Goal: Task Accomplishment & Management: Manage account settings

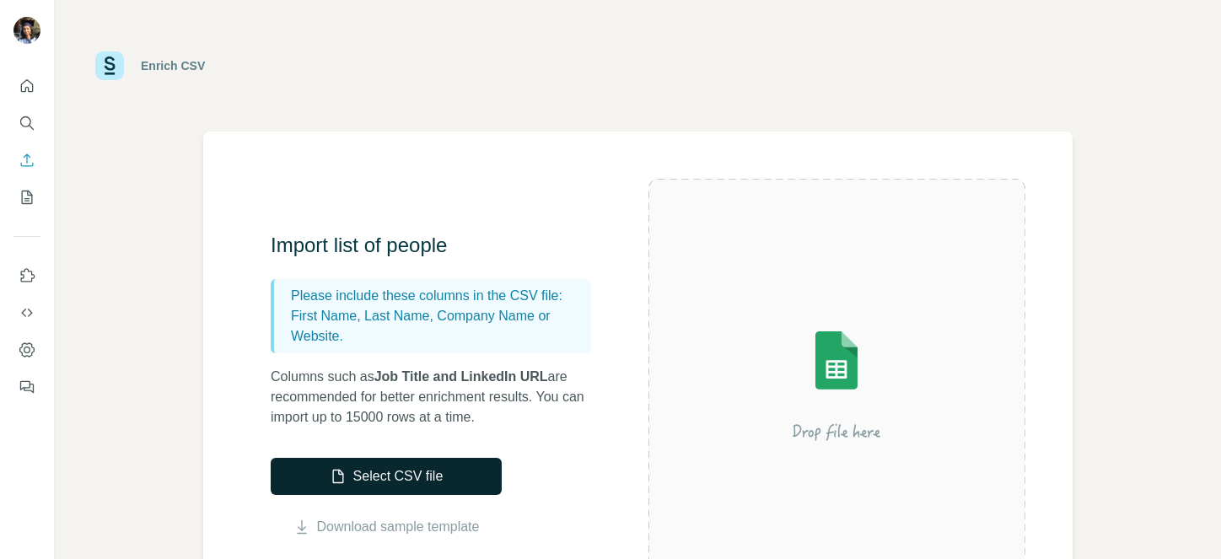
click at [431, 466] on button "Select CSV file" at bounding box center [386, 476] width 231 height 37
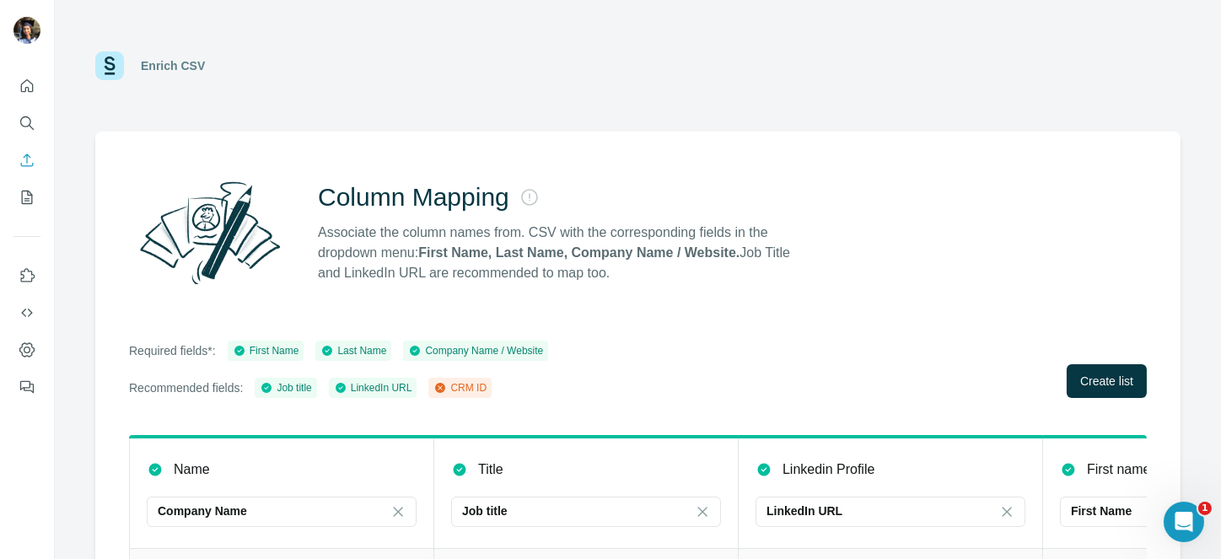
scroll to position [179, 0]
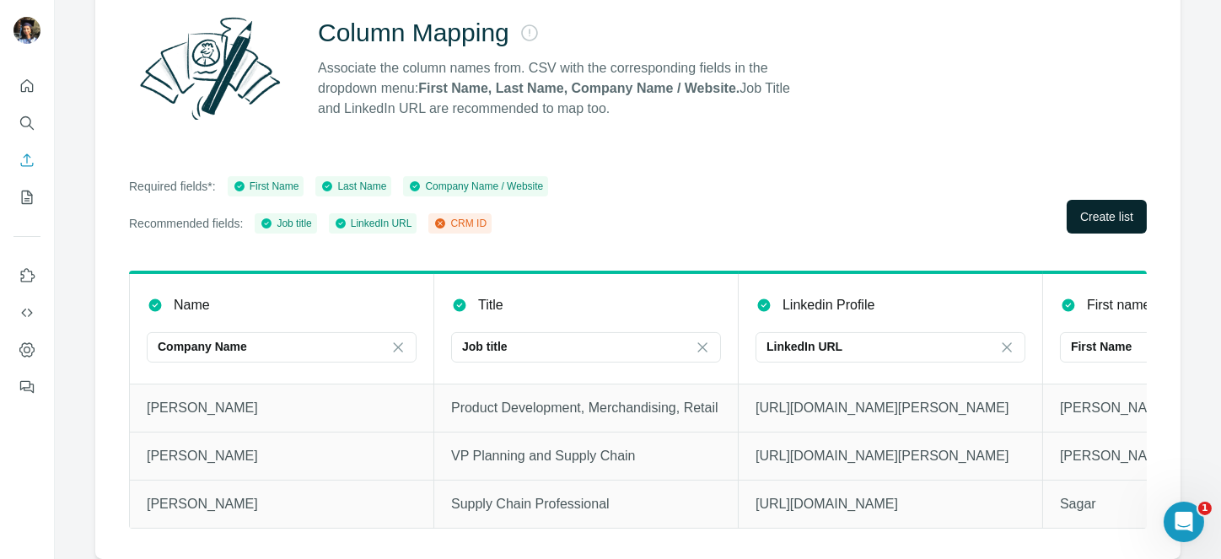
click at [1081, 208] on span "Create list" at bounding box center [1107, 216] width 53 height 17
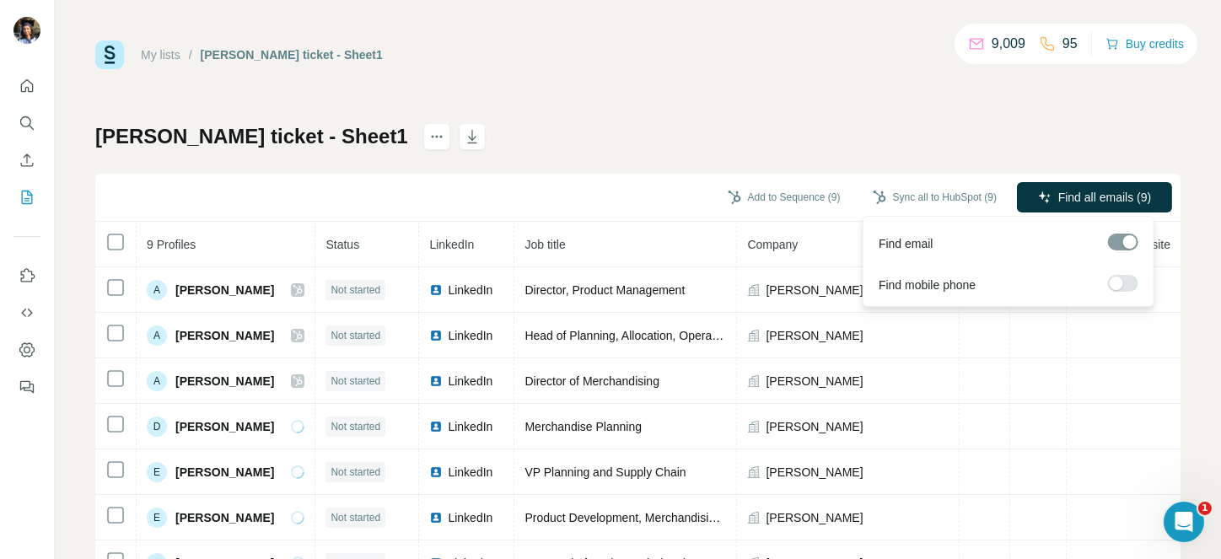
click at [1133, 283] on label at bounding box center [1123, 283] width 30 height 17
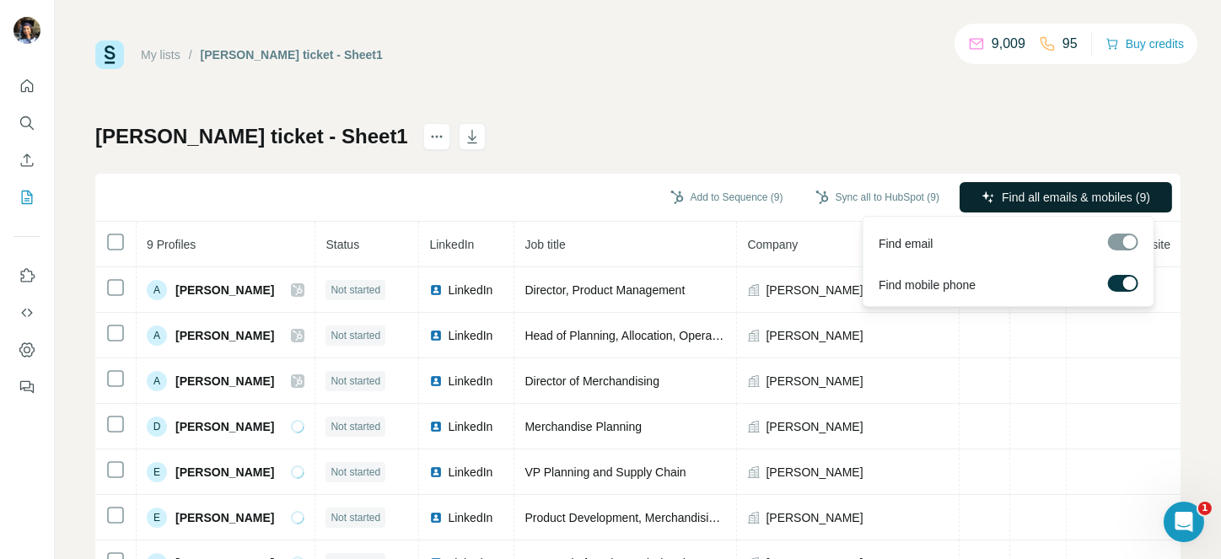
click at [1103, 187] on button "Find all emails & mobiles (9)" at bounding box center [1066, 197] width 213 height 30
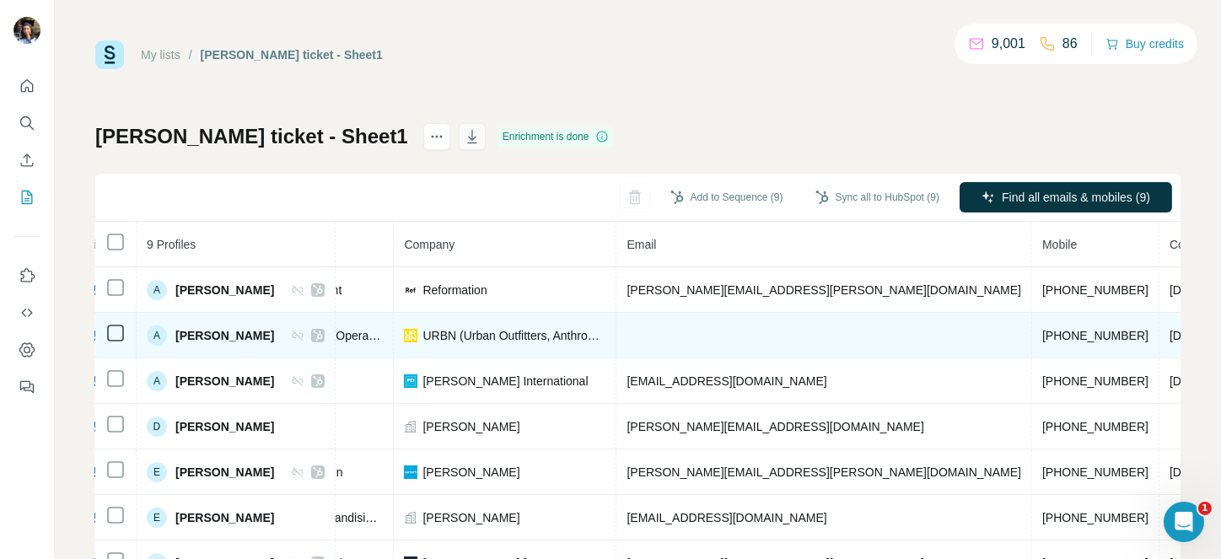
click at [464, 129] on icon "button" at bounding box center [472, 136] width 17 height 17
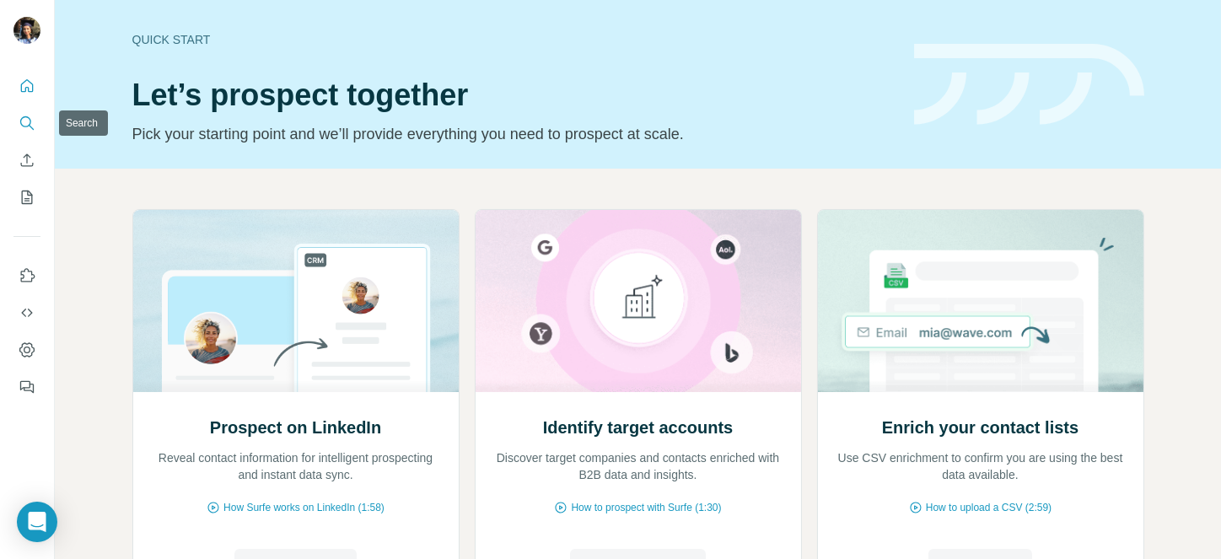
click at [37, 132] on button "Search" at bounding box center [26, 123] width 27 height 30
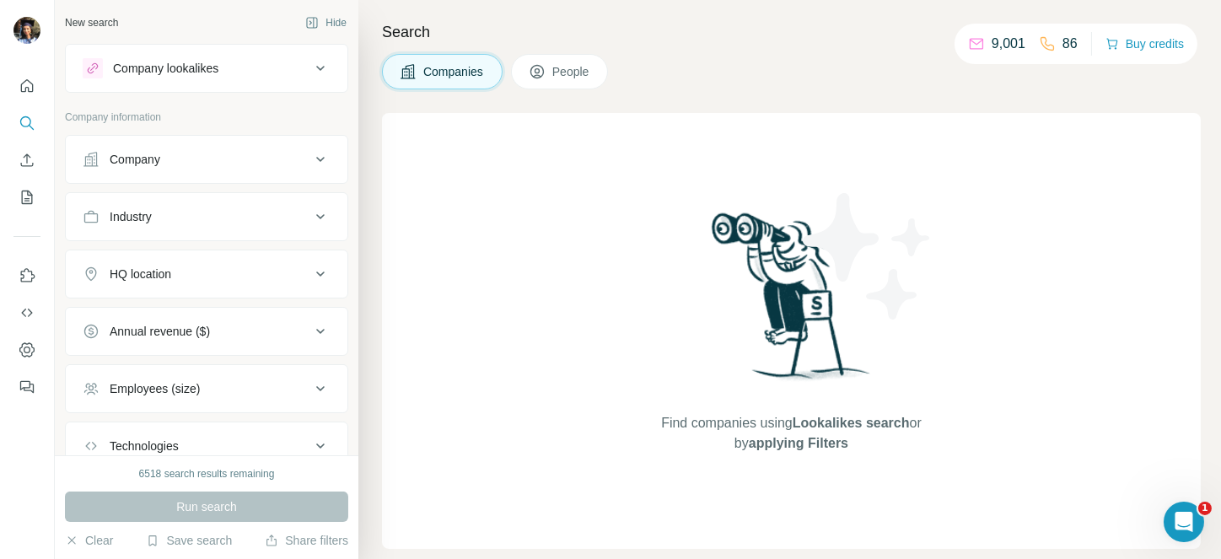
click at [127, 148] on button "Company" at bounding box center [207, 159] width 282 height 40
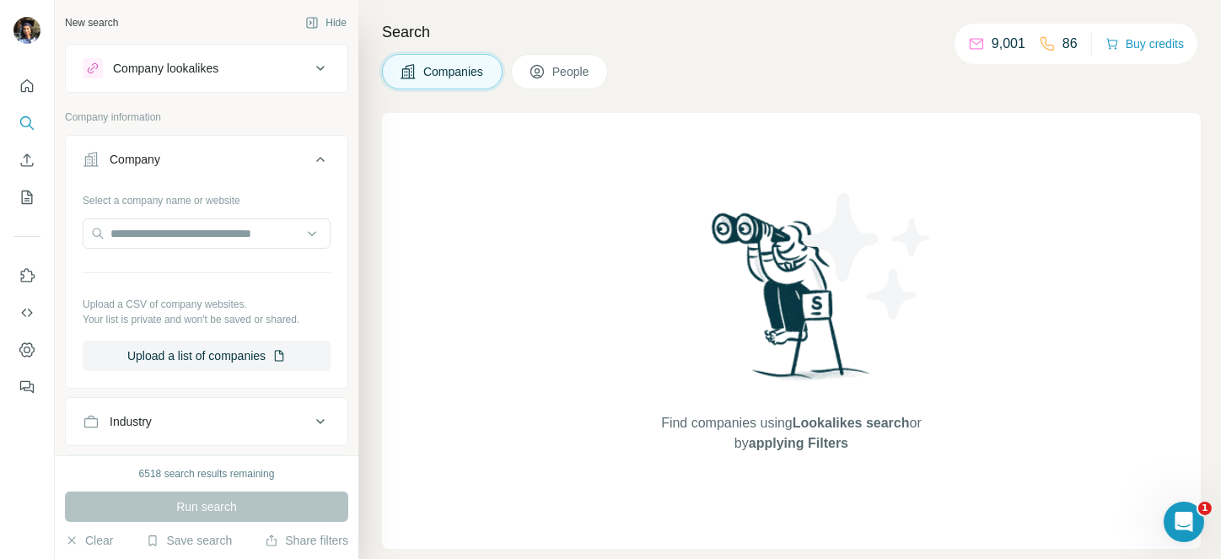
click at [316, 158] on icon at bounding box center [320, 159] width 8 height 5
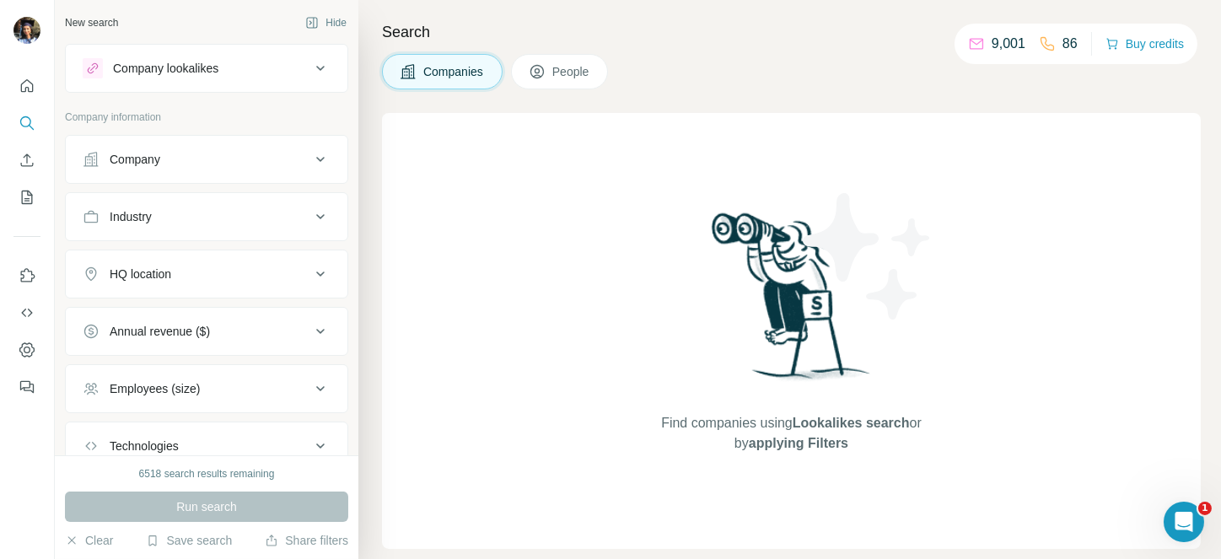
click at [299, 202] on button "Industry" at bounding box center [207, 217] width 282 height 40
click at [299, 202] on button "Industry" at bounding box center [207, 220] width 282 height 47
click at [299, 202] on button "Industry" at bounding box center [207, 217] width 282 height 40
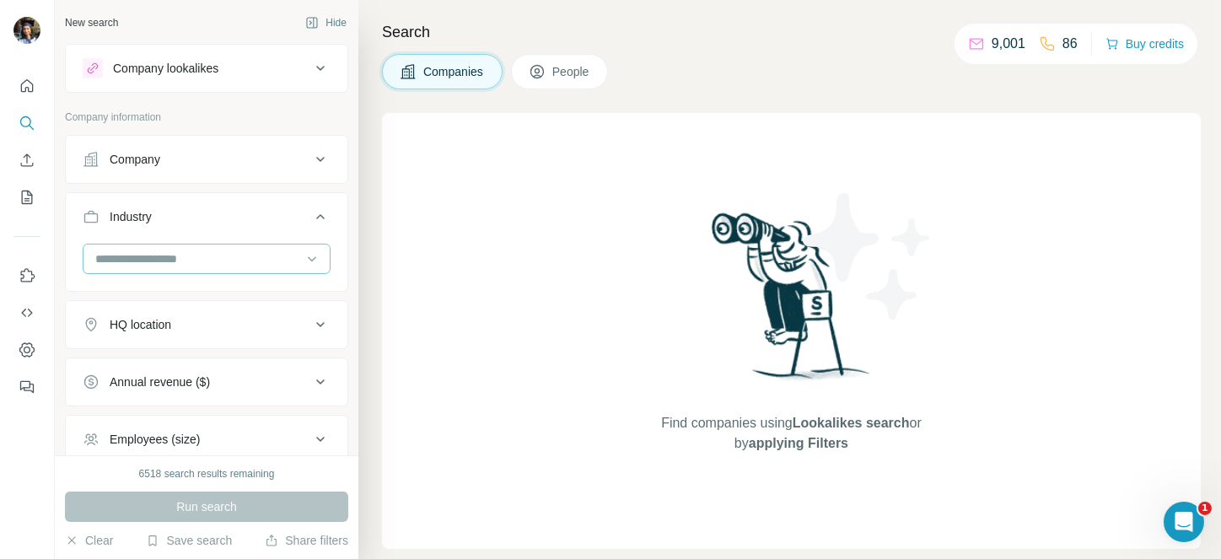
click at [175, 262] on input at bounding box center [198, 259] width 208 height 19
click at [154, 251] on input at bounding box center [198, 259] width 208 height 19
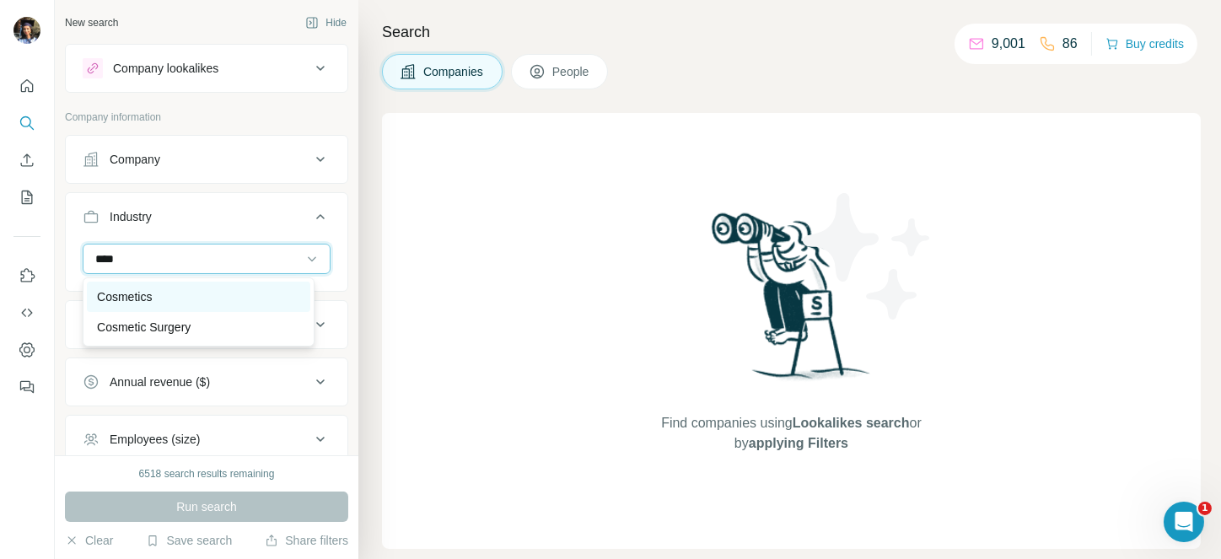
type input "****"
click at [130, 289] on p "Cosmetics" at bounding box center [124, 296] width 55 height 17
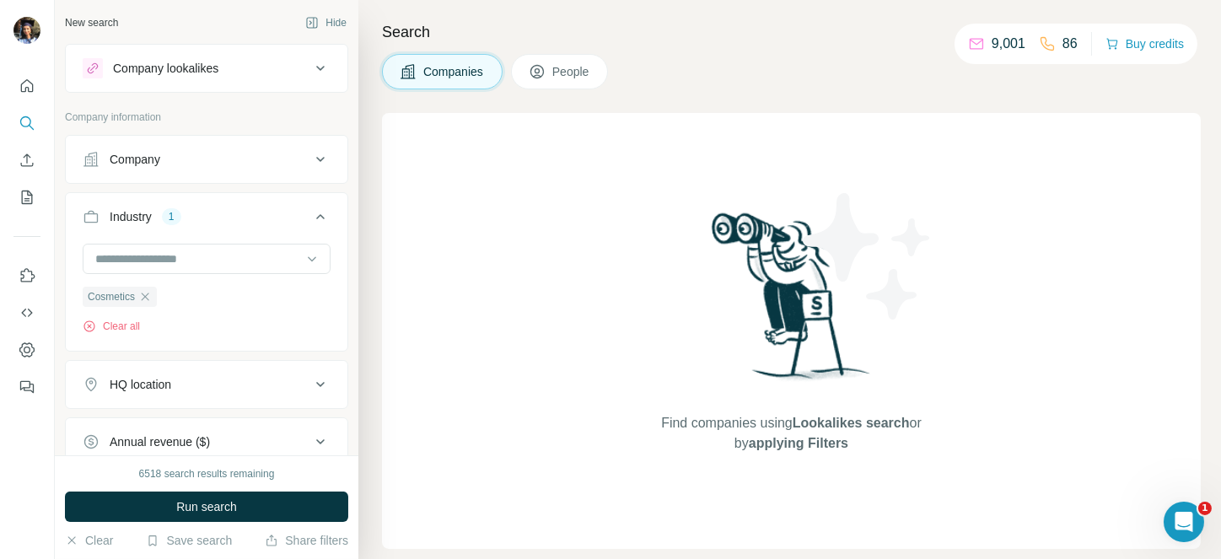
click at [310, 222] on icon at bounding box center [320, 217] width 20 height 20
click at [234, 271] on div "HQ location" at bounding box center [197, 274] width 228 height 17
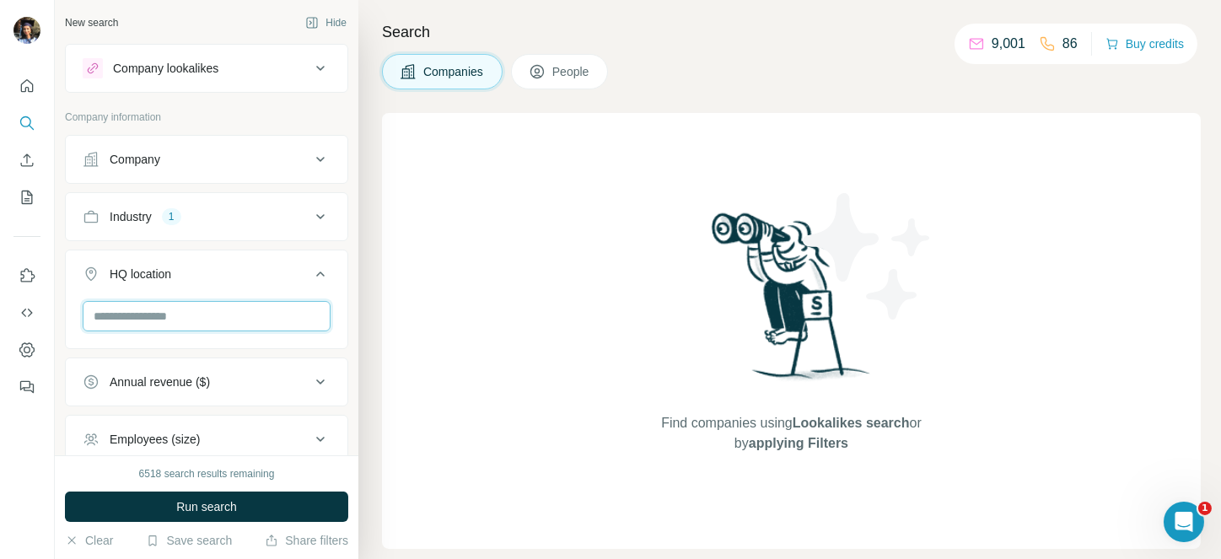
click at [138, 323] on input "text" at bounding box center [207, 316] width 248 height 30
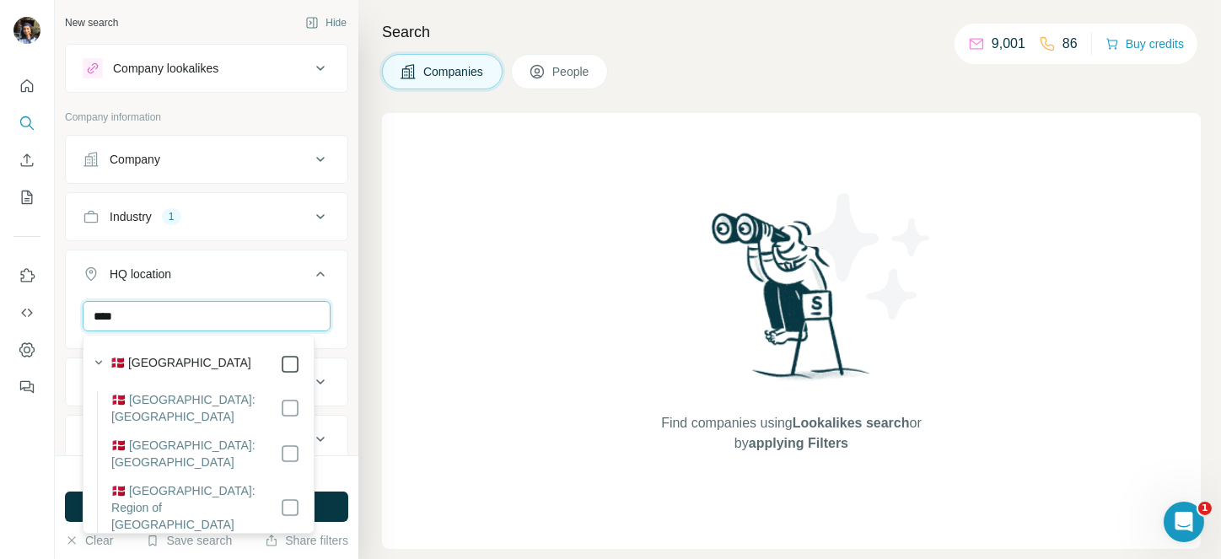
type input "****"
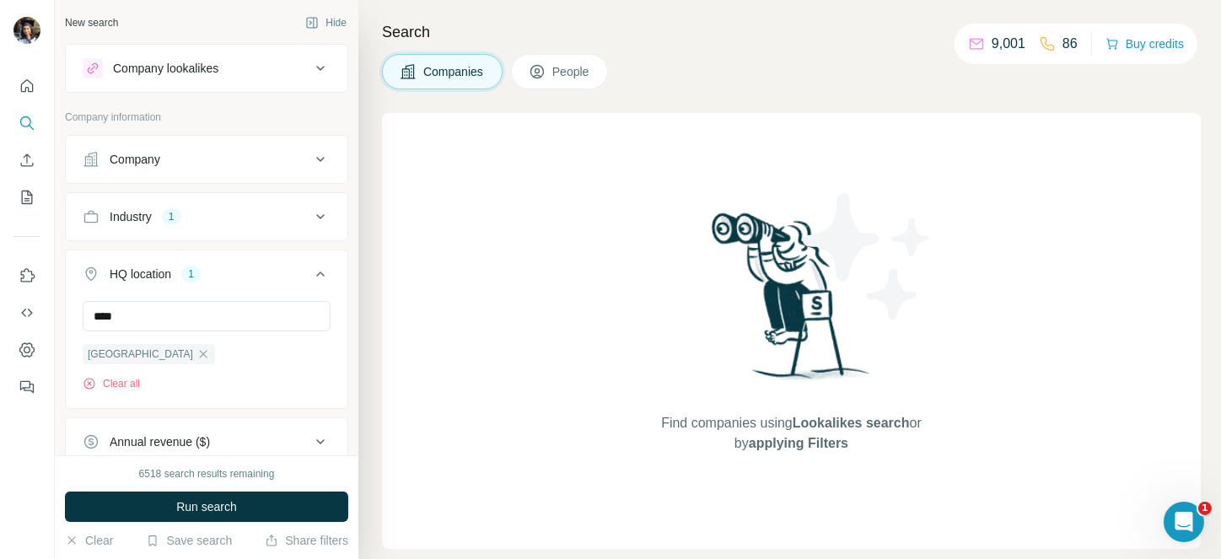
click at [290, 269] on div "HQ location 1" at bounding box center [197, 274] width 228 height 17
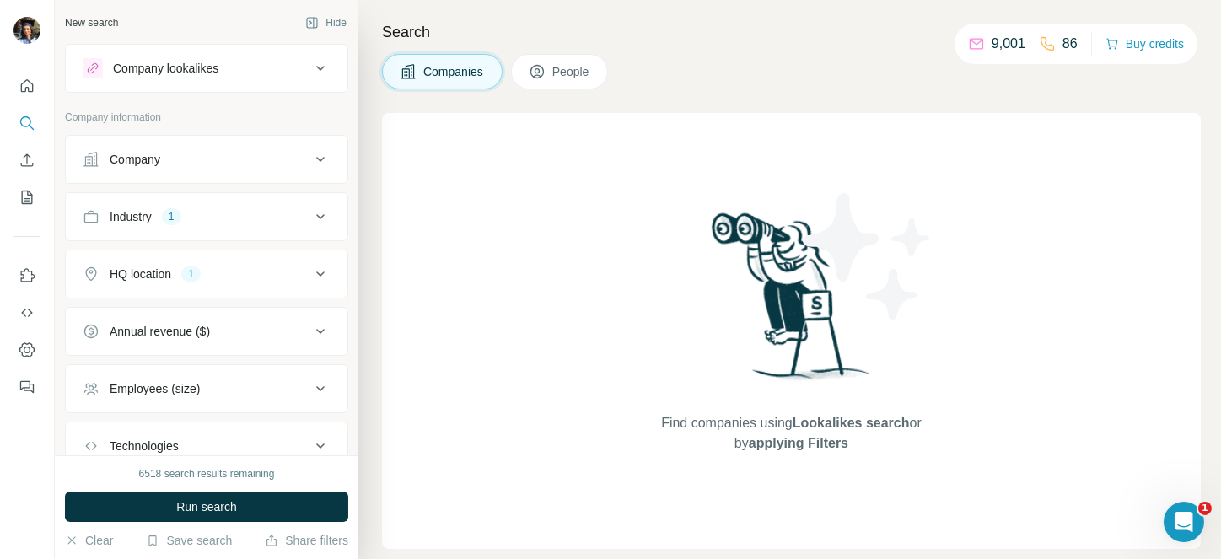
click at [231, 314] on button "Annual revenue ($)" at bounding box center [207, 331] width 282 height 40
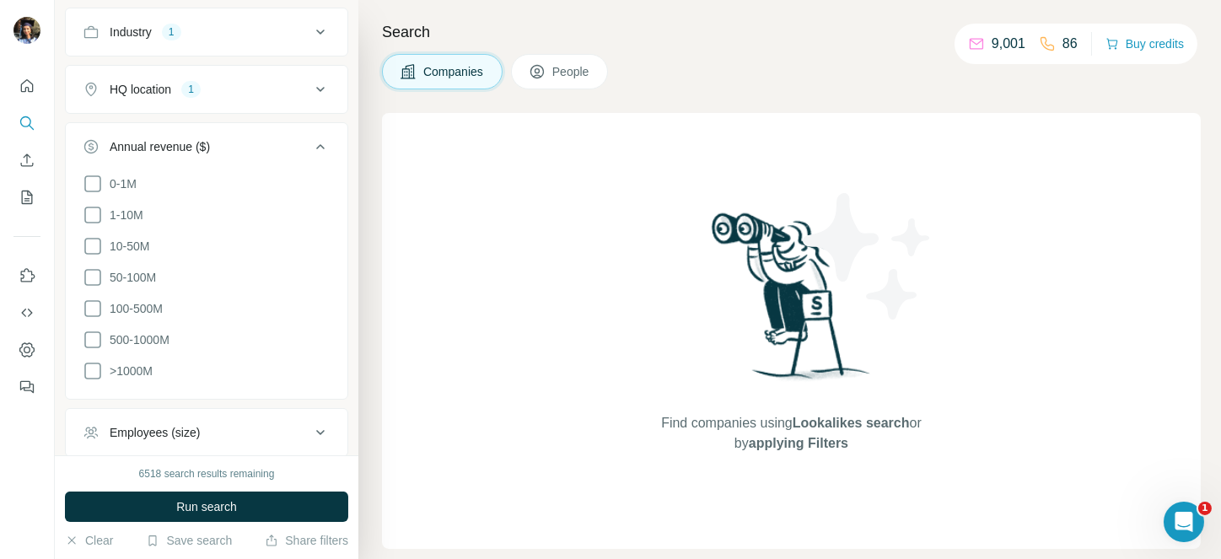
scroll to position [186, 0]
click at [310, 153] on icon at bounding box center [320, 145] width 20 height 20
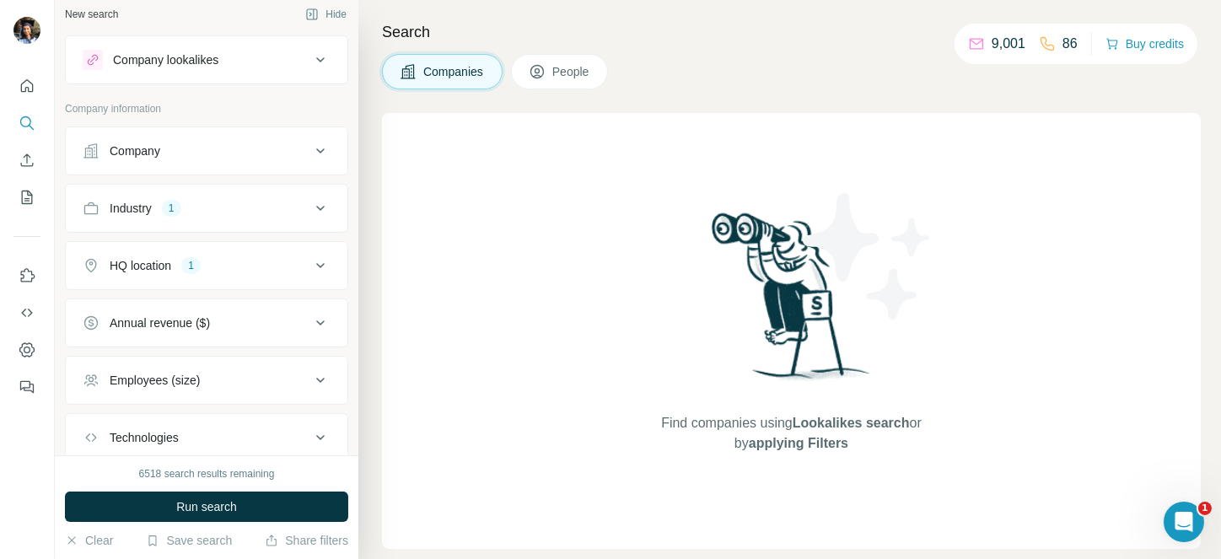
scroll to position [0, 0]
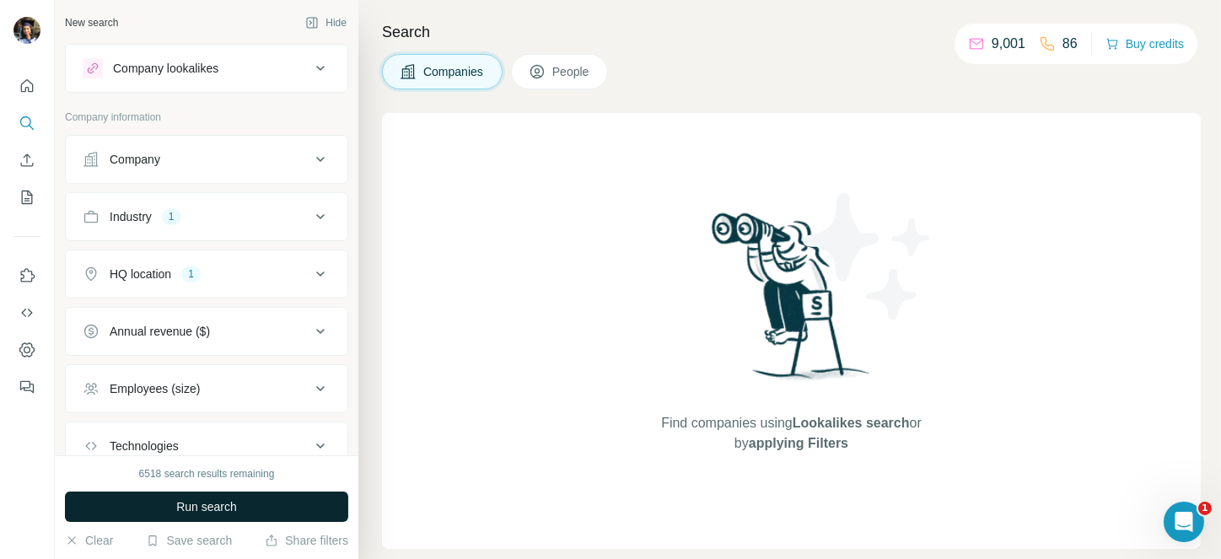
click at [192, 509] on span "Run search" at bounding box center [206, 507] width 61 height 17
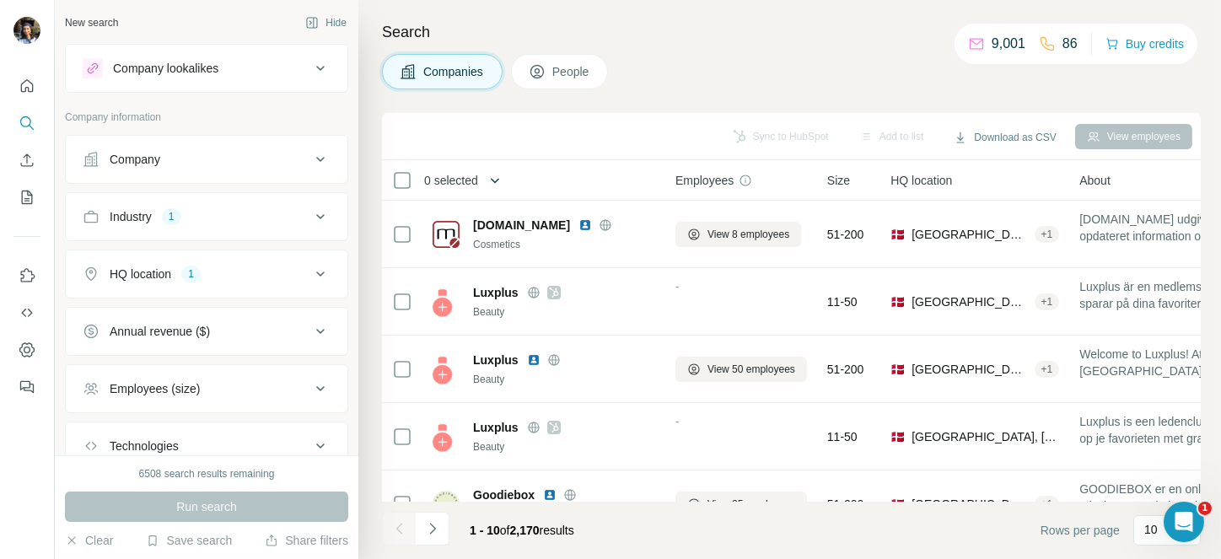
click at [484, 171] on button "button" at bounding box center [495, 181] width 34 height 34
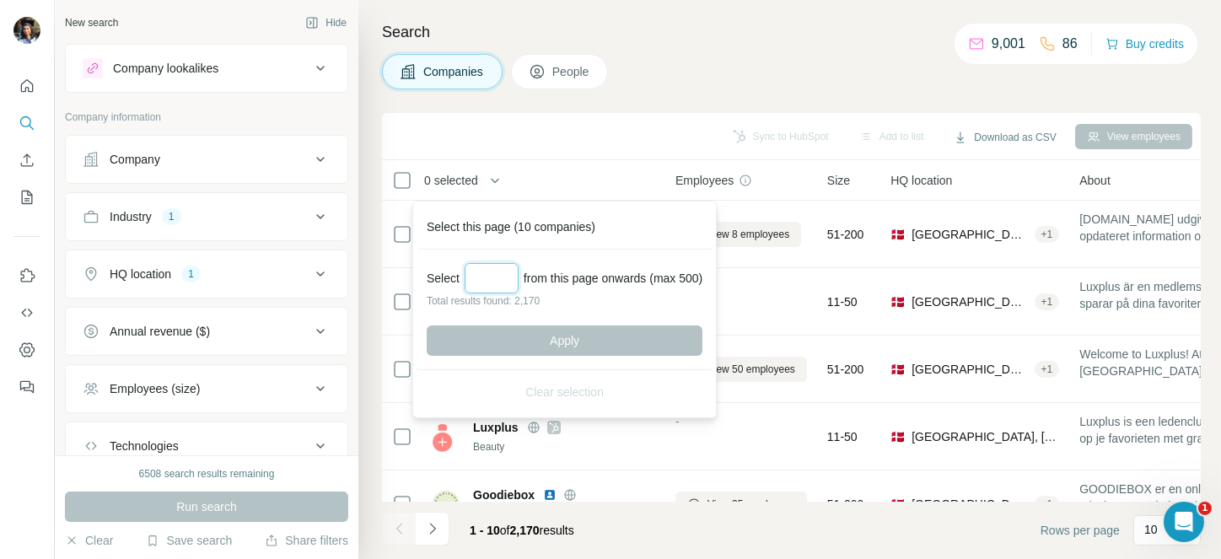
click at [509, 273] on input "Select a number (up to 500)" at bounding box center [492, 278] width 54 height 30
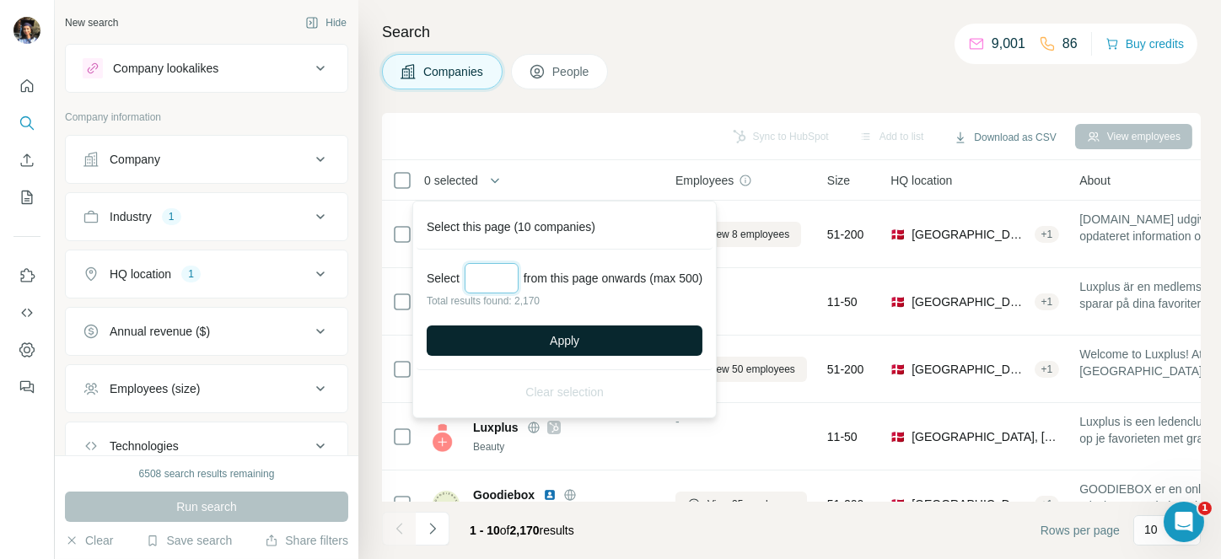
type input "***"
click at [565, 331] on button "Apply" at bounding box center [565, 341] width 276 height 30
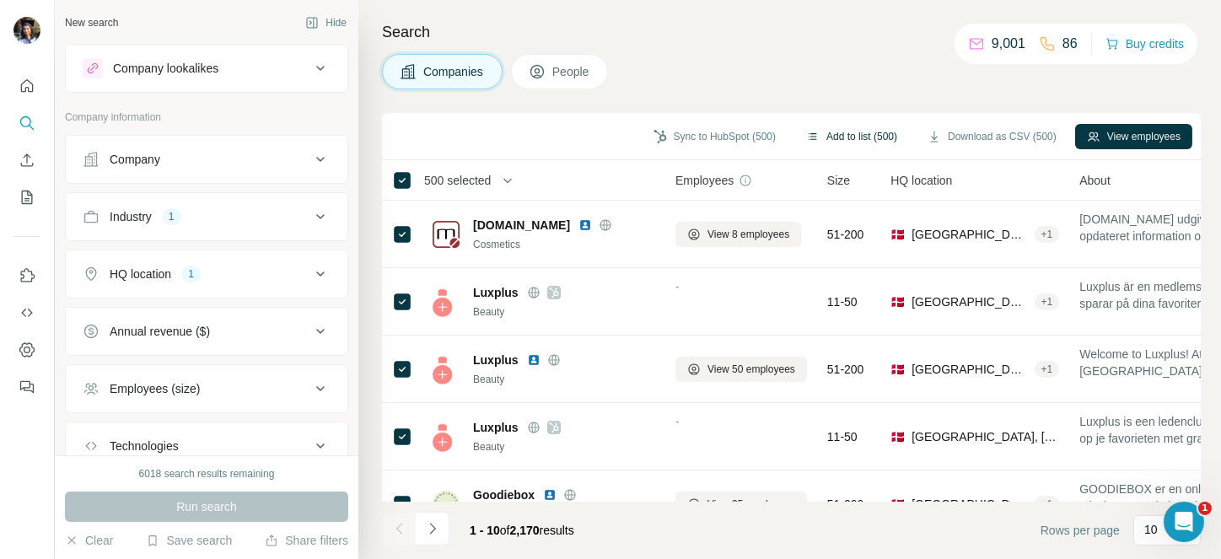
click at [833, 138] on button "Add to list (500)" at bounding box center [852, 136] width 115 height 25
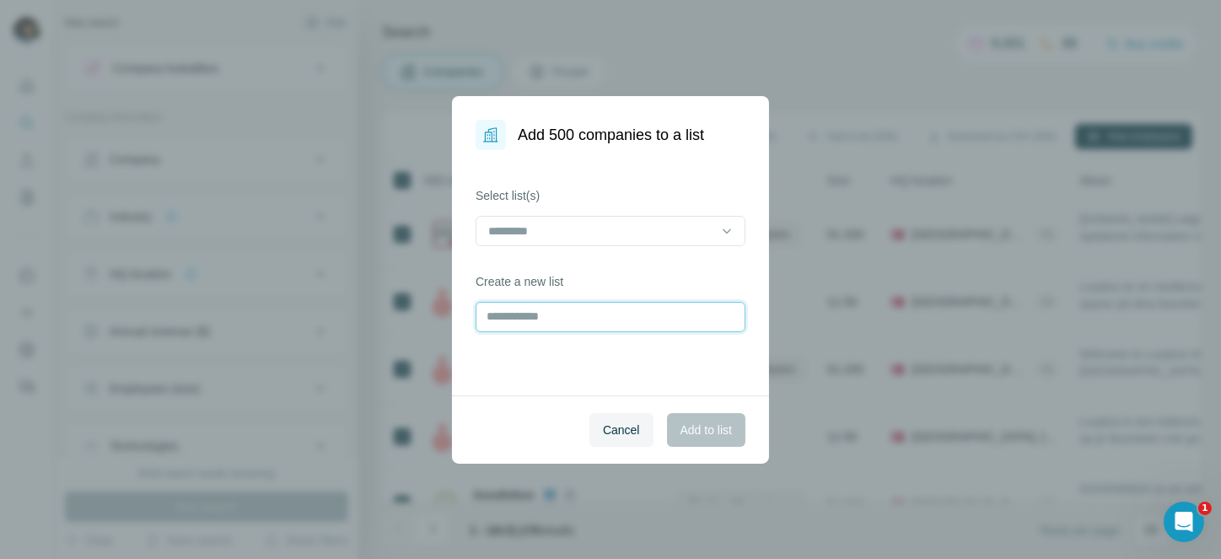
click at [589, 317] on input "text" at bounding box center [611, 317] width 270 height 30
type input "**********"
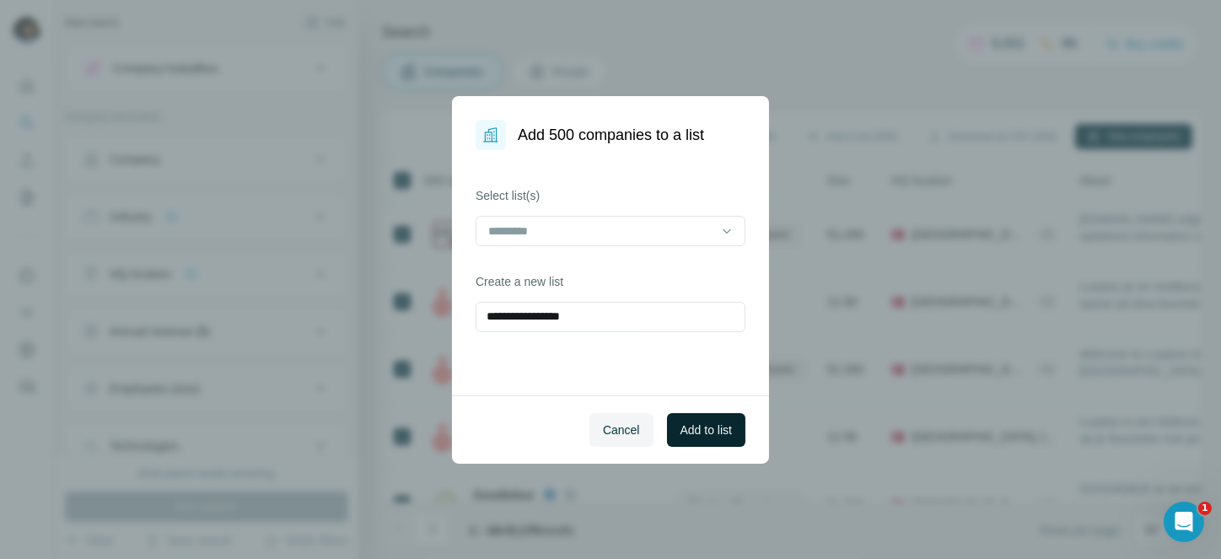
click at [720, 427] on span "Add to list" at bounding box center [706, 430] width 51 height 17
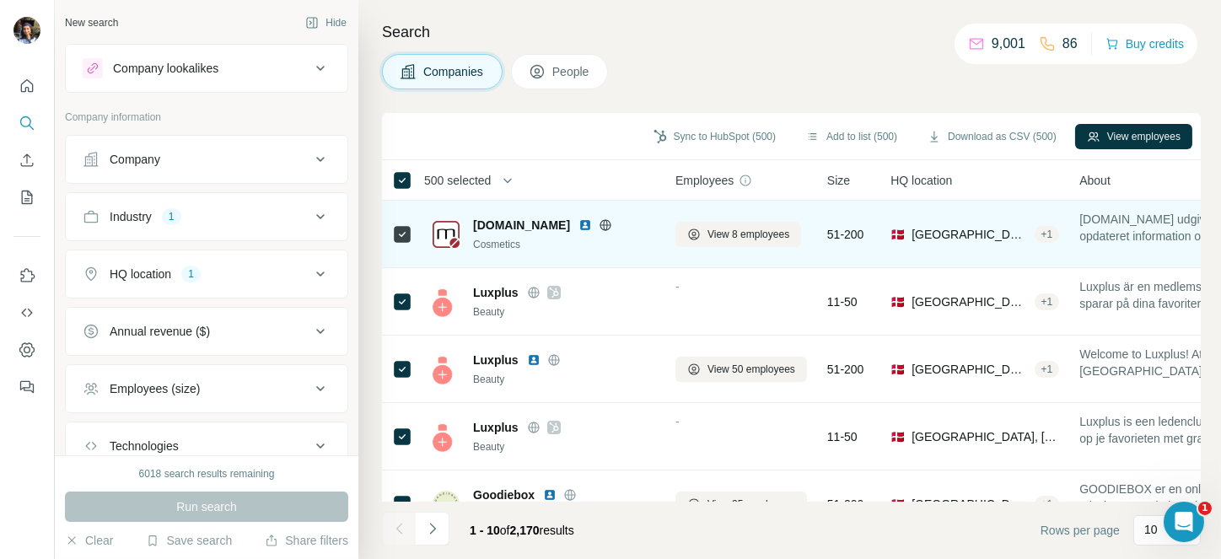
click at [531, 209] on td "medicin.dk Cosmetics" at bounding box center [544, 234] width 243 height 67
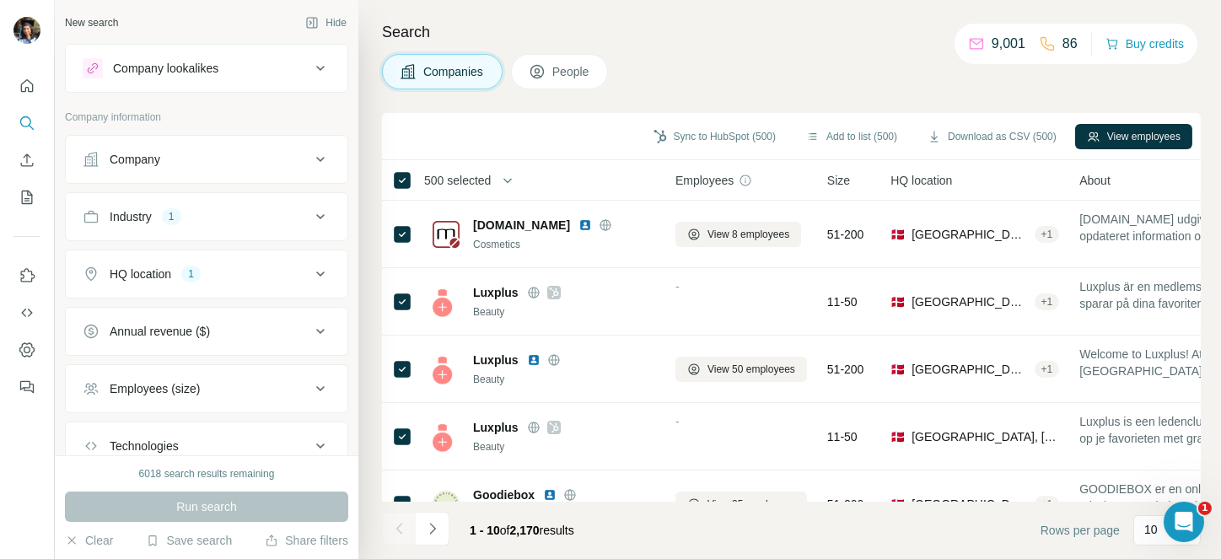
click at [486, 175] on span "500 selected" at bounding box center [457, 180] width 67 height 17
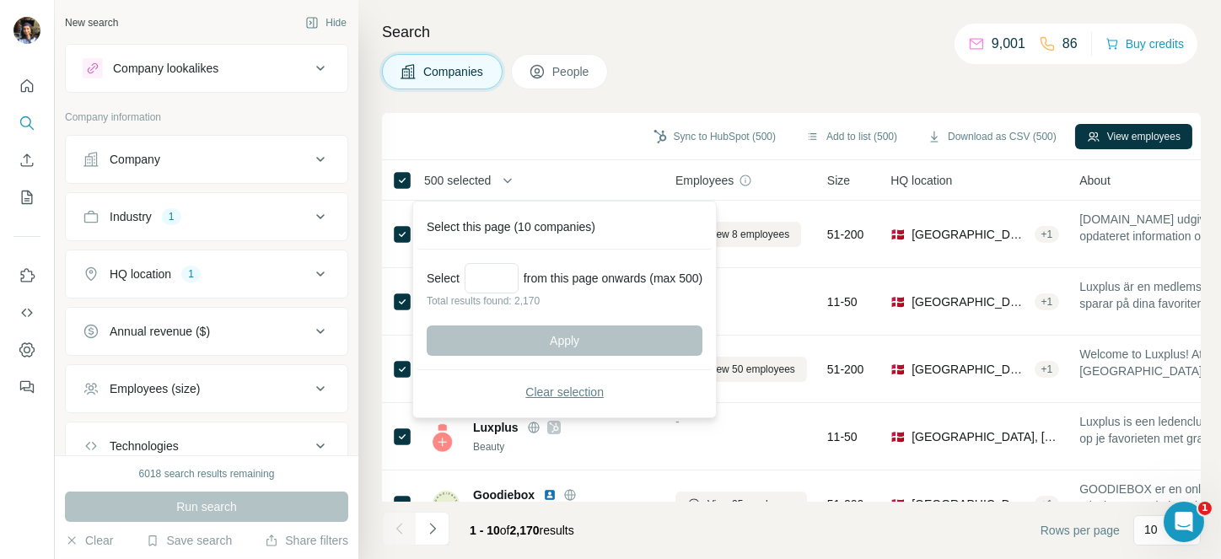
click at [567, 390] on span "Clear selection" at bounding box center [565, 392] width 78 height 17
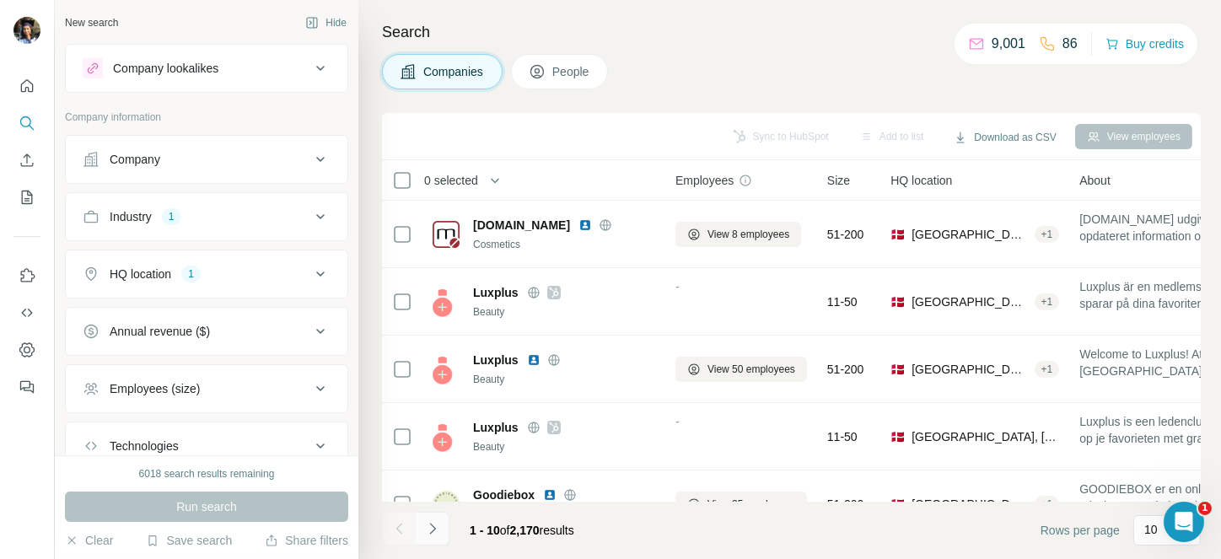
click at [427, 519] on button "Navigate to next page" at bounding box center [433, 529] width 34 height 34
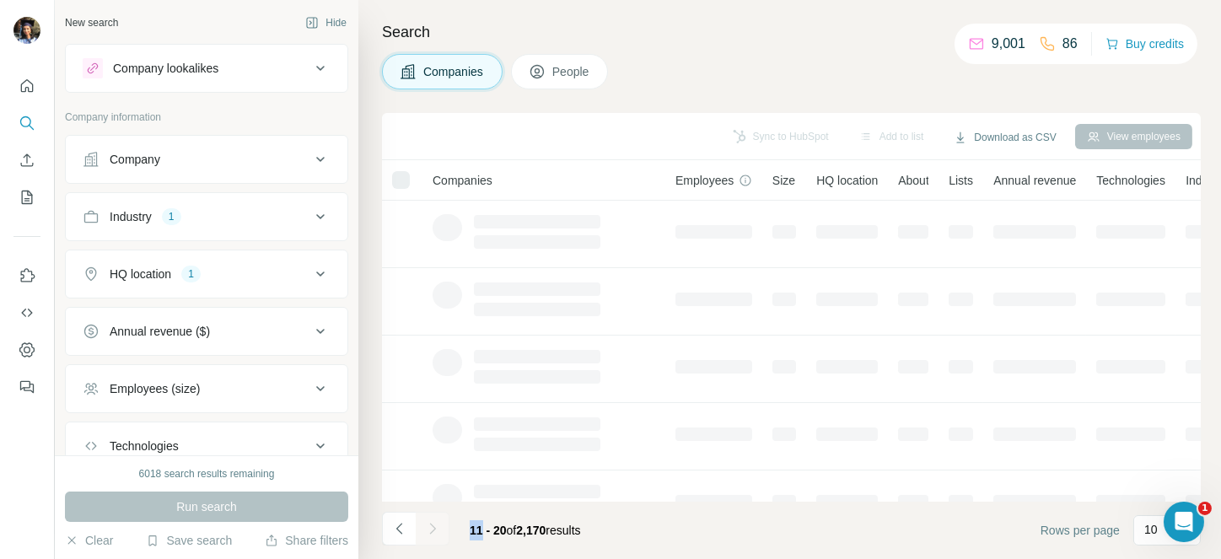
click at [427, 519] on div at bounding box center [433, 529] width 34 height 34
click at [427, 519] on button "Navigate to next page" at bounding box center [433, 529] width 34 height 34
click at [427, 519] on div at bounding box center [433, 529] width 34 height 34
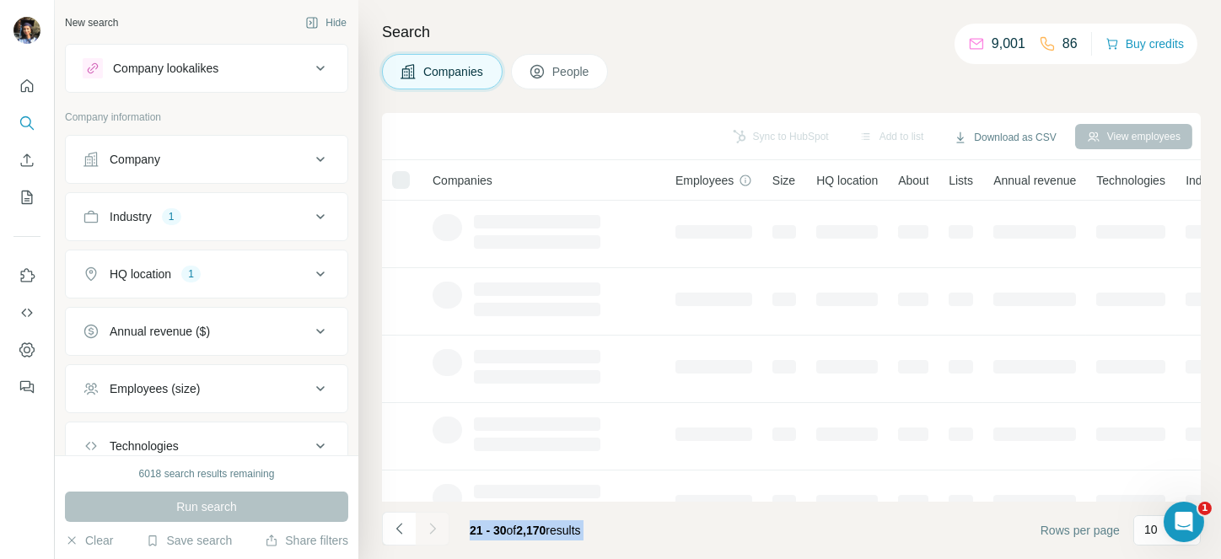
click at [427, 519] on div at bounding box center [433, 529] width 34 height 34
click at [427, 519] on button "Navigate to next page" at bounding box center [433, 529] width 34 height 34
click at [427, 519] on div at bounding box center [433, 529] width 34 height 34
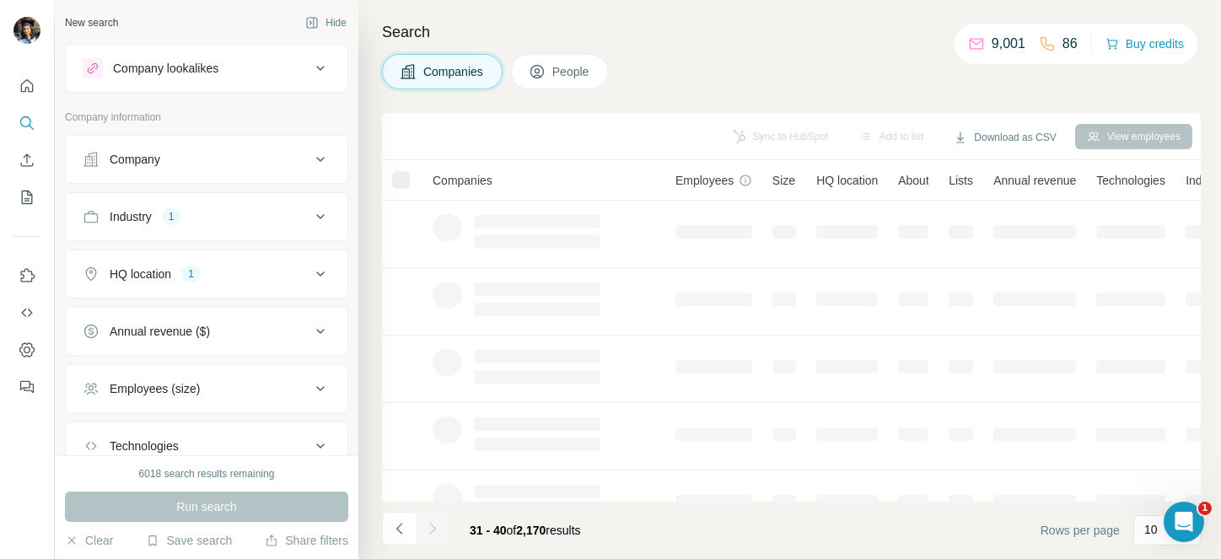
click at [427, 519] on button "Navigate to next page" at bounding box center [433, 529] width 34 height 34
click at [427, 519] on div at bounding box center [433, 529] width 34 height 34
click at [427, 520] on div at bounding box center [433, 529] width 34 height 34
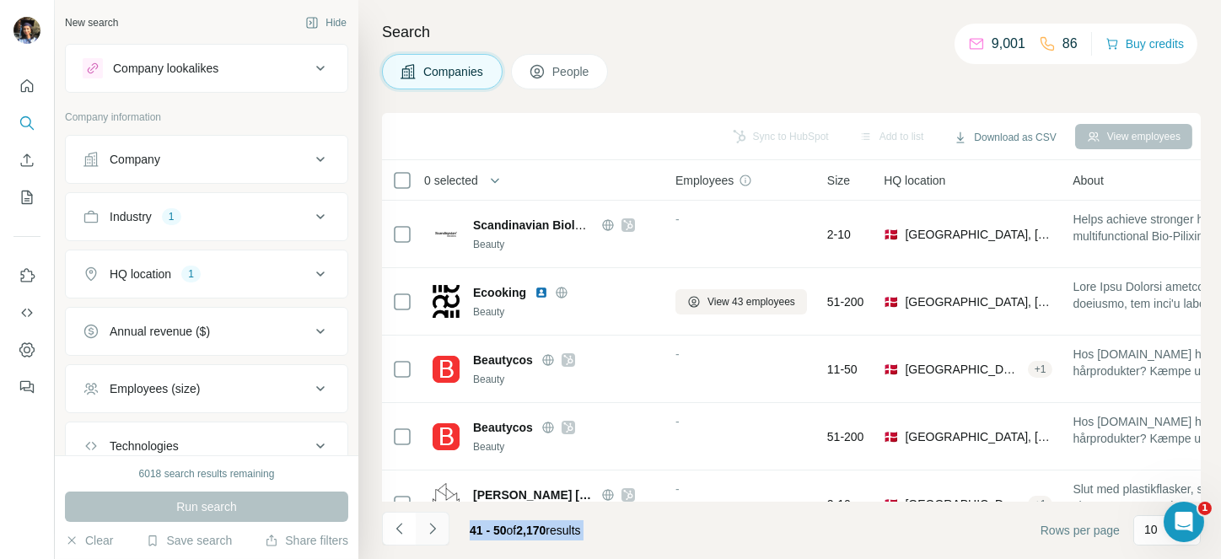
click at [427, 520] on icon "Navigate to next page" at bounding box center [432, 528] width 17 height 17
click at [427, 520] on div at bounding box center [433, 529] width 34 height 34
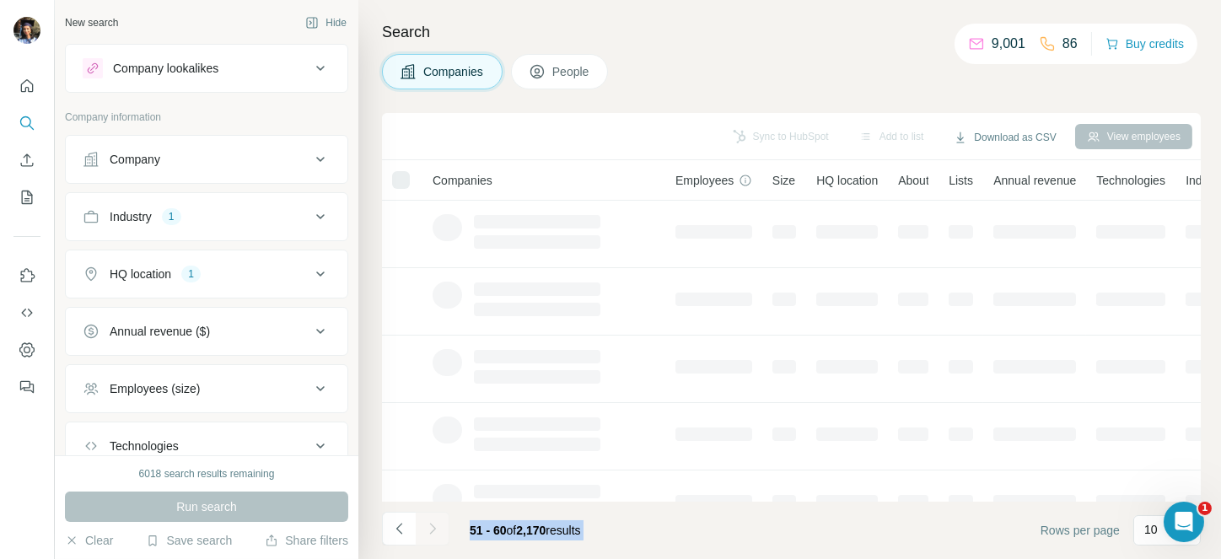
click at [427, 520] on div at bounding box center [433, 529] width 34 height 34
click at [427, 520] on icon "Navigate to next page" at bounding box center [432, 528] width 17 height 17
click at [427, 520] on div at bounding box center [433, 529] width 34 height 34
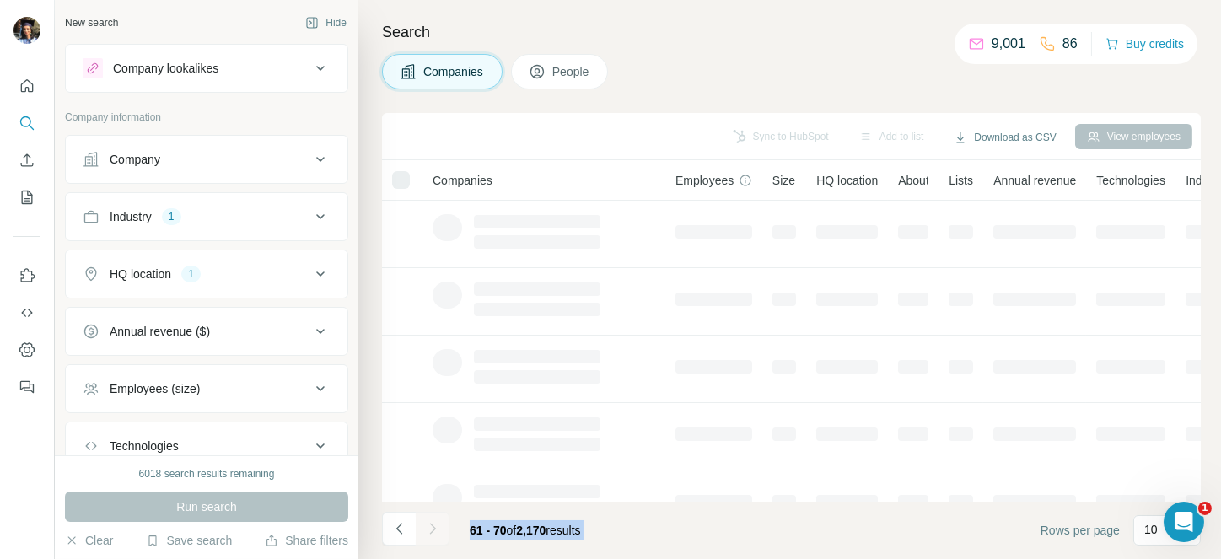
click at [427, 520] on div at bounding box center [433, 529] width 34 height 34
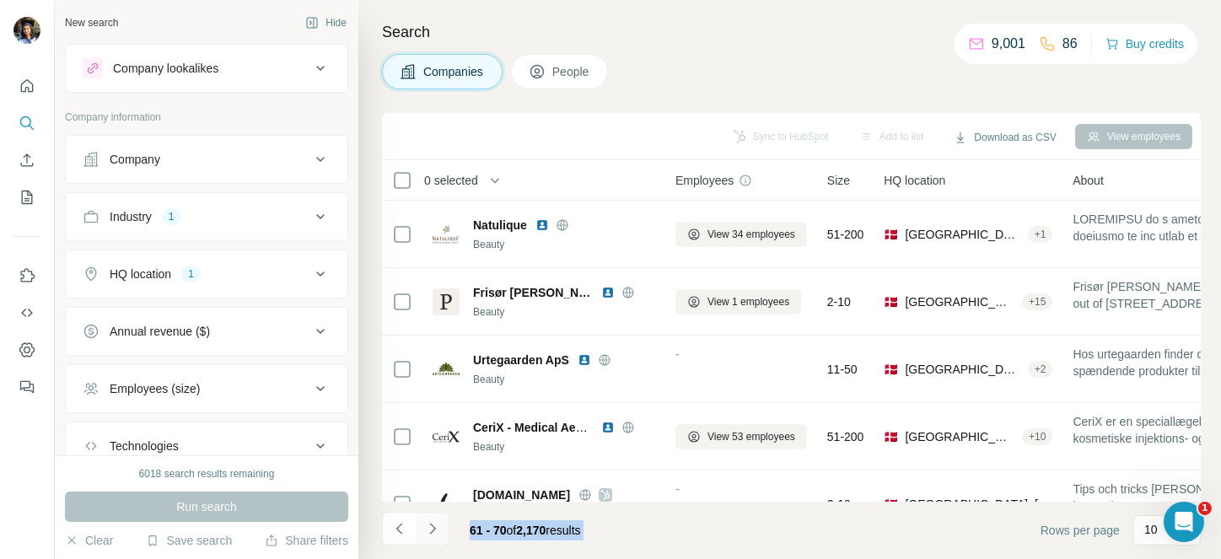
click at [427, 520] on icon "Navigate to next page" at bounding box center [432, 528] width 17 height 17
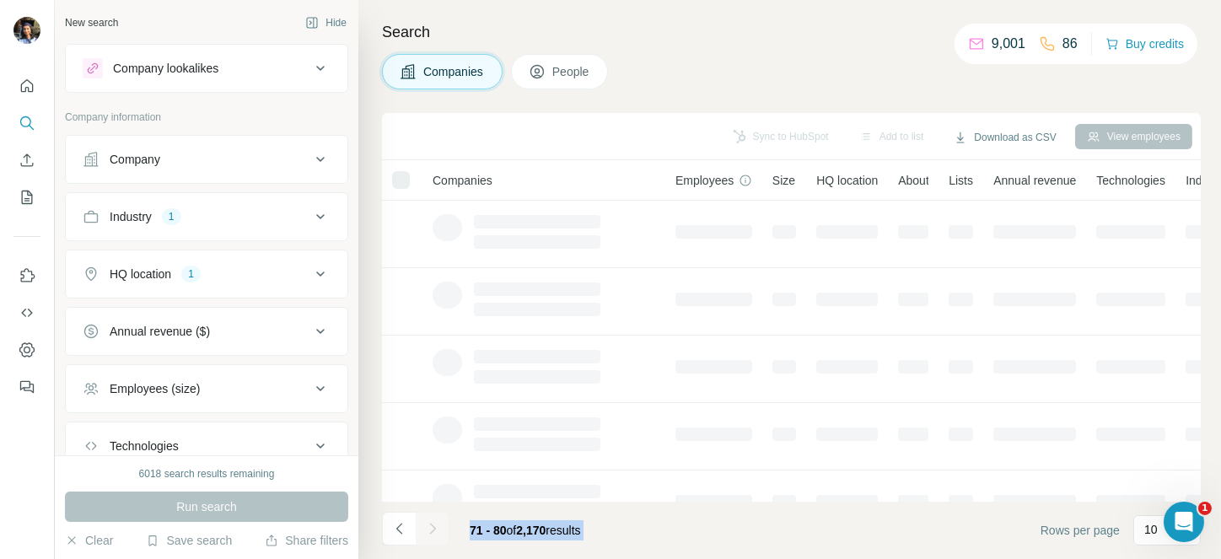
click at [427, 520] on div at bounding box center [433, 529] width 34 height 34
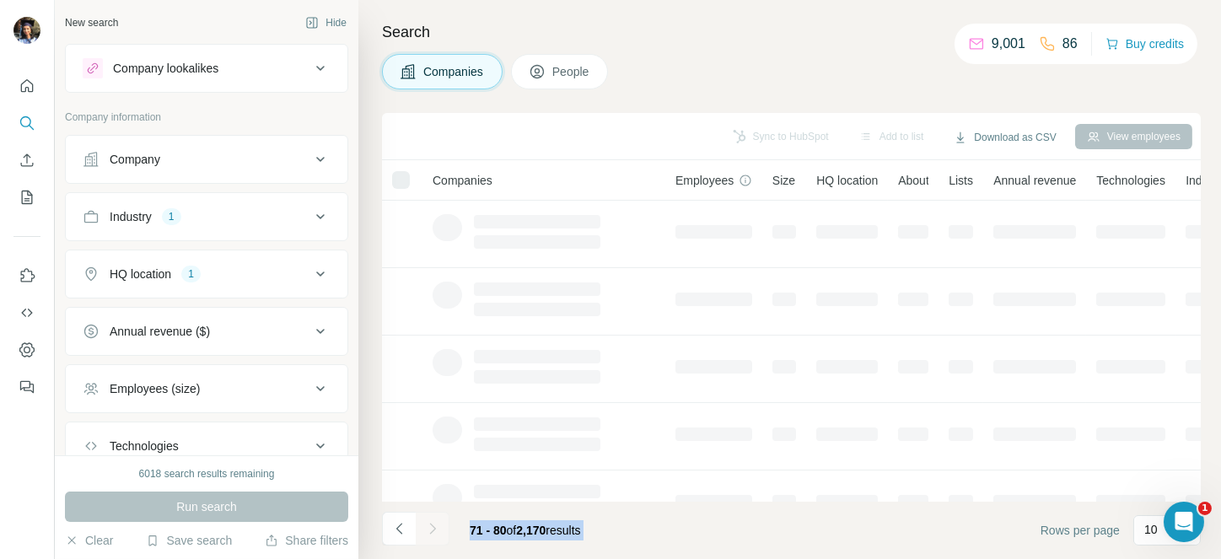
click at [427, 520] on div at bounding box center [433, 529] width 34 height 34
click at [427, 520] on icon "Navigate to next page" at bounding box center [432, 528] width 17 height 17
click at [427, 520] on div at bounding box center [433, 529] width 34 height 34
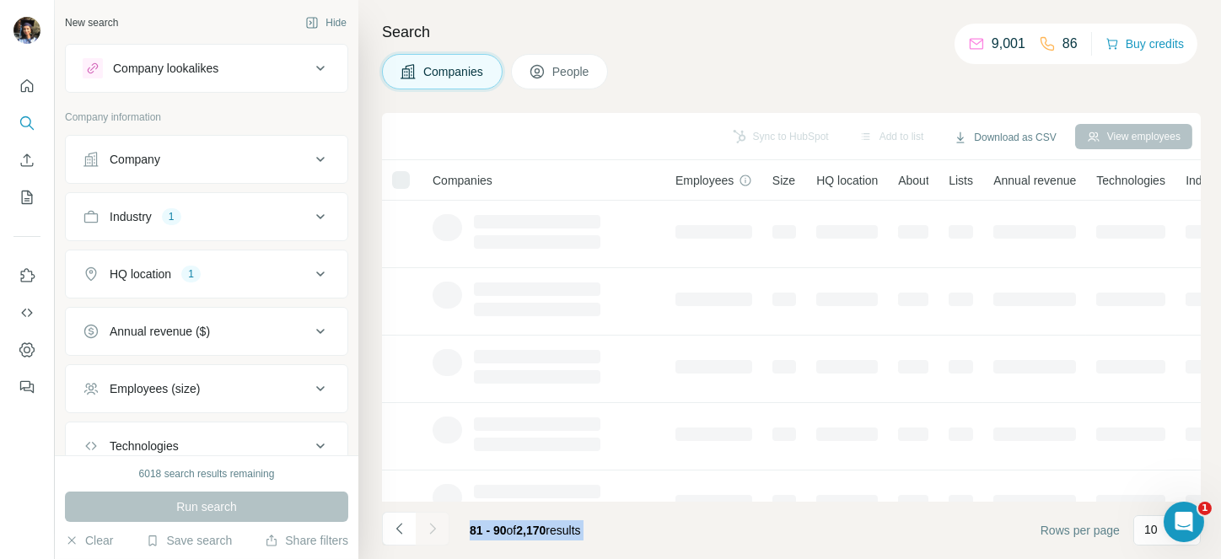
click at [427, 520] on icon "Navigate to next page" at bounding box center [432, 528] width 17 height 17
click at [427, 520] on div at bounding box center [433, 529] width 34 height 34
click at [427, 520] on icon "Navigate to next page" at bounding box center [432, 528] width 17 height 17
click at [427, 520] on div at bounding box center [433, 529] width 34 height 34
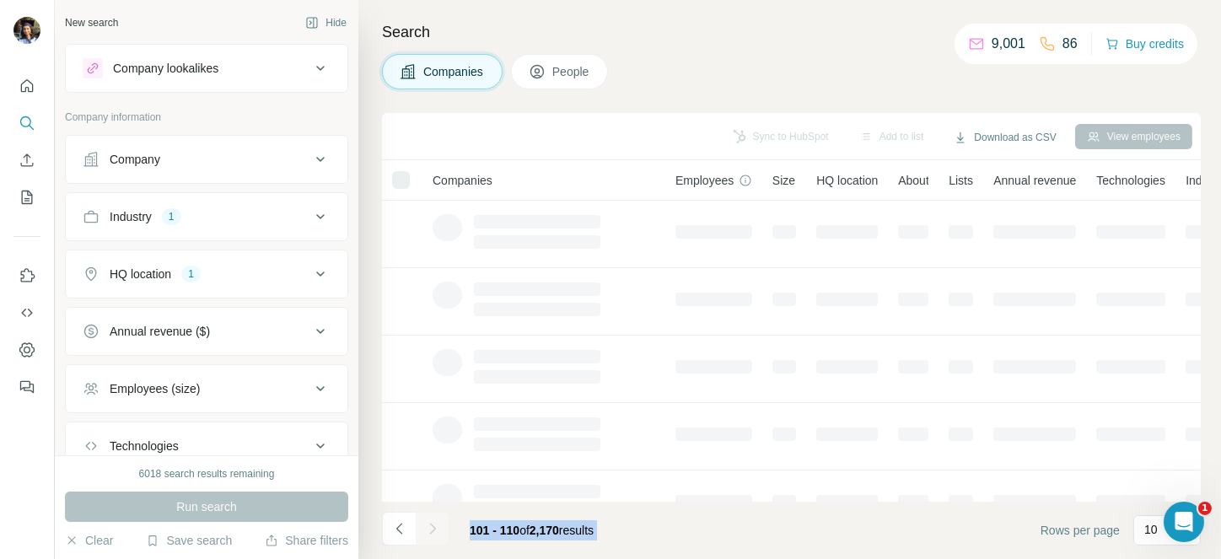
click at [427, 520] on div at bounding box center [433, 529] width 34 height 34
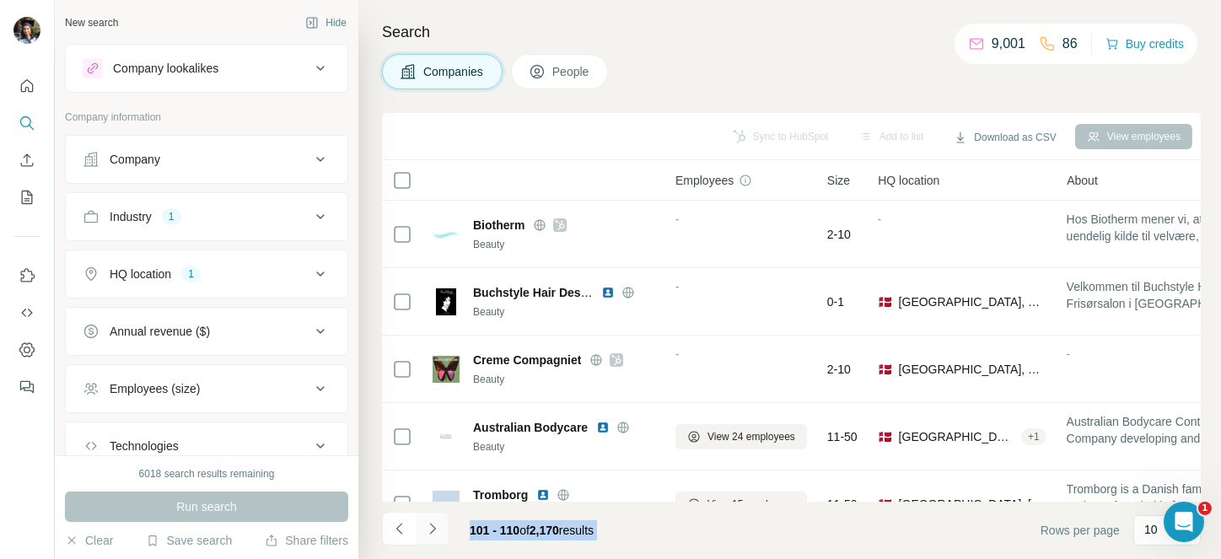
click at [427, 520] on icon "Navigate to next page" at bounding box center [432, 528] width 17 height 17
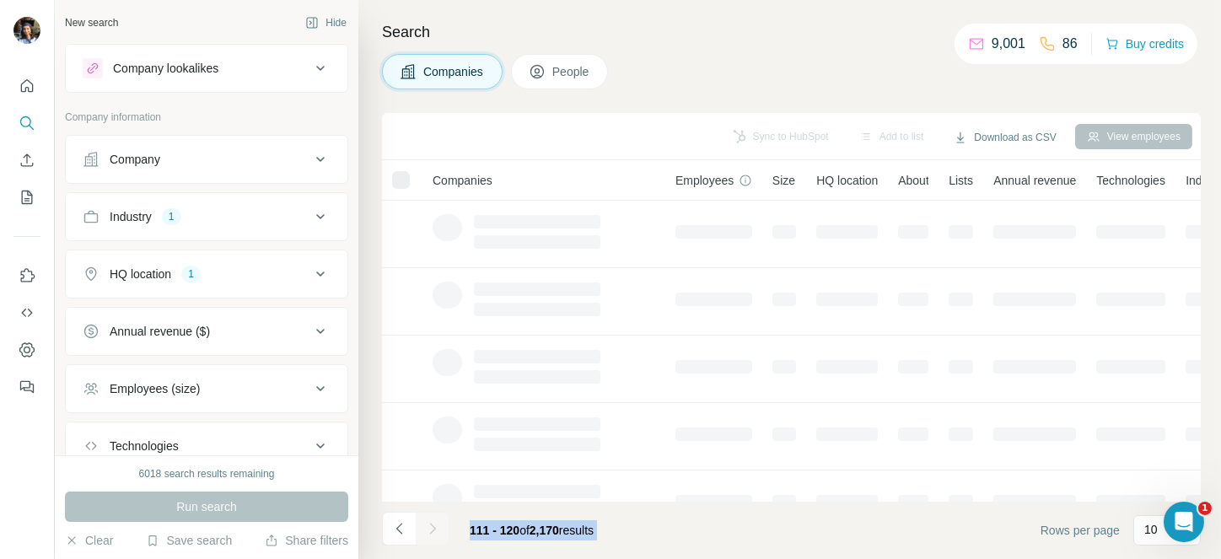
click at [427, 520] on div at bounding box center [433, 529] width 34 height 34
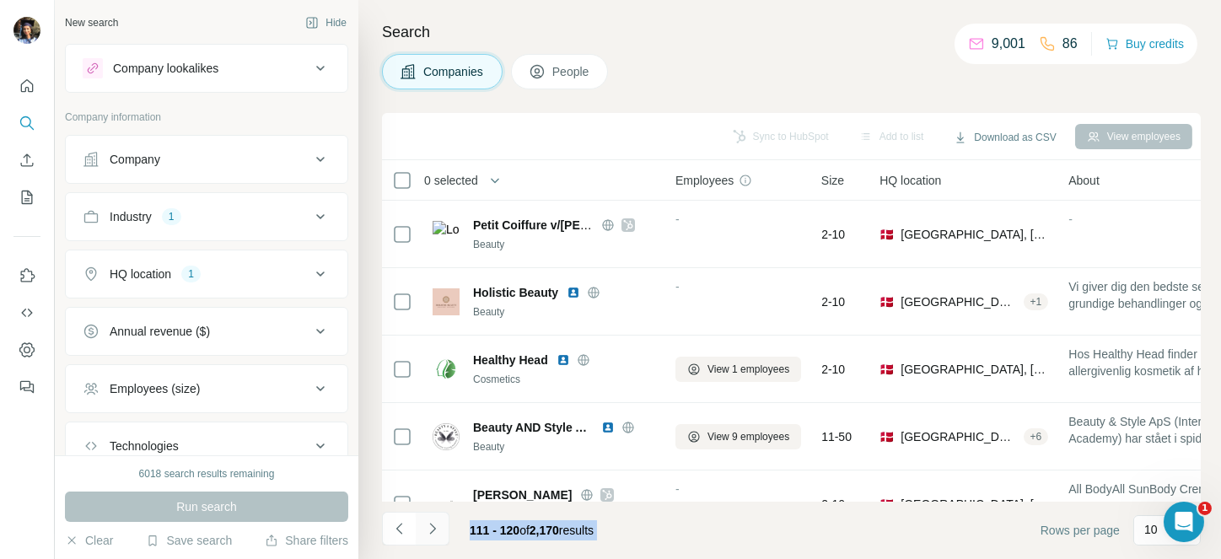
click at [427, 520] on icon "Navigate to next page" at bounding box center [432, 528] width 17 height 17
click at [427, 520] on div at bounding box center [433, 529] width 34 height 34
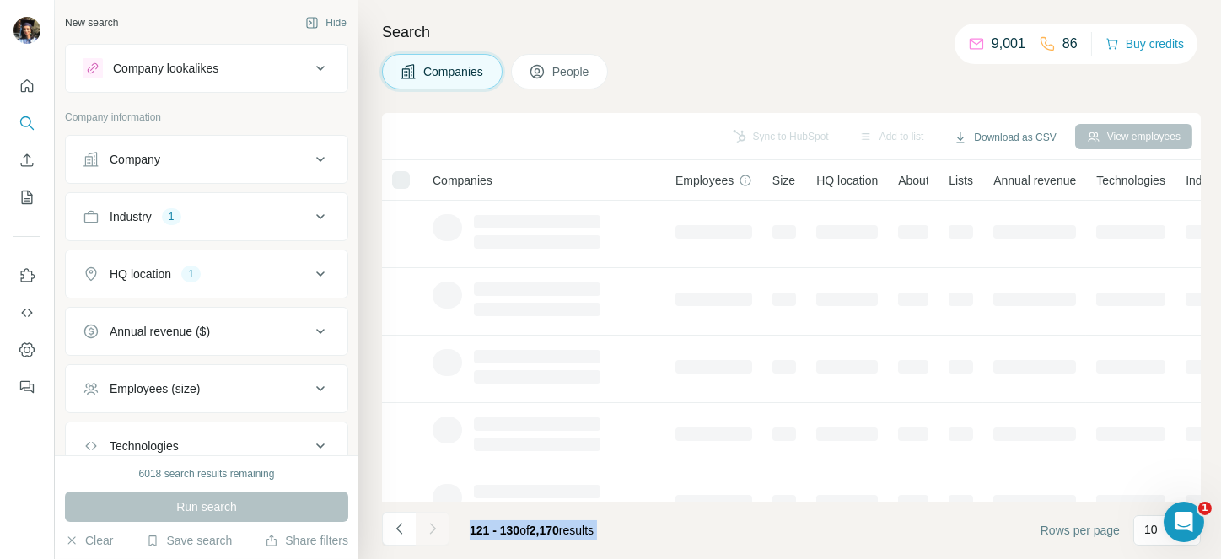
click at [427, 520] on div at bounding box center [433, 529] width 34 height 34
click at [427, 520] on icon "Navigate to next page" at bounding box center [432, 528] width 17 height 17
click at [427, 520] on div at bounding box center [433, 529] width 34 height 34
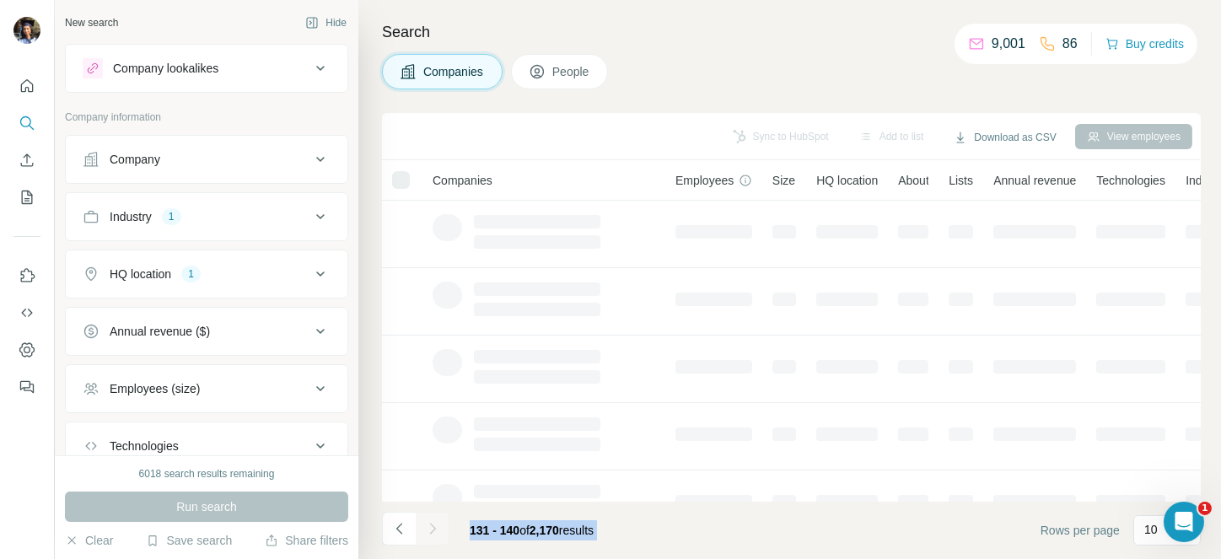
click at [427, 520] on div at bounding box center [433, 529] width 34 height 34
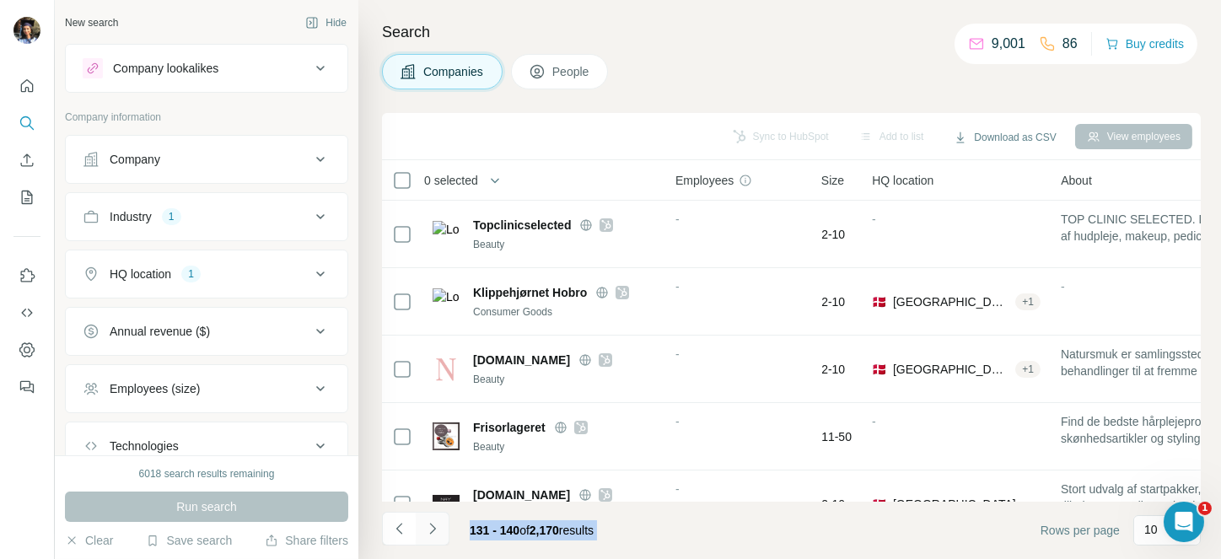
click at [427, 520] on icon "Navigate to next page" at bounding box center [432, 528] width 17 height 17
click at [427, 520] on div at bounding box center [433, 529] width 34 height 34
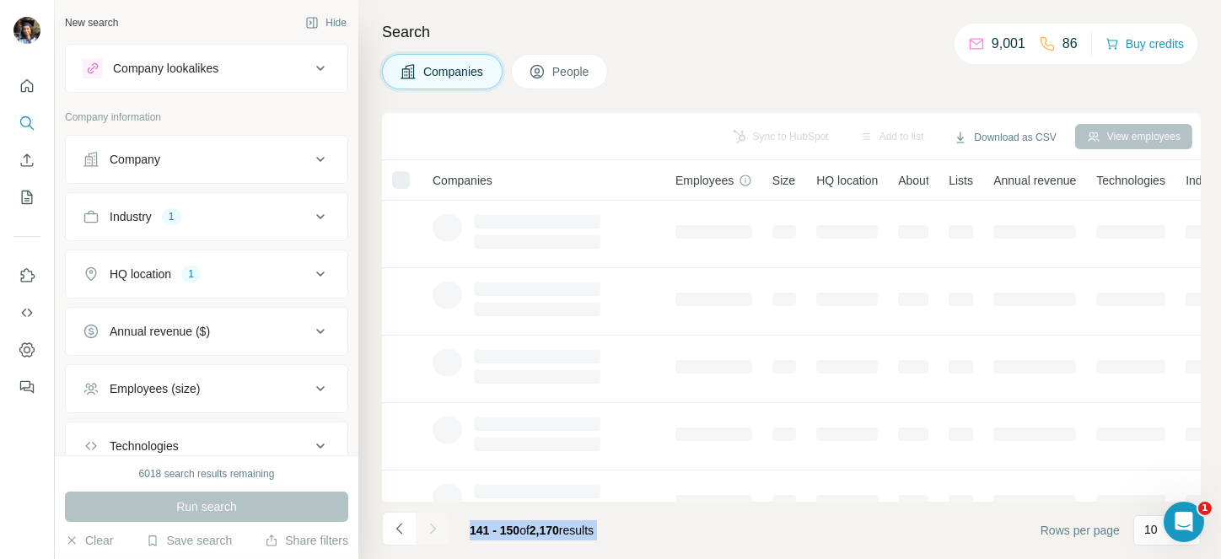
click at [427, 520] on div at bounding box center [433, 529] width 34 height 34
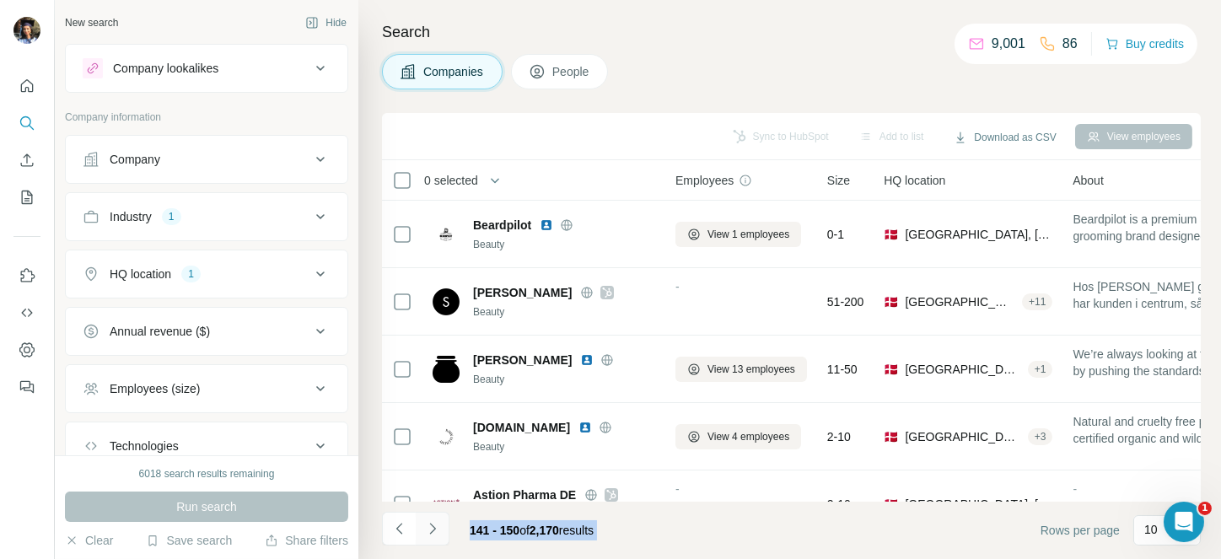
click at [427, 520] on icon "Navigate to next page" at bounding box center [432, 528] width 17 height 17
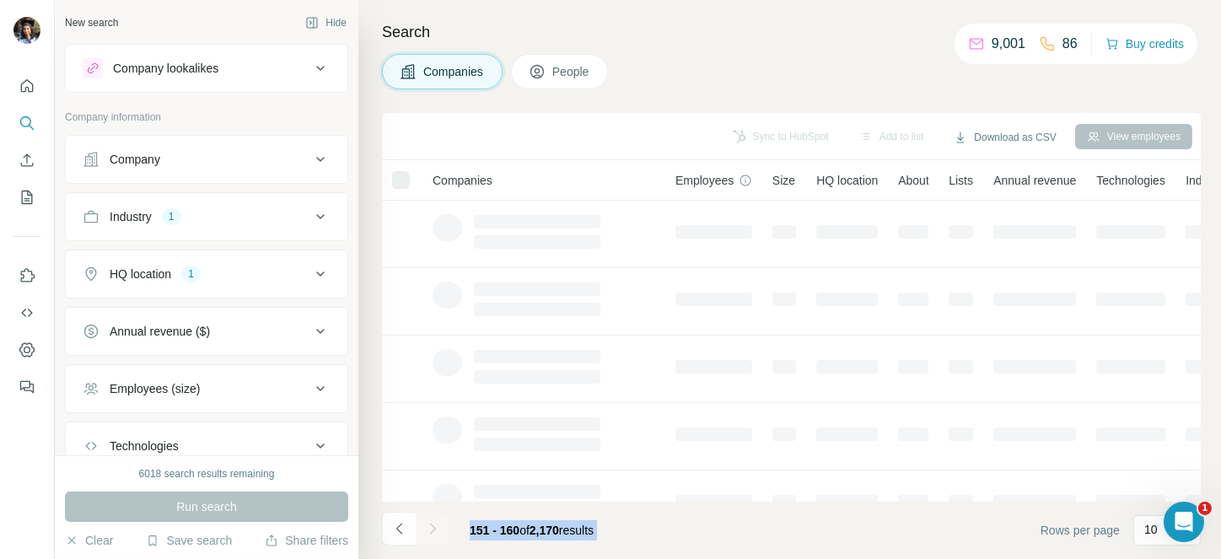
click at [427, 520] on div at bounding box center [433, 529] width 34 height 34
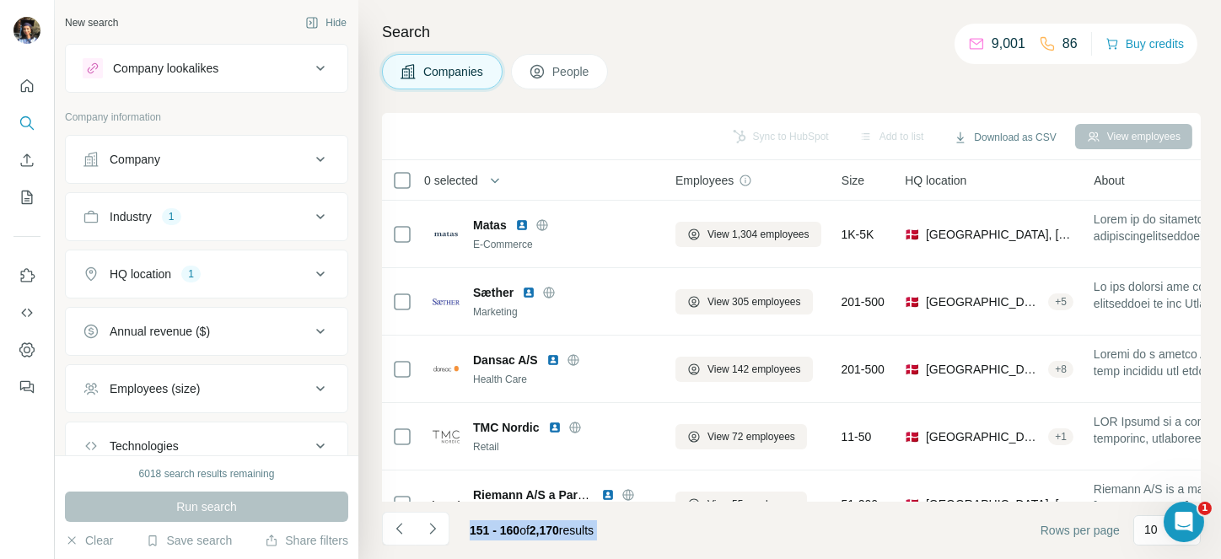
click at [427, 520] on icon "Navigate to next page" at bounding box center [432, 528] width 17 height 17
click at [427, 520] on div at bounding box center [433, 529] width 34 height 34
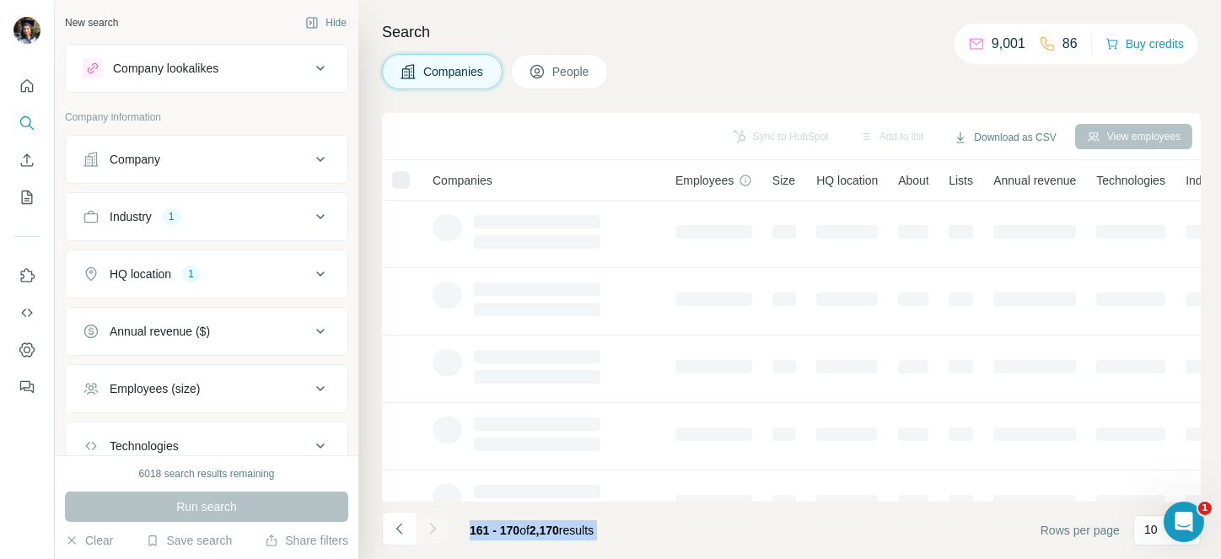
click at [427, 520] on div at bounding box center [433, 529] width 34 height 34
click at [427, 520] on icon "Navigate to next page" at bounding box center [432, 528] width 17 height 17
click at [427, 520] on div at bounding box center [433, 529] width 34 height 34
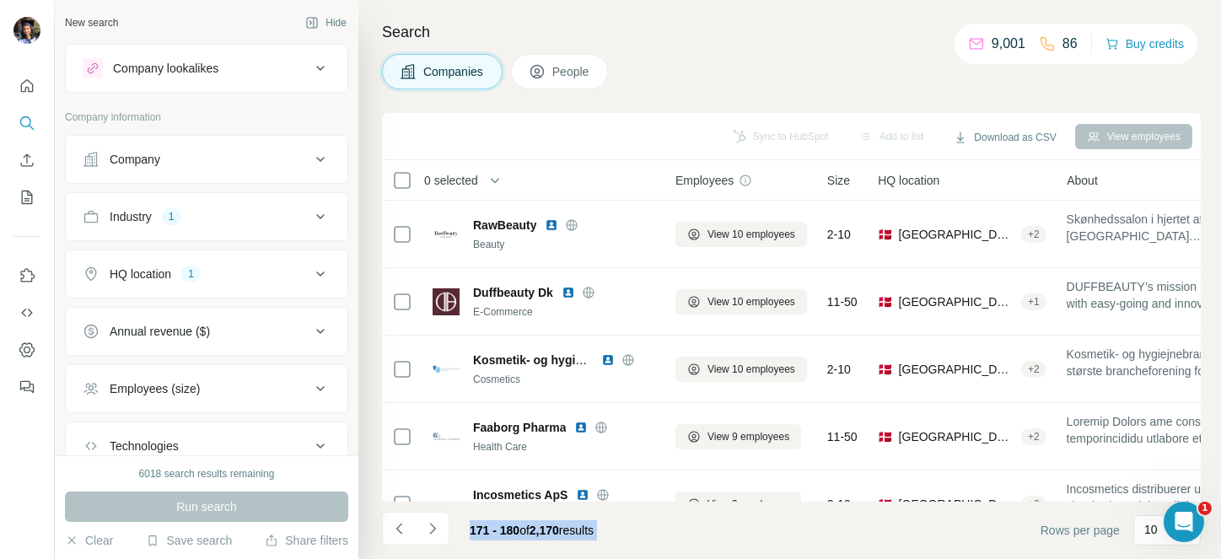
click at [427, 520] on div at bounding box center [433, 529] width 34 height 34
click at [427, 520] on icon "Navigate to next page" at bounding box center [432, 528] width 17 height 17
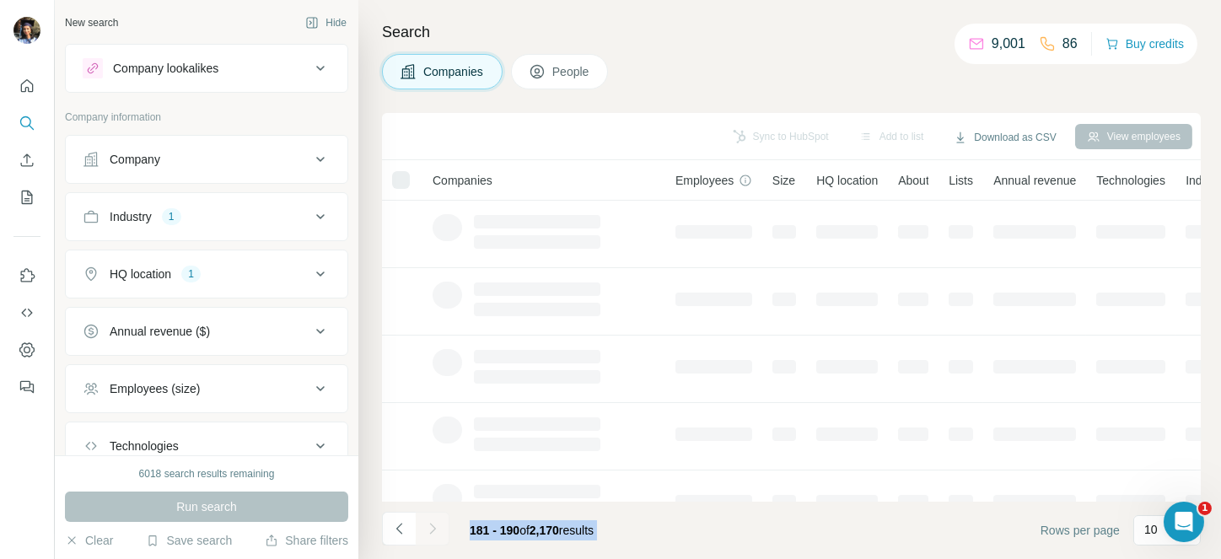
click at [427, 520] on div at bounding box center [433, 529] width 34 height 34
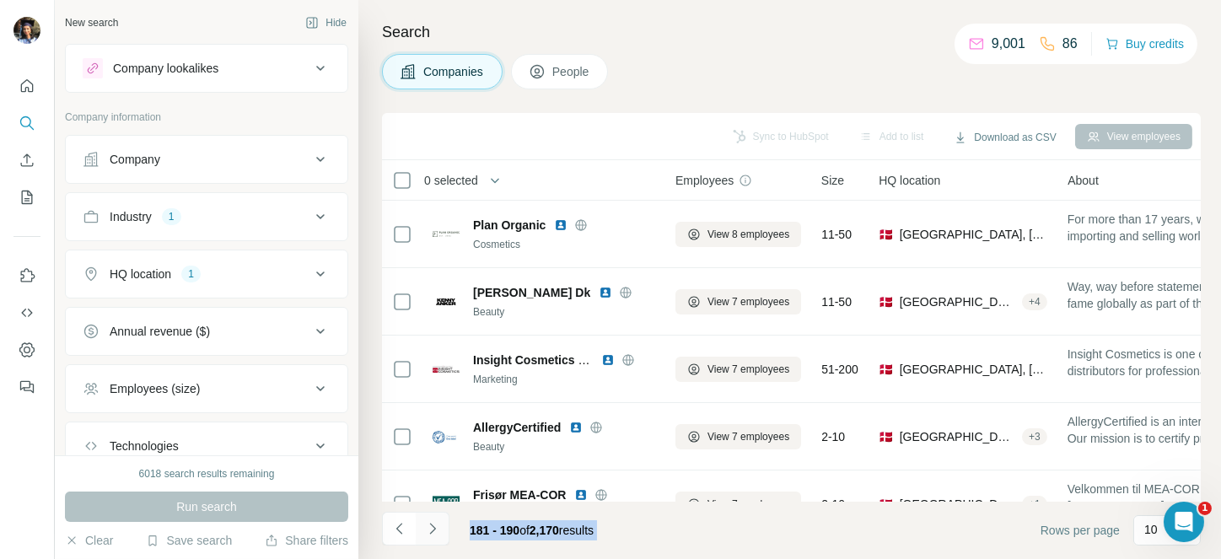
click at [427, 520] on icon "Navigate to next page" at bounding box center [432, 528] width 17 height 17
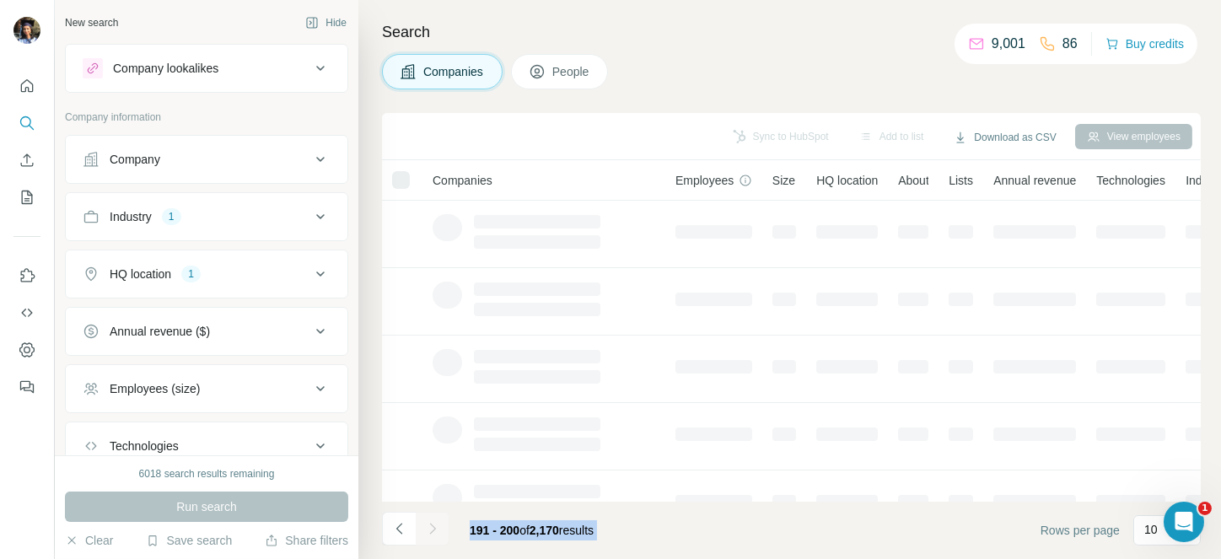
click at [427, 520] on div at bounding box center [433, 529] width 34 height 34
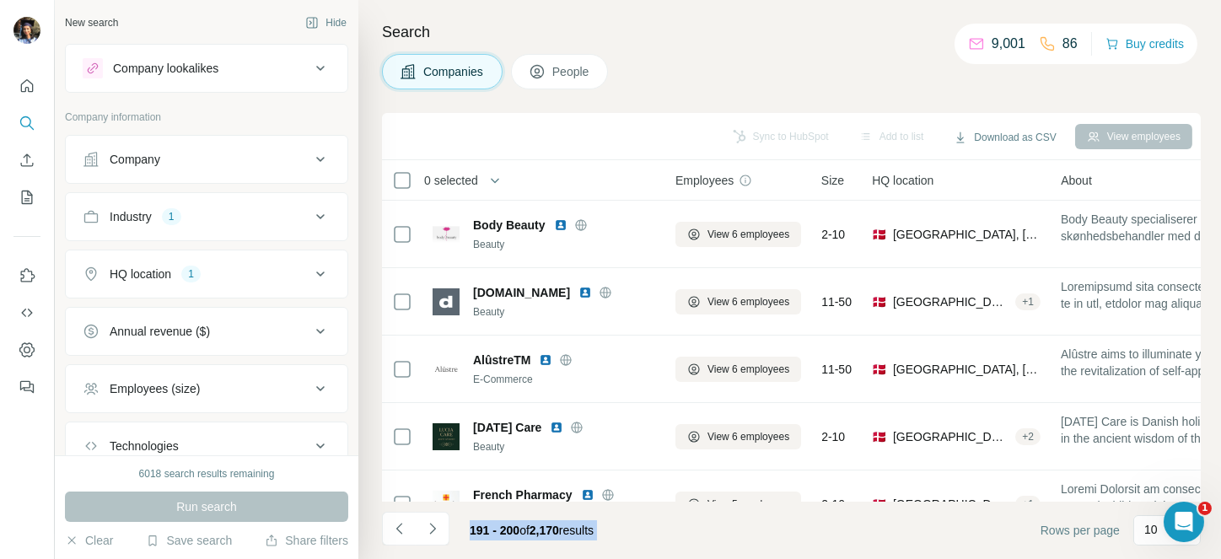
click at [427, 520] on icon "Navigate to next page" at bounding box center [432, 528] width 17 height 17
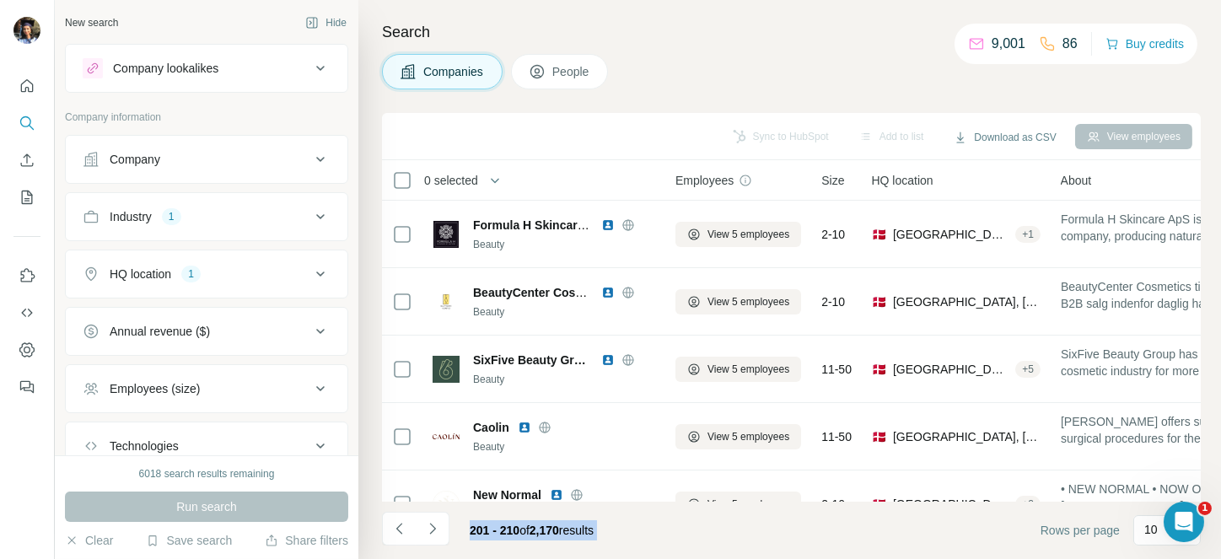
click at [427, 520] on icon "Navigate to next page" at bounding box center [432, 528] width 17 height 17
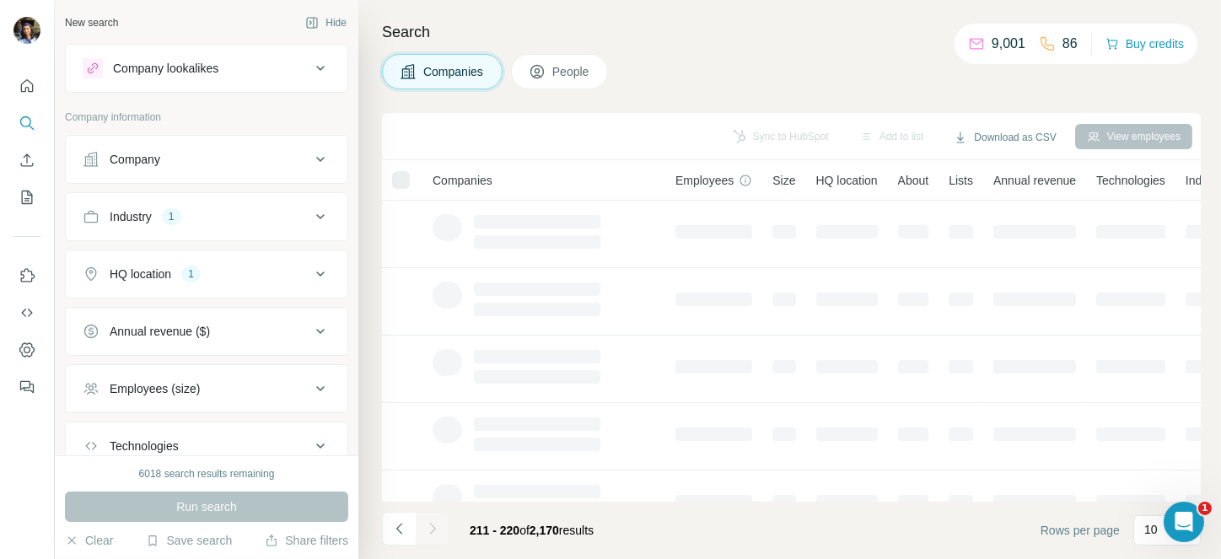
click at [427, 520] on div at bounding box center [433, 529] width 34 height 34
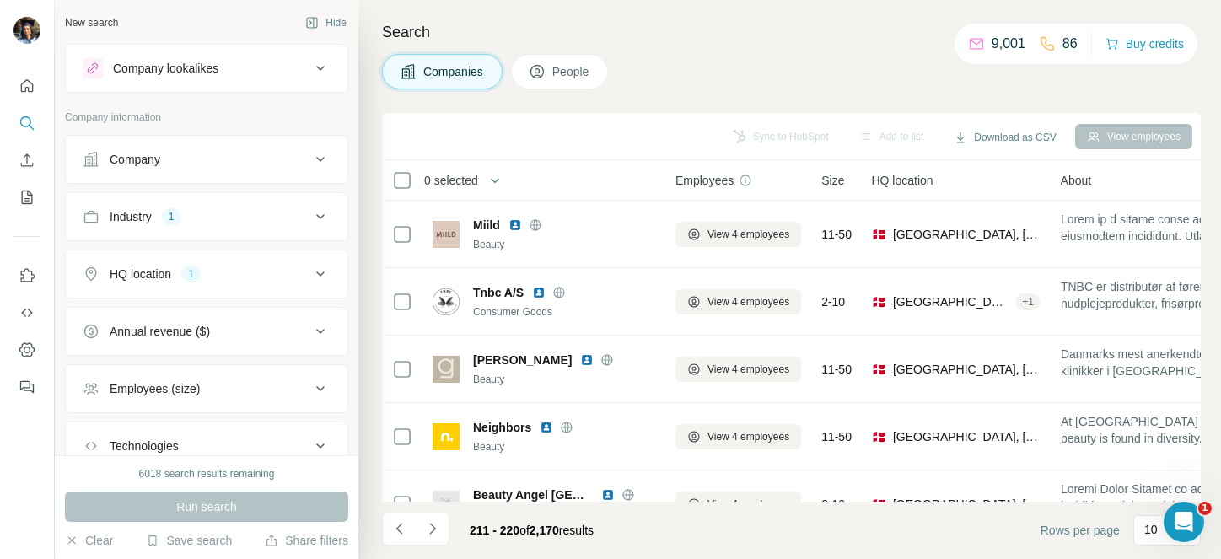
click at [427, 520] on icon "Navigate to next page" at bounding box center [432, 528] width 17 height 17
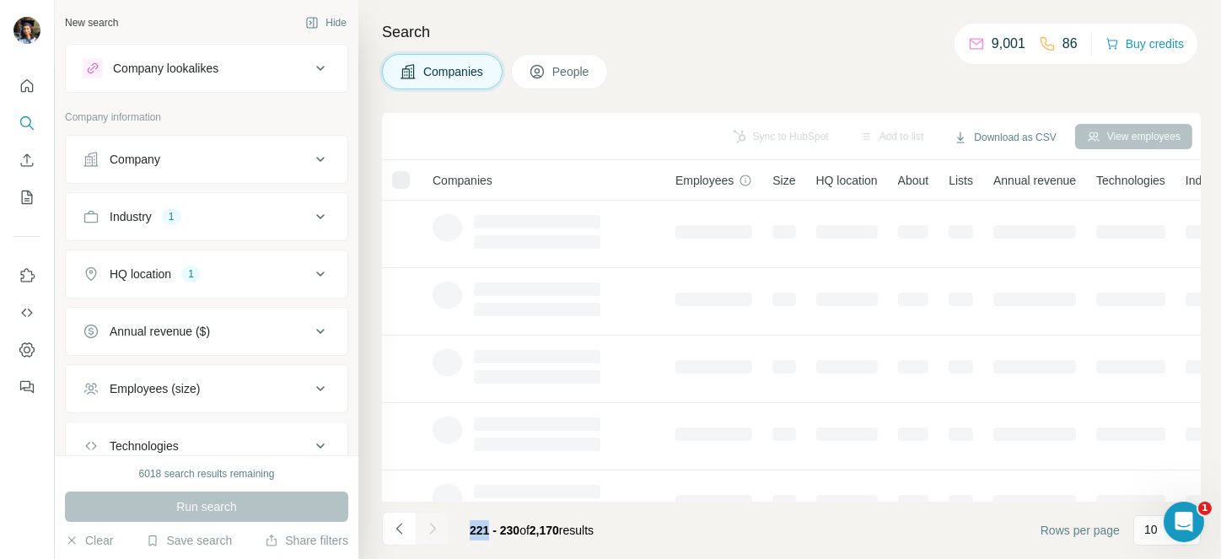
click at [427, 520] on div at bounding box center [433, 529] width 34 height 34
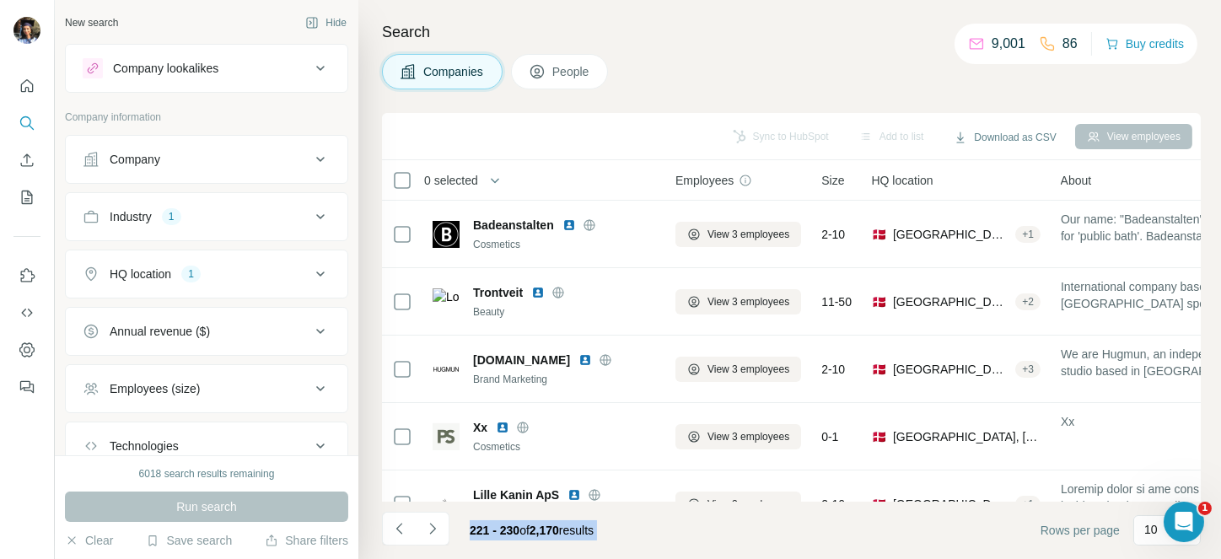
click at [427, 520] on icon "Navigate to next page" at bounding box center [432, 528] width 17 height 17
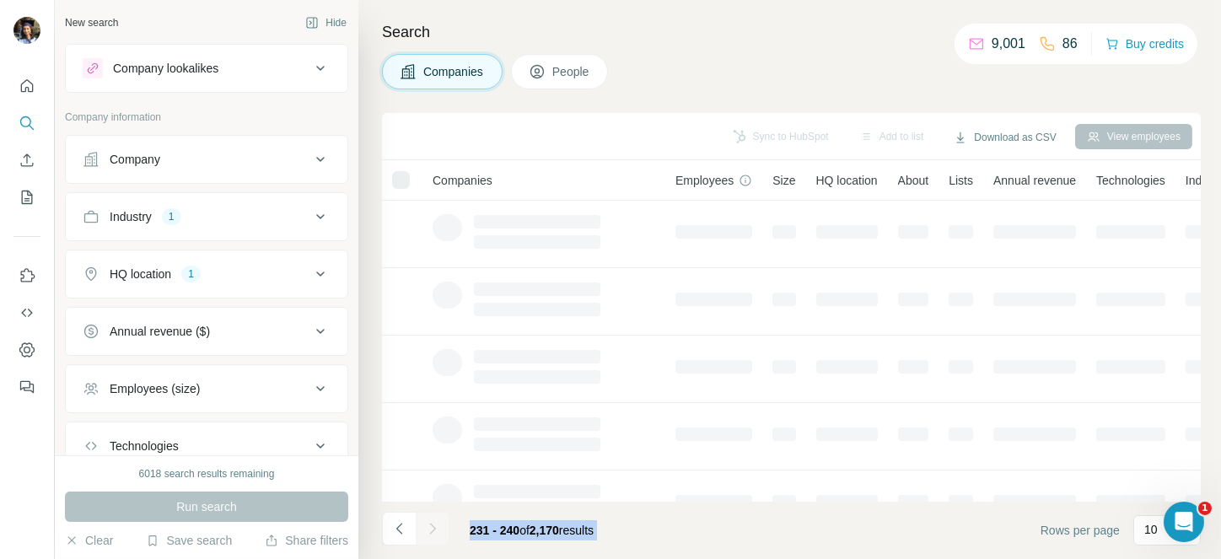
click at [427, 520] on div at bounding box center [433, 529] width 34 height 34
click at [427, 520] on icon "Navigate to next page" at bounding box center [432, 528] width 17 height 17
click at [427, 520] on div at bounding box center [433, 529] width 34 height 34
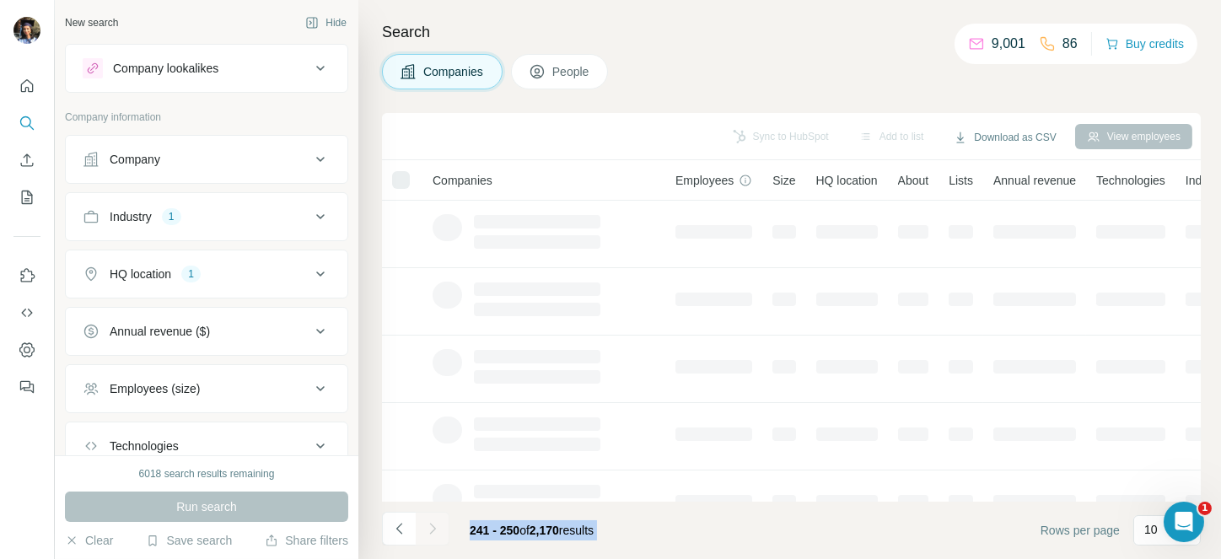
click at [427, 520] on div at bounding box center [433, 529] width 34 height 34
click at [427, 520] on icon "Navigate to next page" at bounding box center [432, 528] width 17 height 17
click at [427, 520] on div at bounding box center [433, 529] width 34 height 34
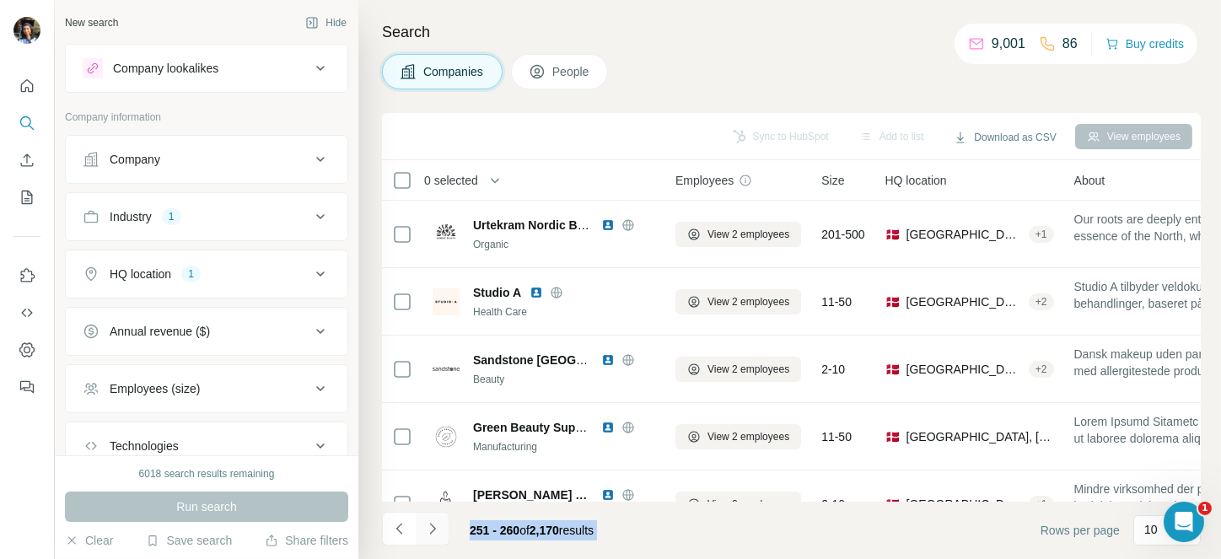
click at [427, 520] on icon "Navigate to next page" at bounding box center [432, 528] width 17 height 17
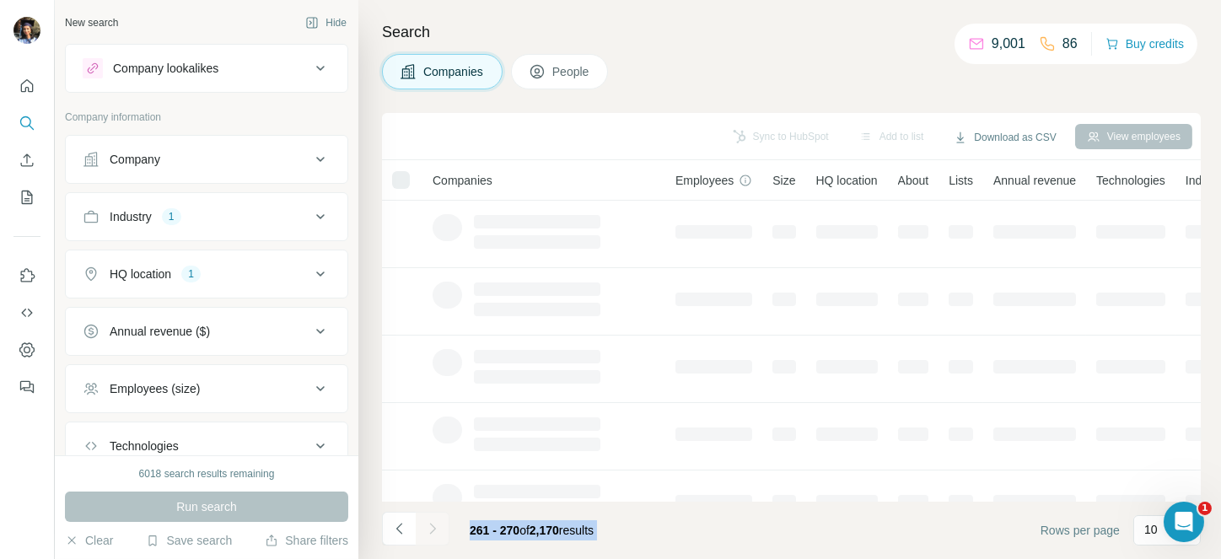
click at [427, 520] on div at bounding box center [433, 529] width 34 height 34
click at [427, 520] on icon "Navigate to next page" at bounding box center [432, 528] width 17 height 17
click at [427, 520] on div at bounding box center [433, 529] width 34 height 34
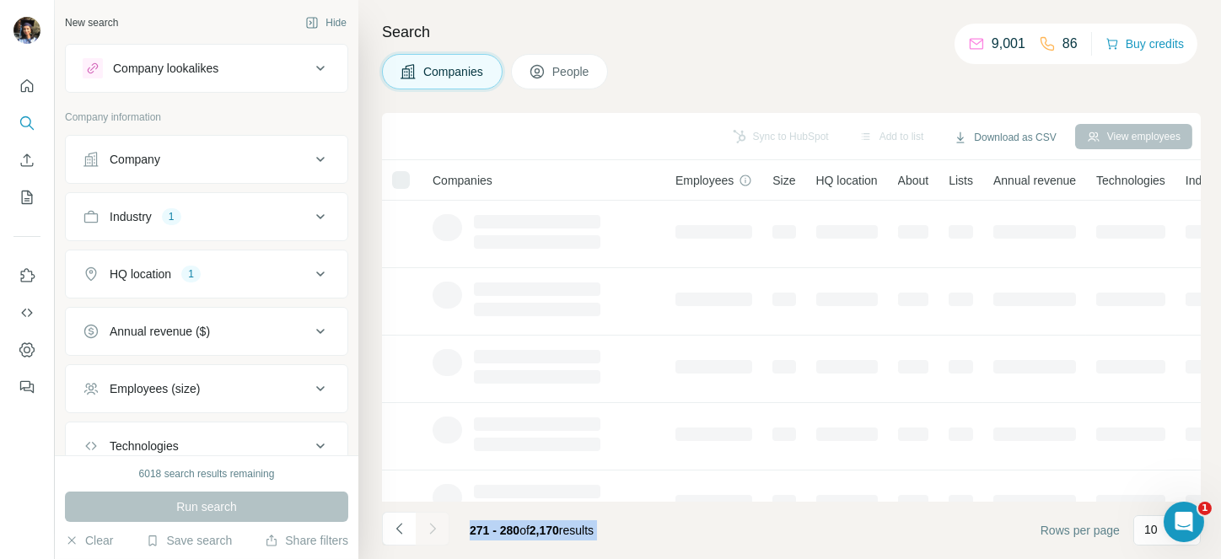
click at [427, 520] on div at bounding box center [433, 529] width 34 height 34
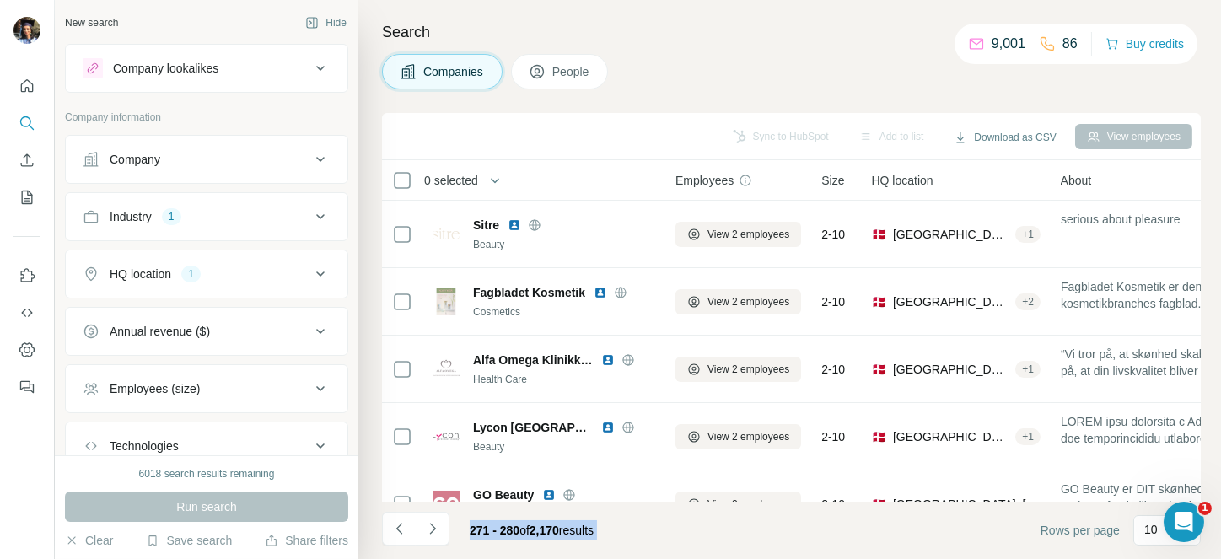
click at [427, 520] on icon "Navigate to next page" at bounding box center [432, 528] width 17 height 17
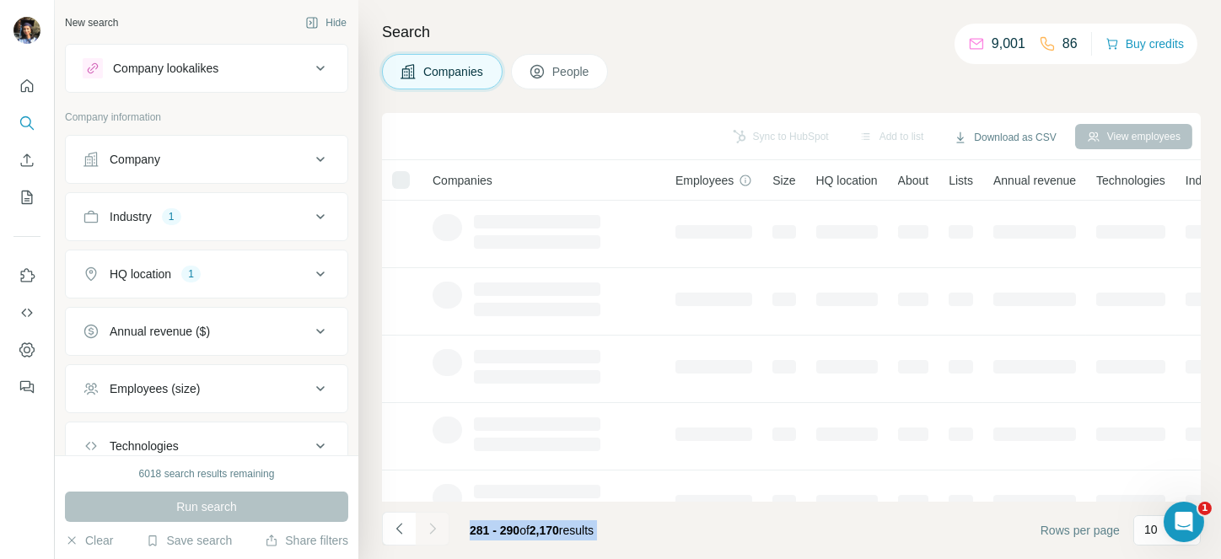
click at [427, 520] on div at bounding box center [433, 529] width 34 height 34
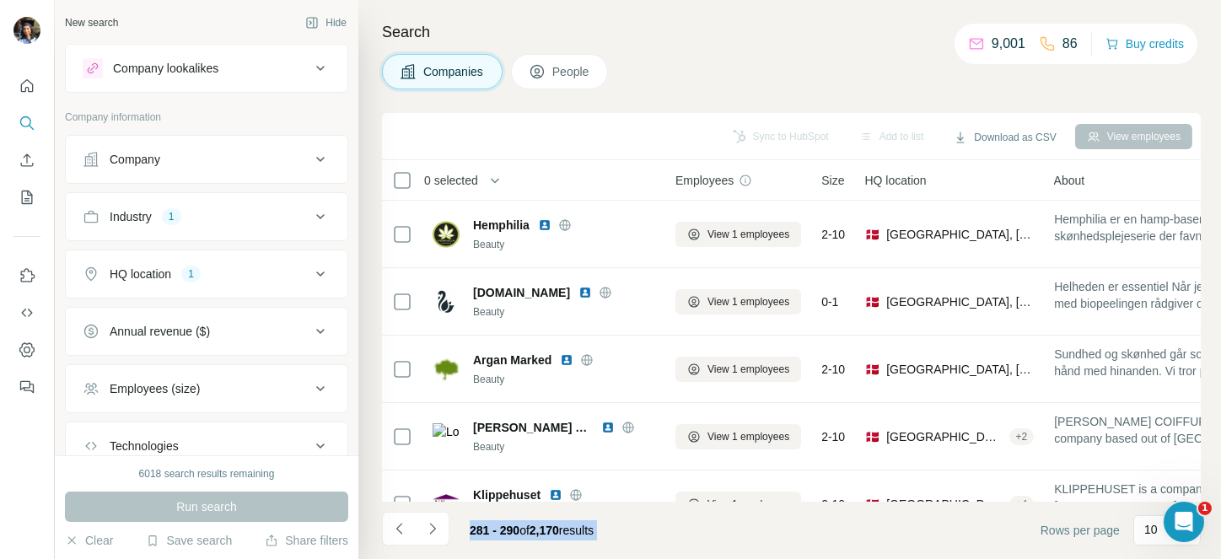
click at [427, 520] on icon "Navigate to next page" at bounding box center [432, 528] width 17 height 17
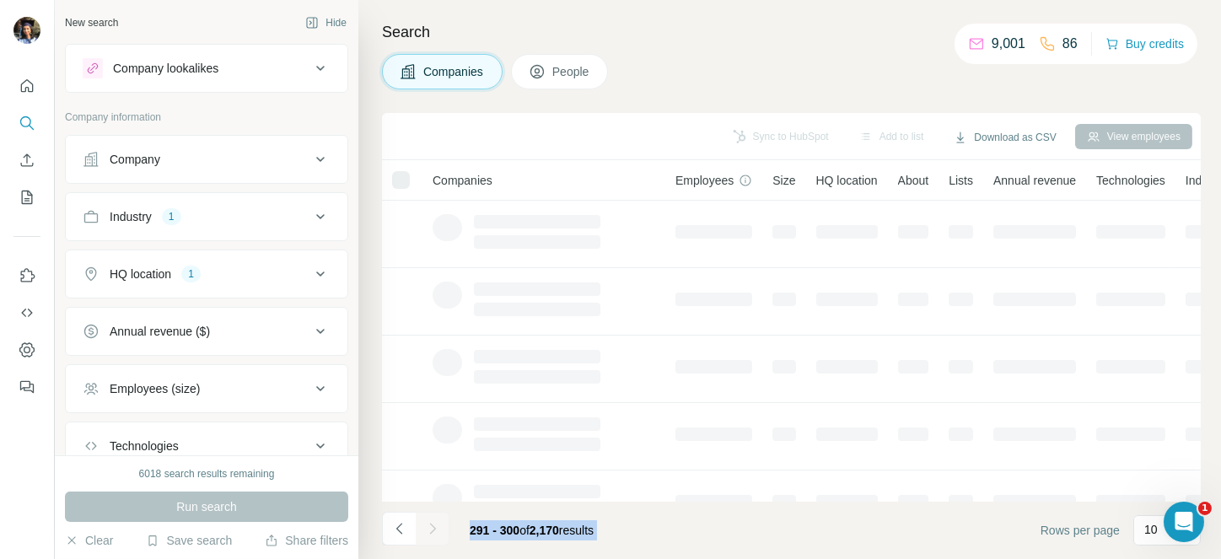
click at [427, 520] on div at bounding box center [433, 529] width 34 height 34
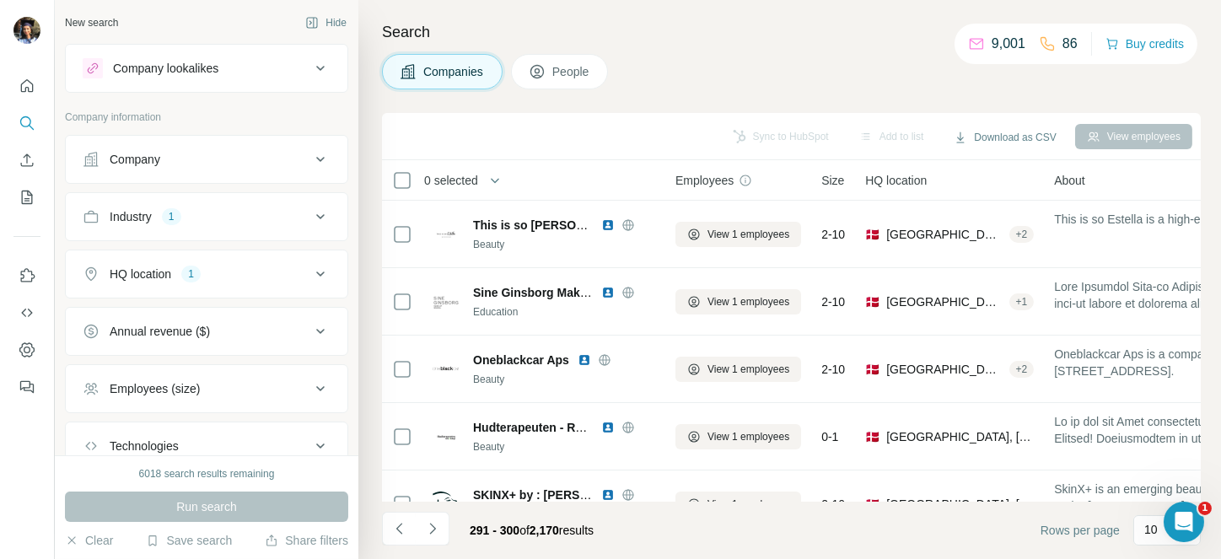
click at [427, 520] on icon "Navigate to next page" at bounding box center [432, 528] width 17 height 17
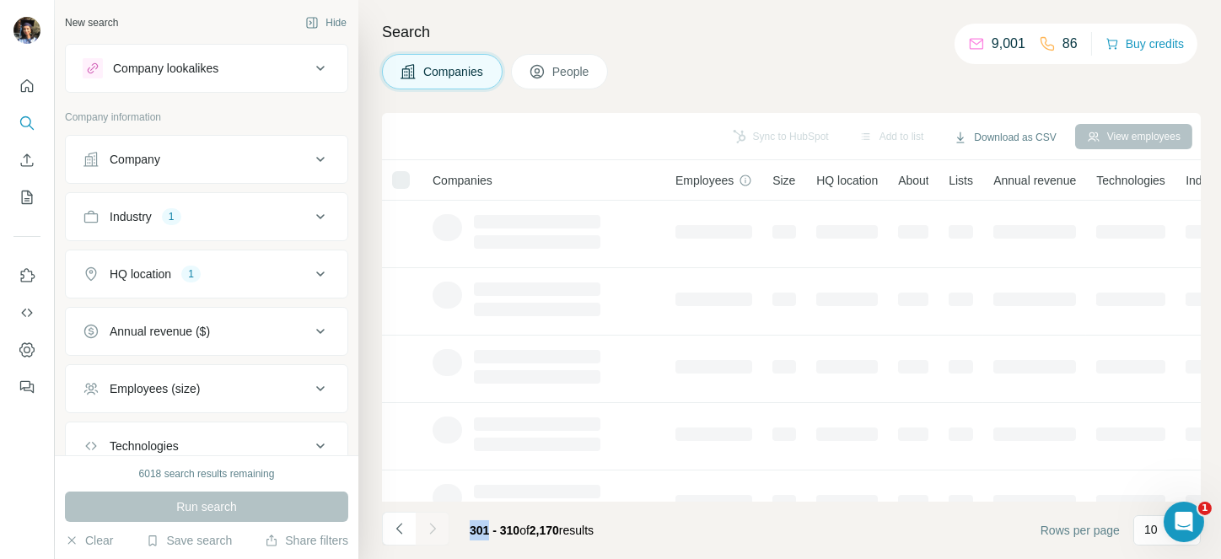
click at [427, 520] on div at bounding box center [433, 529] width 34 height 34
click at [427, 520] on icon "Navigate to next page" at bounding box center [432, 528] width 17 height 17
click at [427, 520] on div at bounding box center [433, 529] width 34 height 34
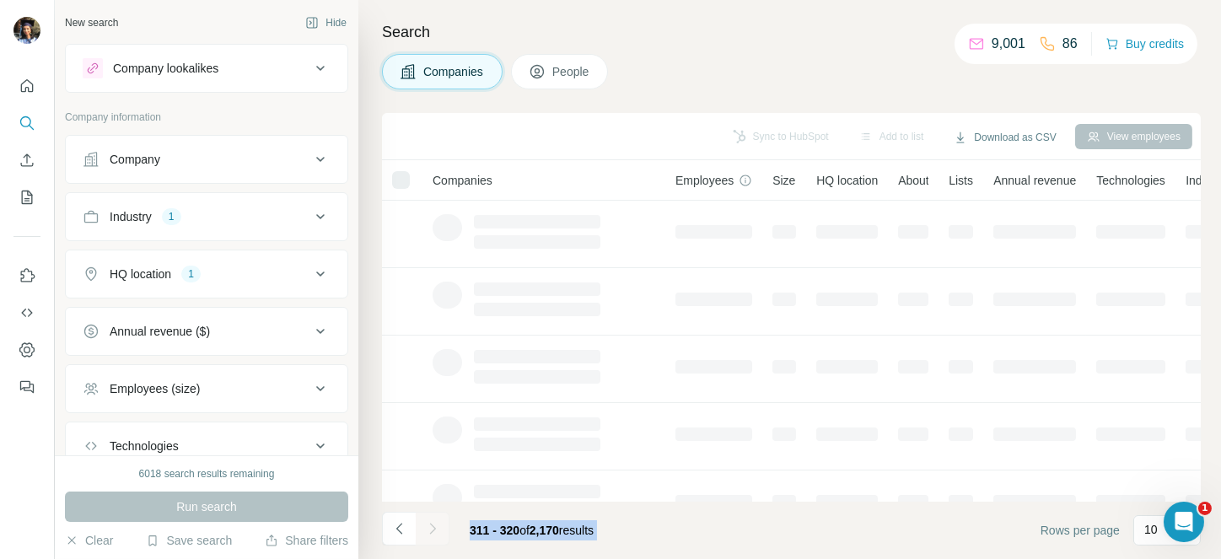
click at [427, 520] on div at bounding box center [433, 529] width 34 height 34
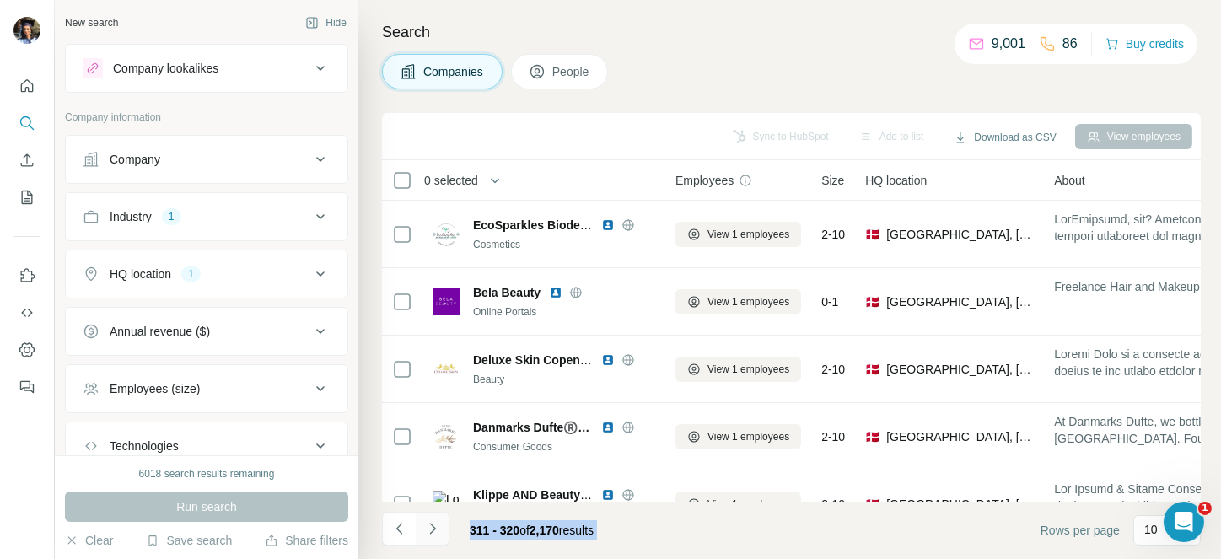
click at [427, 520] on icon "Navigate to next page" at bounding box center [432, 528] width 17 height 17
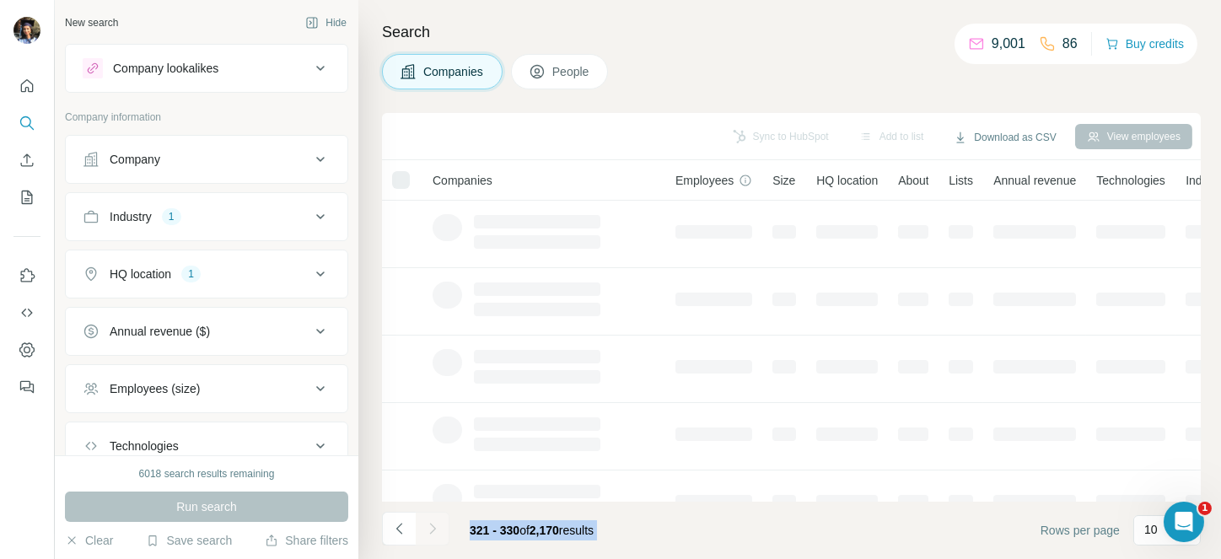
click at [427, 520] on div at bounding box center [433, 529] width 34 height 34
click at [427, 520] on icon "Navigate to next page" at bounding box center [432, 528] width 17 height 17
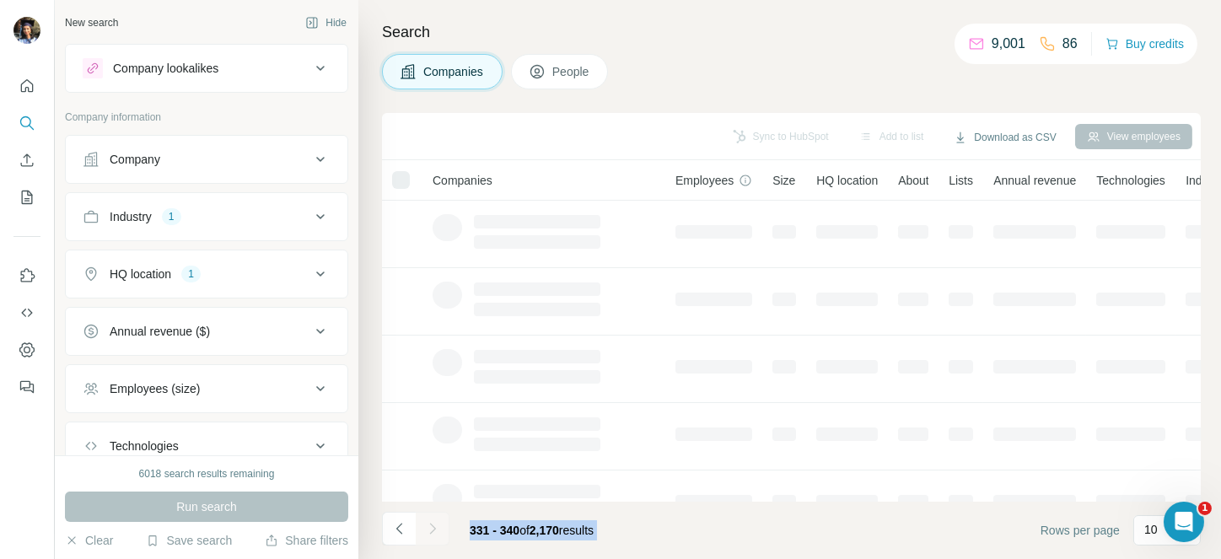
click at [427, 520] on div at bounding box center [433, 529] width 34 height 34
click at [427, 520] on icon "Navigate to next page" at bounding box center [432, 528] width 17 height 17
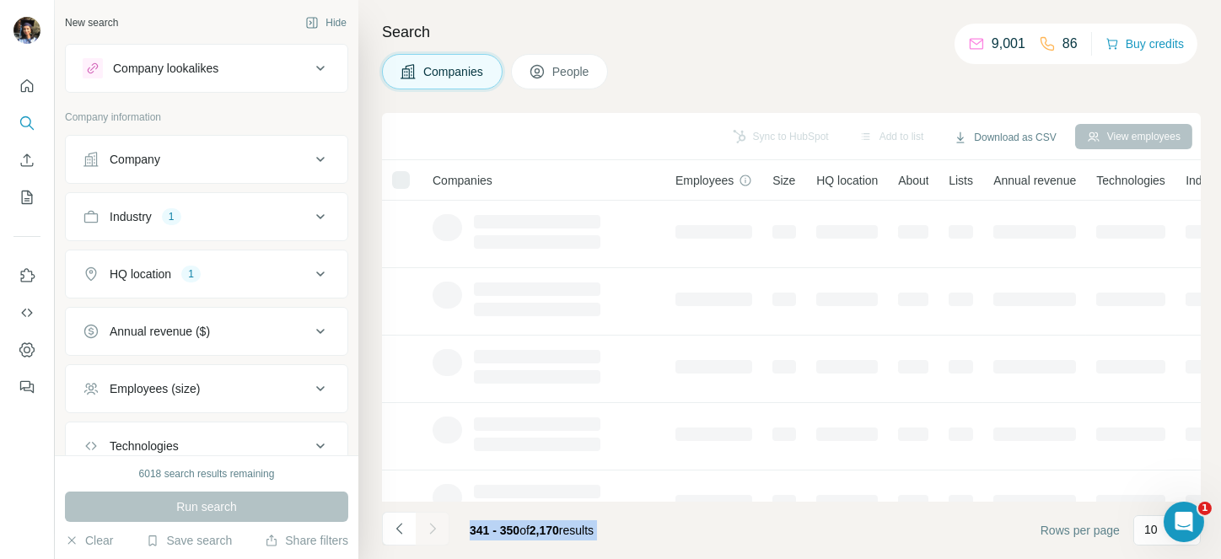
click at [427, 520] on div at bounding box center [433, 529] width 34 height 34
click at [427, 520] on icon "Navigate to next page" at bounding box center [432, 528] width 17 height 17
click at [427, 520] on div at bounding box center [433, 529] width 34 height 34
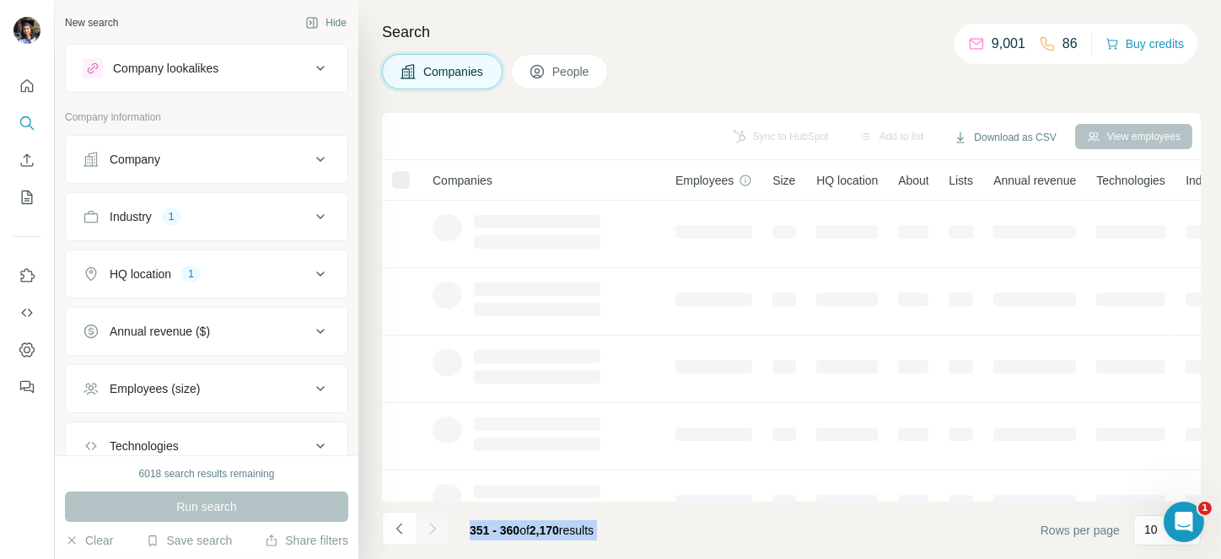
click at [427, 520] on div at bounding box center [433, 529] width 34 height 34
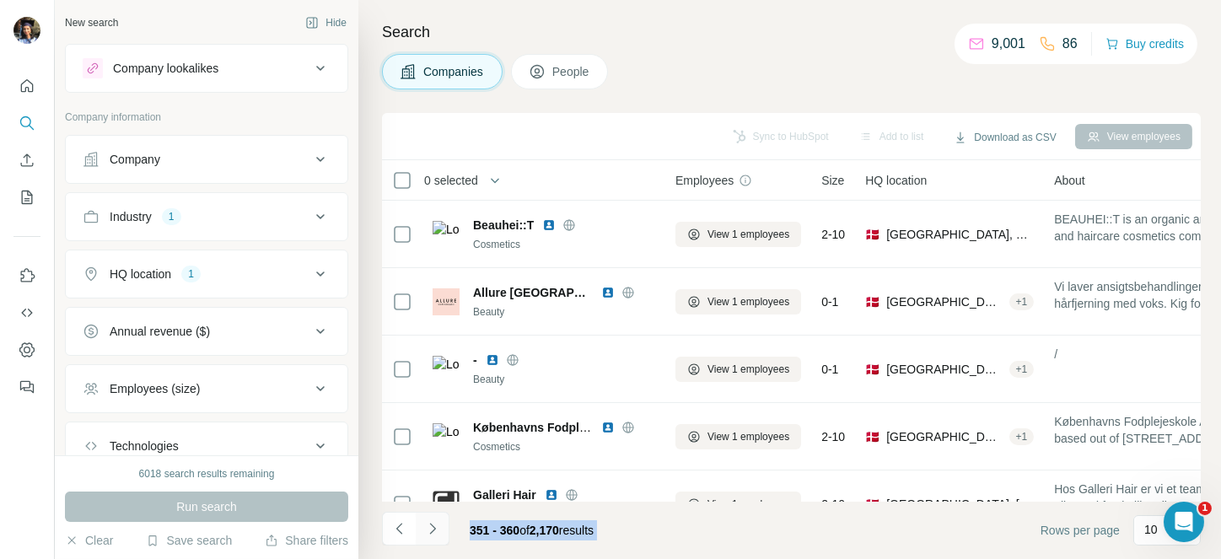
click at [427, 520] on icon "Navigate to next page" at bounding box center [432, 528] width 17 height 17
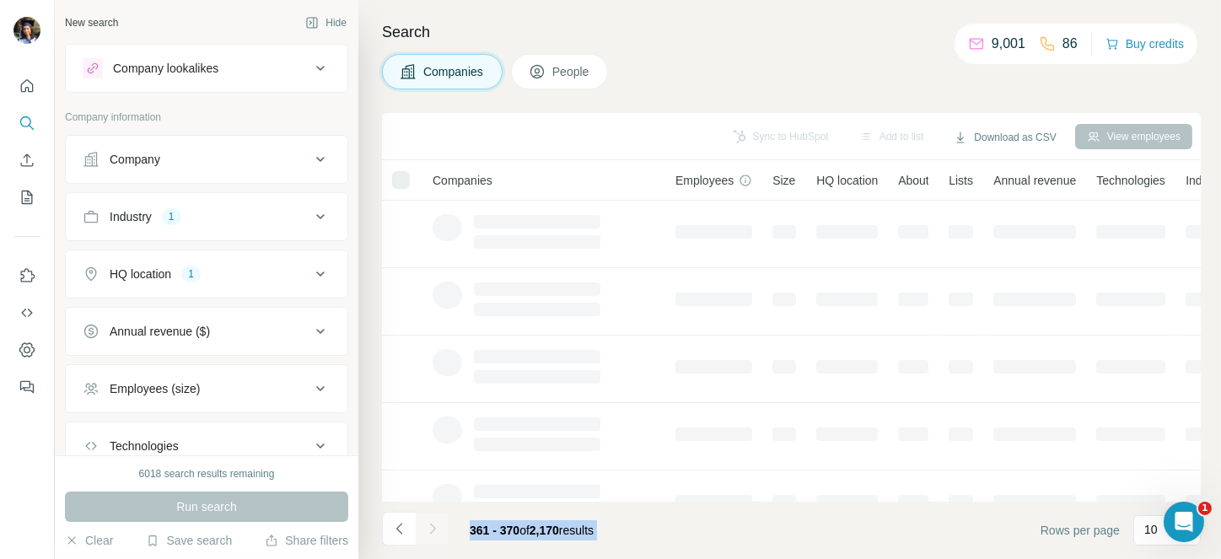
click at [427, 520] on div at bounding box center [433, 529] width 34 height 34
click at [427, 520] on icon "Navigate to next page" at bounding box center [432, 528] width 17 height 17
click at [427, 520] on div at bounding box center [433, 529] width 34 height 34
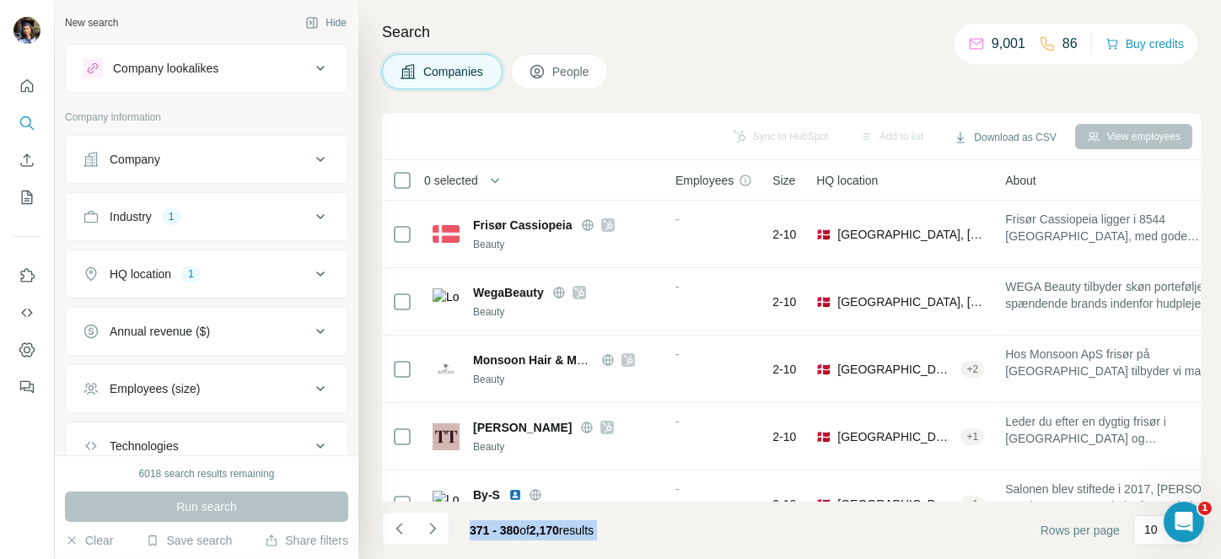
click at [427, 520] on icon "Navigate to next page" at bounding box center [432, 528] width 17 height 17
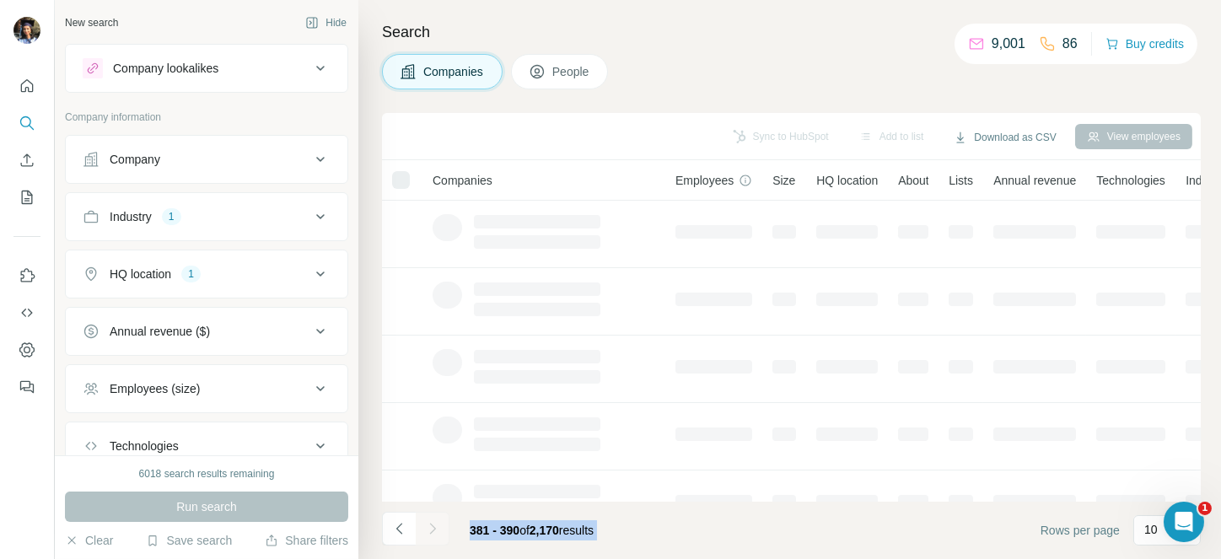
click at [427, 520] on div at bounding box center [433, 529] width 34 height 34
click at [427, 520] on icon "Navigate to next page" at bounding box center [432, 528] width 17 height 17
click at [427, 520] on div at bounding box center [433, 529] width 34 height 34
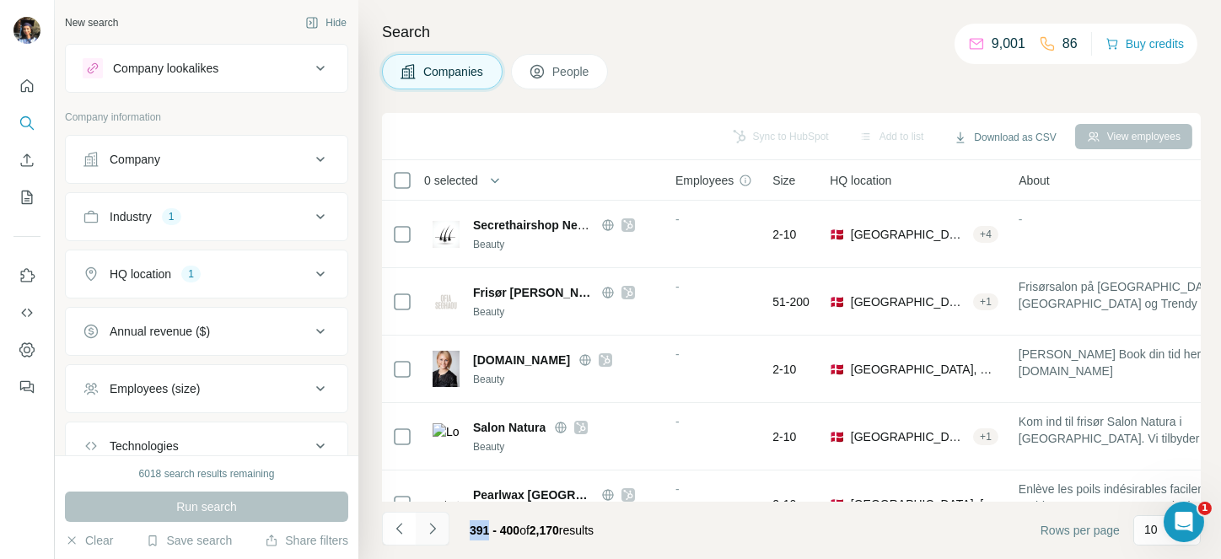
click at [427, 520] on icon "Navigate to next page" at bounding box center [432, 528] width 17 height 17
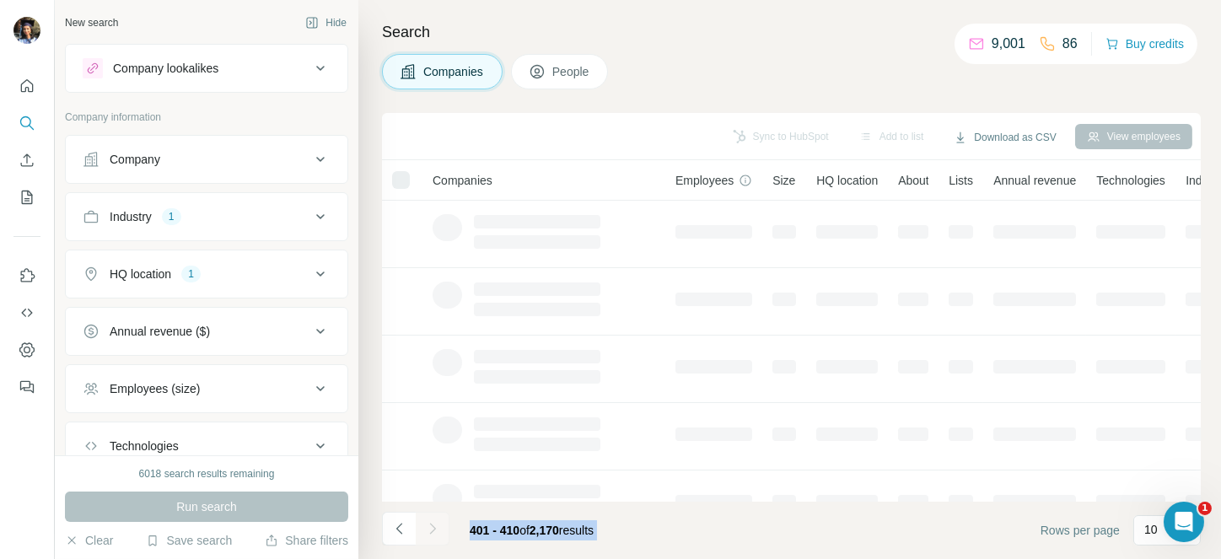
click at [427, 520] on div at bounding box center [433, 529] width 34 height 34
click at [427, 520] on icon "Navigate to next page" at bounding box center [432, 528] width 17 height 17
click at [427, 520] on div at bounding box center [433, 529] width 34 height 34
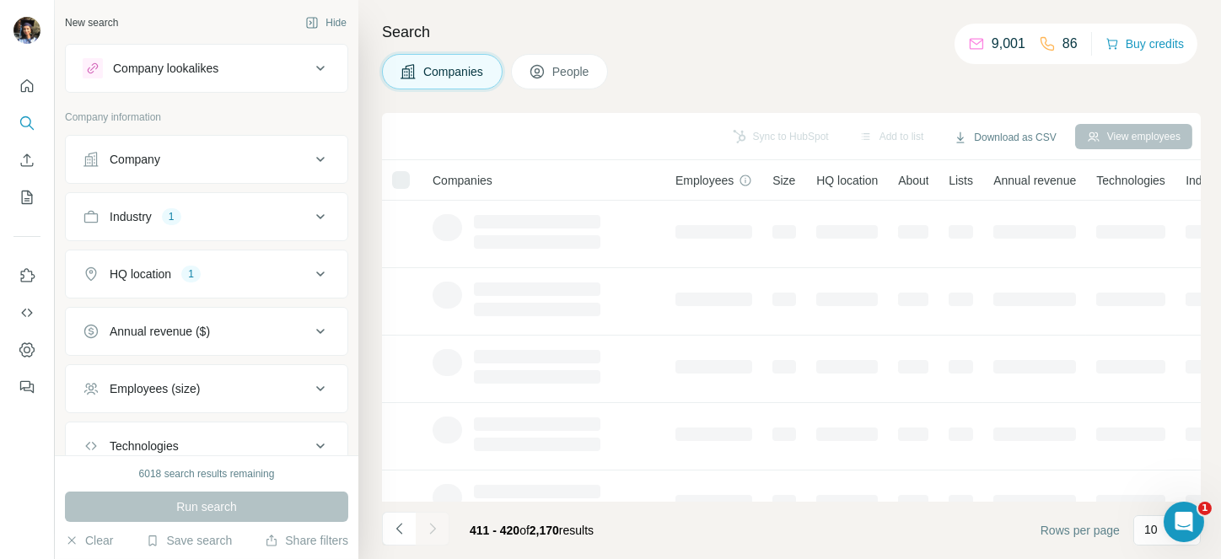
click at [427, 520] on div at bounding box center [433, 529] width 34 height 34
click at [427, 520] on icon "Navigate to next page" at bounding box center [432, 528] width 17 height 17
click at [427, 520] on div at bounding box center [433, 529] width 34 height 34
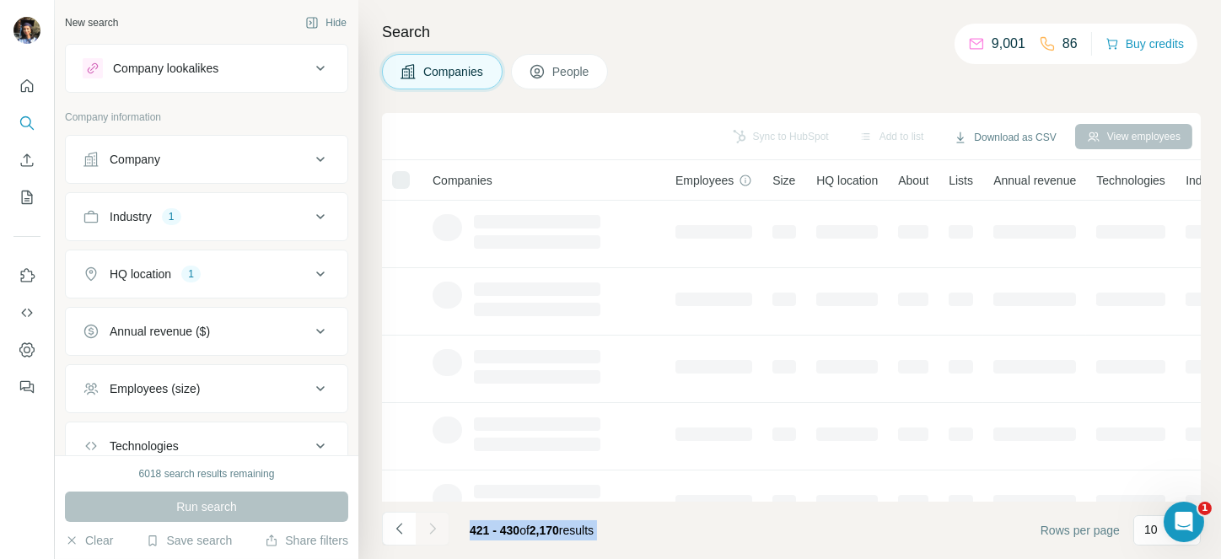
click at [427, 520] on div at bounding box center [433, 529] width 34 height 34
click at [427, 520] on icon "Navigate to next page" at bounding box center [432, 528] width 17 height 17
click at [427, 520] on div at bounding box center [433, 529] width 34 height 34
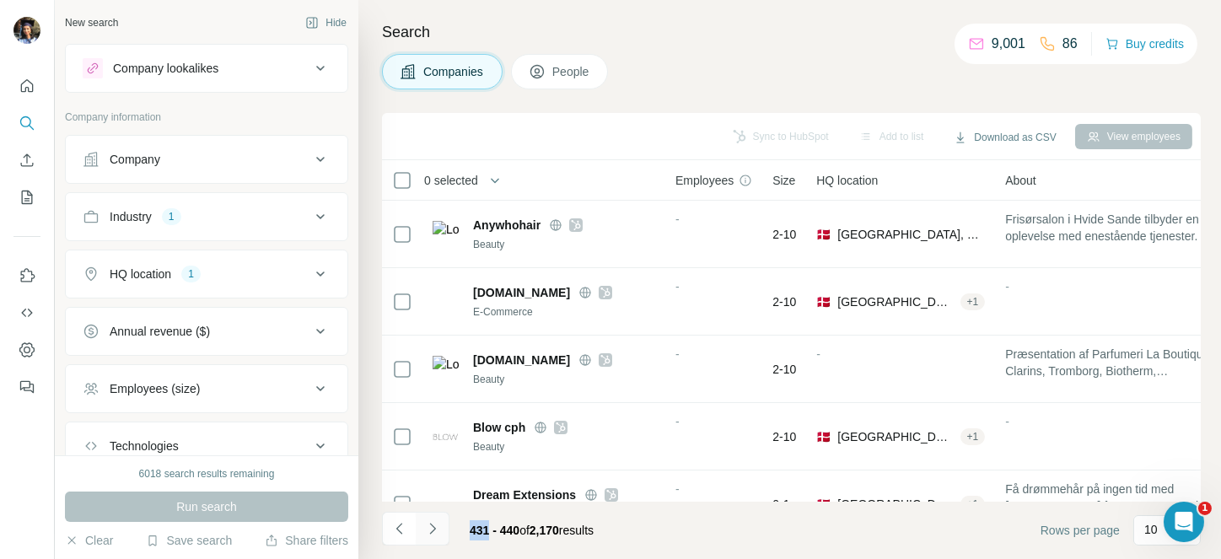
click at [427, 520] on icon "Navigate to next page" at bounding box center [432, 528] width 17 height 17
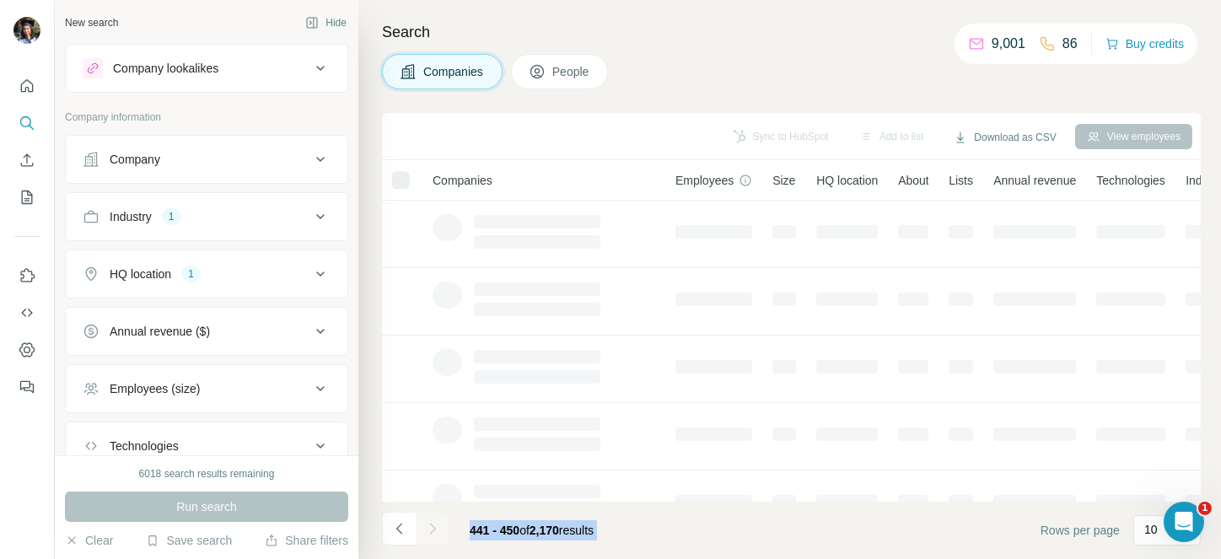
click at [427, 520] on div at bounding box center [433, 529] width 34 height 34
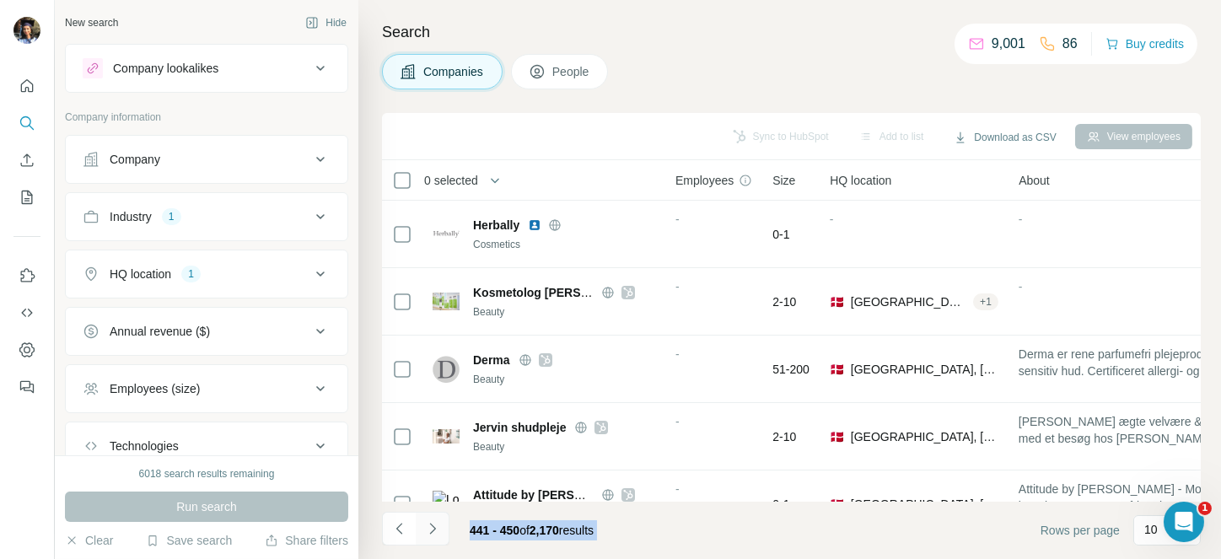
click at [427, 520] on icon "Navigate to next page" at bounding box center [432, 528] width 17 height 17
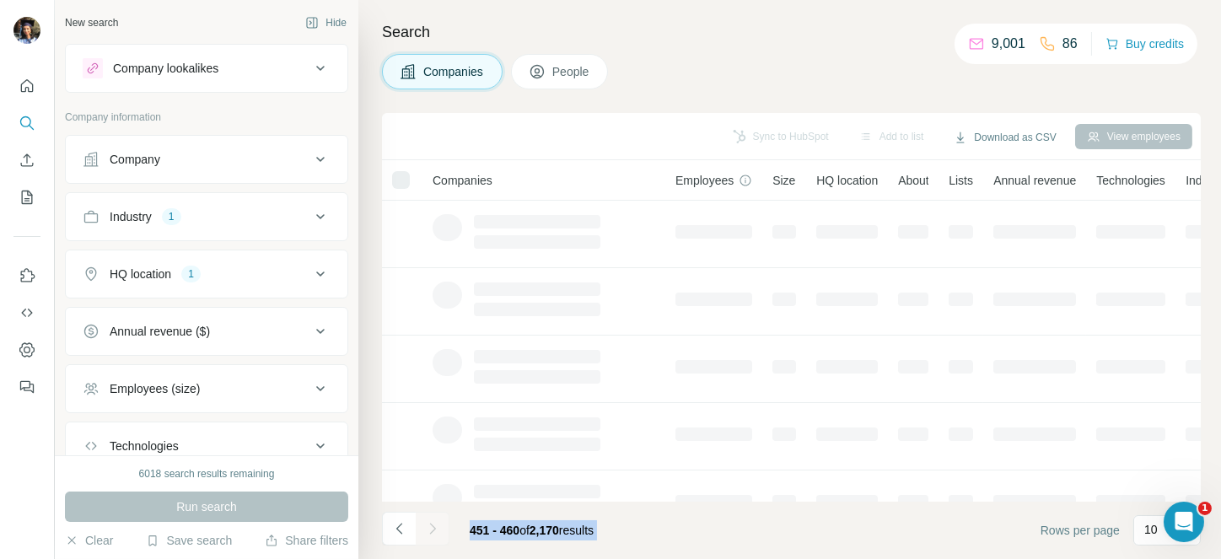
click at [427, 520] on div at bounding box center [433, 529] width 34 height 34
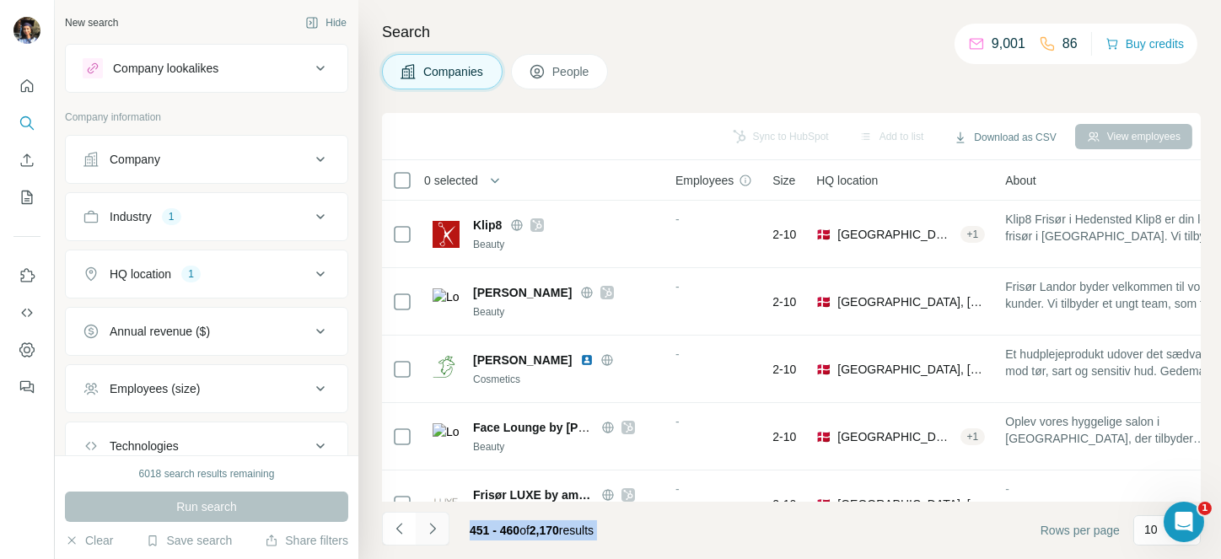
click at [427, 520] on icon "Navigate to next page" at bounding box center [432, 528] width 17 height 17
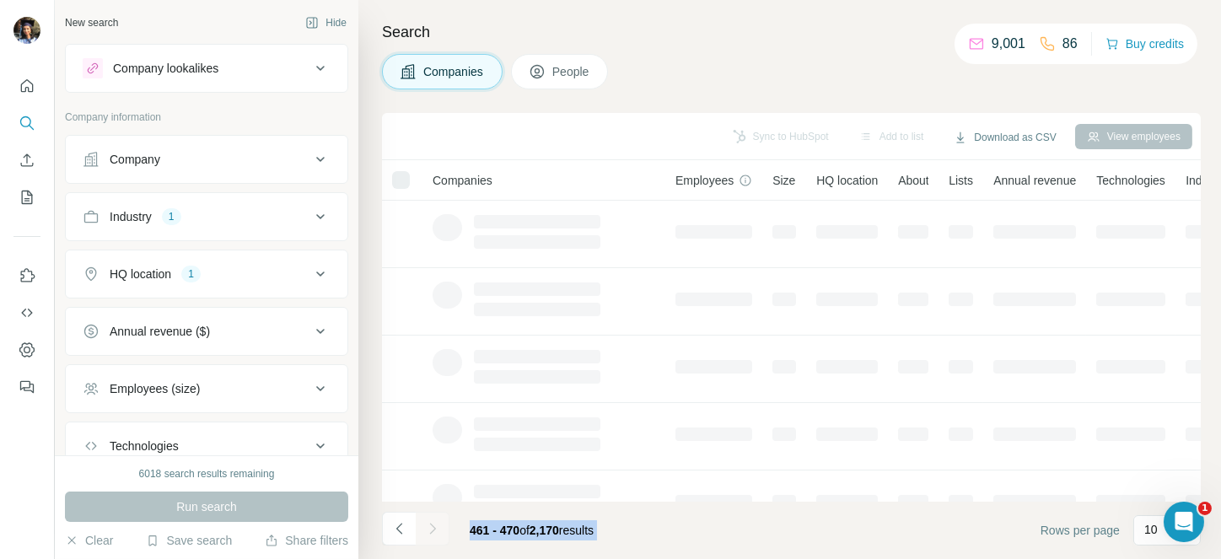
click at [427, 520] on div at bounding box center [433, 529] width 34 height 34
click at [427, 520] on icon "Navigate to next page" at bounding box center [432, 528] width 17 height 17
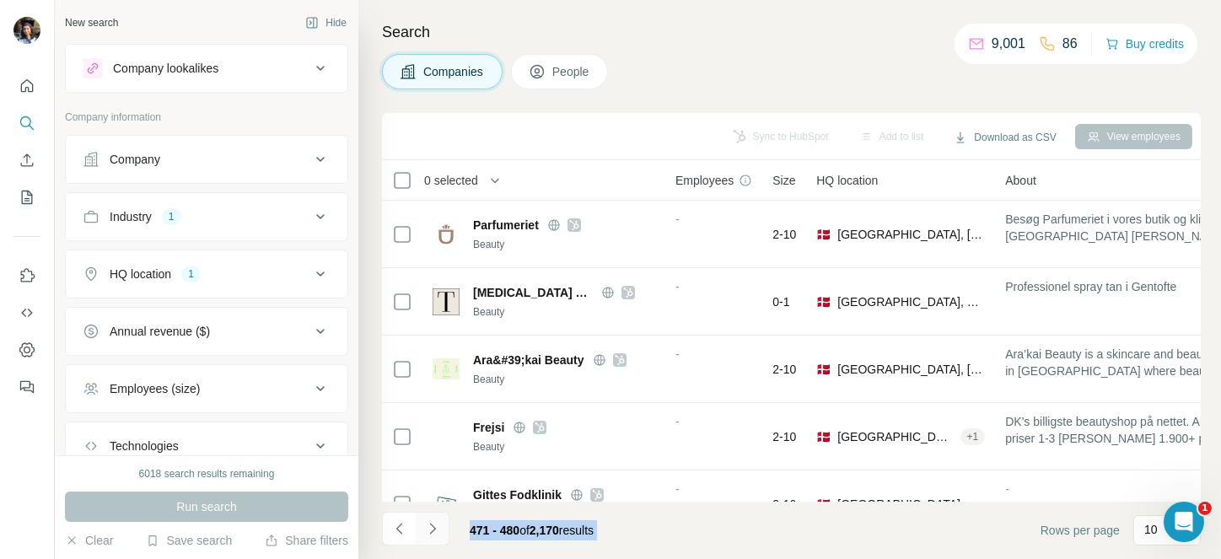
click at [427, 520] on icon "Navigate to next page" at bounding box center [432, 528] width 17 height 17
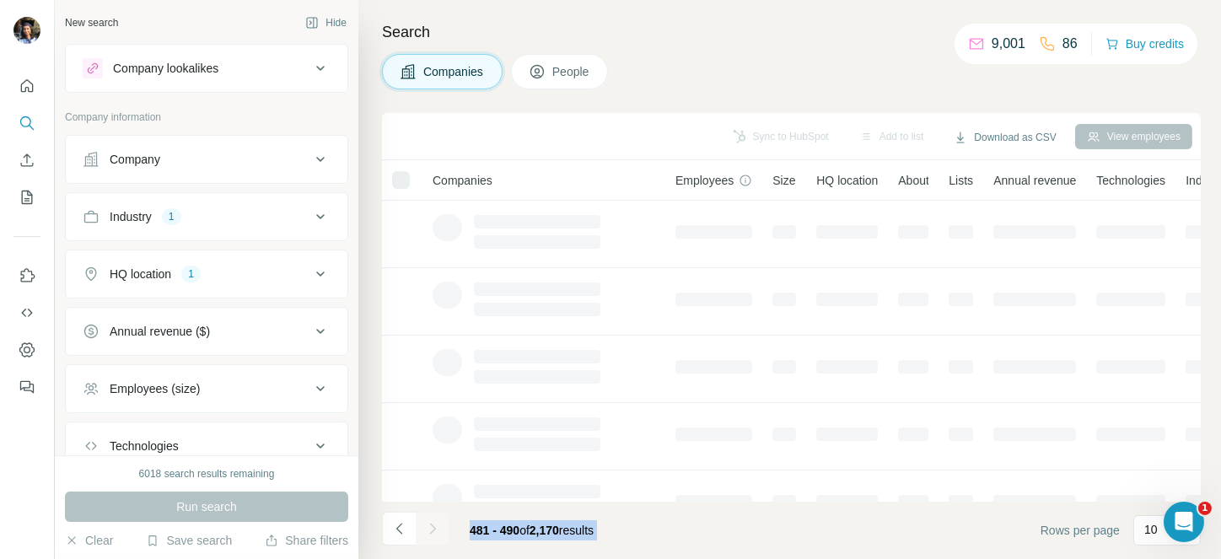
click at [427, 520] on div at bounding box center [433, 529] width 34 height 34
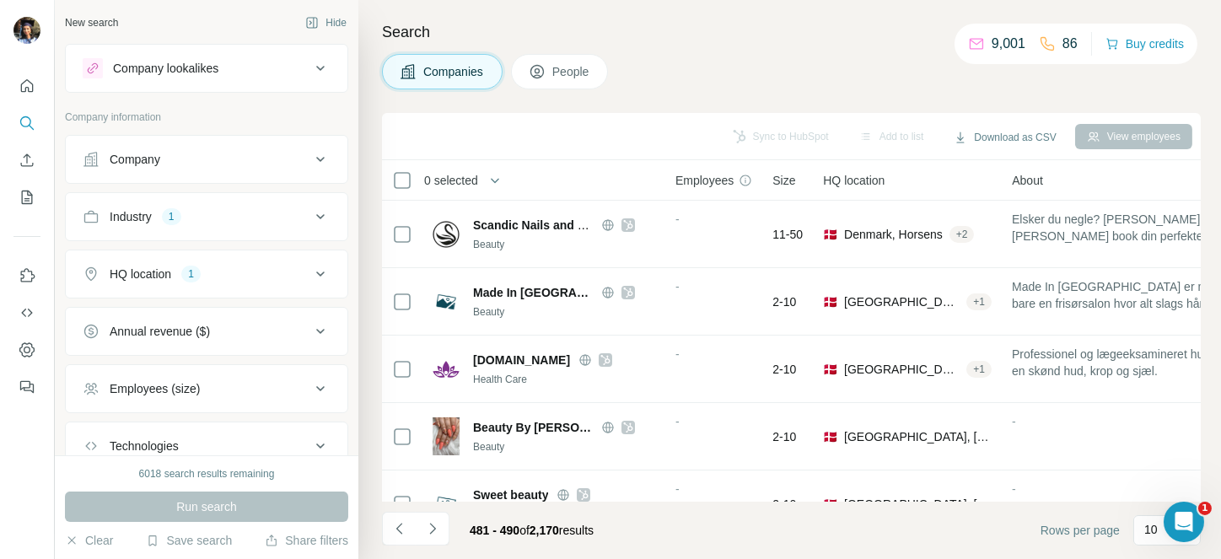
click at [427, 520] on icon "Navigate to next page" at bounding box center [432, 528] width 17 height 17
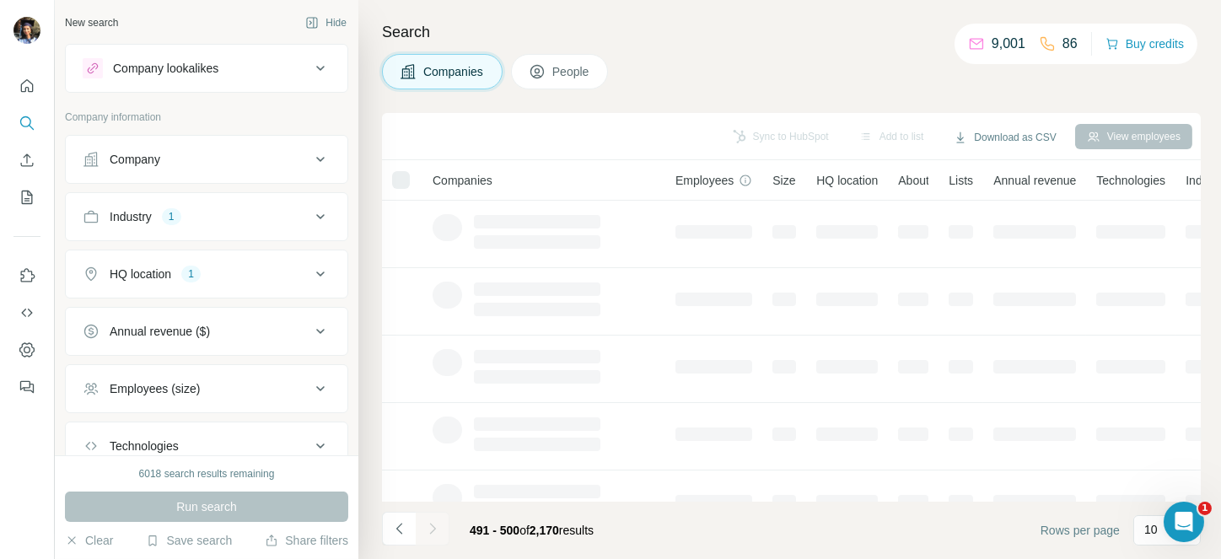
click at [427, 520] on div at bounding box center [433, 529] width 34 height 34
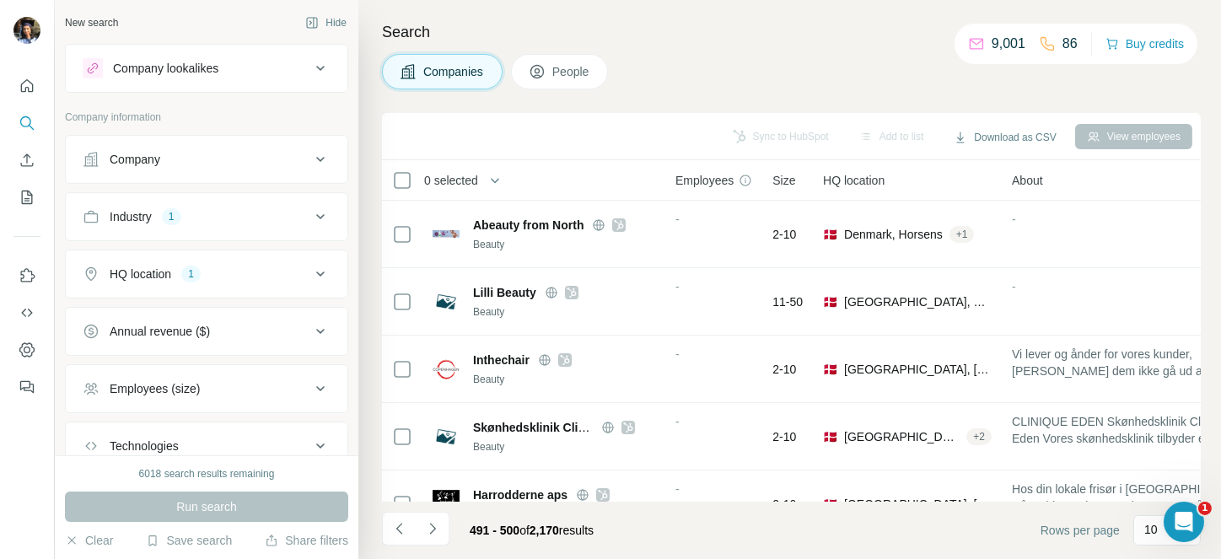
click at [427, 520] on icon "Navigate to next page" at bounding box center [432, 528] width 17 height 17
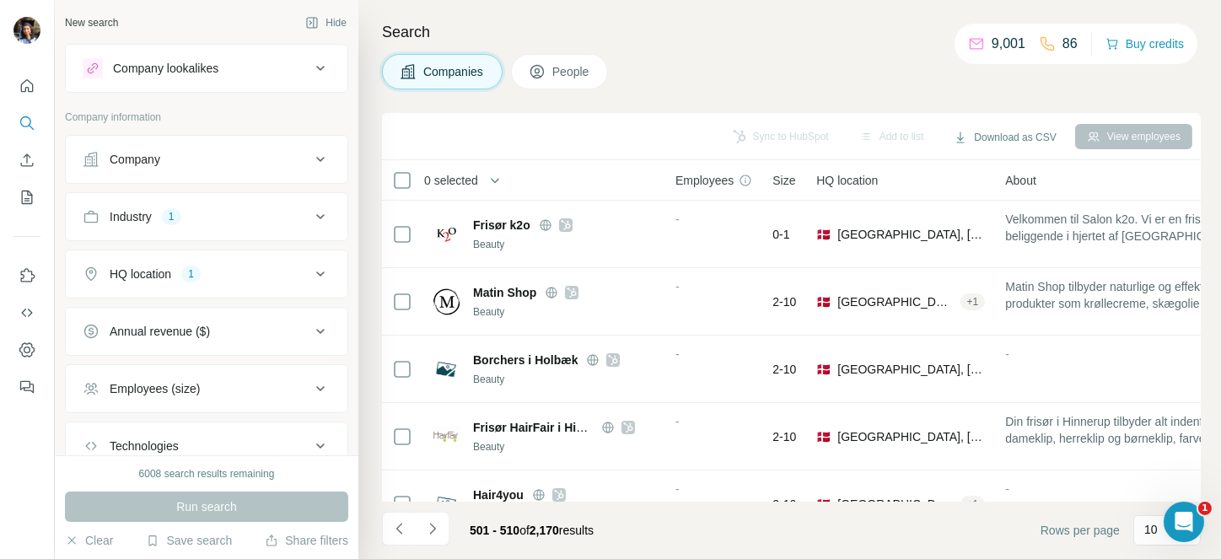
click at [467, 179] on span "0 selected" at bounding box center [451, 180] width 54 height 17
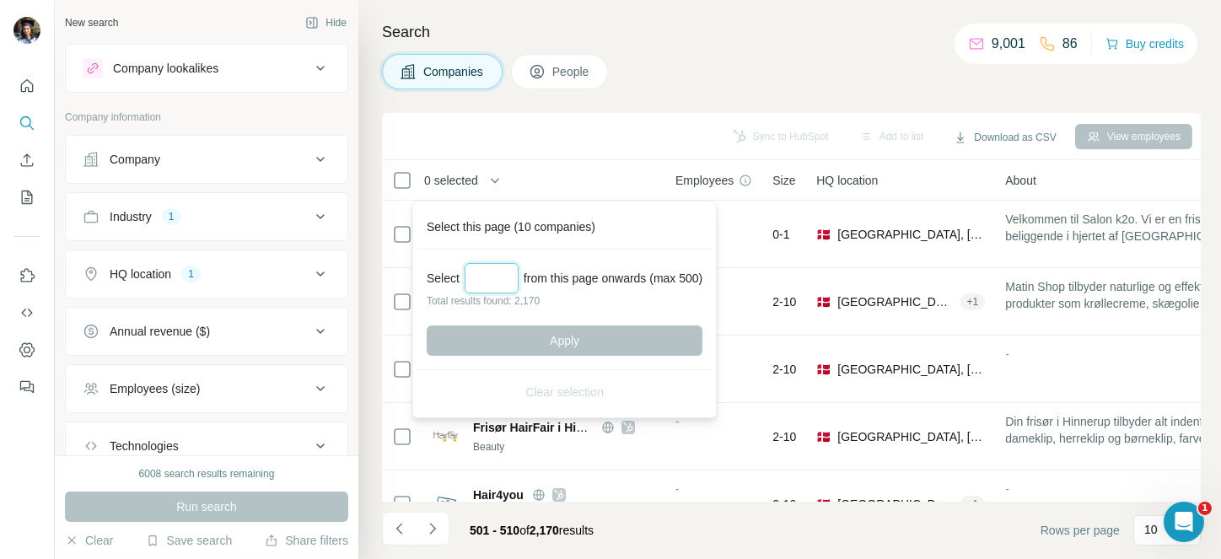
click at [486, 271] on input "Select a number (up to 500)" at bounding box center [492, 278] width 54 height 30
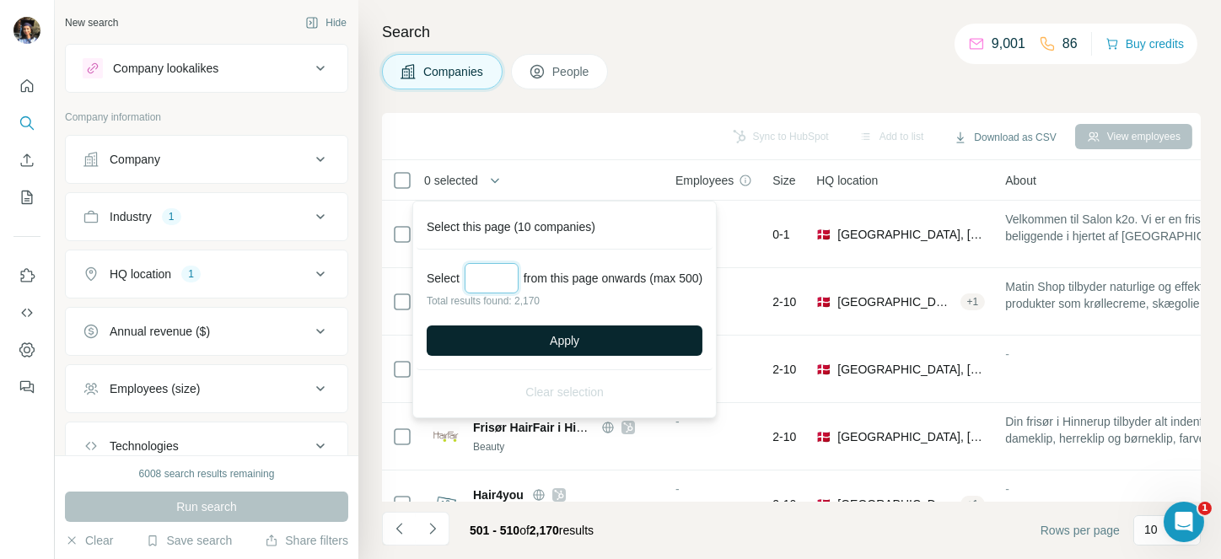
type input "***"
click at [542, 350] on button "Apply" at bounding box center [565, 341] width 276 height 30
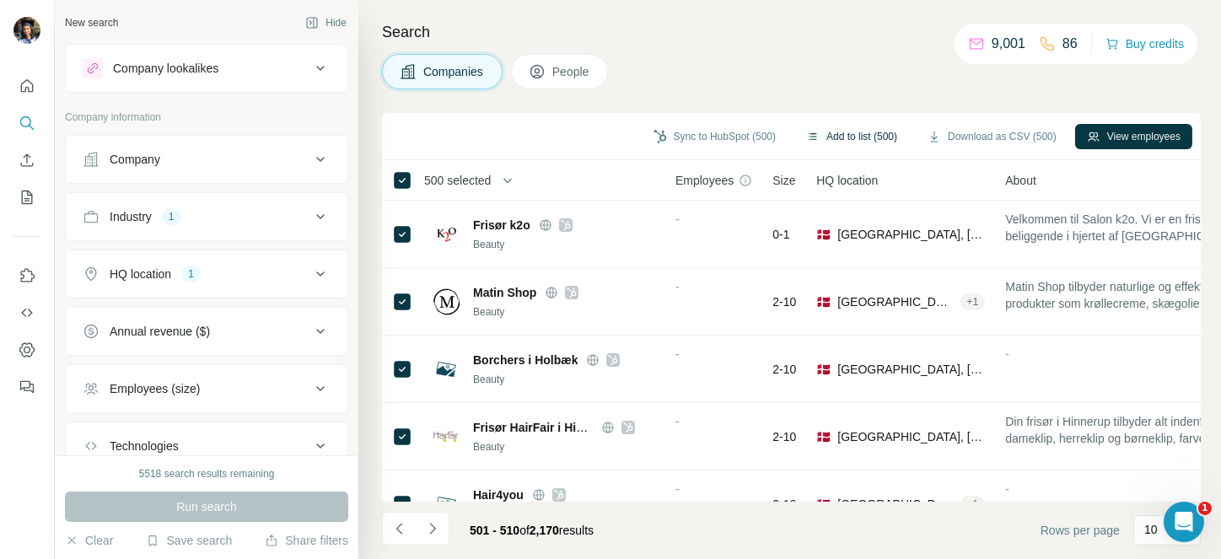
click at [855, 124] on button "Add to list (500)" at bounding box center [852, 136] width 115 height 25
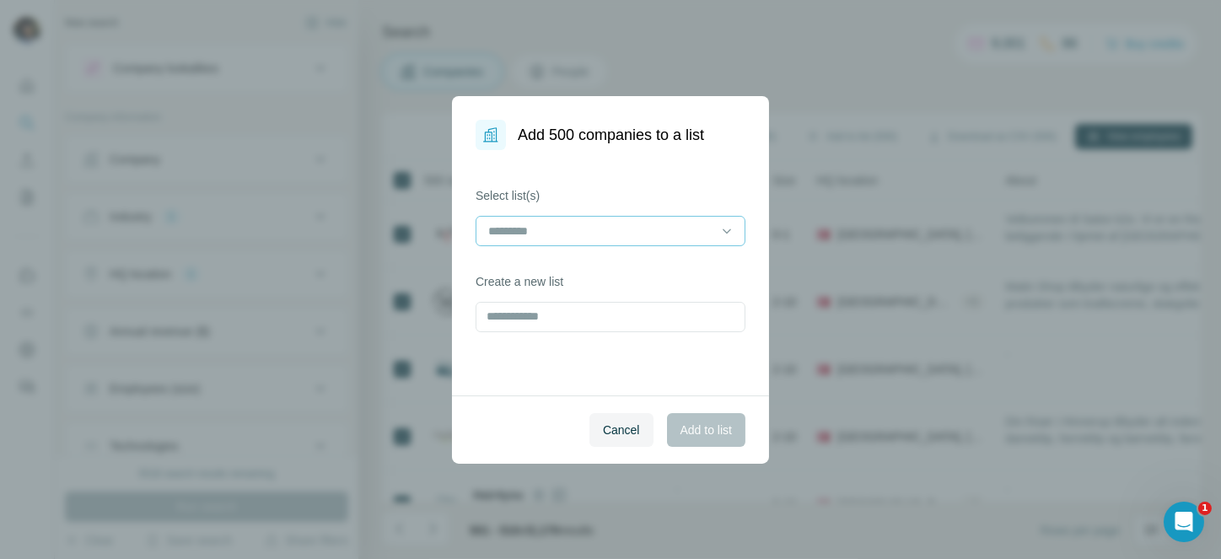
click at [636, 229] on input at bounding box center [601, 231] width 228 height 19
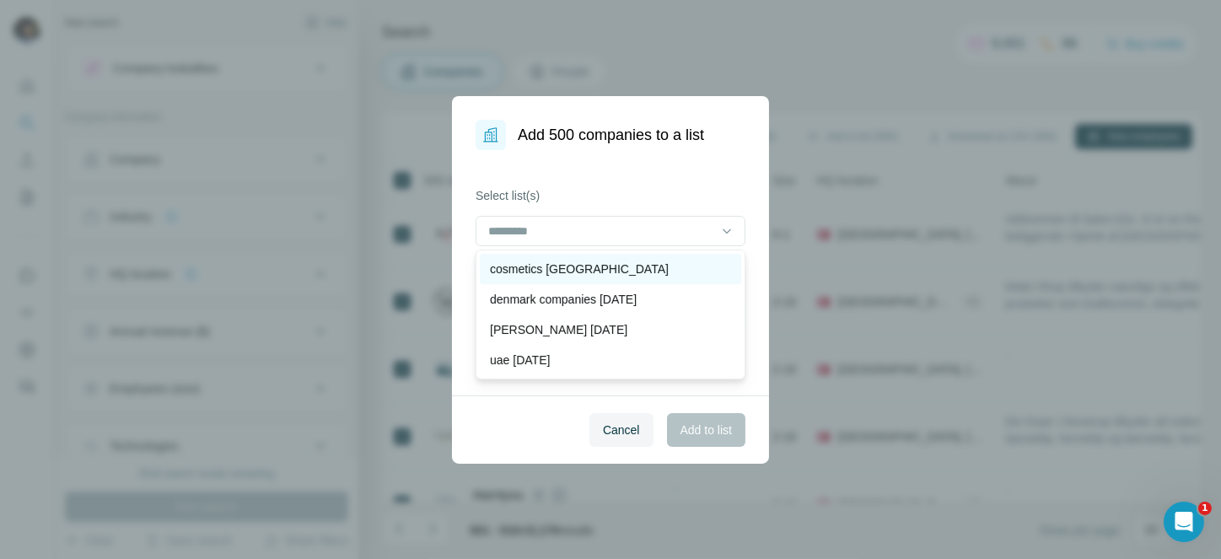
click at [608, 272] on div "cosmetics [GEOGRAPHIC_DATA]" at bounding box center [610, 269] width 241 height 17
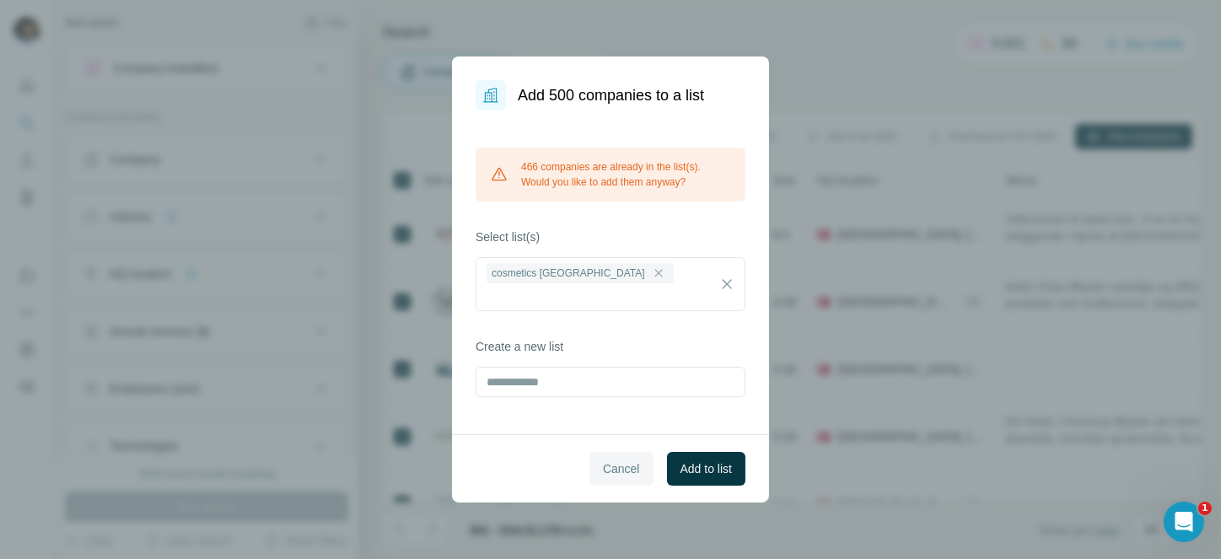
click at [619, 461] on span "Cancel" at bounding box center [621, 469] width 37 height 17
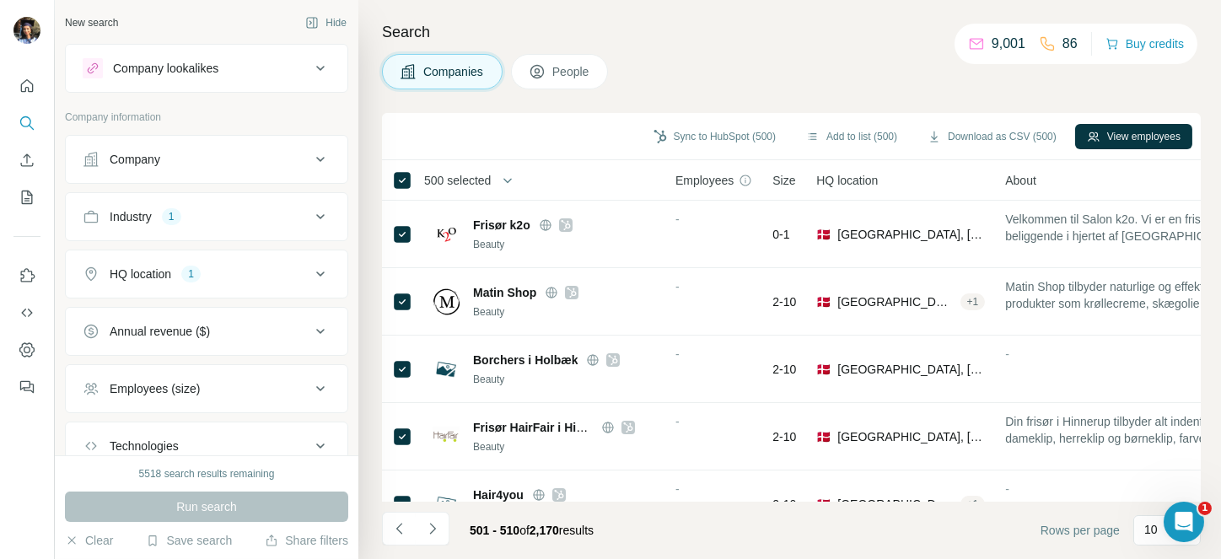
click at [491, 182] on span "500 selected" at bounding box center [457, 180] width 67 height 17
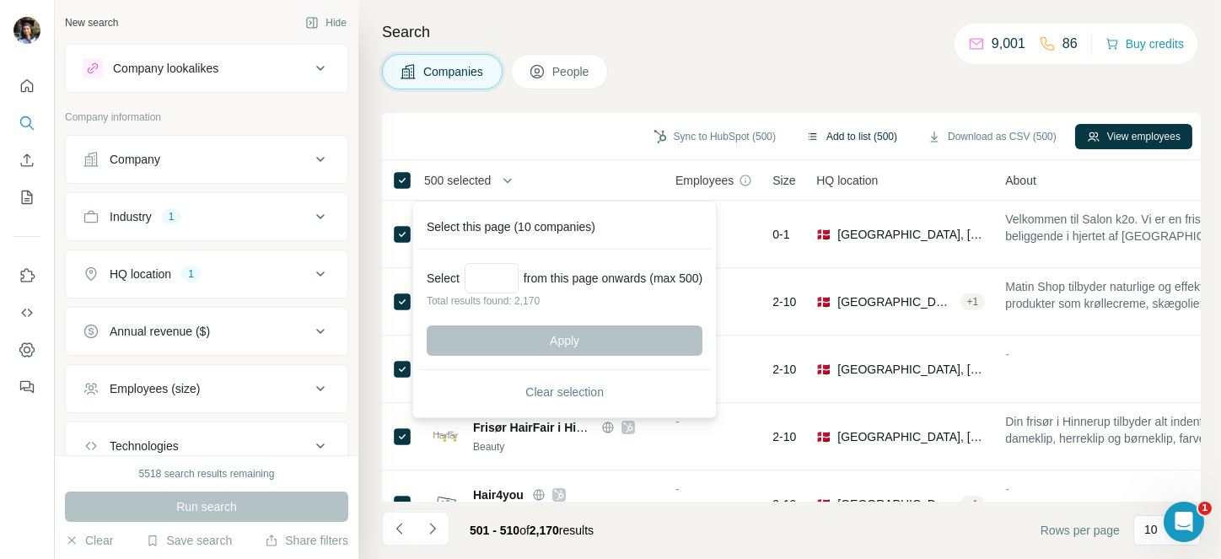
click at [871, 139] on button "Add to list (500)" at bounding box center [852, 136] width 115 height 25
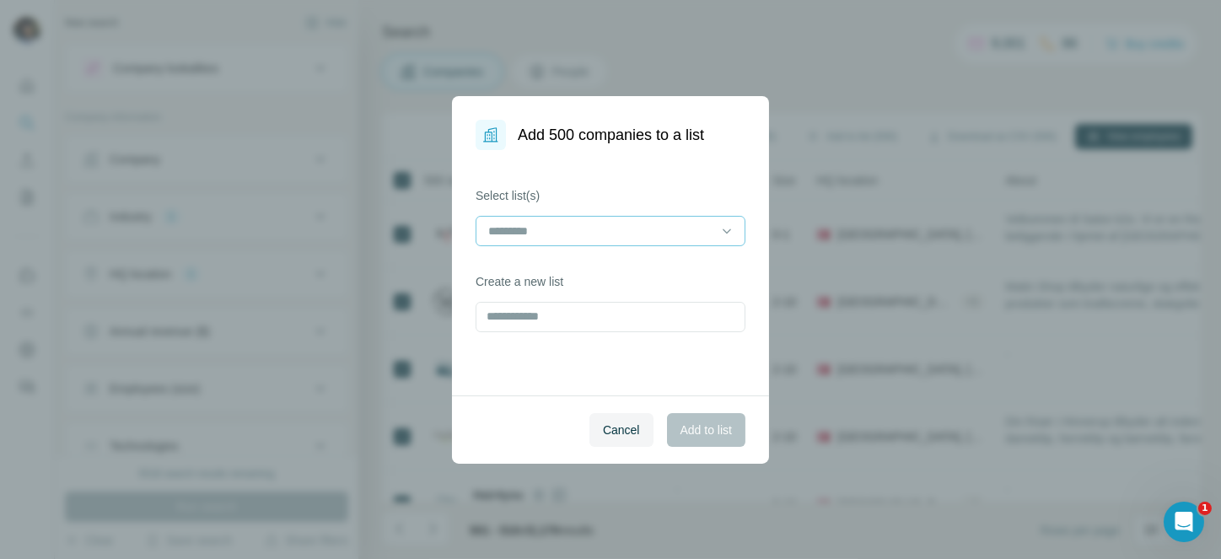
click at [613, 218] on div at bounding box center [601, 231] width 228 height 29
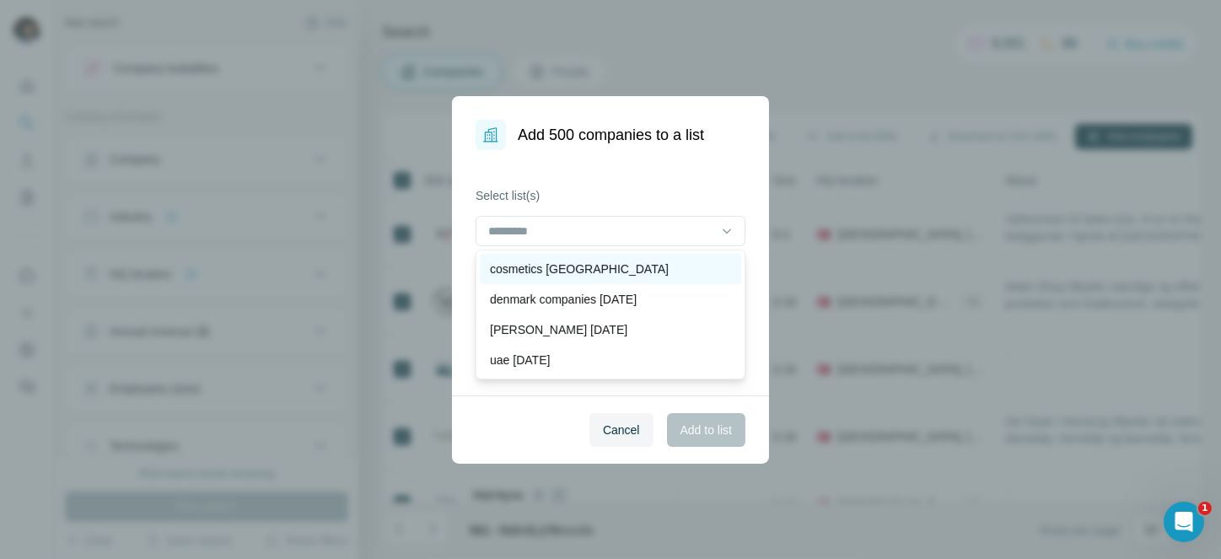
click at [622, 278] on div "cosmetics [GEOGRAPHIC_DATA]" at bounding box center [611, 269] width 262 height 30
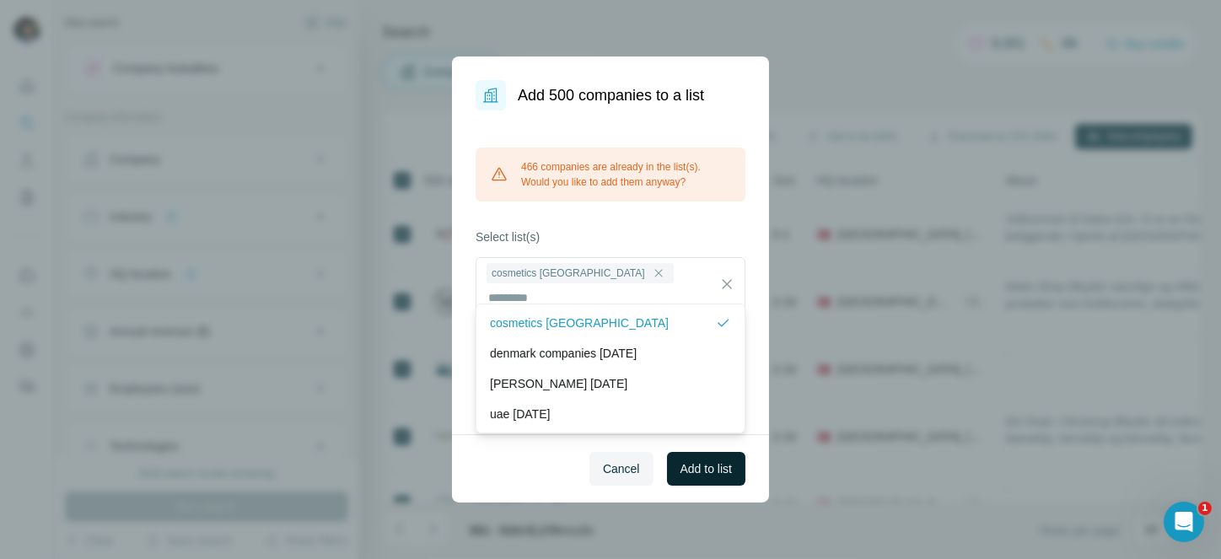
click at [725, 452] on button "Add to list" at bounding box center [706, 469] width 78 height 34
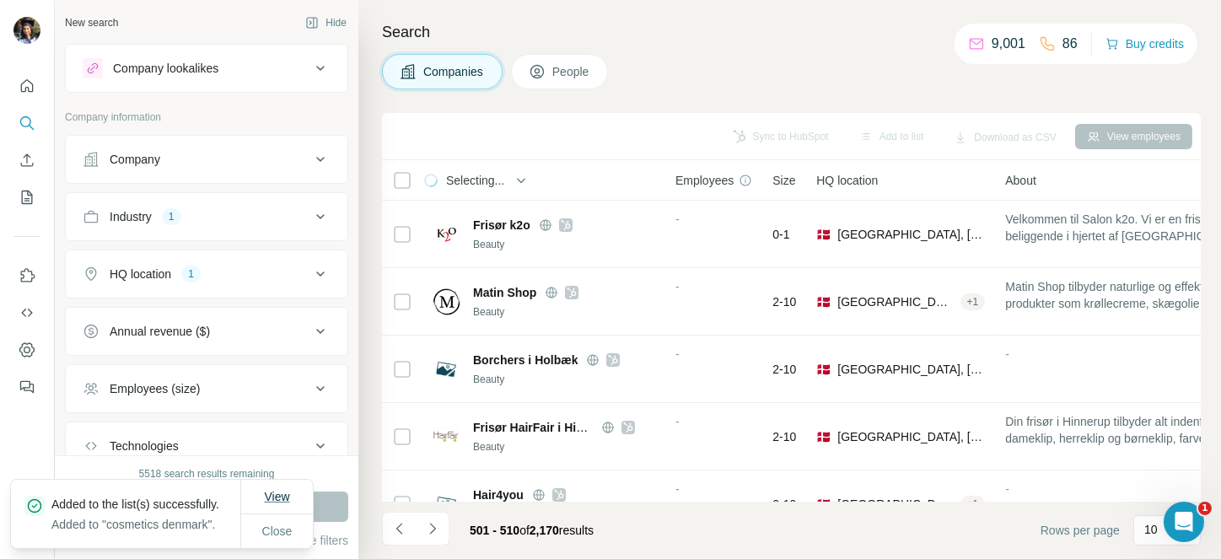
click at [293, 482] on button "View" at bounding box center [276, 497] width 49 height 30
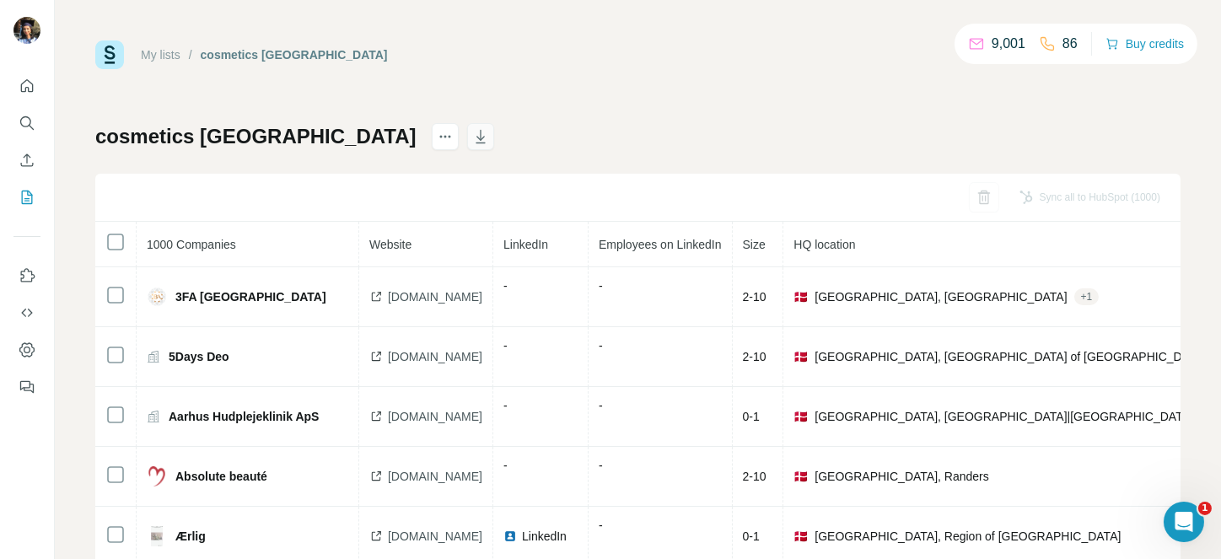
click at [472, 143] on icon "button" at bounding box center [480, 136] width 17 height 17
click at [29, 120] on icon "Search" at bounding box center [27, 123] width 17 height 17
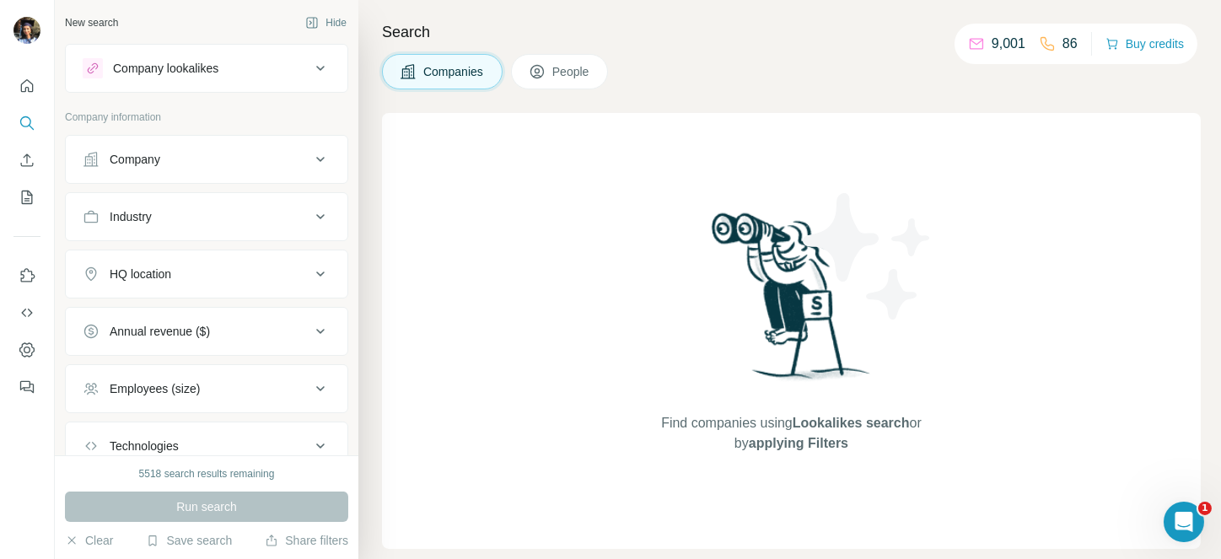
click at [156, 207] on button "Industry" at bounding box center [207, 217] width 282 height 40
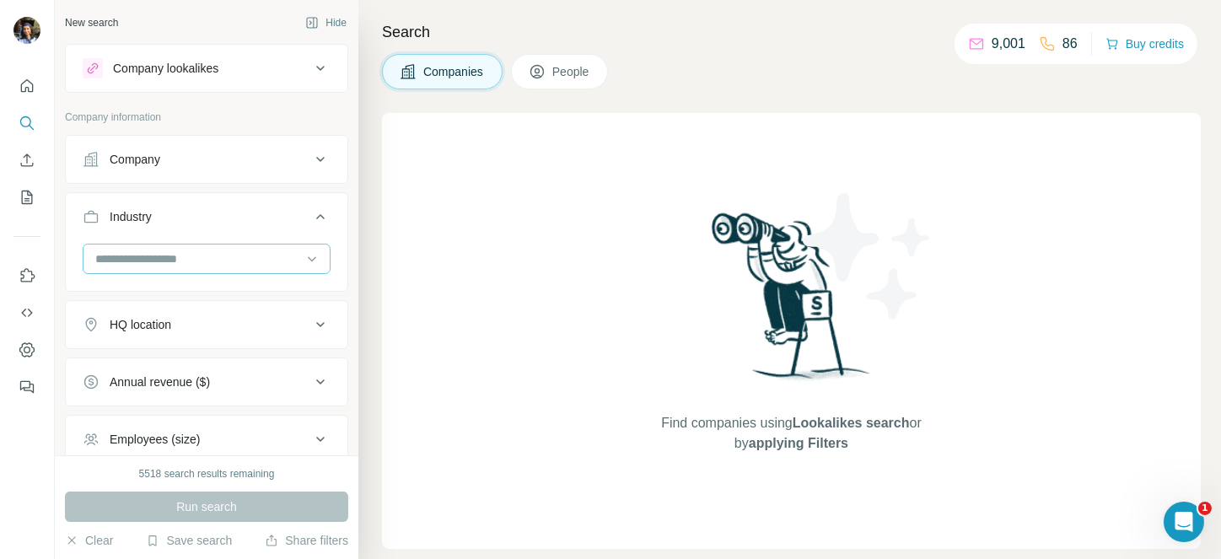
click at [138, 262] on input at bounding box center [198, 259] width 208 height 19
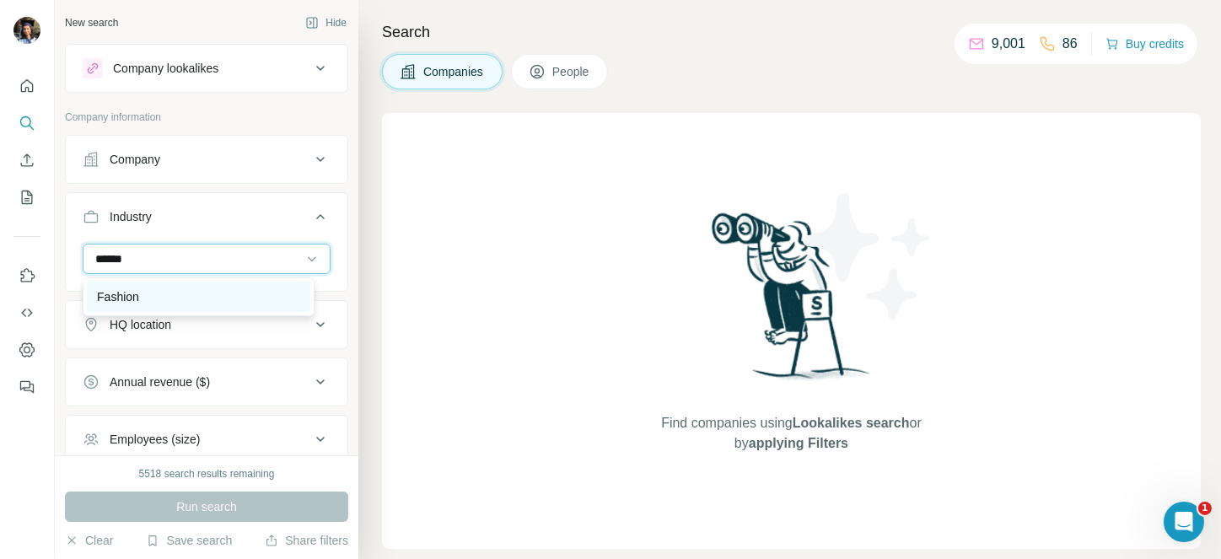
type input "******"
click at [124, 291] on p "Fashion" at bounding box center [118, 296] width 42 height 17
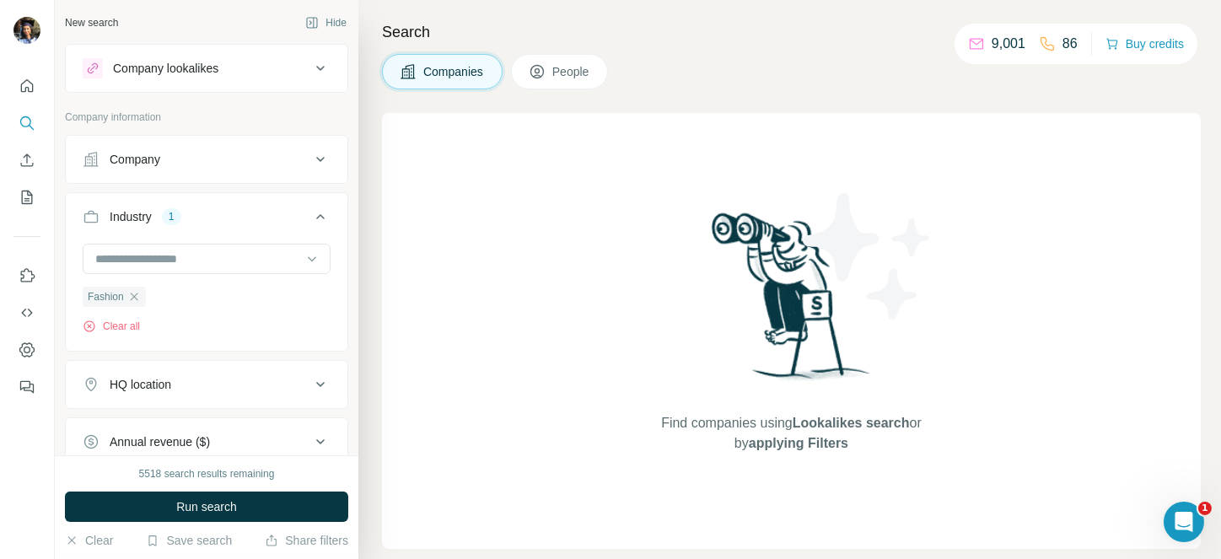
click at [194, 379] on div "HQ location" at bounding box center [197, 384] width 228 height 17
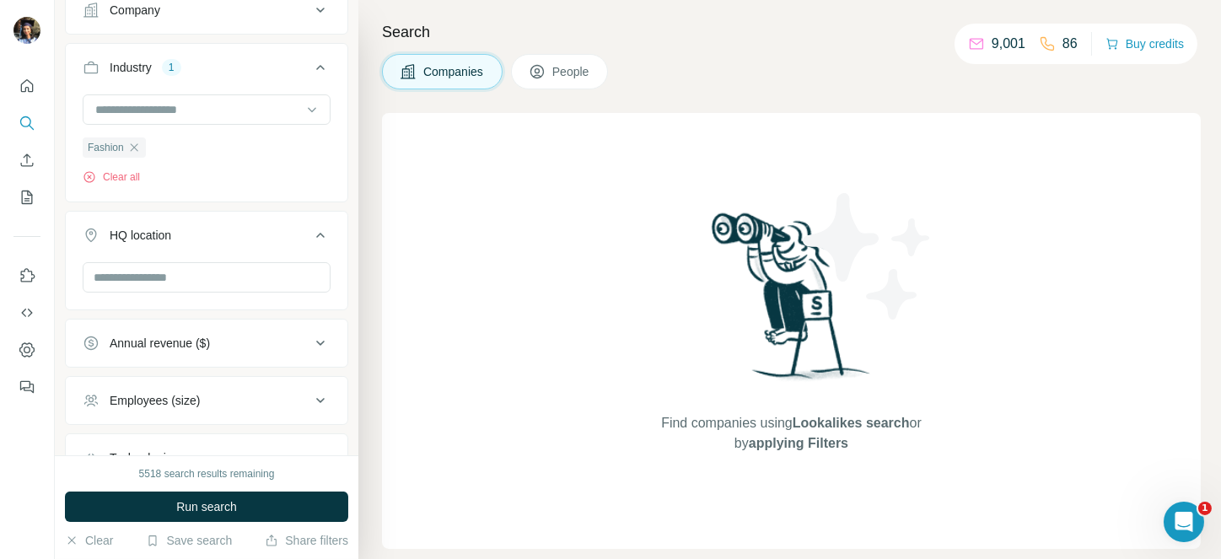
scroll to position [151, 0]
click at [173, 278] on input "text" at bounding box center [207, 276] width 248 height 30
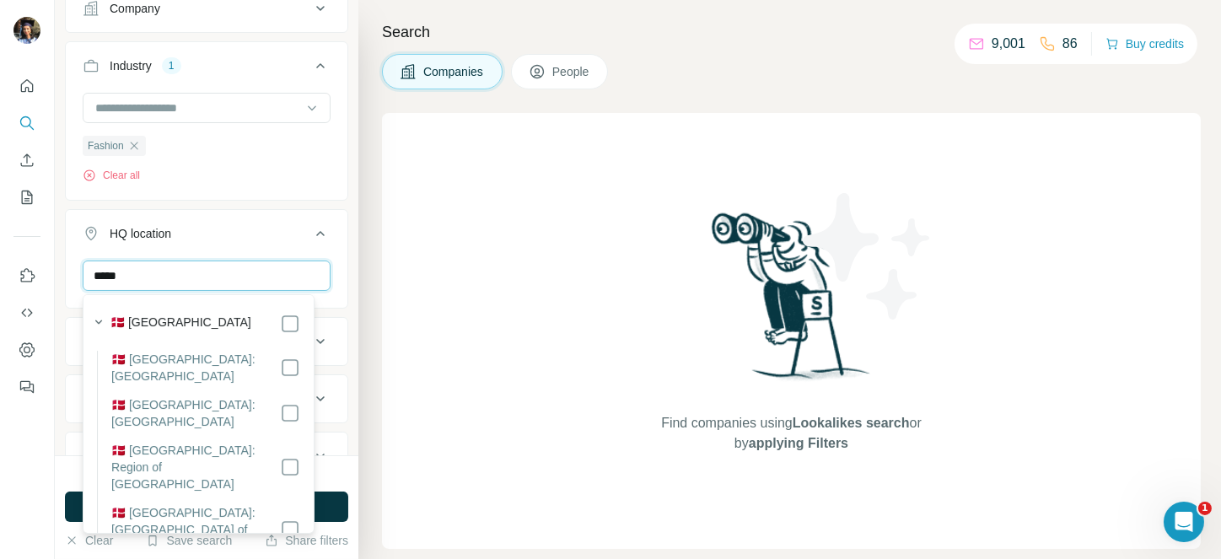
type input "*****"
click at [310, 234] on icon at bounding box center [320, 234] width 20 height 20
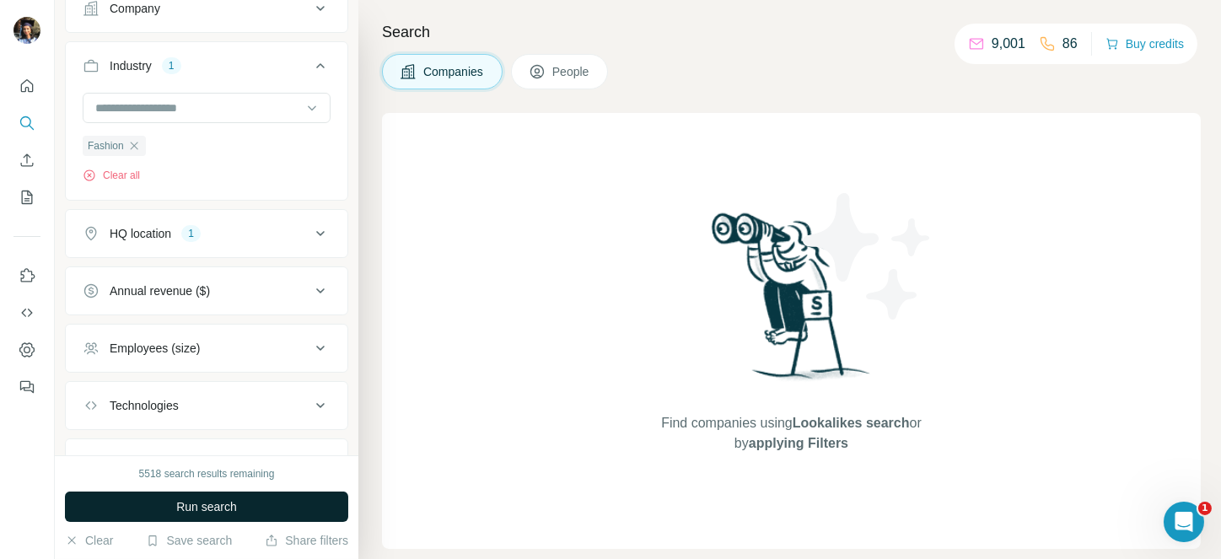
click at [222, 514] on span "Run search" at bounding box center [206, 507] width 61 height 17
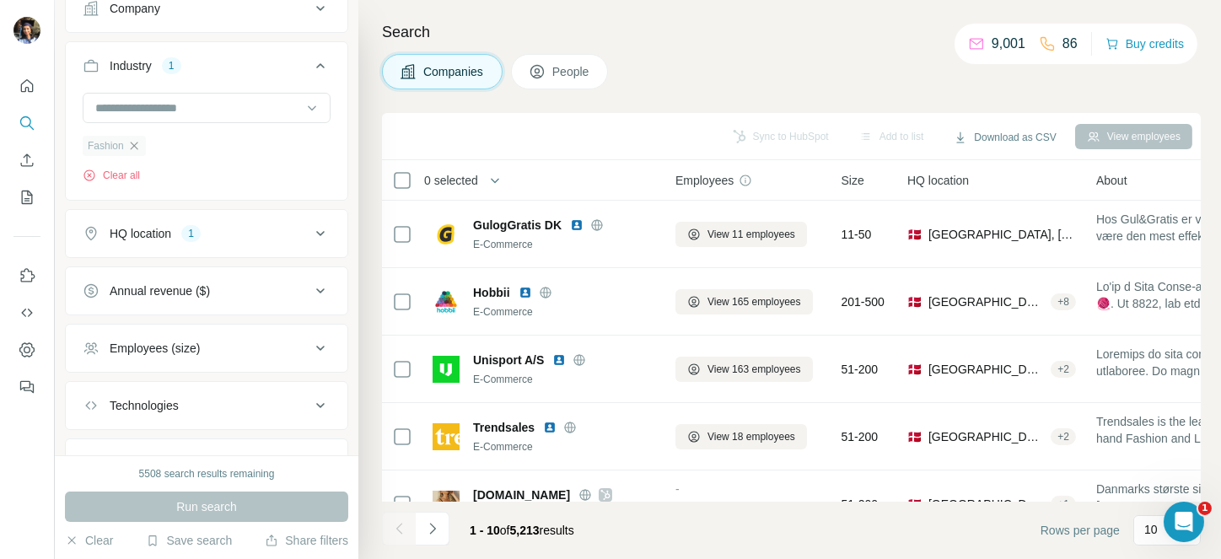
click at [132, 151] on icon "button" at bounding box center [133, 145] width 13 height 13
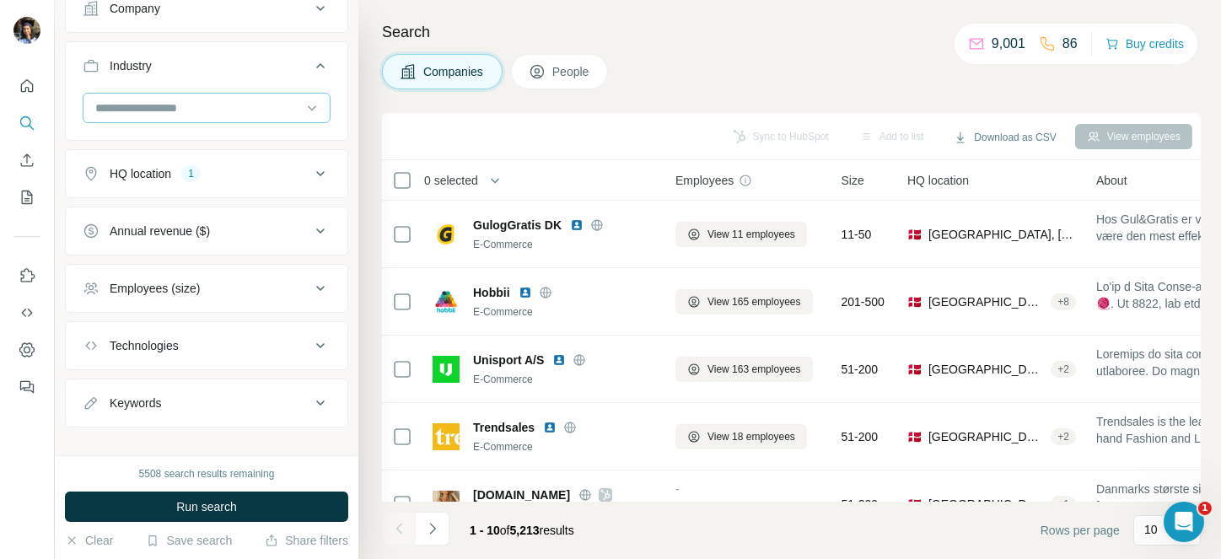
click at [169, 111] on input at bounding box center [198, 108] width 208 height 19
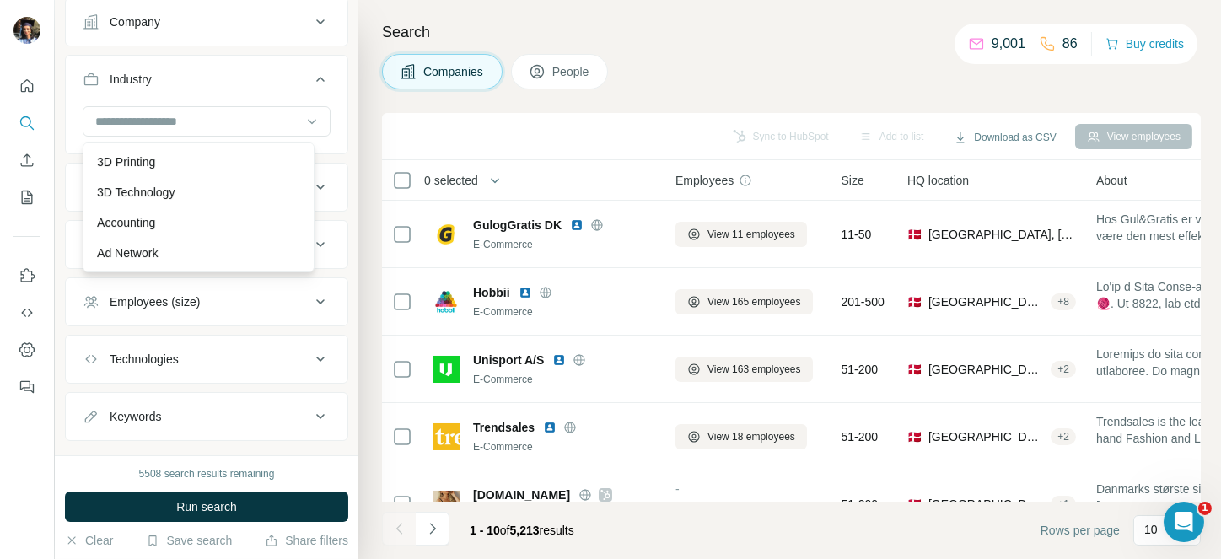
scroll to position [139, 0]
click at [170, 119] on input at bounding box center [198, 120] width 208 height 19
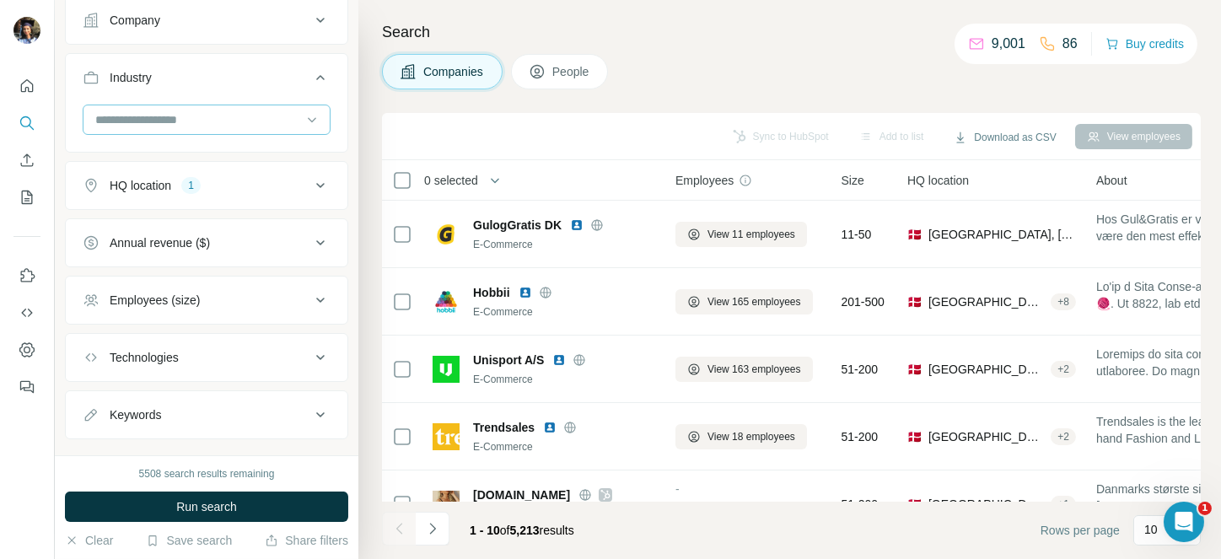
click at [170, 119] on input at bounding box center [198, 120] width 208 height 19
drag, startPoint x: 170, startPoint y: 119, endPoint x: 141, endPoint y: 123, distance: 29.0
click at [170, 119] on input at bounding box center [198, 120] width 208 height 19
click at [140, 123] on input at bounding box center [198, 120] width 208 height 19
type input "***"
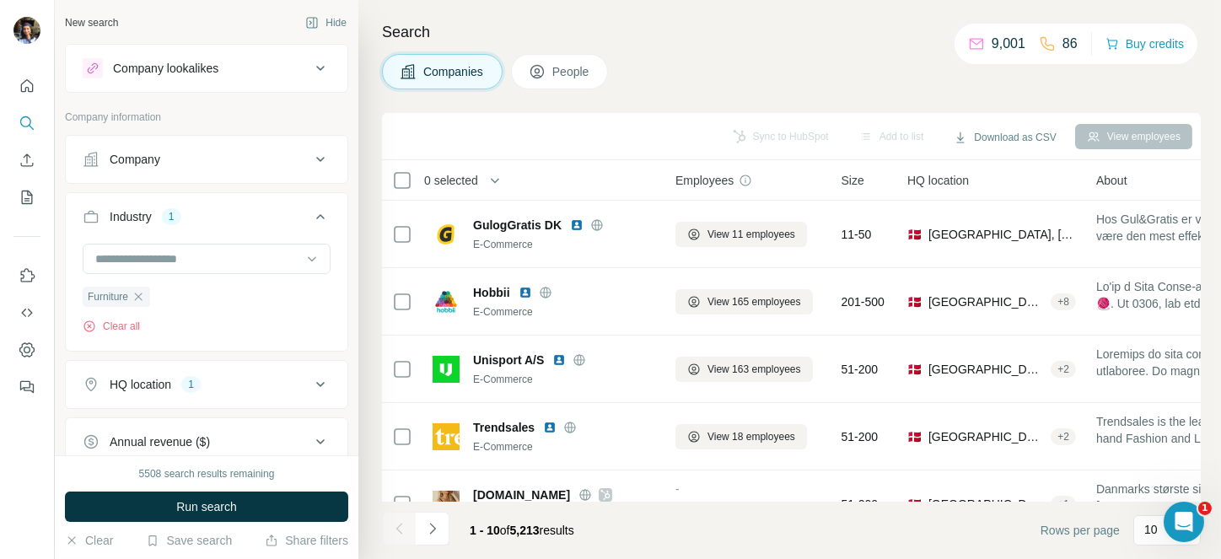
scroll to position [139, 0]
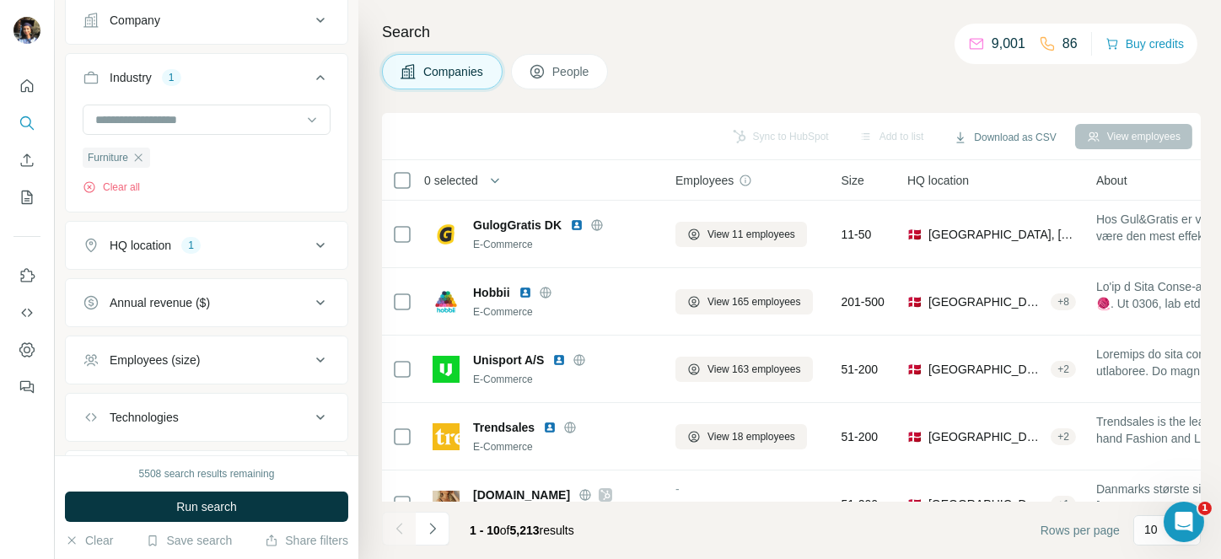
click at [167, 246] on div "HQ location" at bounding box center [141, 245] width 62 height 17
click at [197, 328] on icon "button" at bounding box center [203, 325] width 13 height 13
click at [128, 290] on input "text" at bounding box center [207, 287] width 248 height 30
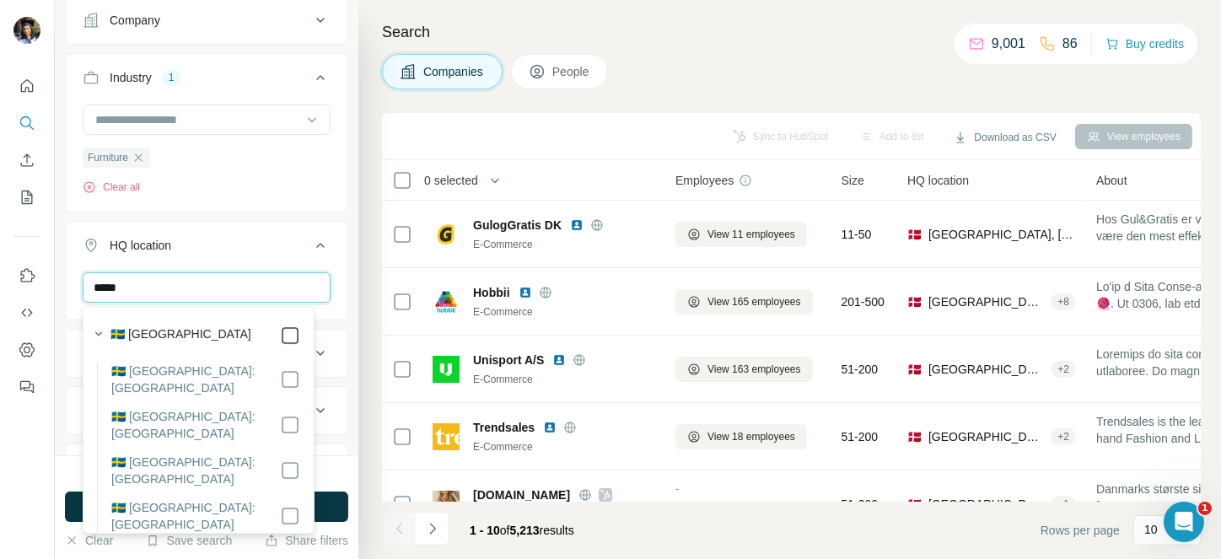
type input "*****"
click at [310, 240] on icon at bounding box center [320, 245] width 20 height 20
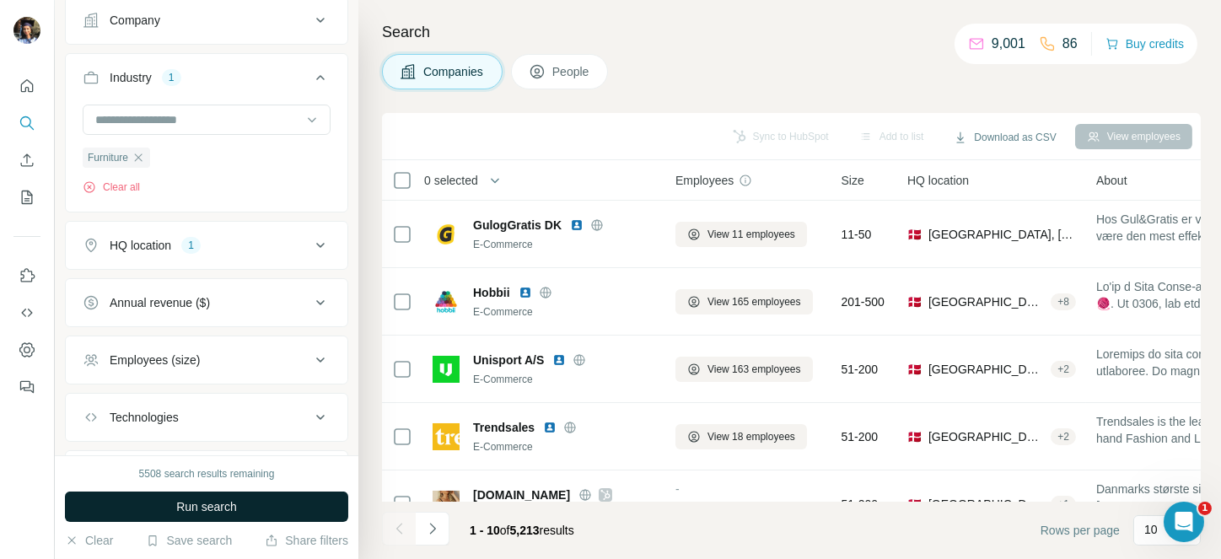
click at [202, 503] on span "Run search" at bounding box center [206, 507] width 61 height 17
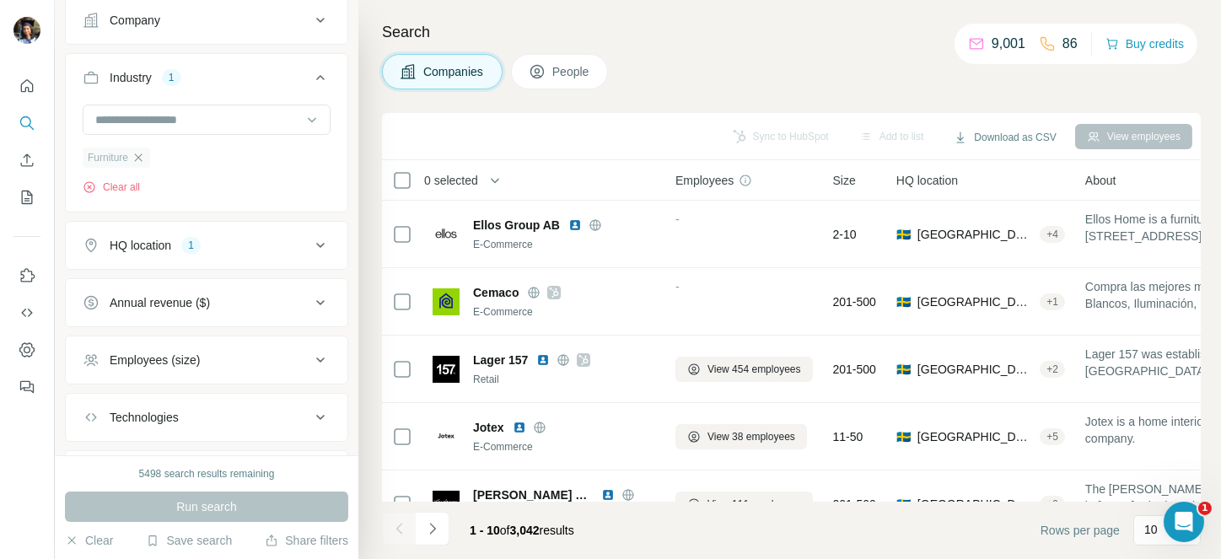
click at [141, 162] on icon "button" at bounding box center [138, 157] width 13 height 13
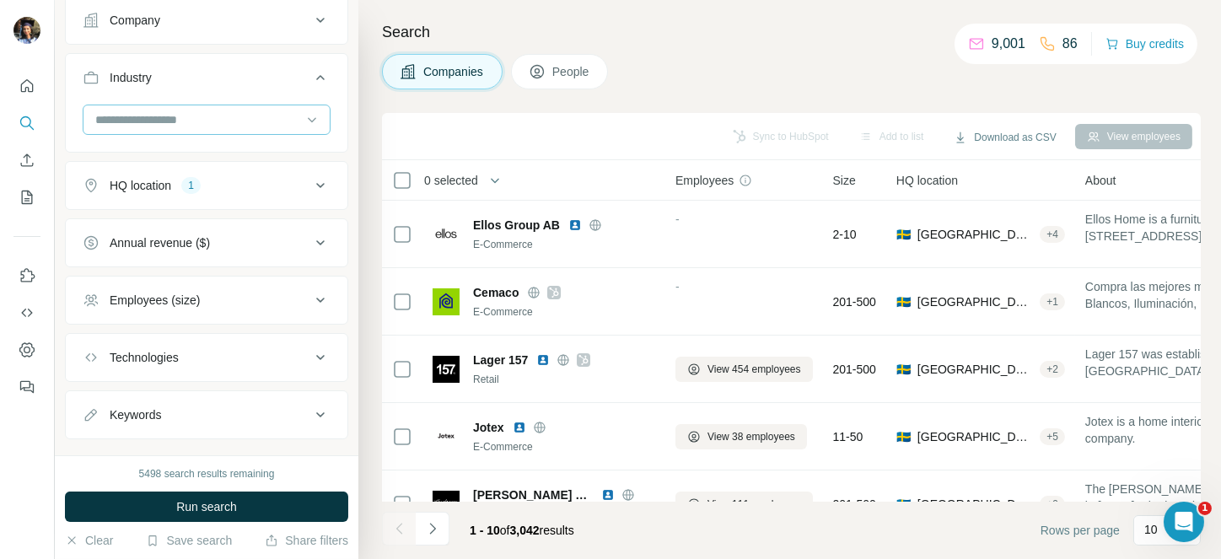
click at [163, 127] on input at bounding box center [198, 120] width 208 height 19
click at [153, 121] on input at bounding box center [198, 120] width 208 height 19
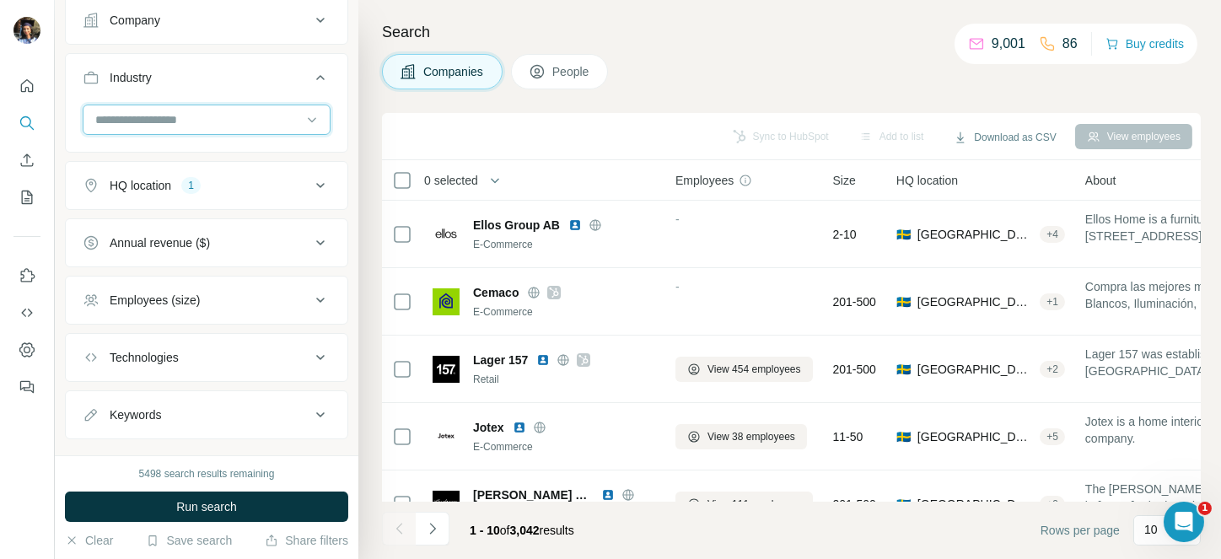
drag, startPoint x: 153, startPoint y: 121, endPoint x: 136, endPoint y: 120, distance: 17.0
click at [153, 121] on input at bounding box center [198, 120] width 208 height 19
click at [136, 120] on input at bounding box center [198, 120] width 208 height 19
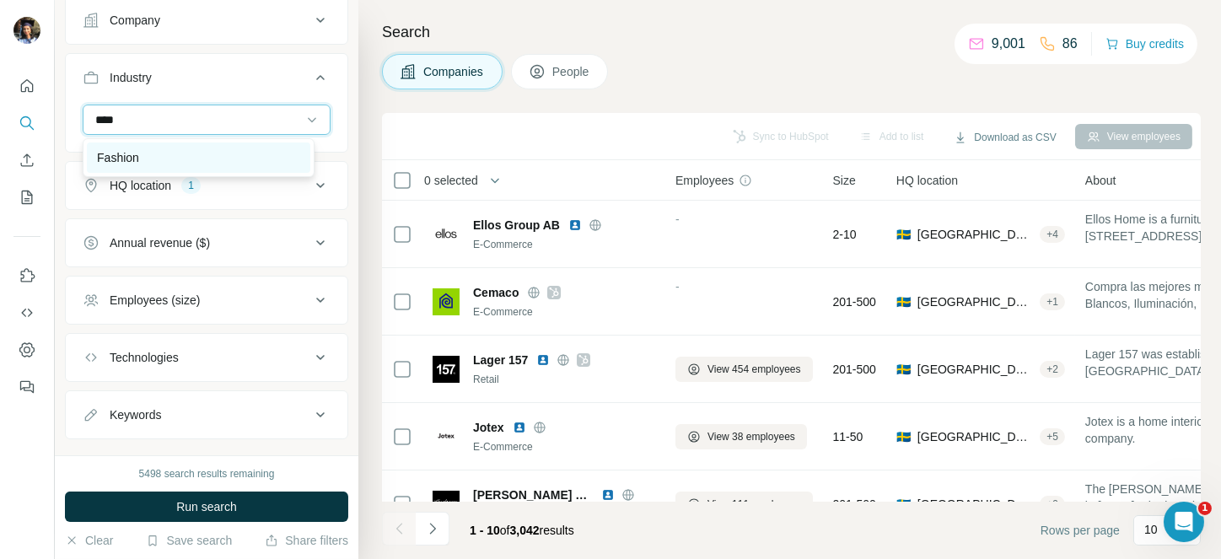
type input "****"
click at [126, 155] on p "Fashion" at bounding box center [118, 157] width 42 height 17
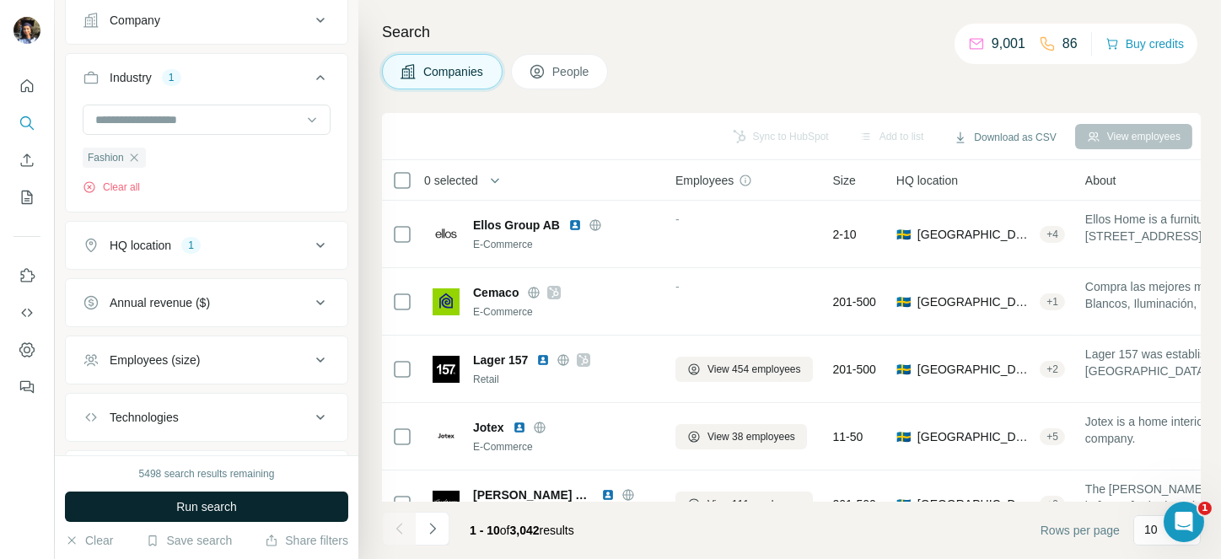
click at [217, 516] on button "Run search" at bounding box center [206, 507] width 283 height 30
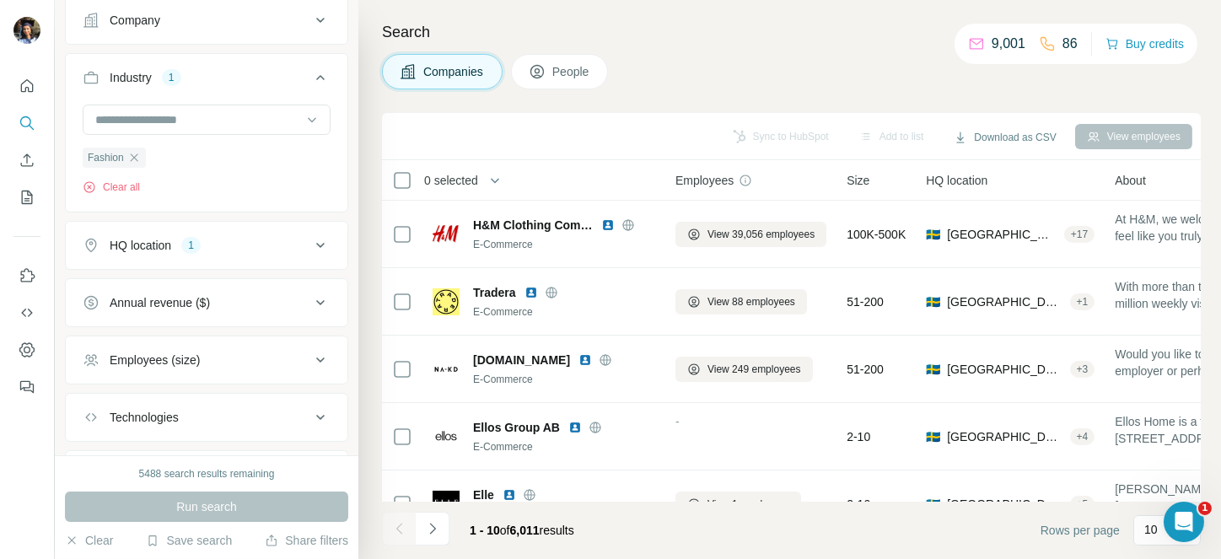
click at [458, 174] on span "0 selected" at bounding box center [451, 180] width 54 height 17
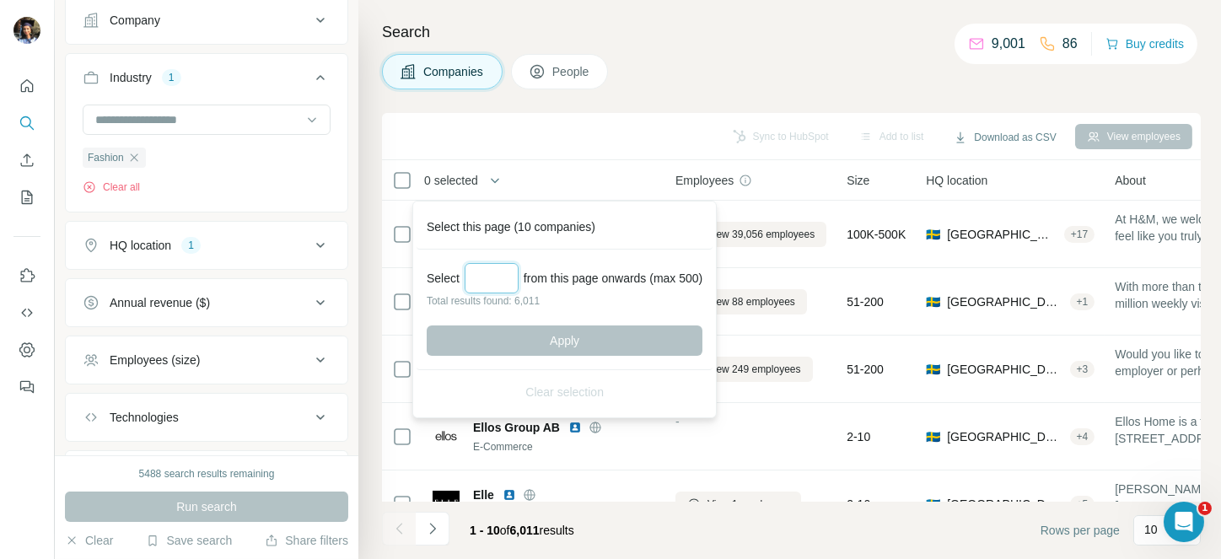
click at [490, 278] on input "Select a number (up to 500)" at bounding box center [492, 278] width 54 height 30
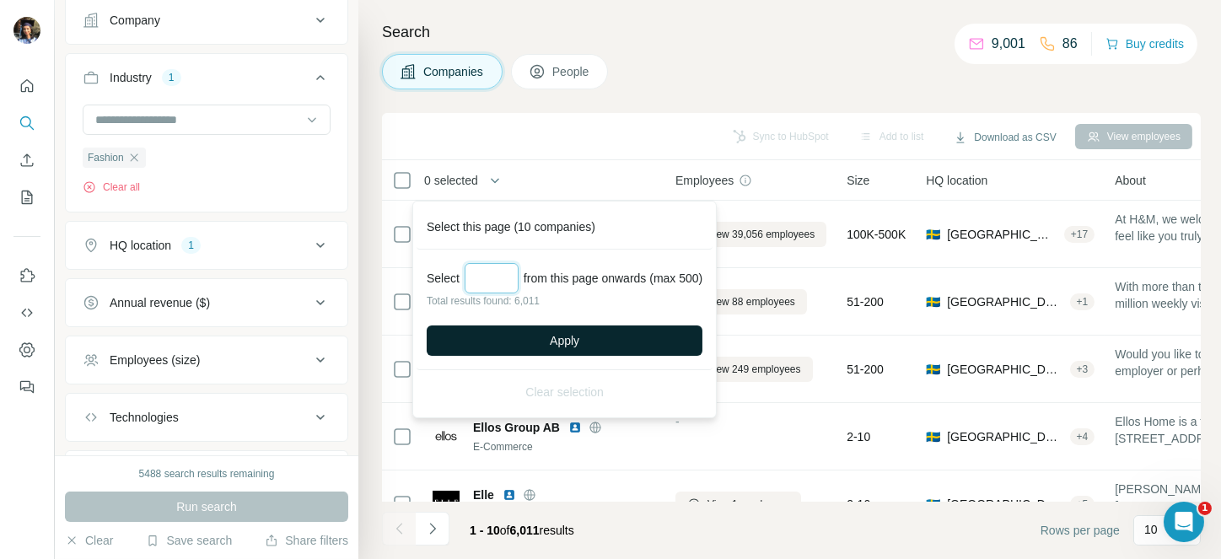
type input "***"
click at [547, 337] on button "Apply" at bounding box center [565, 341] width 276 height 30
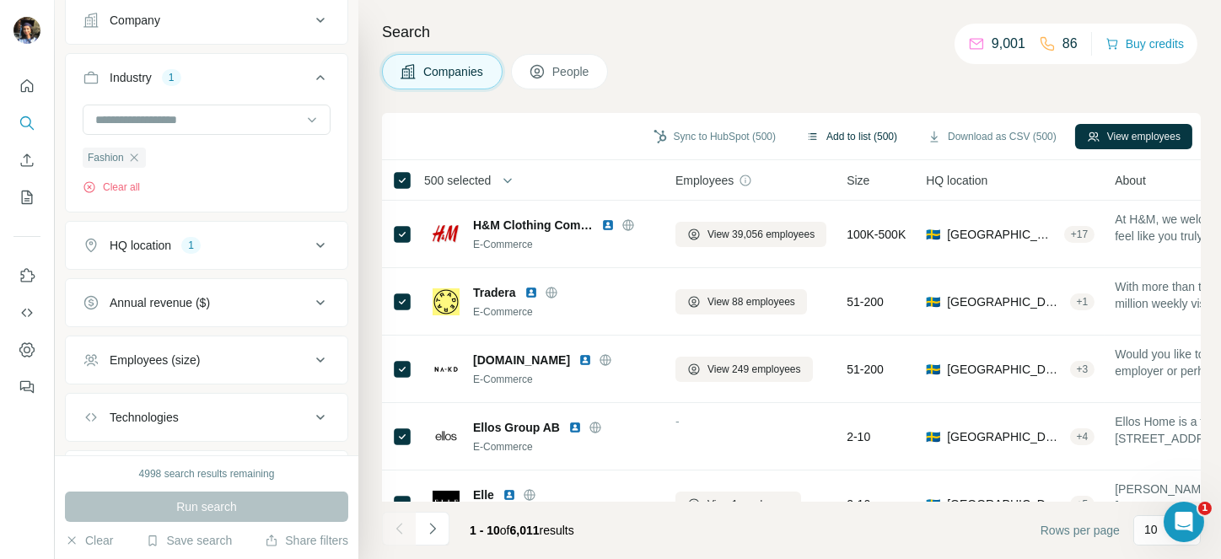
click at [842, 137] on button "Add to list (500)" at bounding box center [852, 136] width 115 height 25
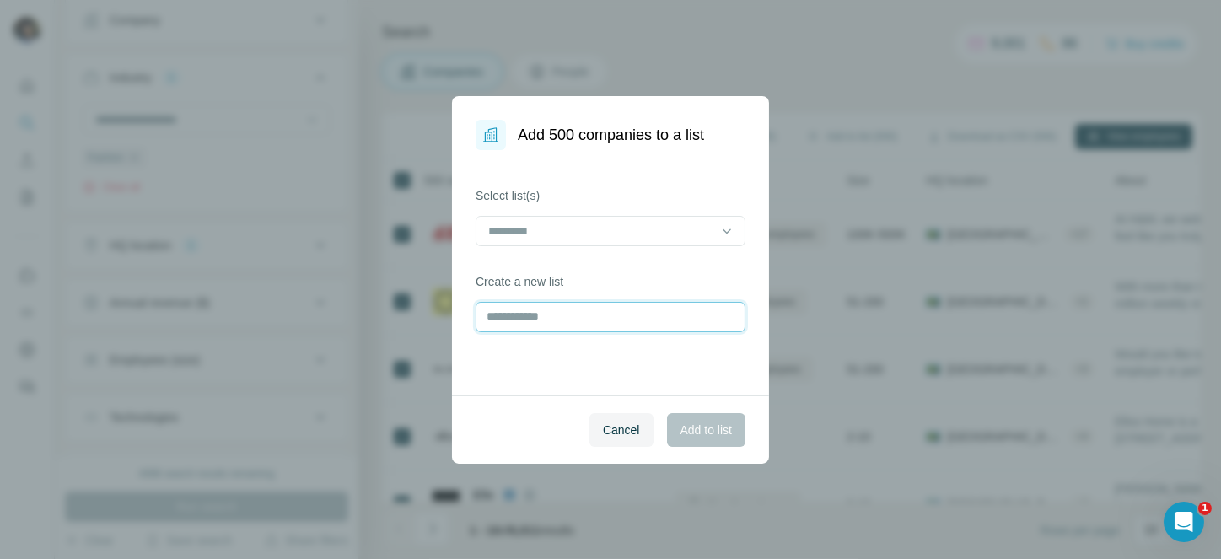
click at [596, 315] on input "text" at bounding box center [611, 317] width 270 height 30
type input "**********"
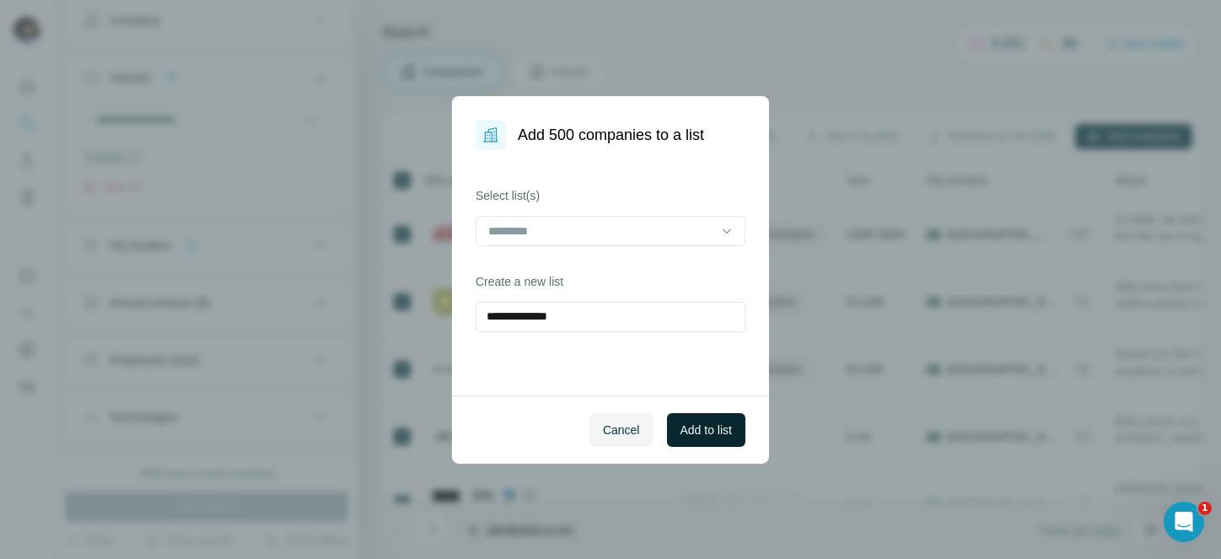
click at [702, 425] on span "Add to list" at bounding box center [706, 430] width 51 height 17
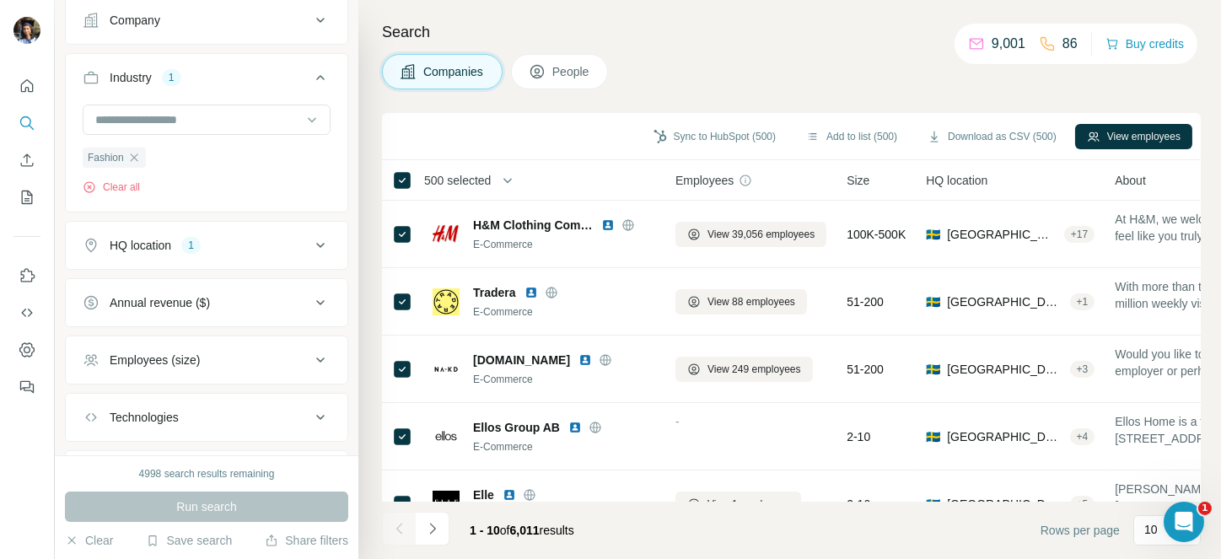
click at [483, 183] on span "500 selected" at bounding box center [457, 180] width 67 height 17
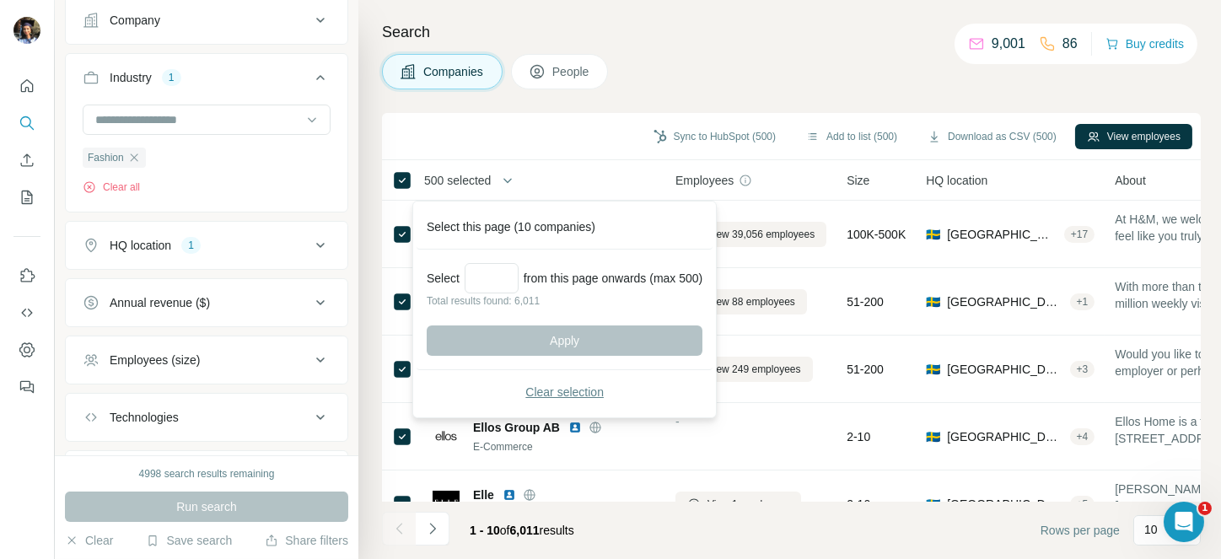
click at [564, 395] on span "Clear selection" at bounding box center [565, 392] width 78 height 17
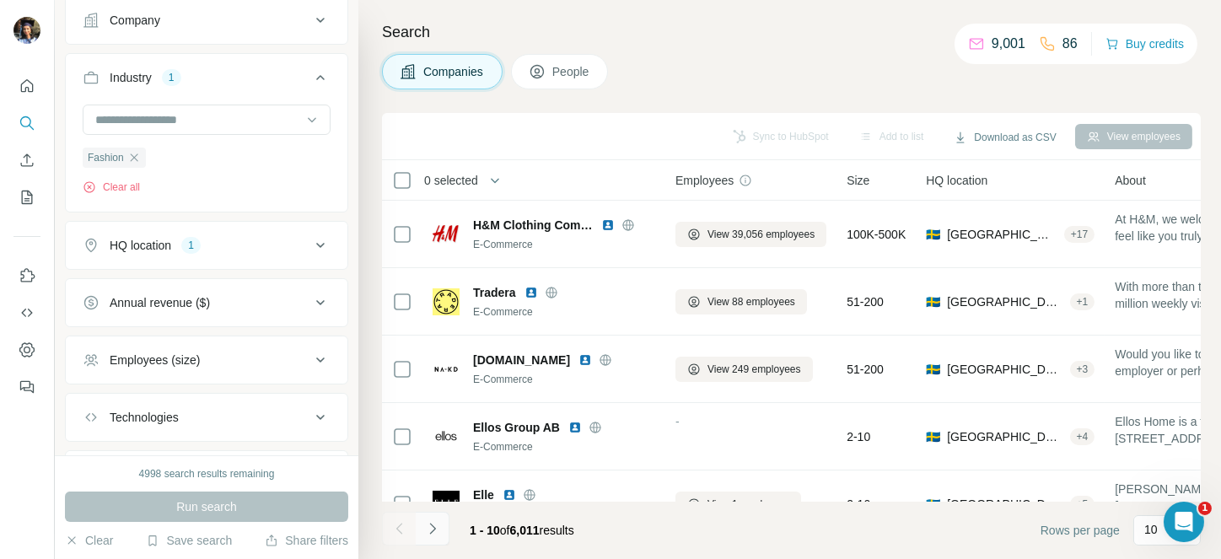
click at [432, 528] on icon "Navigate to next page" at bounding box center [432, 528] width 17 height 17
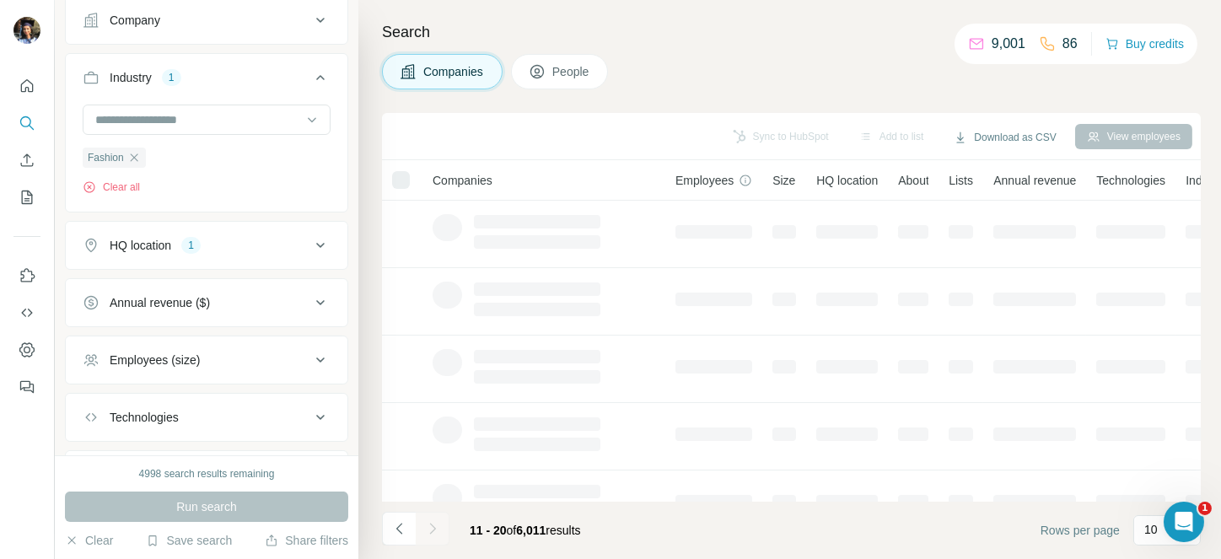
click at [432, 528] on div at bounding box center [433, 529] width 34 height 34
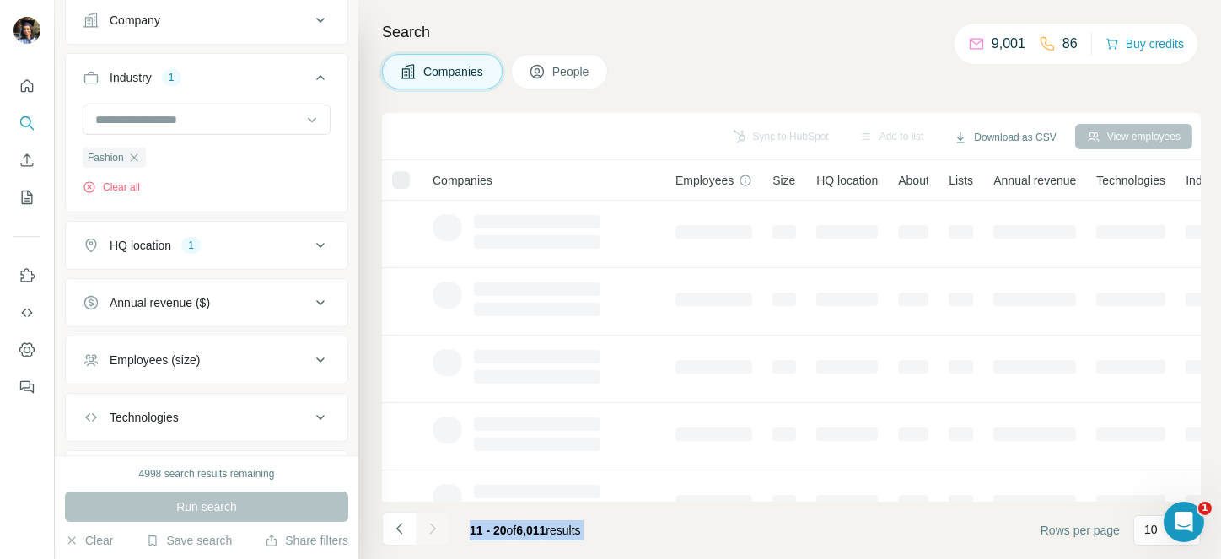
click at [432, 528] on icon "Navigate to next page" at bounding box center [432, 528] width 17 height 17
click at [432, 528] on div at bounding box center [433, 529] width 34 height 34
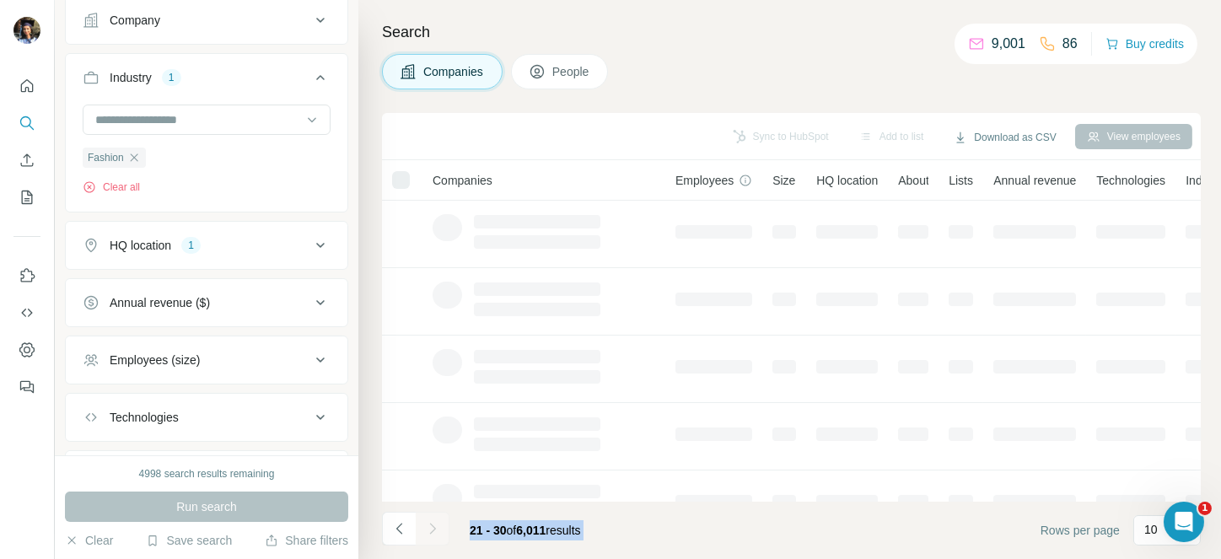
click at [432, 528] on icon "Navigate to next page" at bounding box center [432, 528] width 17 height 17
click at [432, 528] on div at bounding box center [433, 529] width 34 height 34
click at [432, 528] on icon "Navigate to next page" at bounding box center [432, 528] width 17 height 17
click at [432, 528] on div at bounding box center [433, 529] width 34 height 34
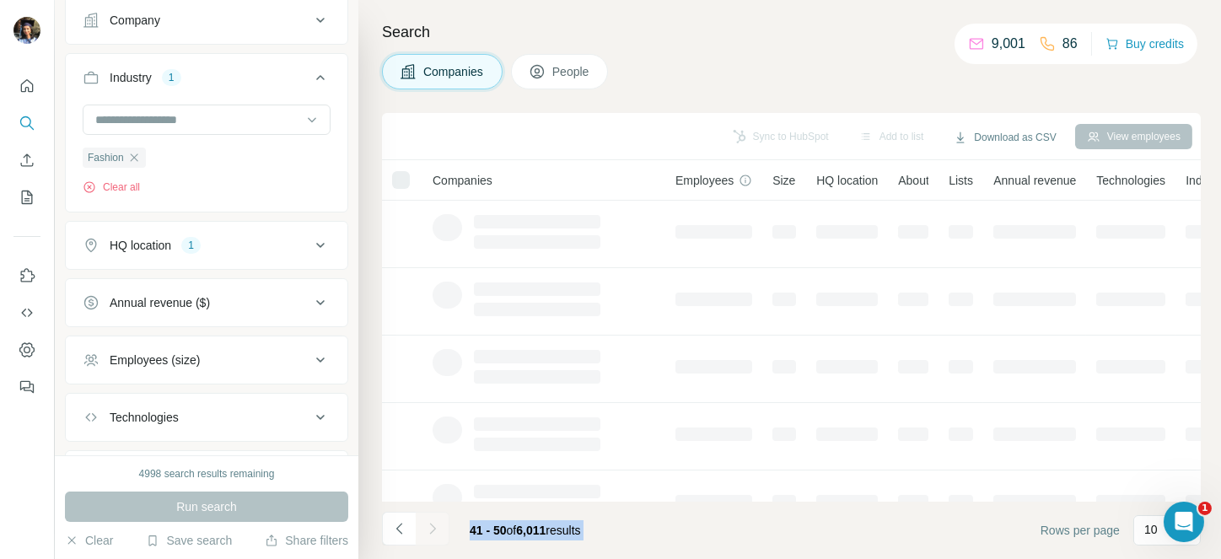
click at [432, 528] on icon "Navigate to next page" at bounding box center [432, 528] width 17 height 17
click at [432, 528] on div at bounding box center [433, 529] width 34 height 34
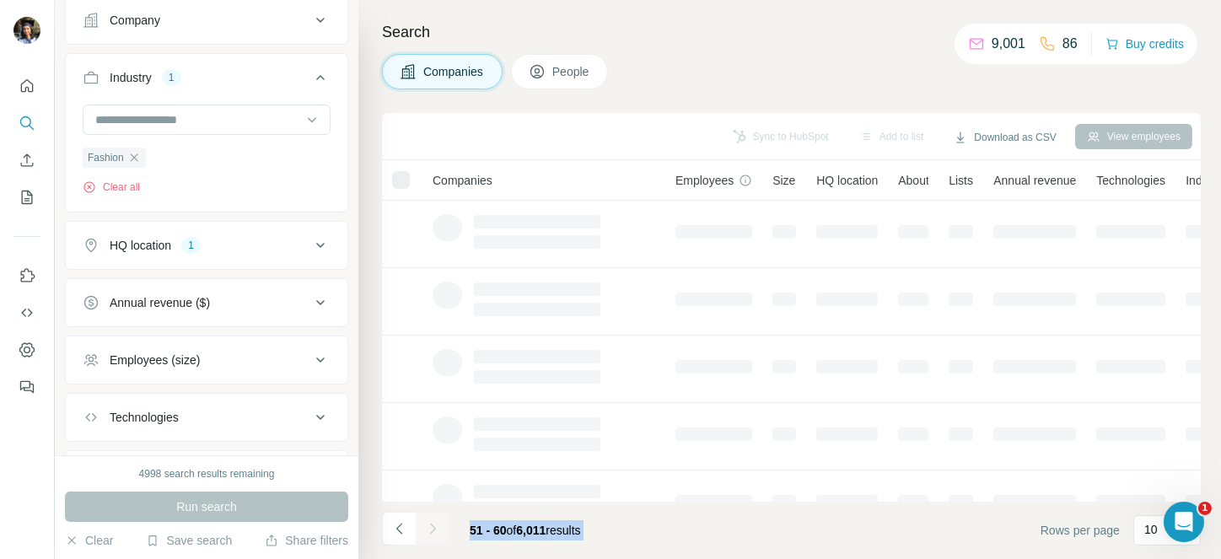
click at [432, 528] on div at bounding box center [433, 529] width 34 height 34
click at [432, 528] on icon "Navigate to next page" at bounding box center [432, 528] width 17 height 17
click at [432, 528] on div at bounding box center [433, 529] width 34 height 34
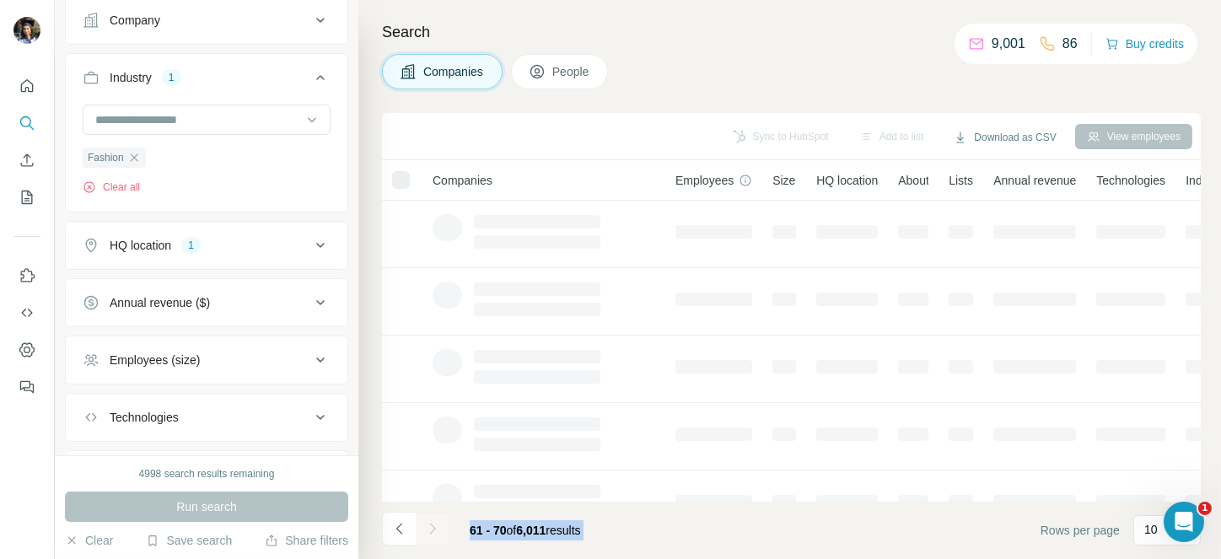
click at [432, 528] on div at bounding box center [433, 529] width 34 height 34
click at [432, 528] on icon "Navigate to next page" at bounding box center [432, 528] width 17 height 17
click at [432, 528] on div at bounding box center [433, 529] width 34 height 34
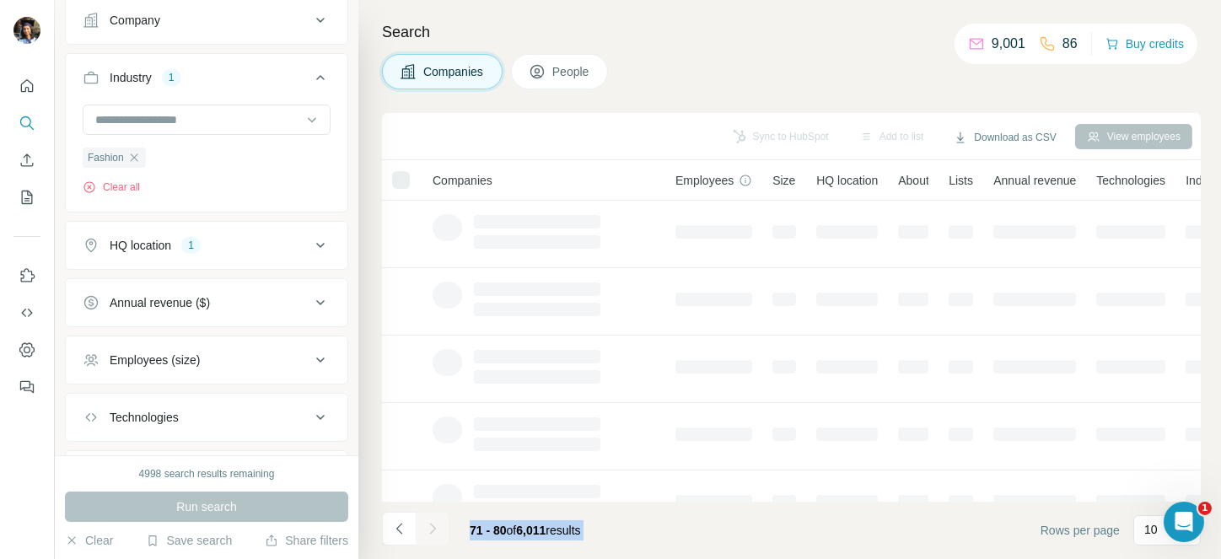
click at [432, 528] on div at bounding box center [433, 529] width 34 height 34
click at [432, 528] on icon "Navigate to next page" at bounding box center [432, 528] width 17 height 17
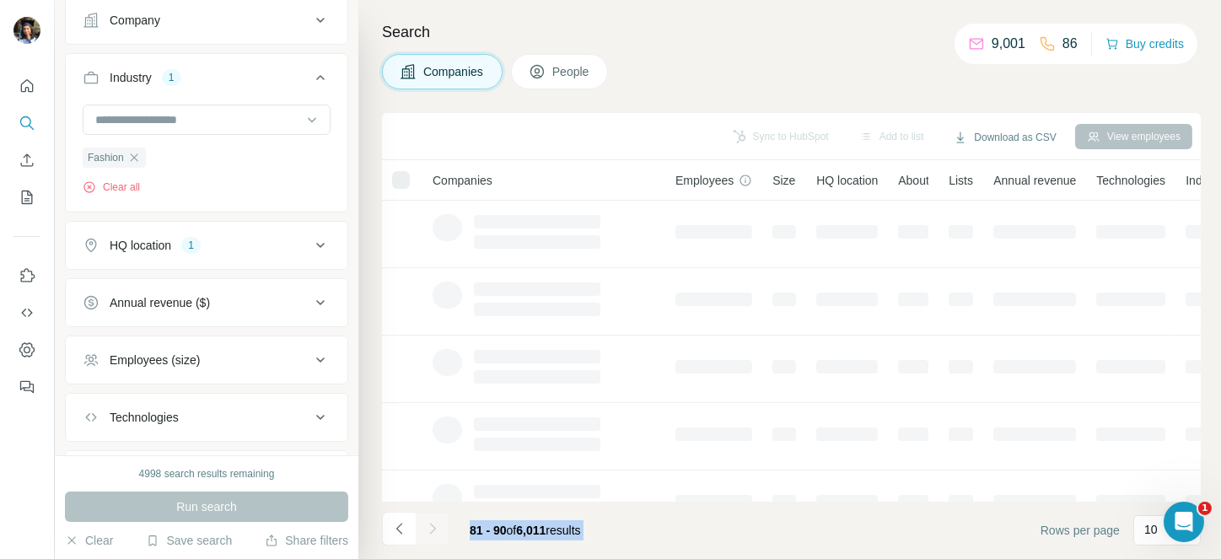
click at [432, 528] on div at bounding box center [433, 529] width 34 height 34
click at [432, 528] on icon "Navigate to next page" at bounding box center [432, 528] width 17 height 17
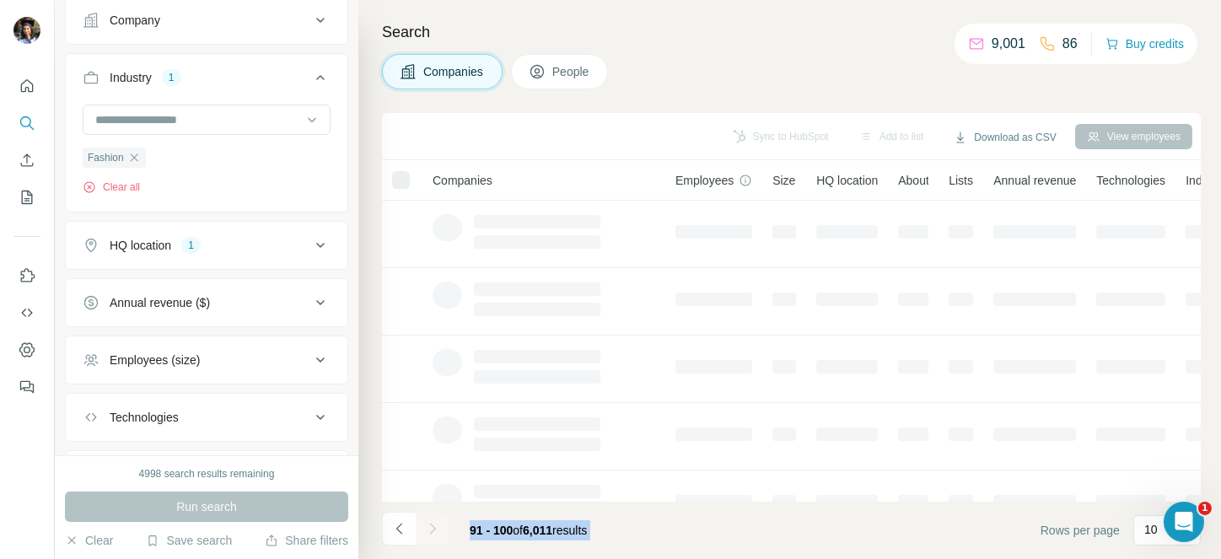
click at [432, 528] on div at bounding box center [433, 529] width 34 height 34
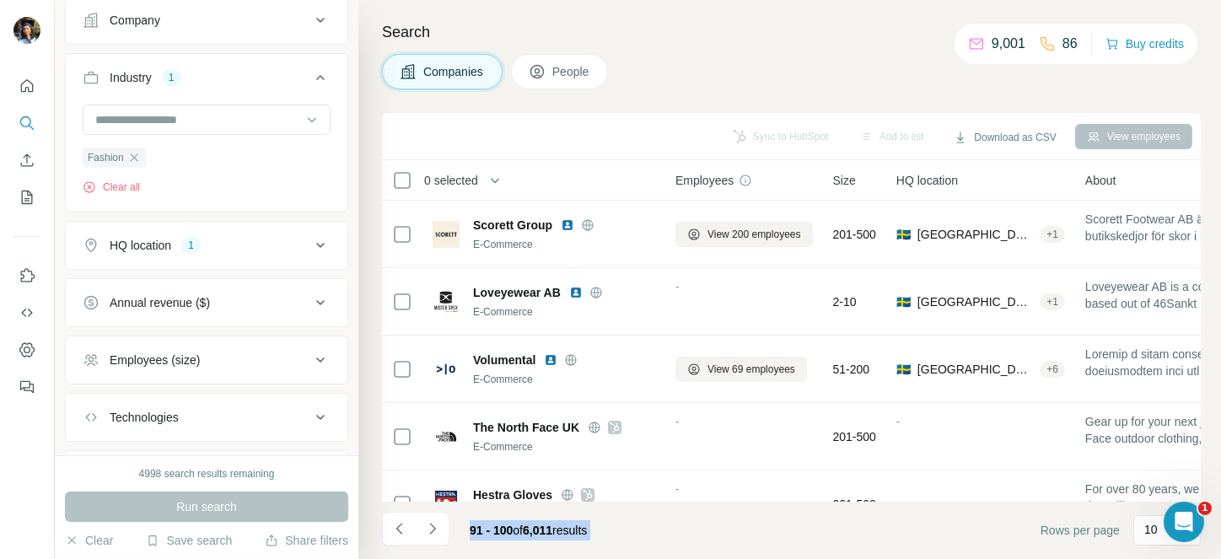
click at [432, 528] on icon "Navigate to next page" at bounding box center [432, 528] width 17 height 17
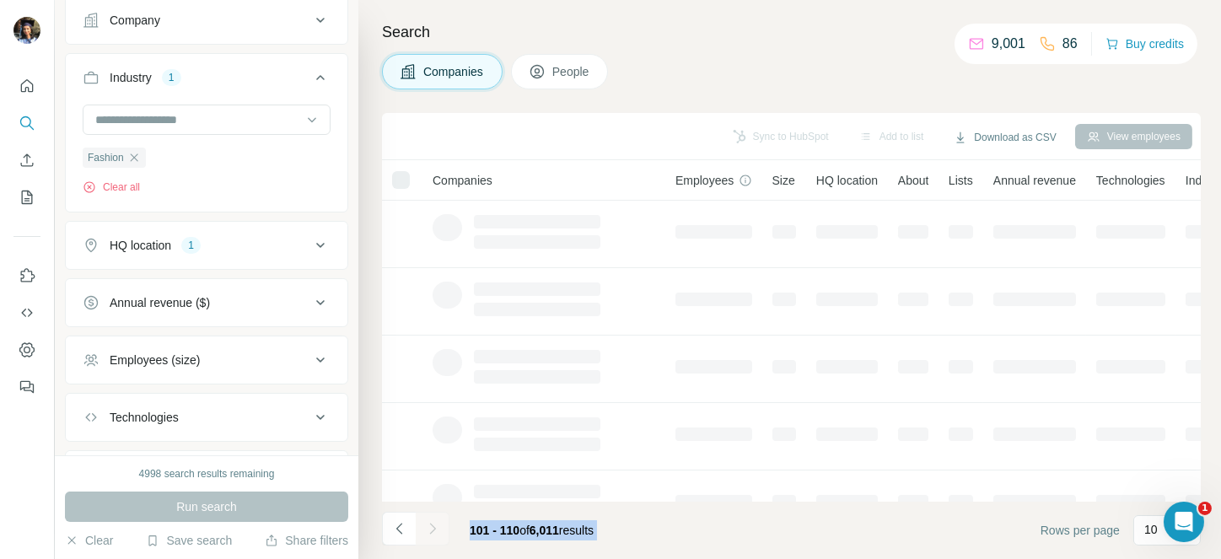
click at [432, 528] on div at bounding box center [433, 529] width 34 height 34
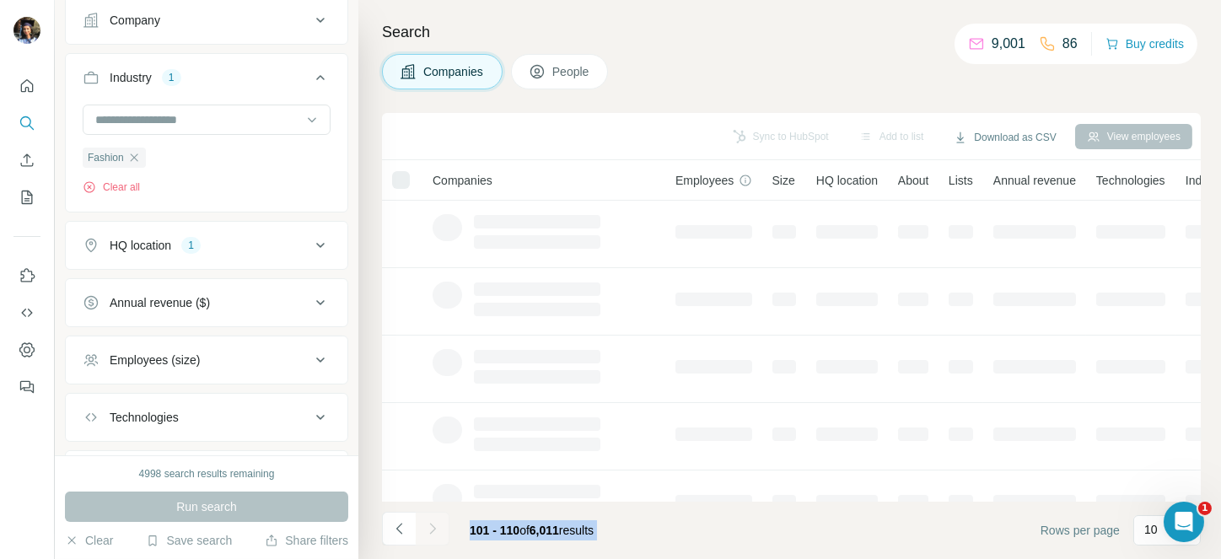
click at [432, 528] on icon "Navigate to next page" at bounding box center [432, 528] width 17 height 17
click at [432, 528] on div at bounding box center [433, 529] width 34 height 34
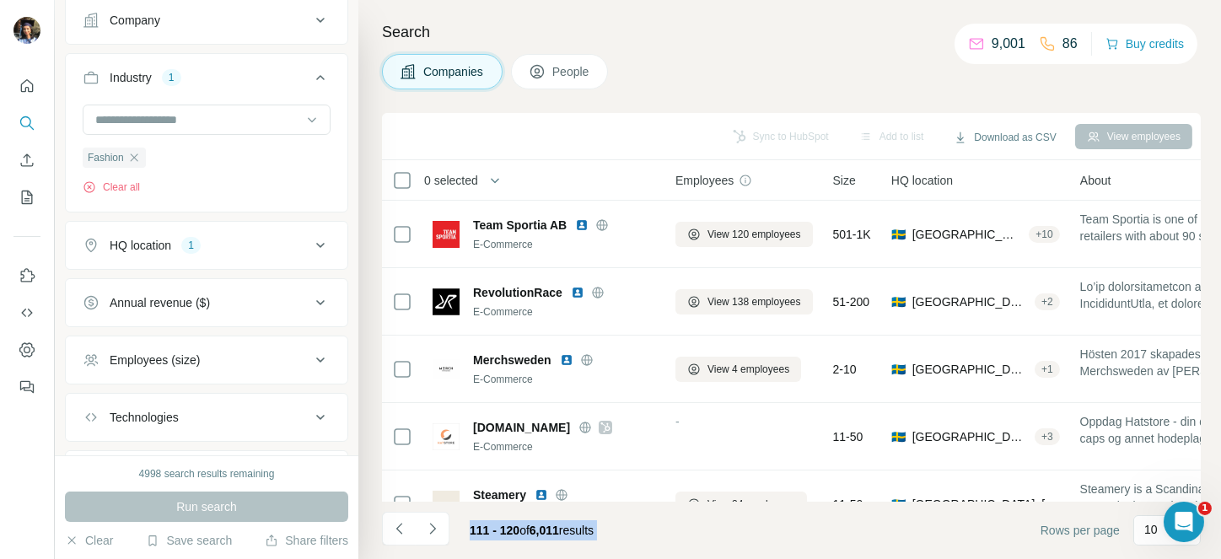
click at [432, 528] on icon "Navigate to next page" at bounding box center [432, 528] width 17 height 17
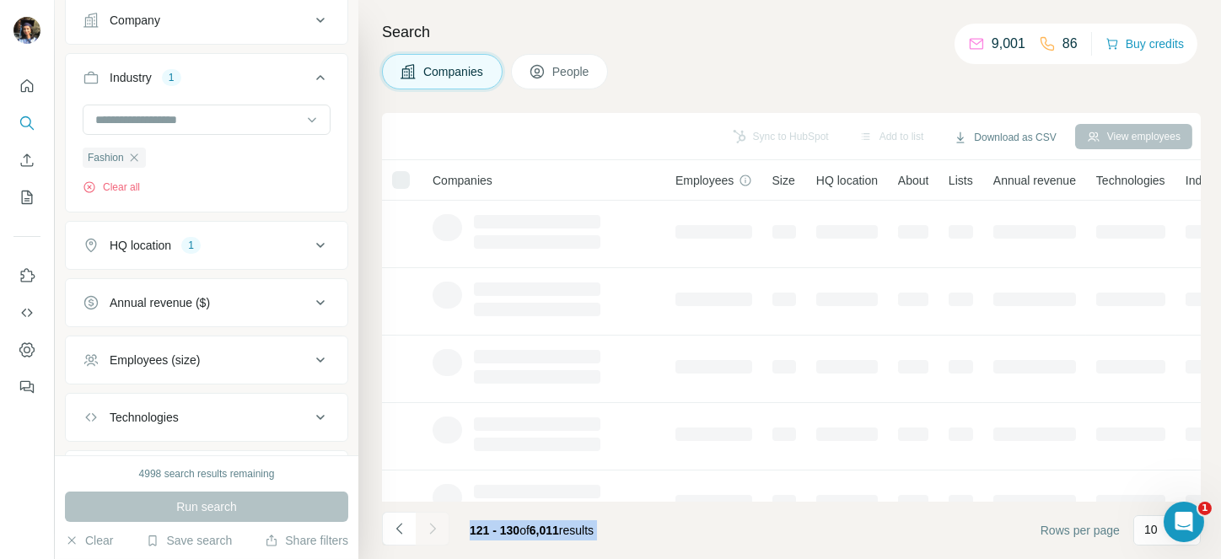
click at [432, 528] on div at bounding box center [433, 529] width 34 height 34
click at [432, 528] on icon "Navigate to next page" at bounding box center [432, 528] width 17 height 17
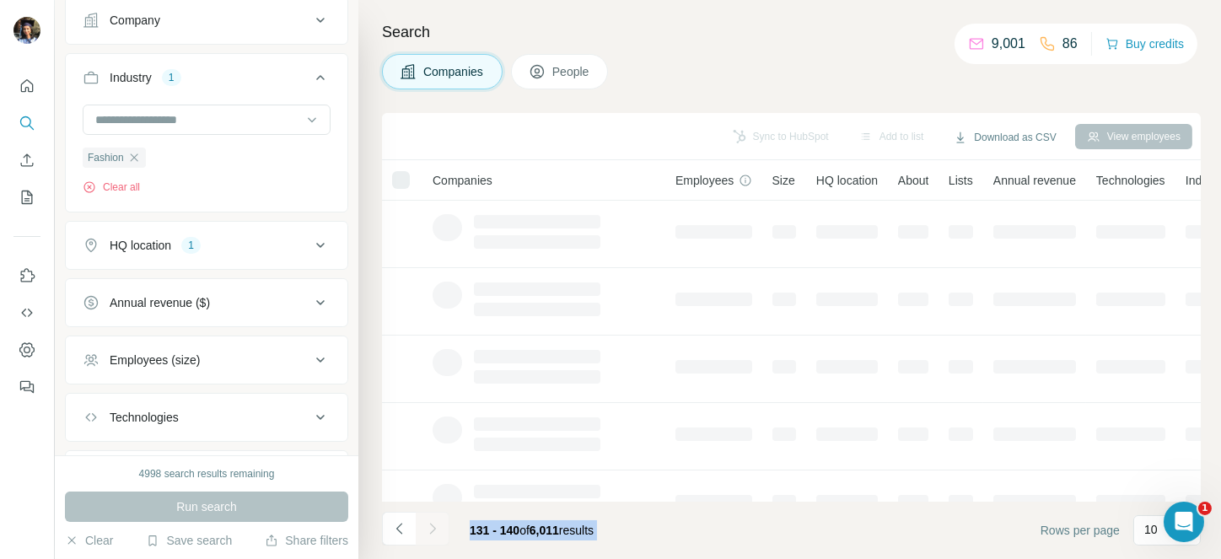
click at [432, 528] on div at bounding box center [433, 529] width 34 height 34
click at [432, 528] on icon "Navigate to next page" at bounding box center [432, 528] width 17 height 17
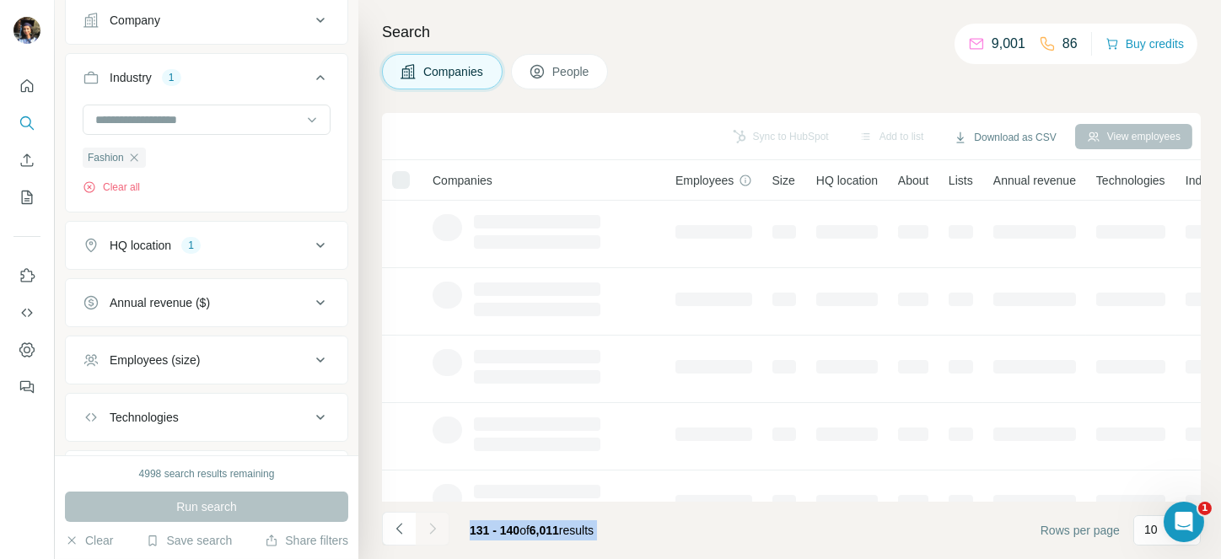
click at [432, 528] on div at bounding box center [433, 529] width 34 height 34
click at [432, 528] on icon "Navigate to next page" at bounding box center [432, 528] width 17 height 17
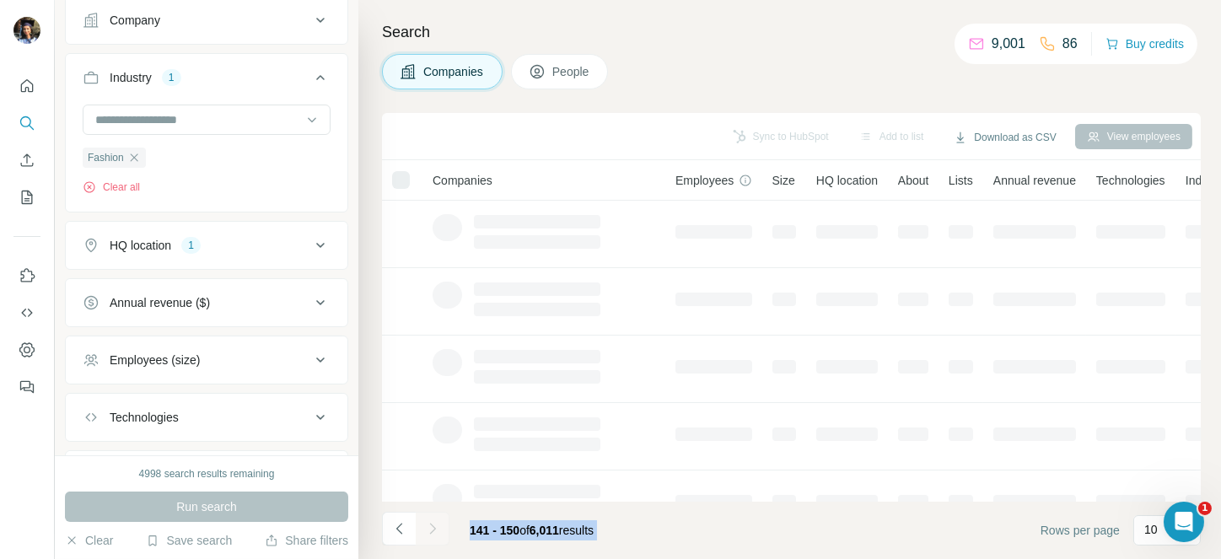
click at [432, 528] on div at bounding box center [433, 529] width 34 height 34
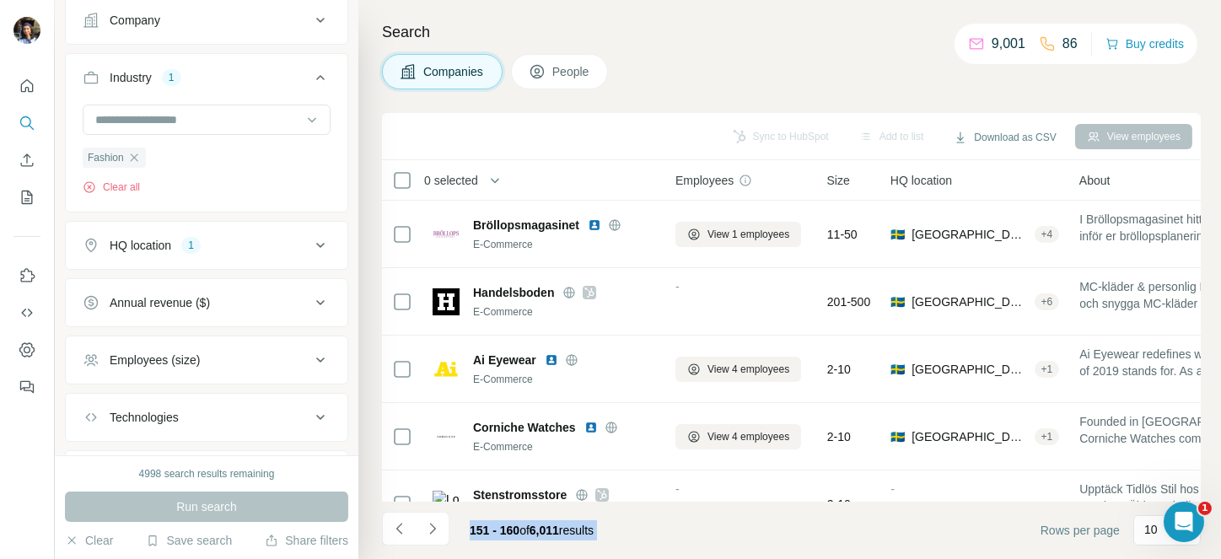
click at [432, 528] on icon "Navigate to next page" at bounding box center [432, 528] width 17 height 17
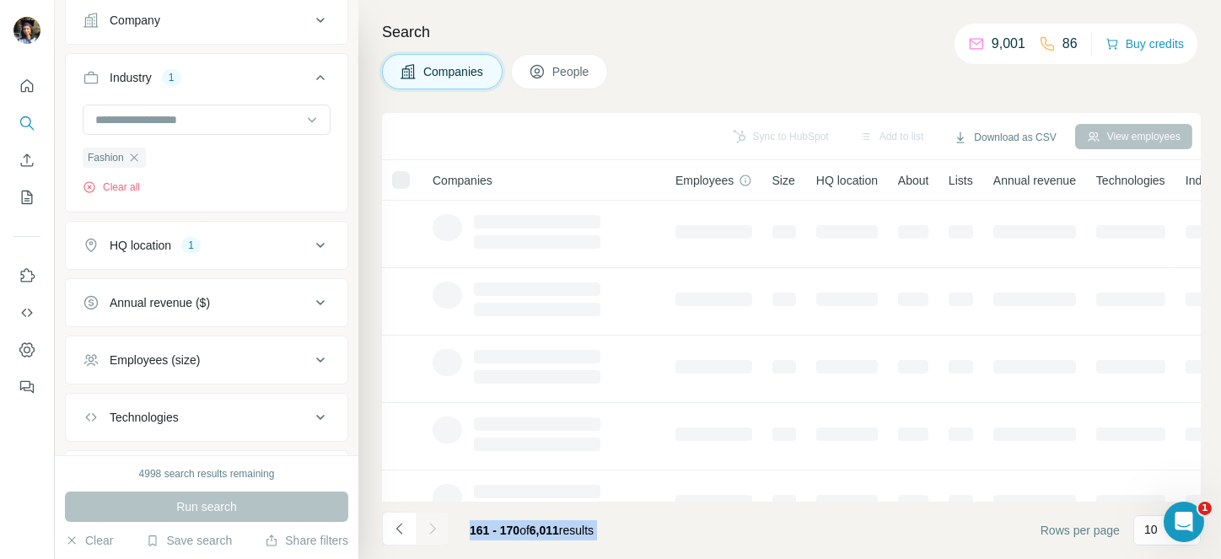
click at [432, 528] on div at bounding box center [433, 529] width 34 height 34
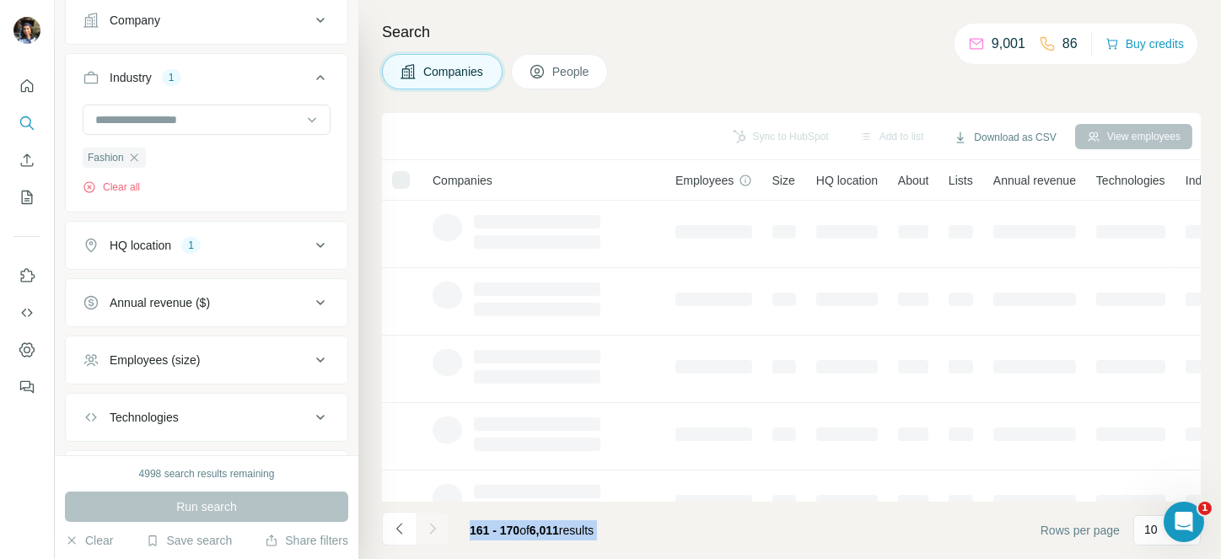
click at [432, 528] on icon "Navigate to next page" at bounding box center [432, 528] width 17 height 17
click at [432, 528] on div at bounding box center [433, 529] width 34 height 34
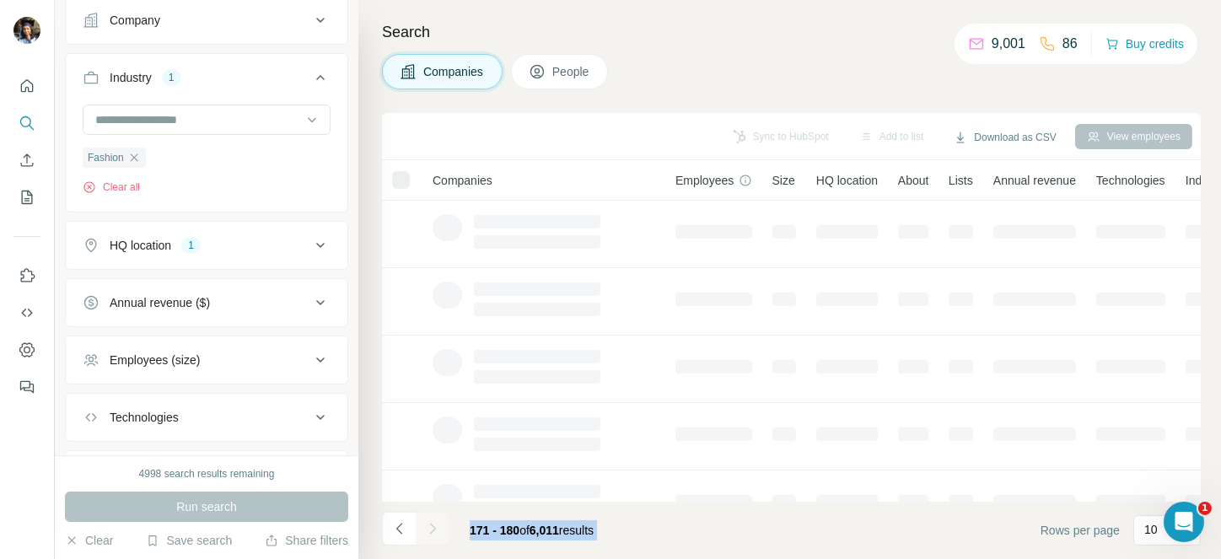
click at [432, 528] on div at bounding box center [433, 529] width 34 height 34
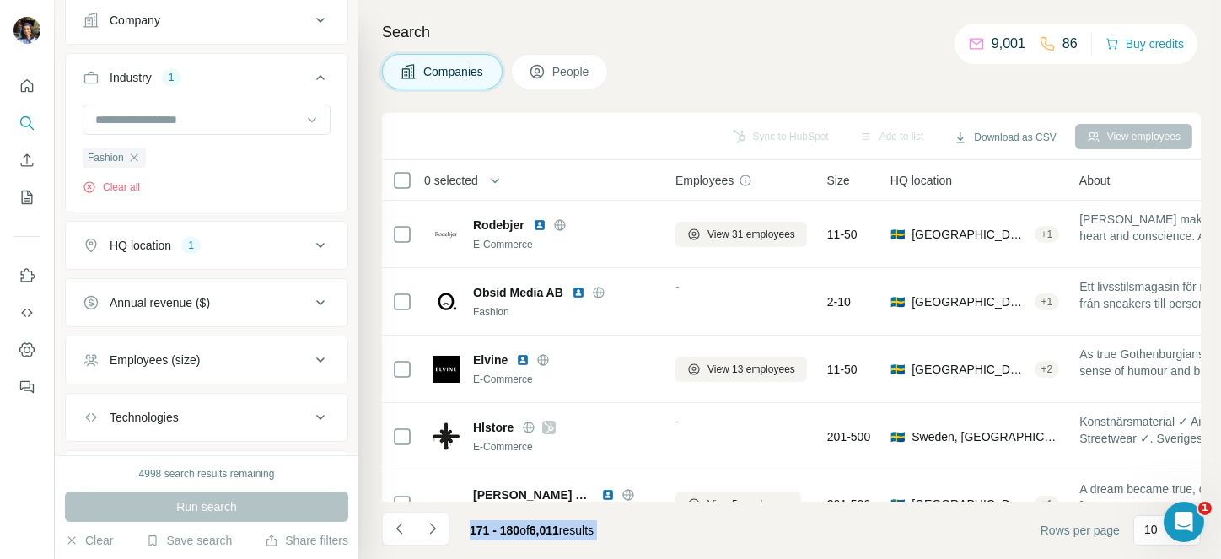
click at [432, 528] on icon "Navigate to next page" at bounding box center [432, 528] width 17 height 17
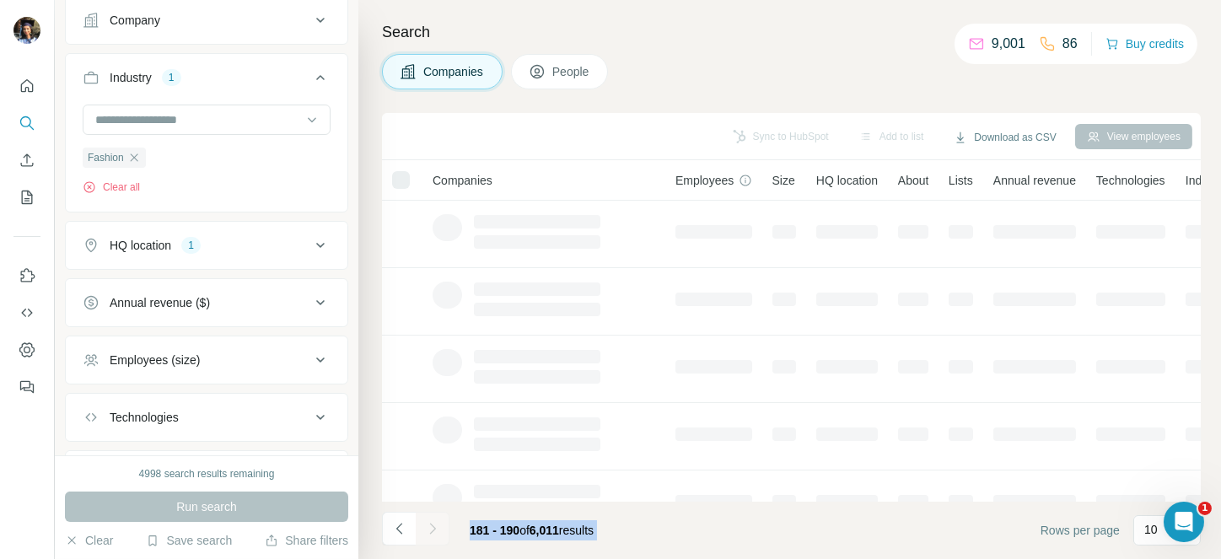
click at [432, 528] on div at bounding box center [433, 529] width 34 height 34
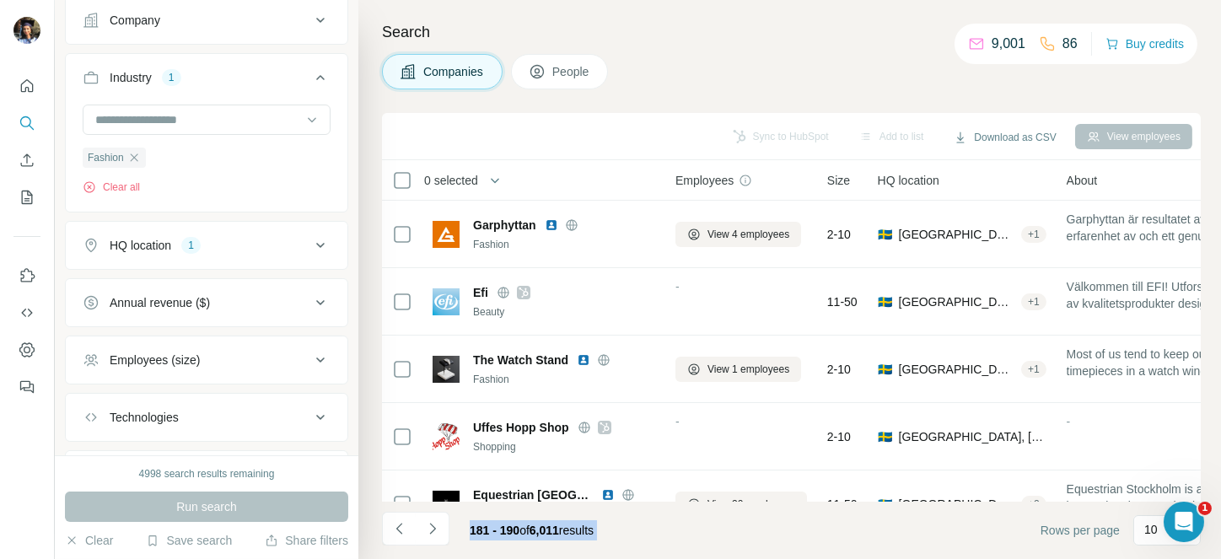
click at [432, 528] on icon "Navigate to next page" at bounding box center [432, 528] width 17 height 17
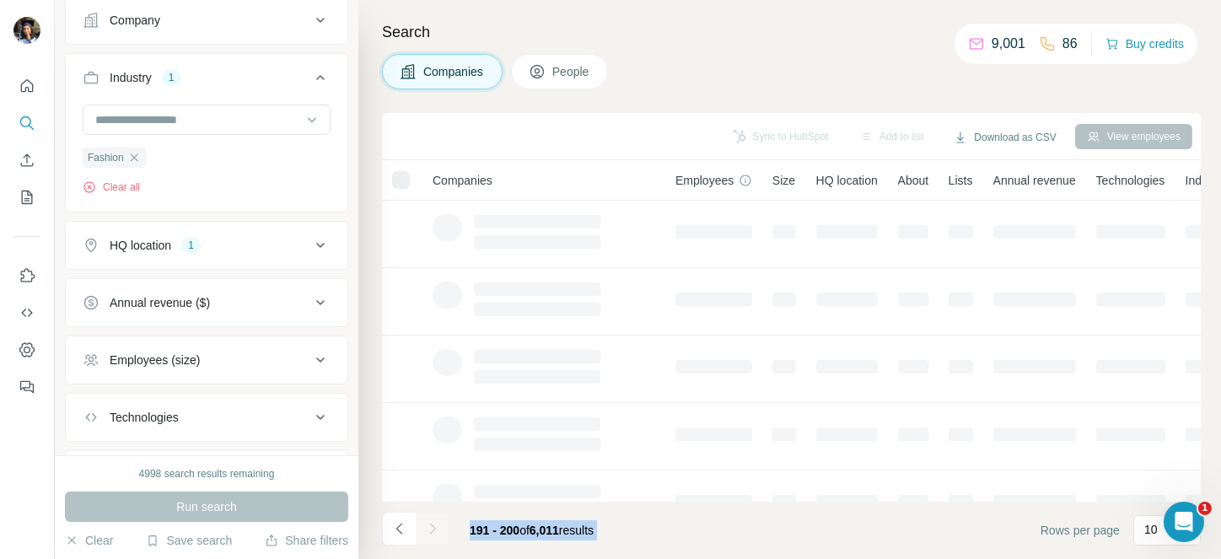
click at [432, 528] on div at bounding box center [433, 529] width 34 height 34
click at [432, 528] on icon "Navigate to next page" at bounding box center [432, 528] width 17 height 17
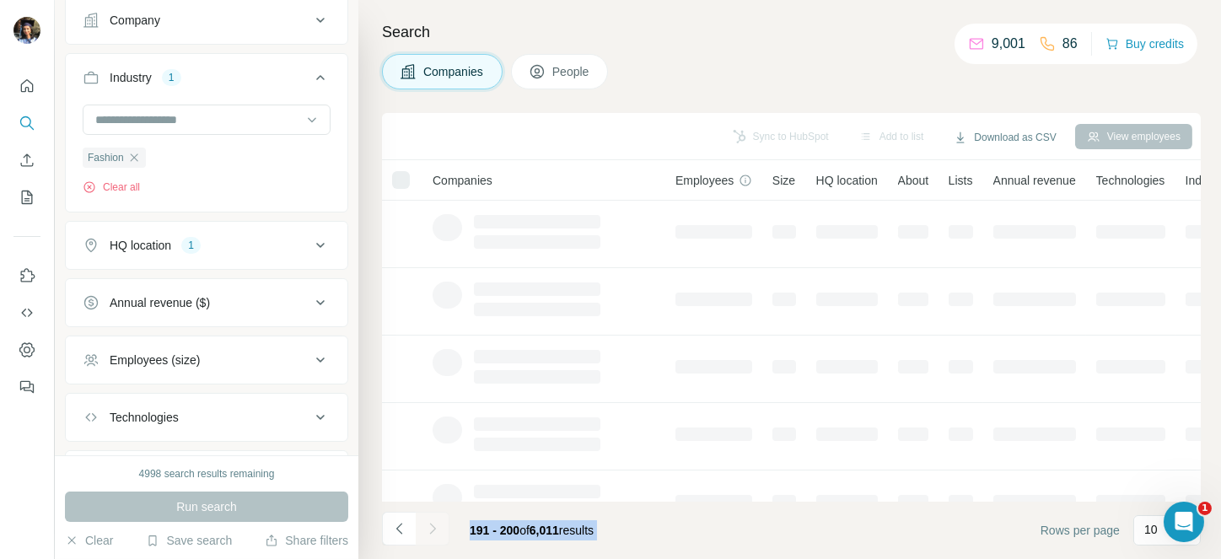
click at [432, 528] on div at bounding box center [433, 529] width 34 height 34
click at [432, 528] on icon "Navigate to next page" at bounding box center [432, 528] width 17 height 17
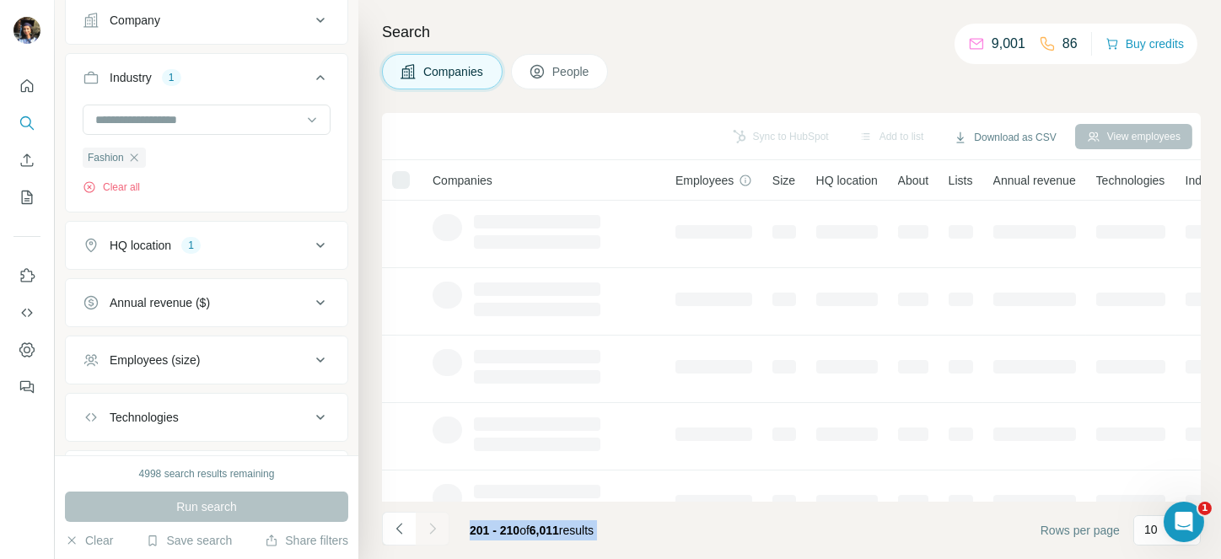
click at [432, 528] on div at bounding box center [433, 529] width 34 height 34
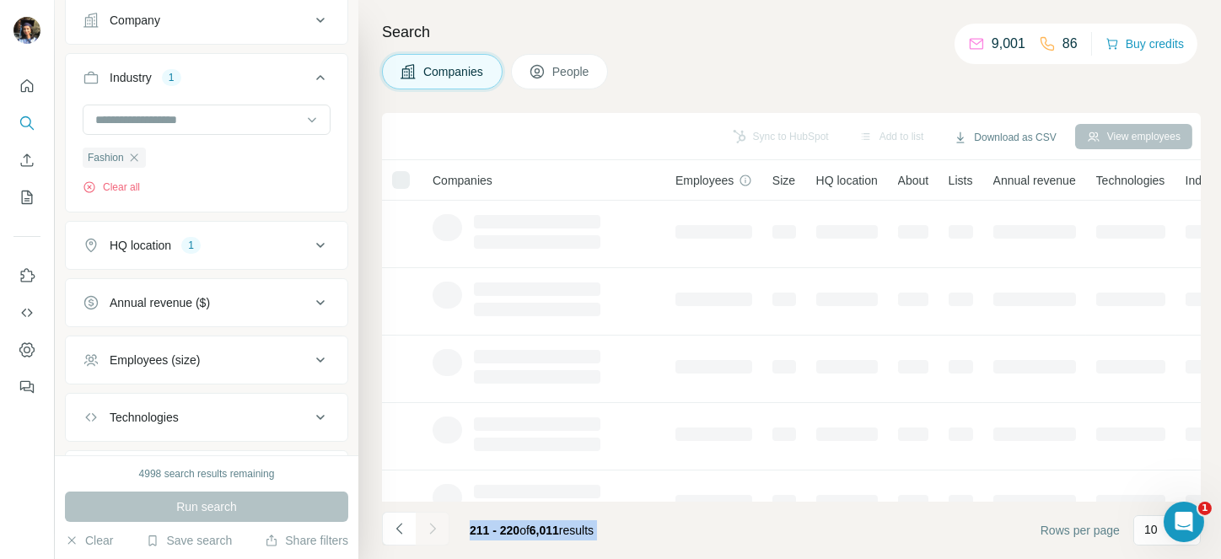
click at [432, 528] on icon "Navigate to next page" at bounding box center [432, 528] width 17 height 17
click at [432, 528] on div at bounding box center [433, 529] width 34 height 34
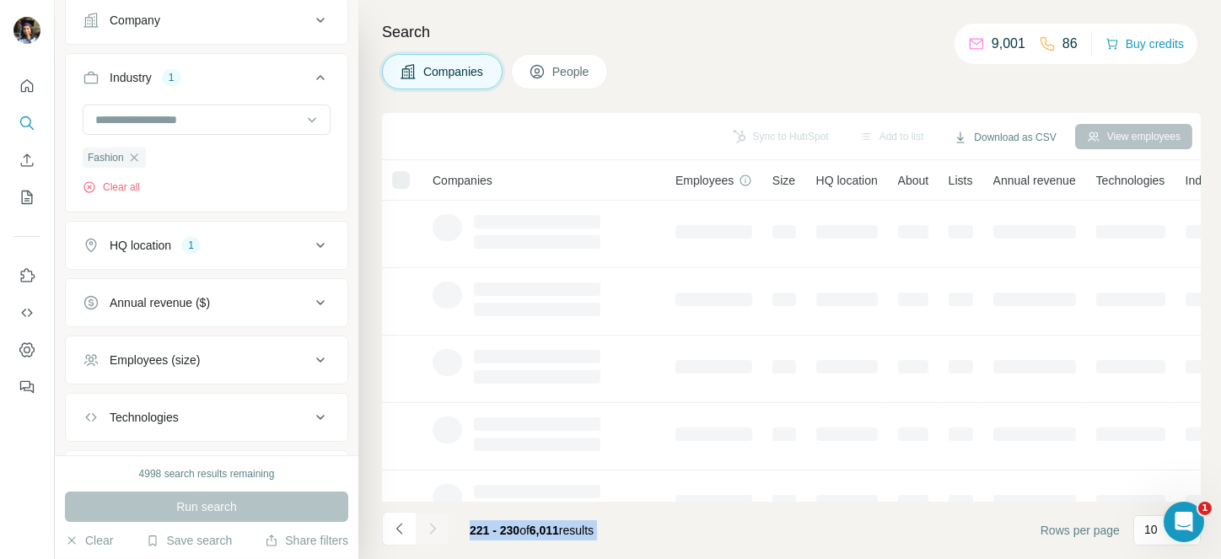
click at [432, 528] on div at bounding box center [433, 529] width 34 height 34
click at [432, 528] on icon "Navigate to next page" at bounding box center [432, 528] width 17 height 17
click at [432, 528] on div at bounding box center [433, 529] width 34 height 34
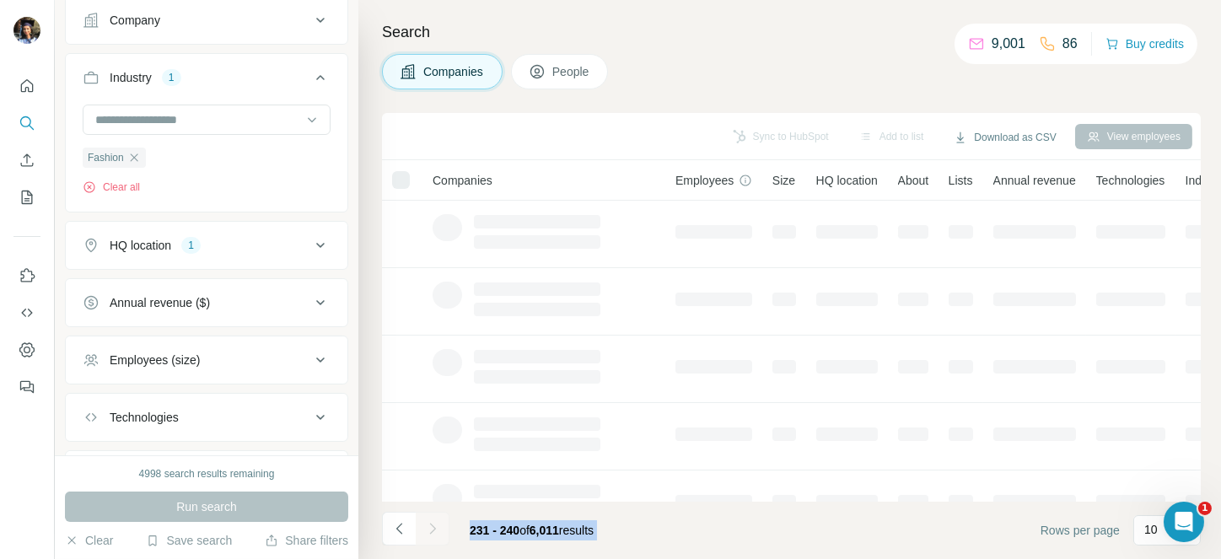
click at [432, 528] on icon "Navigate to next page" at bounding box center [432, 528] width 17 height 17
click at [432, 528] on div at bounding box center [433, 529] width 34 height 34
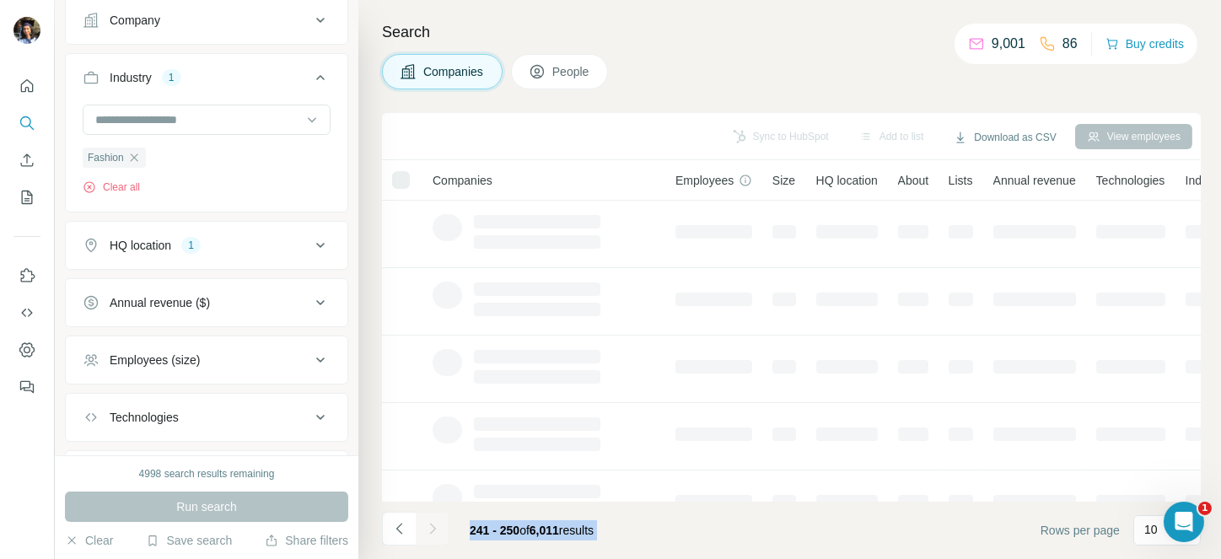
click at [432, 528] on div at bounding box center [433, 529] width 34 height 34
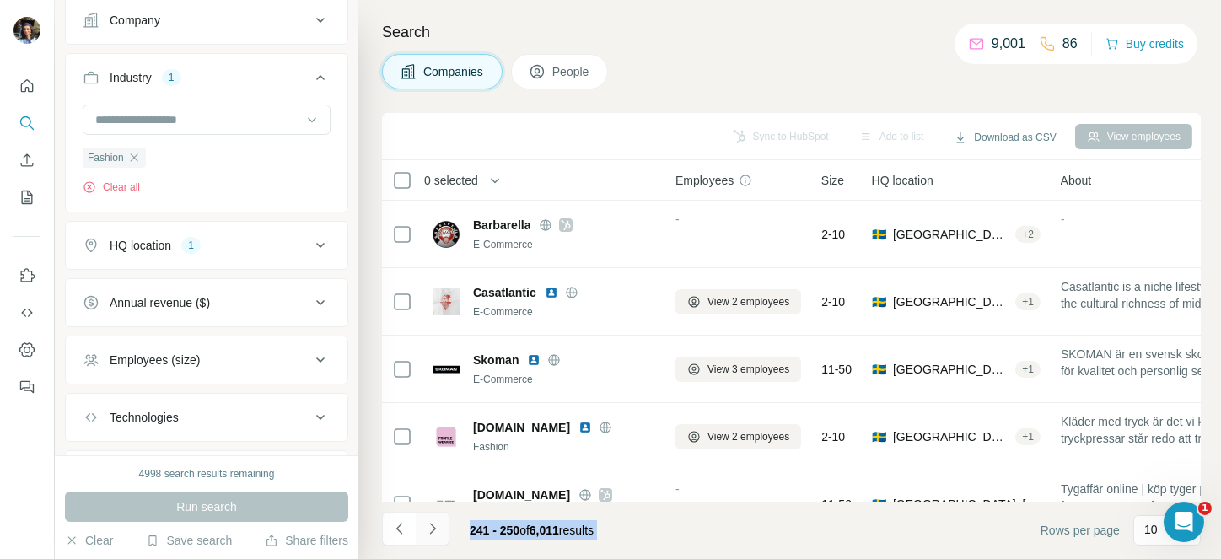
click at [432, 528] on icon "Navigate to next page" at bounding box center [432, 528] width 17 height 17
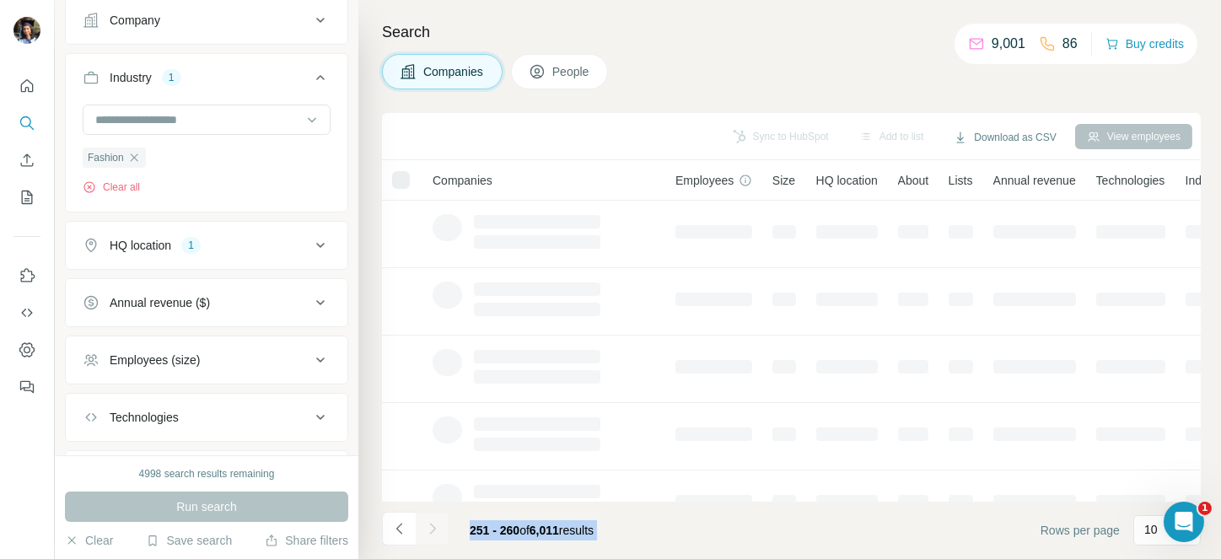
click at [432, 528] on div at bounding box center [433, 529] width 34 height 34
click at [432, 528] on icon "Navigate to next page" at bounding box center [432, 528] width 17 height 17
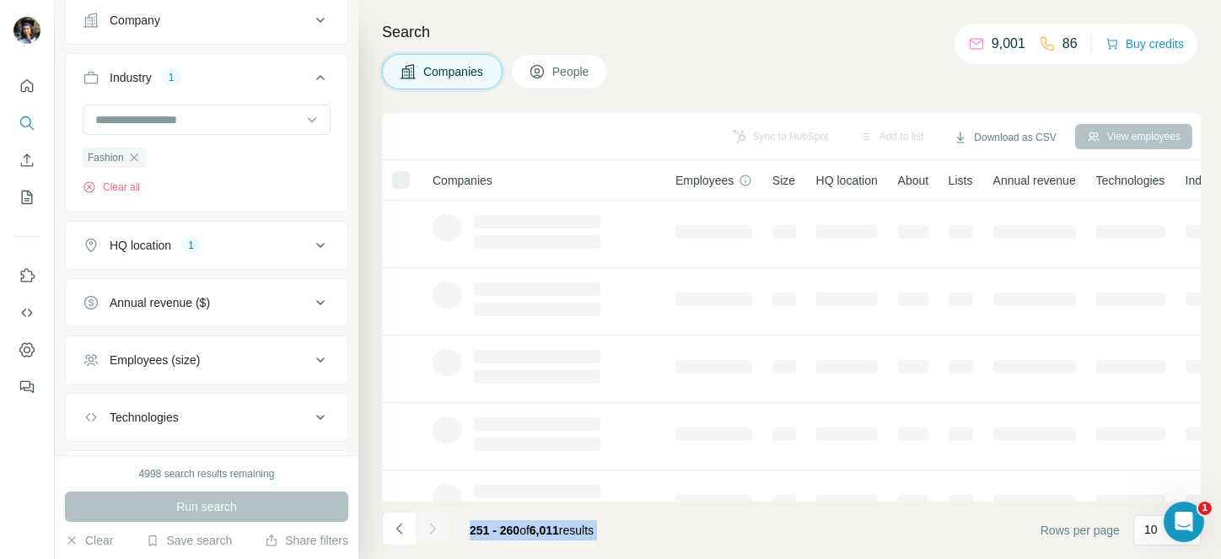
click at [432, 528] on div at bounding box center [433, 529] width 34 height 34
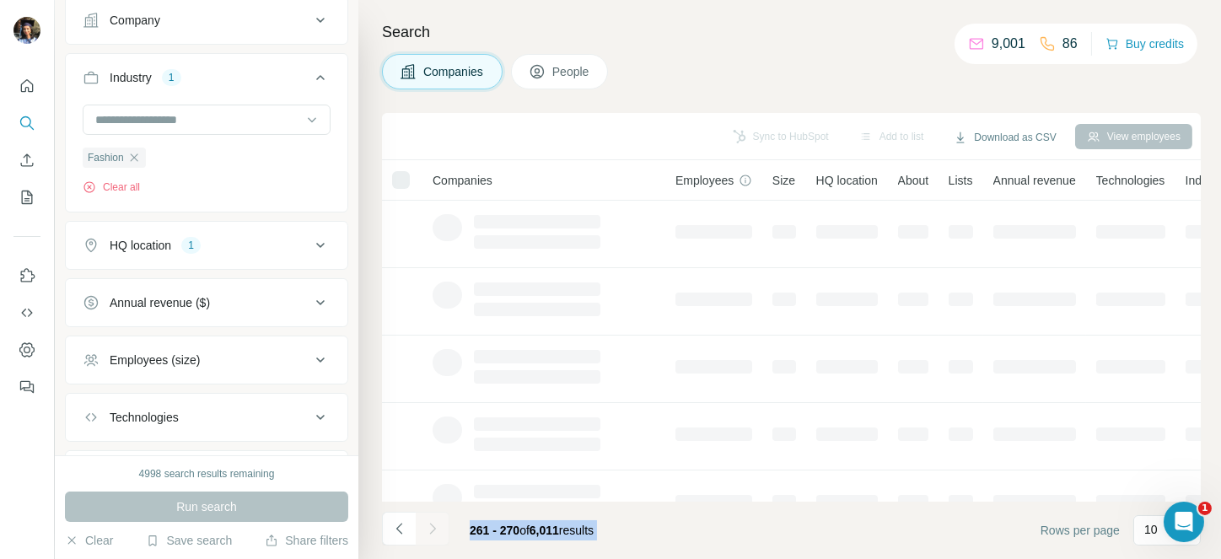
click at [432, 528] on div at bounding box center [433, 529] width 34 height 34
click at [432, 528] on icon "Navigate to next page" at bounding box center [432, 528] width 17 height 17
click at [432, 528] on div at bounding box center [433, 529] width 34 height 34
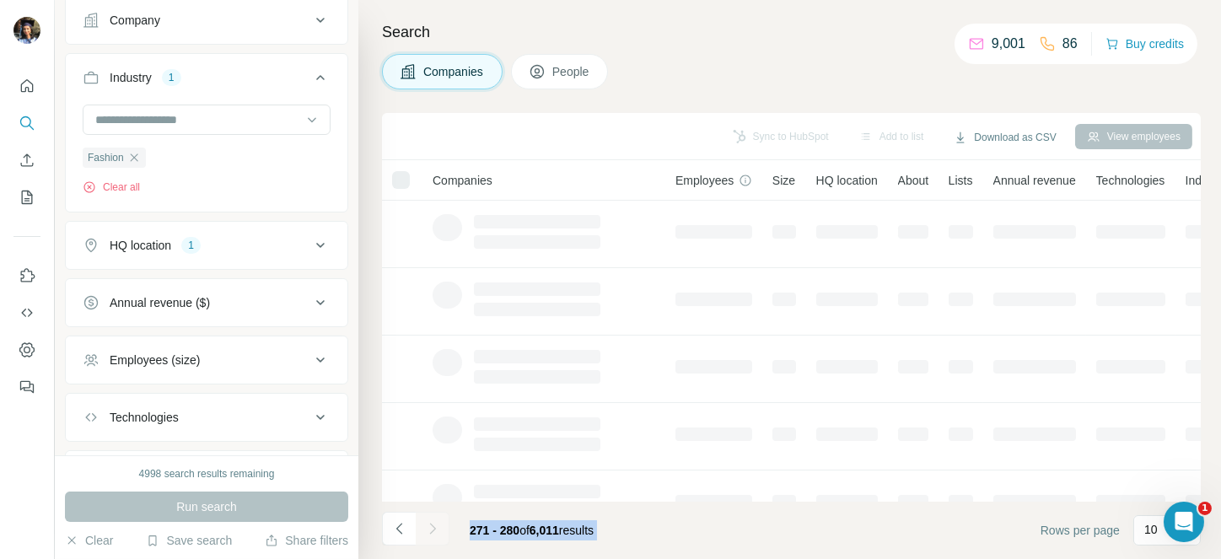
click at [432, 528] on icon "Navigate to next page" at bounding box center [432, 528] width 17 height 17
click at [432, 528] on div at bounding box center [433, 529] width 34 height 34
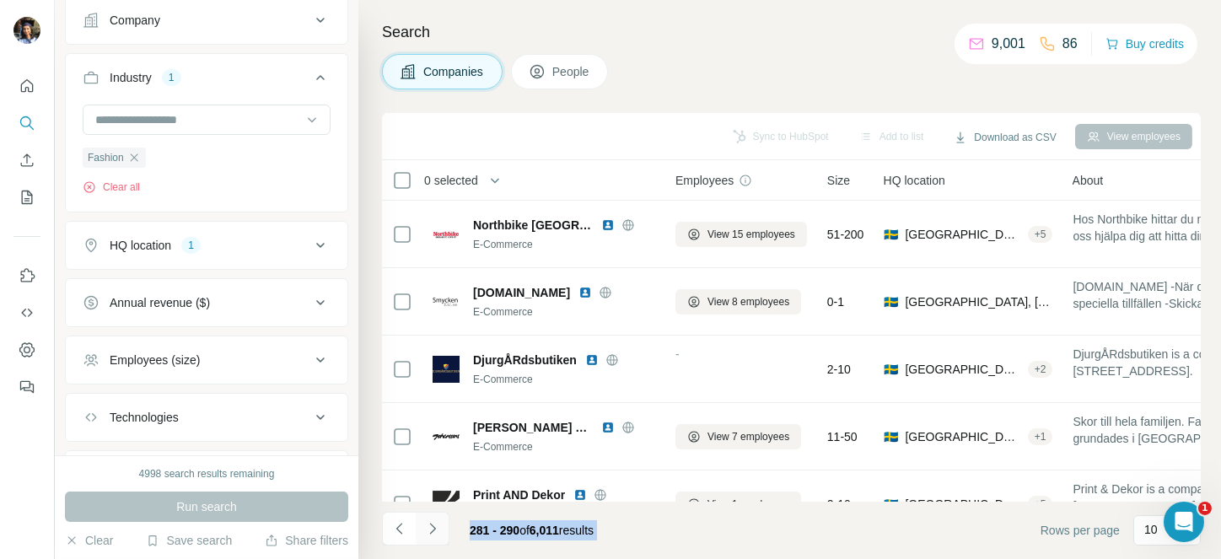
click at [432, 528] on icon "Navigate to next page" at bounding box center [432, 528] width 17 height 17
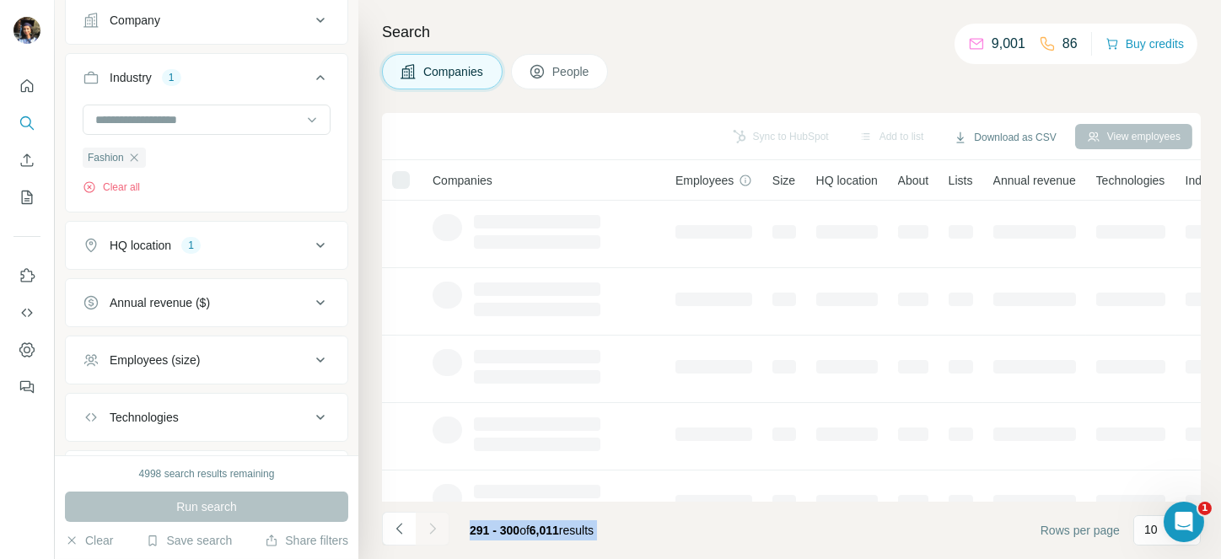
click at [432, 528] on div at bounding box center [433, 529] width 34 height 34
click at [432, 528] on icon "Navigate to next page" at bounding box center [432, 528] width 17 height 17
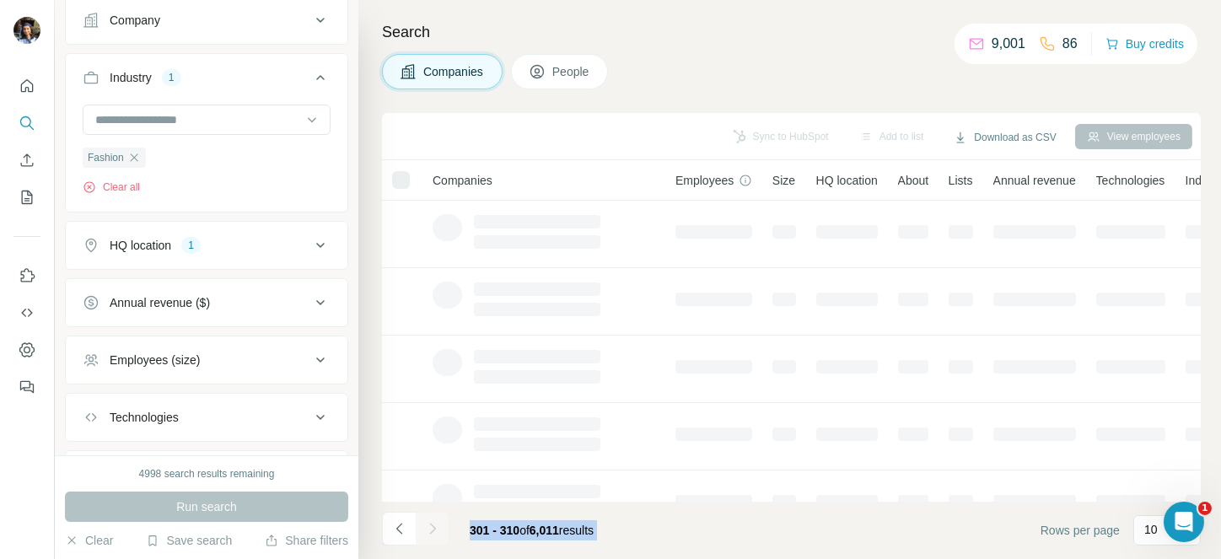
click at [432, 528] on div at bounding box center [433, 529] width 34 height 34
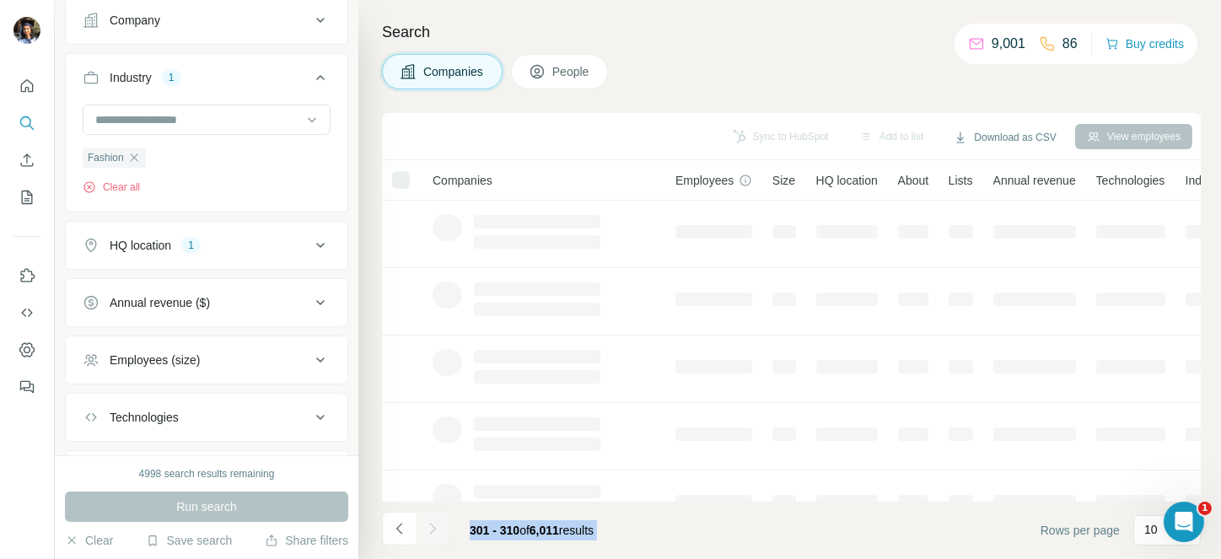
click at [432, 528] on div at bounding box center [433, 529] width 34 height 34
click at [432, 528] on icon "Navigate to next page" at bounding box center [432, 528] width 17 height 17
click at [432, 528] on div at bounding box center [433, 529] width 34 height 34
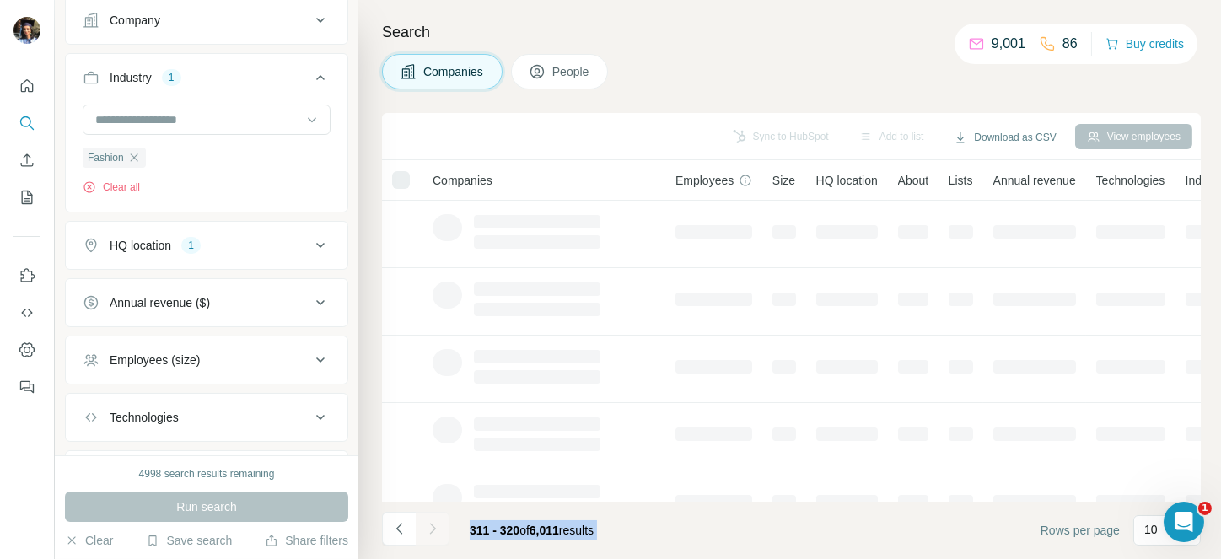
click at [432, 528] on div at bounding box center [433, 529] width 34 height 34
click at [432, 528] on icon "Navigate to next page" at bounding box center [432, 528] width 17 height 17
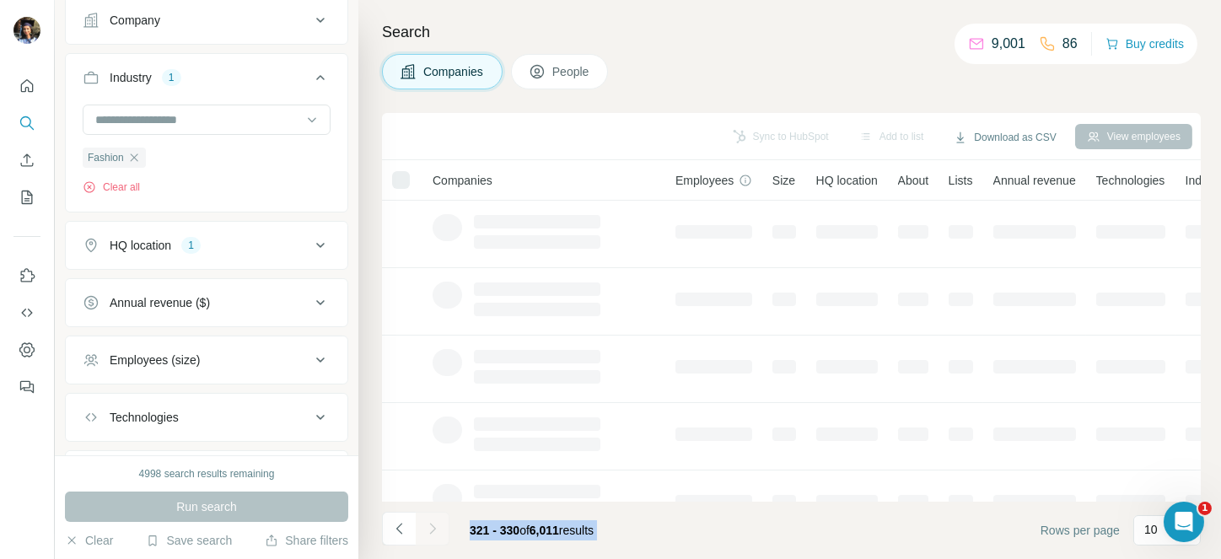
click at [432, 528] on div at bounding box center [433, 529] width 34 height 34
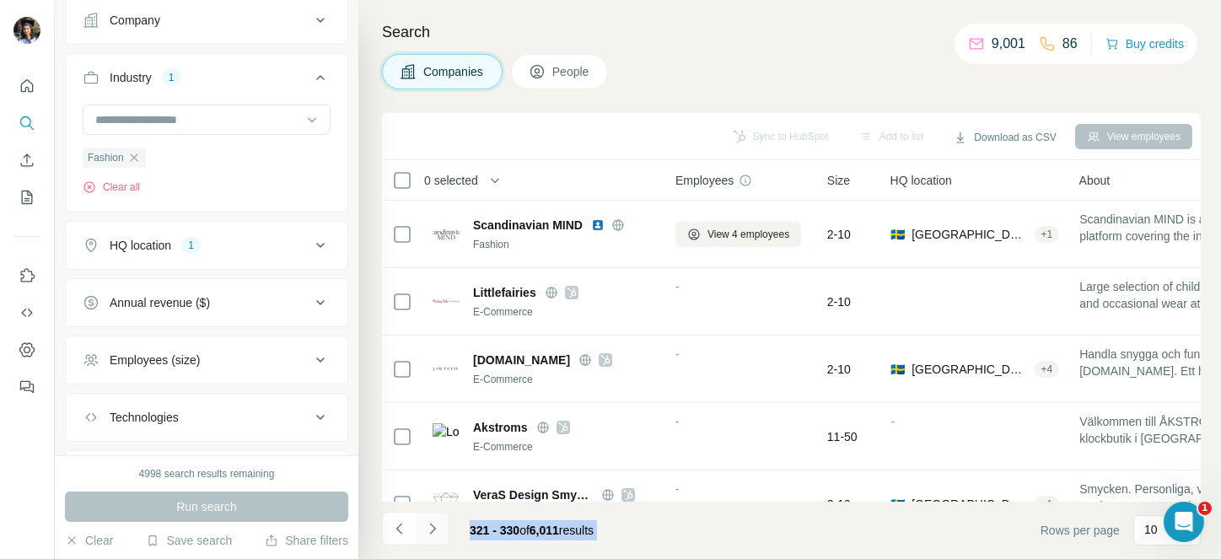
click at [432, 528] on icon "Navigate to next page" at bounding box center [432, 528] width 17 height 17
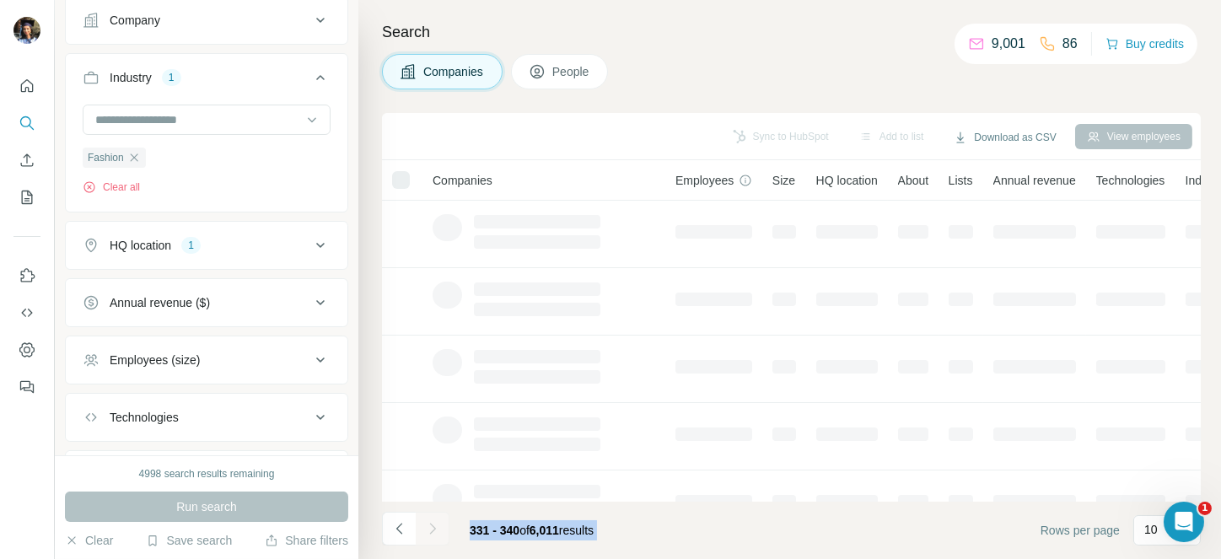
click at [432, 528] on div at bounding box center [433, 529] width 34 height 34
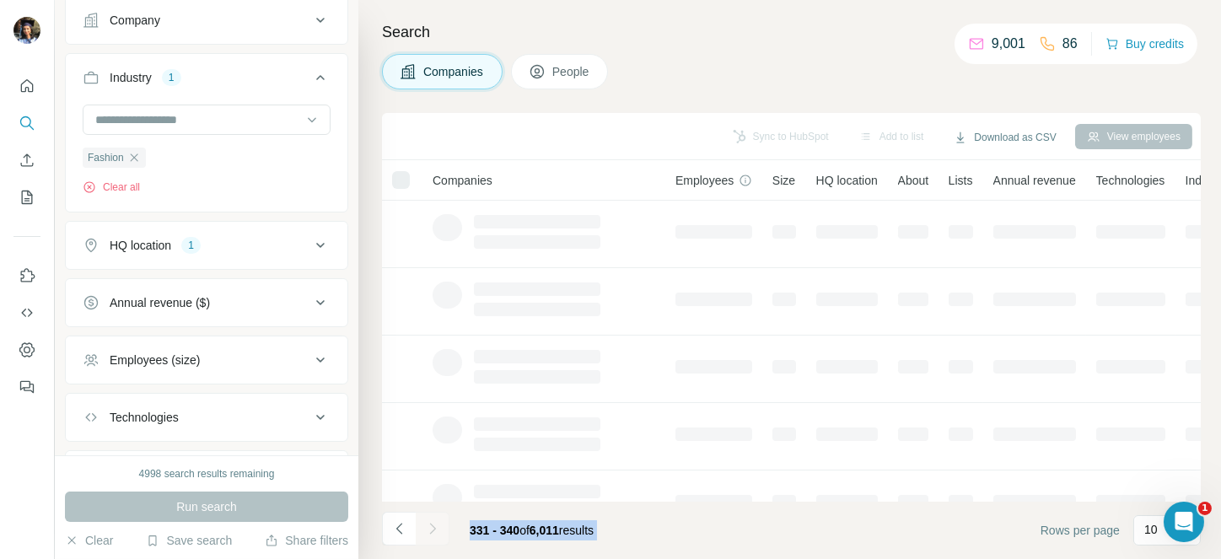
click at [432, 528] on icon "Navigate to next page" at bounding box center [432, 528] width 17 height 17
click at [432, 528] on div at bounding box center [433, 529] width 34 height 34
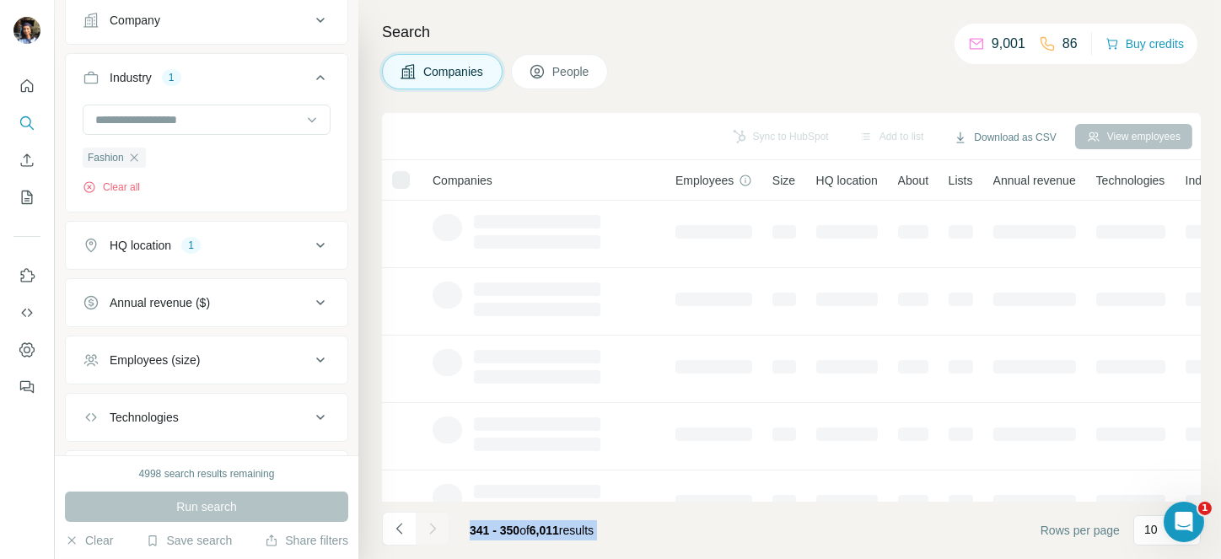
click at [432, 528] on div at bounding box center [433, 529] width 34 height 34
click at [432, 528] on icon "Navigate to next page" at bounding box center [432, 528] width 17 height 17
click at [432, 528] on div at bounding box center [433, 529] width 34 height 34
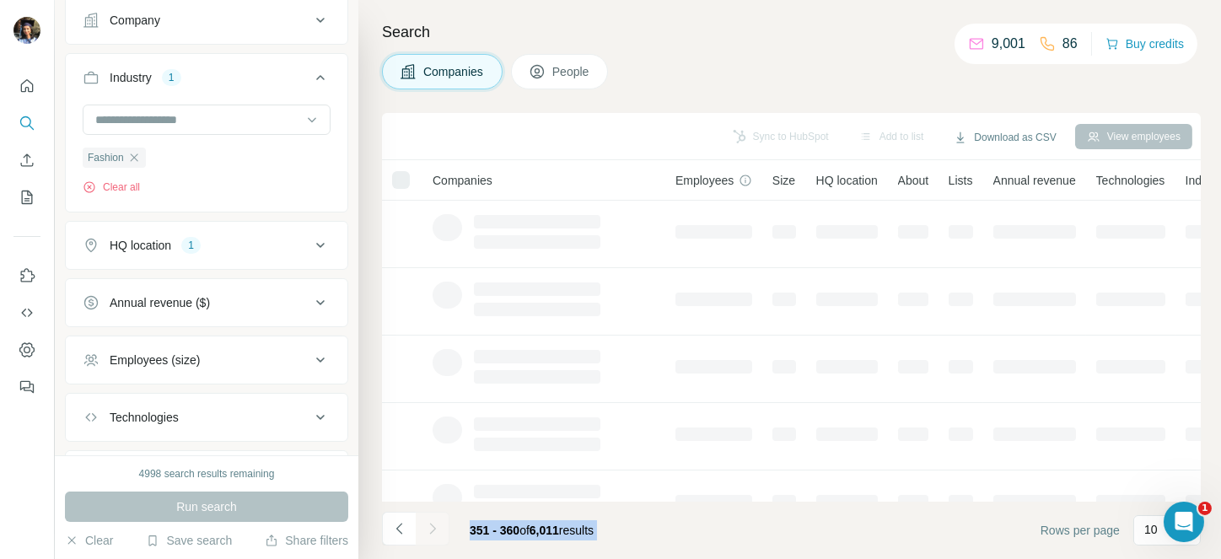
click at [432, 528] on div at bounding box center [433, 529] width 34 height 34
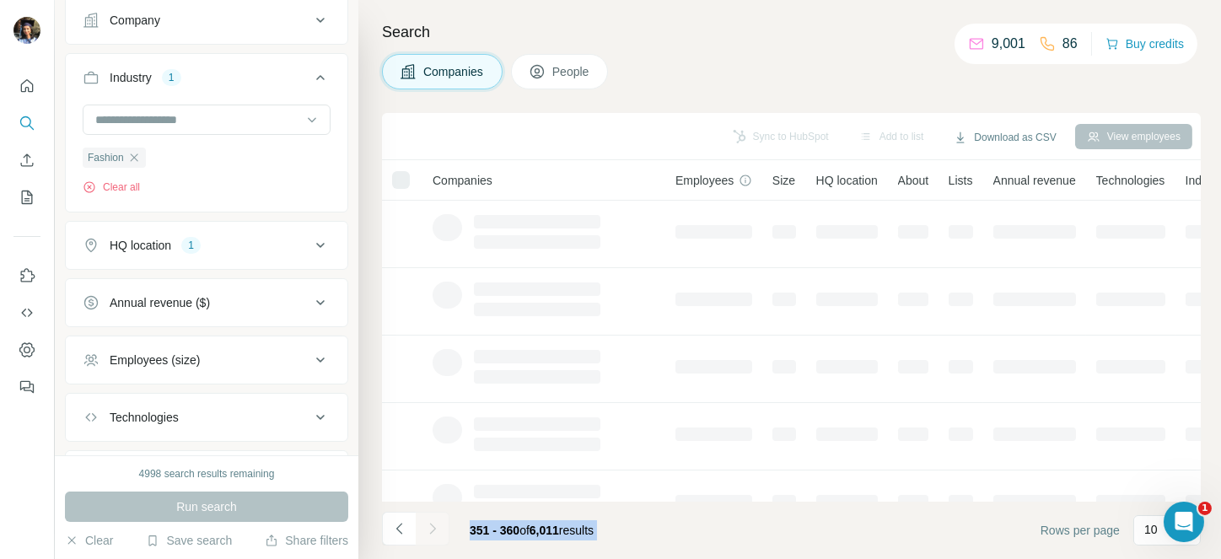
click at [432, 528] on div at bounding box center [433, 529] width 34 height 34
click at [432, 528] on icon "Navigate to next page" at bounding box center [432, 528] width 17 height 17
click at [432, 528] on div at bounding box center [433, 529] width 34 height 34
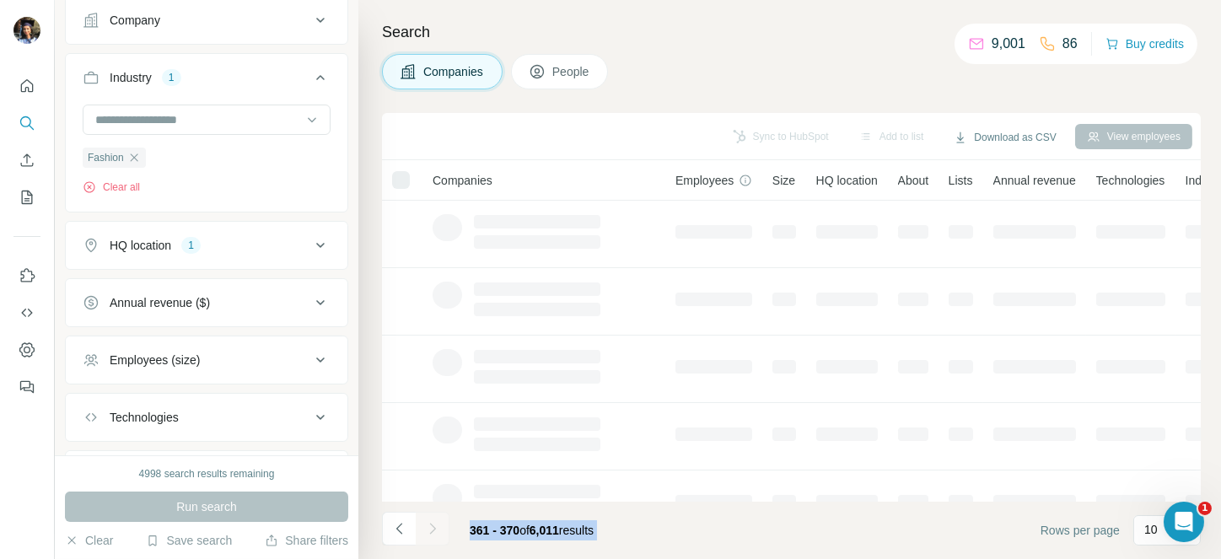
click at [432, 528] on div at bounding box center [433, 529] width 34 height 34
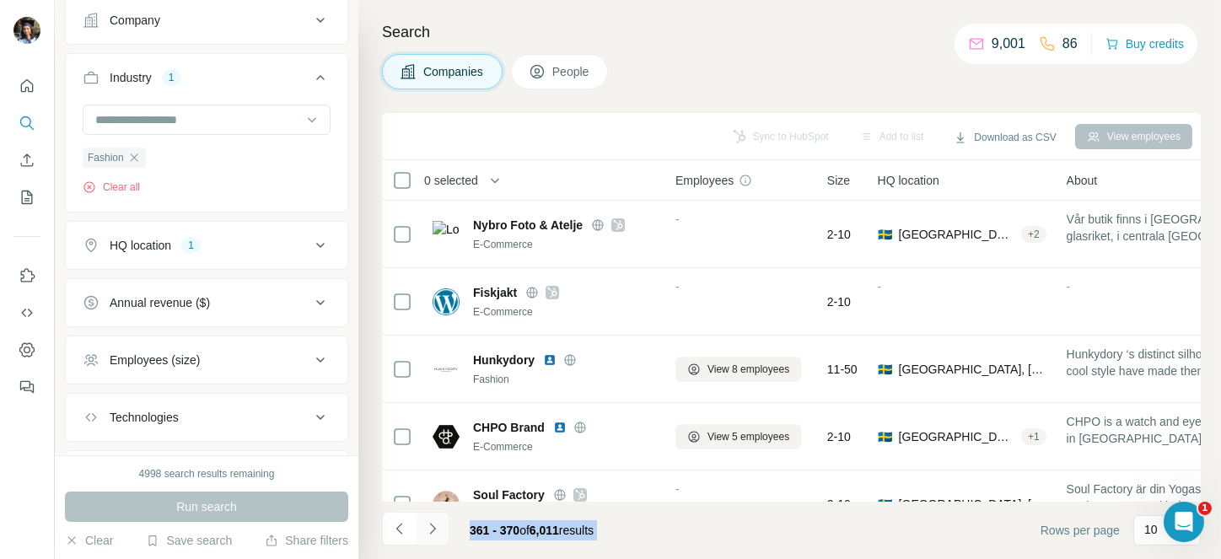
click at [432, 528] on icon "Navigate to next page" at bounding box center [432, 528] width 17 height 17
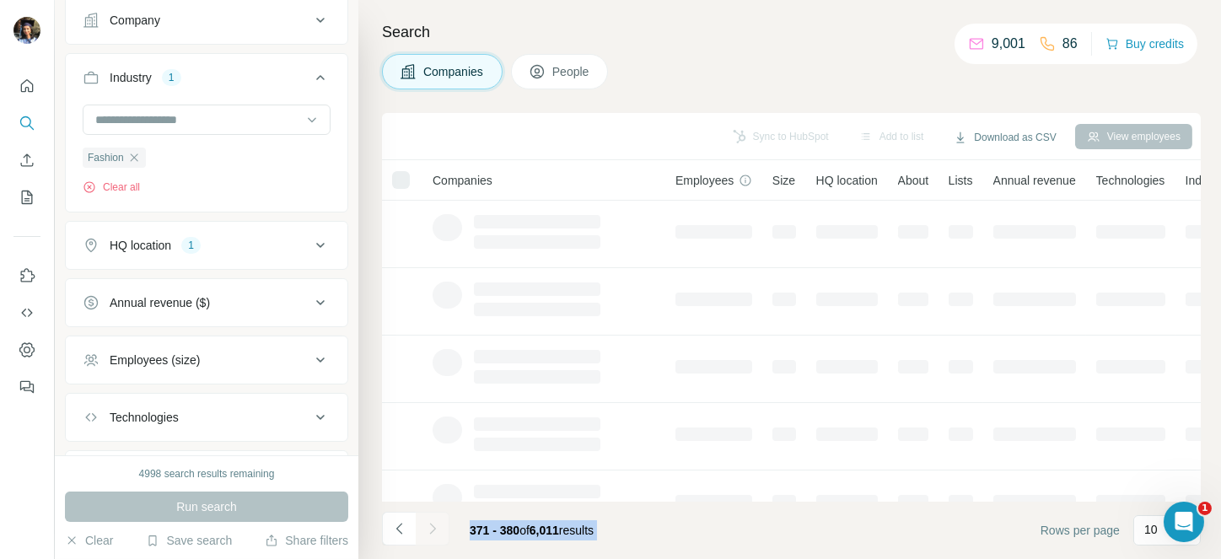
click at [432, 528] on div at bounding box center [433, 529] width 34 height 34
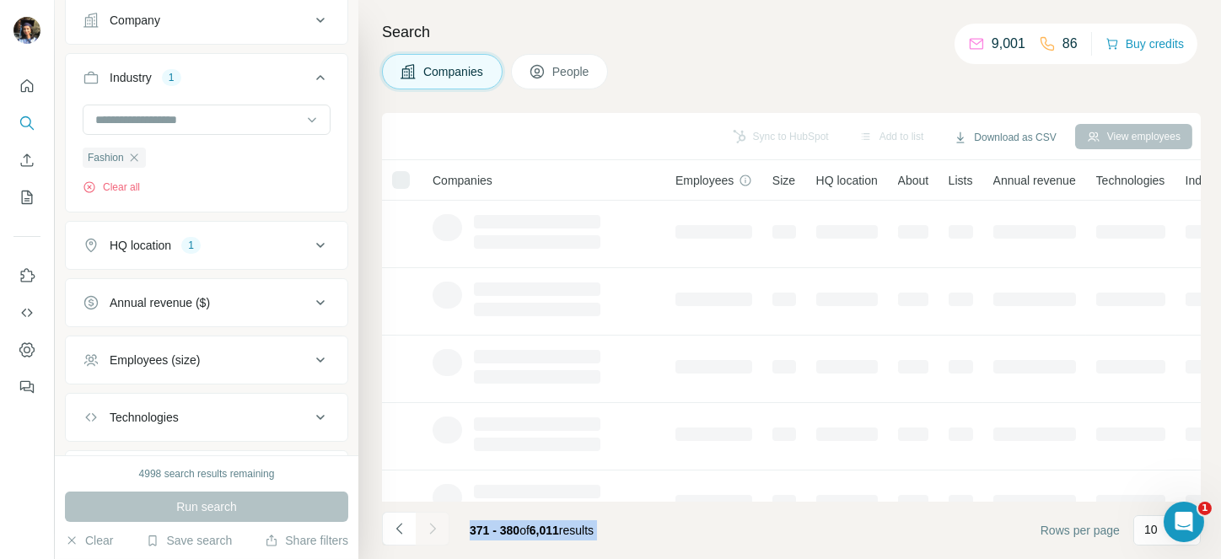
click at [432, 528] on div at bounding box center [433, 529] width 34 height 34
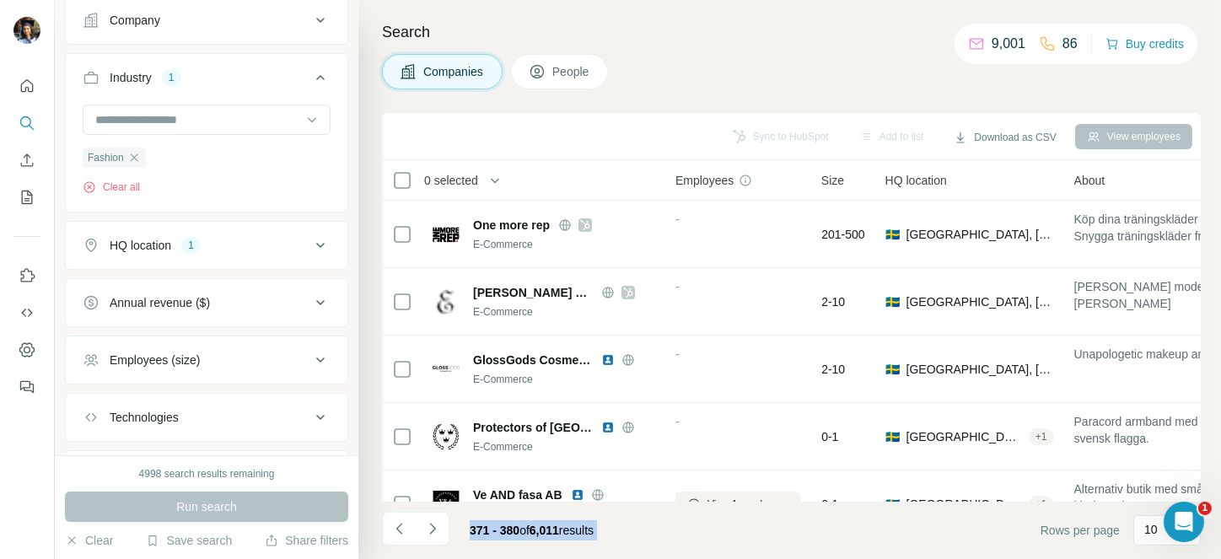
click at [432, 528] on icon "Navigate to next page" at bounding box center [432, 528] width 17 height 17
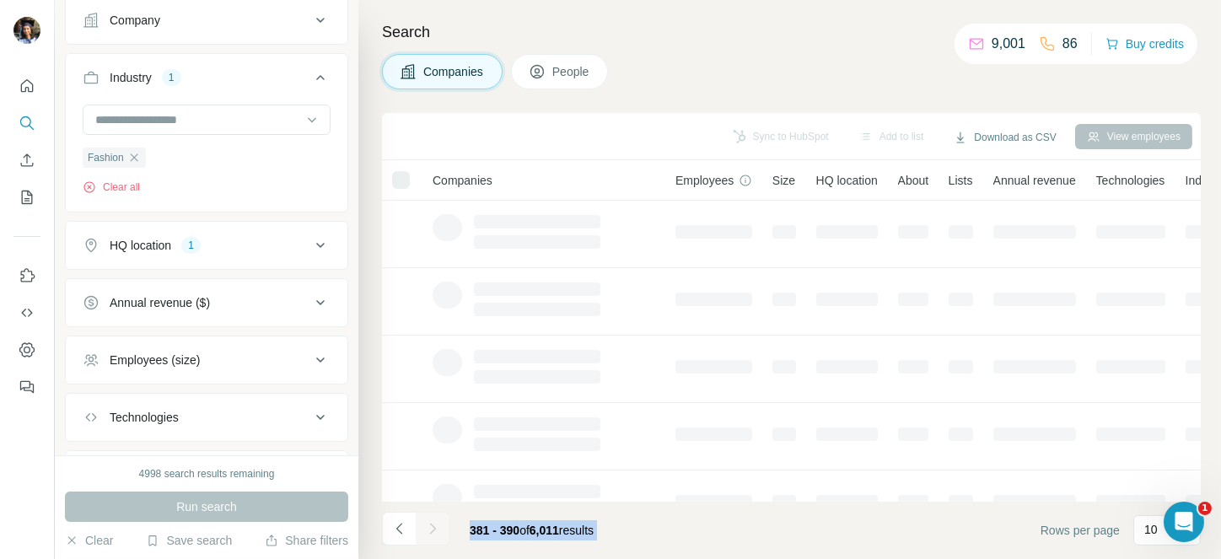
click at [432, 528] on div at bounding box center [433, 529] width 34 height 34
click at [432, 528] on icon "Navigate to next page" at bounding box center [432, 528] width 17 height 17
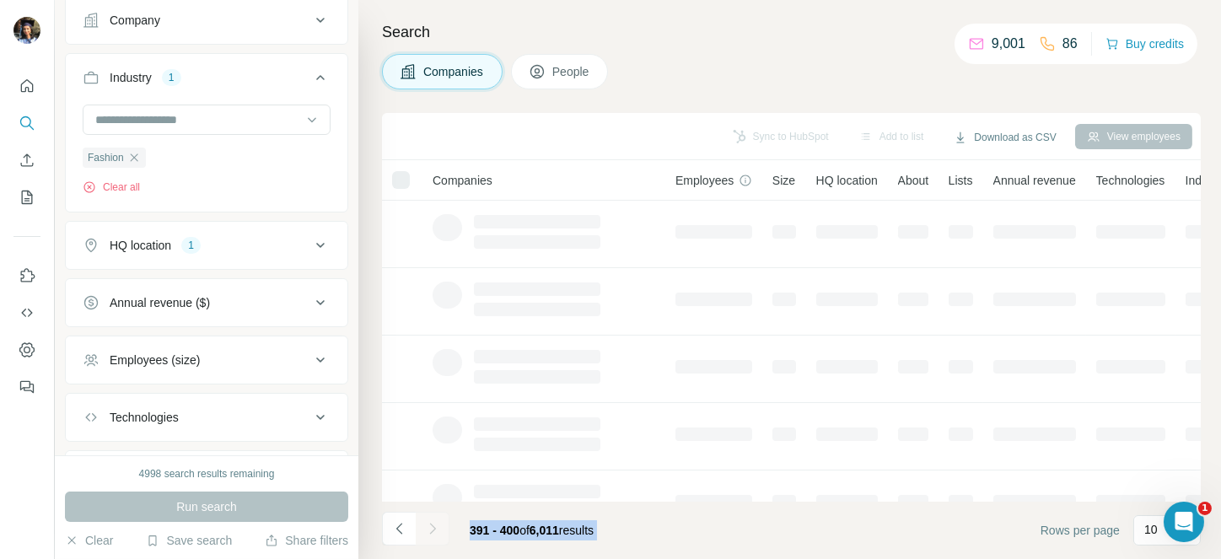
click at [432, 528] on div at bounding box center [433, 529] width 34 height 34
click at [432, 528] on icon "Navigate to next page" at bounding box center [432, 528] width 17 height 17
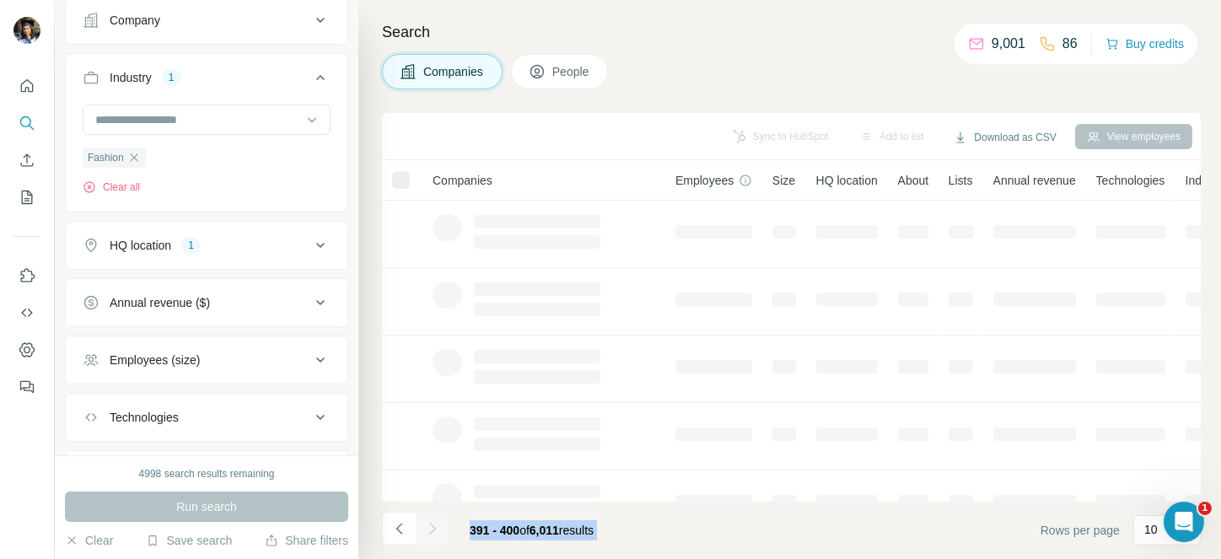
click at [432, 528] on div at bounding box center [433, 529] width 34 height 34
click at [432, 528] on icon "Navigate to next page" at bounding box center [432, 528] width 17 height 17
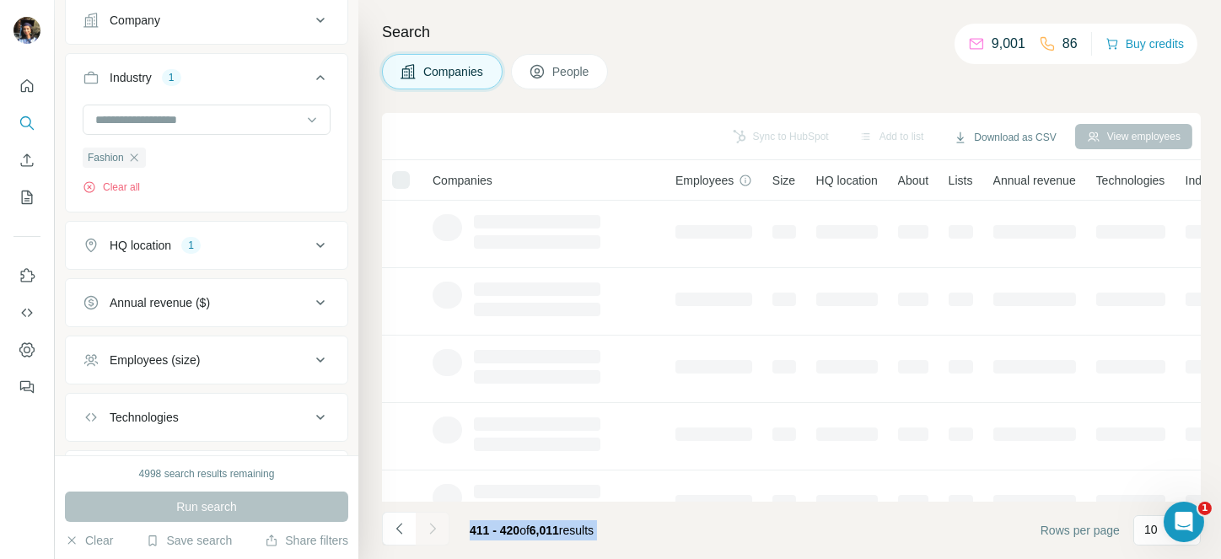
click at [432, 528] on div at bounding box center [433, 529] width 34 height 34
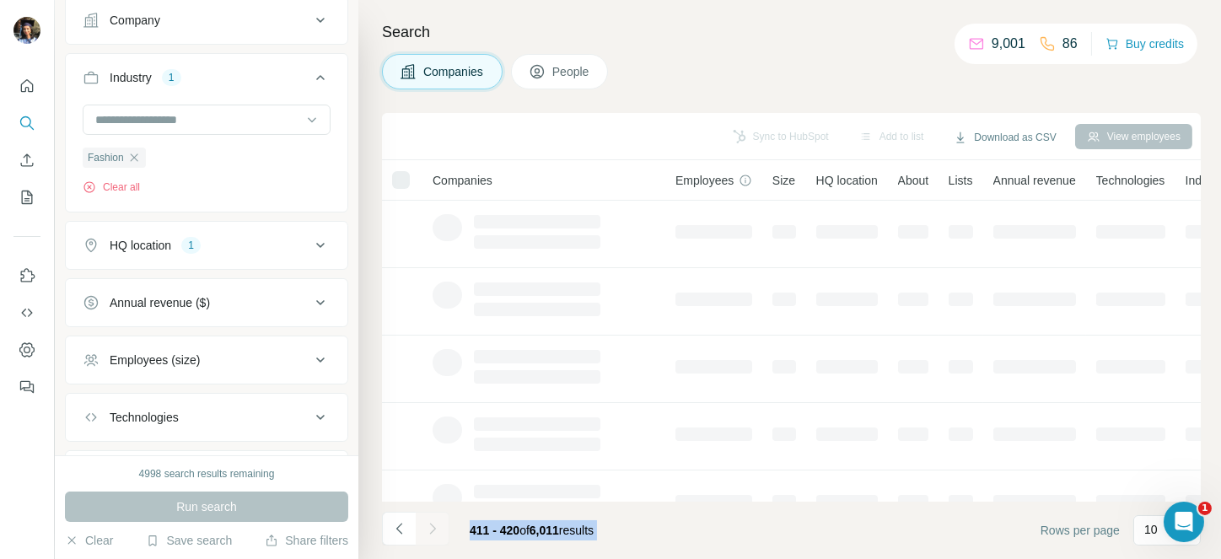
click at [432, 528] on div at bounding box center [433, 529] width 34 height 34
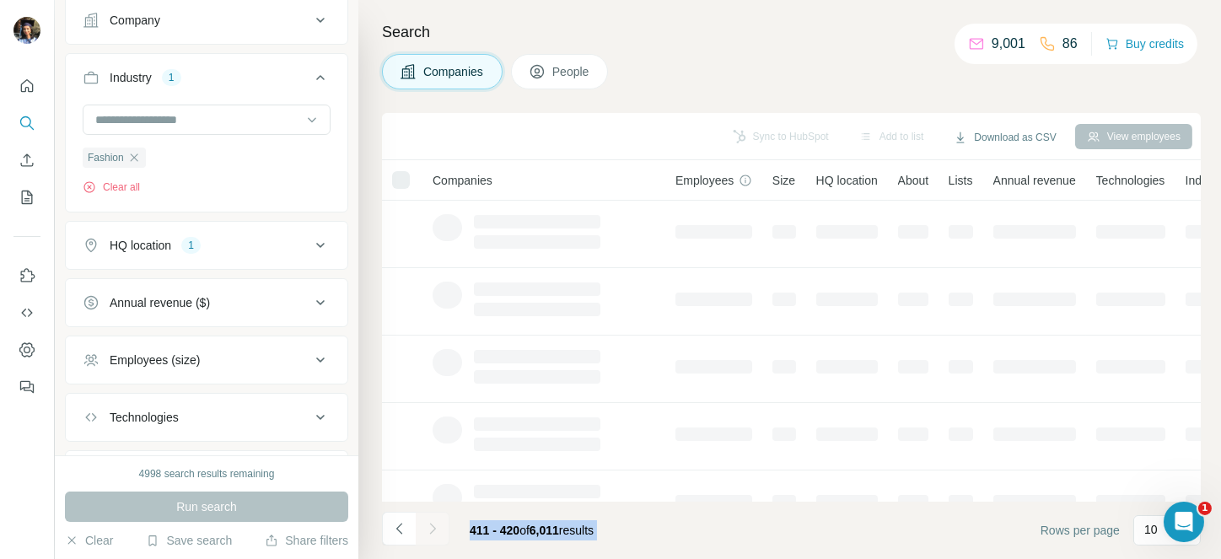
click at [432, 528] on div at bounding box center [433, 529] width 34 height 34
click at [432, 528] on icon "Navigate to next page" at bounding box center [432, 528] width 17 height 17
click at [432, 528] on div at bounding box center [433, 529] width 34 height 34
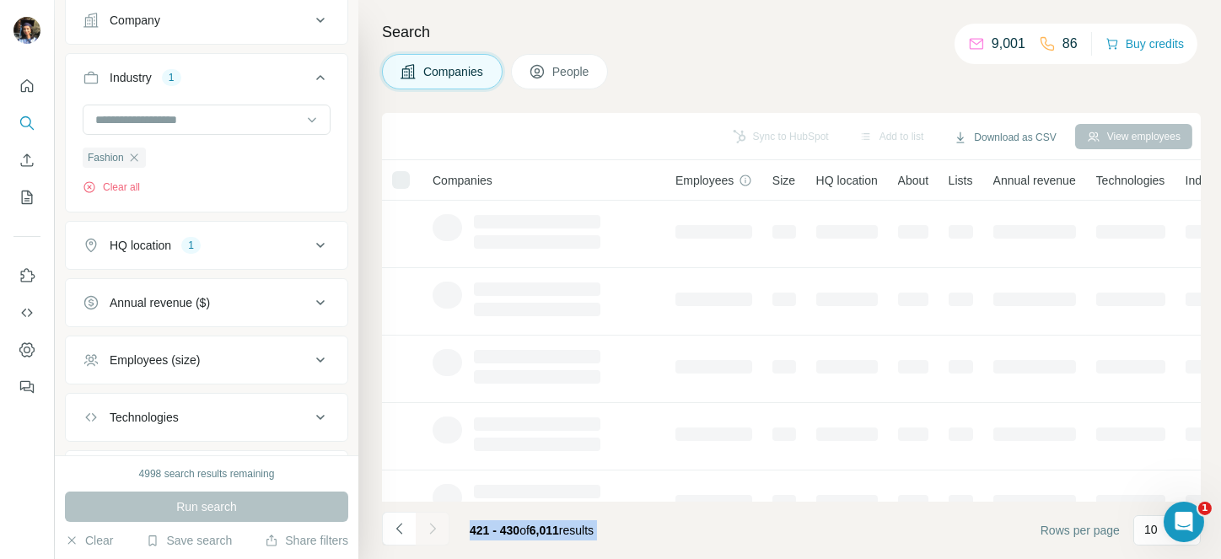
click at [432, 528] on div at bounding box center [433, 529] width 34 height 34
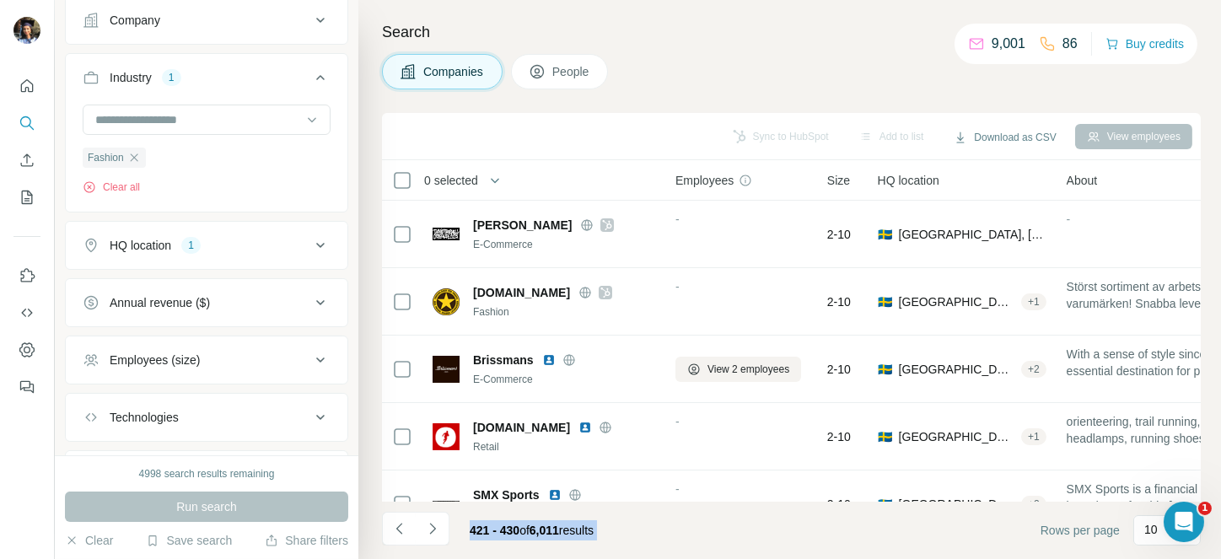
click at [432, 528] on icon "Navigate to next page" at bounding box center [432, 528] width 17 height 17
click at [432, 528] on div at bounding box center [433, 529] width 34 height 34
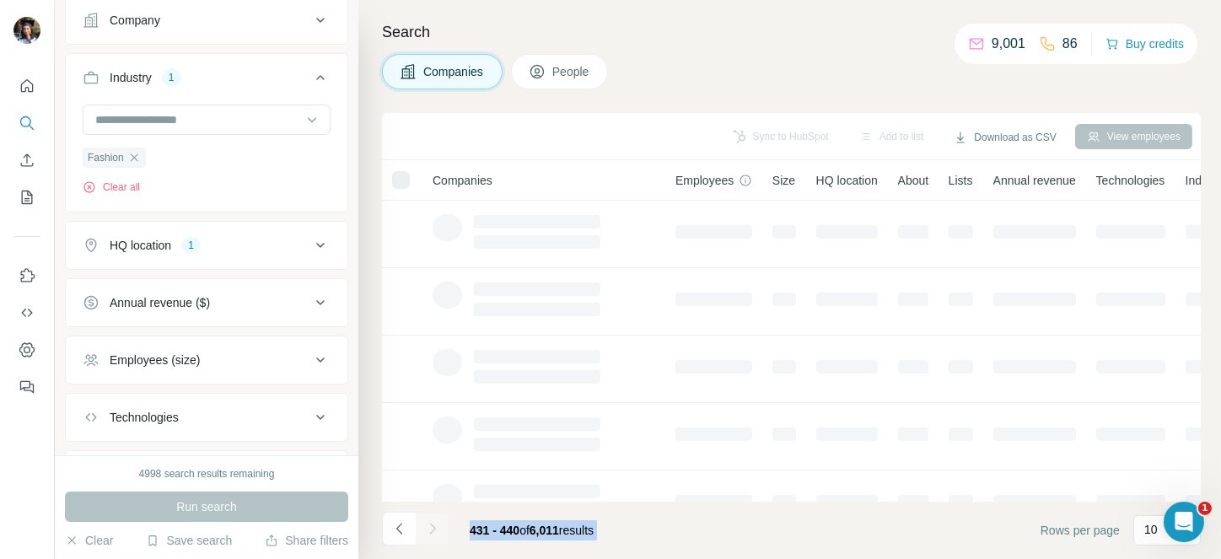
click at [432, 528] on div at bounding box center [433, 529] width 34 height 34
click at [432, 528] on icon "Navigate to next page" at bounding box center [432, 528] width 17 height 17
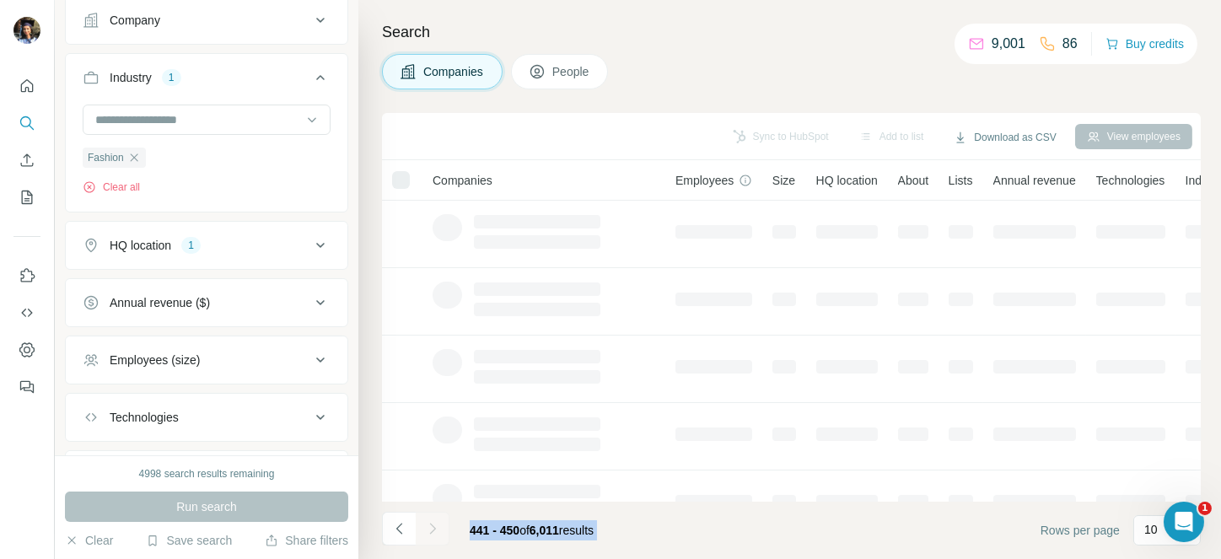
click at [432, 528] on div at bounding box center [433, 529] width 34 height 34
click at [432, 528] on icon "Navigate to next page" at bounding box center [432, 528] width 17 height 17
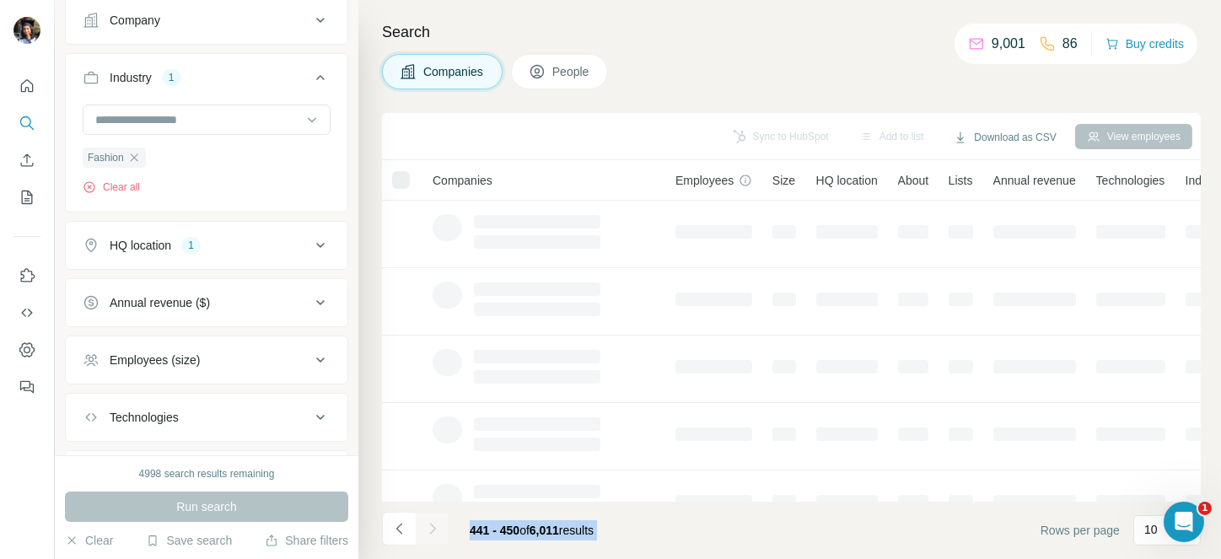
click at [432, 528] on div at bounding box center [433, 529] width 34 height 34
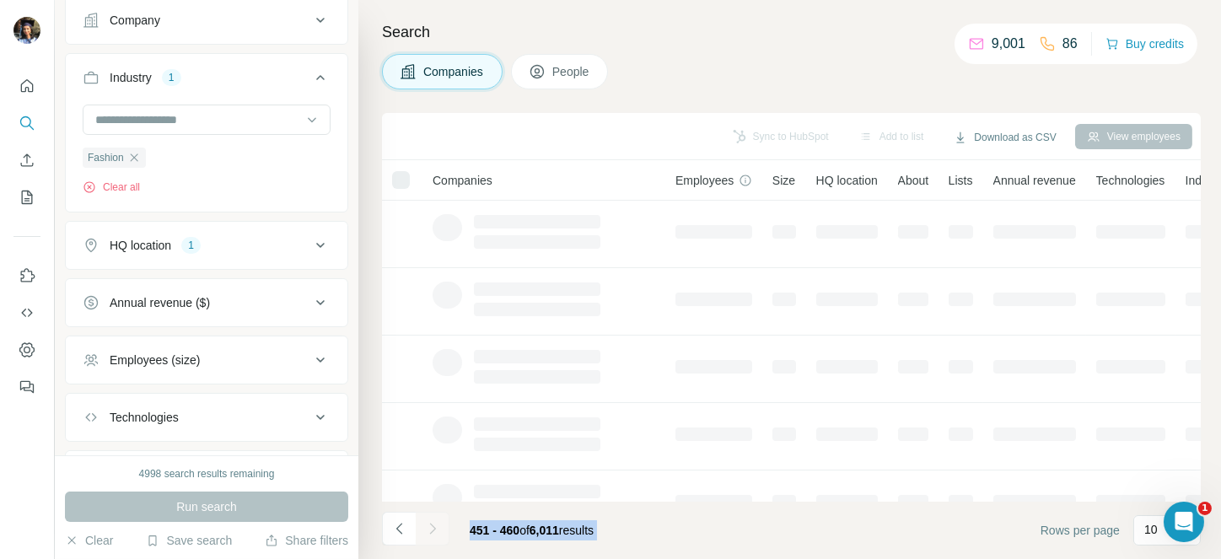
click at [432, 528] on icon "Navigate to next page" at bounding box center [432, 528] width 17 height 17
click at [432, 528] on div at bounding box center [433, 529] width 34 height 34
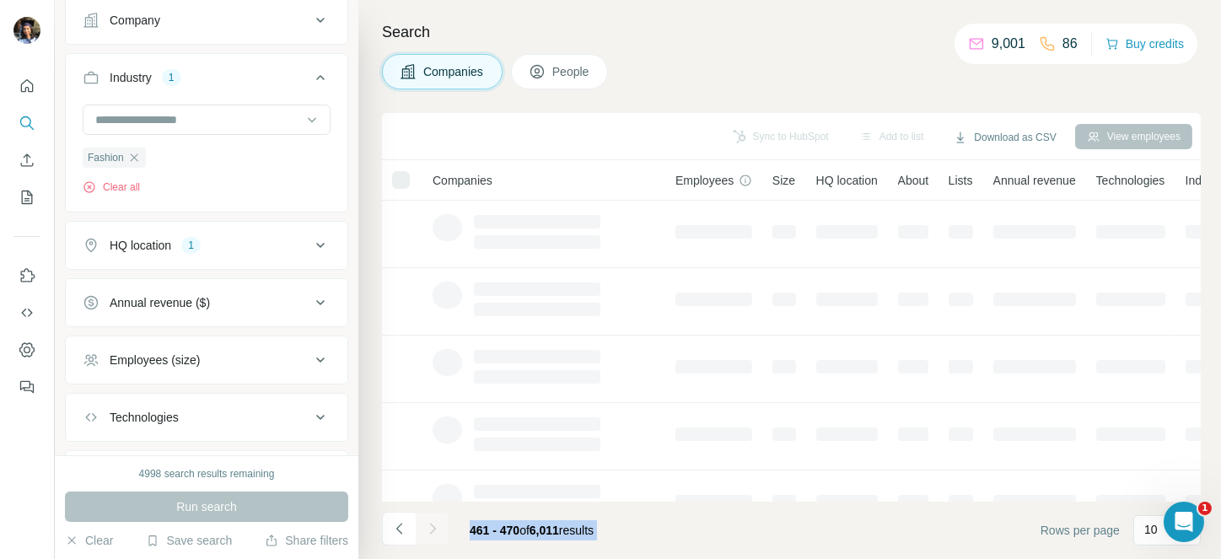
click at [432, 528] on icon "Navigate to next page" at bounding box center [432, 528] width 17 height 17
click at [432, 528] on div at bounding box center [433, 529] width 34 height 34
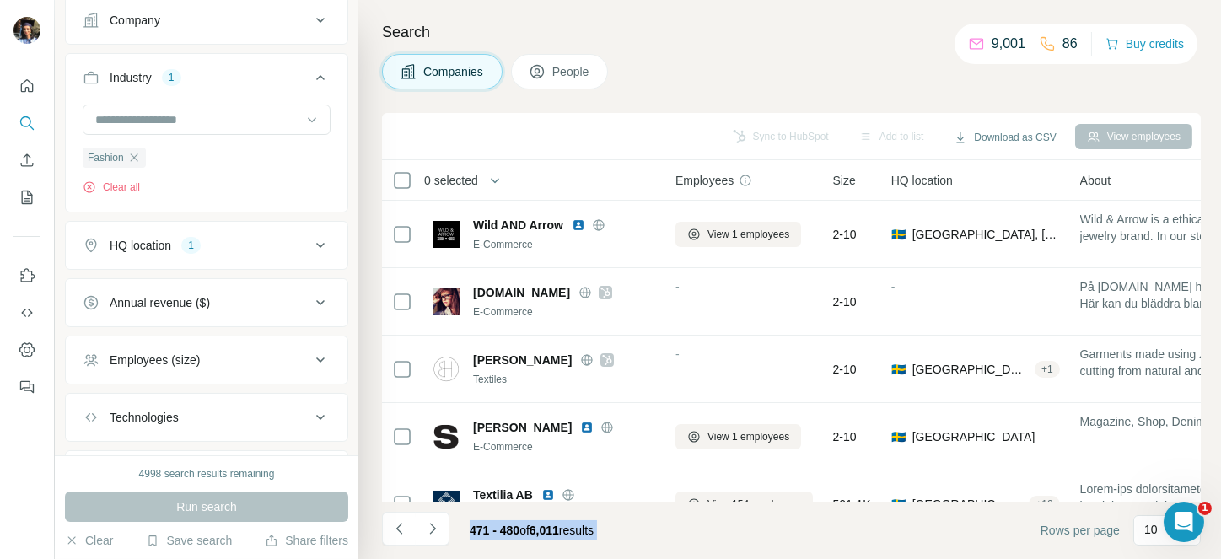
click at [432, 528] on icon "Navigate to next page" at bounding box center [432, 528] width 17 height 17
click at [432, 528] on div at bounding box center [433, 529] width 34 height 34
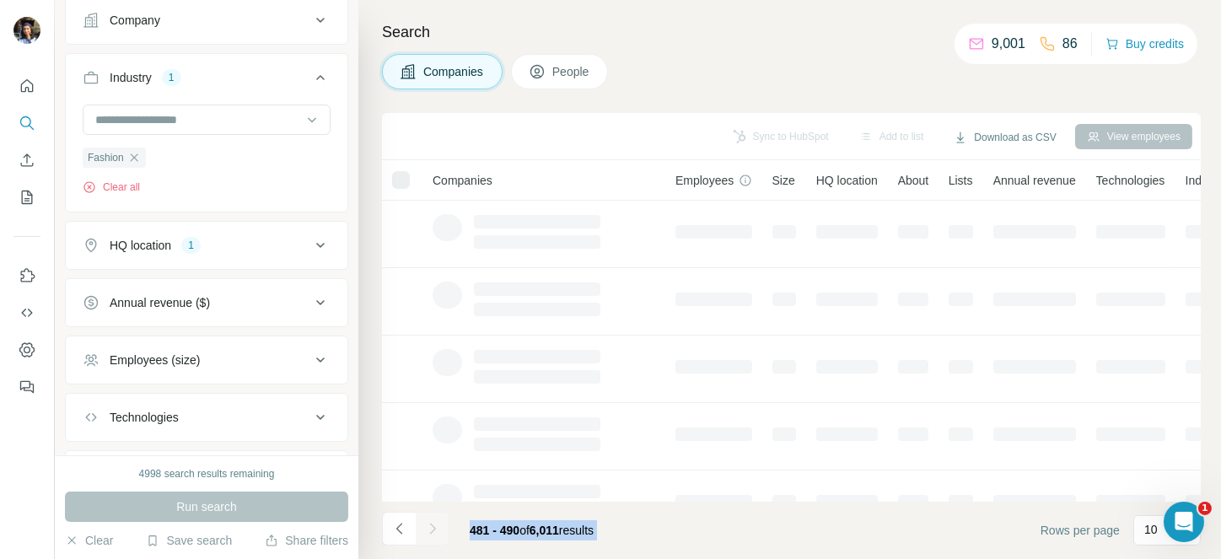
click at [432, 528] on div at bounding box center [433, 529] width 34 height 34
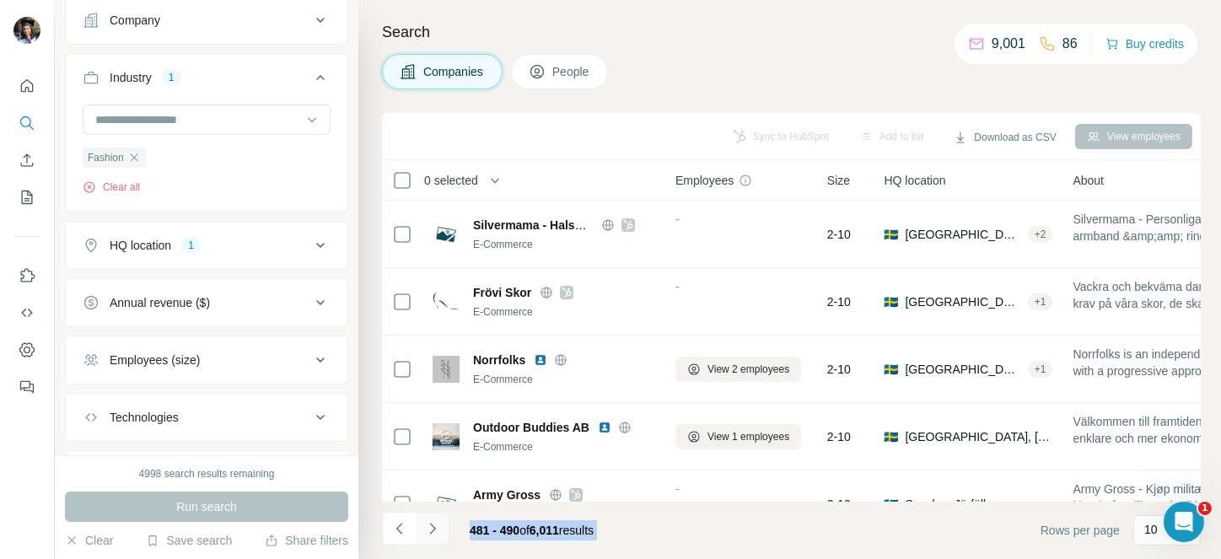
click at [432, 528] on icon "Navigate to next page" at bounding box center [432, 528] width 17 height 17
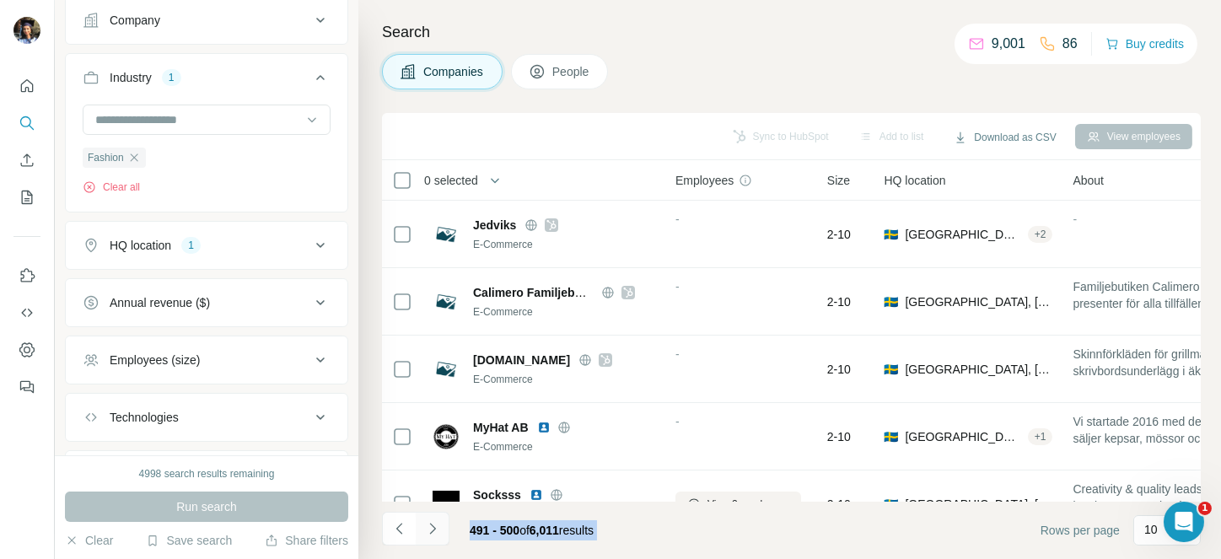
click at [432, 528] on icon "Navigate to next page" at bounding box center [432, 528] width 17 height 17
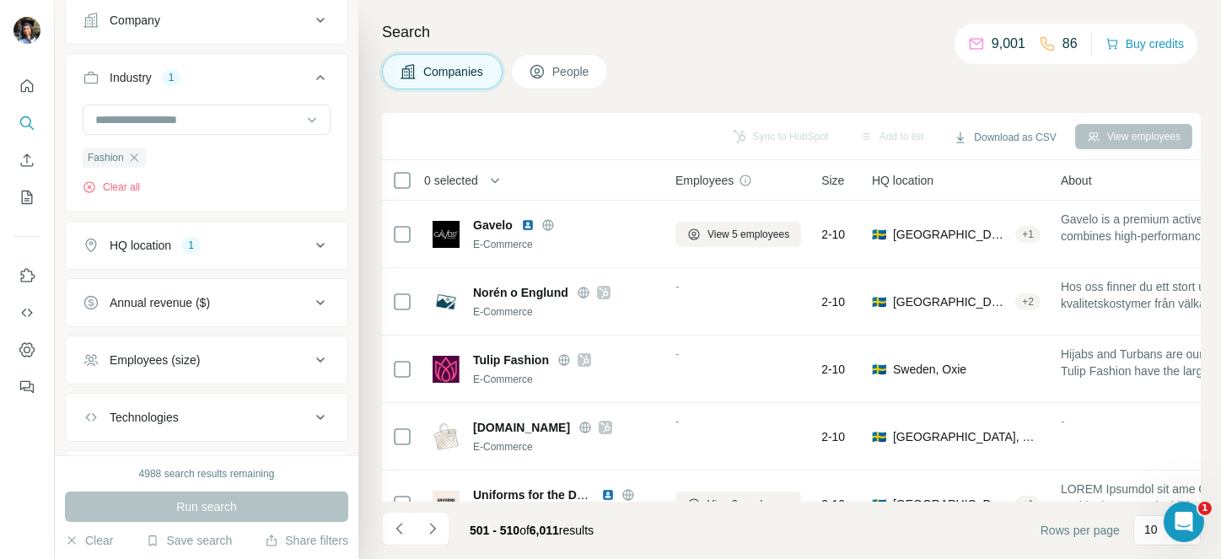
click at [474, 174] on span "0 selected" at bounding box center [451, 180] width 54 height 17
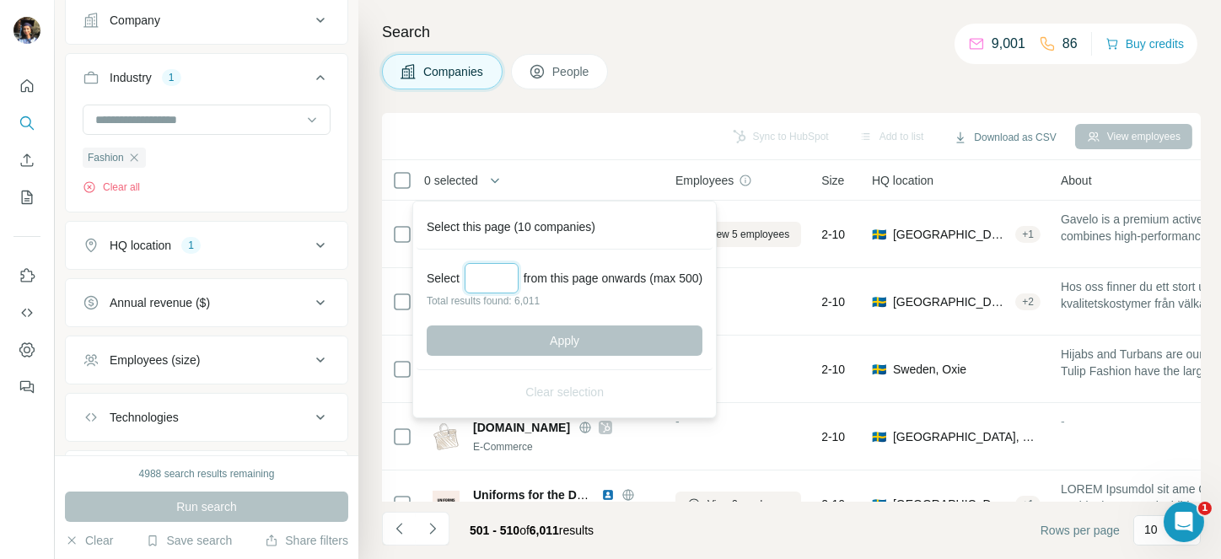
click at [510, 263] on input "Select a number (up to 500)" at bounding box center [492, 278] width 54 height 30
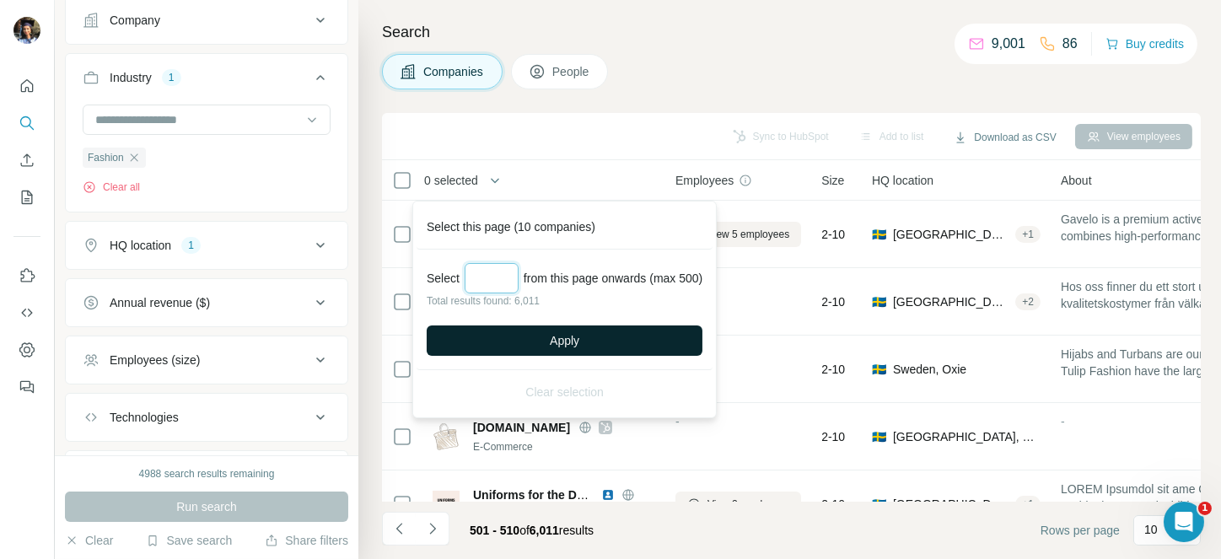
type input "***"
click at [531, 327] on button "Apply" at bounding box center [565, 341] width 276 height 30
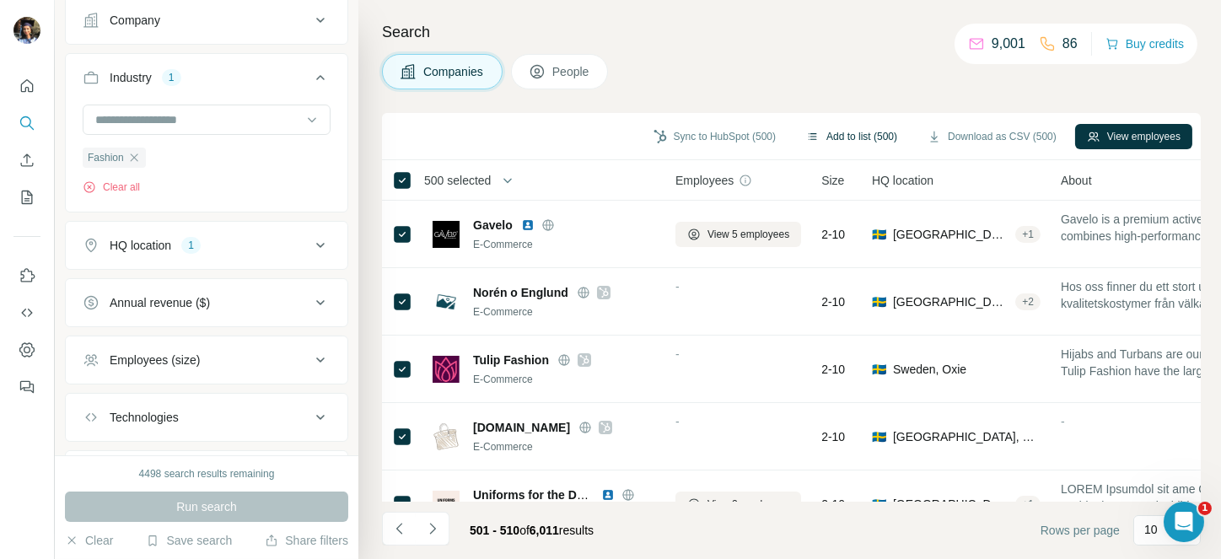
click at [802, 138] on button "Add to list (500)" at bounding box center [852, 136] width 115 height 25
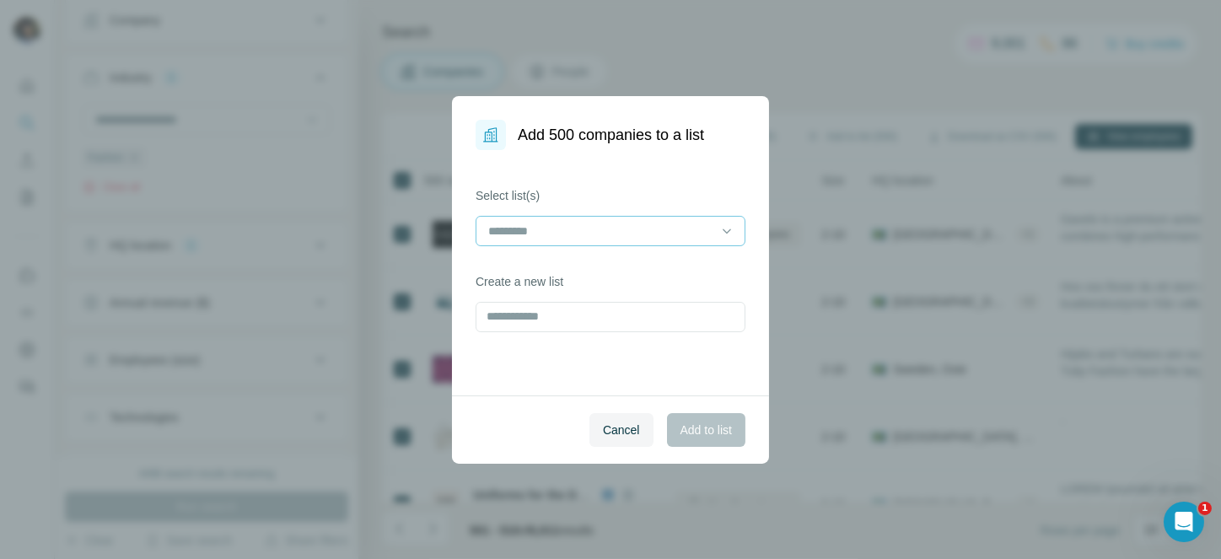
click at [601, 219] on div at bounding box center [601, 231] width 228 height 29
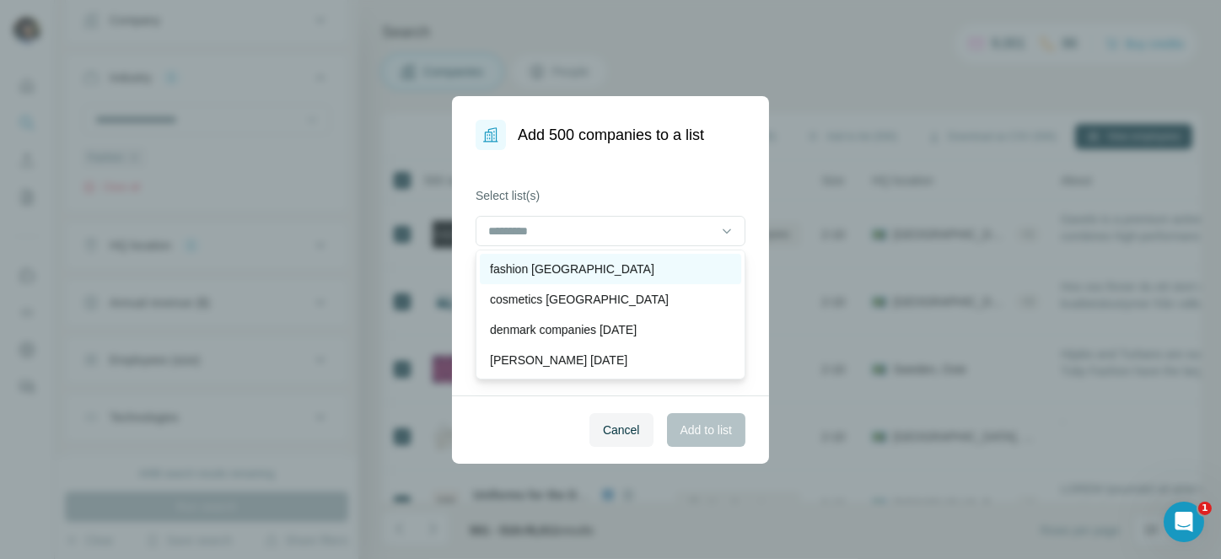
click at [569, 271] on p "fashion [GEOGRAPHIC_DATA]" at bounding box center [572, 269] width 164 height 17
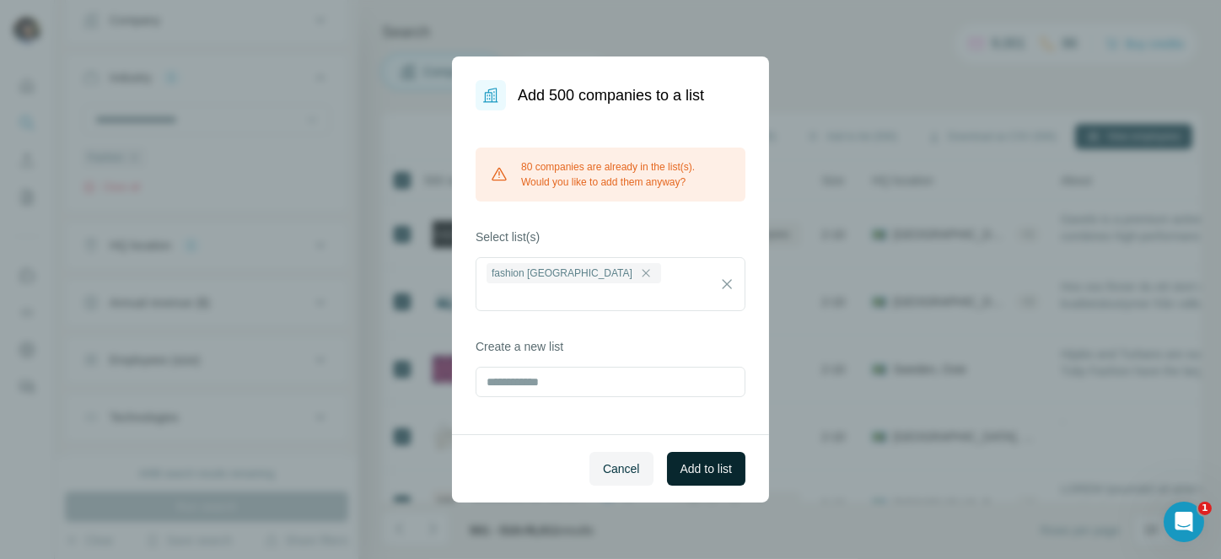
click at [727, 469] on button "Add to list" at bounding box center [706, 469] width 78 height 34
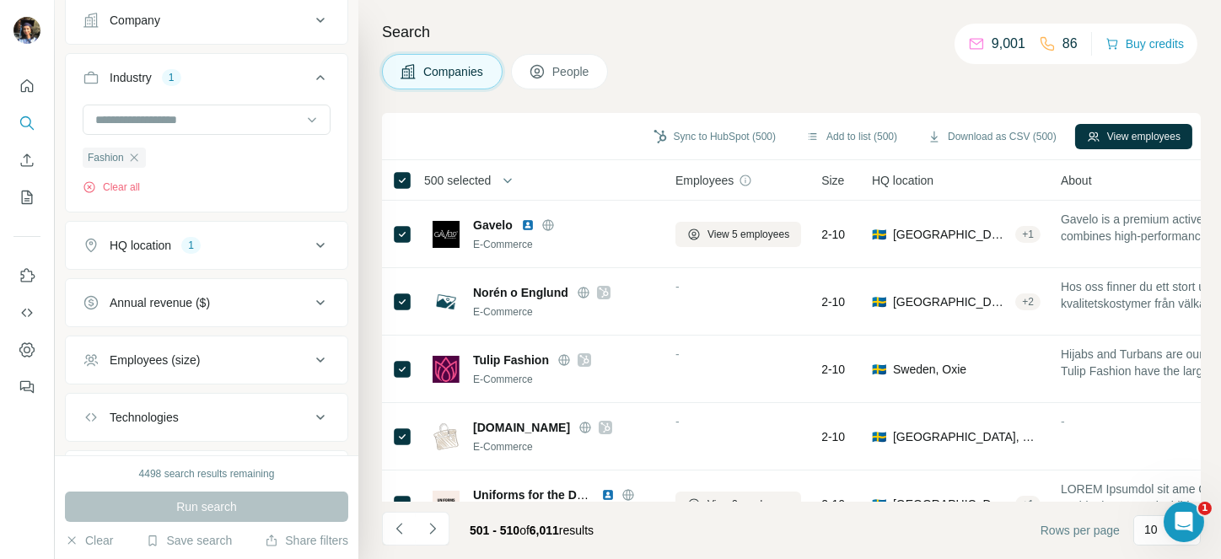
click at [477, 179] on span "500 selected" at bounding box center [457, 180] width 67 height 17
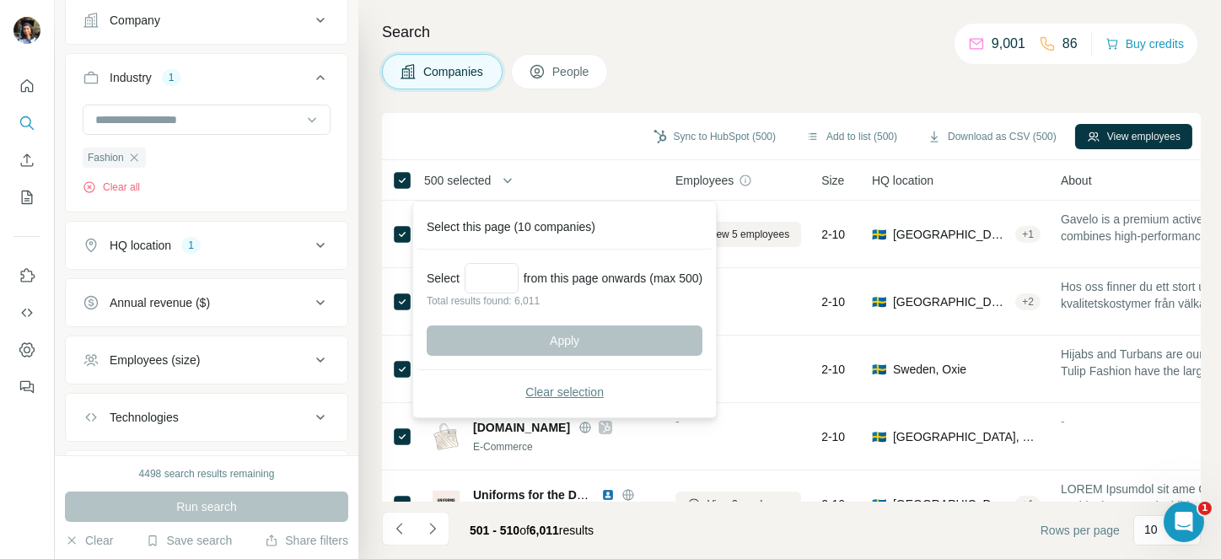
click at [568, 398] on span "Clear selection" at bounding box center [565, 392] width 78 height 17
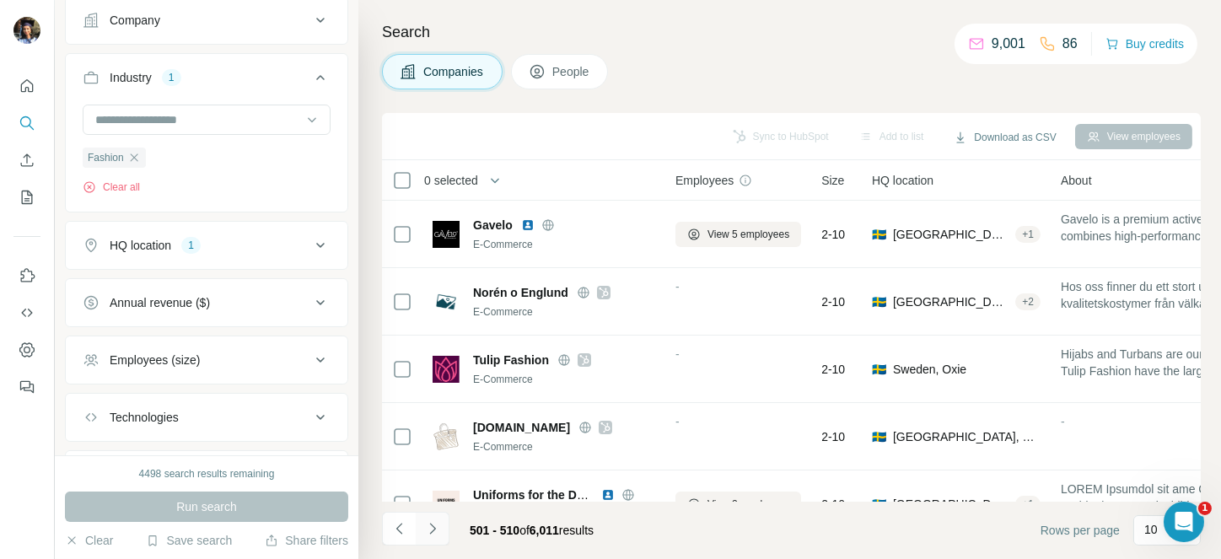
click at [433, 526] on icon "Navigate to next page" at bounding box center [432, 528] width 17 height 17
click at [433, 526] on div at bounding box center [433, 529] width 34 height 34
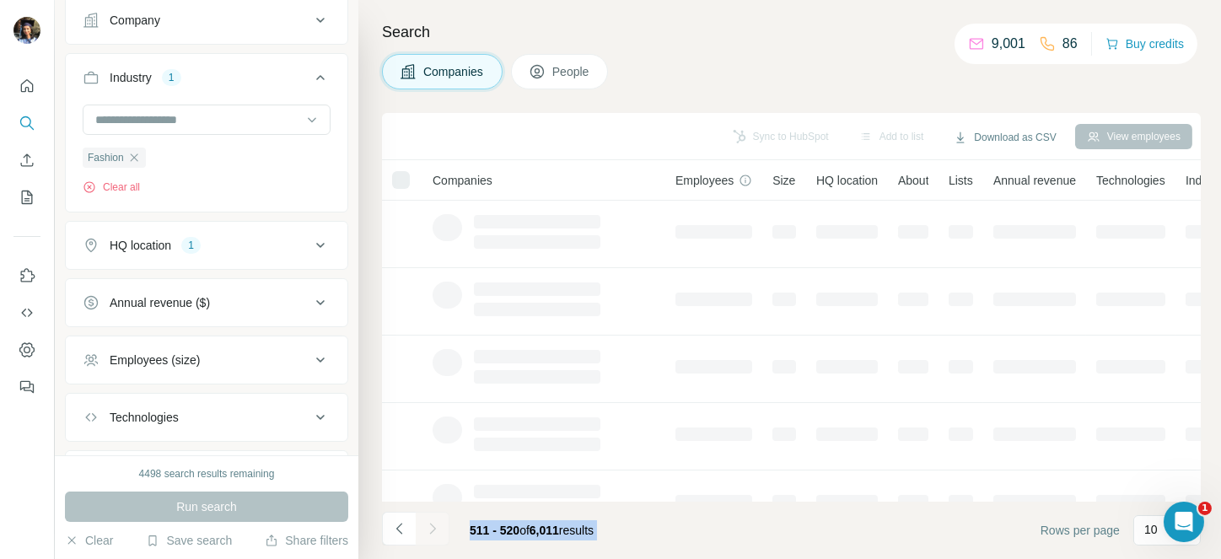
click at [433, 526] on div at bounding box center [433, 529] width 34 height 34
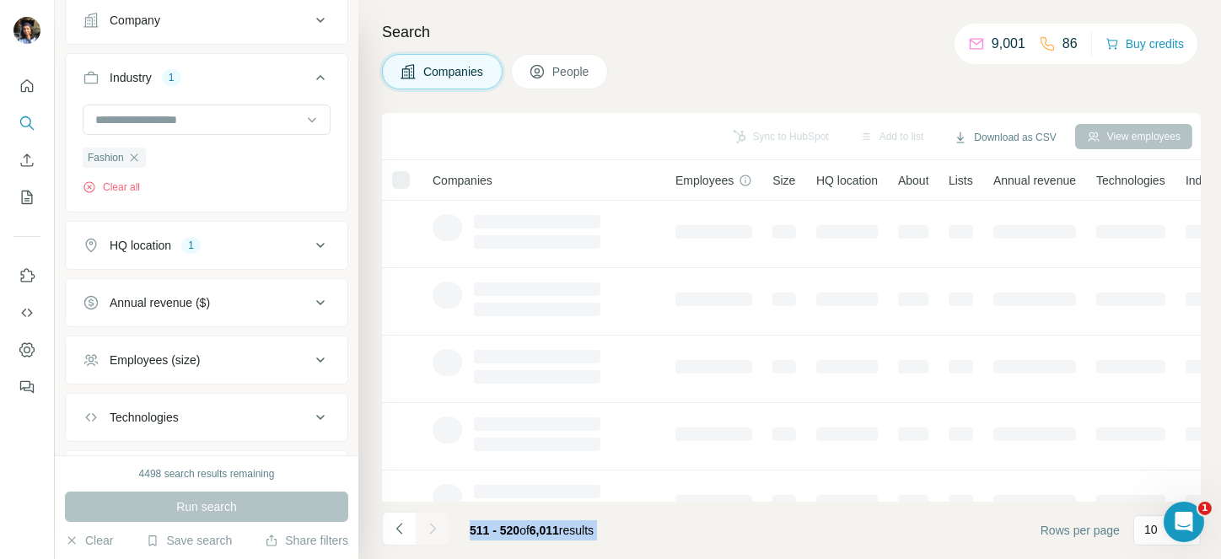
click at [433, 526] on div at bounding box center [433, 529] width 34 height 34
click at [433, 526] on icon "Navigate to next page" at bounding box center [432, 528] width 17 height 17
click at [433, 526] on div at bounding box center [433, 529] width 34 height 34
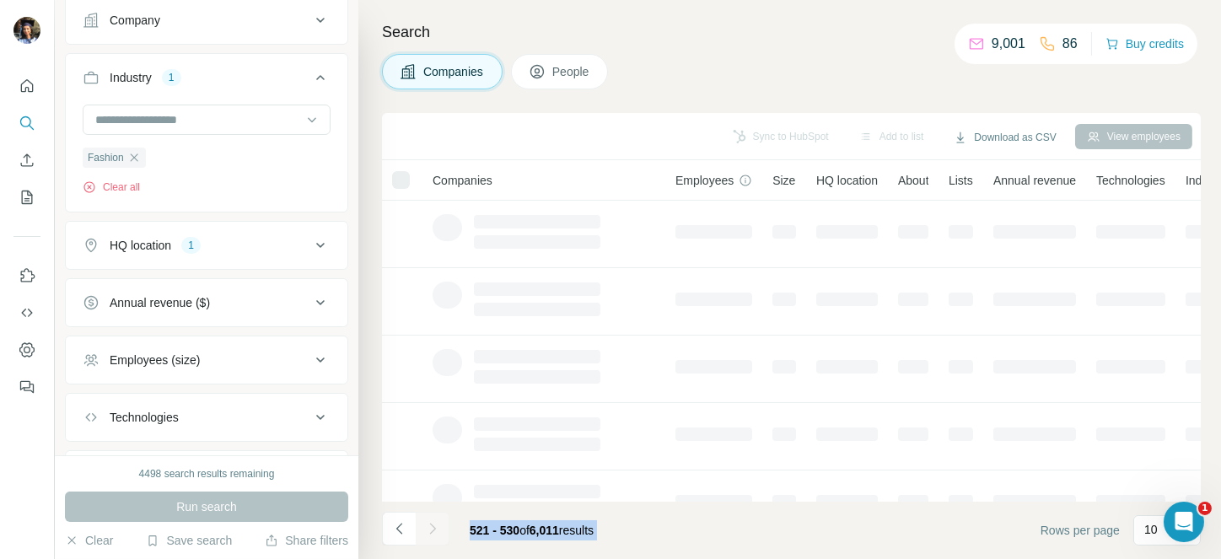
click at [433, 526] on div at bounding box center [433, 529] width 34 height 34
click at [433, 526] on icon "Navigate to next page" at bounding box center [432, 528] width 17 height 17
click at [433, 526] on div at bounding box center [433, 529] width 34 height 34
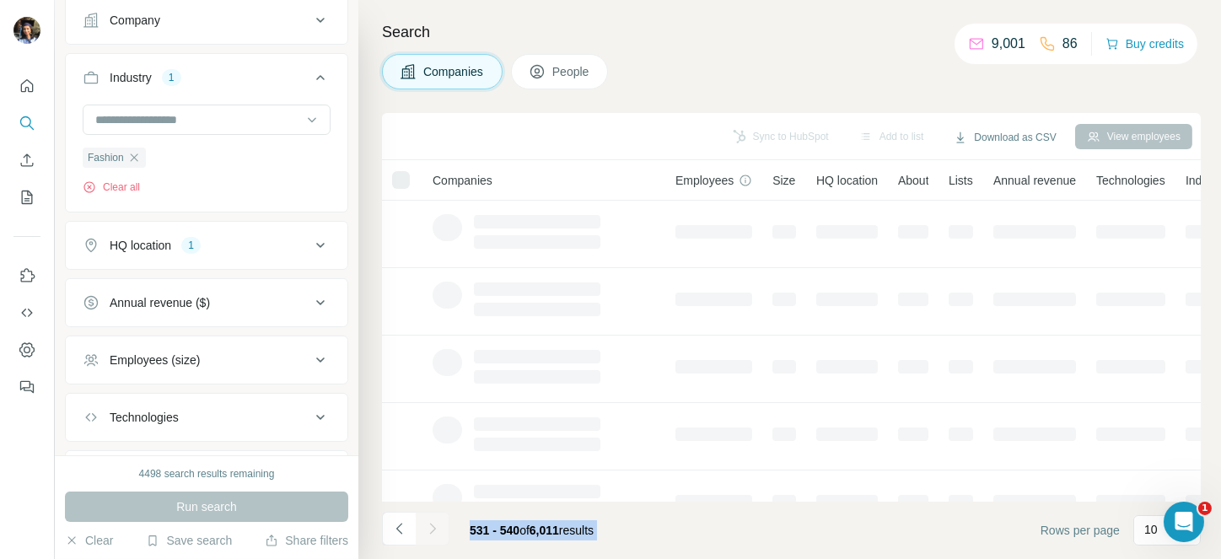
click at [433, 526] on div at bounding box center [433, 529] width 34 height 34
click at [433, 526] on icon "Navigate to next page" at bounding box center [432, 528] width 17 height 17
click at [433, 526] on div at bounding box center [433, 529] width 34 height 34
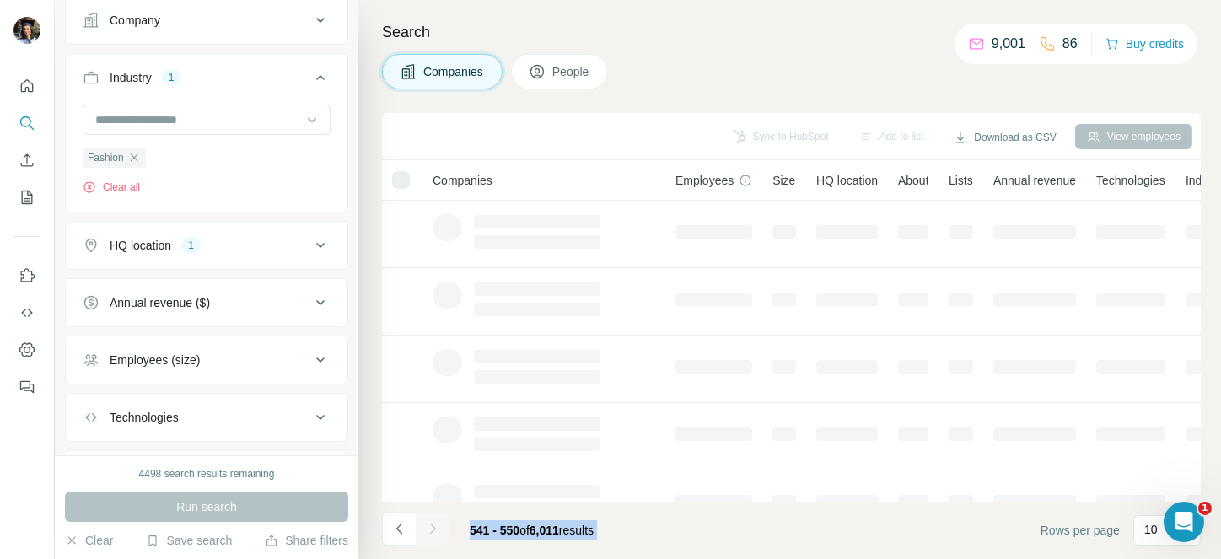
click at [433, 526] on div at bounding box center [433, 529] width 34 height 34
click at [433, 526] on icon "Navigate to next page" at bounding box center [432, 528] width 17 height 17
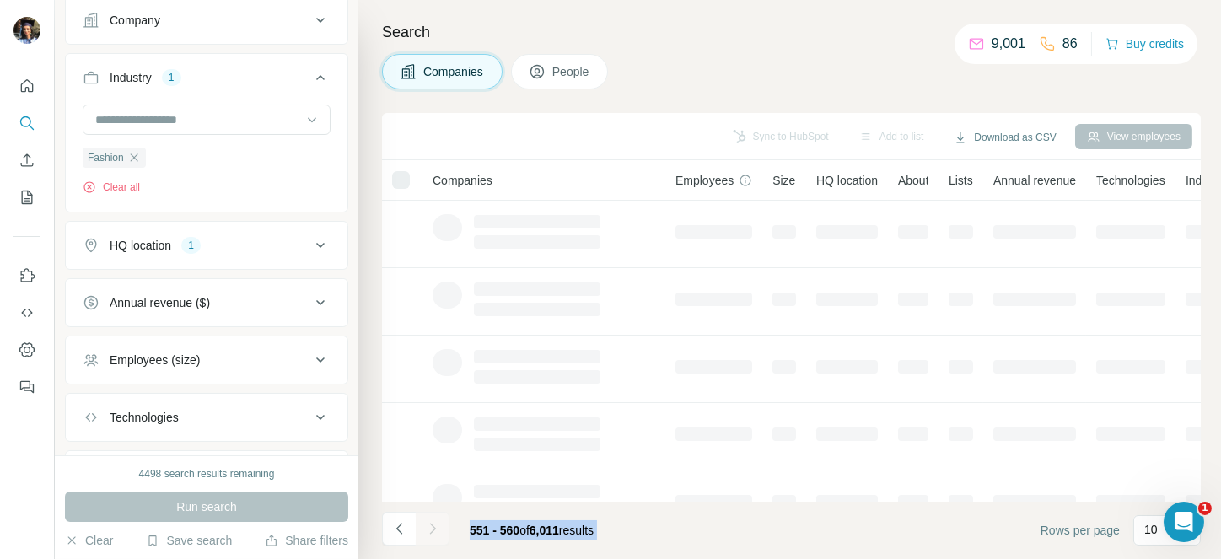
click at [433, 526] on div at bounding box center [433, 529] width 34 height 34
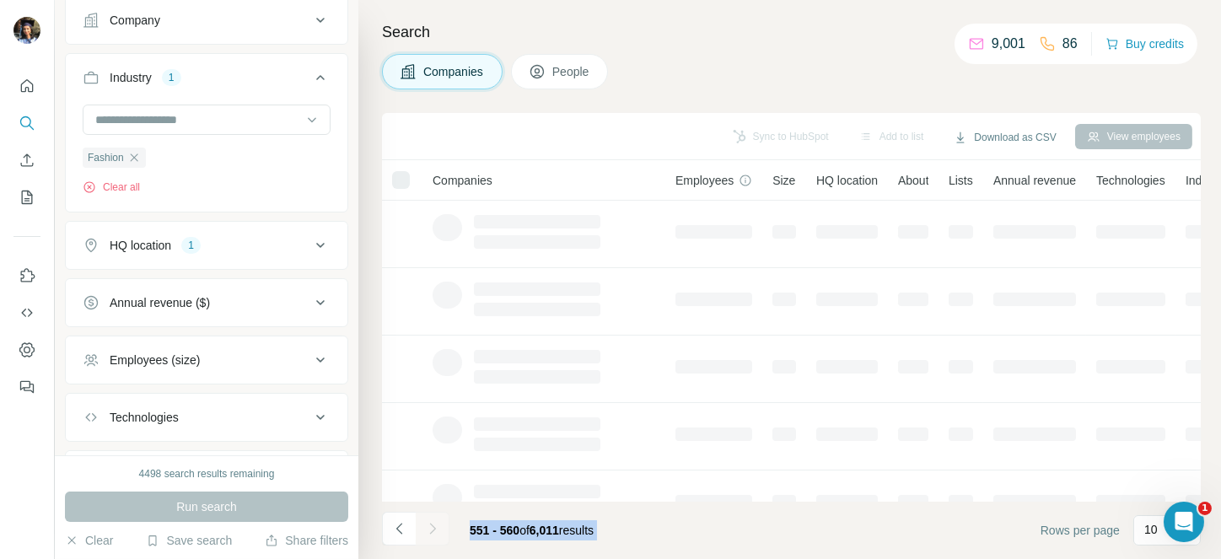
click at [433, 526] on div at bounding box center [433, 529] width 34 height 34
click at [433, 526] on icon "Navigate to next page" at bounding box center [432, 528] width 17 height 17
click at [433, 526] on div at bounding box center [433, 529] width 34 height 34
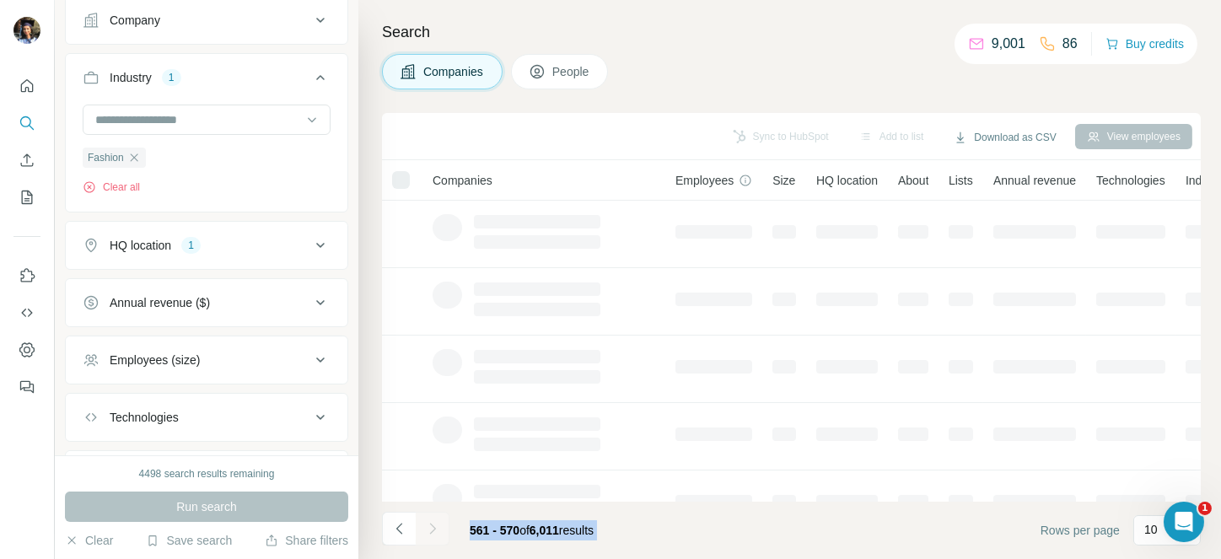
click at [433, 526] on div at bounding box center [433, 529] width 34 height 34
click at [433, 526] on icon "Navigate to next page" at bounding box center [432, 528] width 17 height 17
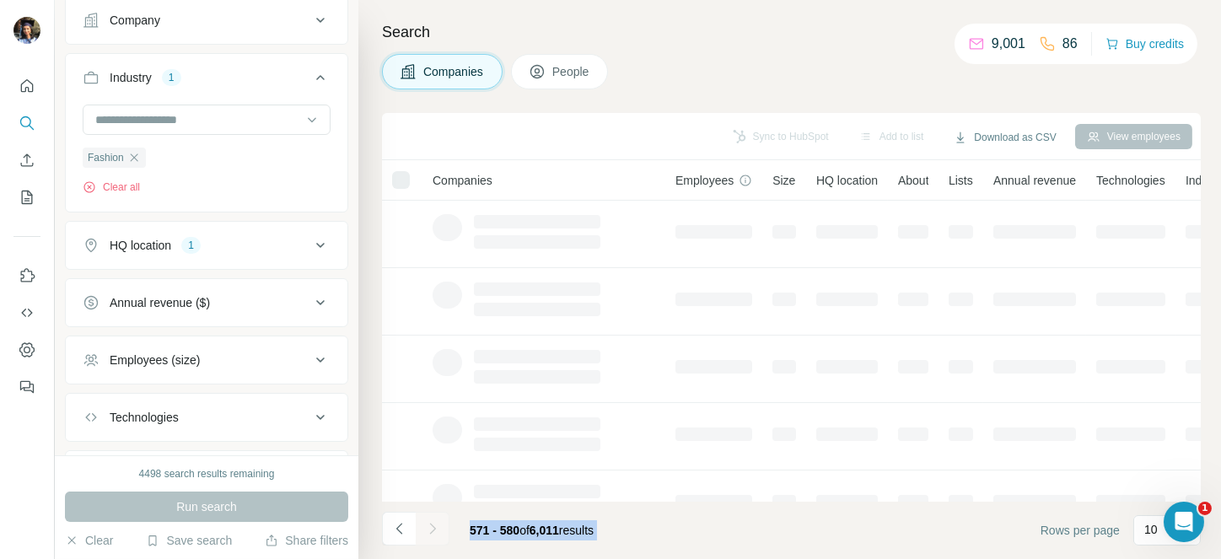
click at [433, 526] on div at bounding box center [433, 529] width 34 height 34
click at [433, 526] on icon "Navigate to next page" at bounding box center [432, 528] width 17 height 17
click at [433, 526] on div at bounding box center [433, 529] width 34 height 34
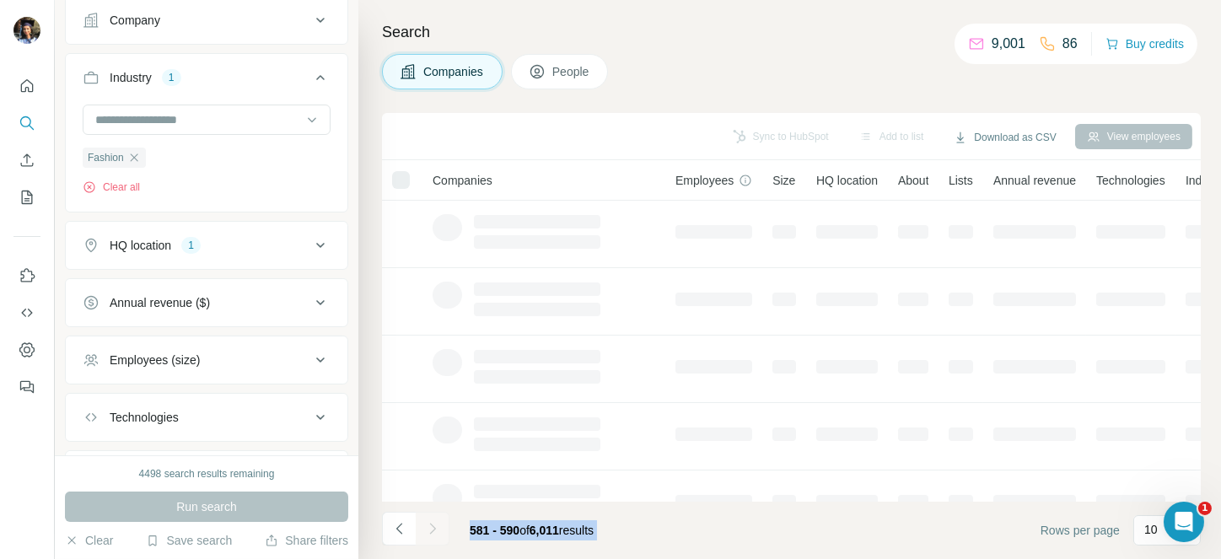
click at [433, 526] on div at bounding box center [433, 529] width 34 height 34
click at [433, 526] on icon "Navigate to next page" at bounding box center [432, 528] width 17 height 17
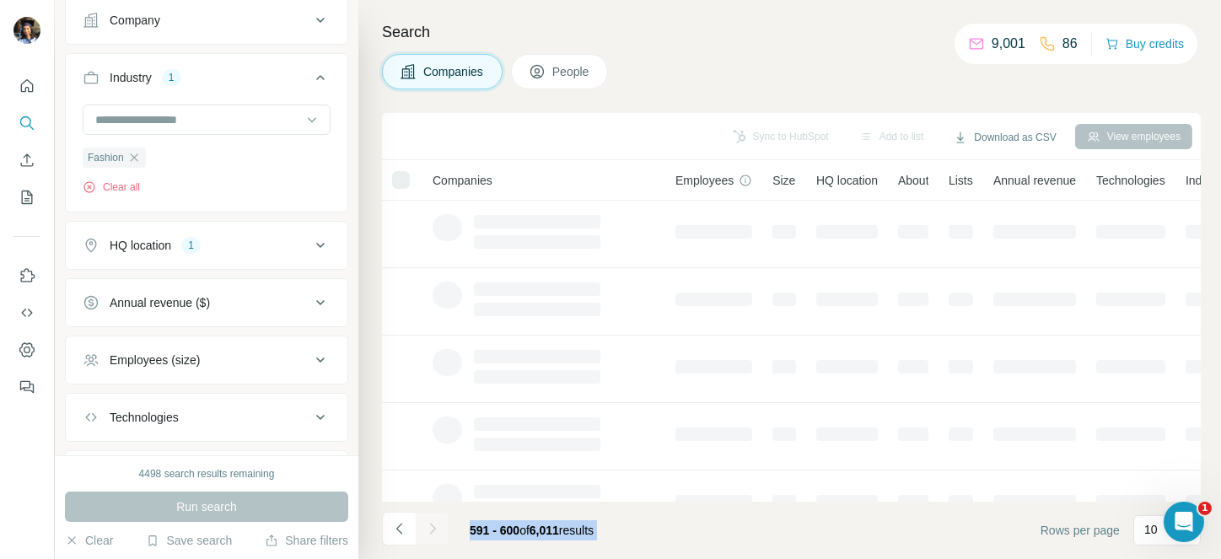
click at [433, 526] on div at bounding box center [433, 529] width 34 height 34
click at [433, 526] on icon "Navigate to next page" at bounding box center [432, 528] width 17 height 17
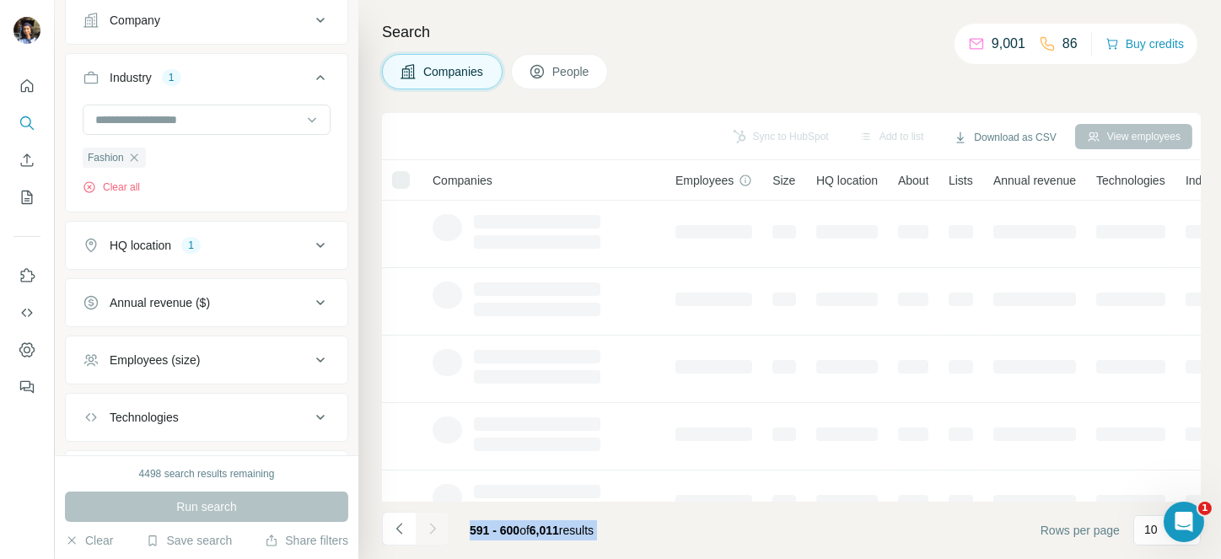
click at [433, 526] on div at bounding box center [433, 529] width 34 height 34
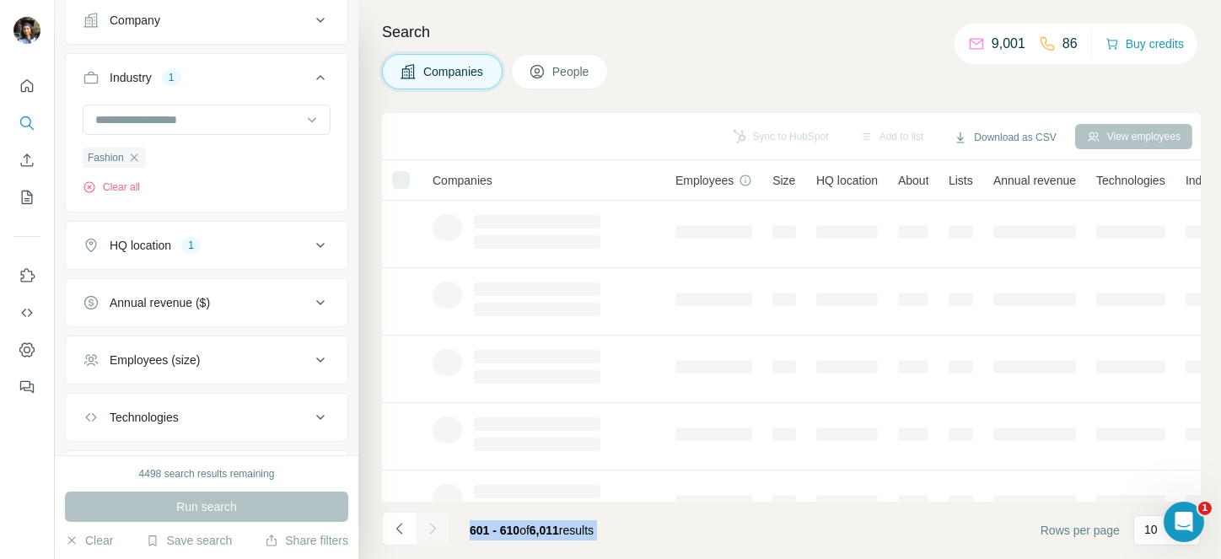
click at [433, 526] on icon "Navigate to next page" at bounding box center [432, 528] width 17 height 17
click at [433, 526] on div at bounding box center [433, 529] width 34 height 34
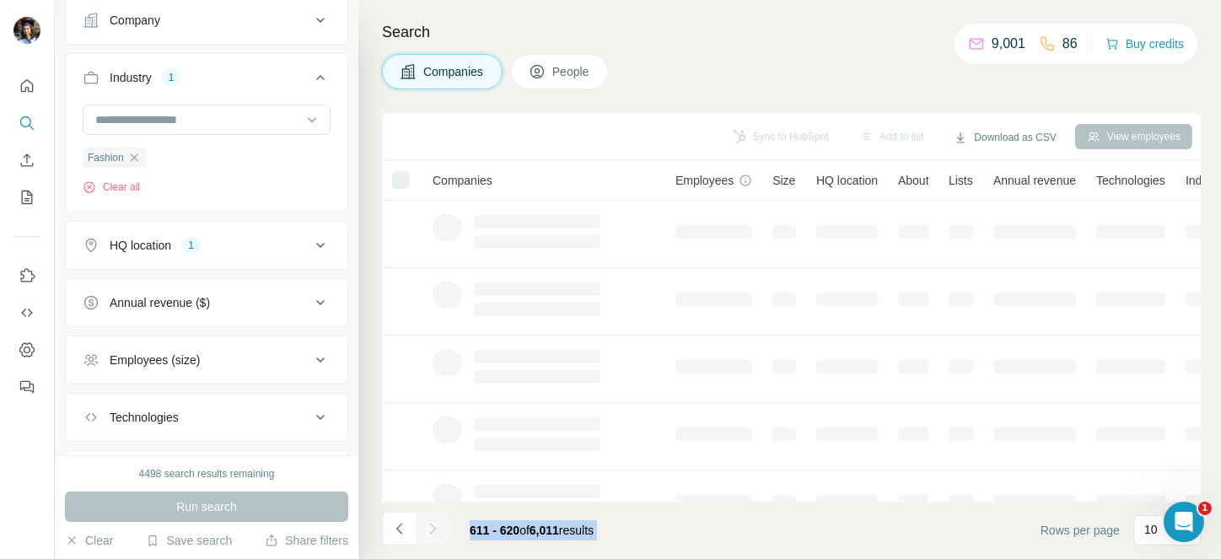
click at [433, 526] on div at bounding box center [433, 529] width 34 height 34
click at [433, 526] on icon "Navigate to next page" at bounding box center [432, 528] width 17 height 17
click at [433, 526] on div at bounding box center [433, 529] width 34 height 34
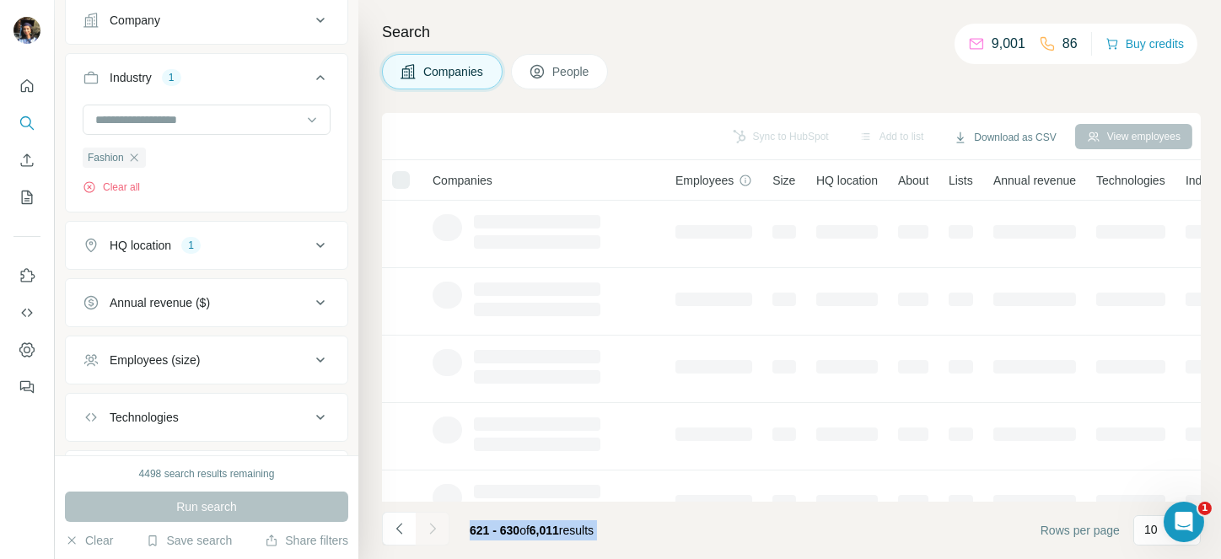
click at [433, 526] on div at bounding box center [433, 529] width 34 height 34
click at [433, 526] on icon "Navigate to next page" at bounding box center [432, 528] width 17 height 17
click at [433, 526] on div at bounding box center [433, 529] width 34 height 34
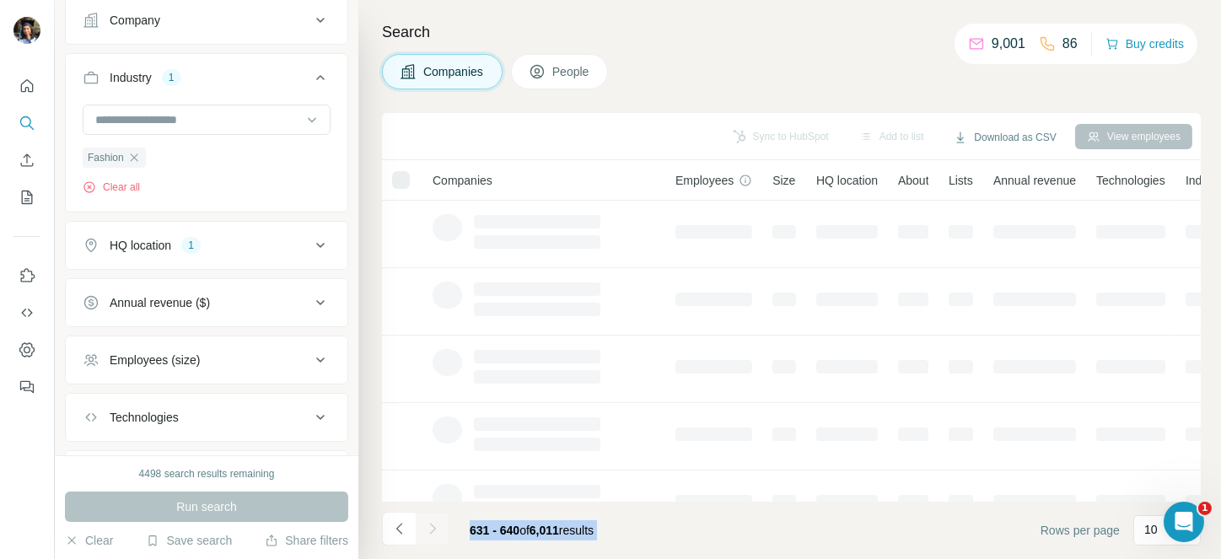
click at [433, 526] on div at bounding box center [433, 529] width 34 height 34
click at [433, 526] on icon "Navigate to next page" at bounding box center [432, 528] width 17 height 17
click at [433, 526] on div at bounding box center [433, 529] width 34 height 34
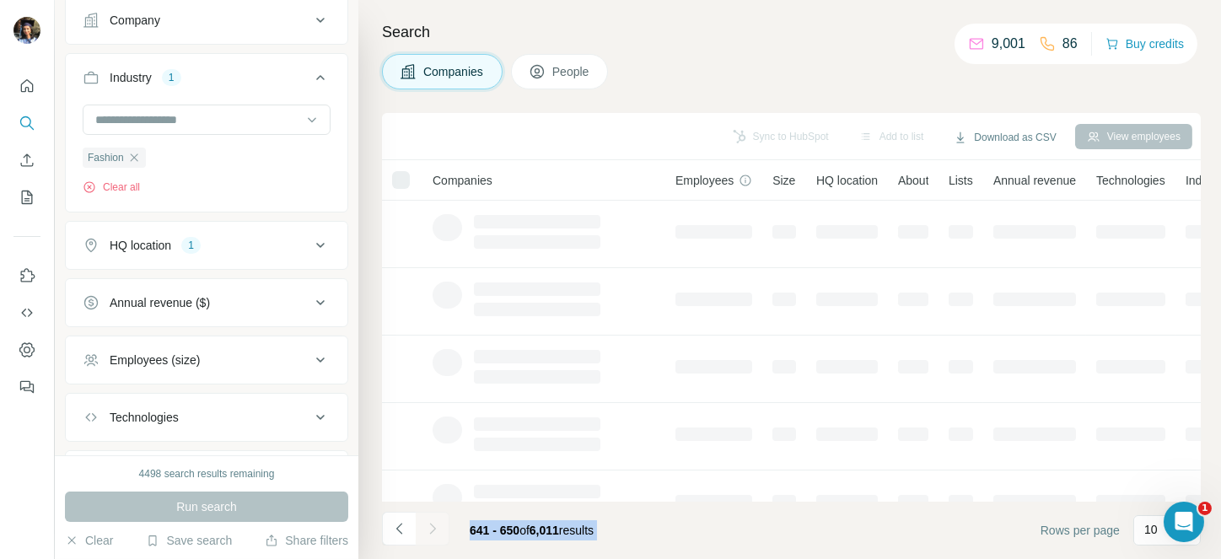
click at [433, 526] on div at bounding box center [433, 529] width 34 height 34
click at [433, 526] on icon "Navigate to next page" at bounding box center [432, 528] width 17 height 17
click at [433, 526] on div at bounding box center [433, 529] width 34 height 34
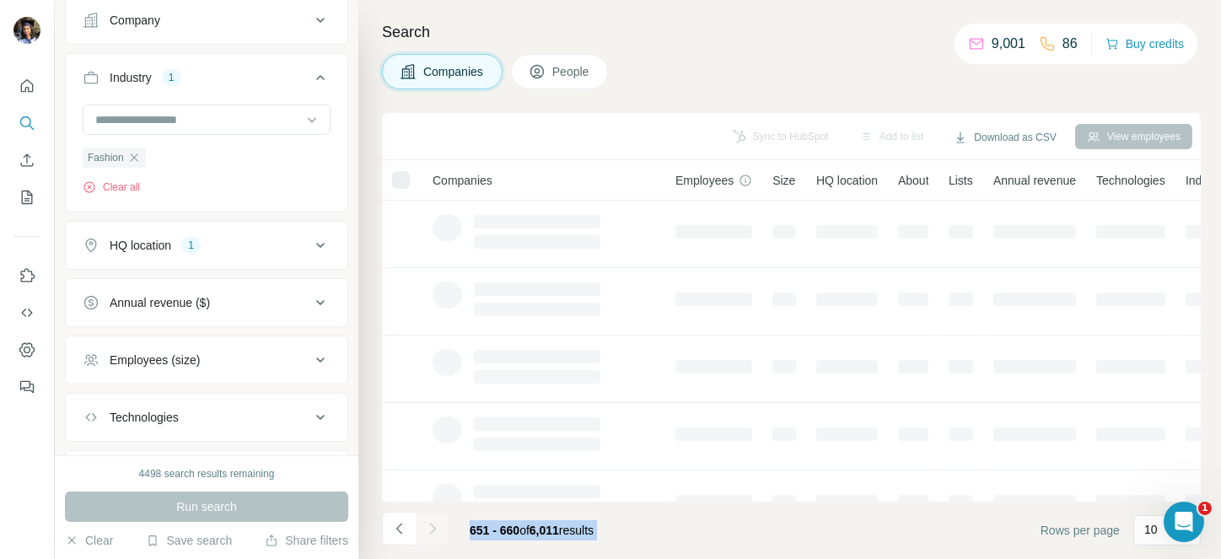
click at [433, 526] on div at bounding box center [433, 529] width 34 height 34
click at [433, 526] on icon "Navigate to next page" at bounding box center [432, 528] width 17 height 17
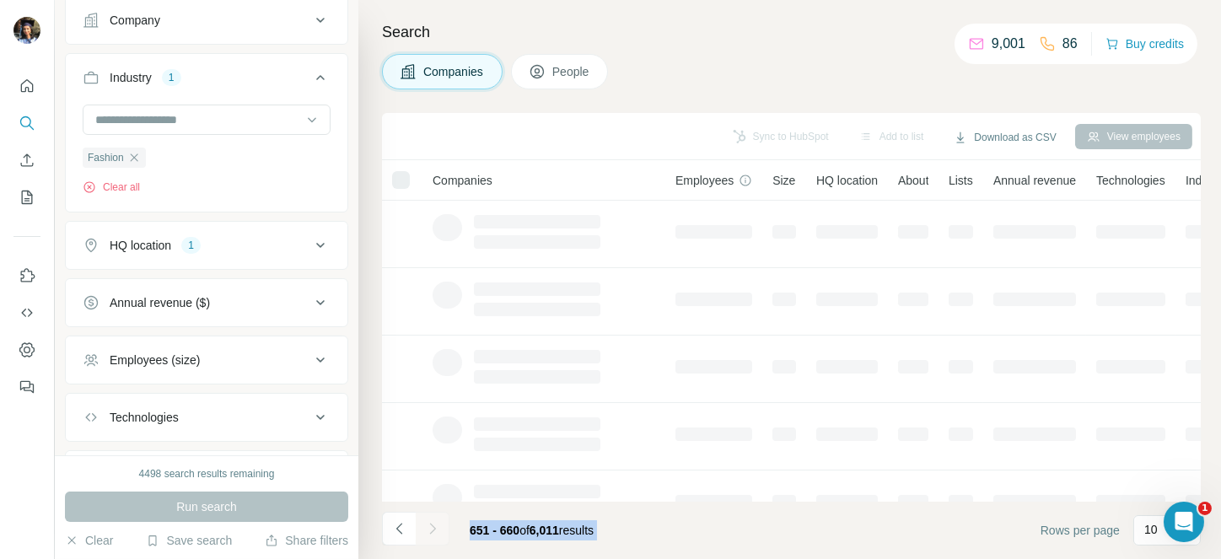
click at [433, 526] on div at bounding box center [433, 529] width 34 height 34
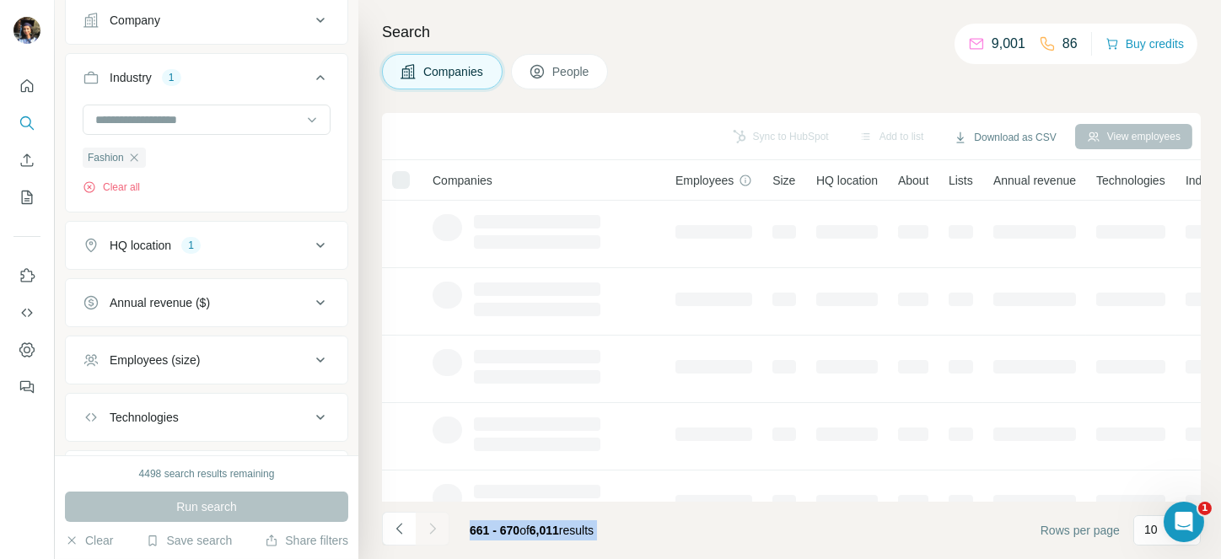
click at [433, 526] on div at bounding box center [433, 529] width 34 height 34
click at [433, 526] on icon "Navigate to next page" at bounding box center [432, 528] width 17 height 17
click at [433, 526] on div at bounding box center [433, 529] width 34 height 34
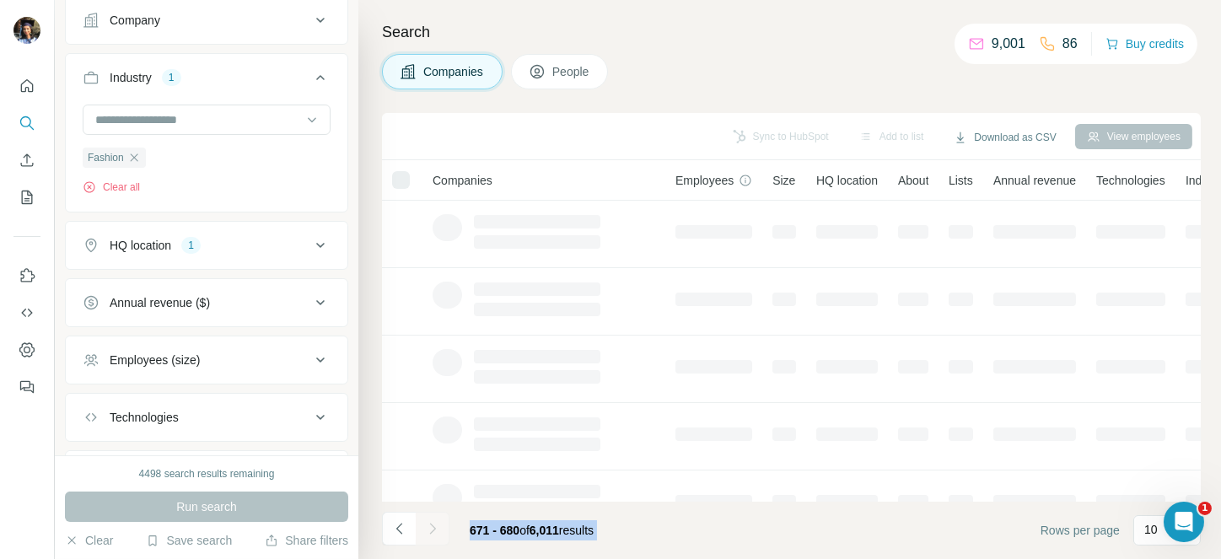
click at [433, 526] on div at bounding box center [433, 529] width 34 height 34
click at [433, 526] on icon "Navigate to next page" at bounding box center [432, 528] width 17 height 17
click at [433, 526] on div at bounding box center [433, 529] width 34 height 34
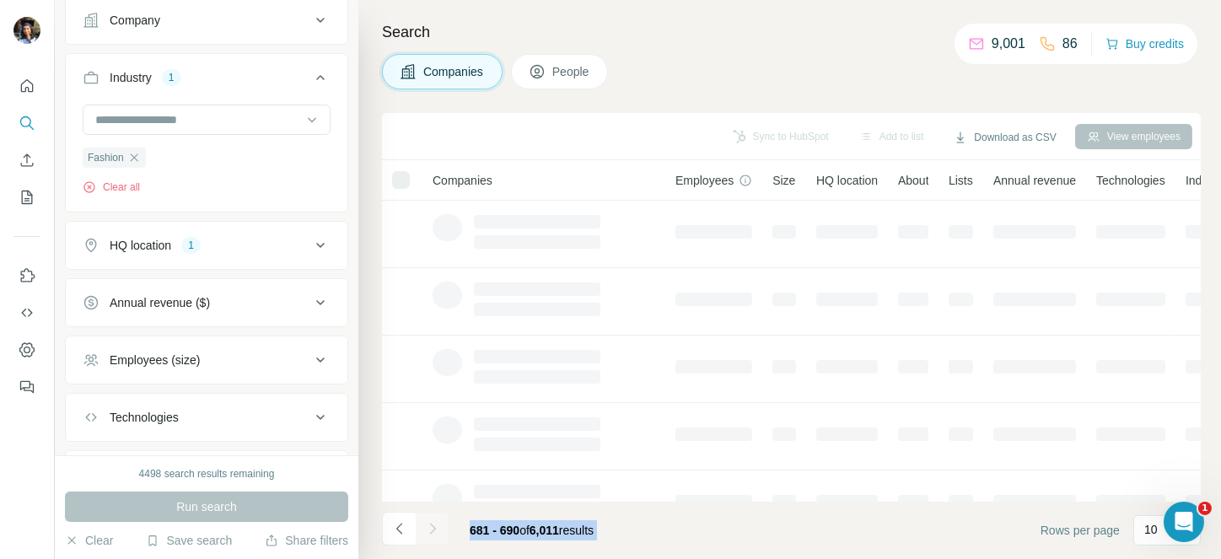
click at [433, 526] on div at bounding box center [433, 529] width 34 height 34
click at [433, 526] on icon "Navigate to next page" at bounding box center [432, 528] width 17 height 17
click at [433, 526] on div at bounding box center [433, 529] width 34 height 34
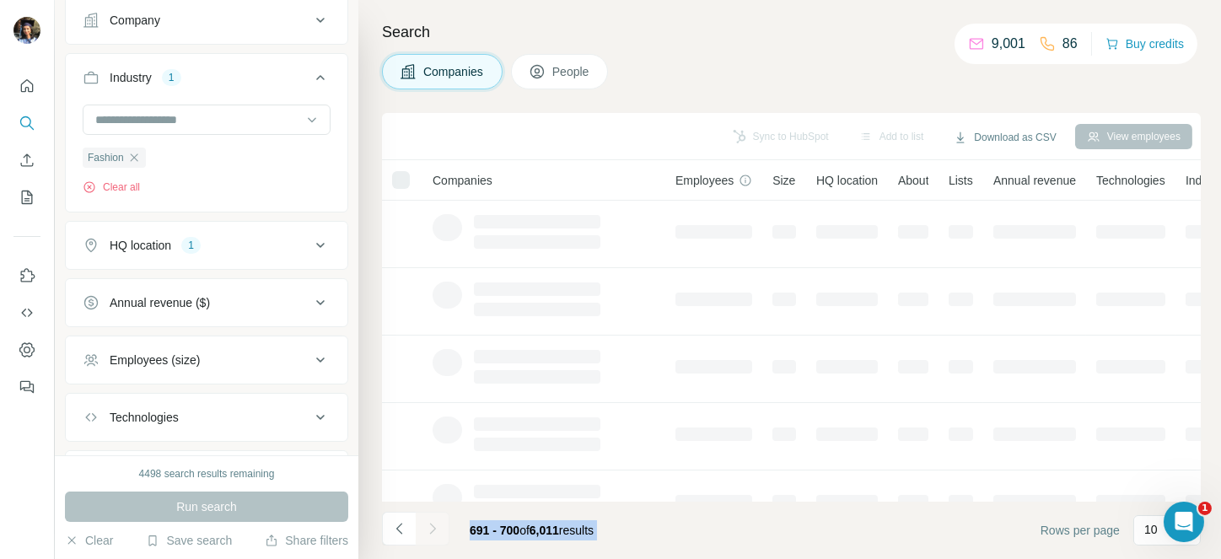
click at [433, 526] on div at bounding box center [433, 529] width 34 height 34
click at [433, 526] on icon "Navigate to next page" at bounding box center [432, 528] width 17 height 17
click at [433, 526] on div at bounding box center [433, 529] width 34 height 34
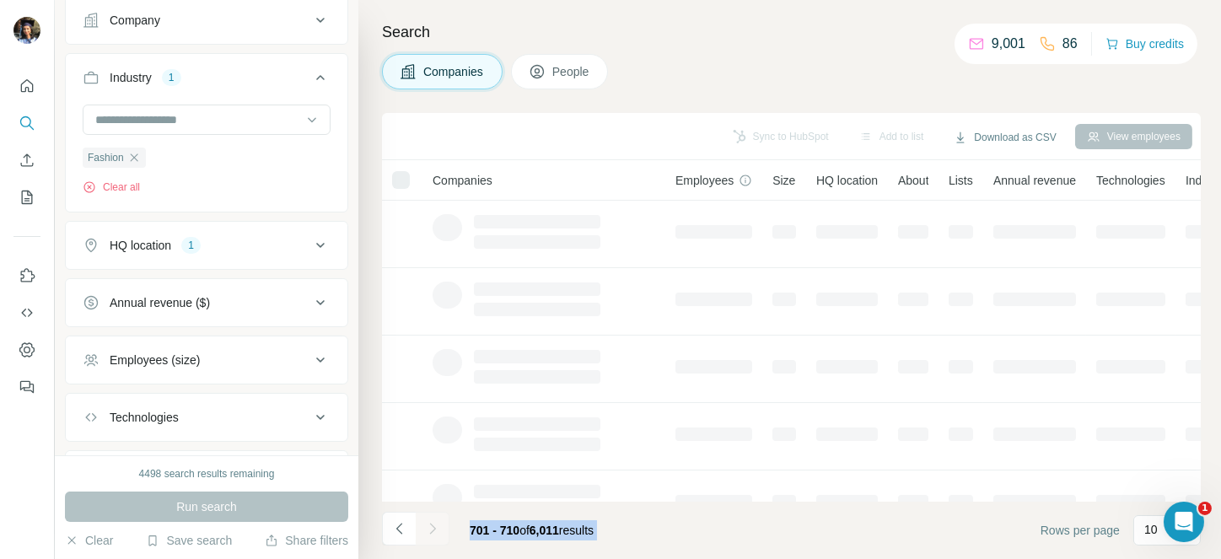
click at [433, 526] on div at bounding box center [433, 529] width 34 height 34
click at [433, 526] on icon "Navigate to next page" at bounding box center [432, 528] width 17 height 17
click at [433, 526] on div at bounding box center [433, 529] width 34 height 34
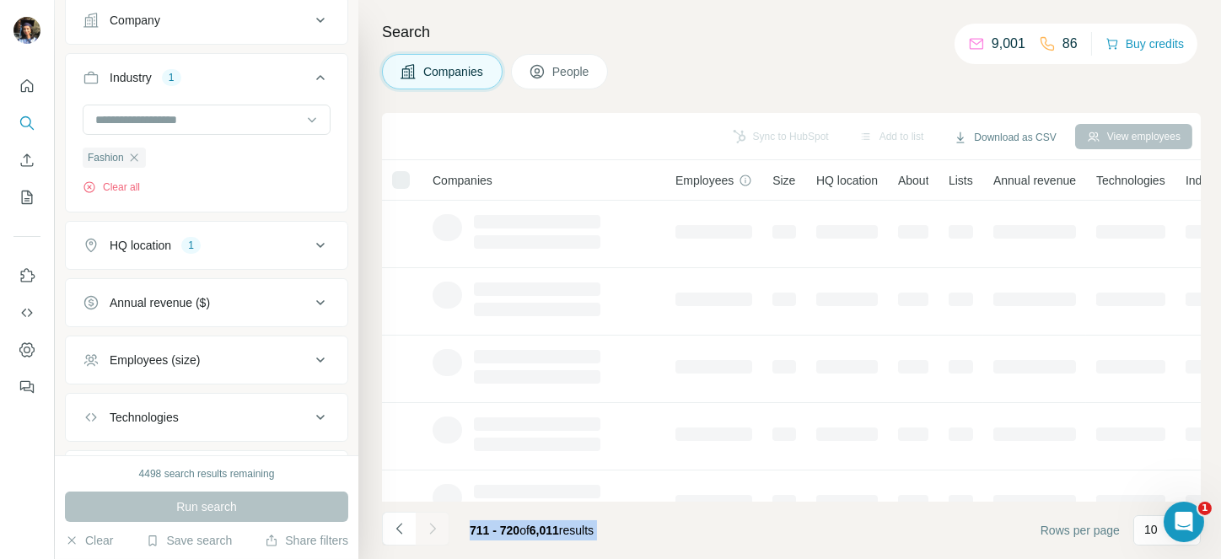
click at [433, 526] on div at bounding box center [433, 529] width 34 height 34
click at [433, 526] on icon "Navigate to next page" at bounding box center [432, 528] width 17 height 17
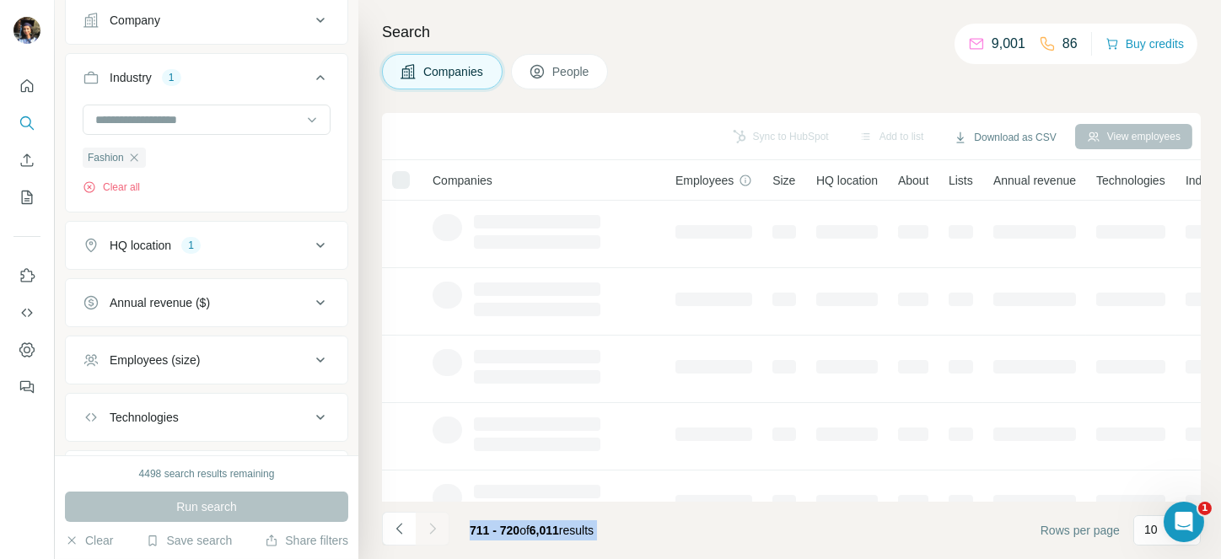
click at [433, 526] on div at bounding box center [433, 529] width 34 height 34
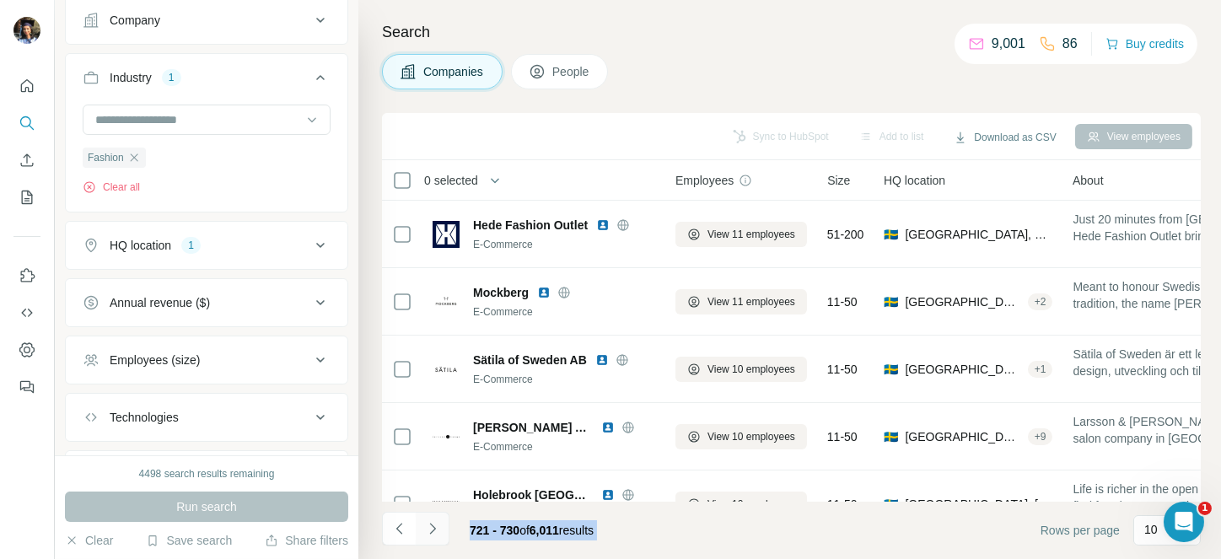
click at [433, 526] on icon "Navigate to next page" at bounding box center [432, 528] width 17 height 17
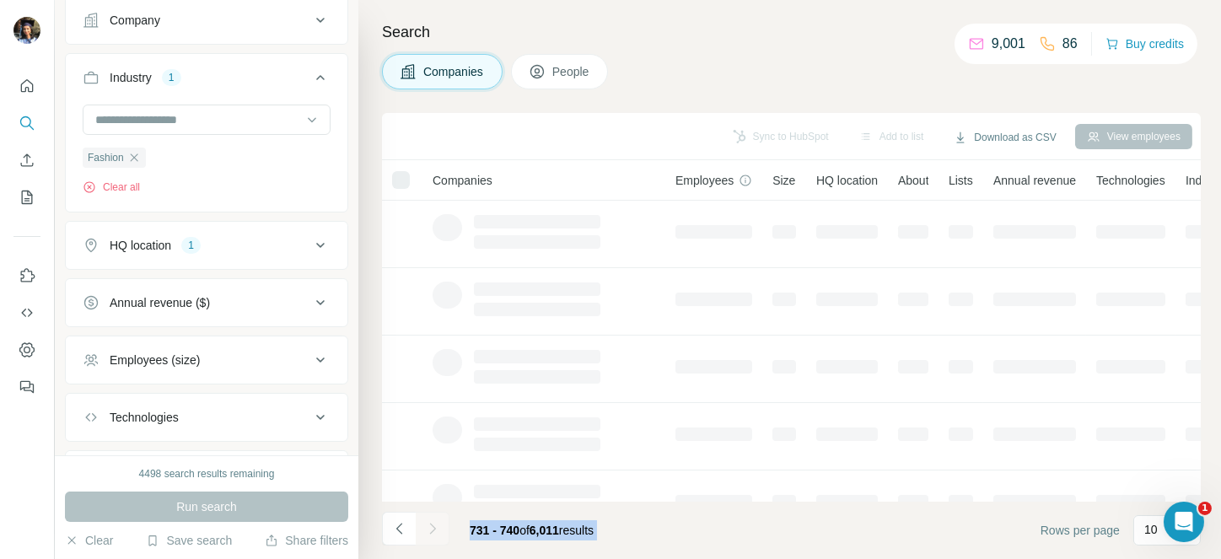
click at [433, 526] on div at bounding box center [433, 529] width 34 height 34
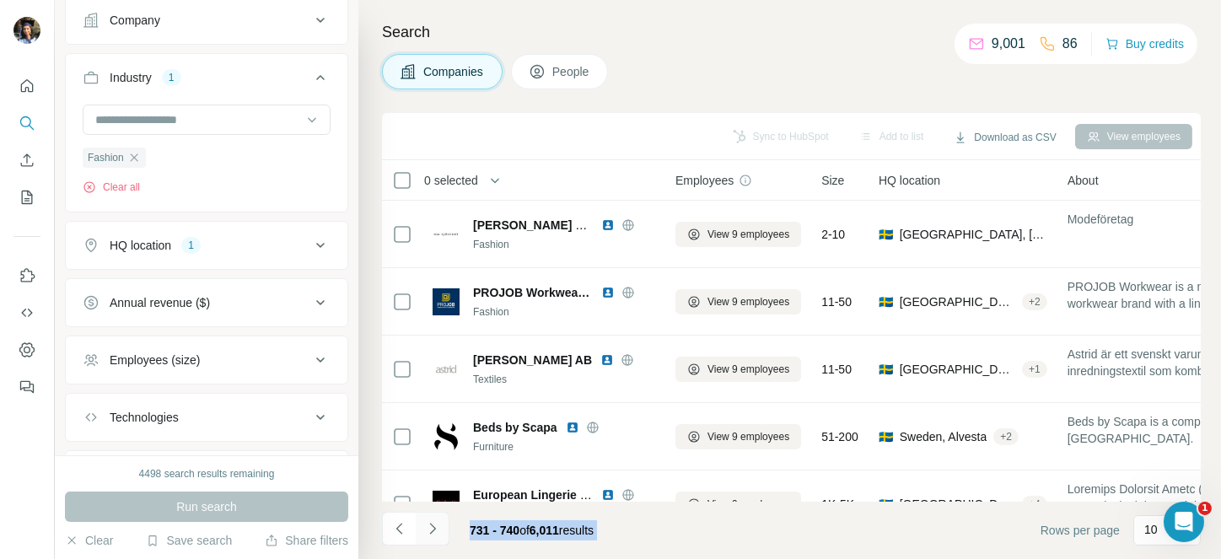
click at [433, 526] on icon "Navigate to next page" at bounding box center [432, 528] width 17 height 17
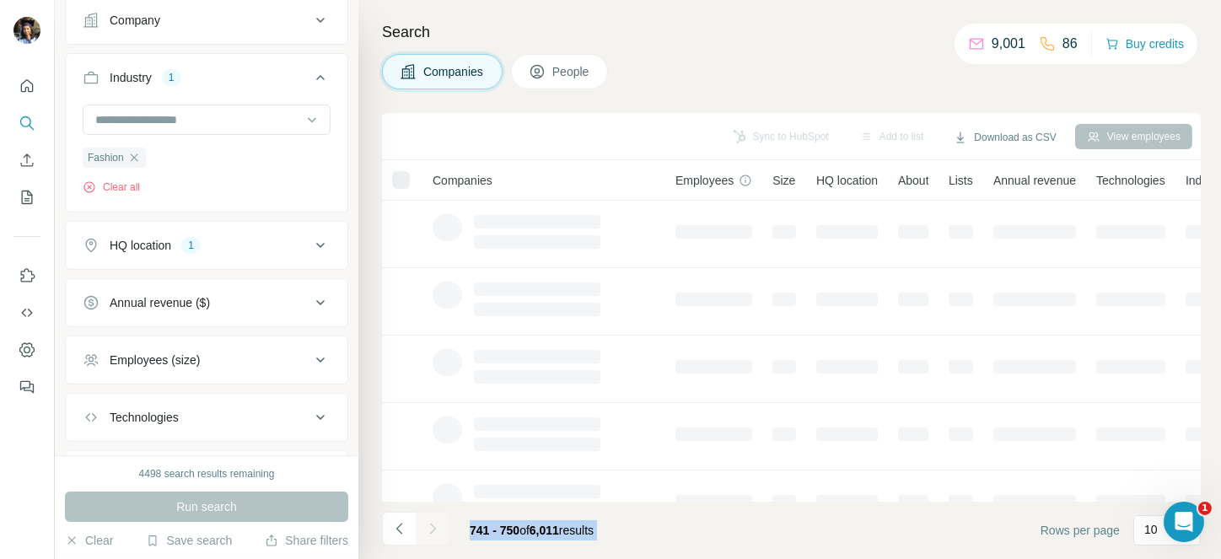
click at [433, 526] on div at bounding box center [433, 529] width 34 height 34
click at [433, 526] on icon "Navigate to next page" at bounding box center [432, 528] width 17 height 17
click at [433, 526] on div at bounding box center [433, 529] width 34 height 34
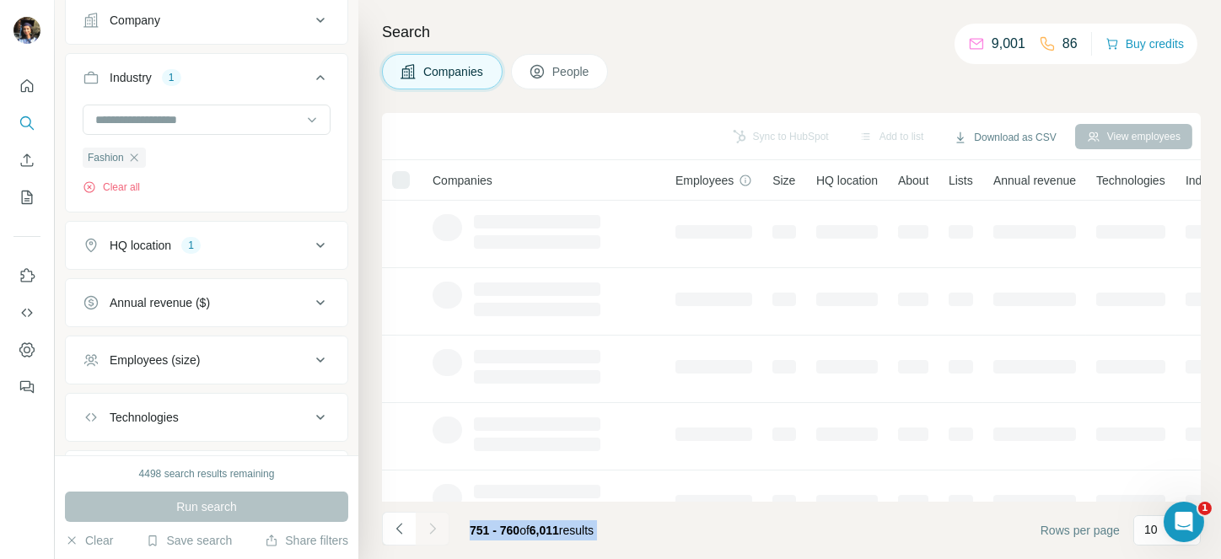
click at [433, 526] on div at bounding box center [433, 529] width 34 height 34
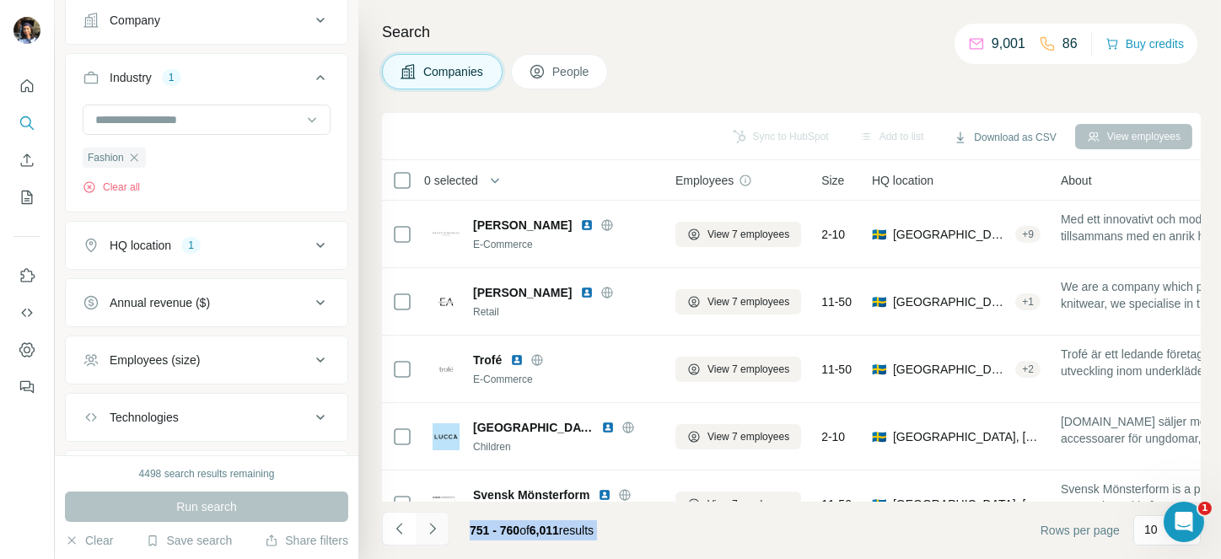
click at [433, 526] on icon "Navigate to next page" at bounding box center [432, 528] width 17 height 17
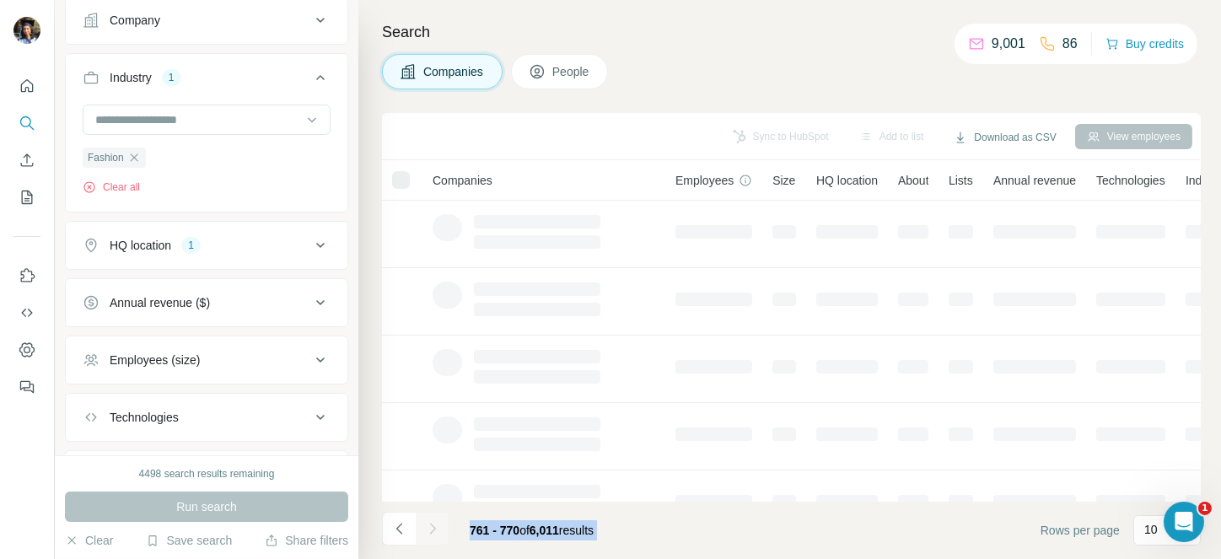
click at [433, 526] on div at bounding box center [433, 529] width 34 height 34
click at [433, 526] on icon "Navigate to next page" at bounding box center [432, 528] width 17 height 17
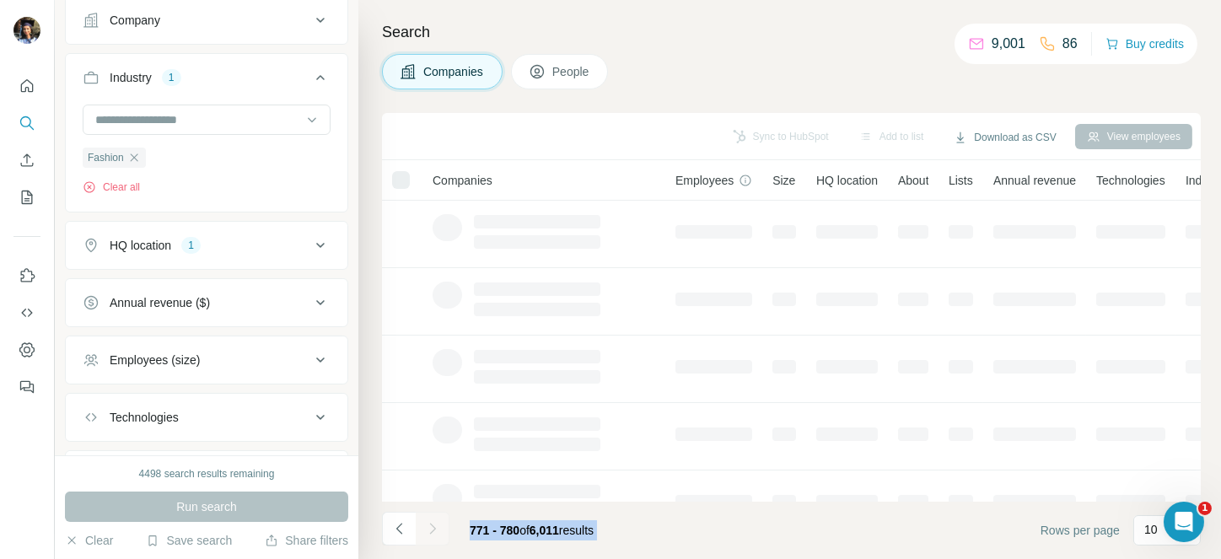
click at [433, 526] on div at bounding box center [433, 529] width 34 height 34
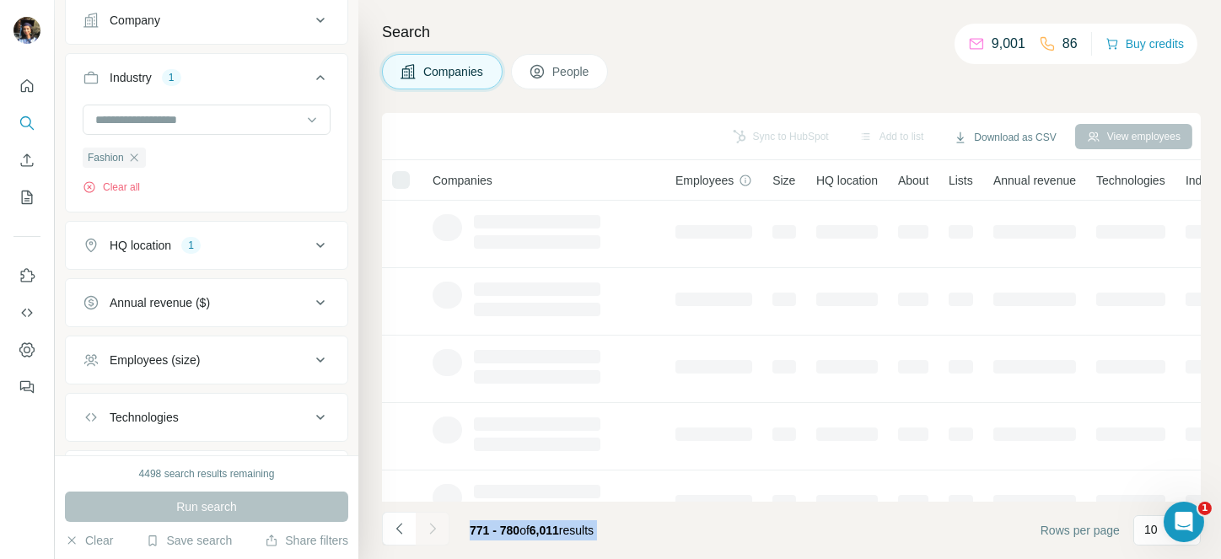
click at [433, 526] on icon "Navigate to next page" at bounding box center [432, 528] width 17 height 17
click at [433, 526] on div at bounding box center [433, 529] width 34 height 34
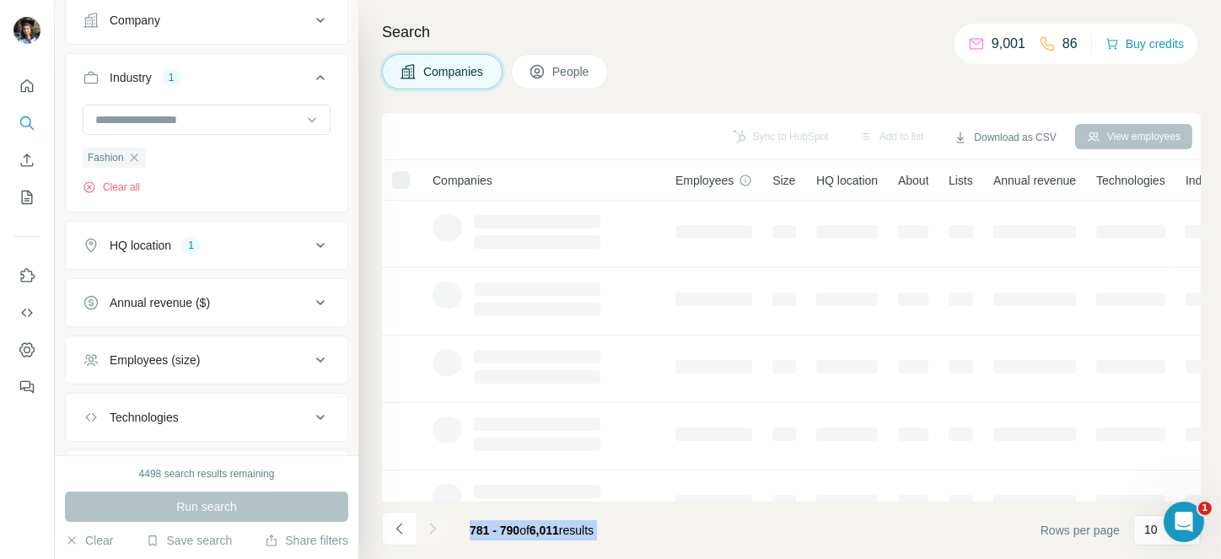
click at [433, 526] on icon "Navigate to next page" at bounding box center [432, 528] width 17 height 17
click at [433, 526] on div at bounding box center [433, 529] width 34 height 34
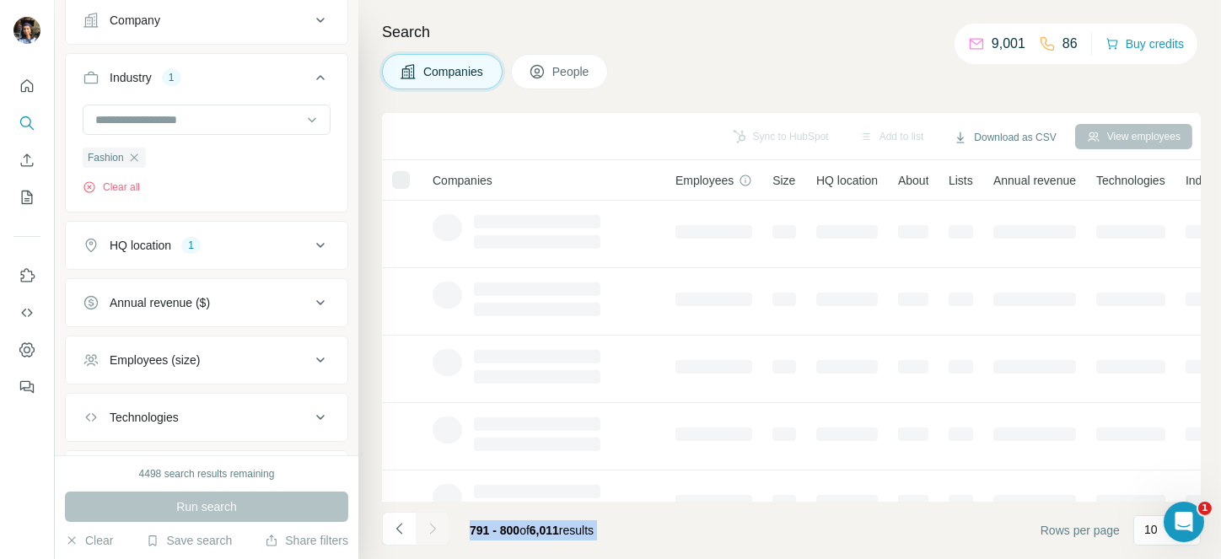
click at [433, 526] on div at bounding box center [433, 529] width 34 height 34
click at [433, 526] on icon "Navigate to next page" at bounding box center [432, 528] width 17 height 17
click at [433, 526] on div at bounding box center [433, 529] width 34 height 34
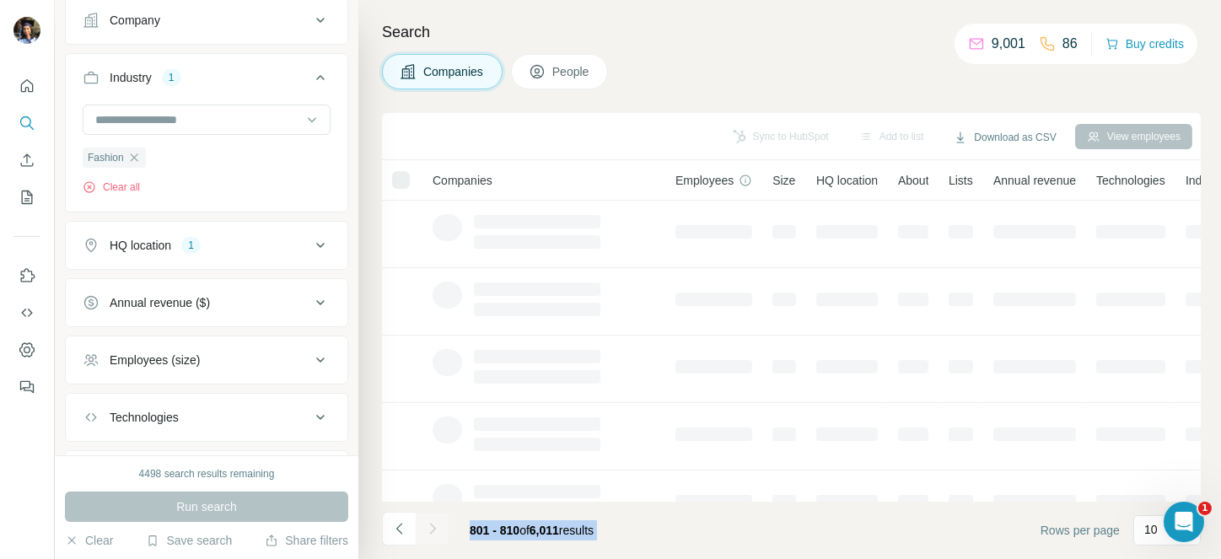
click at [433, 526] on div at bounding box center [433, 529] width 34 height 34
click at [433, 526] on icon "Navigate to next page" at bounding box center [432, 528] width 17 height 17
click at [433, 526] on div at bounding box center [433, 529] width 34 height 34
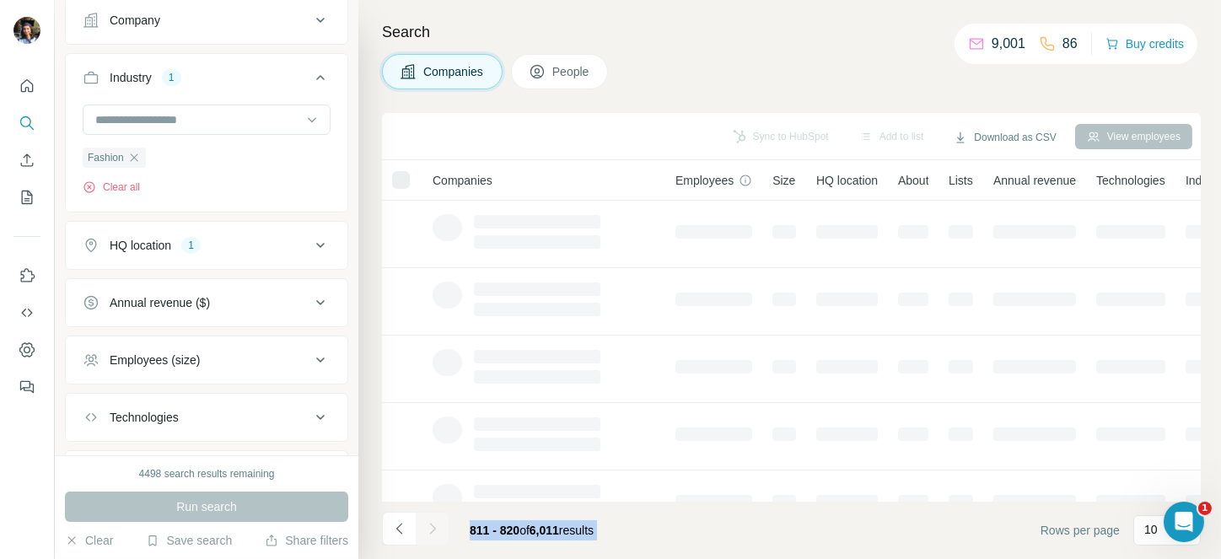
click at [433, 526] on div at bounding box center [433, 529] width 34 height 34
click at [433, 526] on icon "Navigate to next page" at bounding box center [432, 528] width 17 height 17
click at [433, 526] on div at bounding box center [433, 529] width 34 height 34
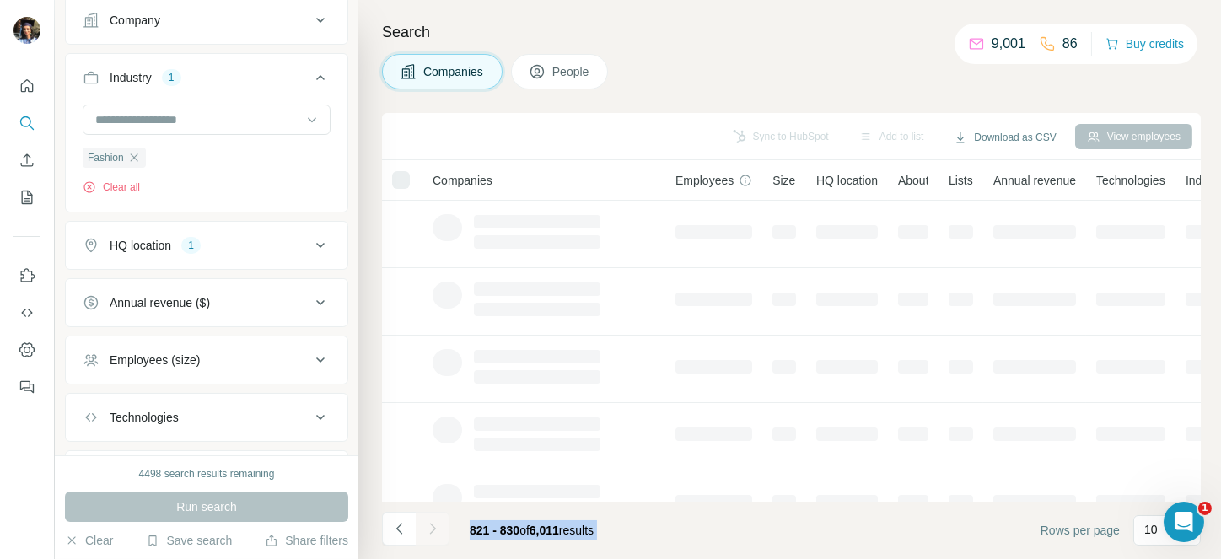
click at [433, 526] on div at bounding box center [433, 529] width 34 height 34
click at [433, 526] on icon "Navigate to next page" at bounding box center [432, 528] width 17 height 17
click at [433, 526] on div at bounding box center [433, 529] width 34 height 34
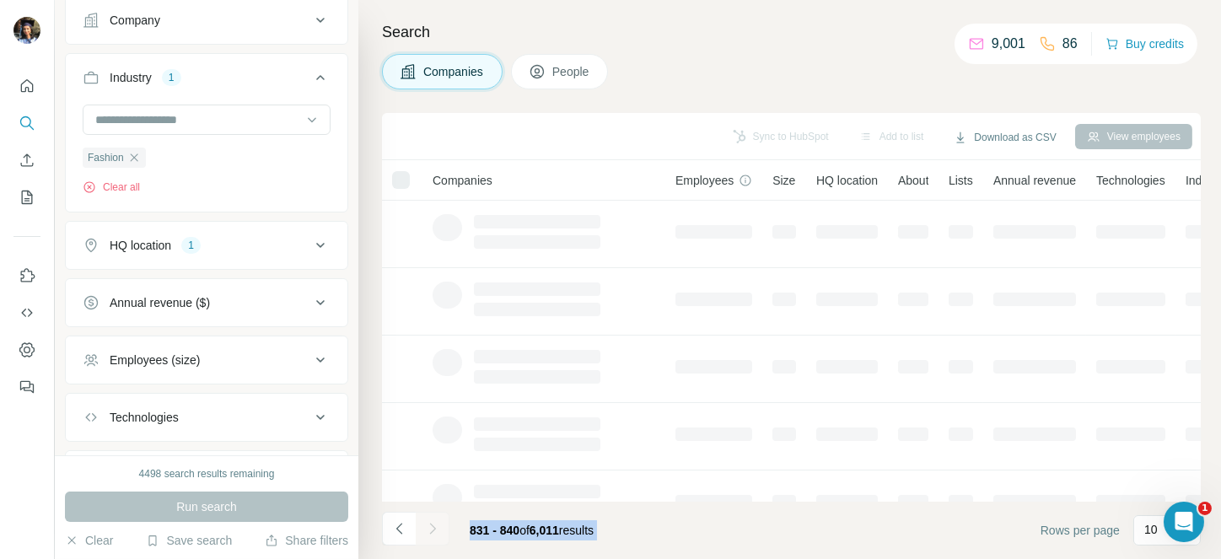
click at [433, 526] on div at bounding box center [433, 529] width 34 height 34
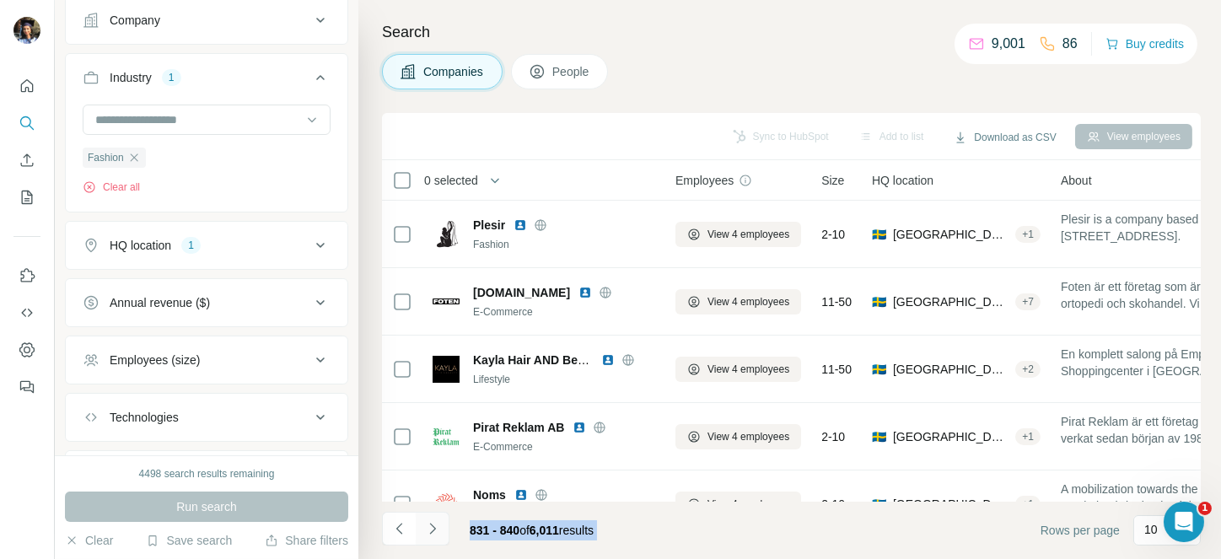
click at [433, 526] on icon "Navigate to next page" at bounding box center [432, 528] width 17 height 17
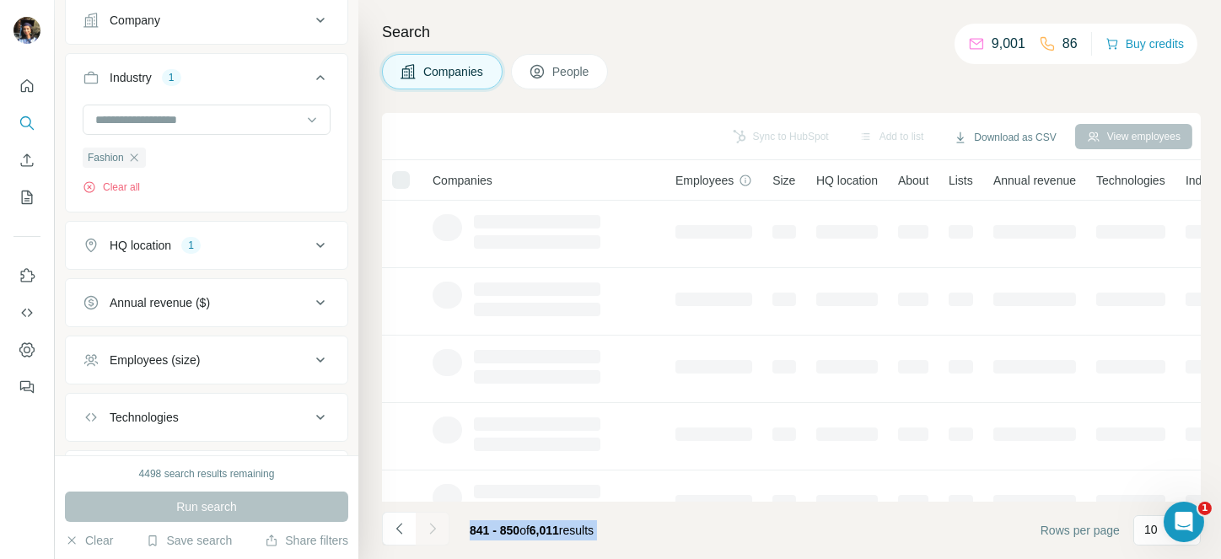
click at [433, 526] on div at bounding box center [433, 529] width 34 height 34
click at [433, 526] on icon "Navigate to next page" at bounding box center [432, 528] width 17 height 17
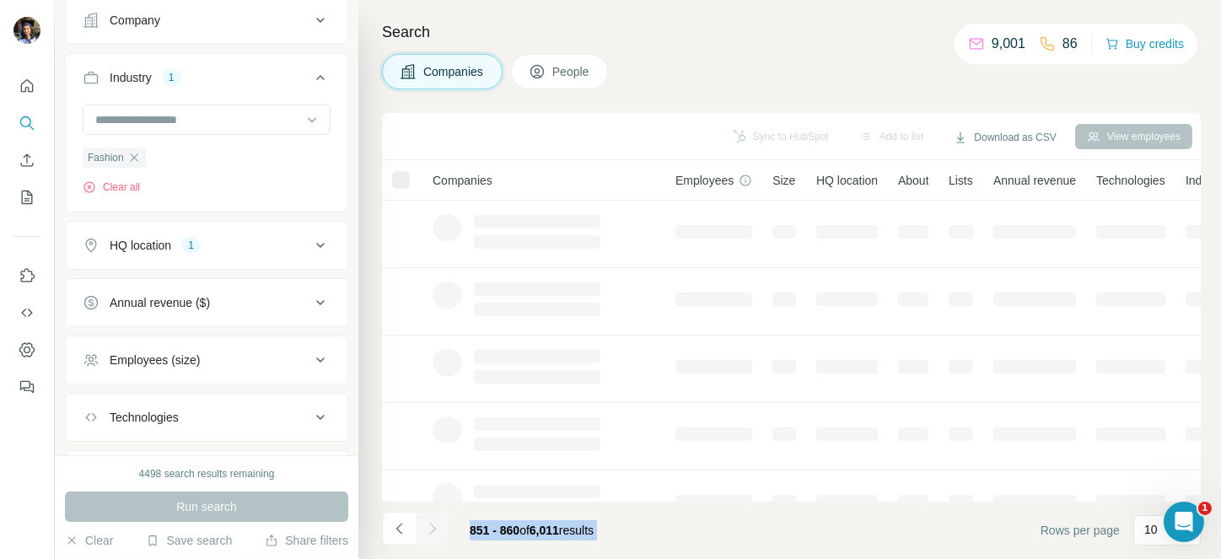
click at [433, 526] on div at bounding box center [433, 529] width 34 height 34
click at [433, 526] on icon "Navigate to next page" at bounding box center [432, 528] width 17 height 17
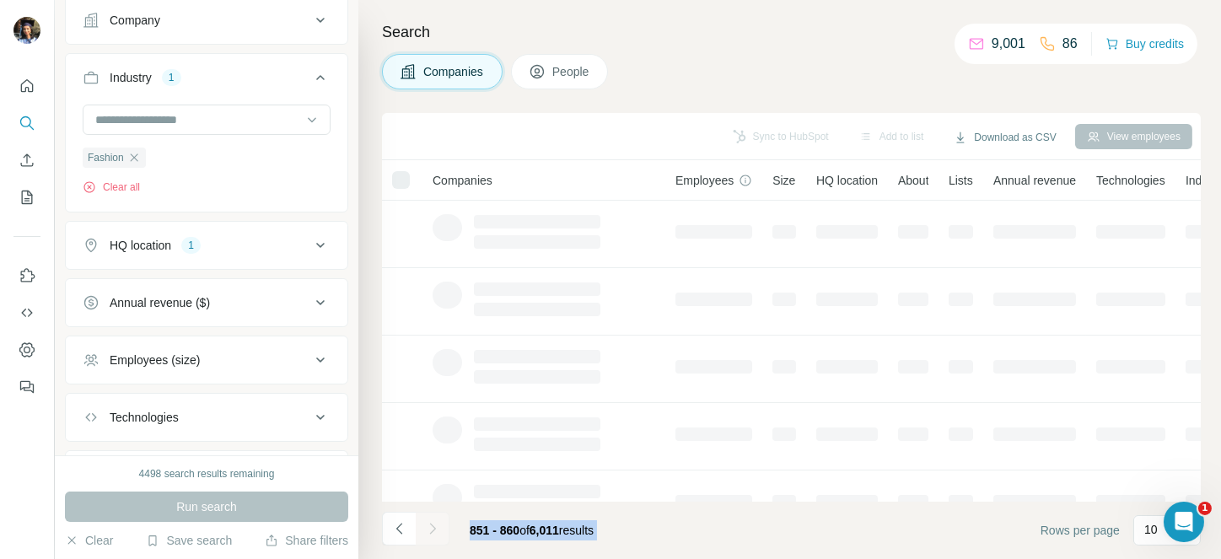
click at [433, 526] on div at bounding box center [433, 529] width 34 height 34
click at [433, 526] on icon "Navigate to next page" at bounding box center [432, 528] width 17 height 17
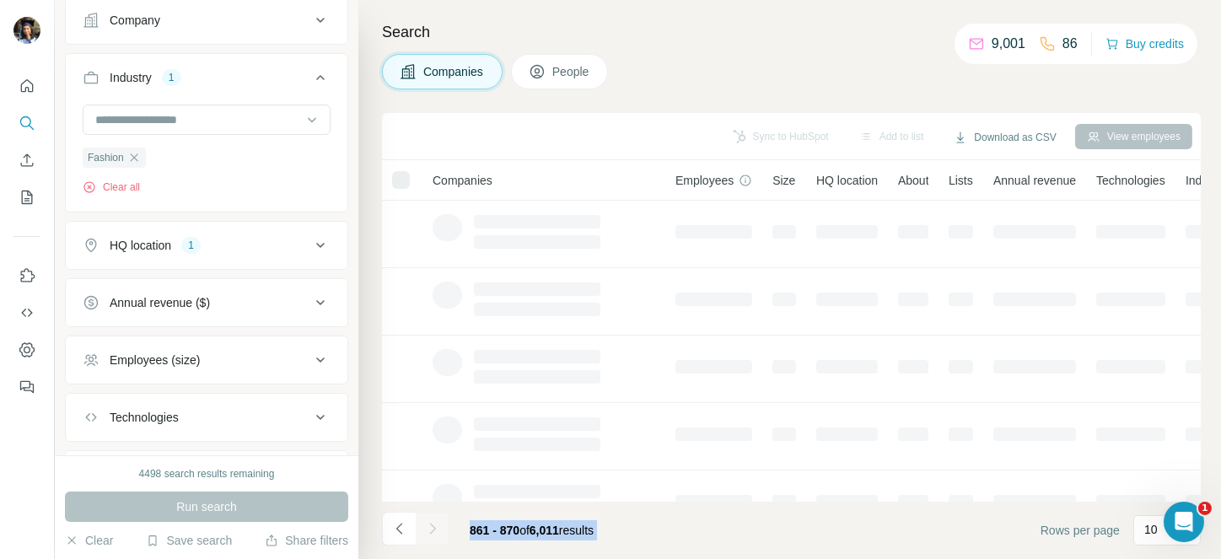
click at [433, 526] on div at bounding box center [433, 529] width 34 height 34
click at [433, 526] on icon "Navigate to next page" at bounding box center [432, 528] width 17 height 17
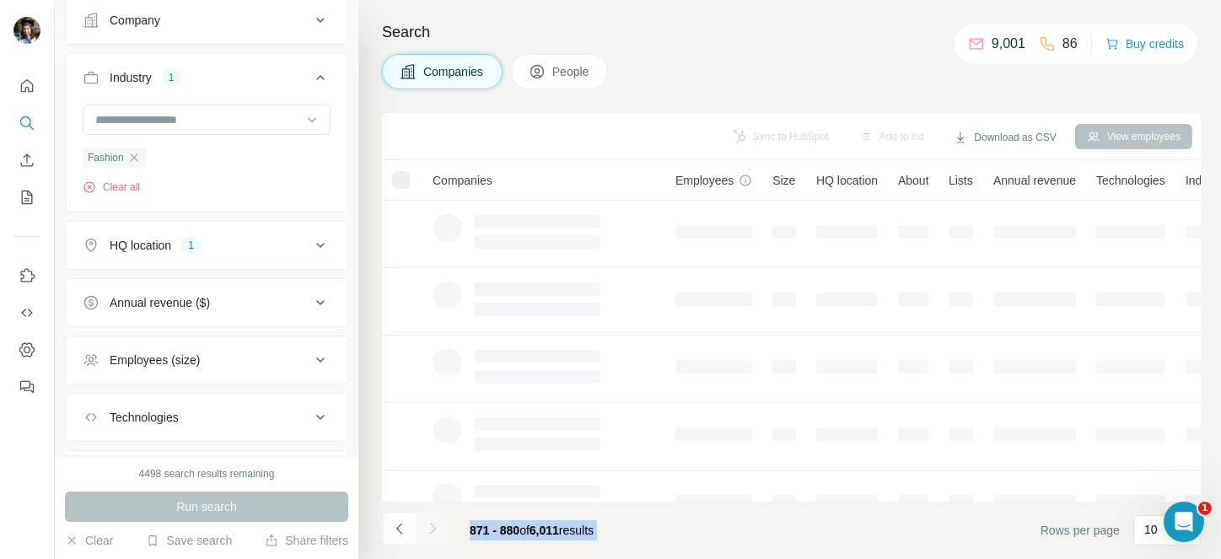
click at [433, 526] on div at bounding box center [433, 529] width 34 height 34
click at [433, 526] on icon "Navigate to next page" at bounding box center [432, 528] width 17 height 17
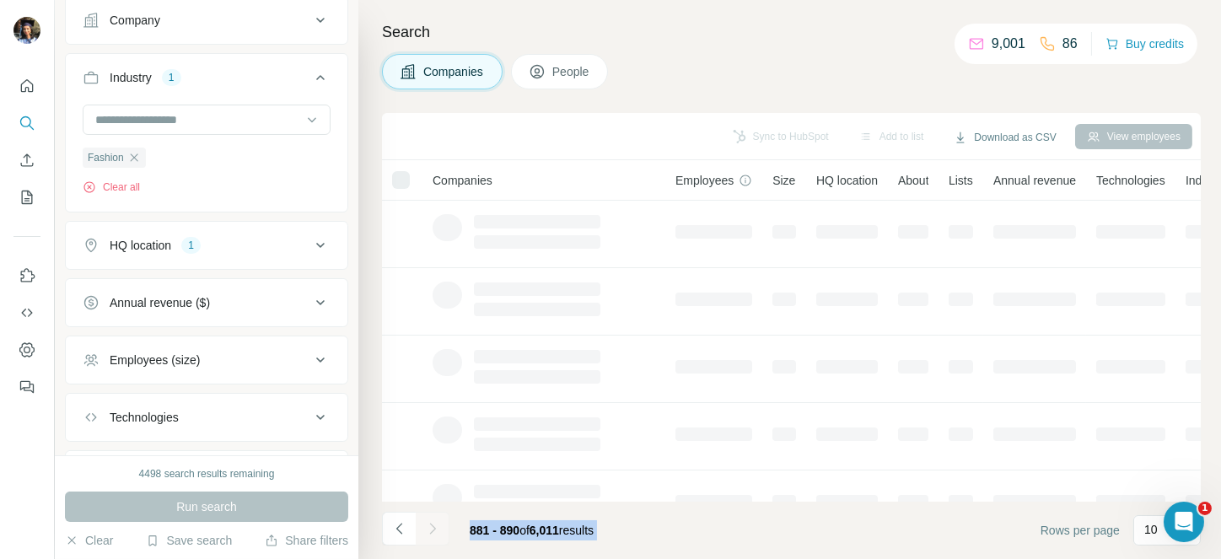
click at [433, 526] on div at bounding box center [433, 529] width 34 height 34
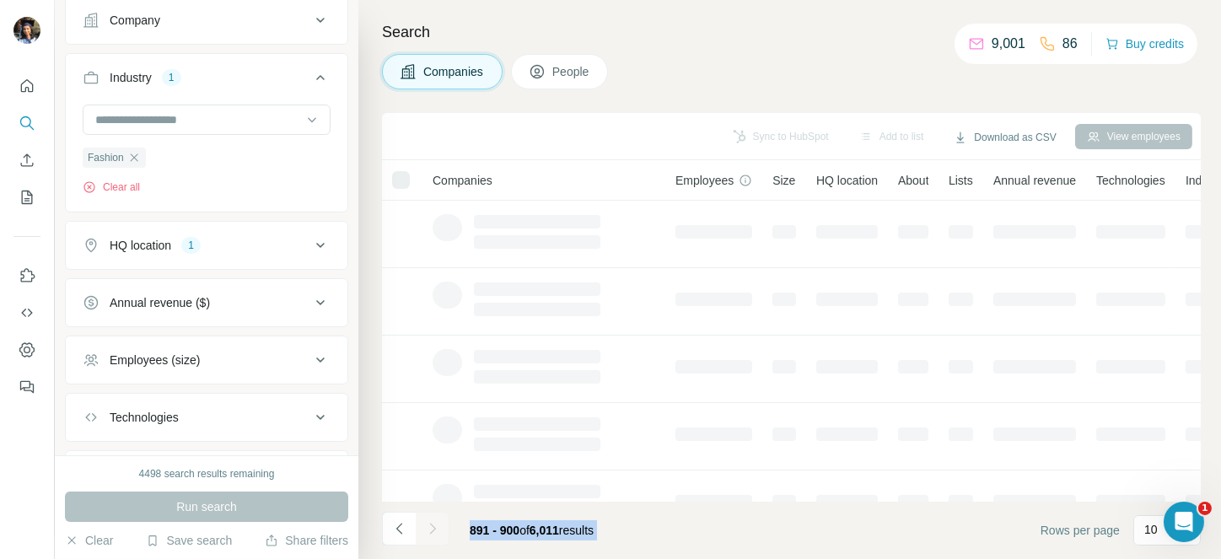
click at [433, 526] on div at bounding box center [433, 529] width 34 height 34
click at [433, 526] on icon "Navigate to next page" at bounding box center [432, 528] width 17 height 17
click at [433, 526] on div at bounding box center [433, 529] width 34 height 34
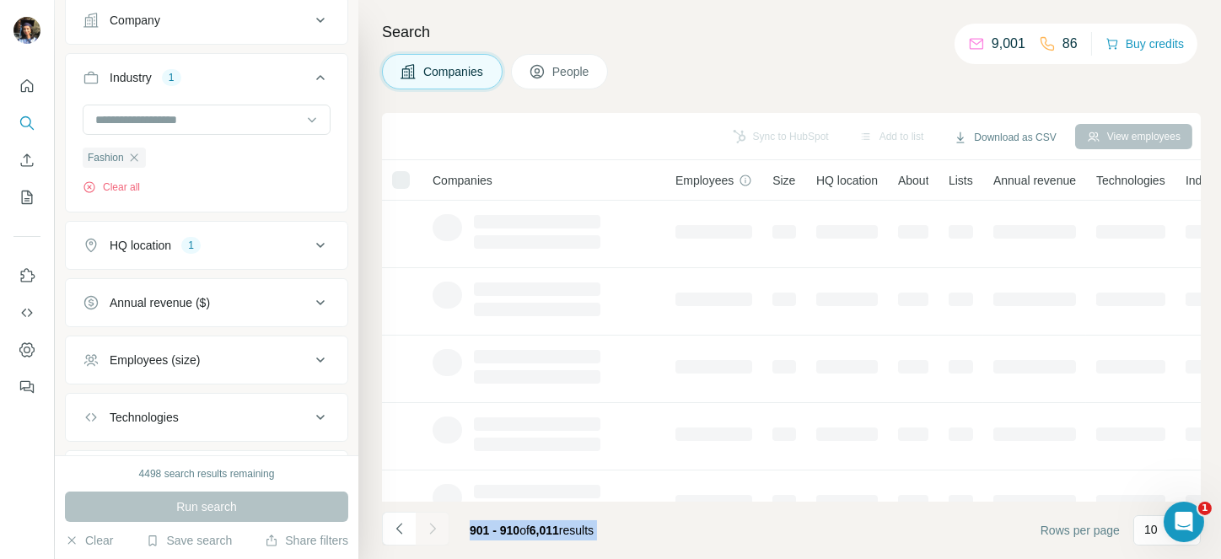
click at [433, 526] on div at bounding box center [433, 529] width 34 height 34
click at [433, 526] on icon "Navigate to next page" at bounding box center [432, 528] width 17 height 17
click at [433, 526] on div at bounding box center [433, 529] width 34 height 34
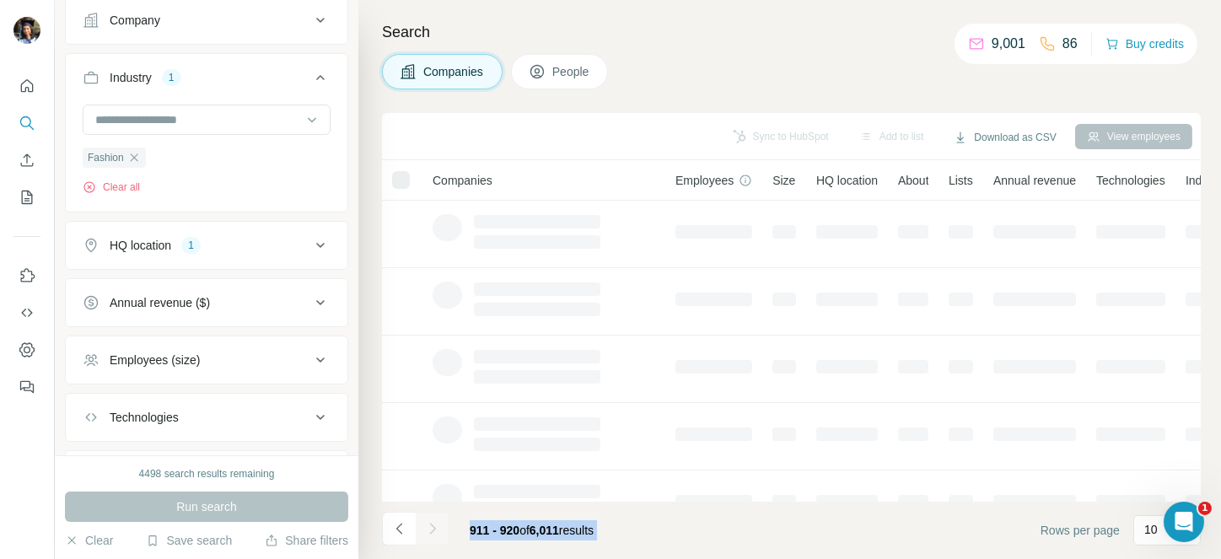
click at [433, 526] on div at bounding box center [433, 529] width 34 height 34
click at [433, 526] on icon "Navigate to next page" at bounding box center [432, 528] width 17 height 17
click at [433, 526] on div at bounding box center [433, 529] width 34 height 34
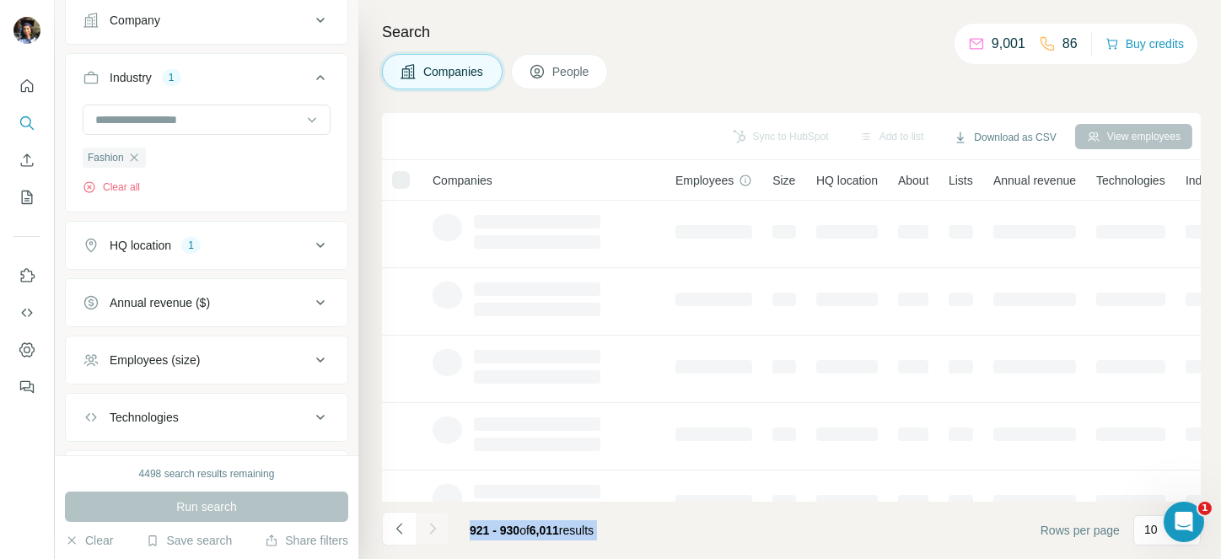
click at [433, 526] on div at bounding box center [433, 529] width 34 height 34
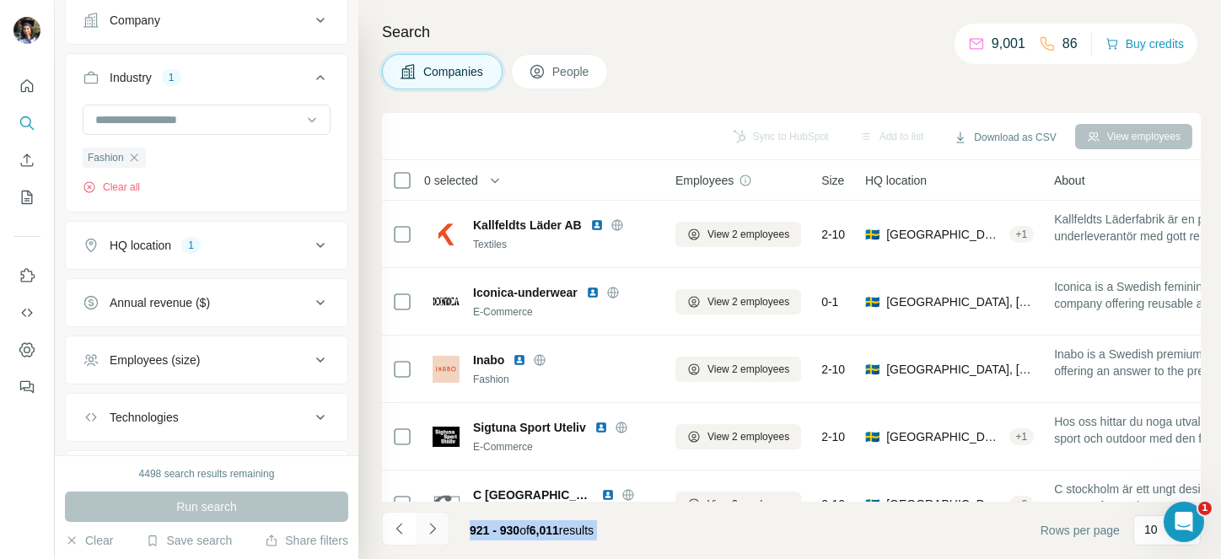
click at [433, 526] on icon "Navigate to next page" at bounding box center [432, 528] width 17 height 17
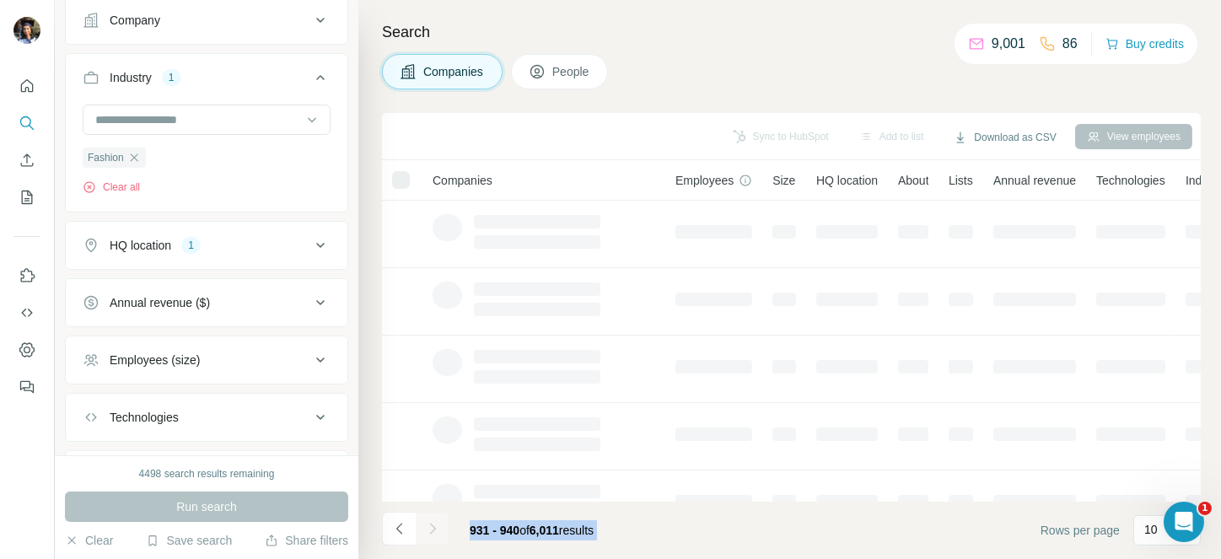
click at [433, 526] on div at bounding box center [433, 529] width 34 height 34
click at [433, 526] on icon "Navigate to next page" at bounding box center [432, 528] width 17 height 17
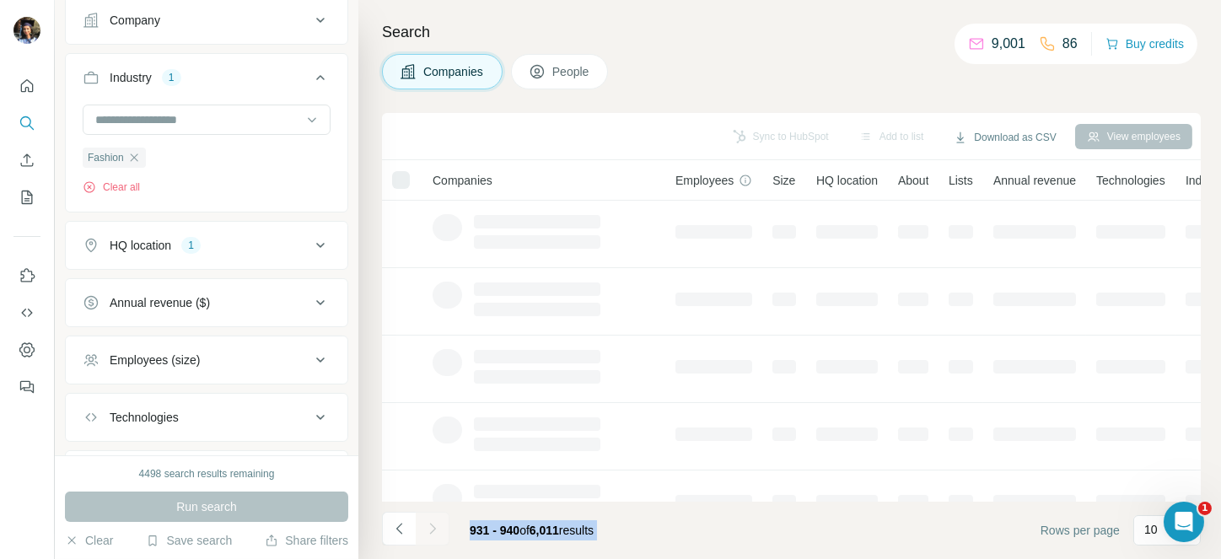
click at [433, 526] on div at bounding box center [433, 529] width 34 height 34
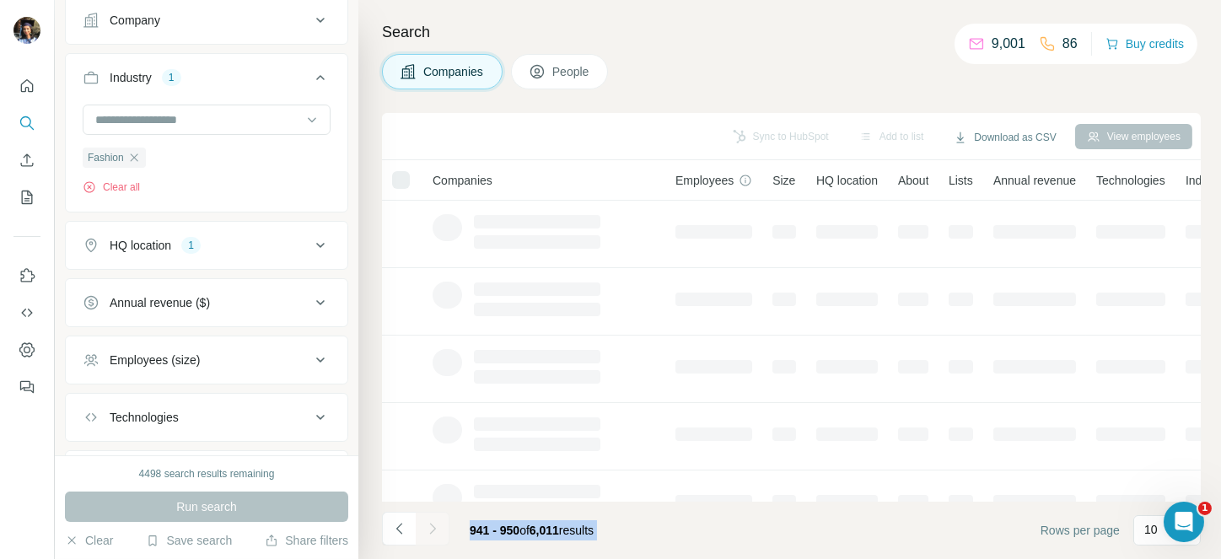
click at [433, 526] on div at bounding box center [433, 529] width 34 height 34
click at [433, 526] on icon "Navigate to next page" at bounding box center [432, 528] width 17 height 17
click at [433, 526] on div at bounding box center [433, 529] width 34 height 34
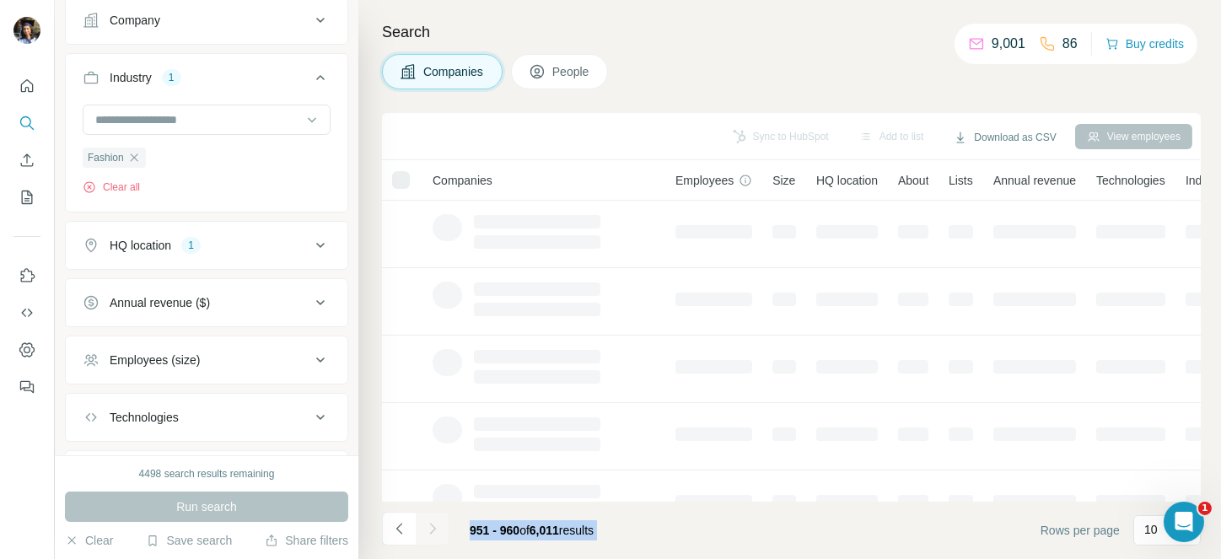
click at [433, 526] on div at bounding box center [433, 529] width 34 height 34
click at [433, 526] on icon "Navigate to next page" at bounding box center [432, 528] width 17 height 17
click at [433, 526] on div at bounding box center [433, 529] width 34 height 34
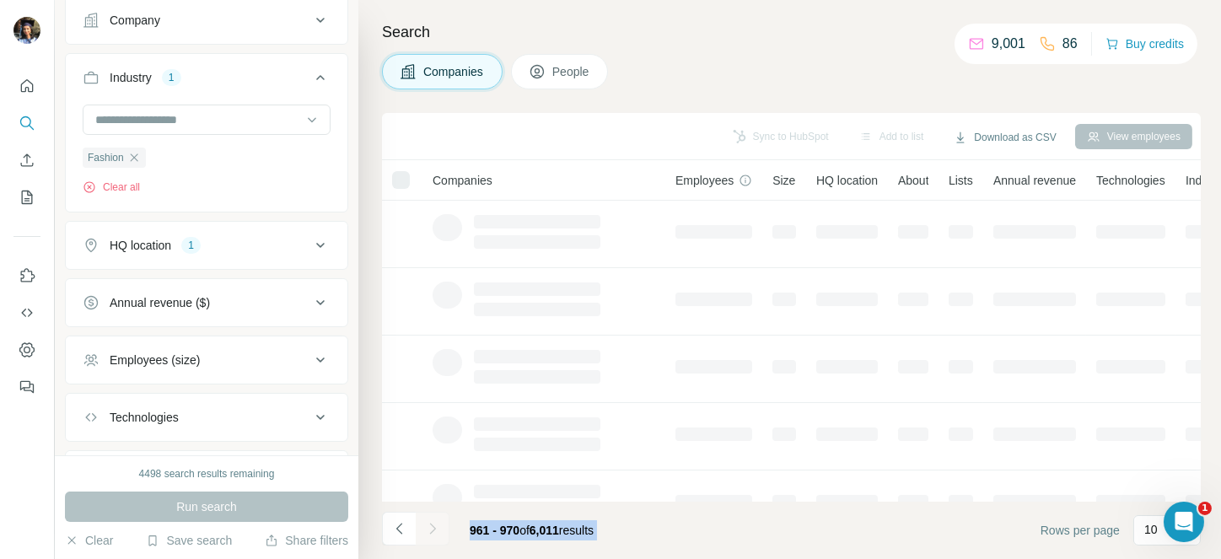
click at [433, 526] on div at bounding box center [433, 529] width 34 height 34
click at [433, 526] on icon "Navigate to next page" at bounding box center [432, 528] width 17 height 17
click at [433, 526] on div at bounding box center [433, 529] width 34 height 34
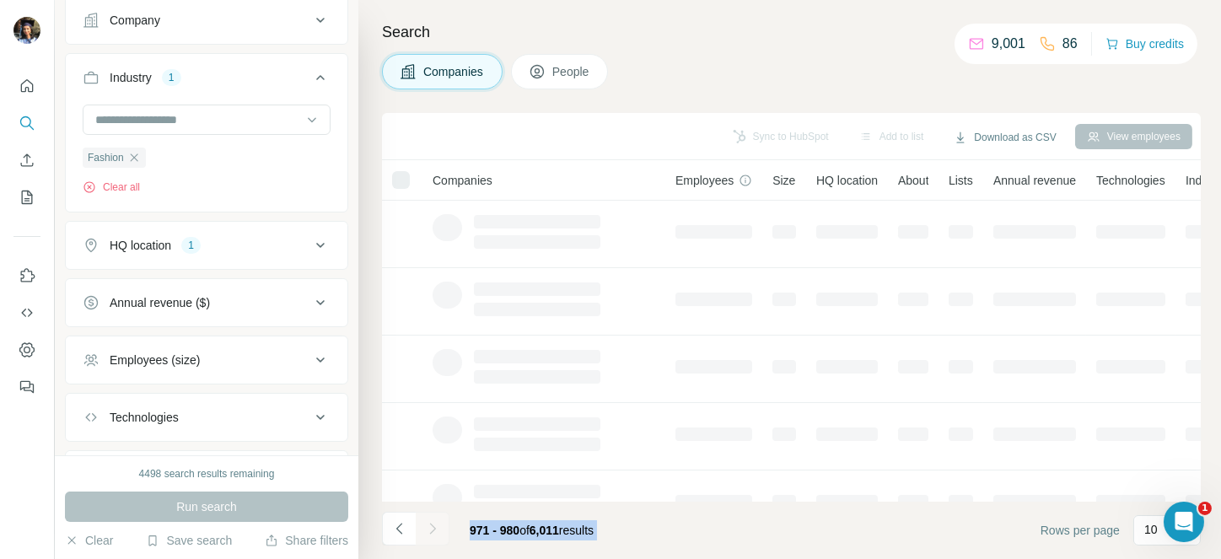
click at [433, 526] on div at bounding box center [433, 529] width 34 height 34
click at [433, 526] on icon "Navigate to next page" at bounding box center [432, 528] width 17 height 17
click at [433, 526] on div at bounding box center [433, 529] width 34 height 34
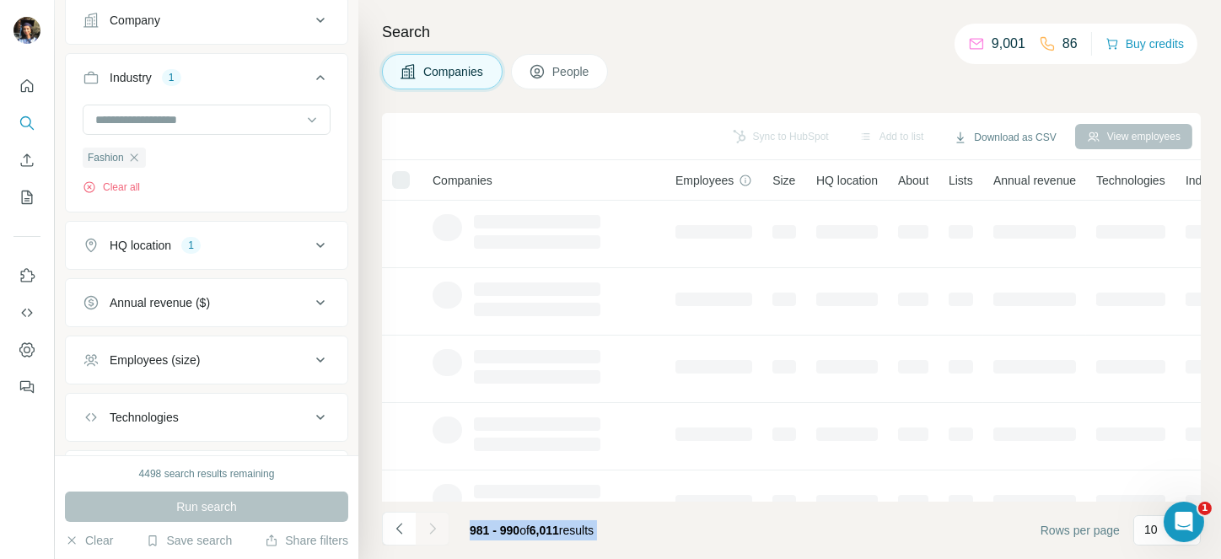
click at [433, 526] on div at bounding box center [433, 529] width 34 height 34
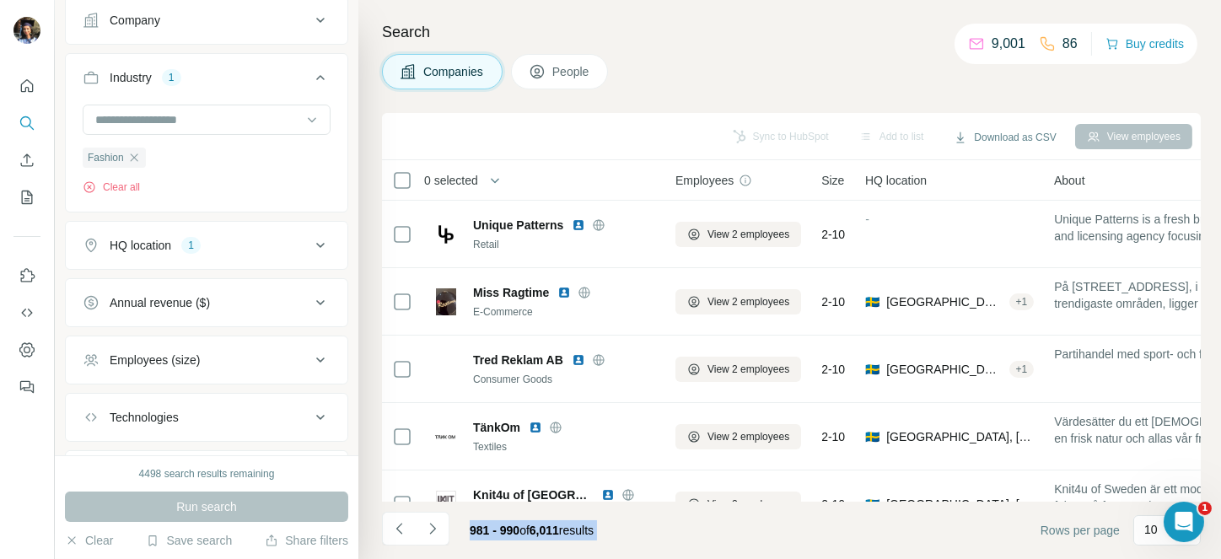
click at [433, 526] on icon "Navigate to next page" at bounding box center [432, 528] width 17 height 17
click at [433, 526] on div at bounding box center [433, 529] width 34 height 34
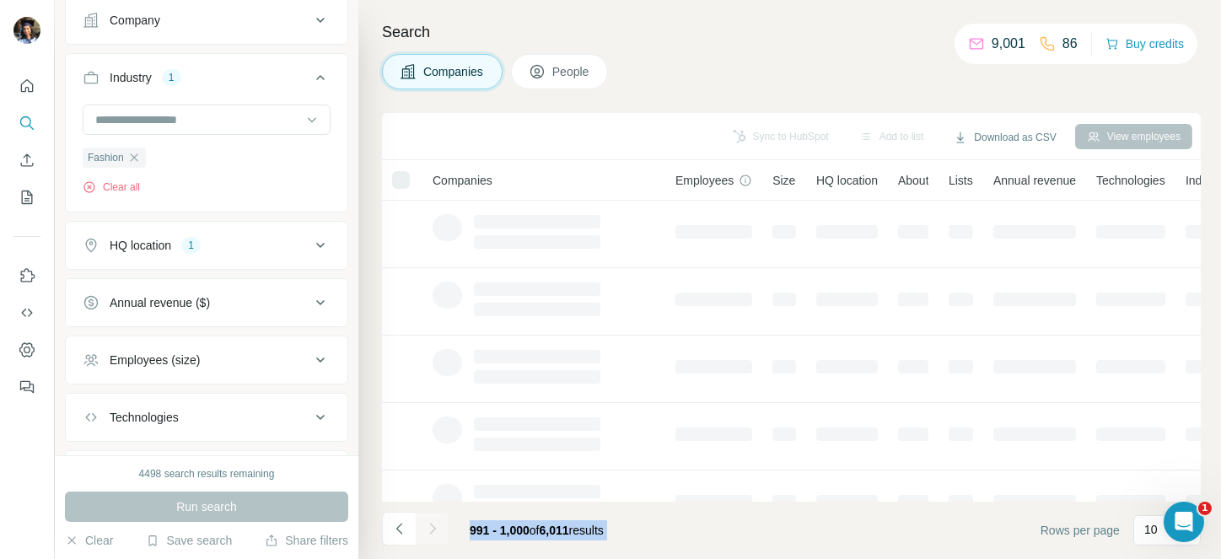
click at [433, 526] on div at bounding box center [433, 529] width 34 height 34
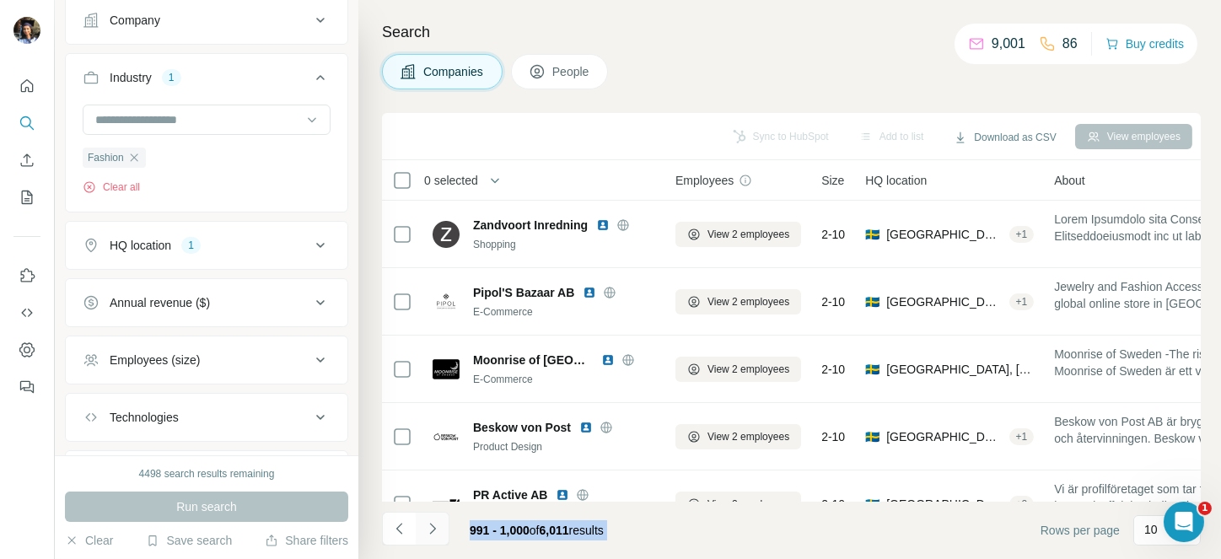
click at [433, 526] on icon "Navigate to next page" at bounding box center [432, 528] width 17 height 17
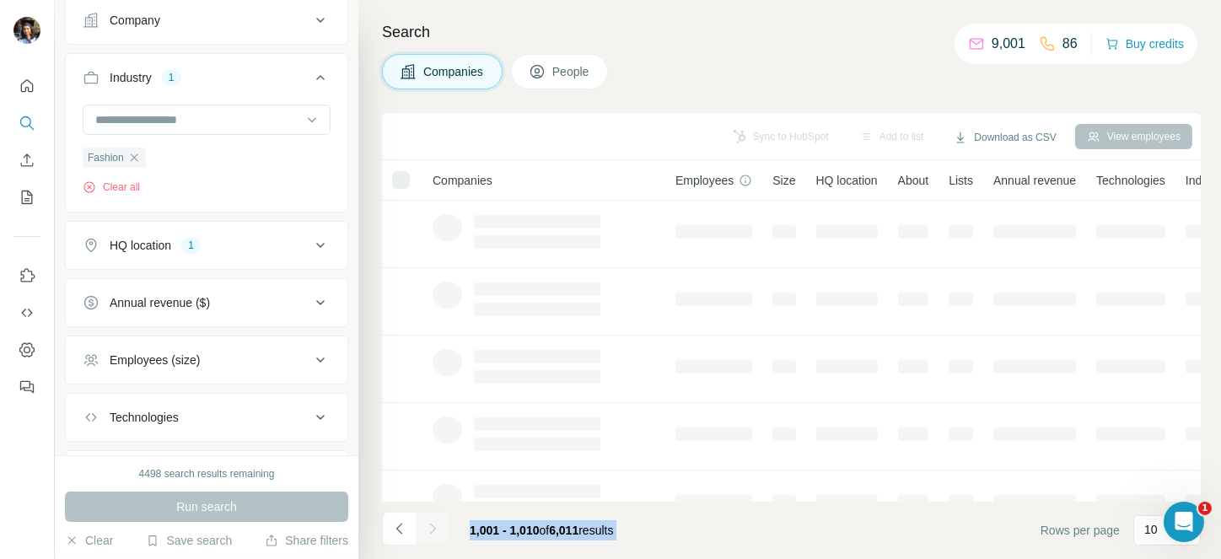
click at [704, 519] on footer "1,001 - 1,010 of 6,011 results Rows per page 10" at bounding box center [791, 530] width 819 height 57
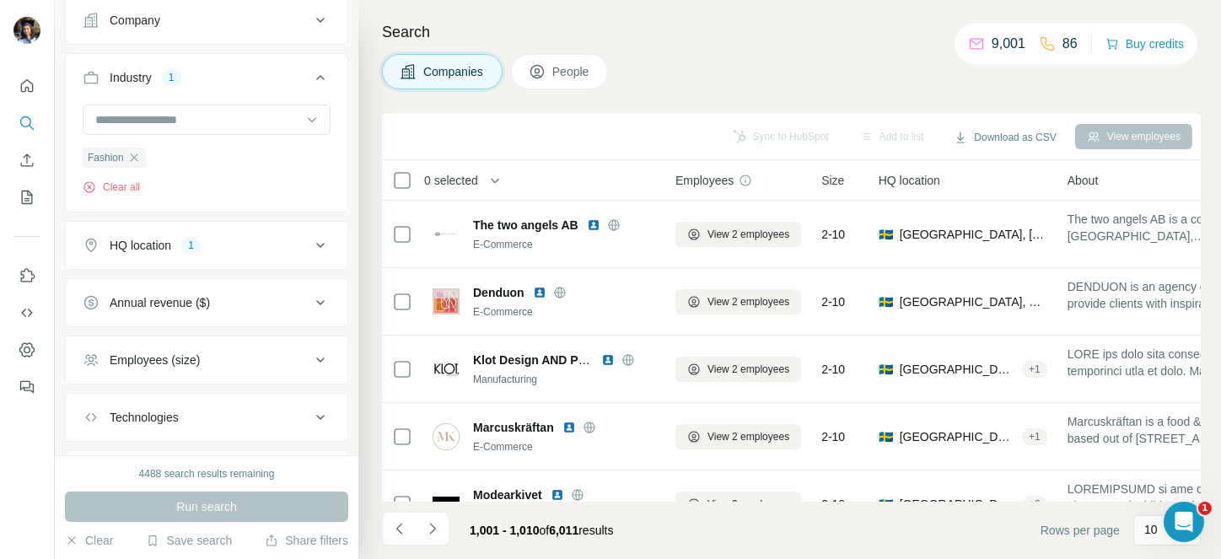
click at [466, 175] on span "0 selected" at bounding box center [451, 180] width 54 height 17
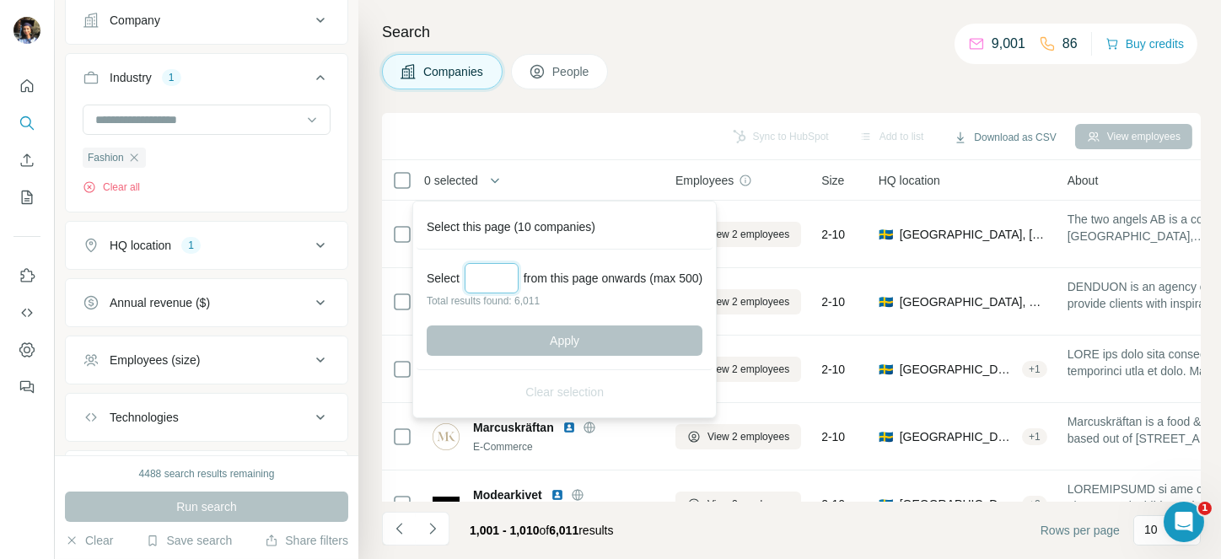
click at [505, 283] on input "Select a number (up to 500)" at bounding box center [492, 278] width 54 height 30
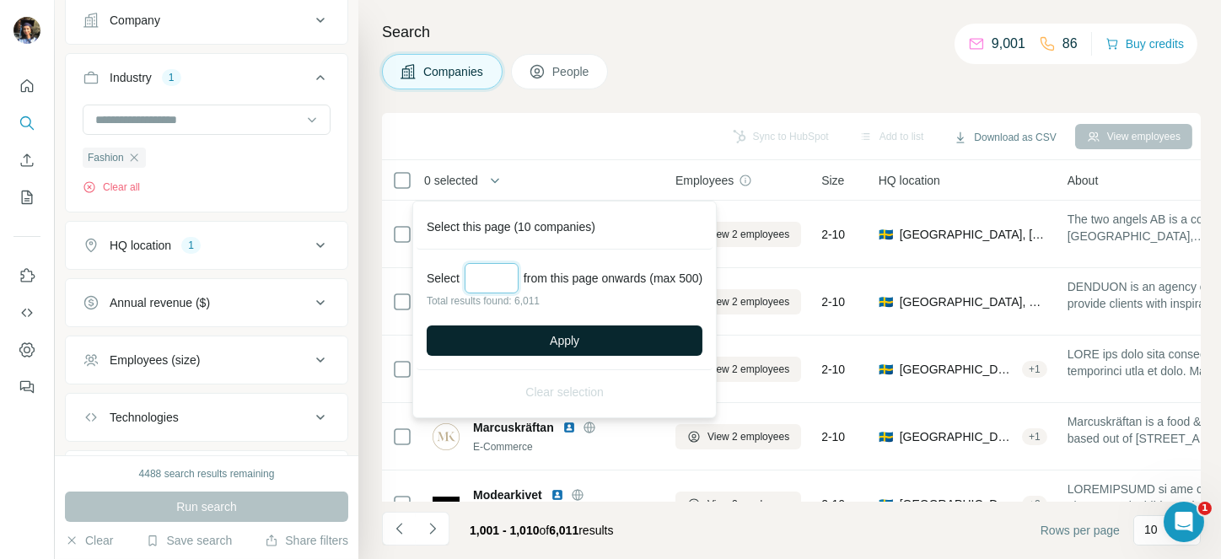
type input "***"
click at [538, 336] on button "Apply" at bounding box center [565, 341] width 276 height 30
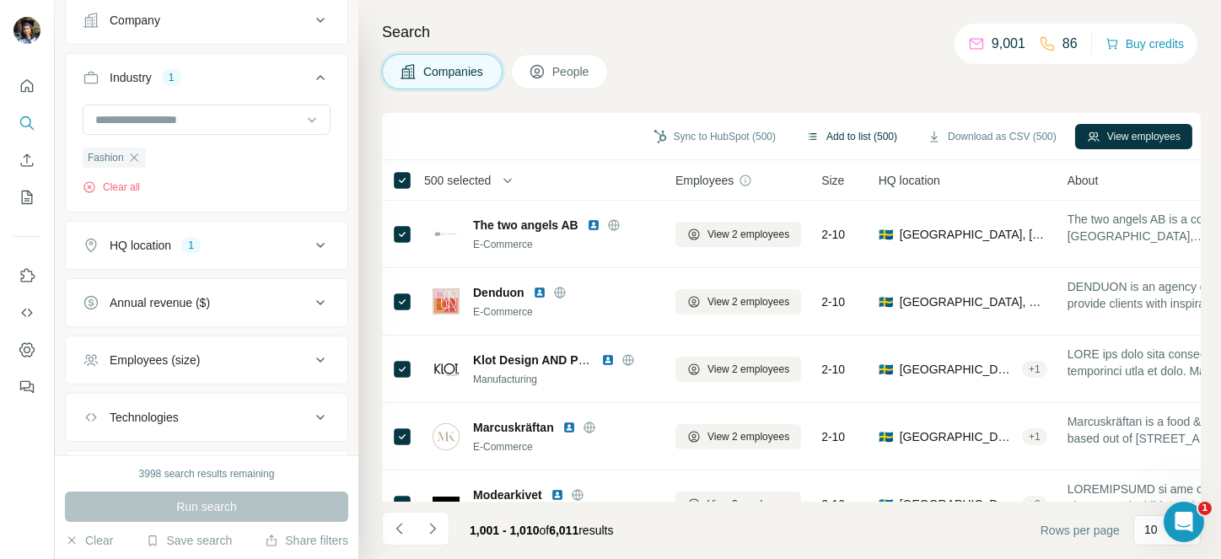
click at [825, 132] on button "Add to list (500)" at bounding box center [852, 136] width 115 height 25
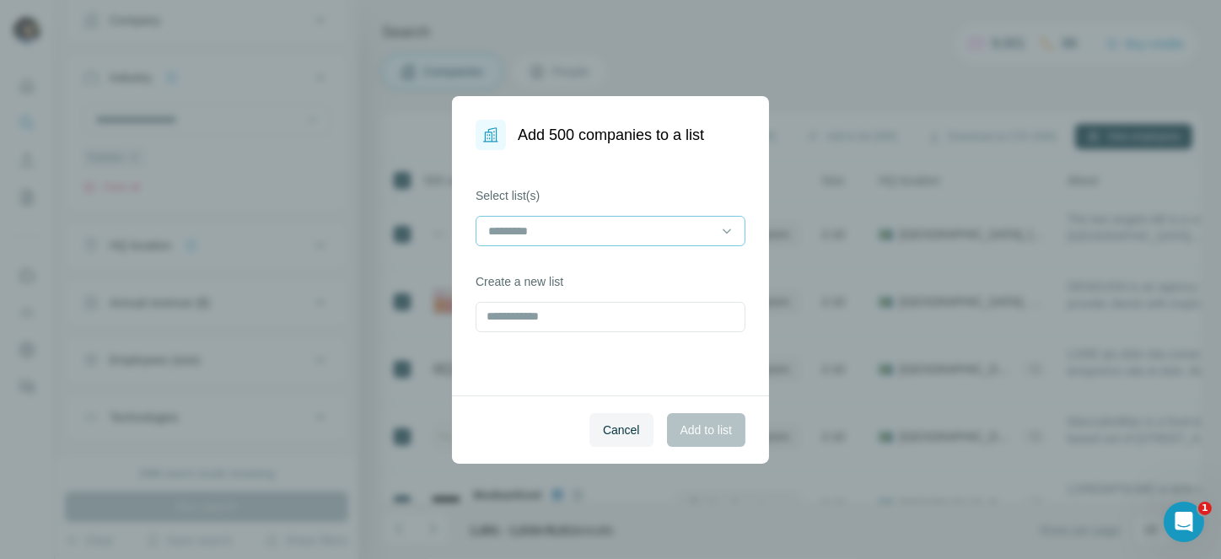
click at [666, 216] on div at bounding box center [611, 231] width 270 height 30
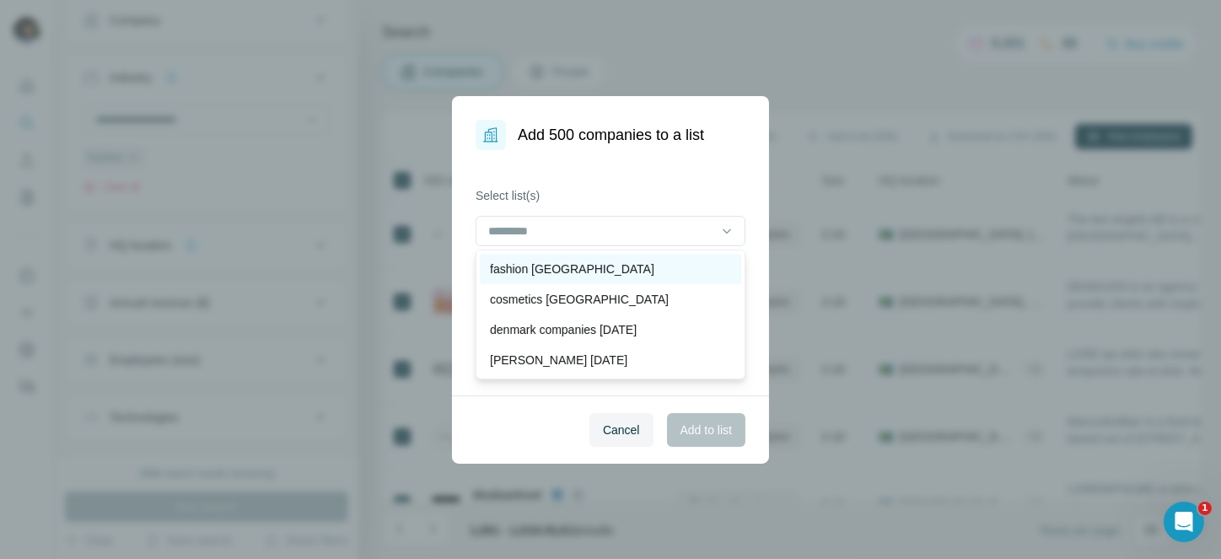
click at [611, 261] on div "fashion [GEOGRAPHIC_DATA]" at bounding box center [610, 269] width 241 height 17
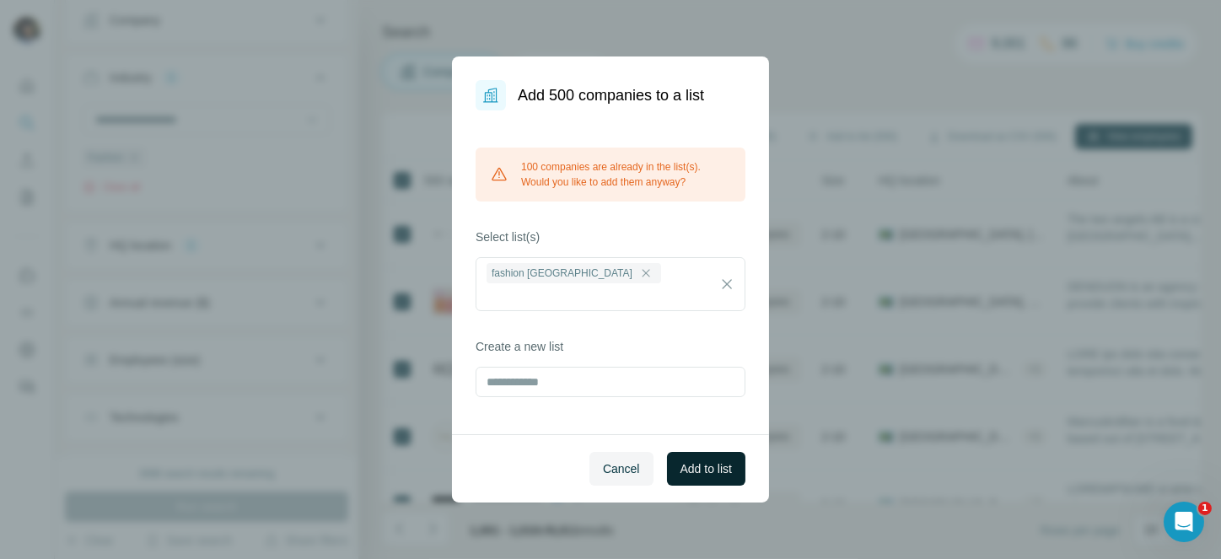
click at [700, 461] on span "Add to list" at bounding box center [706, 469] width 51 height 17
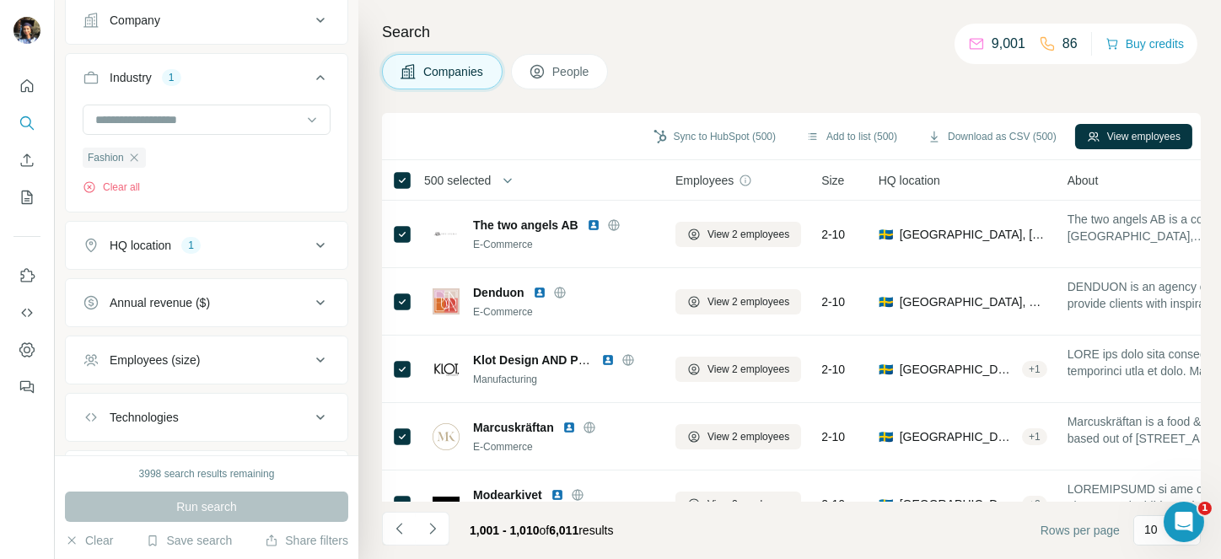
click at [467, 186] on span "500 selected" at bounding box center [457, 180] width 67 height 17
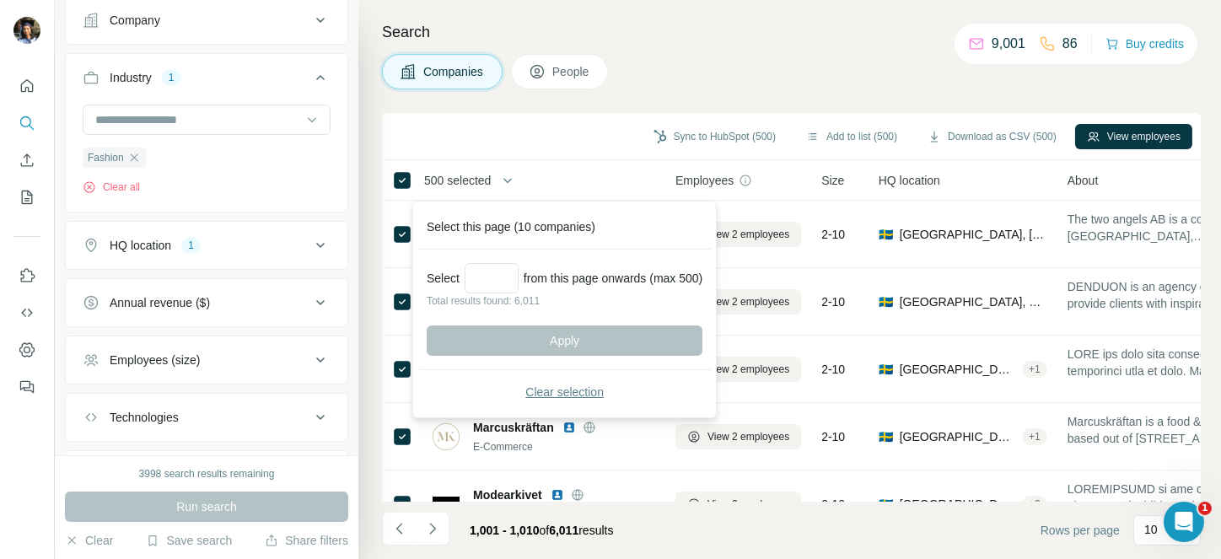
click at [563, 392] on span "Clear selection" at bounding box center [565, 392] width 78 height 17
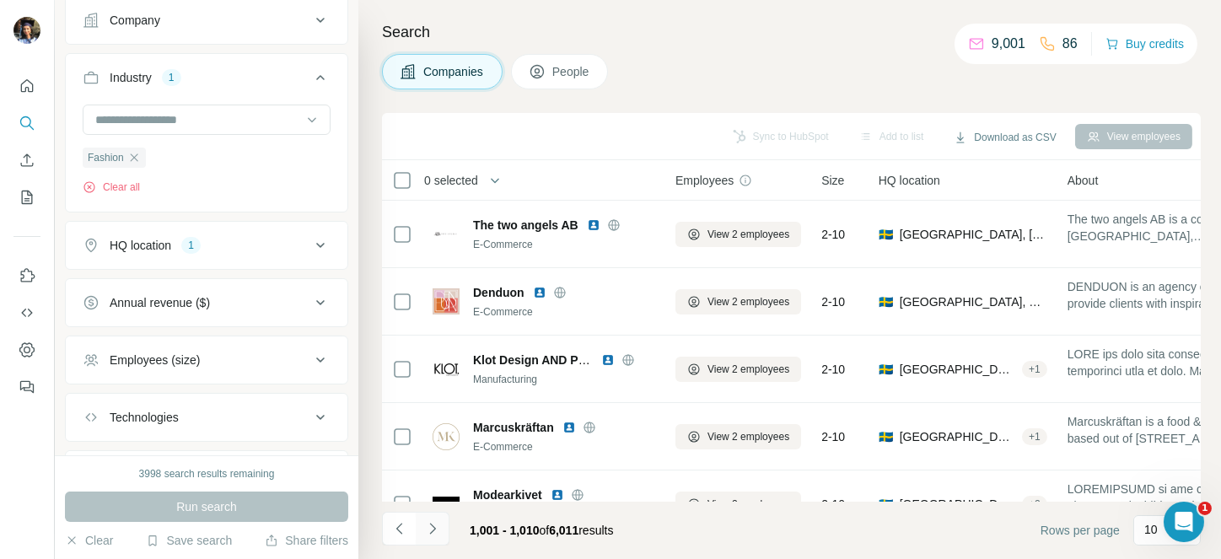
click at [443, 519] on button "Navigate to next page" at bounding box center [433, 529] width 34 height 34
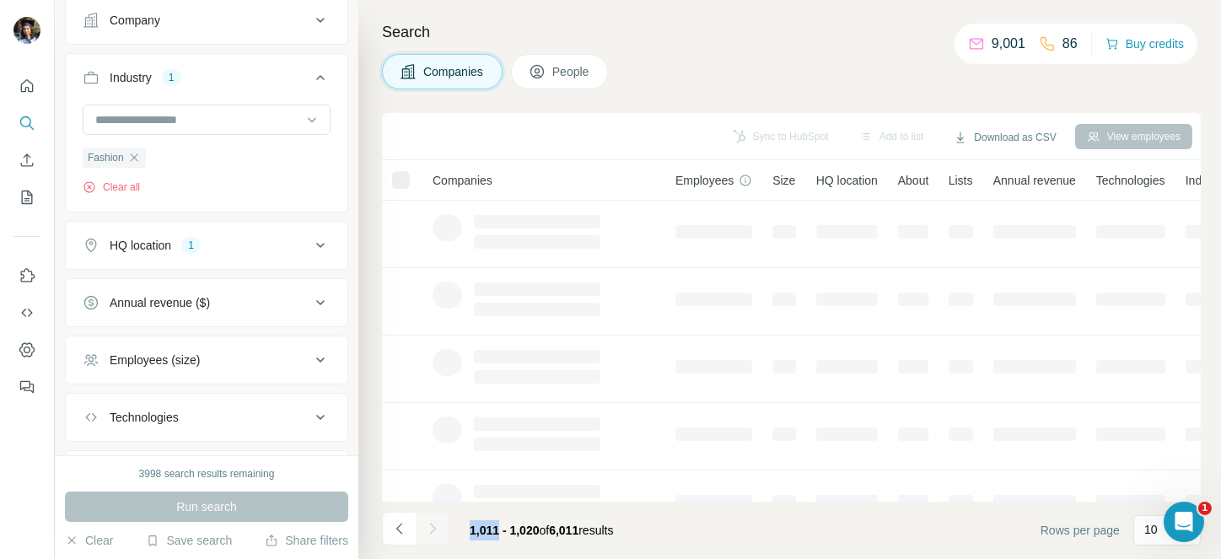
click at [443, 519] on div at bounding box center [433, 529] width 34 height 34
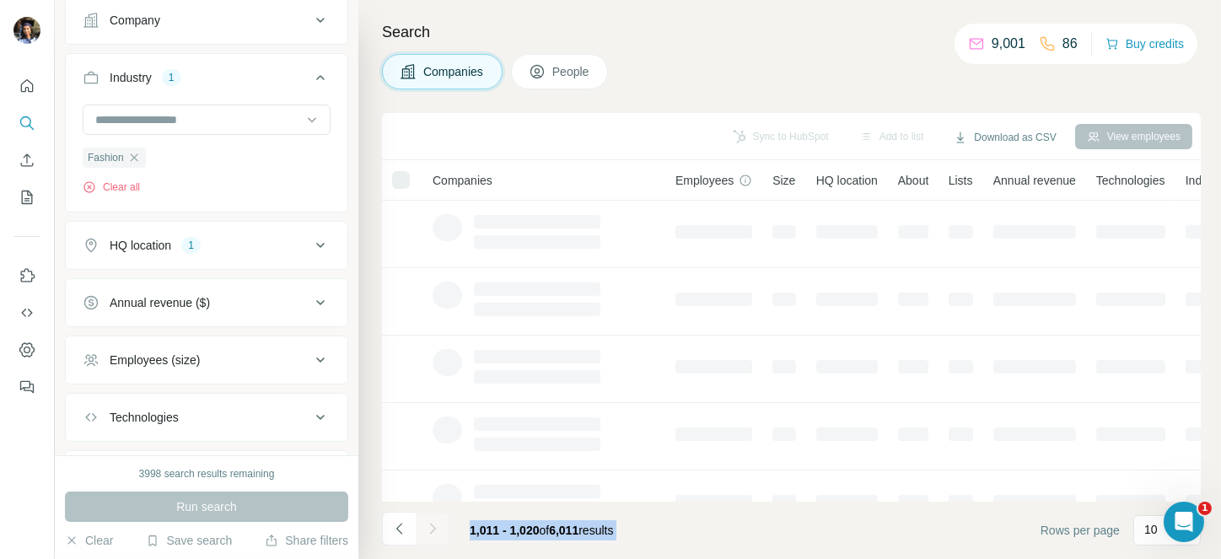
click at [443, 519] on div at bounding box center [433, 529] width 34 height 34
click at [443, 519] on button "Navigate to next page" at bounding box center [433, 529] width 34 height 34
click at [438, 522] on div at bounding box center [433, 529] width 34 height 34
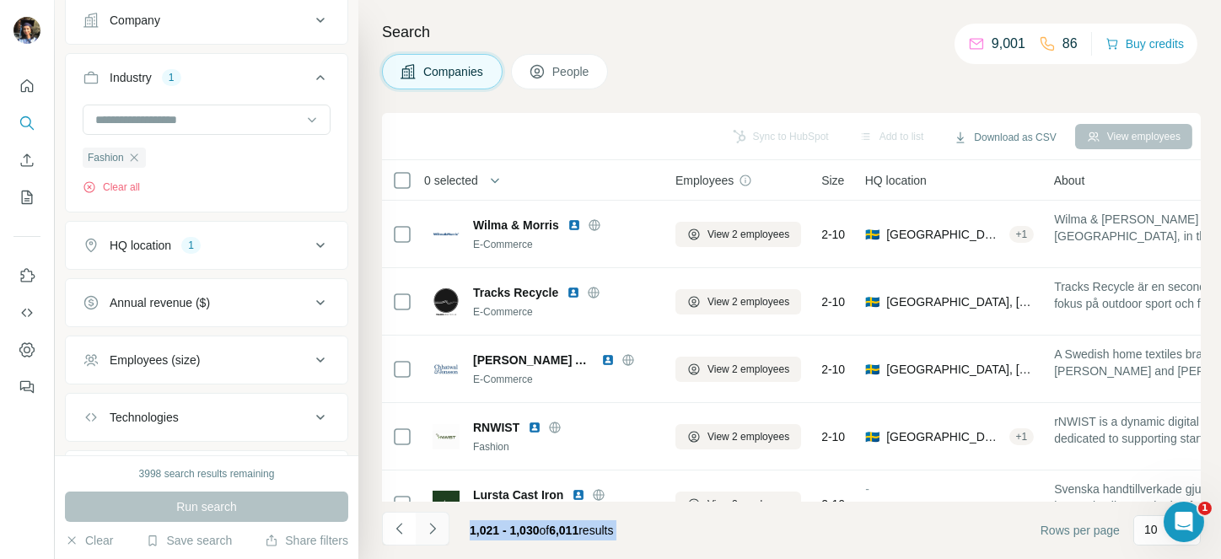
click at [426, 527] on icon "Navigate to next page" at bounding box center [432, 528] width 17 height 17
click at [426, 527] on div at bounding box center [433, 529] width 34 height 34
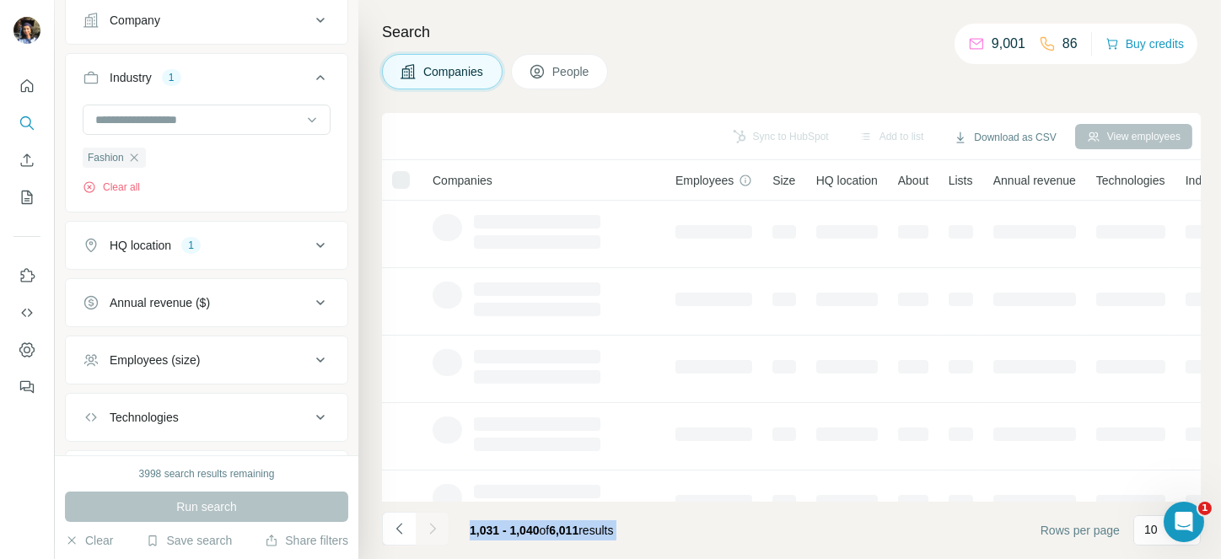
click at [426, 527] on div at bounding box center [433, 529] width 34 height 34
click at [426, 527] on icon "Navigate to next page" at bounding box center [432, 528] width 17 height 17
click at [426, 527] on div at bounding box center [433, 529] width 34 height 34
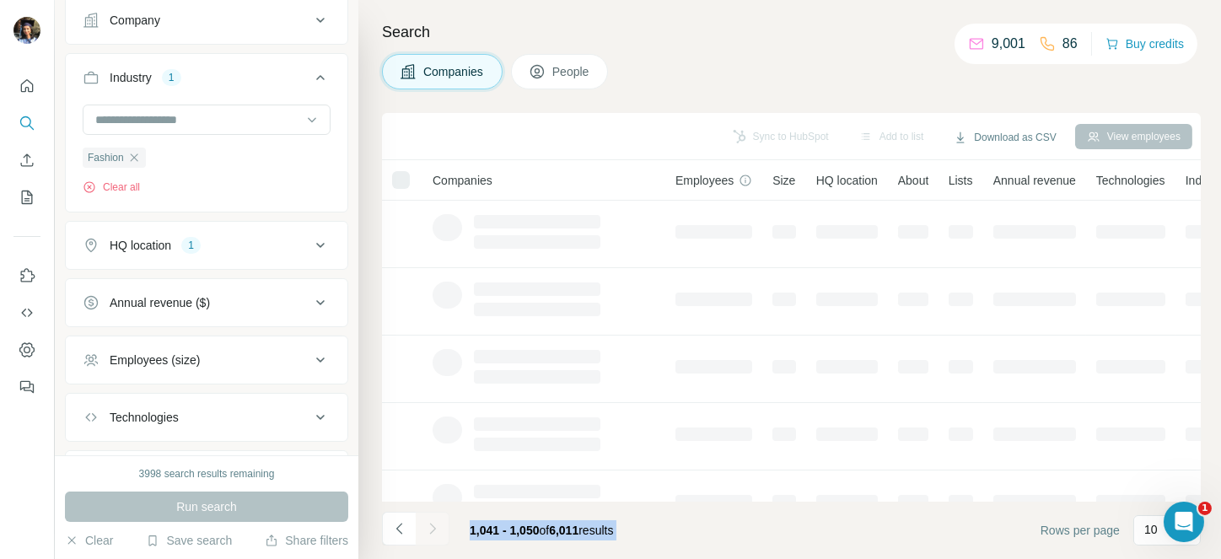
click at [426, 527] on div at bounding box center [433, 529] width 34 height 34
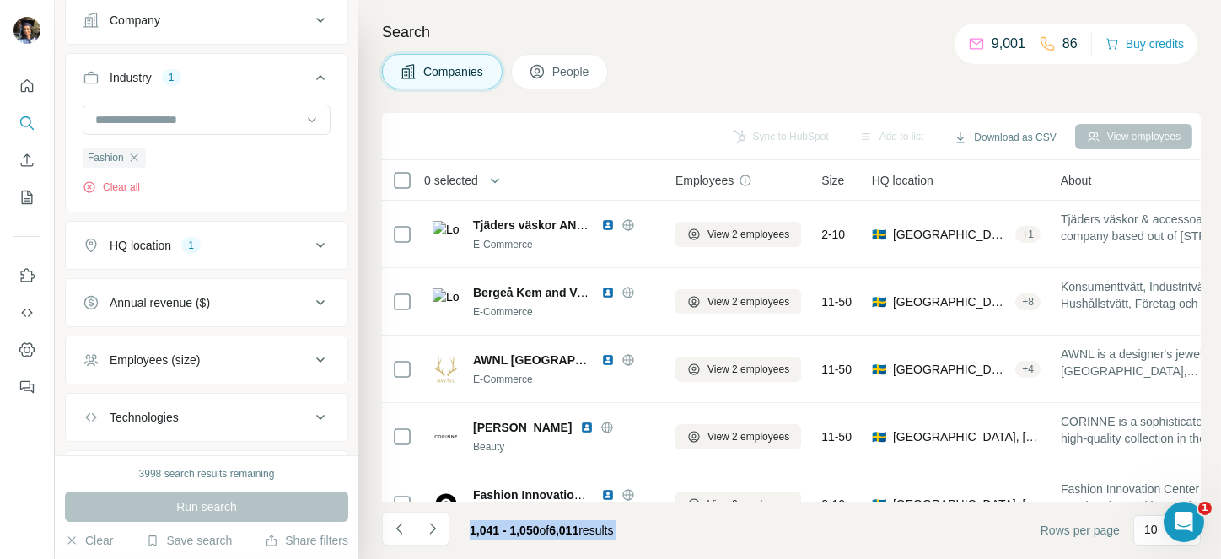
click at [426, 527] on icon "Navigate to next page" at bounding box center [432, 528] width 17 height 17
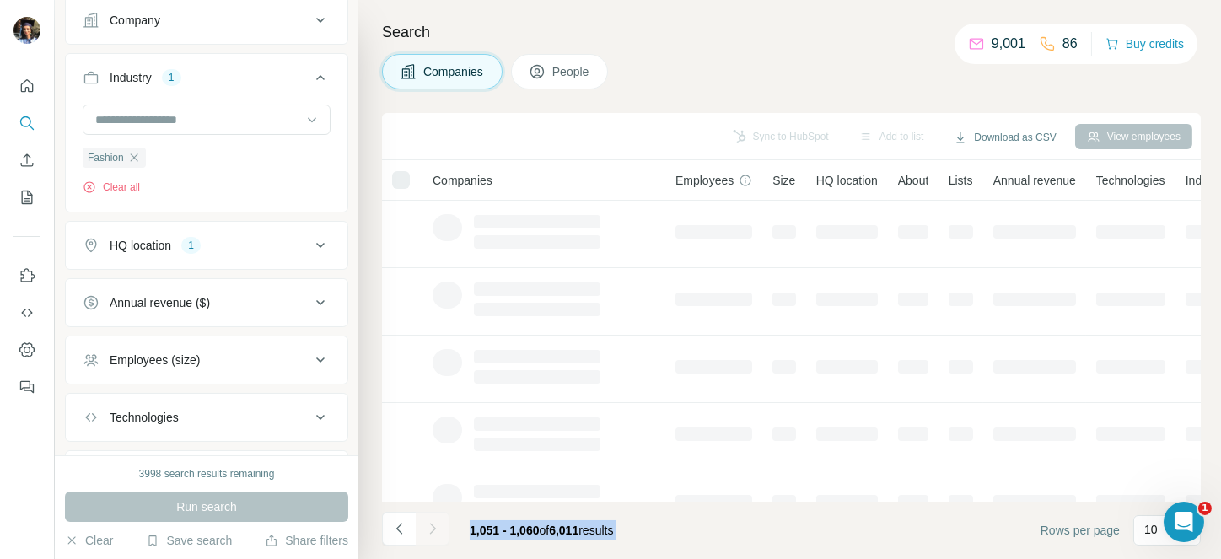
click at [426, 527] on div at bounding box center [433, 529] width 34 height 34
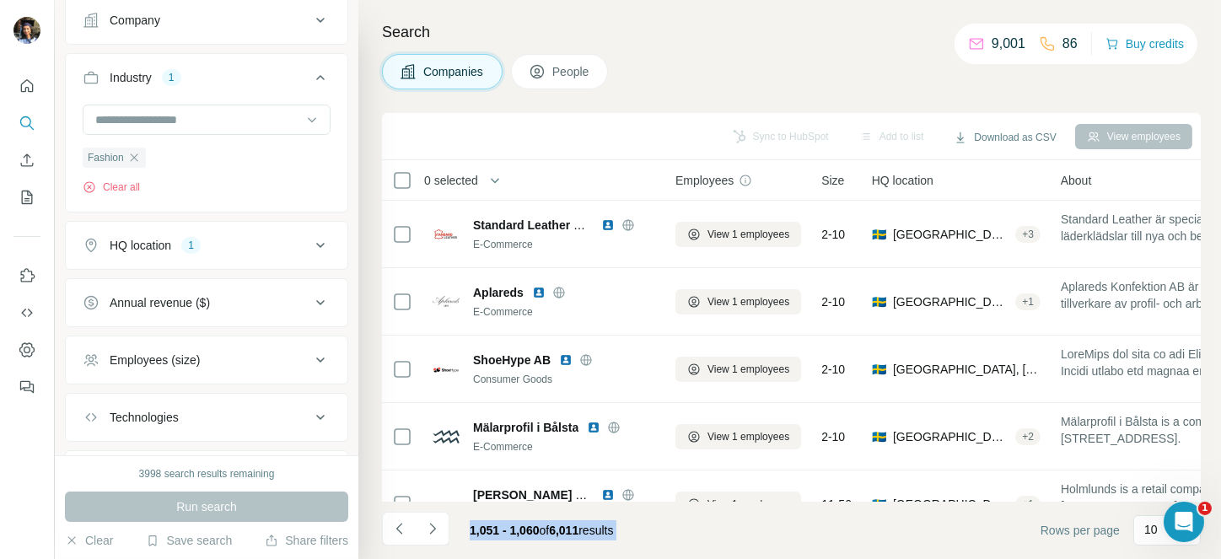
click at [426, 527] on icon "Navigate to next page" at bounding box center [432, 528] width 17 height 17
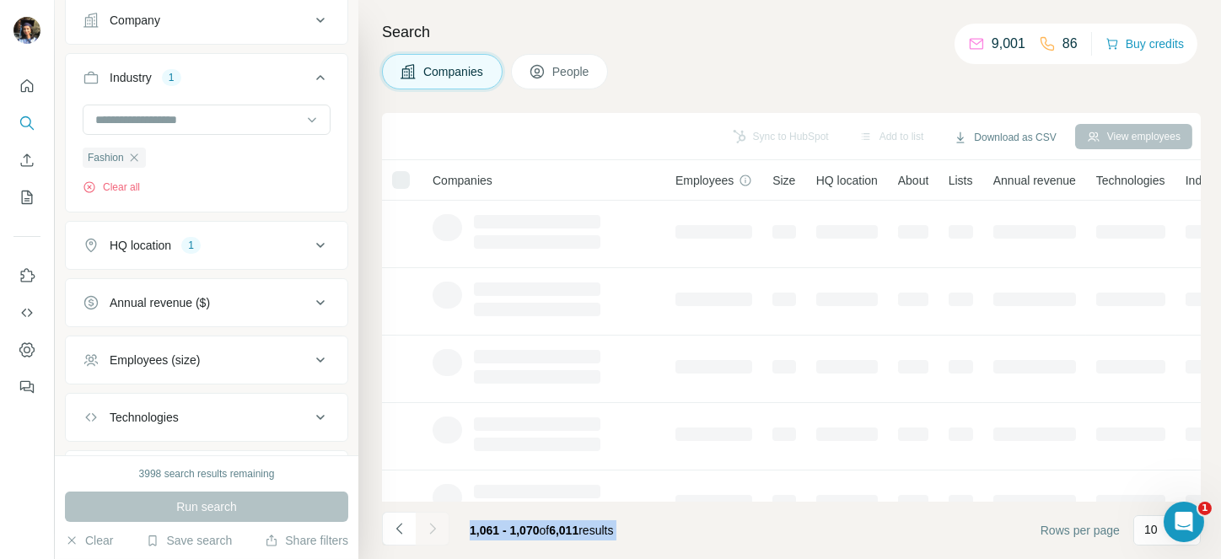
click at [426, 527] on div at bounding box center [433, 529] width 34 height 34
click at [426, 527] on icon "Navigate to next page" at bounding box center [432, 528] width 17 height 17
click at [426, 527] on div at bounding box center [433, 529] width 34 height 34
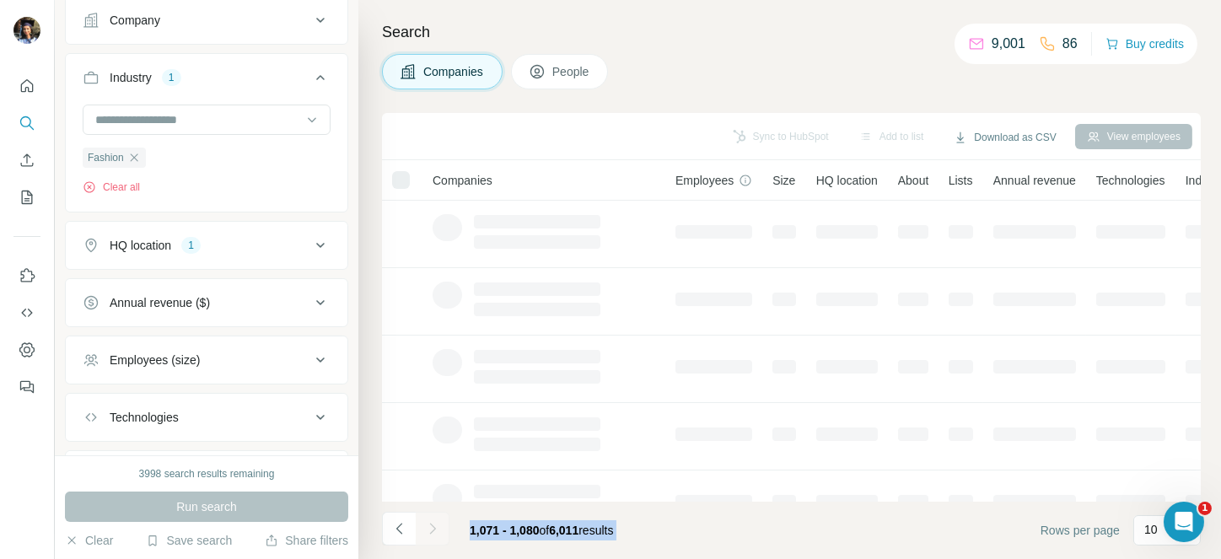
click at [426, 527] on div at bounding box center [433, 529] width 34 height 34
click at [426, 527] on icon "Navigate to next page" at bounding box center [432, 528] width 17 height 17
click at [426, 527] on div at bounding box center [433, 529] width 34 height 34
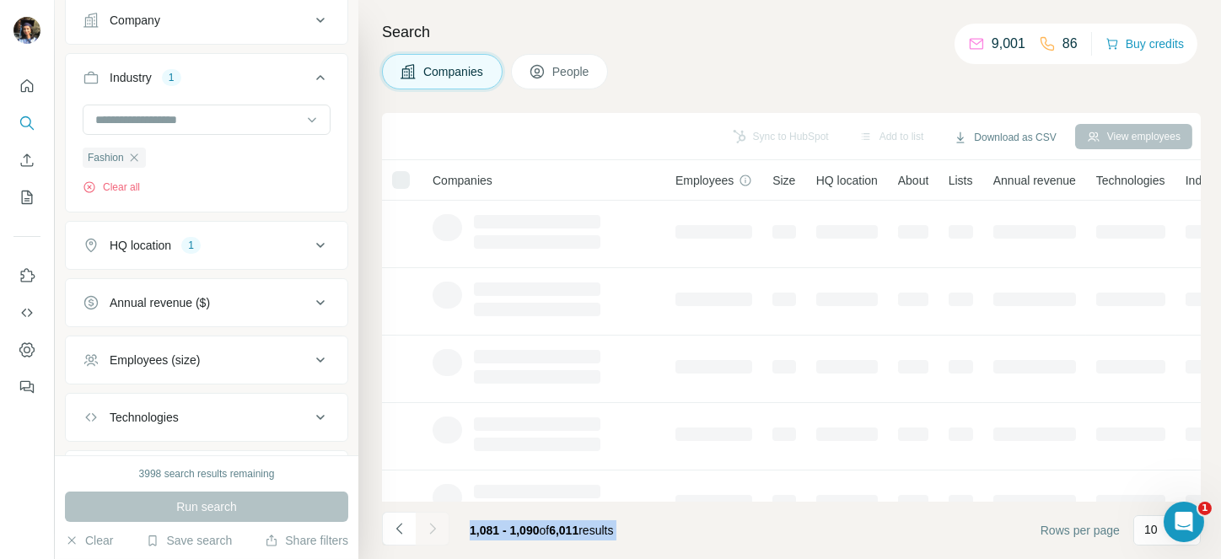
click at [426, 527] on div at bounding box center [433, 529] width 34 height 34
click at [426, 527] on icon "Navigate to next page" at bounding box center [432, 528] width 17 height 17
click at [426, 527] on div at bounding box center [433, 529] width 34 height 34
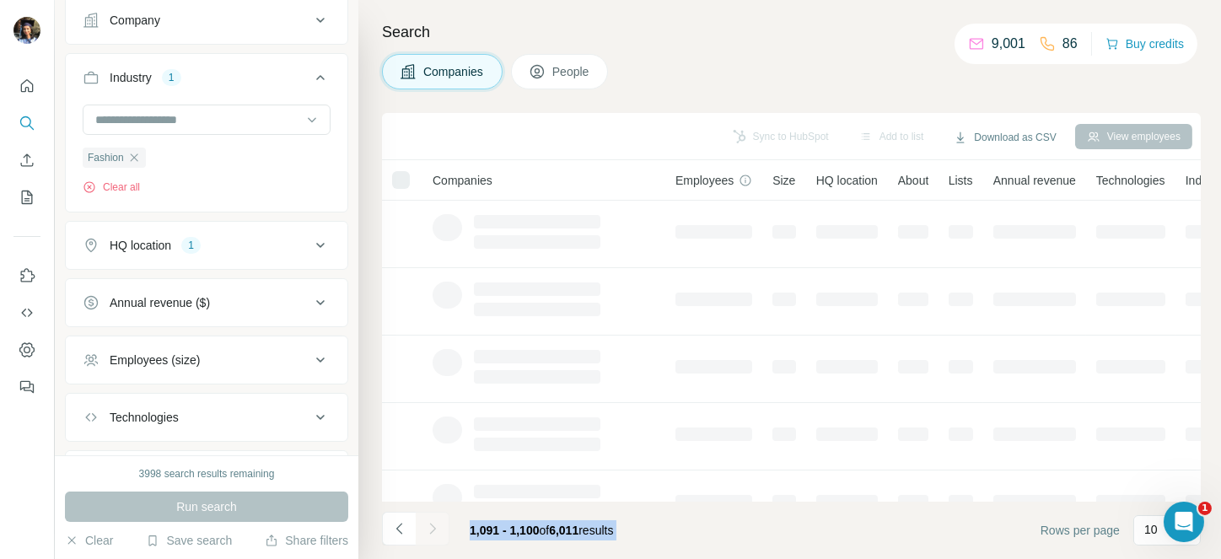
click at [426, 527] on div at bounding box center [433, 529] width 34 height 34
click at [426, 527] on icon "Navigate to next page" at bounding box center [432, 528] width 17 height 17
click at [426, 527] on div at bounding box center [433, 529] width 34 height 34
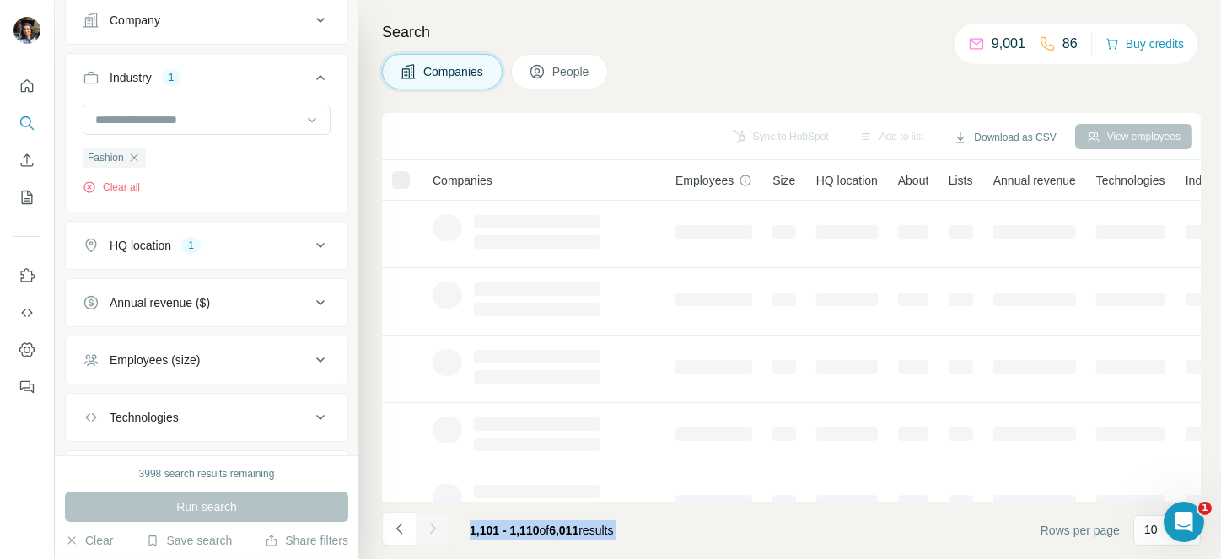
click at [426, 527] on div at bounding box center [433, 529] width 34 height 34
click at [426, 527] on icon "Navigate to next page" at bounding box center [432, 528] width 17 height 17
click at [426, 527] on div at bounding box center [433, 529] width 34 height 34
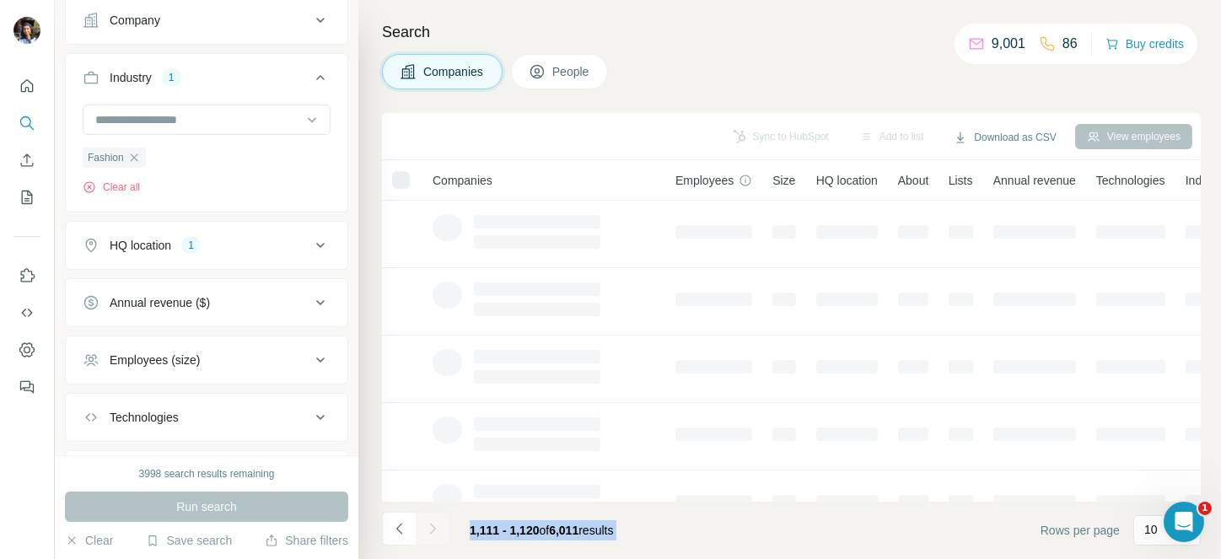
click at [426, 527] on div at bounding box center [433, 529] width 34 height 34
click at [426, 527] on icon "Navigate to next page" at bounding box center [432, 528] width 17 height 17
click at [426, 527] on div at bounding box center [433, 529] width 34 height 34
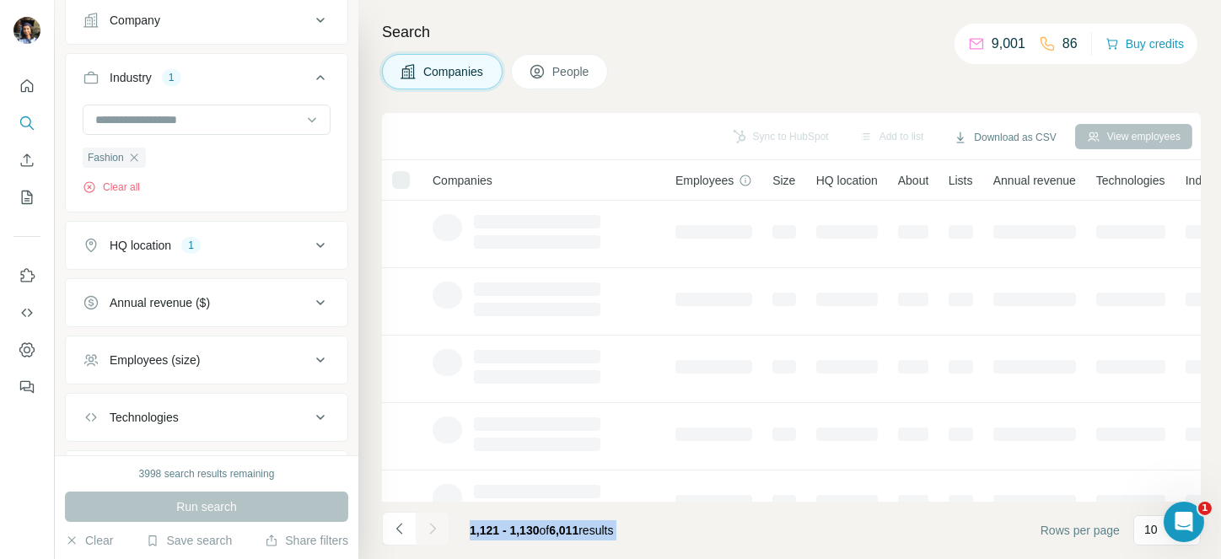
click at [426, 527] on div at bounding box center [433, 529] width 34 height 34
click at [426, 527] on icon "Navigate to next page" at bounding box center [432, 528] width 17 height 17
click at [426, 527] on div at bounding box center [433, 529] width 34 height 34
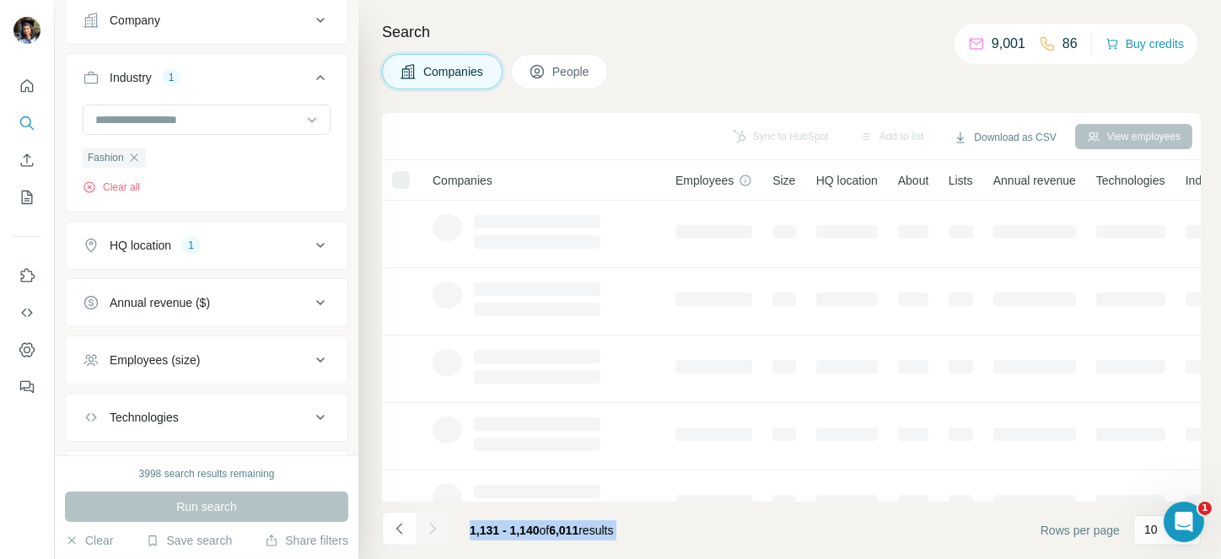
click at [426, 527] on div at bounding box center [433, 529] width 34 height 34
click at [426, 527] on icon "Navigate to next page" at bounding box center [432, 528] width 17 height 17
click at [426, 527] on div at bounding box center [433, 529] width 34 height 34
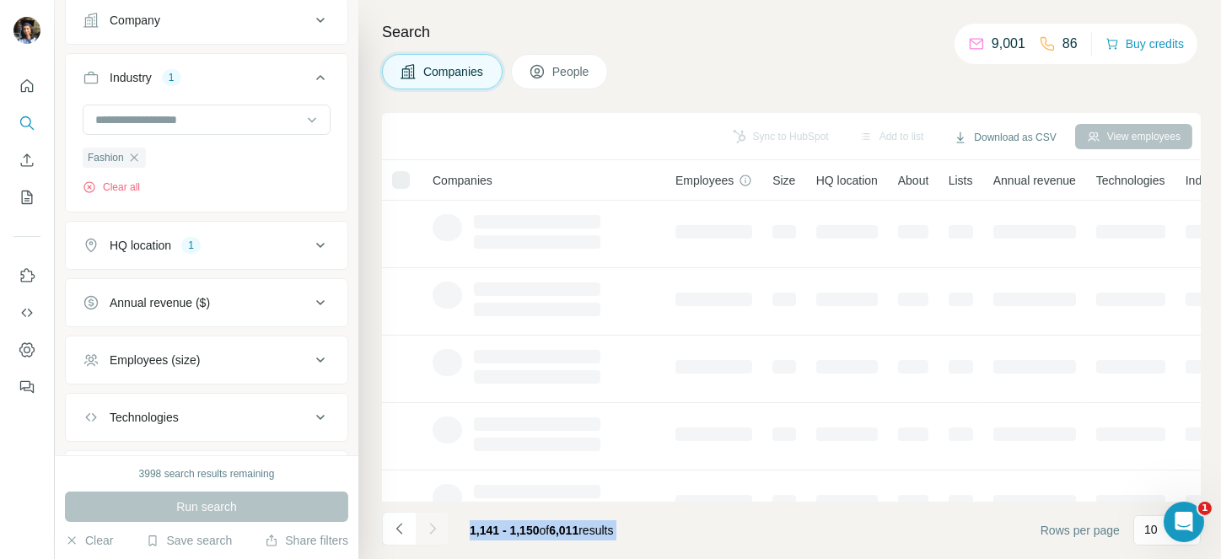
click at [426, 527] on div at bounding box center [433, 529] width 34 height 34
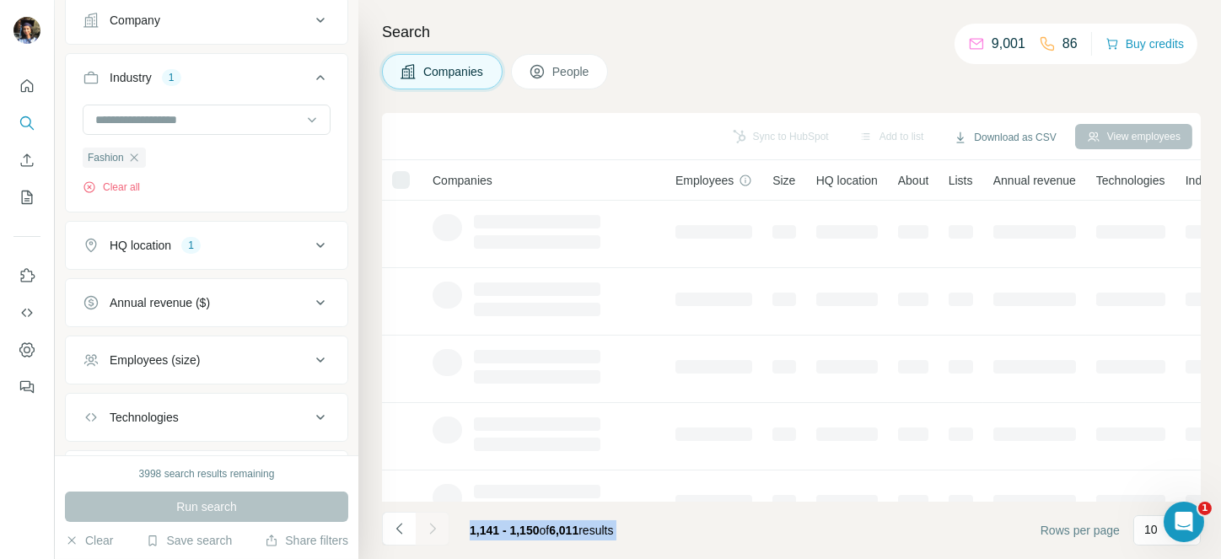
click at [426, 527] on div at bounding box center [433, 529] width 34 height 34
click at [426, 527] on icon "Navigate to next page" at bounding box center [432, 528] width 17 height 17
click at [426, 527] on div at bounding box center [433, 529] width 34 height 34
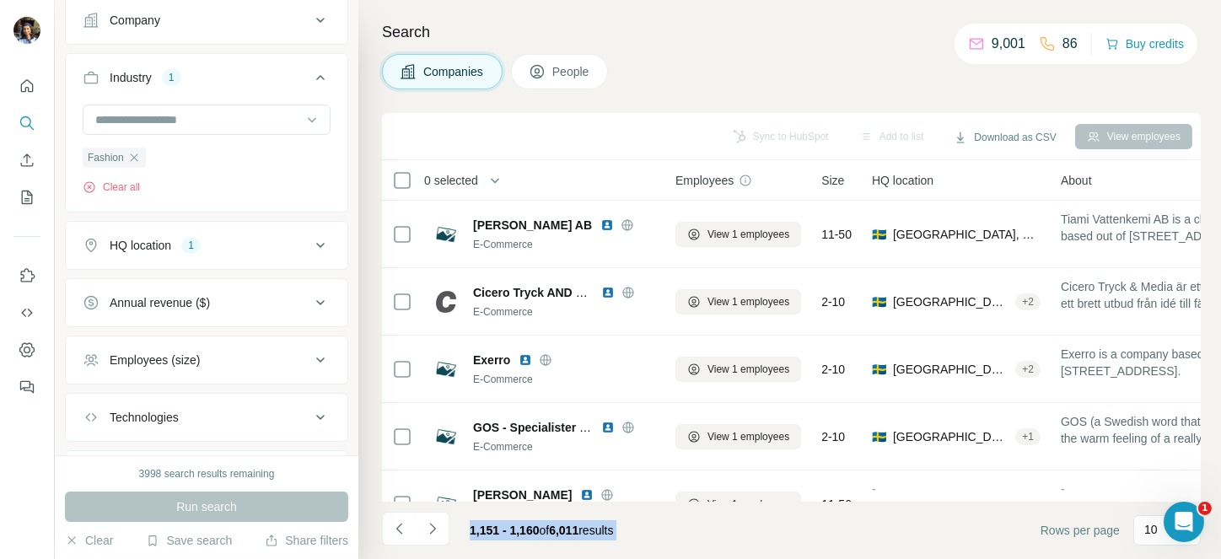
click at [426, 527] on icon "Navigate to next page" at bounding box center [432, 528] width 17 height 17
click at [426, 527] on div at bounding box center [433, 529] width 34 height 34
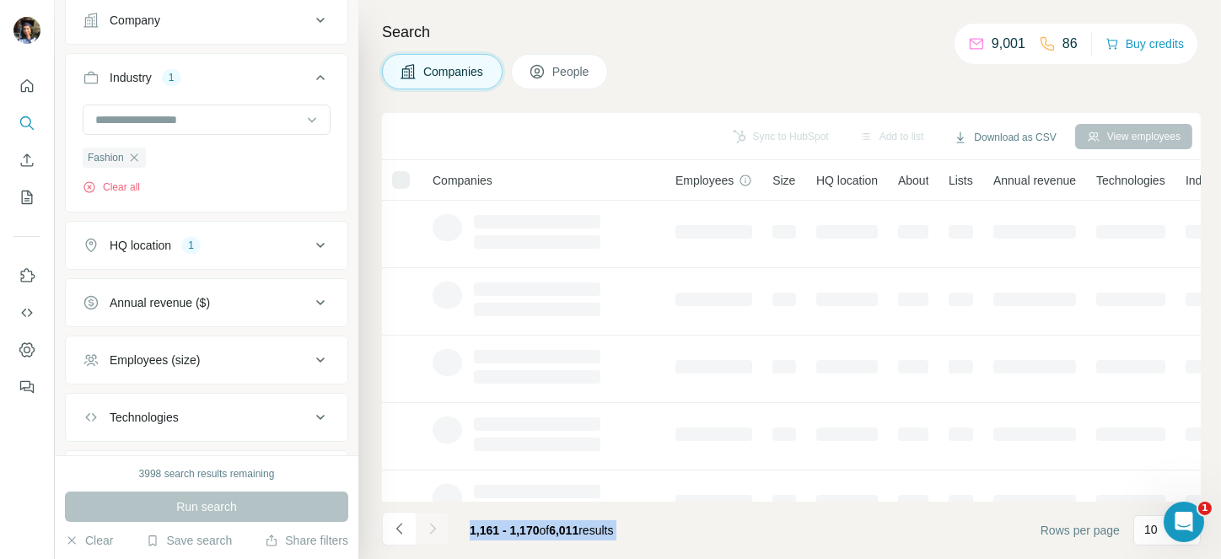
click at [426, 527] on div at bounding box center [433, 529] width 34 height 34
click at [426, 527] on icon "Navigate to next page" at bounding box center [432, 528] width 17 height 17
click at [426, 527] on div at bounding box center [433, 529] width 34 height 34
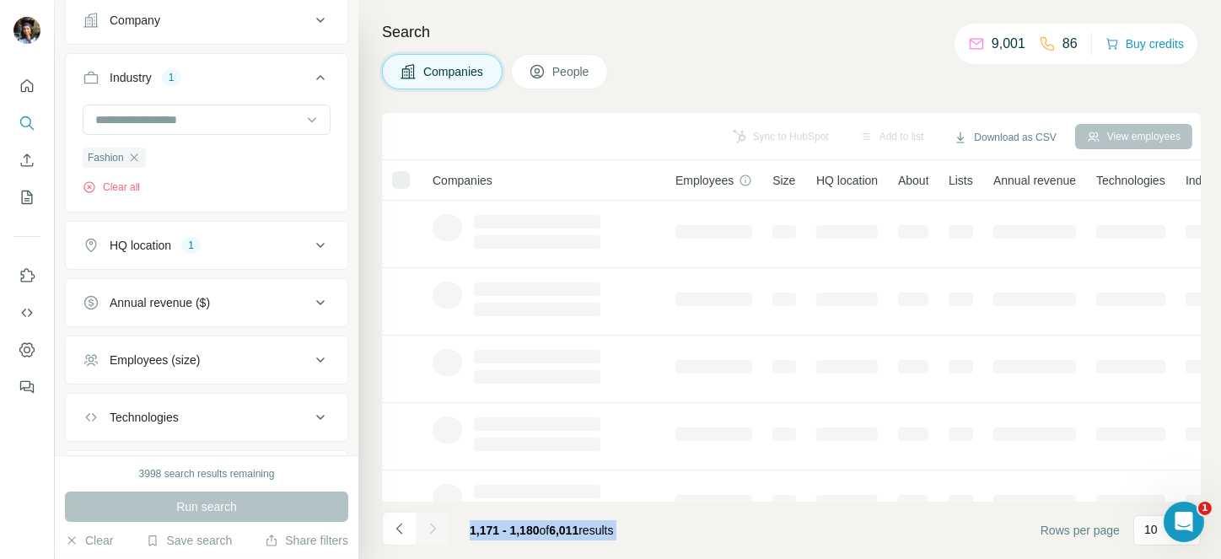
click at [426, 527] on div at bounding box center [433, 529] width 34 height 34
click at [426, 527] on icon "Navigate to next page" at bounding box center [432, 528] width 17 height 17
click at [426, 527] on div at bounding box center [433, 529] width 34 height 34
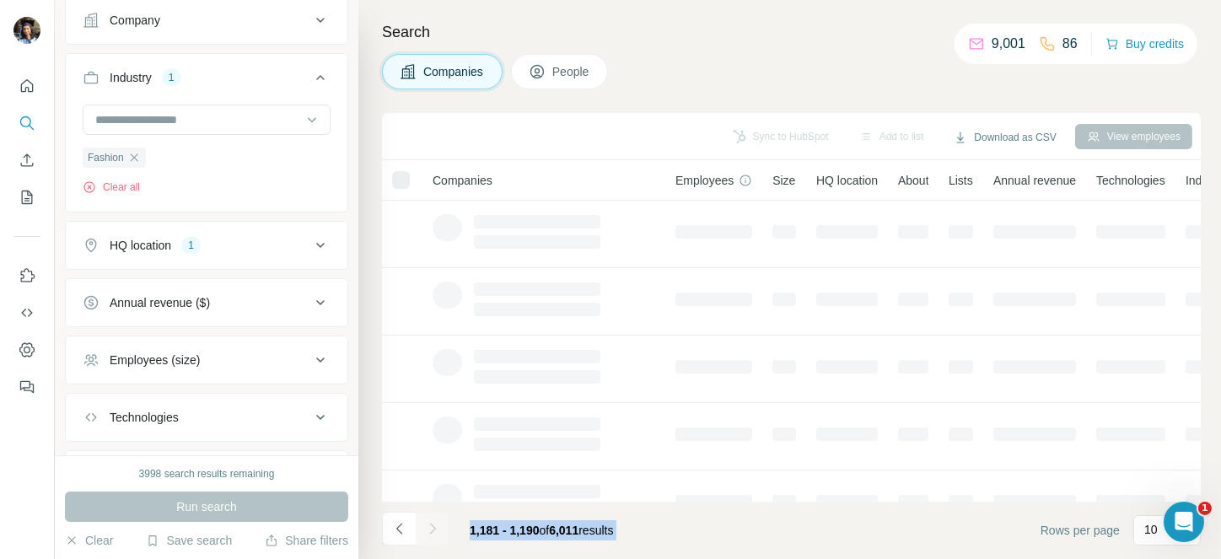
click at [426, 527] on div at bounding box center [433, 529] width 34 height 34
click at [426, 527] on icon "Navigate to next page" at bounding box center [432, 528] width 17 height 17
click at [426, 527] on div at bounding box center [433, 529] width 34 height 34
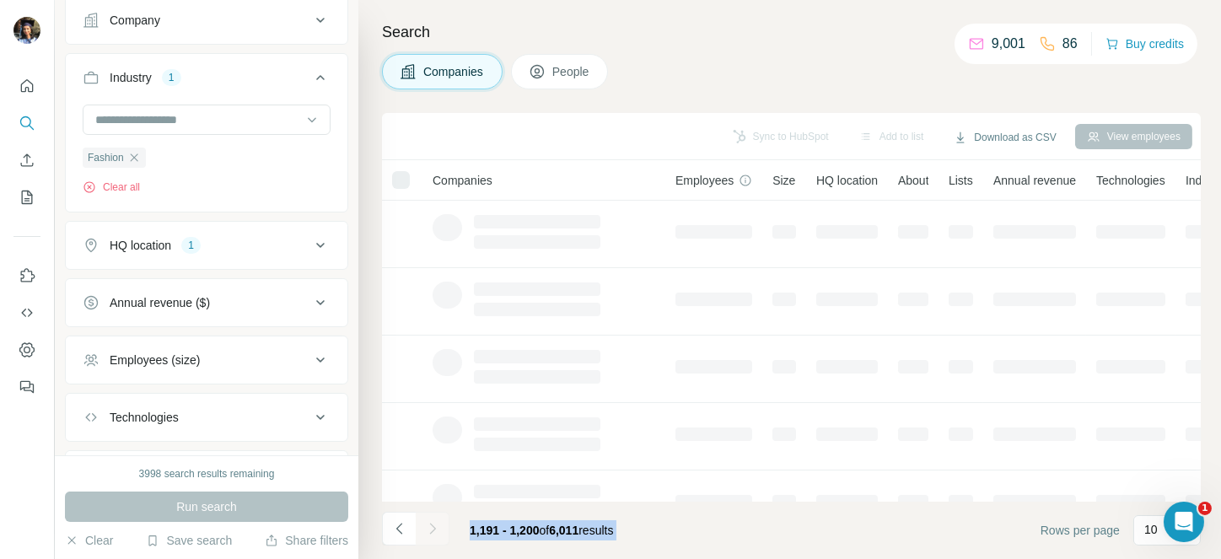
click at [426, 527] on div at bounding box center [433, 529] width 34 height 34
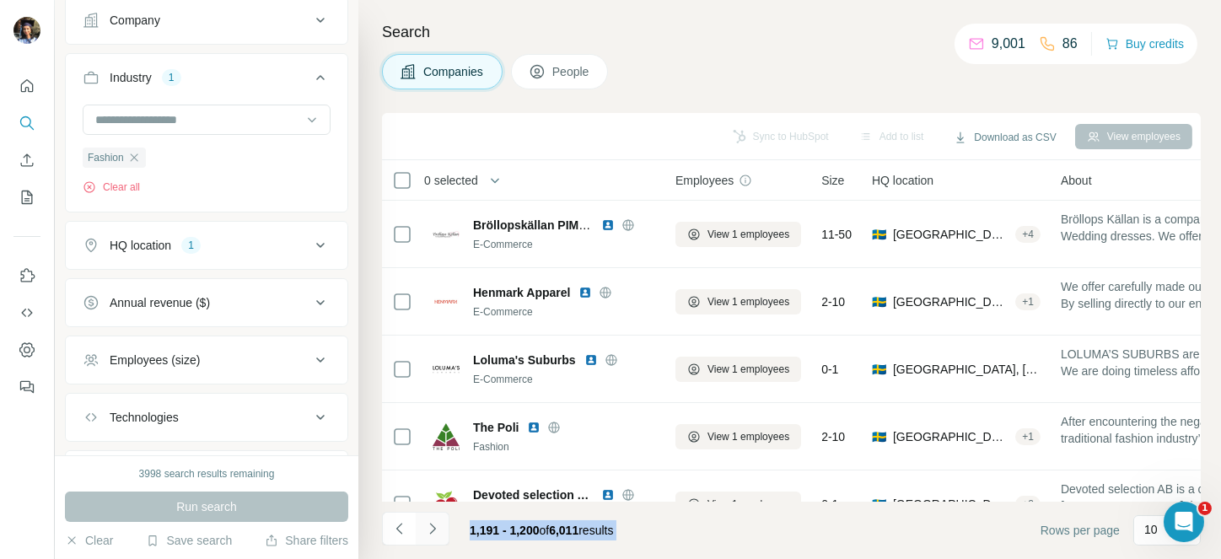
click at [426, 527] on icon "Navigate to next page" at bounding box center [432, 528] width 17 height 17
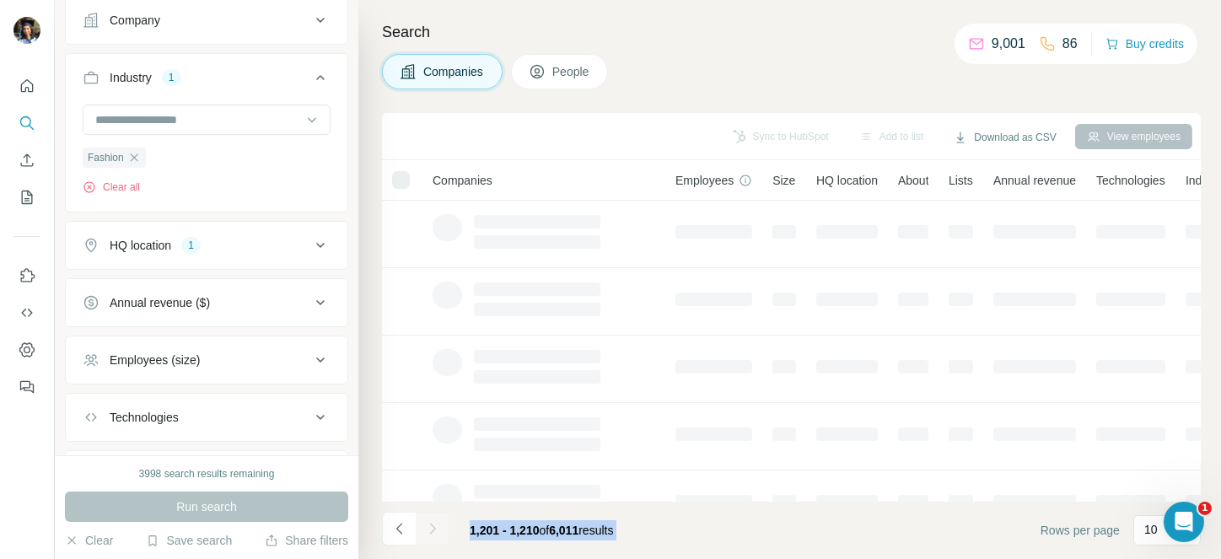
click at [426, 527] on div at bounding box center [433, 529] width 34 height 34
click at [426, 527] on icon "Navigate to next page" at bounding box center [432, 528] width 17 height 17
click at [426, 527] on div at bounding box center [433, 529] width 34 height 34
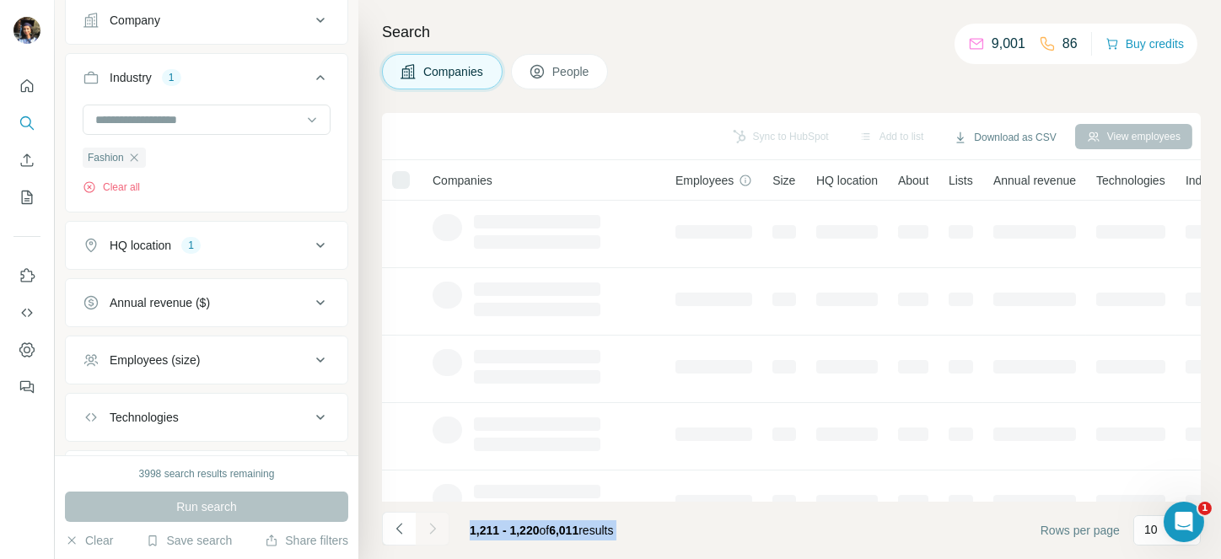
click at [426, 527] on div at bounding box center [433, 529] width 34 height 34
click at [426, 527] on icon "Navigate to next page" at bounding box center [432, 528] width 17 height 17
click at [426, 527] on div at bounding box center [433, 529] width 34 height 34
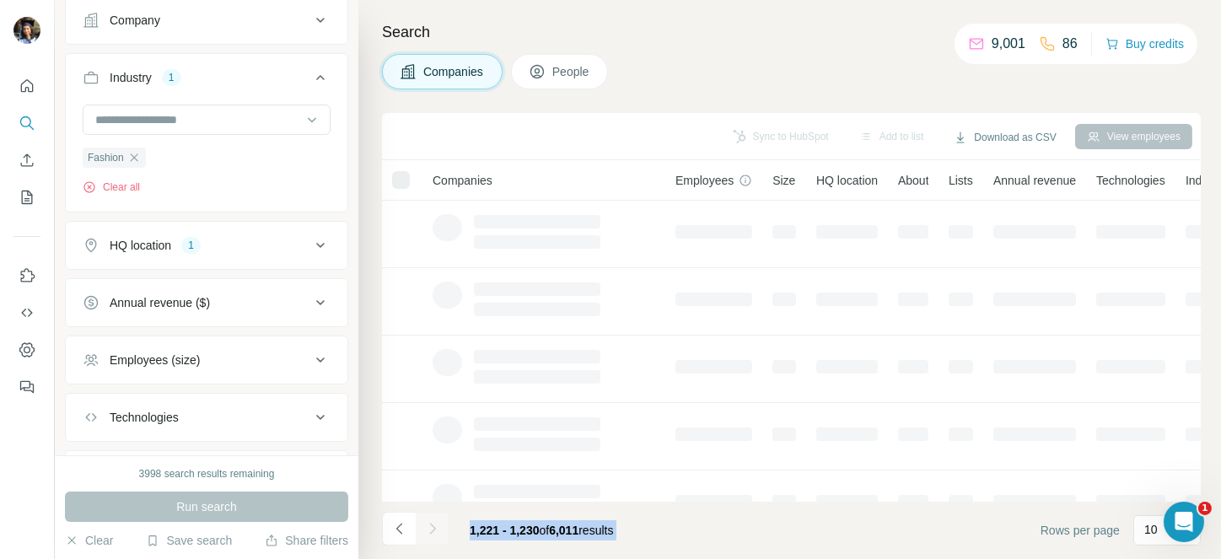
click at [426, 527] on div at bounding box center [433, 529] width 34 height 34
click at [426, 527] on icon "Navigate to next page" at bounding box center [432, 528] width 17 height 17
click at [426, 527] on div at bounding box center [433, 529] width 34 height 34
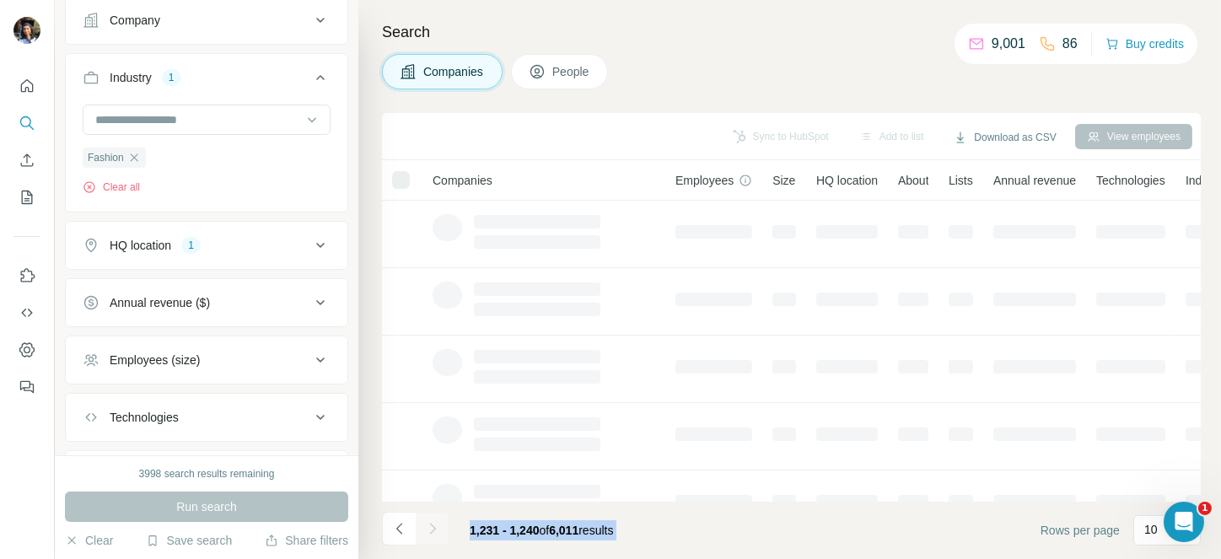
click at [426, 527] on div at bounding box center [433, 529] width 34 height 34
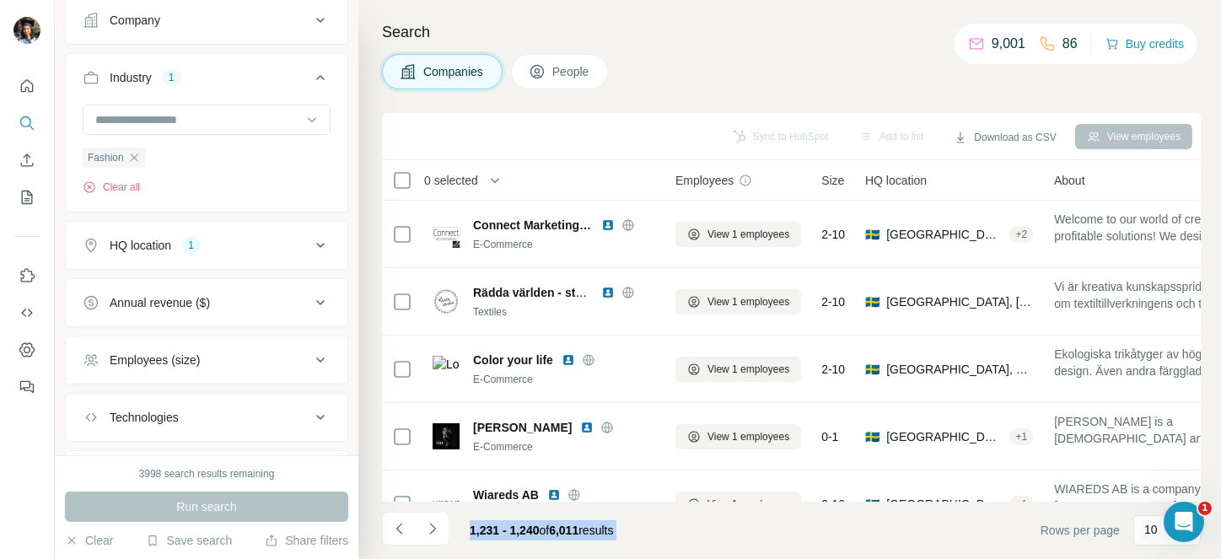
click at [426, 527] on icon "Navigate to next page" at bounding box center [432, 528] width 17 height 17
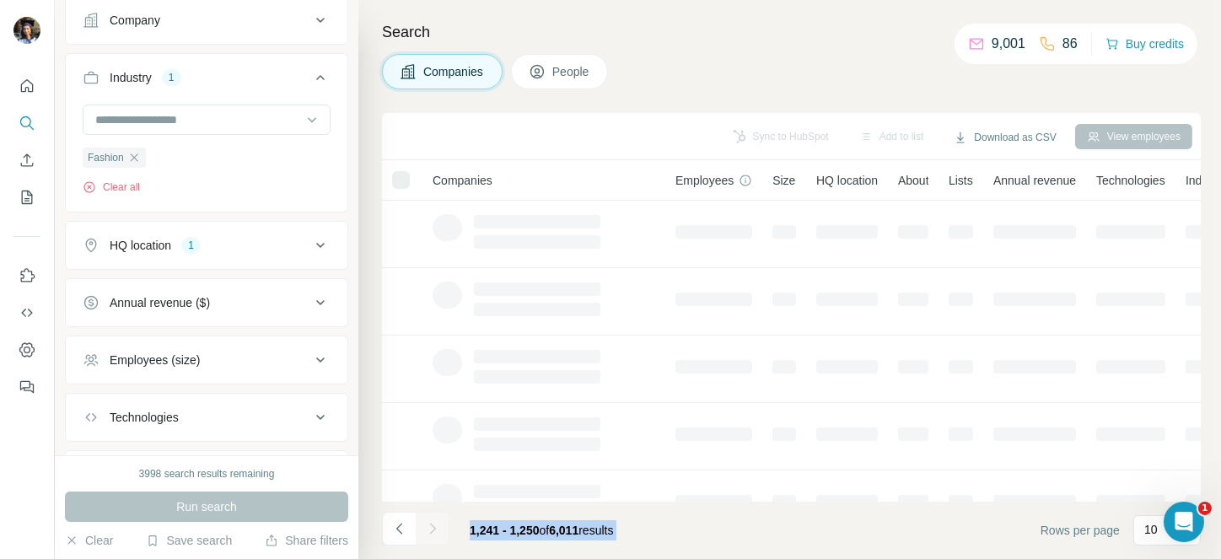
click at [426, 527] on div at bounding box center [433, 529] width 34 height 34
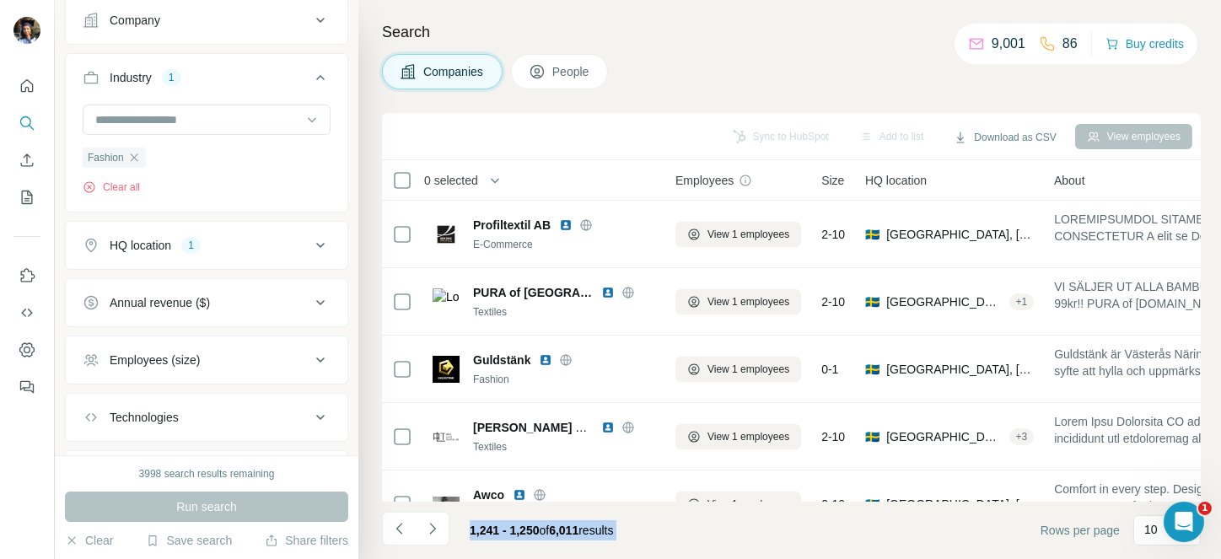
click at [426, 527] on icon "Navigate to next page" at bounding box center [432, 528] width 17 height 17
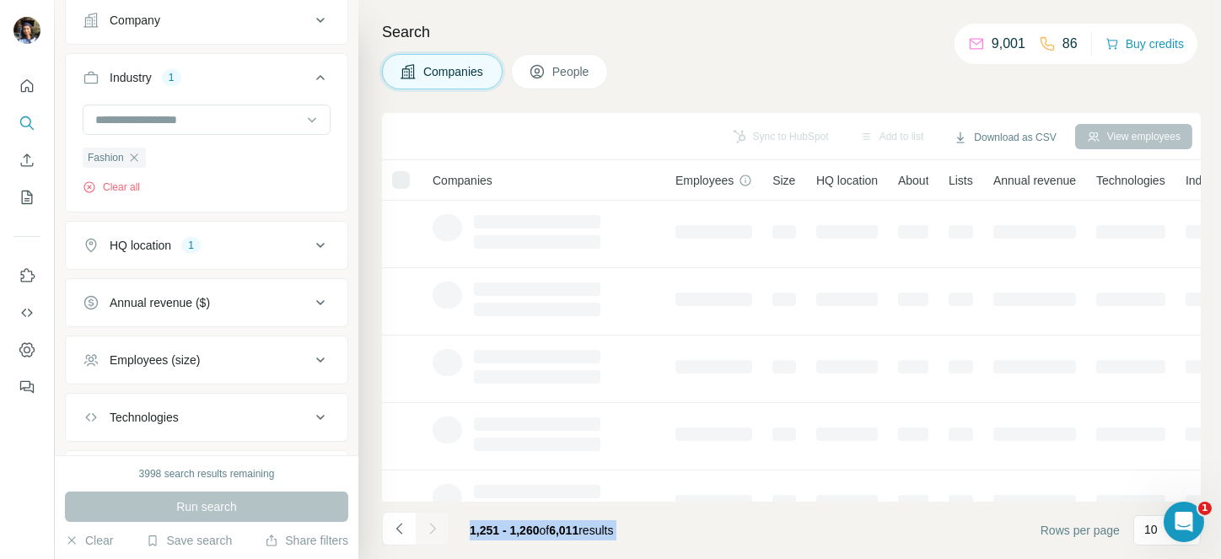
click at [426, 527] on div at bounding box center [433, 529] width 34 height 34
click at [426, 527] on icon "Navigate to next page" at bounding box center [432, 528] width 17 height 17
click at [426, 527] on div at bounding box center [433, 529] width 34 height 34
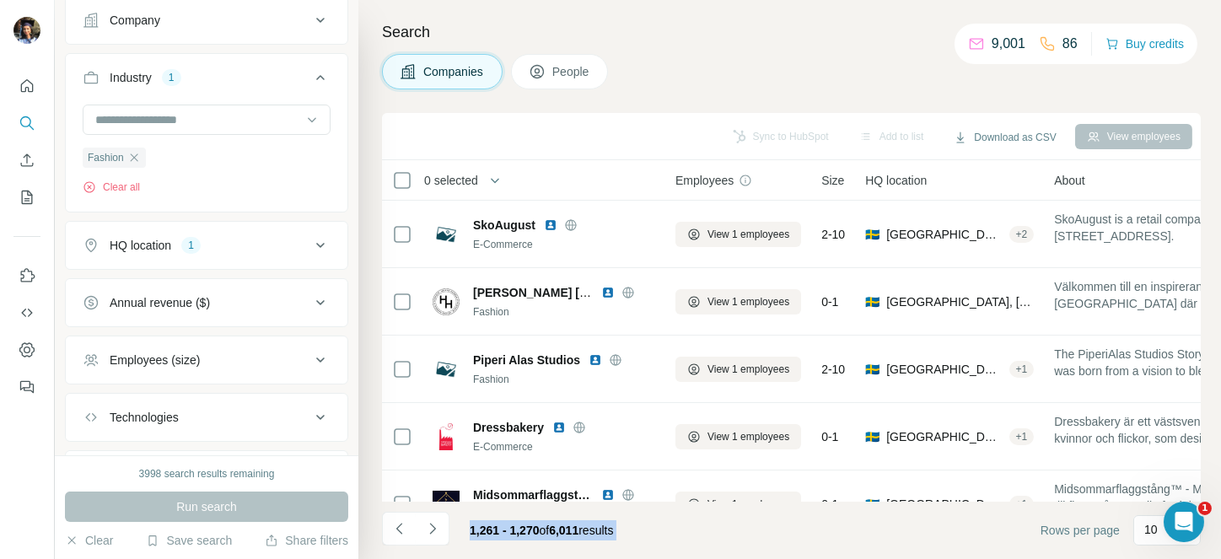
click at [426, 527] on icon "Navigate to next page" at bounding box center [432, 528] width 17 height 17
click at [426, 527] on div at bounding box center [433, 529] width 34 height 34
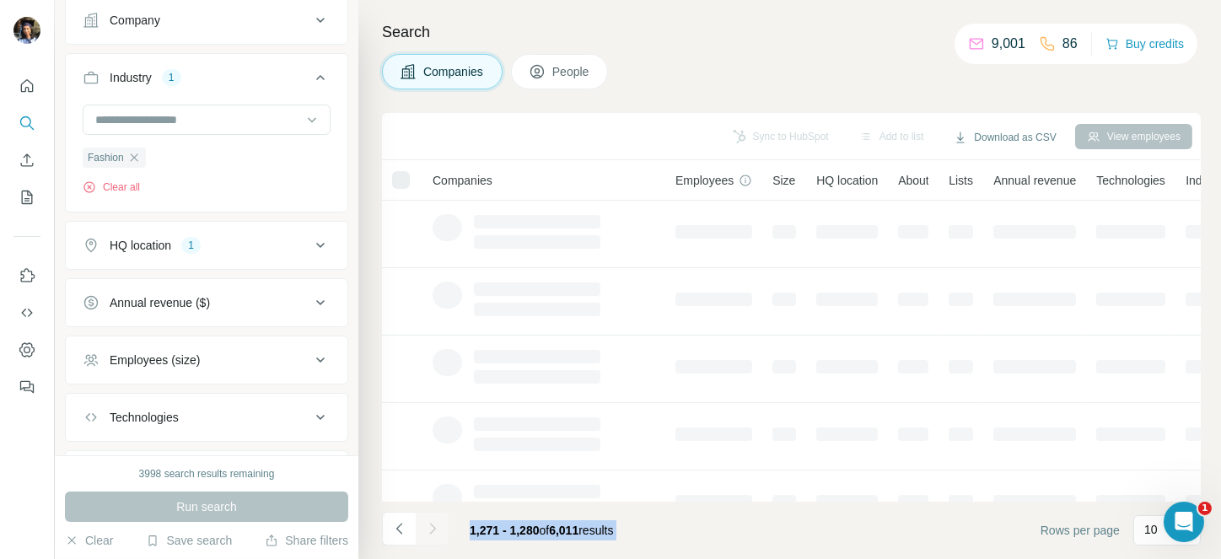
click at [426, 527] on div at bounding box center [433, 529] width 34 height 34
click at [426, 527] on icon "Navigate to next page" at bounding box center [432, 528] width 17 height 17
click at [426, 527] on div at bounding box center [433, 529] width 34 height 34
click at [426, 527] on icon "Navigate to next page" at bounding box center [432, 528] width 17 height 17
click at [426, 527] on div at bounding box center [433, 529] width 34 height 34
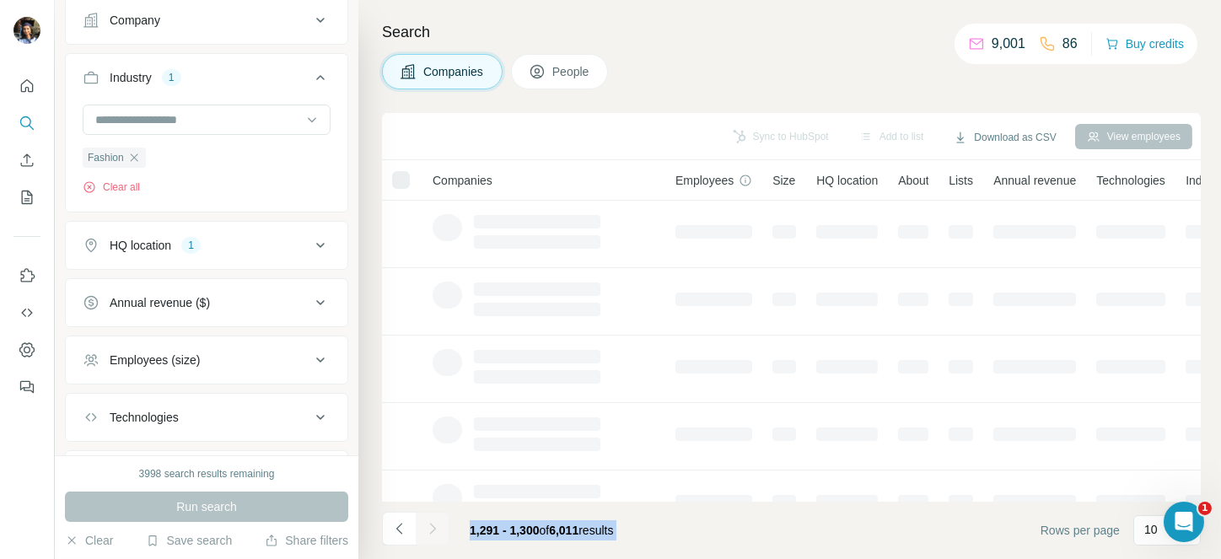
click at [426, 527] on icon "Navigate to next page" at bounding box center [432, 528] width 17 height 17
click at [426, 527] on div at bounding box center [433, 529] width 34 height 34
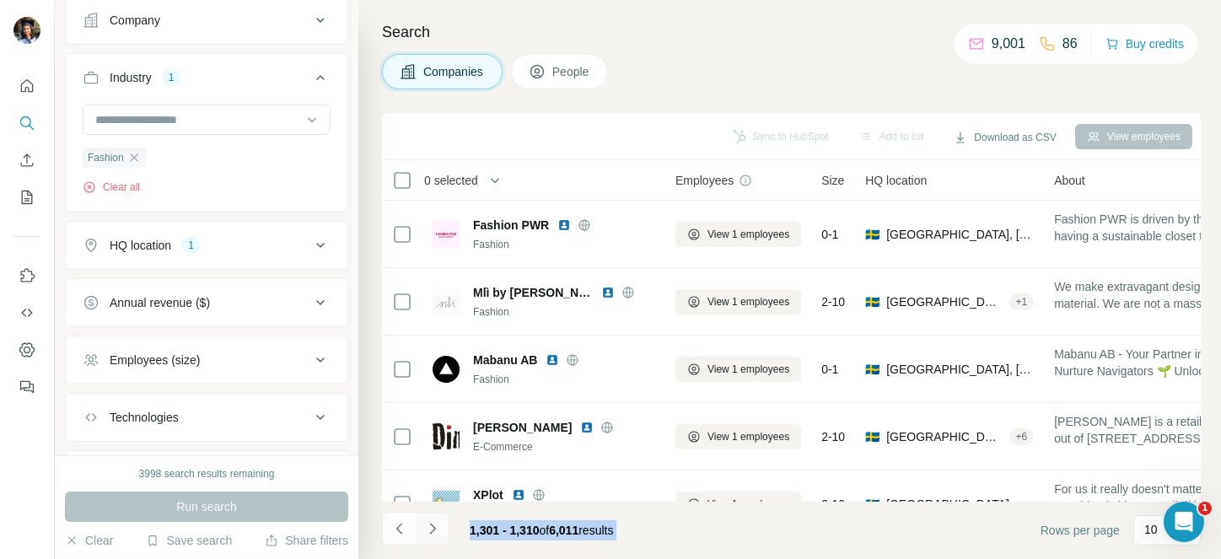
click at [426, 527] on icon "Navigate to next page" at bounding box center [432, 528] width 17 height 17
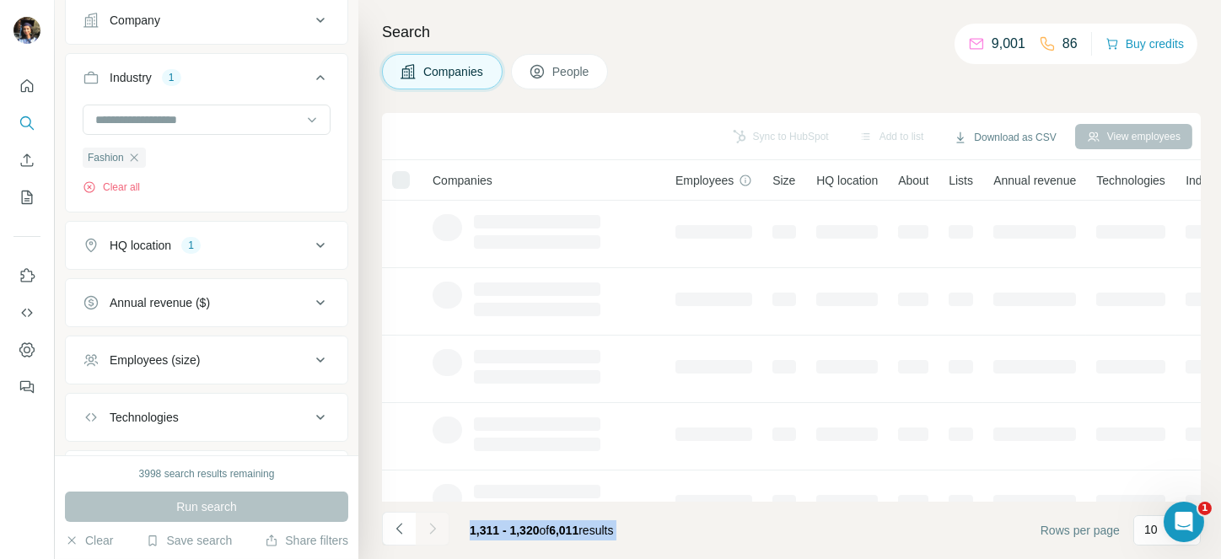
click at [426, 527] on div at bounding box center [433, 529] width 34 height 34
click at [426, 527] on icon "Navigate to next page" at bounding box center [432, 528] width 17 height 17
click at [426, 527] on div at bounding box center [433, 529] width 34 height 34
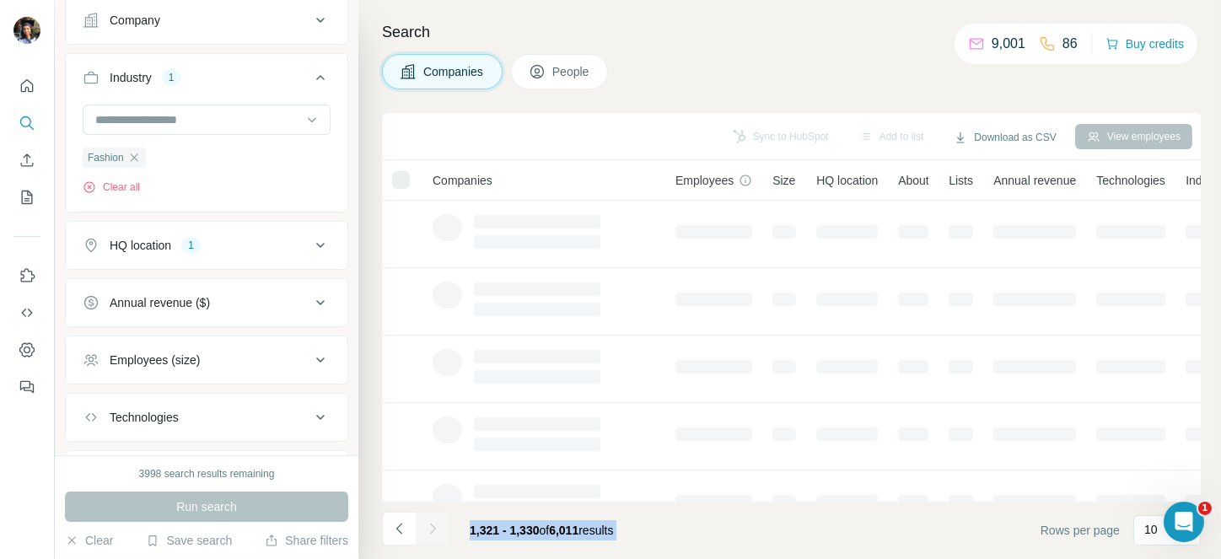
click at [426, 527] on div at bounding box center [433, 529] width 34 height 34
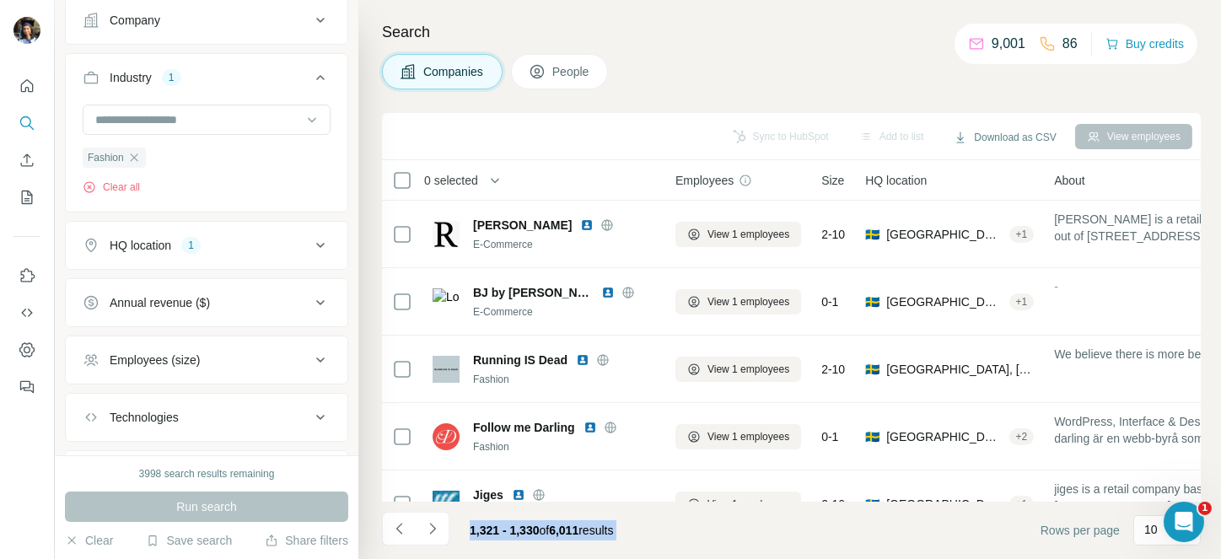
click at [426, 527] on icon "Navigate to next page" at bounding box center [432, 528] width 17 height 17
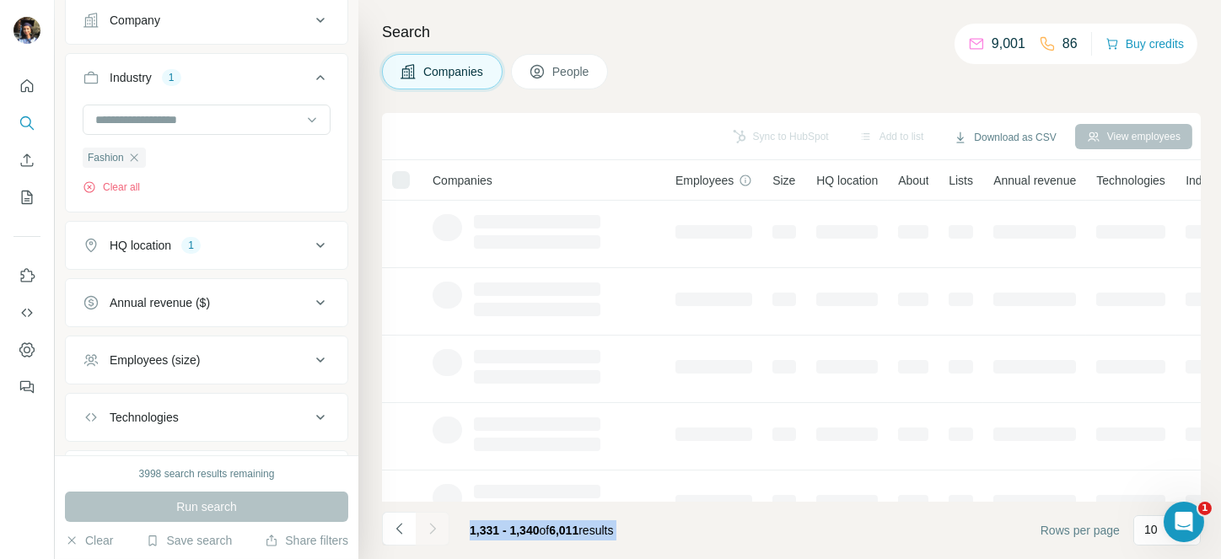
click at [426, 527] on div at bounding box center [433, 529] width 34 height 34
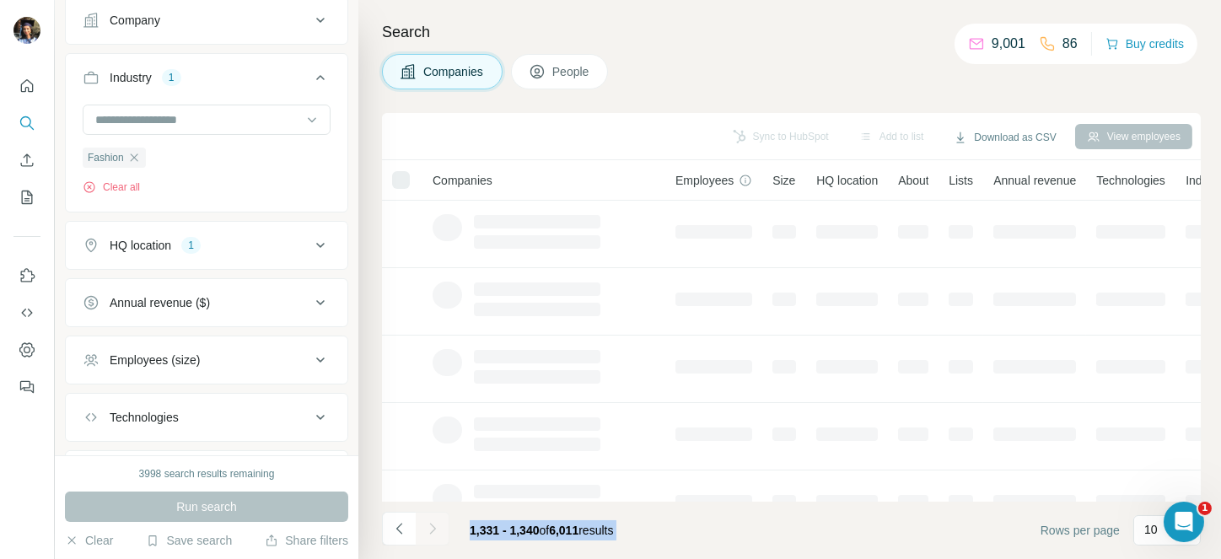
click at [426, 527] on icon "Navigate to next page" at bounding box center [432, 528] width 17 height 17
click at [426, 527] on div at bounding box center [433, 529] width 34 height 34
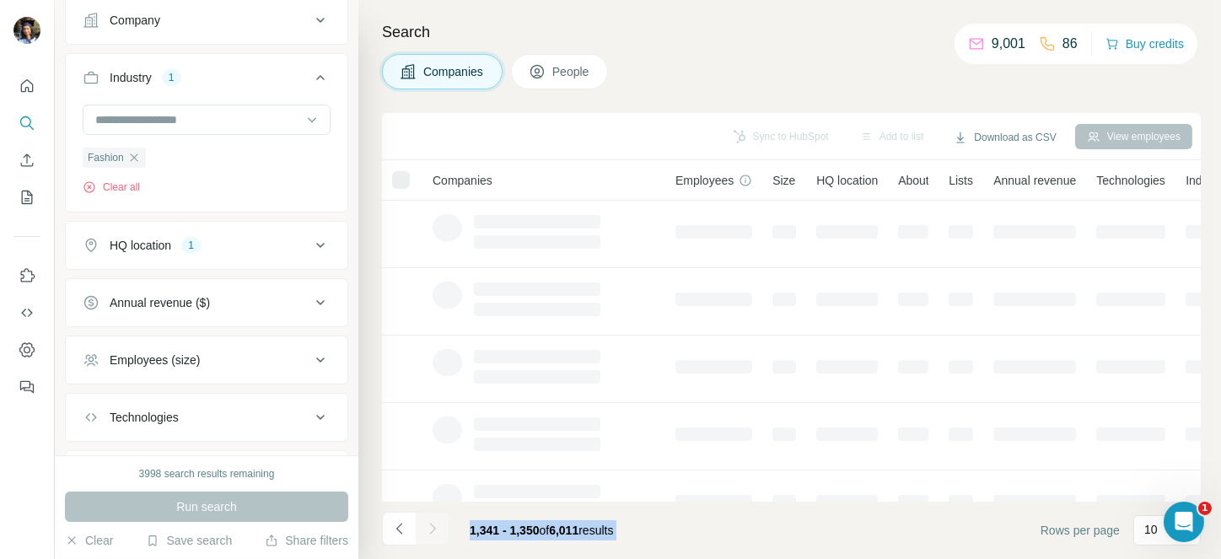
click at [426, 527] on div at bounding box center [433, 529] width 34 height 34
click
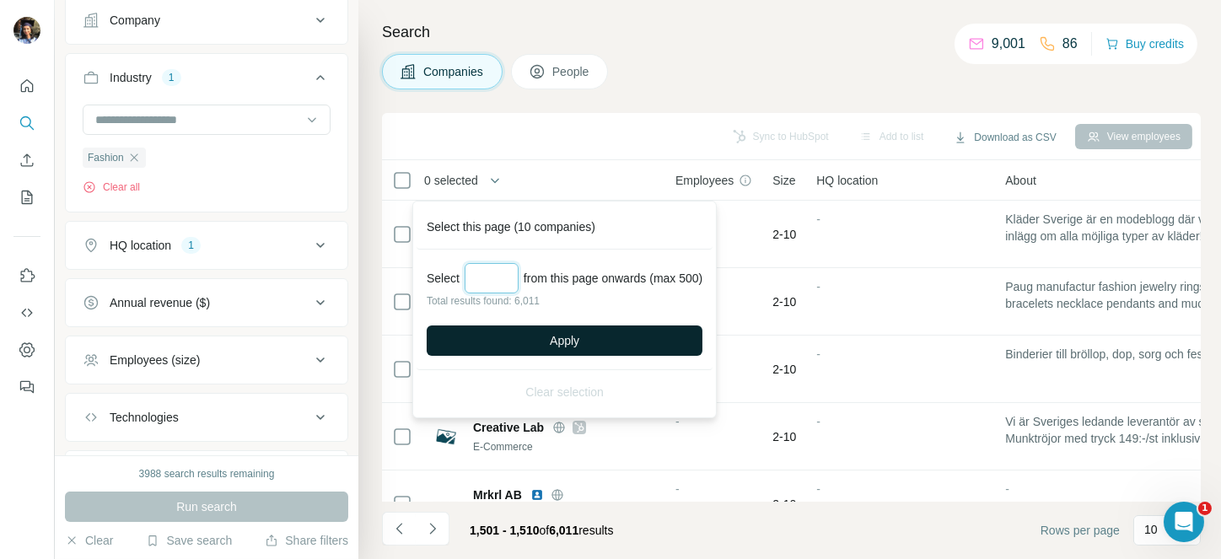
type input "***"
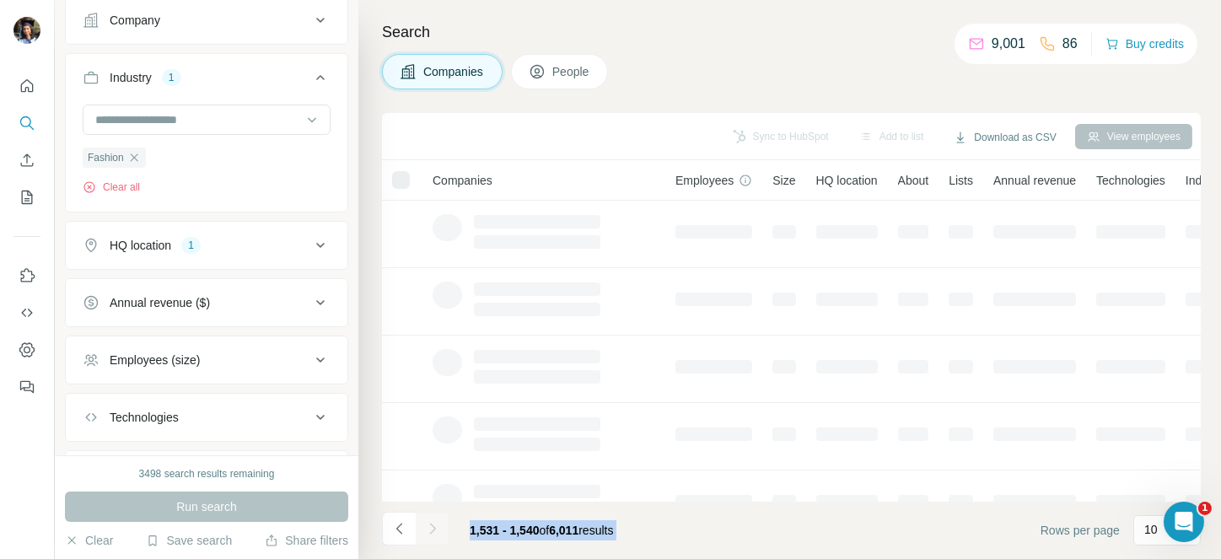
drag, startPoint x: 420, startPoint y: 527, endPoint x: 437, endPoint y: 527, distance: 16.9
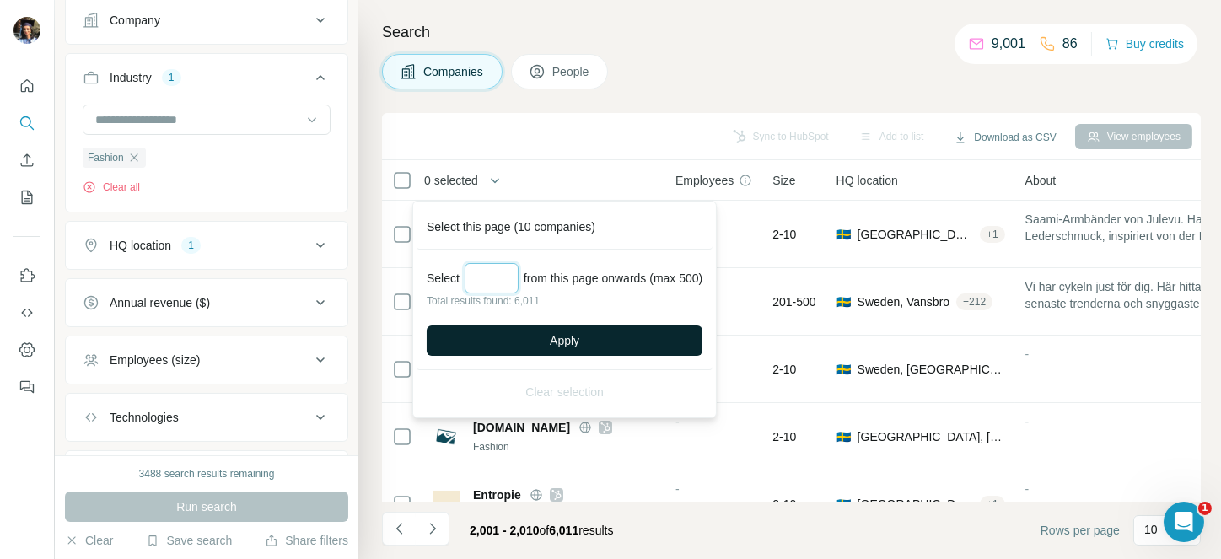
type input "***"
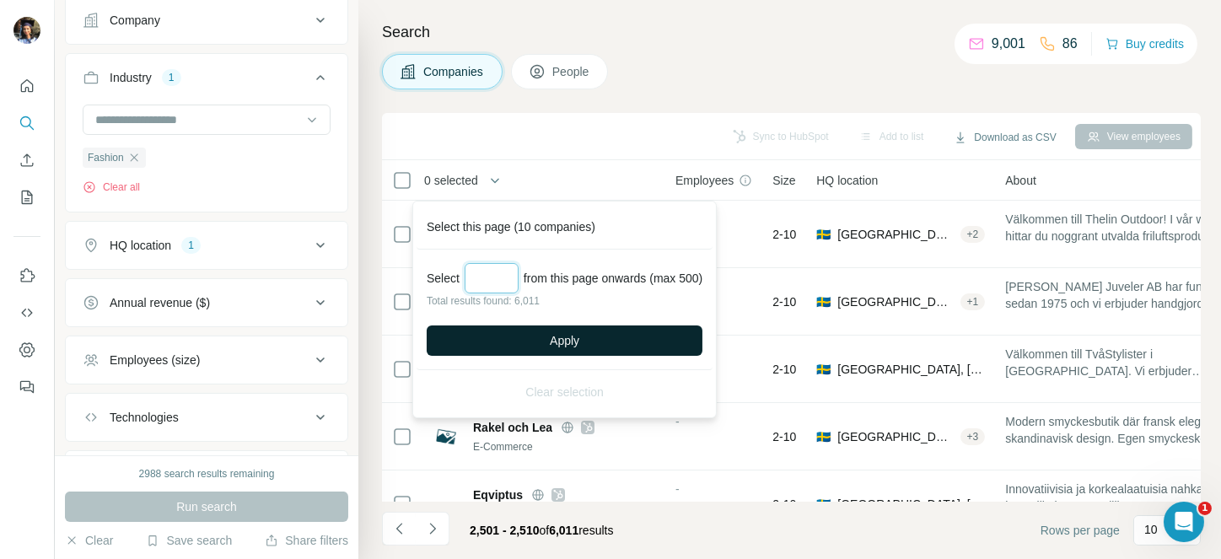
type input "***"
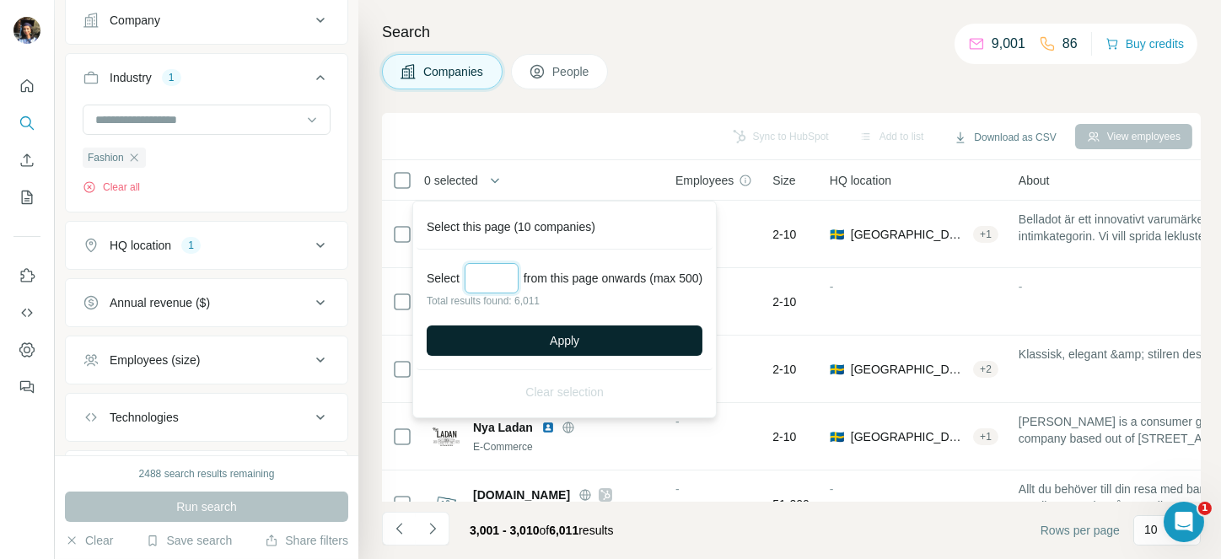
type input "***"
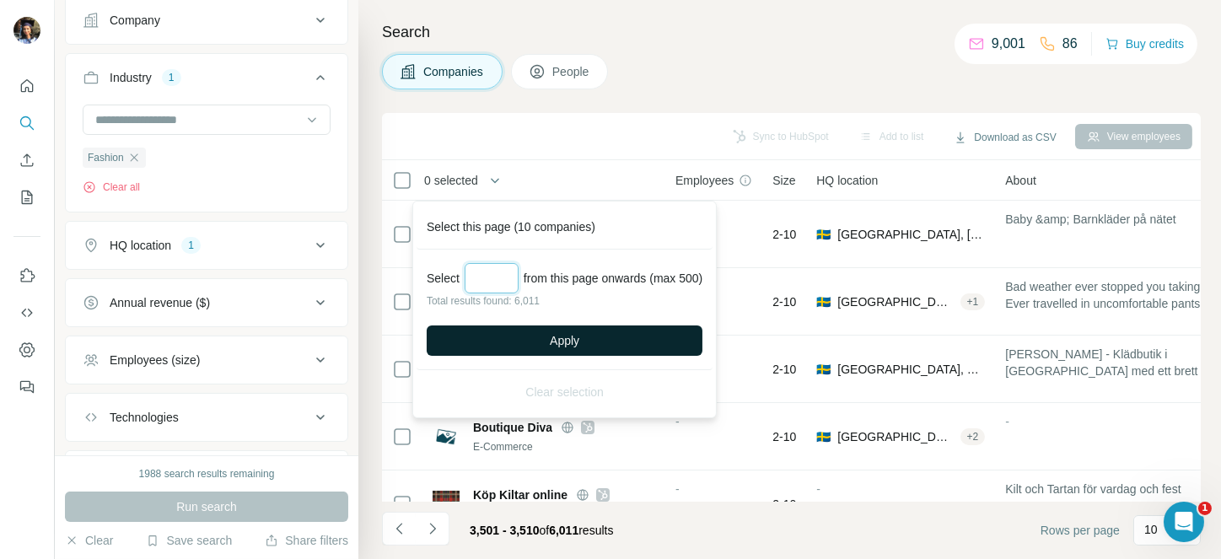
type input "***"
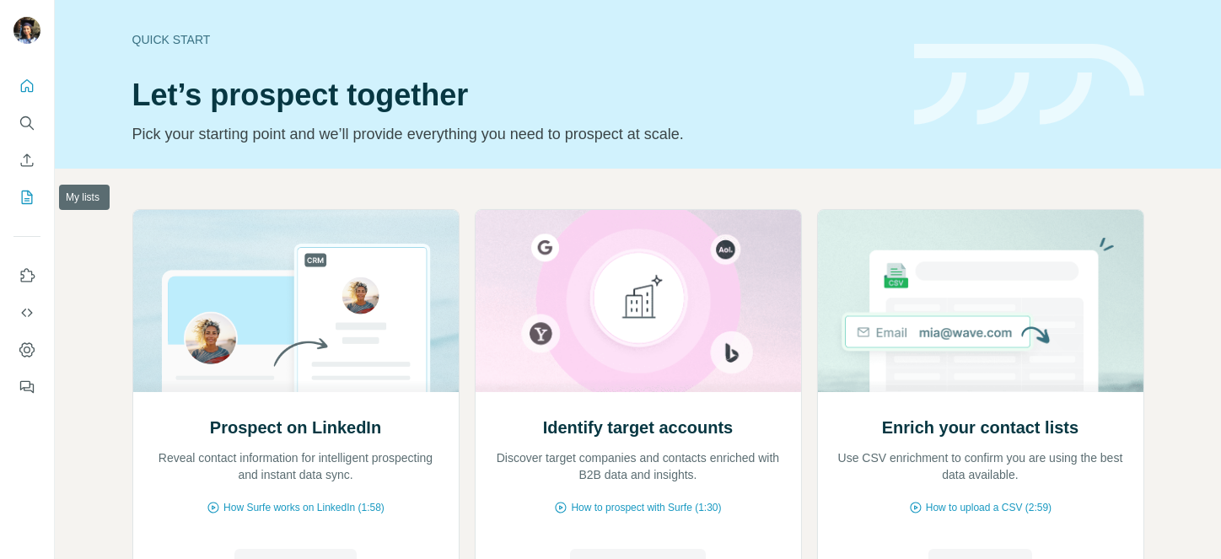
click at [32, 197] on icon "My lists" at bounding box center [27, 197] width 11 height 13
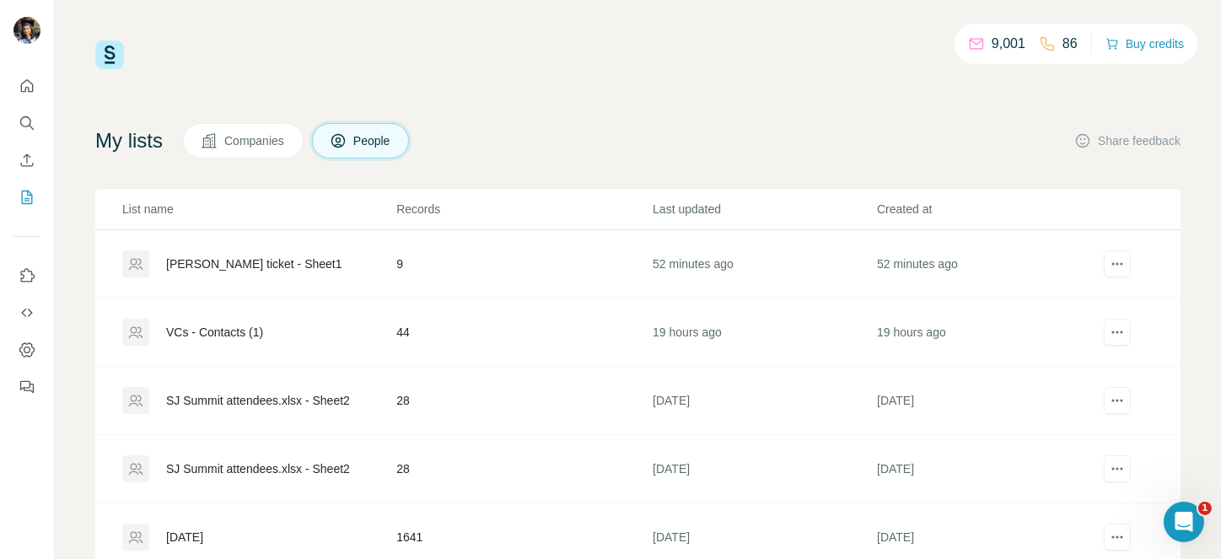
click at [269, 133] on span "Companies" at bounding box center [255, 140] width 62 height 17
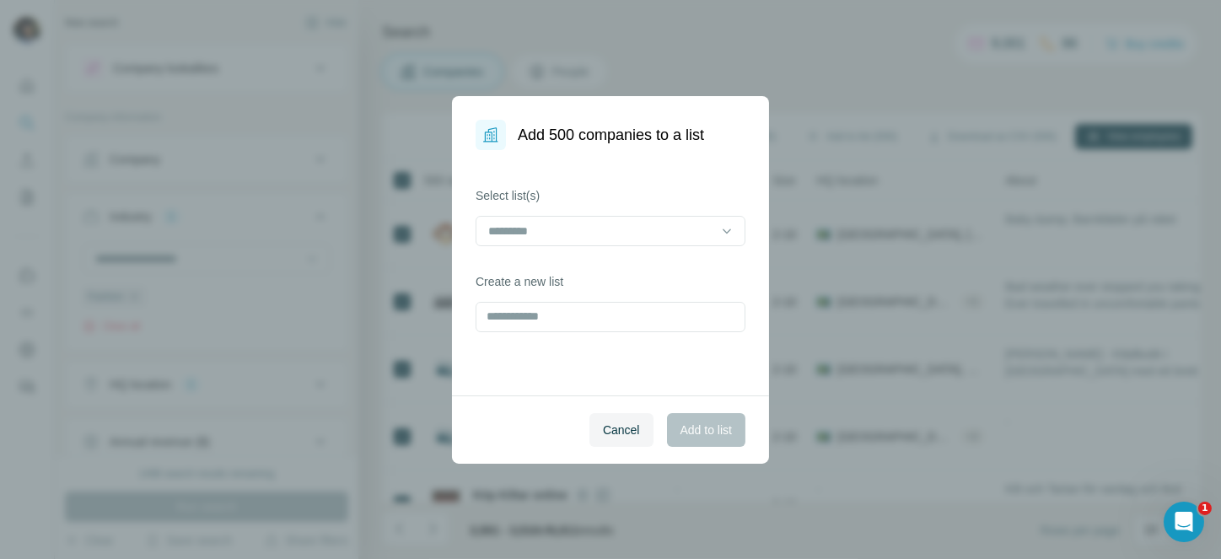
click at [632, 238] on input at bounding box center [601, 231] width 228 height 19
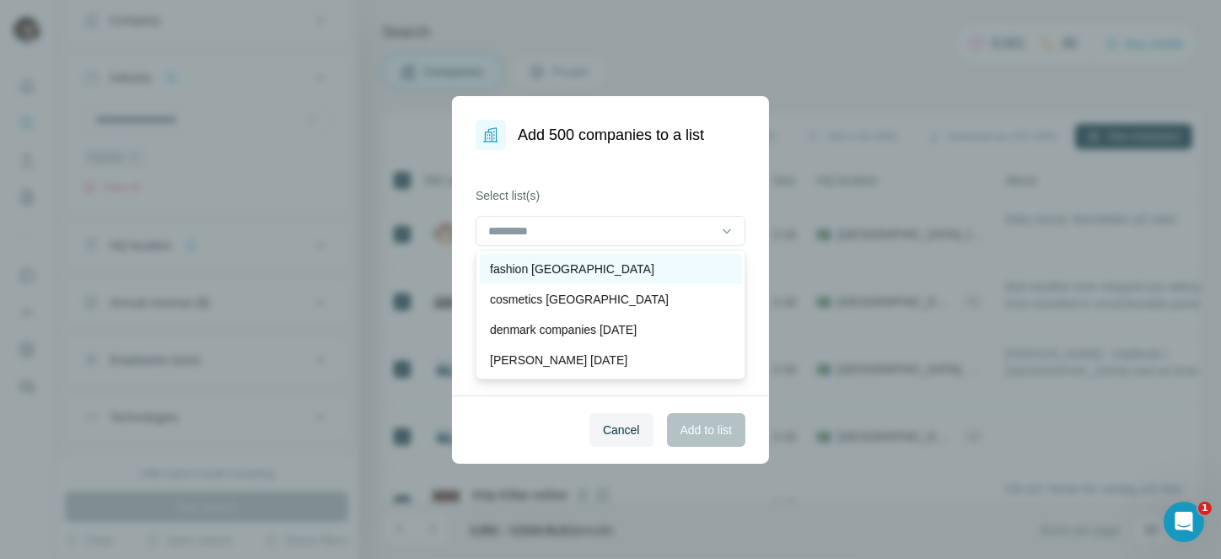
click at [585, 276] on div "fashion [GEOGRAPHIC_DATA]" at bounding box center [610, 269] width 241 height 17
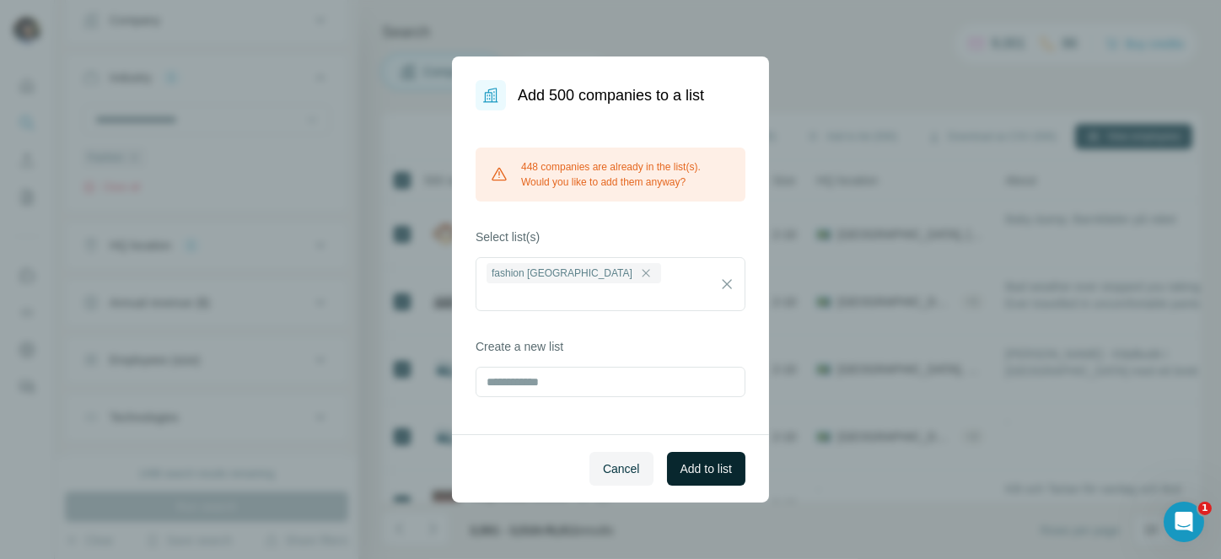
click at [707, 452] on button "Add to list" at bounding box center [706, 469] width 78 height 34
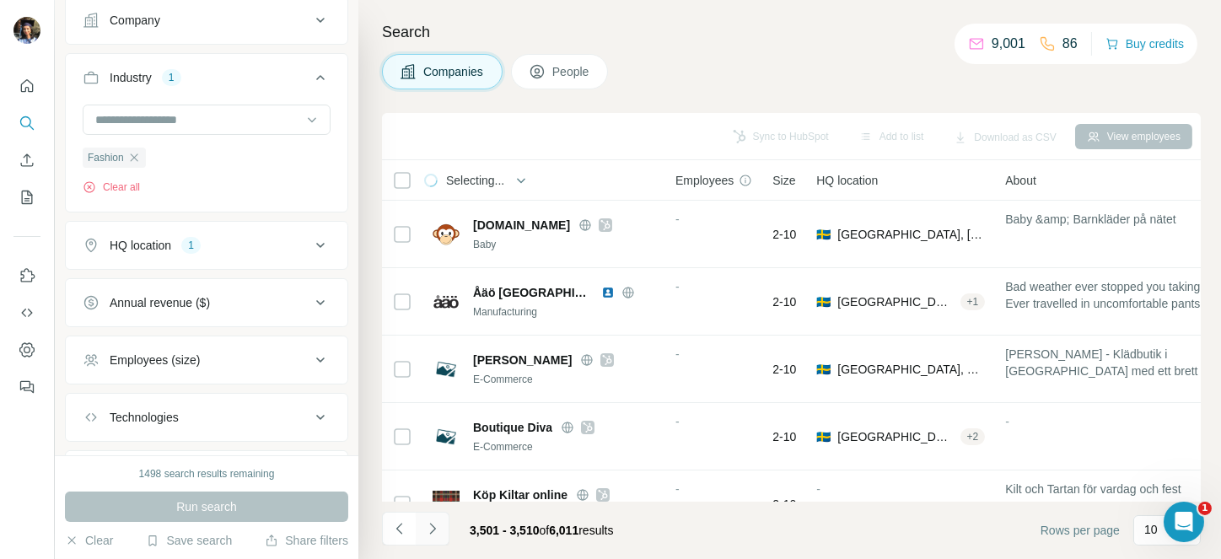
click at [437, 523] on icon "Navigate to next page" at bounding box center [432, 528] width 17 height 17
click at [437, 523] on div at bounding box center [433, 529] width 34 height 34
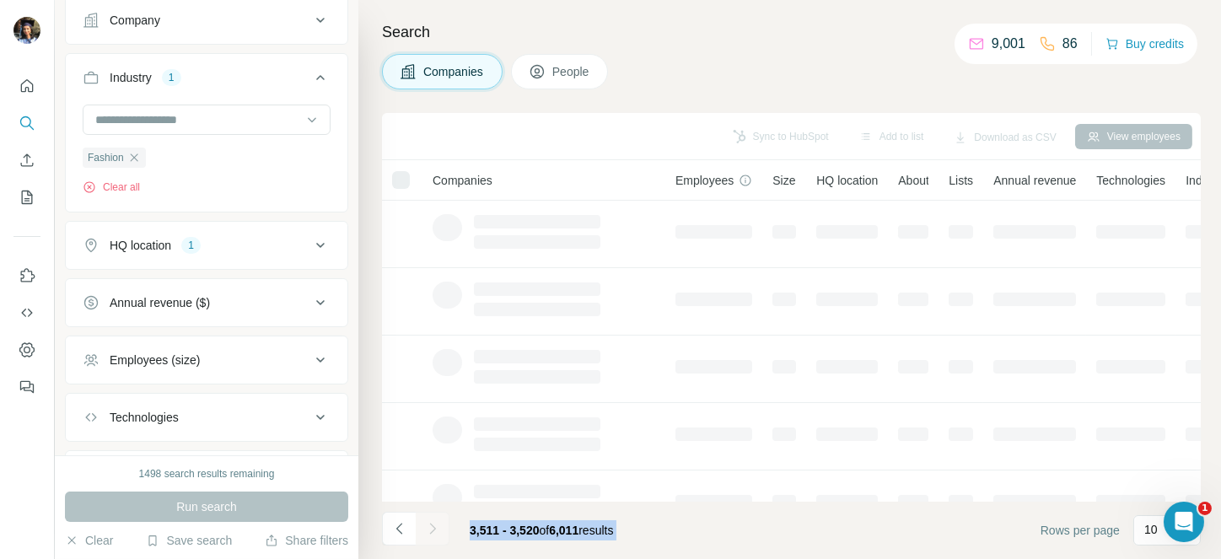
click at [437, 523] on div at bounding box center [433, 529] width 34 height 34
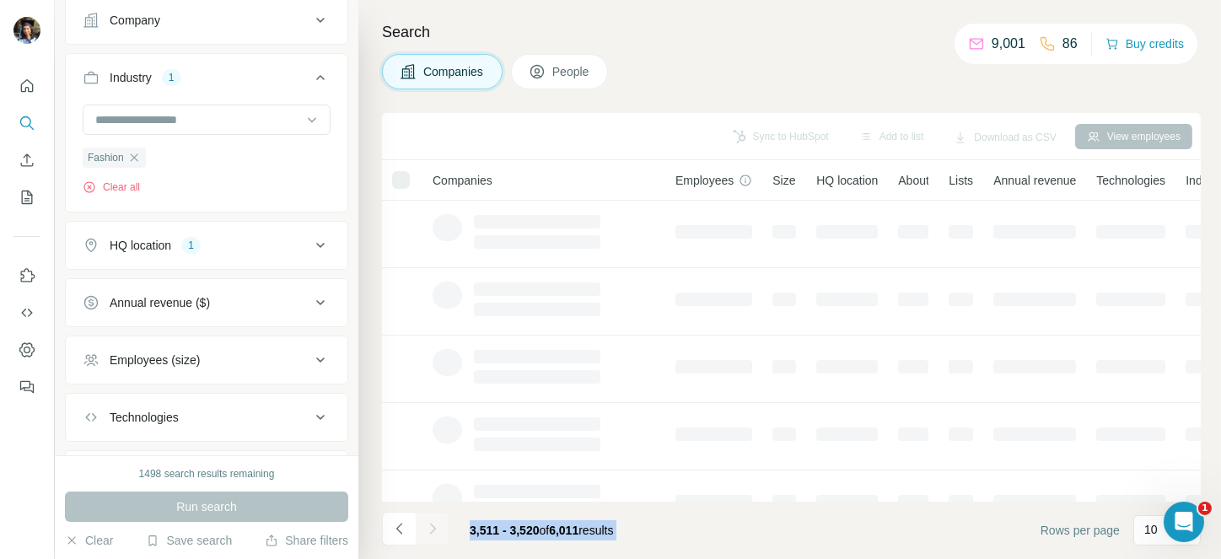
click at [437, 523] on div at bounding box center [433, 529] width 34 height 34
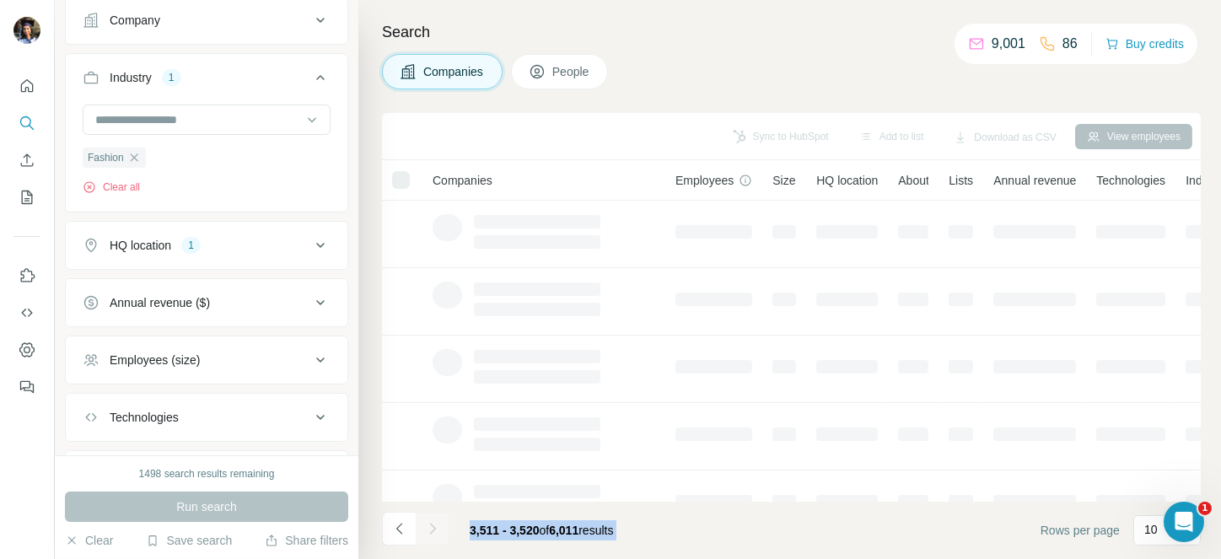
click at [437, 523] on div at bounding box center [433, 529] width 34 height 34
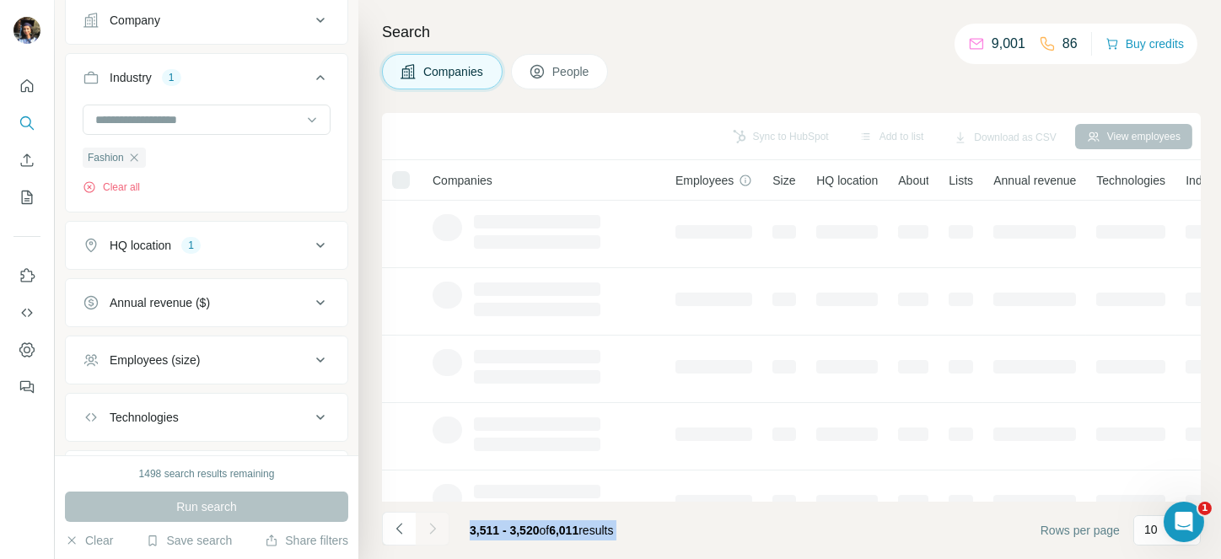
click at [437, 523] on div at bounding box center [433, 529] width 34 height 34
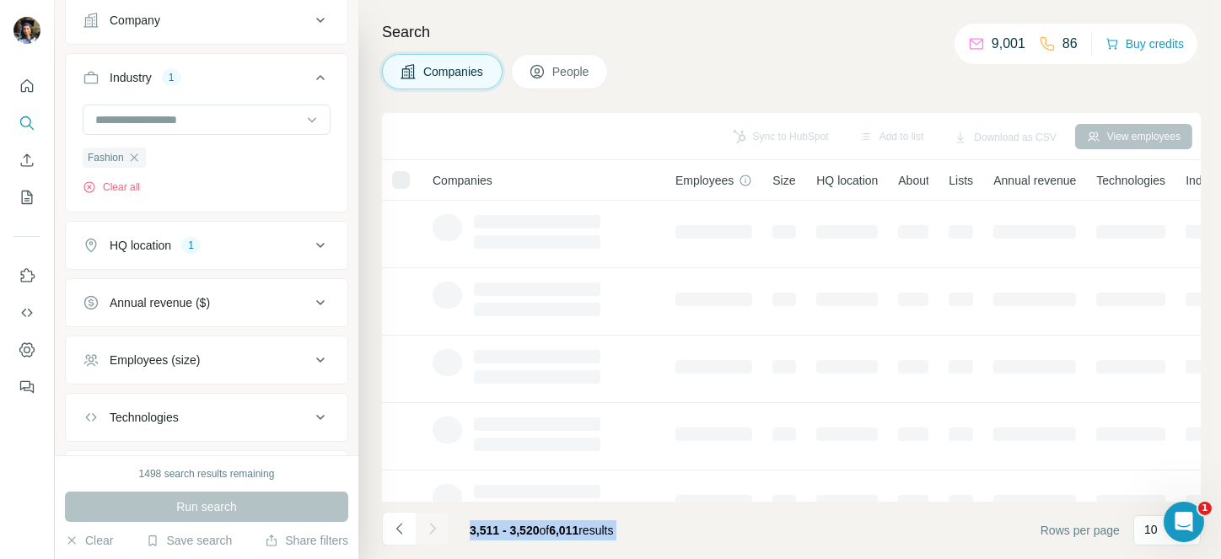
click at [437, 523] on div at bounding box center [433, 529] width 34 height 34
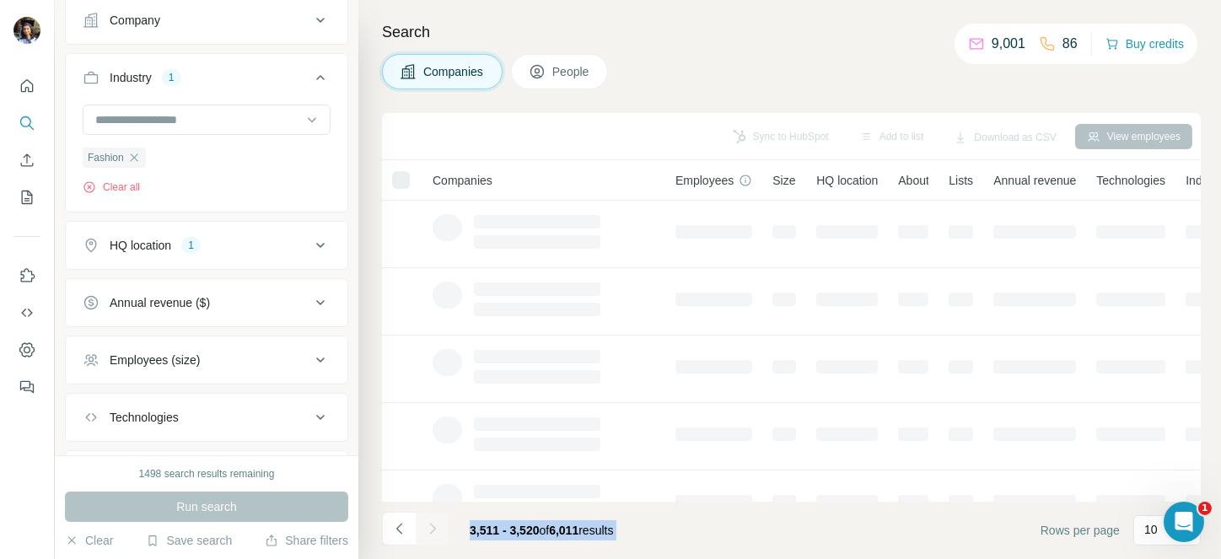
click at [437, 523] on div at bounding box center [433, 529] width 34 height 34
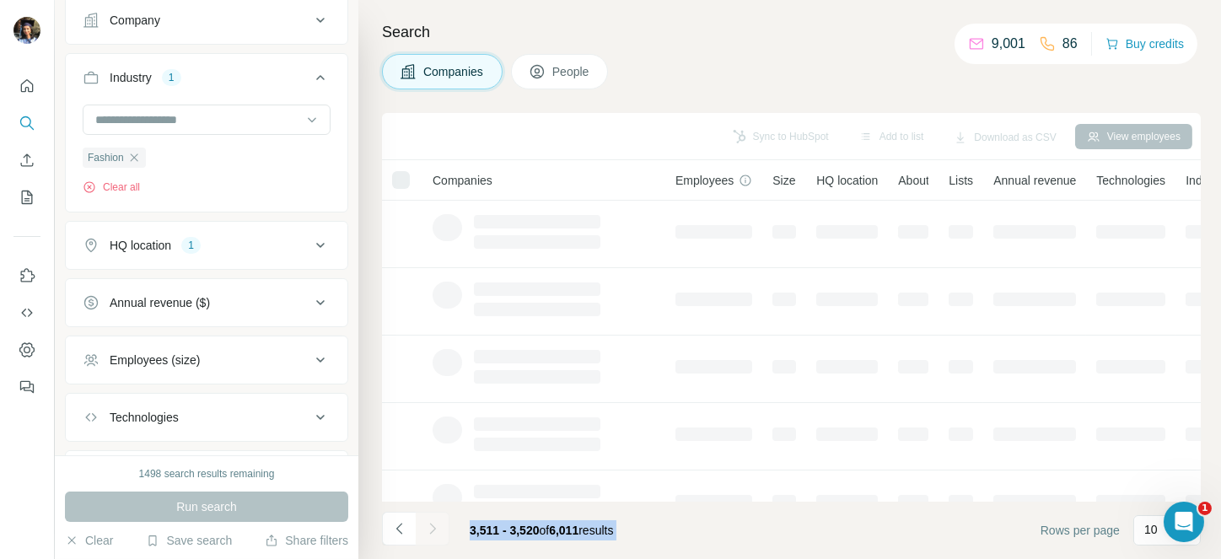
click at [437, 523] on div at bounding box center [433, 529] width 34 height 34
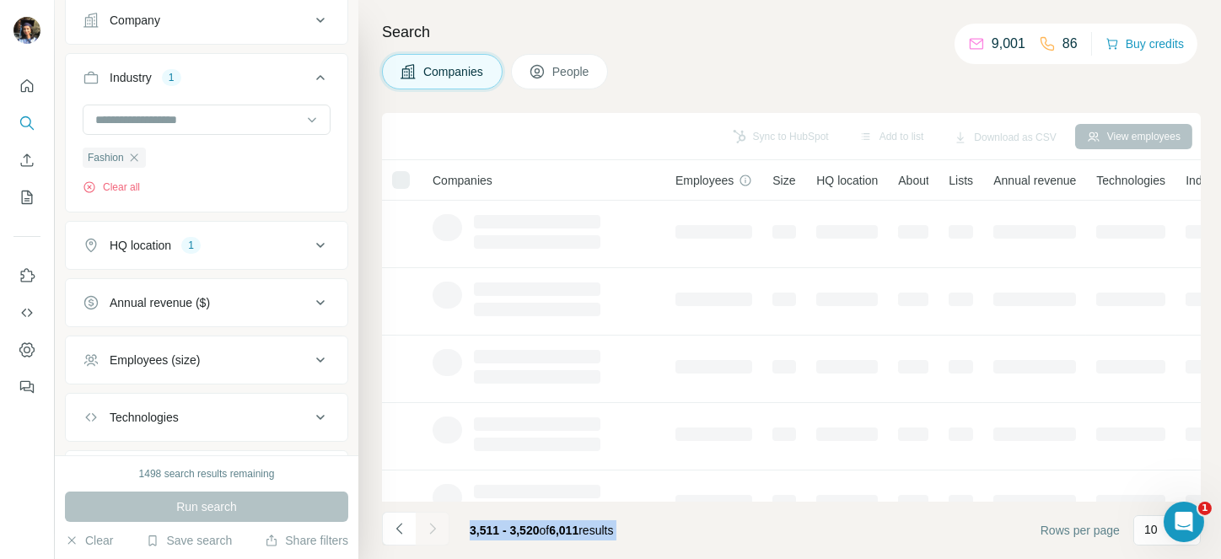
click at [437, 523] on div at bounding box center [433, 529] width 34 height 34
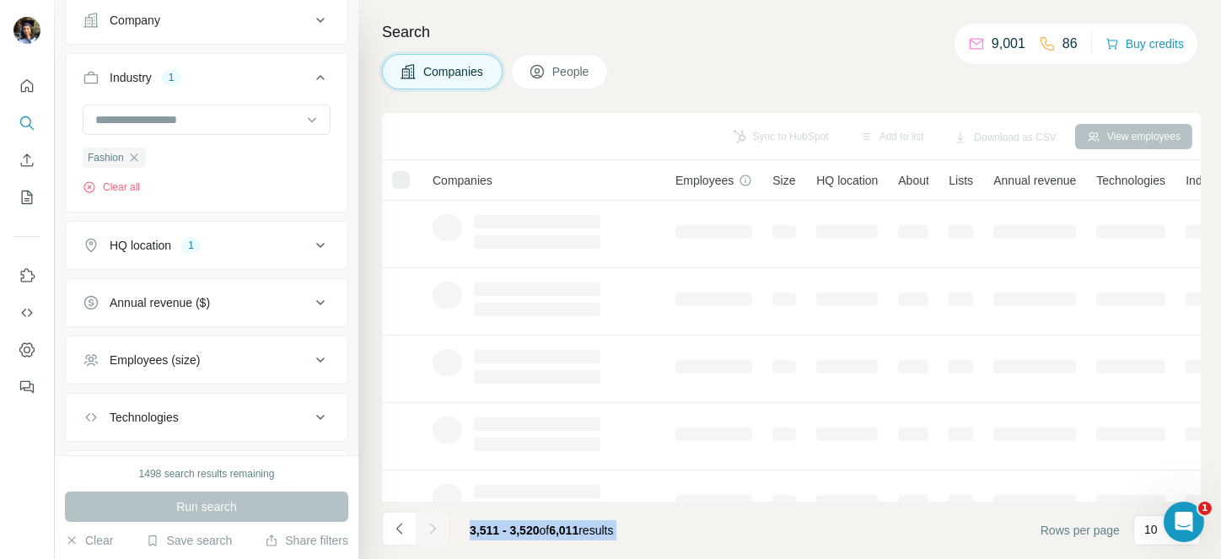
click at [437, 523] on div at bounding box center [433, 529] width 34 height 34
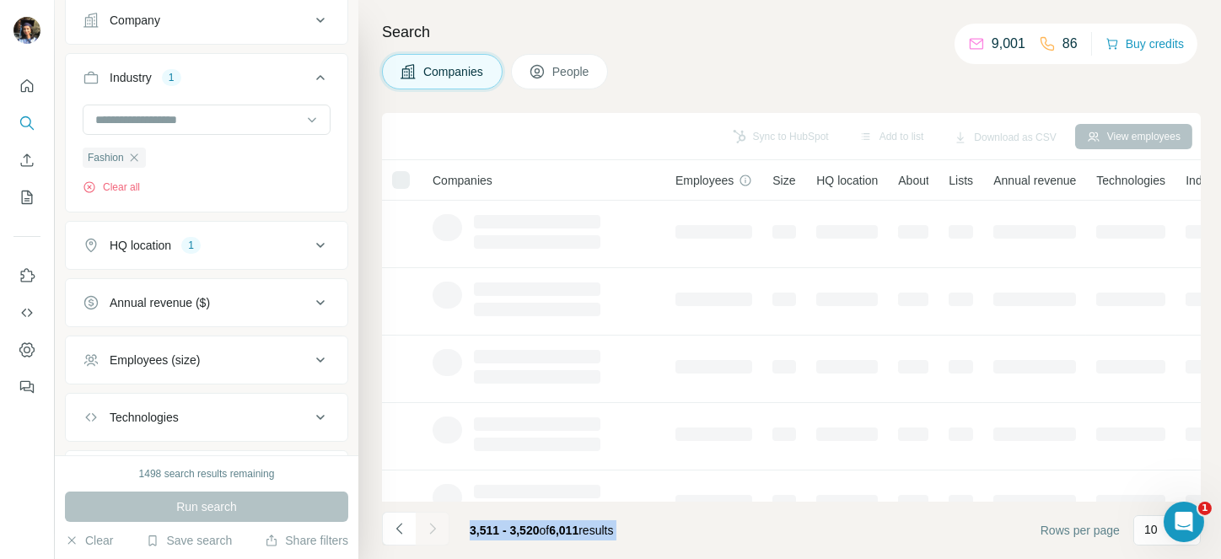
click at [437, 523] on div at bounding box center [433, 529] width 34 height 34
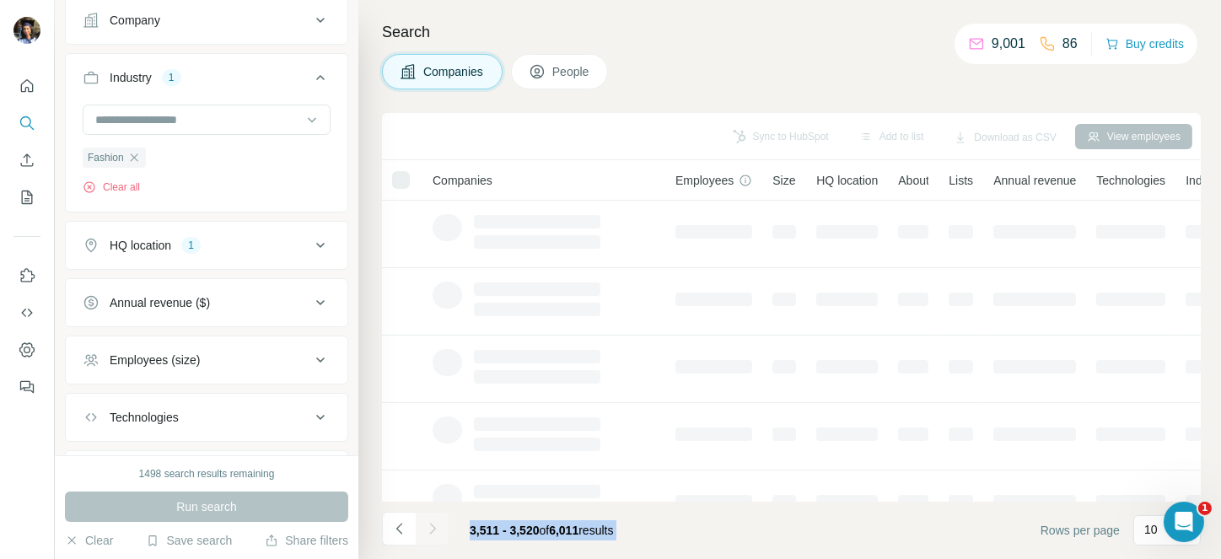
click at [437, 523] on div at bounding box center [433, 529] width 34 height 34
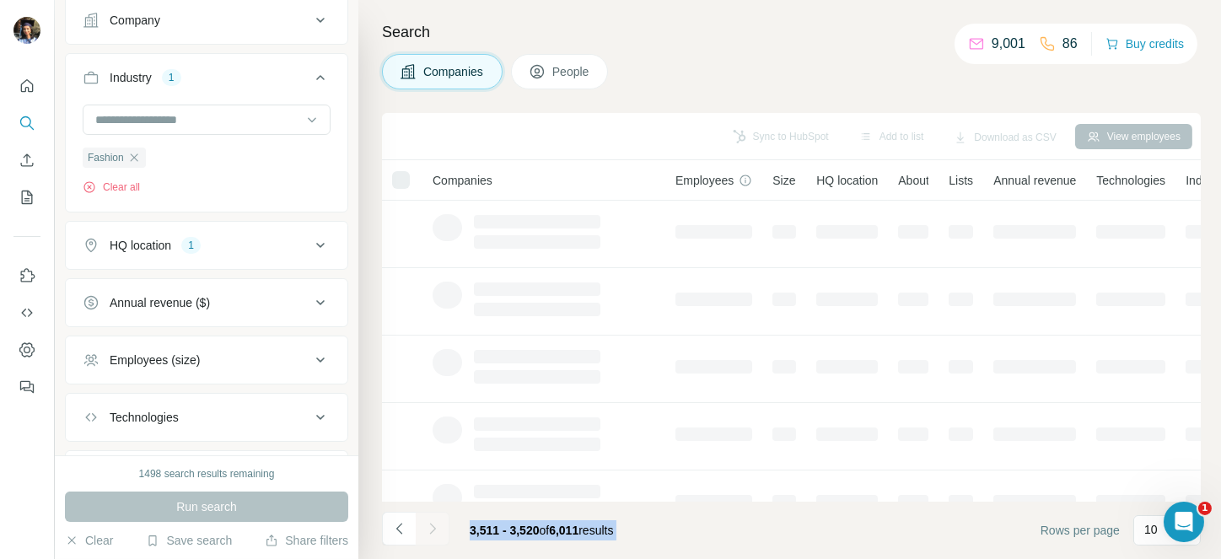
click at [437, 523] on div at bounding box center [433, 529] width 34 height 34
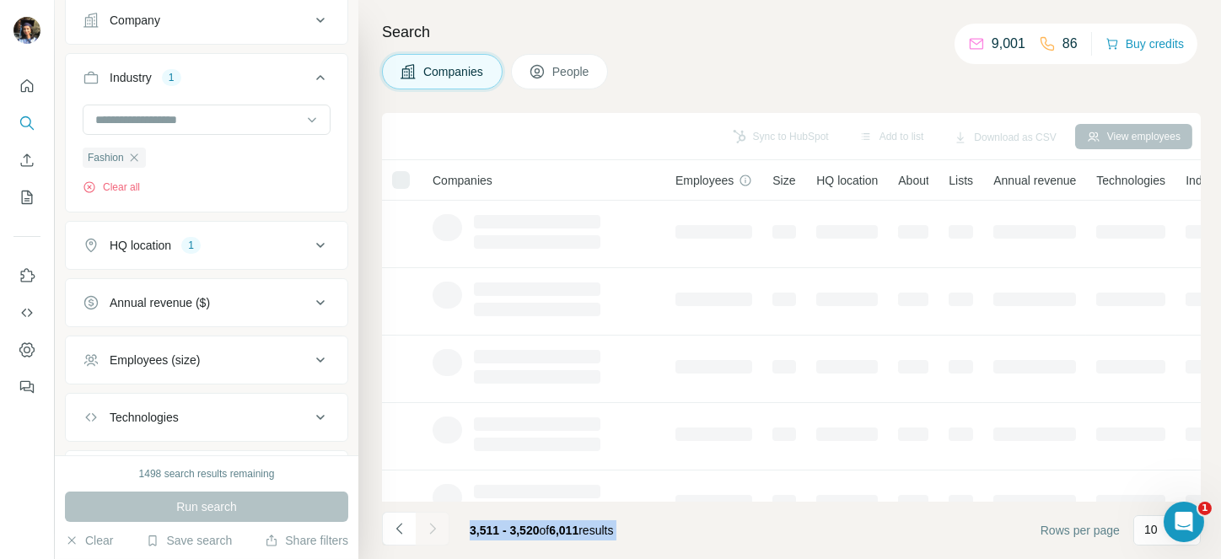
click at [437, 523] on div at bounding box center [433, 529] width 34 height 34
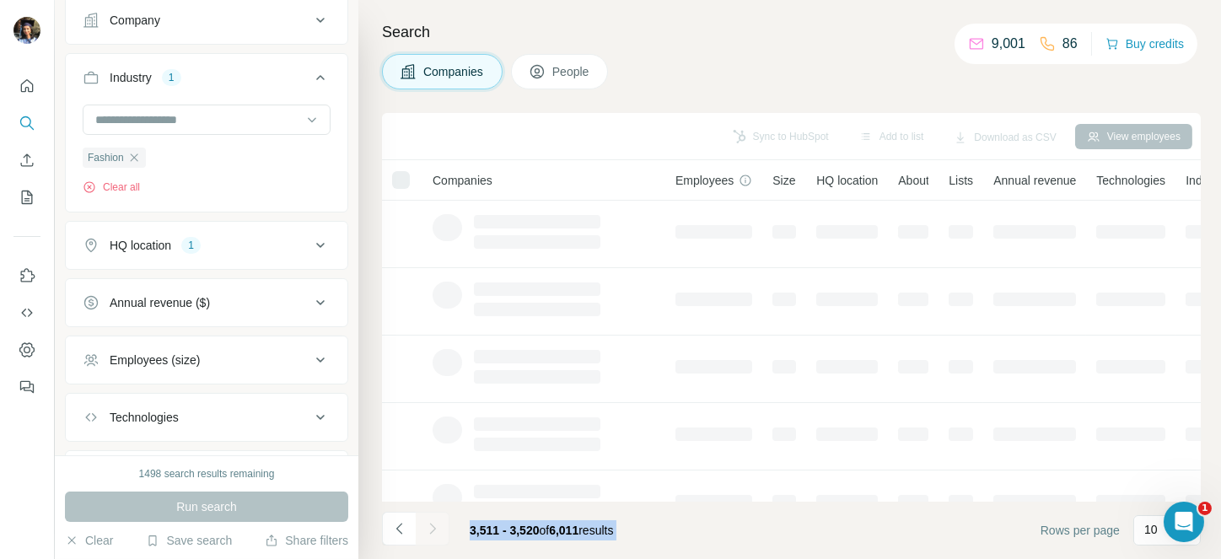
click at [437, 523] on div at bounding box center [433, 529] width 34 height 34
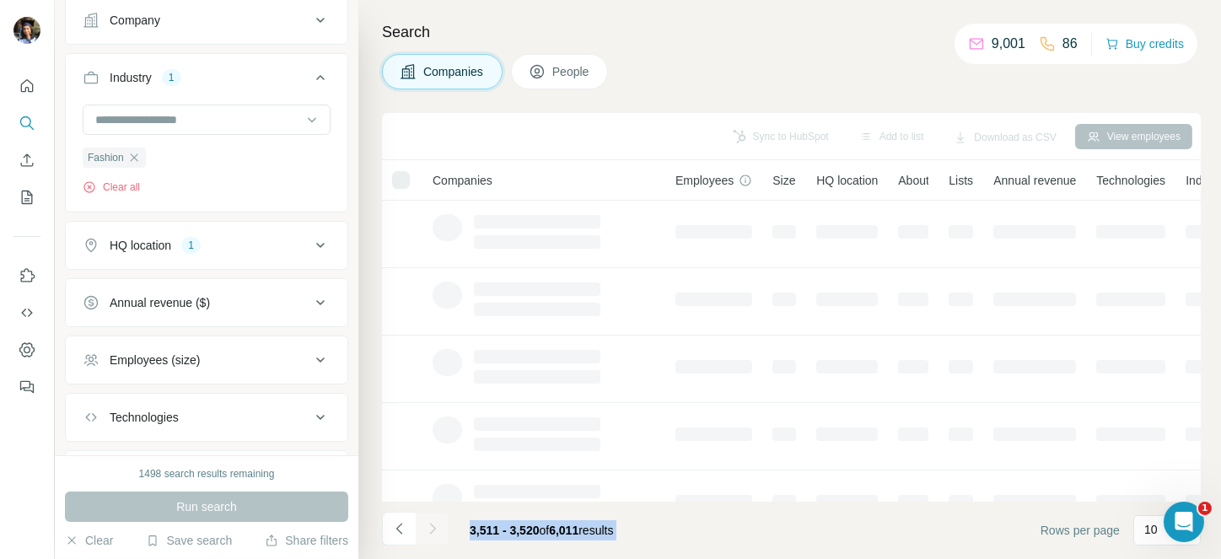
click at [437, 523] on div at bounding box center [433, 529] width 34 height 34
click at [657, 540] on footer "3,511 - 3,520 of 6,011 results Rows per page 10" at bounding box center [791, 530] width 819 height 57
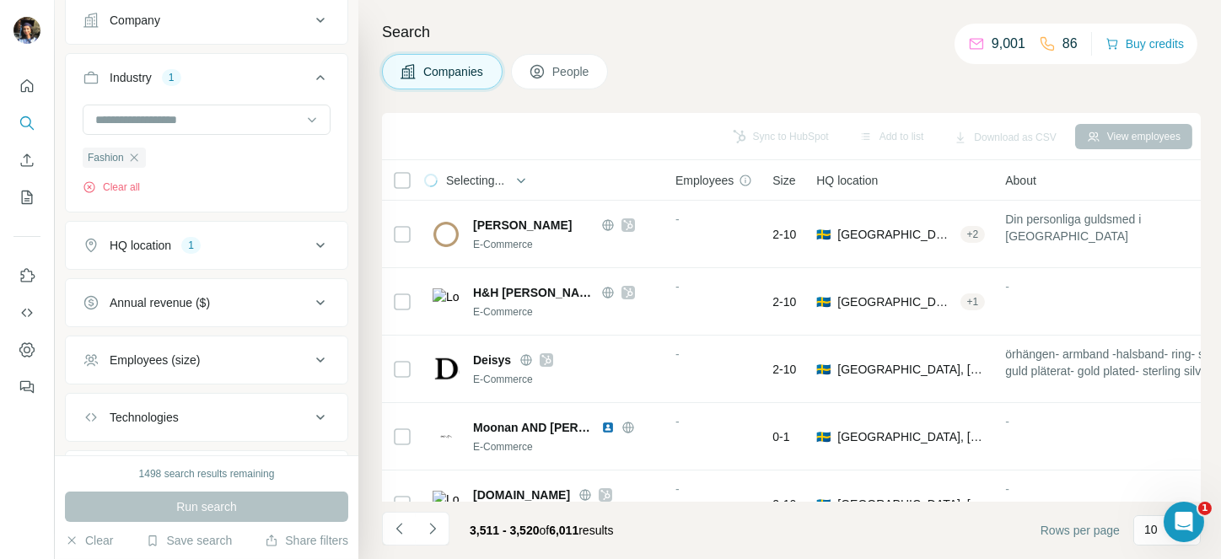
click at [434, 529] on icon "Navigate to next page" at bounding box center [432, 528] width 6 height 11
click at [434, 529] on div at bounding box center [433, 529] width 34 height 34
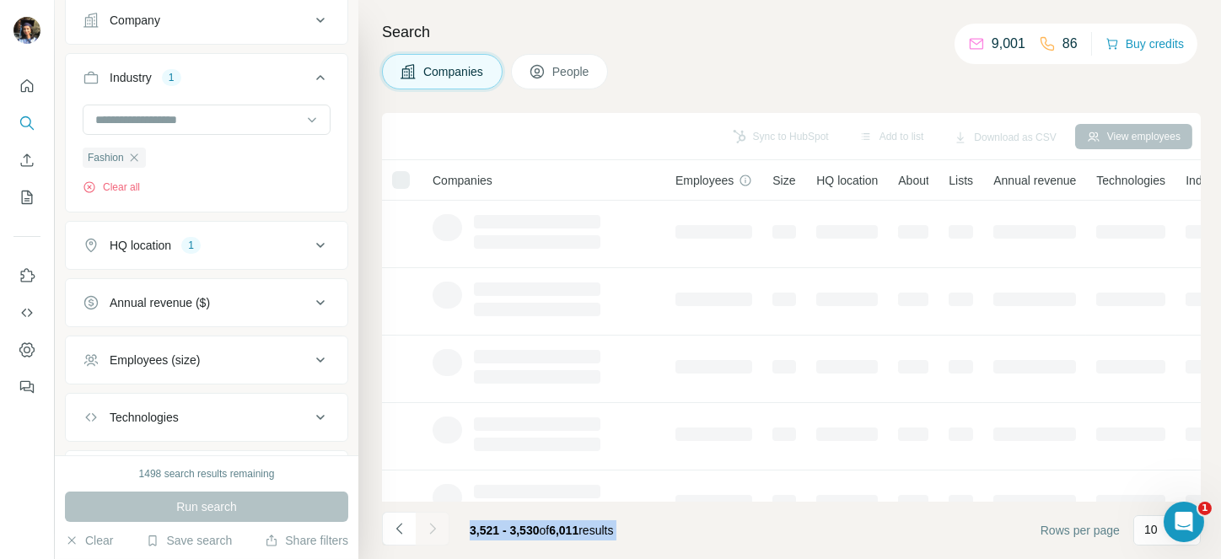
click at [434, 529] on div at bounding box center [433, 529] width 34 height 34
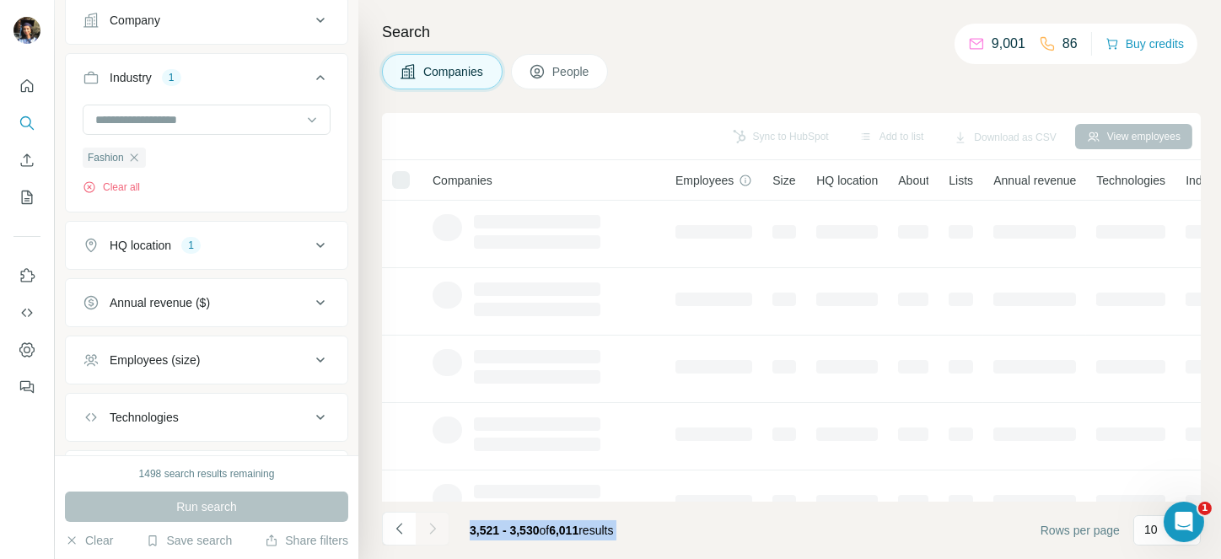
click at [434, 529] on div at bounding box center [433, 529] width 34 height 34
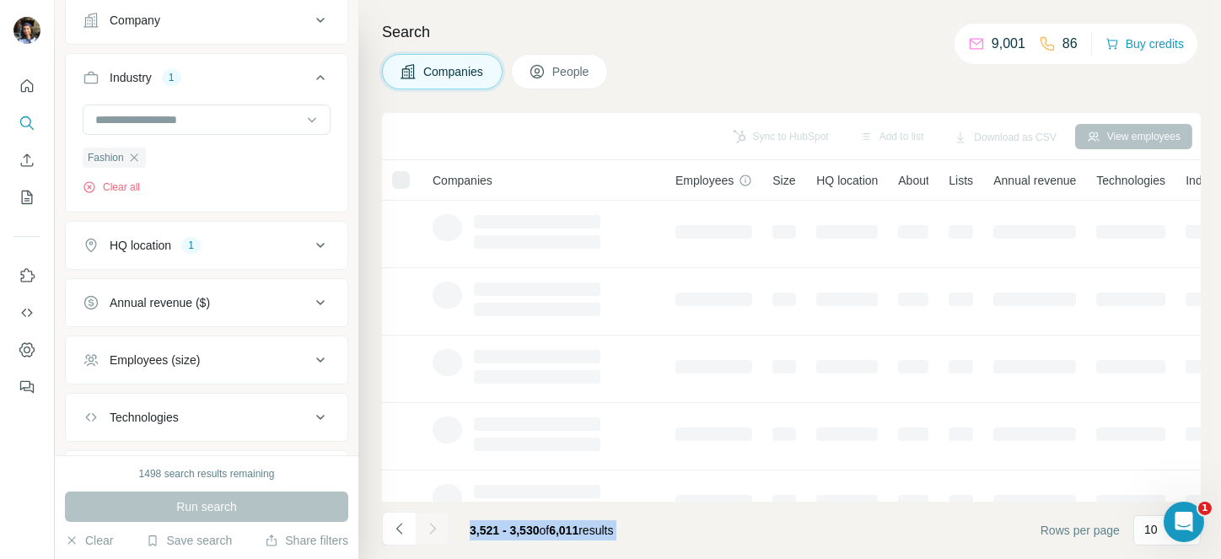
click at [434, 529] on div at bounding box center [433, 529] width 34 height 34
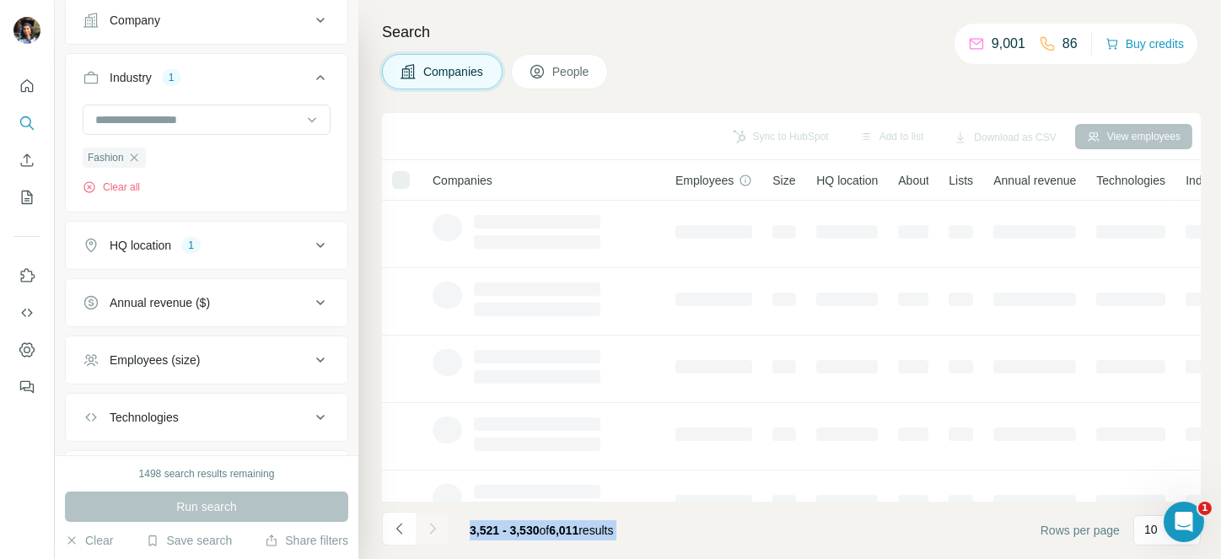
click at [434, 529] on div at bounding box center [433, 529] width 34 height 34
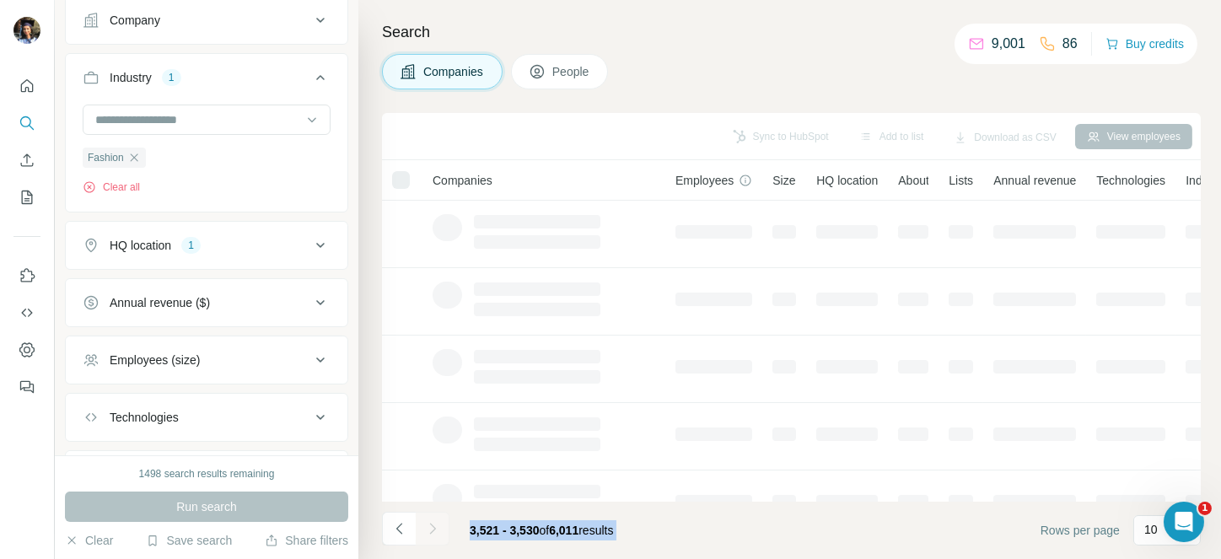
click at [434, 529] on div at bounding box center [433, 529] width 34 height 34
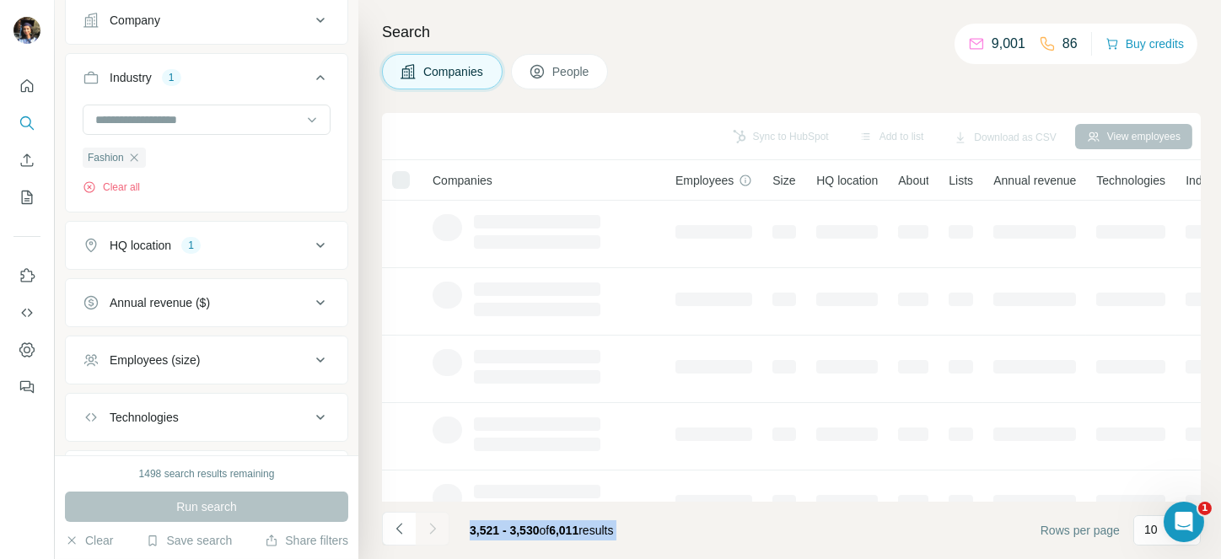
click at [434, 529] on div at bounding box center [433, 529] width 34 height 34
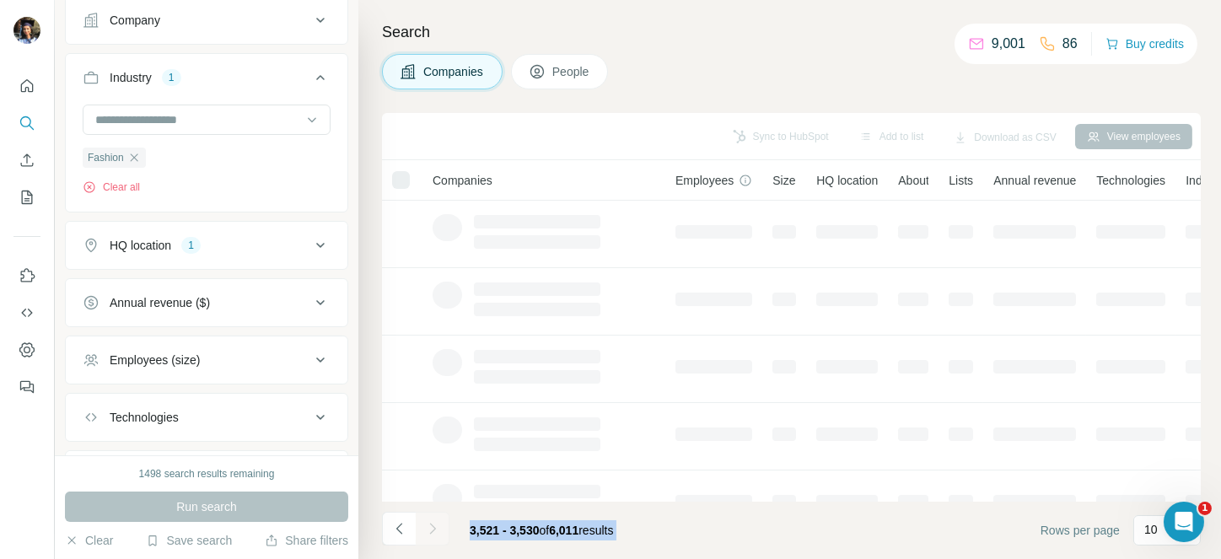
click at [434, 529] on div at bounding box center [433, 529] width 34 height 34
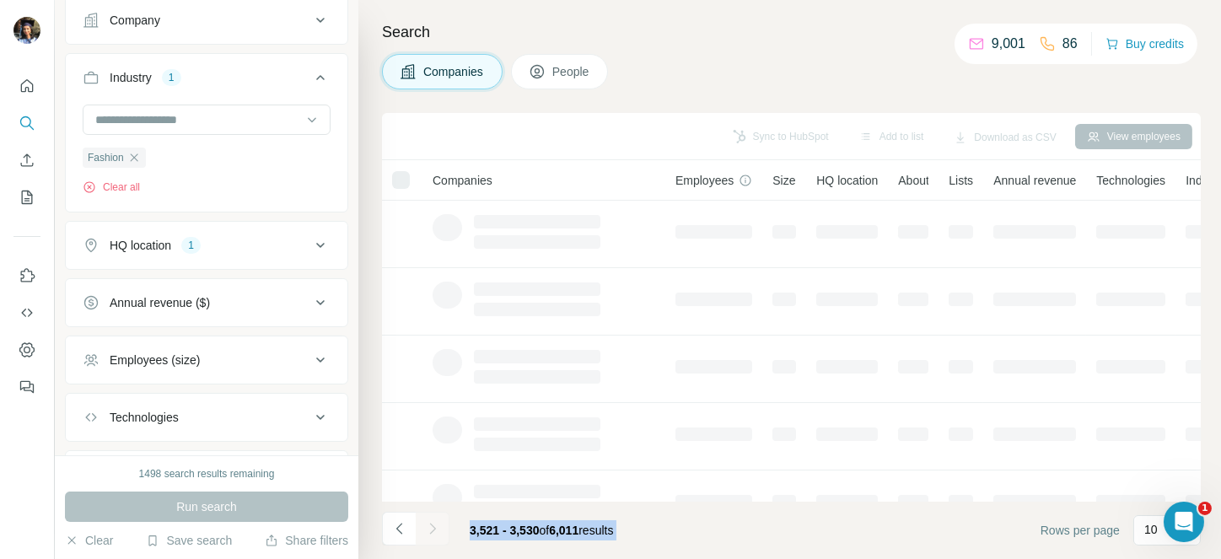
click at [434, 529] on div at bounding box center [433, 529] width 34 height 34
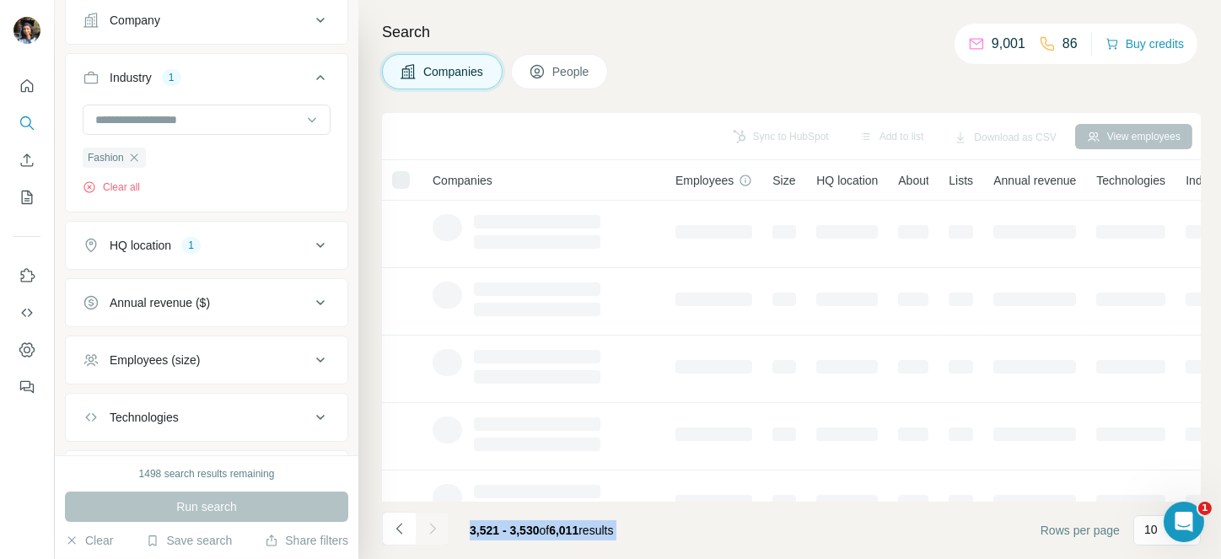
click at [434, 529] on div at bounding box center [433, 529] width 34 height 34
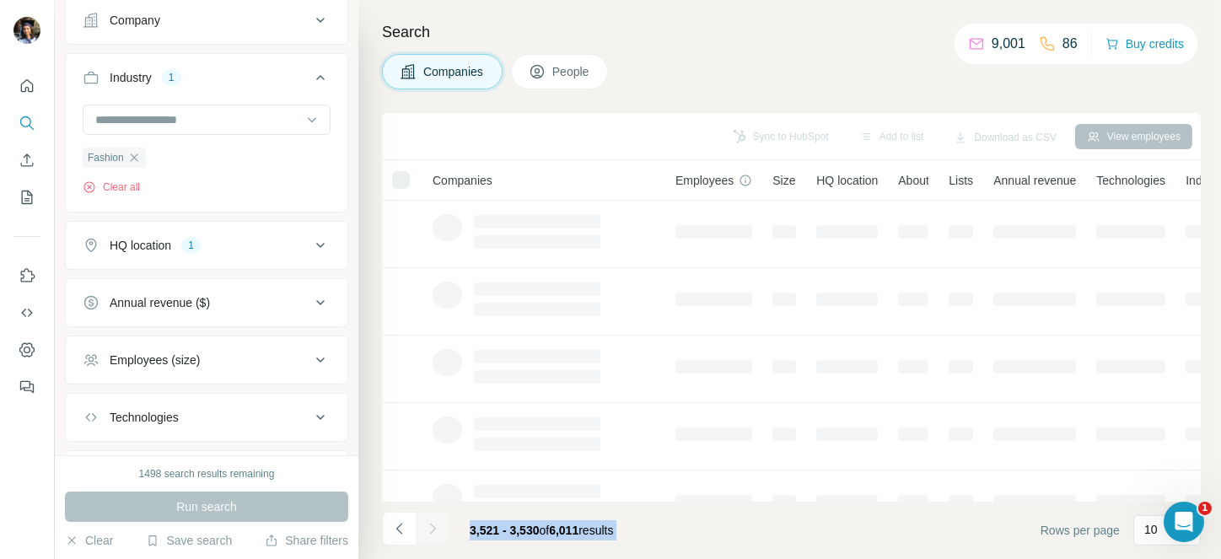
click at [434, 529] on div at bounding box center [433, 529] width 34 height 34
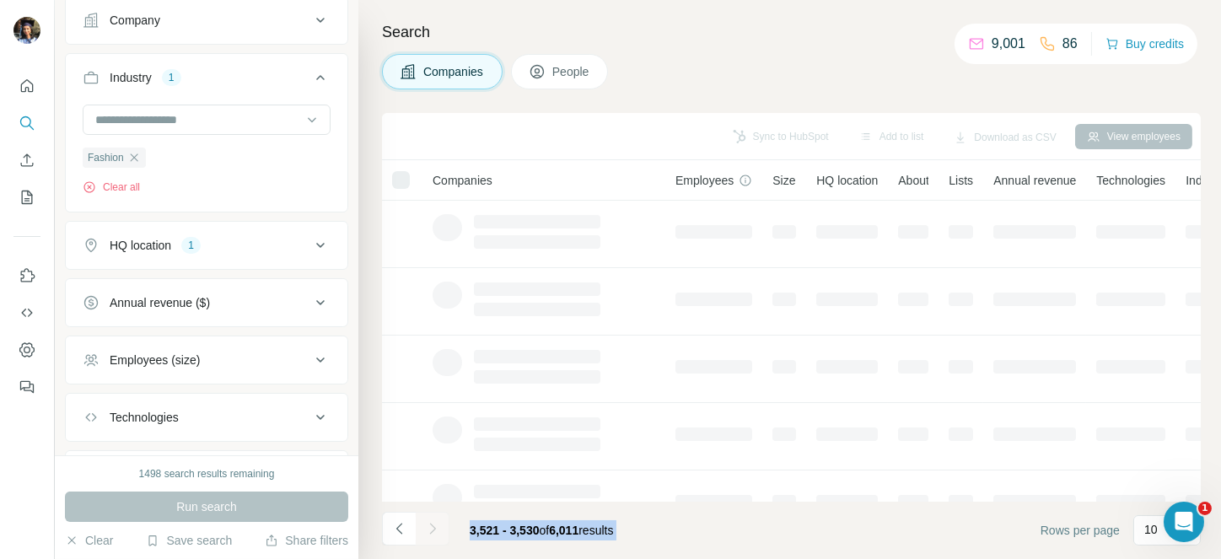
click at [434, 529] on div at bounding box center [433, 529] width 34 height 34
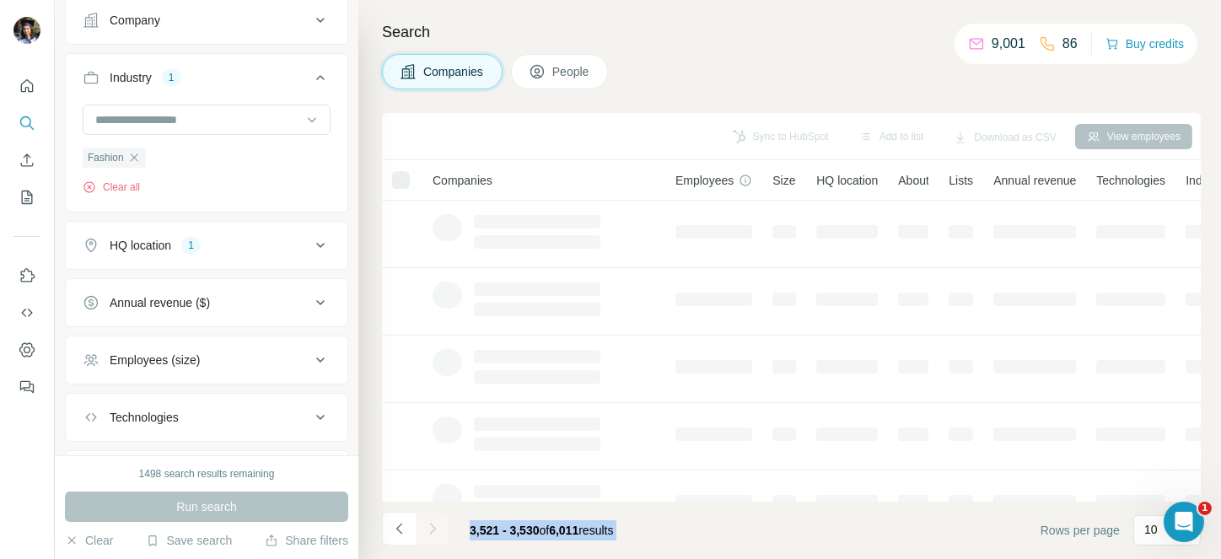
click at [434, 529] on div at bounding box center [433, 529] width 34 height 34
click at [434, 529] on icon "Navigate to next page" at bounding box center [432, 528] width 6 height 11
click at [434, 529] on div at bounding box center [433, 529] width 34 height 34
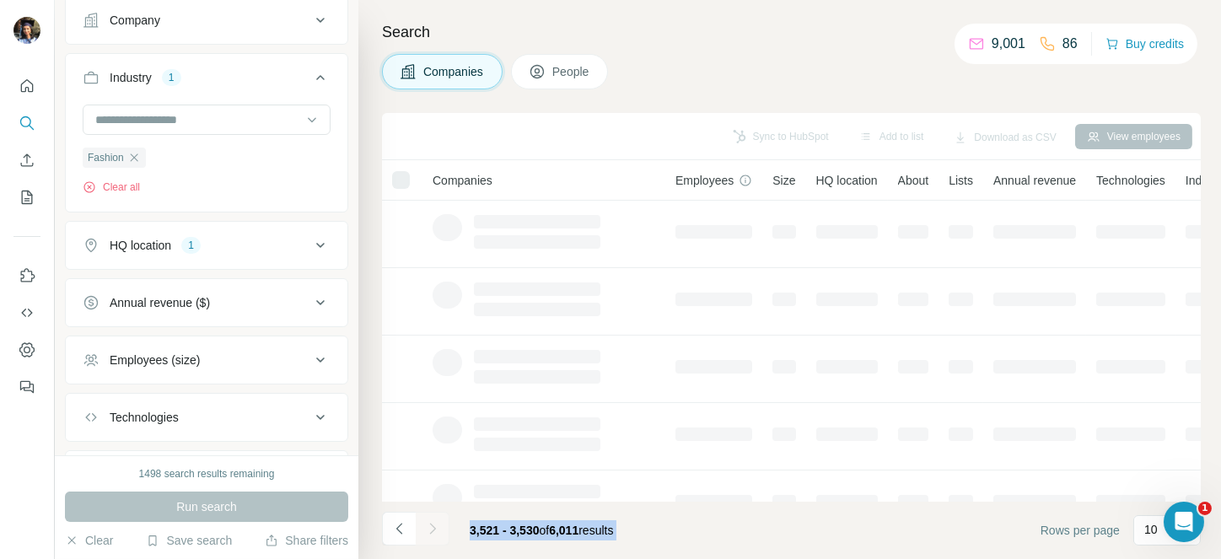
click at [434, 529] on div at bounding box center [433, 529] width 34 height 34
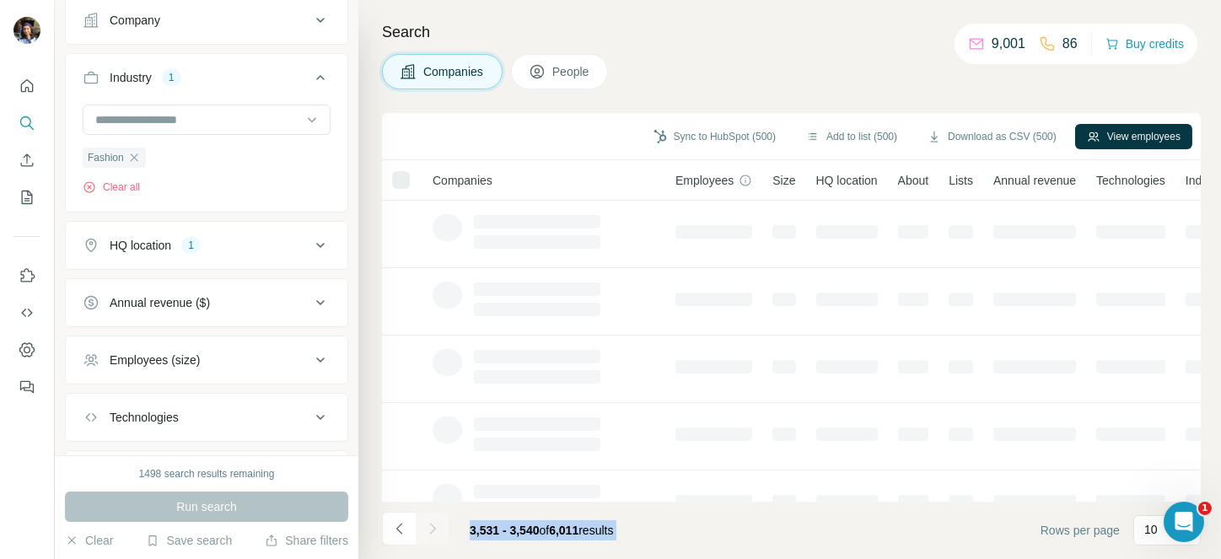
click at [434, 529] on div at bounding box center [433, 529] width 34 height 34
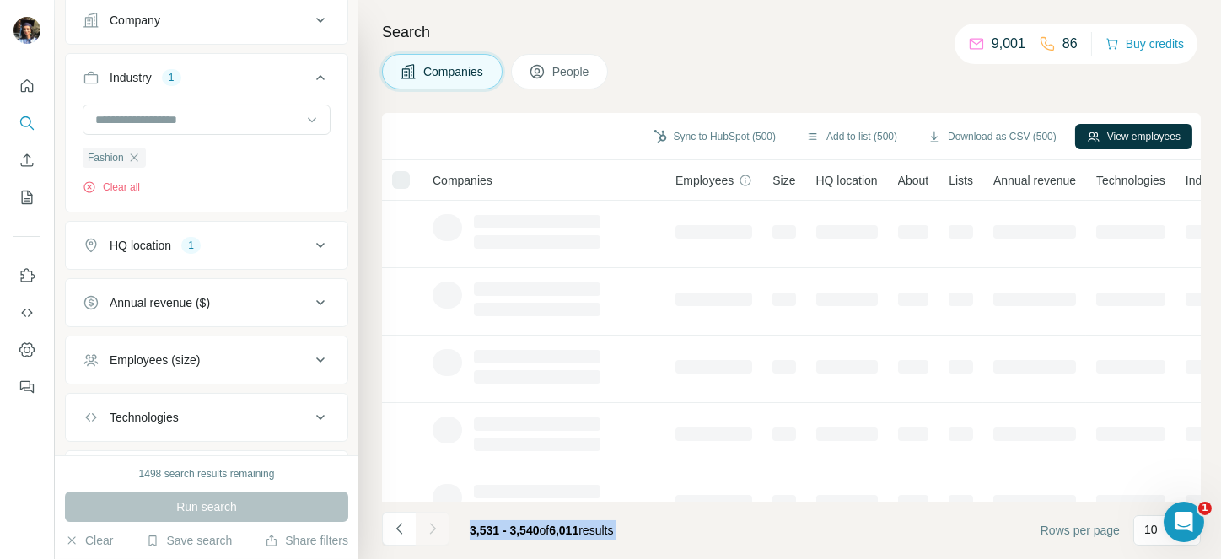
click at [434, 529] on div at bounding box center [433, 529] width 34 height 34
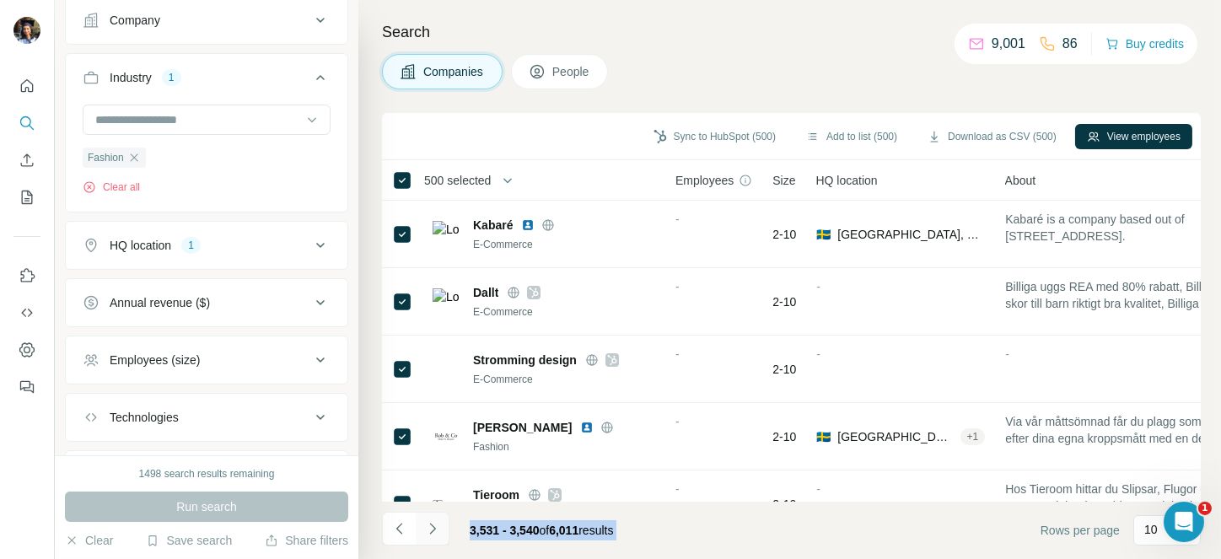
click at [434, 529] on icon "Navigate to next page" at bounding box center [432, 528] width 6 height 11
click at [434, 529] on div at bounding box center [433, 529] width 34 height 34
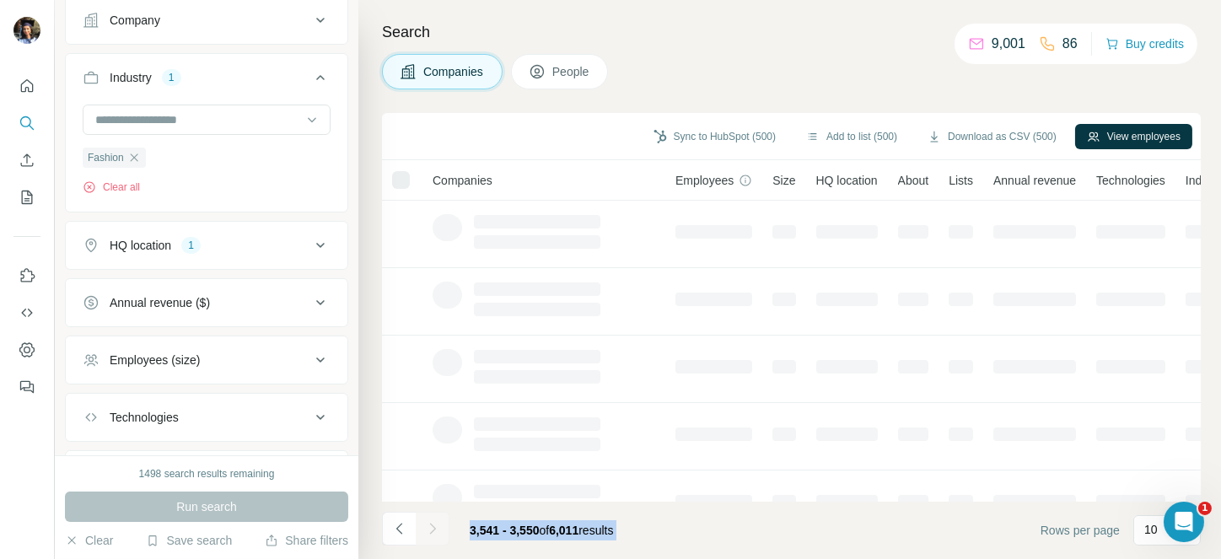
click at [434, 529] on div at bounding box center [433, 529] width 34 height 34
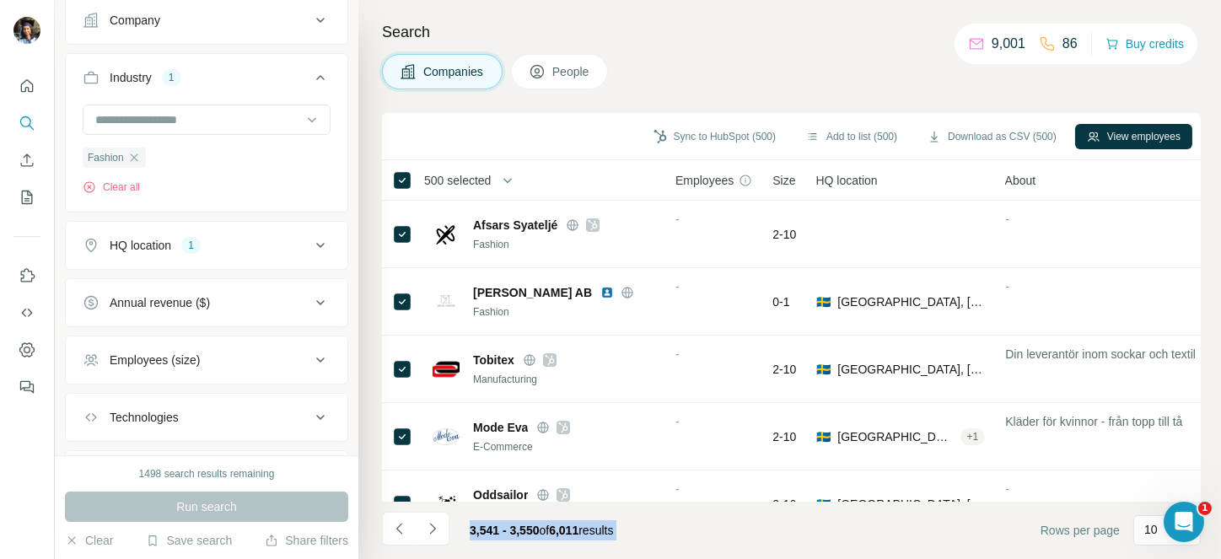
click at [434, 529] on icon "Navigate to next page" at bounding box center [432, 528] width 6 height 11
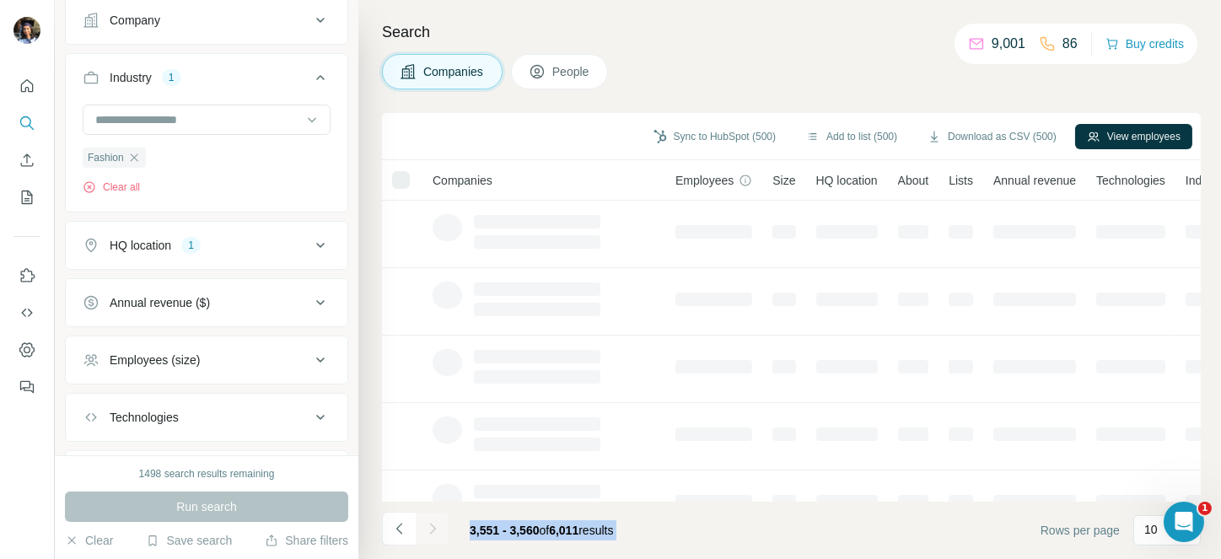
click at [434, 529] on div at bounding box center [433, 529] width 34 height 34
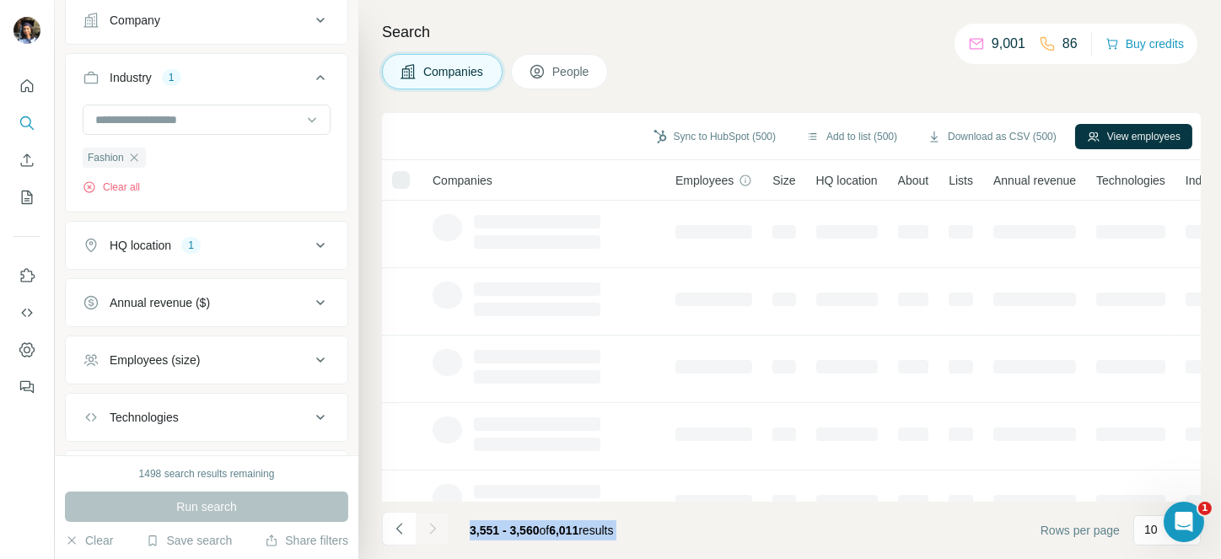
click at [434, 529] on icon "Navigate to next page" at bounding box center [432, 528] width 6 height 11
click at [434, 529] on div at bounding box center [433, 529] width 34 height 34
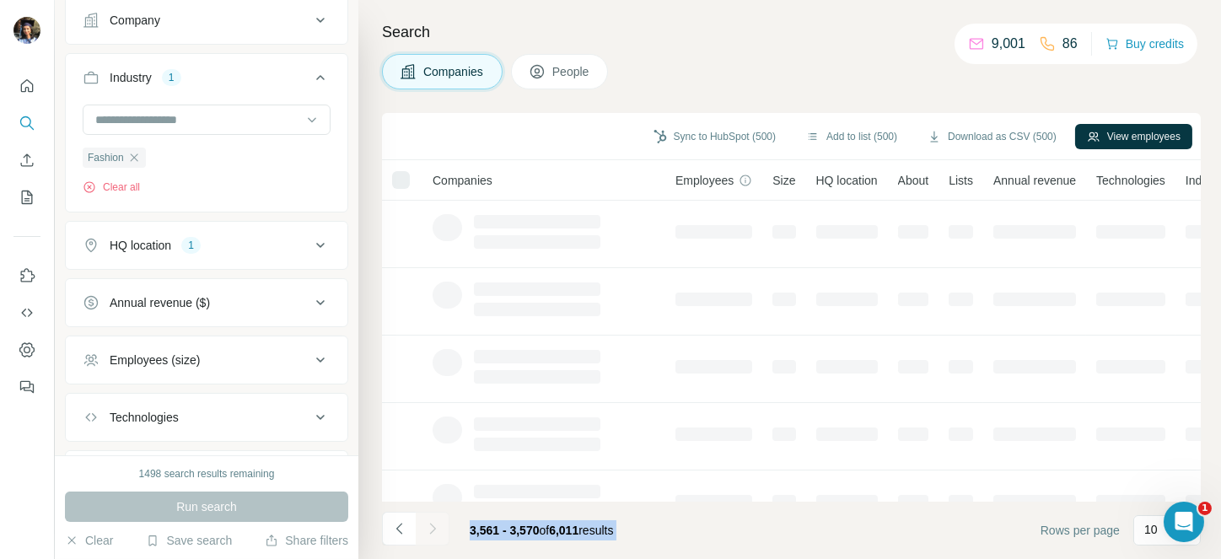
click at [434, 529] on div at bounding box center [433, 529] width 34 height 34
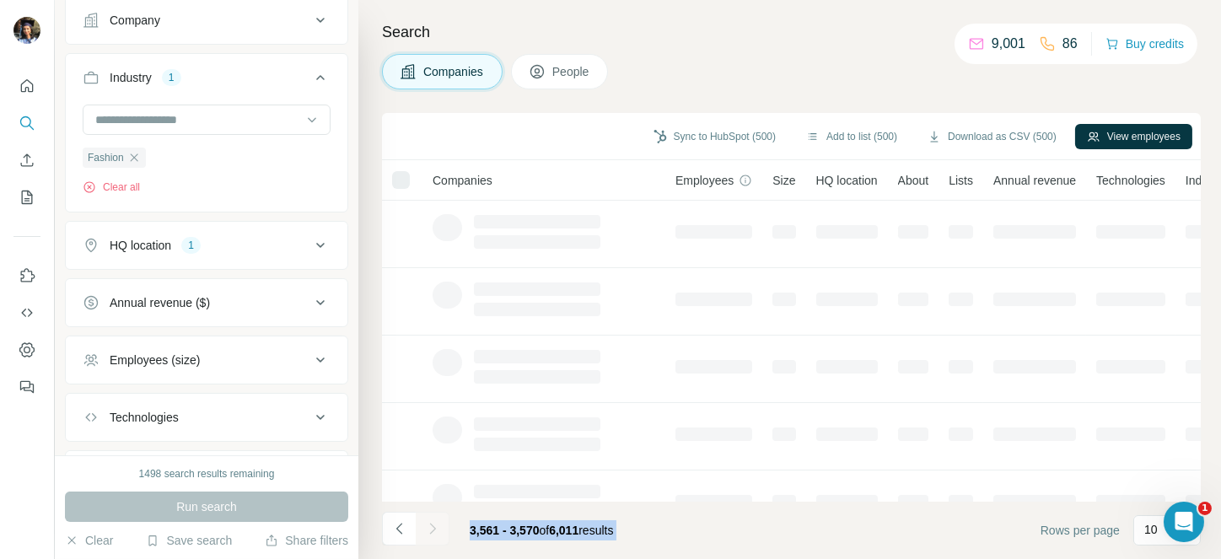
click at [434, 529] on div at bounding box center [433, 529] width 34 height 34
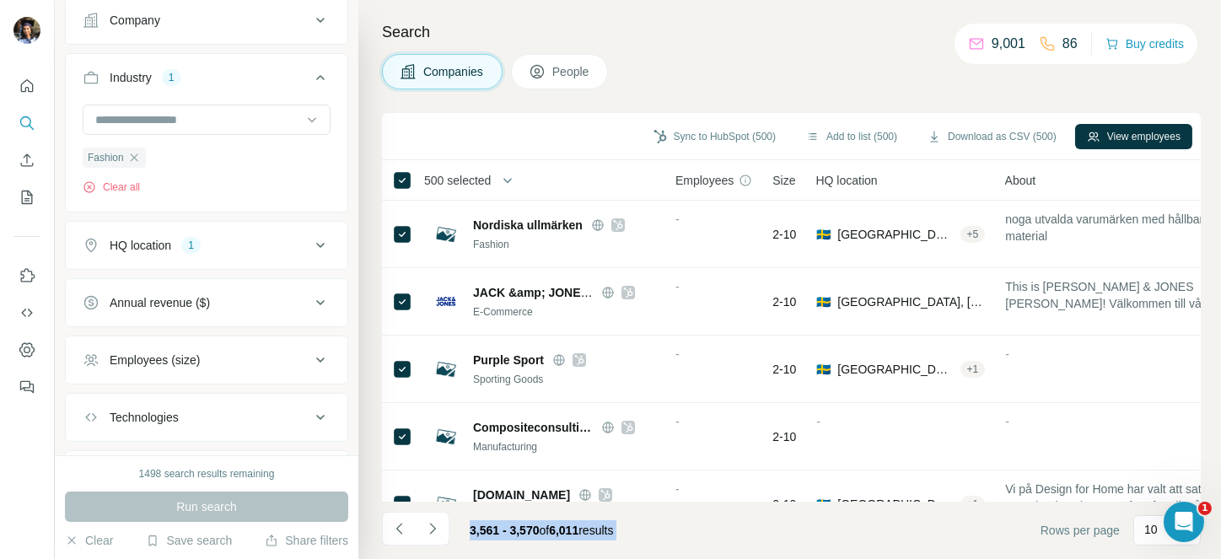
click at [434, 529] on icon "Navigate to next page" at bounding box center [432, 528] width 6 height 11
click at [434, 529] on div at bounding box center [433, 529] width 34 height 34
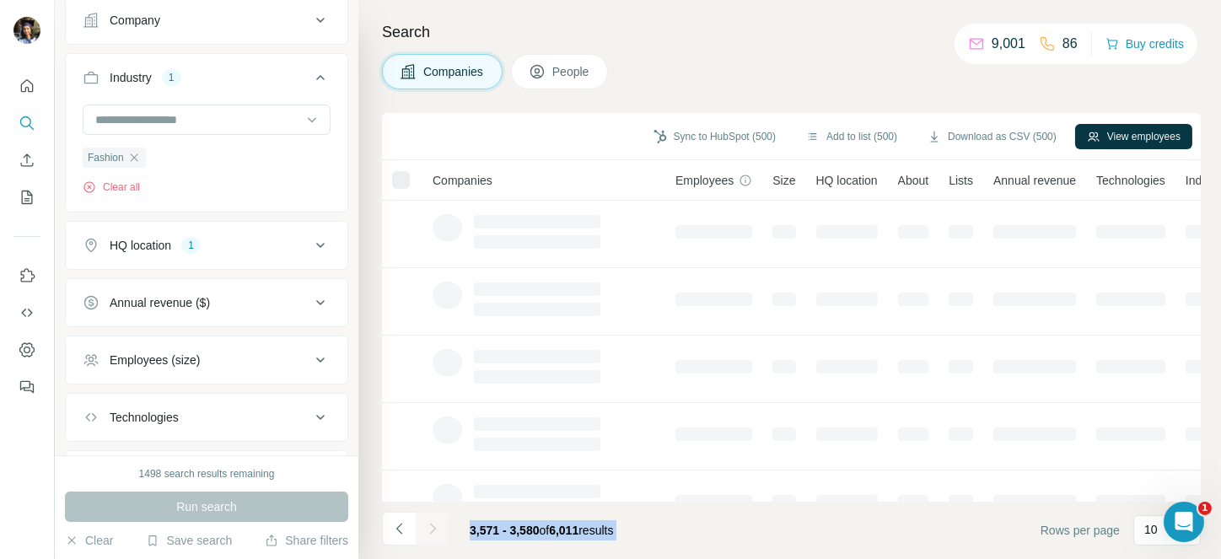
click at [434, 529] on div at bounding box center [433, 529] width 34 height 34
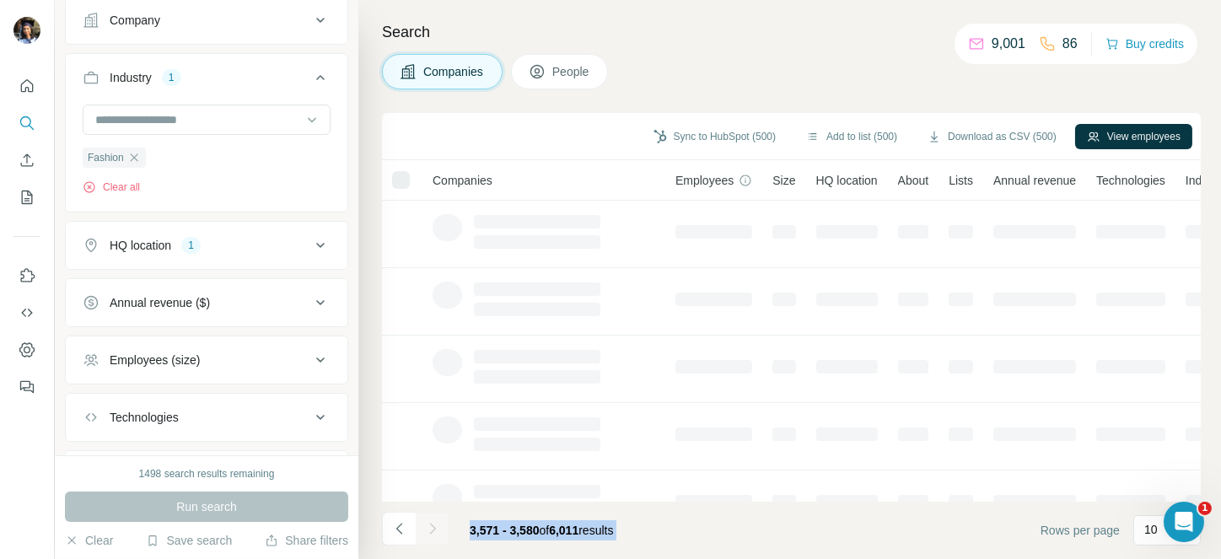
click at [434, 529] on div at bounding box center [433, 529] width 34 height 34
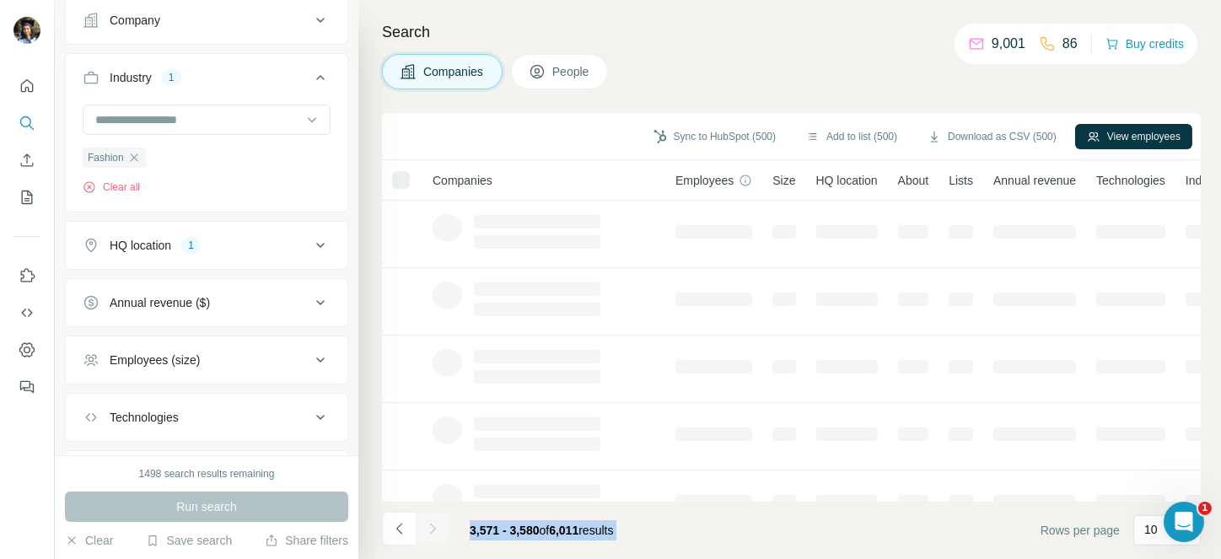
click at [434, 529] on div at bounding box center [433, 529] width 34 height 34
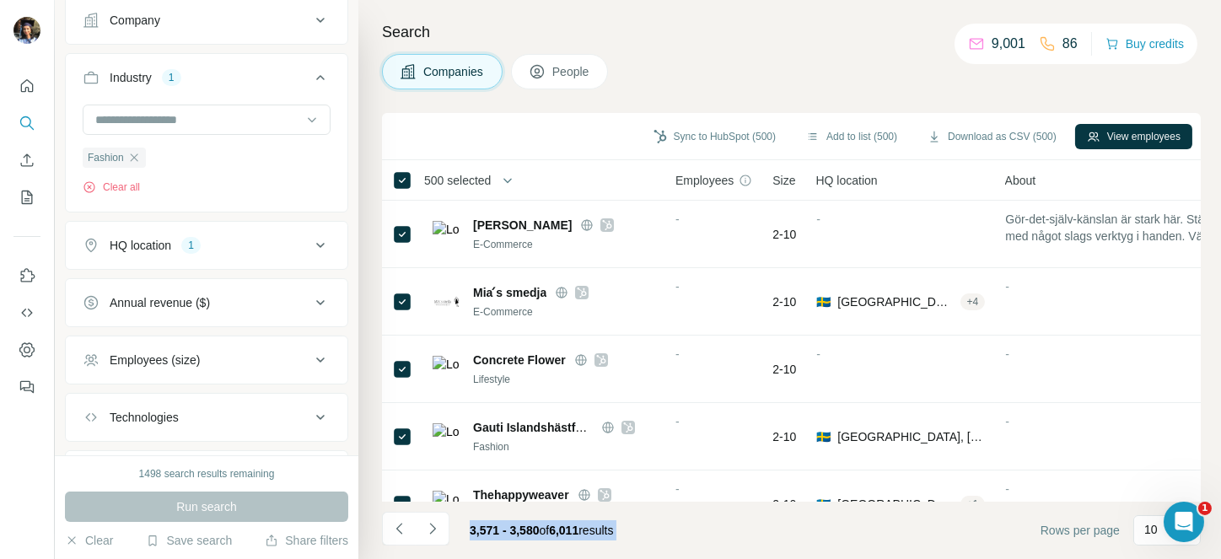
click at [434, 529] on icon "Navigate to next page" at bounding box center [432, 528] width 6 height 11
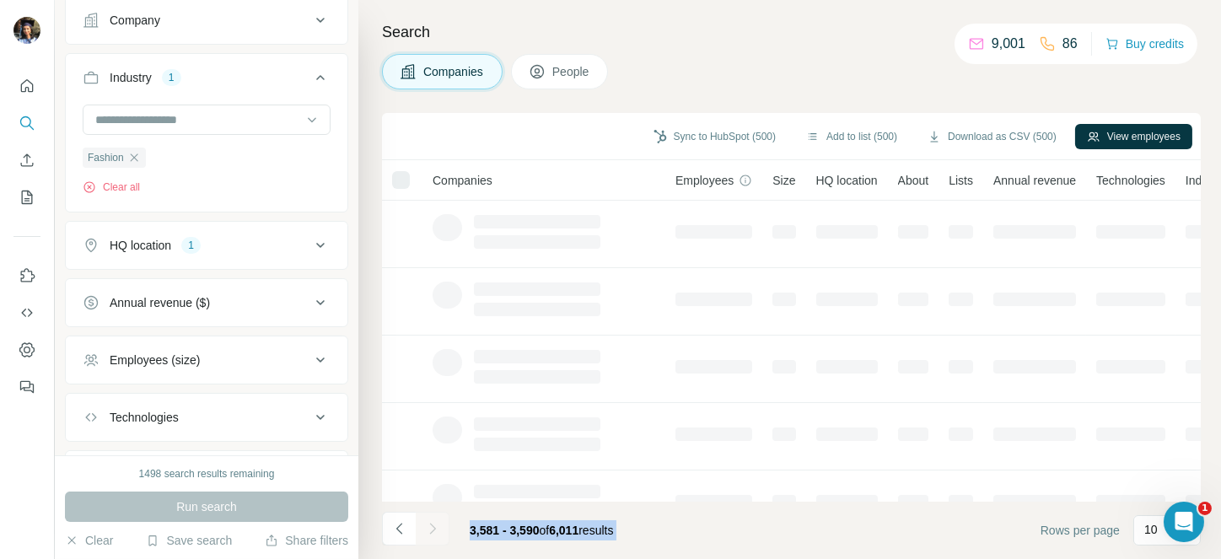
click at [434, 529] on div at bounding box center [433, 529] width 34 height 34
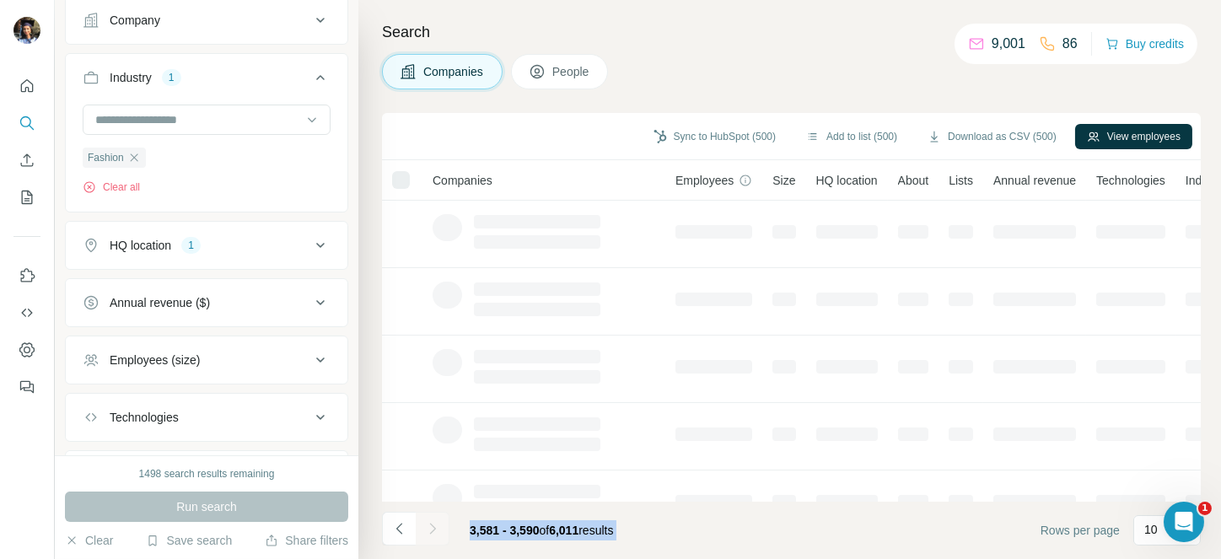
click at [434, 529] on div at bounding box center [433, 529] width 34 height 34
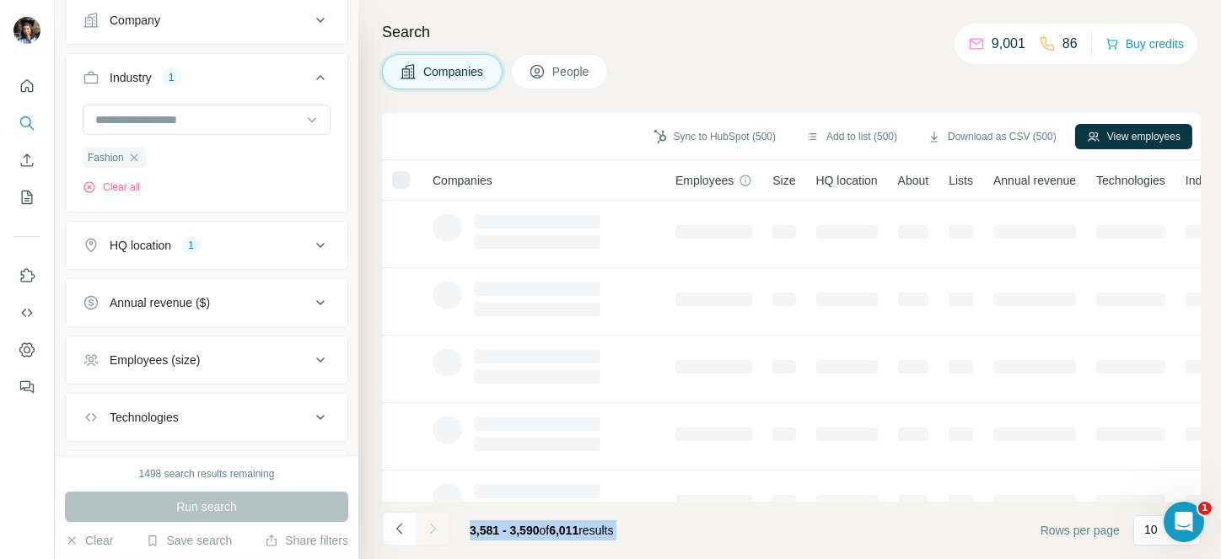
click at [434, 529] on div at bounding box center [433, 529] width 34 height 34
click at [434, 529] on icon "Navigate to next page" at bounding box center [432, 528] width 6 height 11
click at [434, 529] on div at bounding box center [433, 529] width 34 height 34
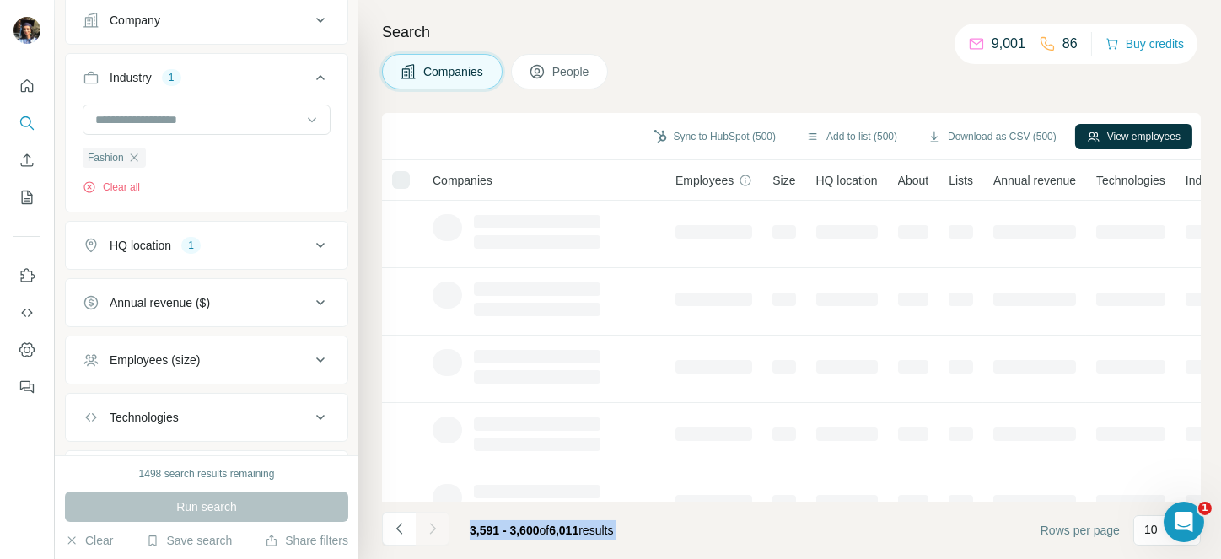
click at [434, 529] on div at bounding box center [433, 529] width 34 height 34
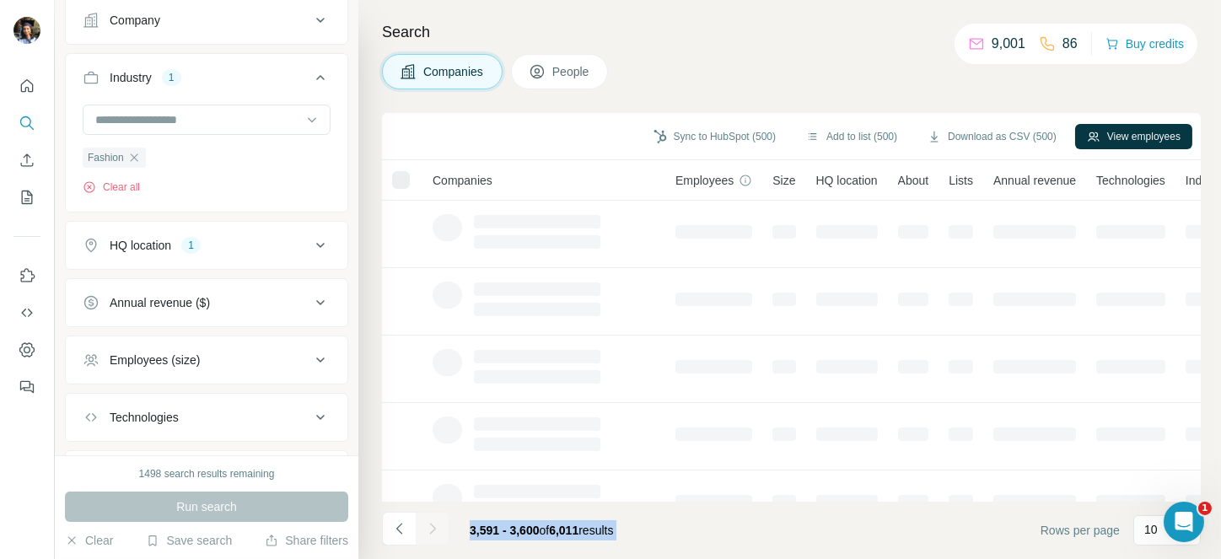
click at [434, 529] on div at bounding box center [433, 529] width 34 height 34
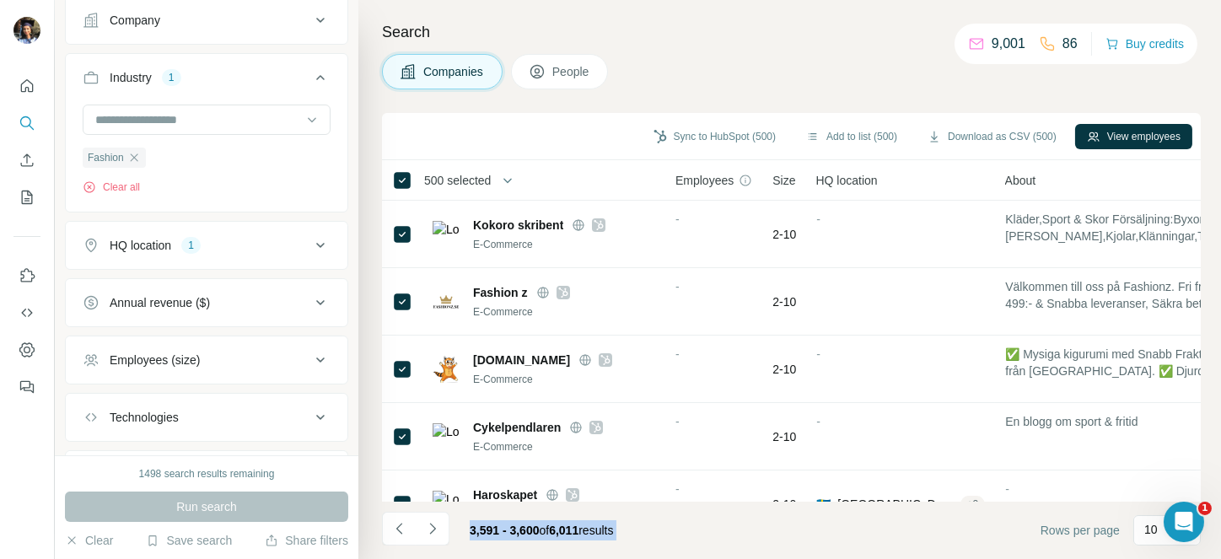
click at [434, 529] on icon "Navigate to next page" at bounding box center [432, 528] width 6 height 11
click at [434, 529] on div at bounding box center [433, 529] width 34 height 34
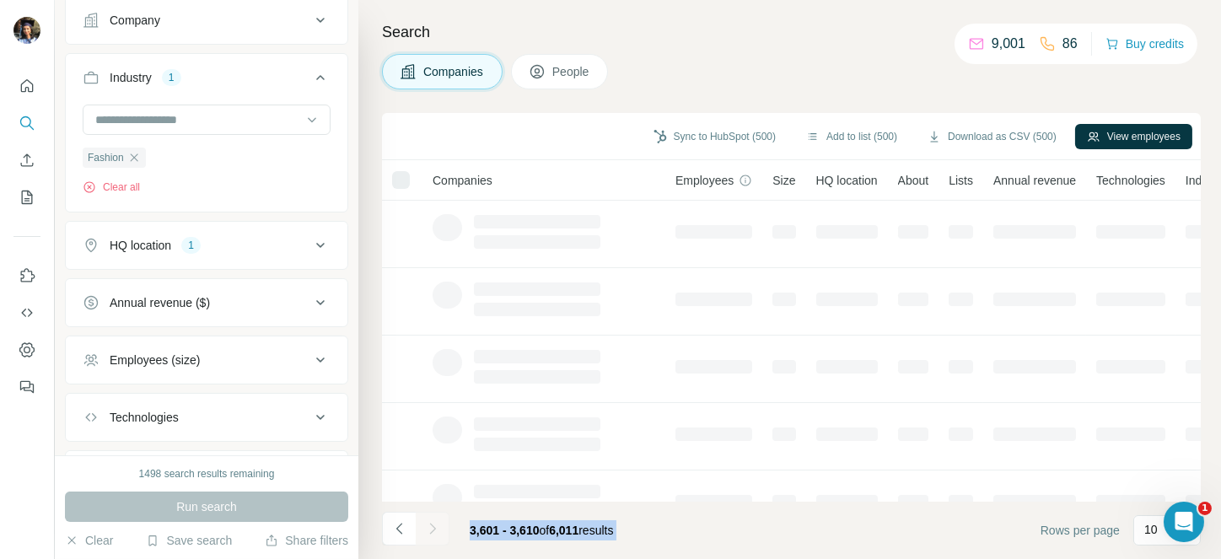
click at [434, 529] on div at bounding box center [433, 529] width 34 height 34
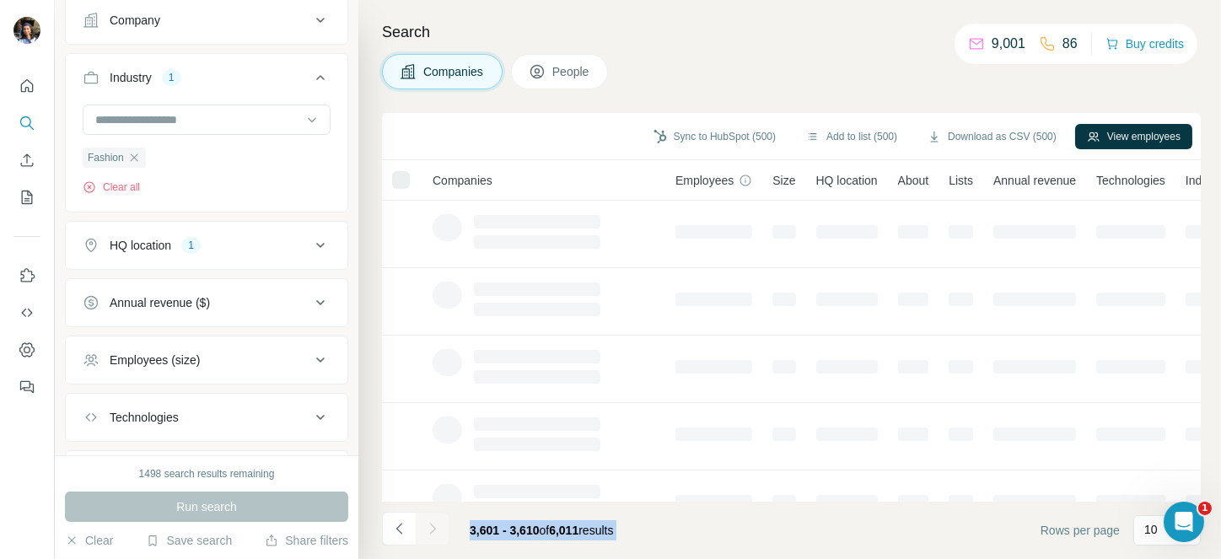
click at [434, 529] on div at bounding box center [433, 529] width 34 height 34
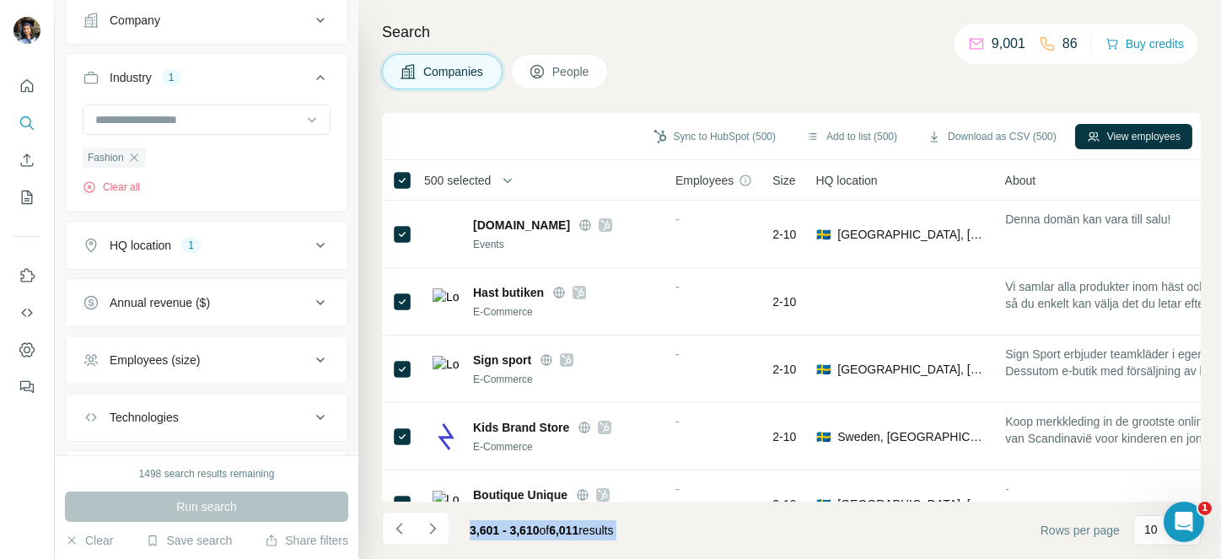
click at [434, 529] on icon "Navigate to next page" at bounding box center [432, 528] width 6 height 11
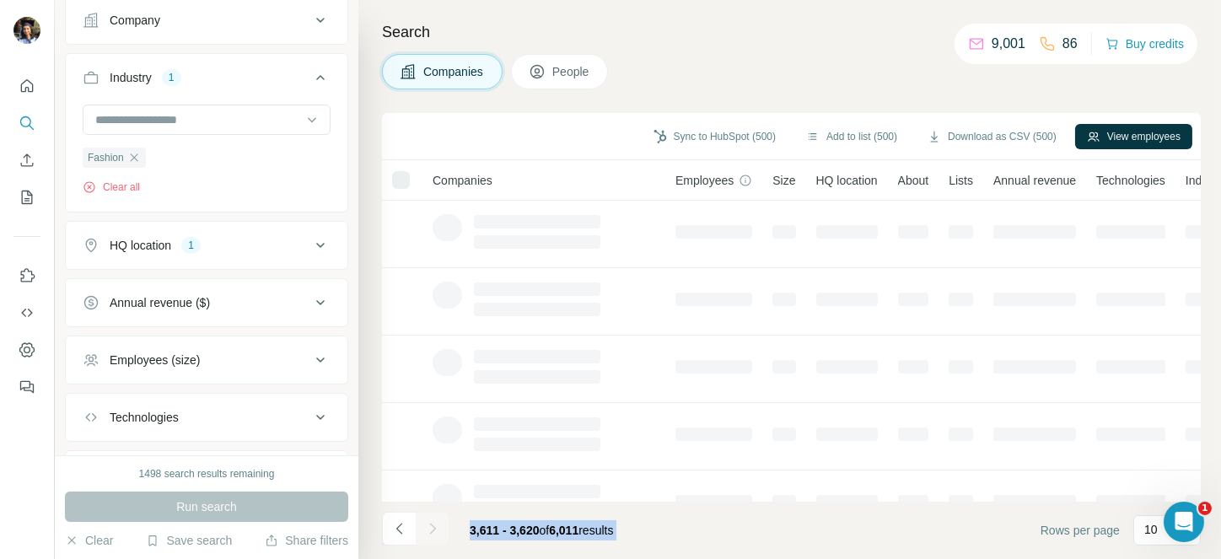
click at [434, 529] on div at bounding box center [433, 529] width 34 height 34
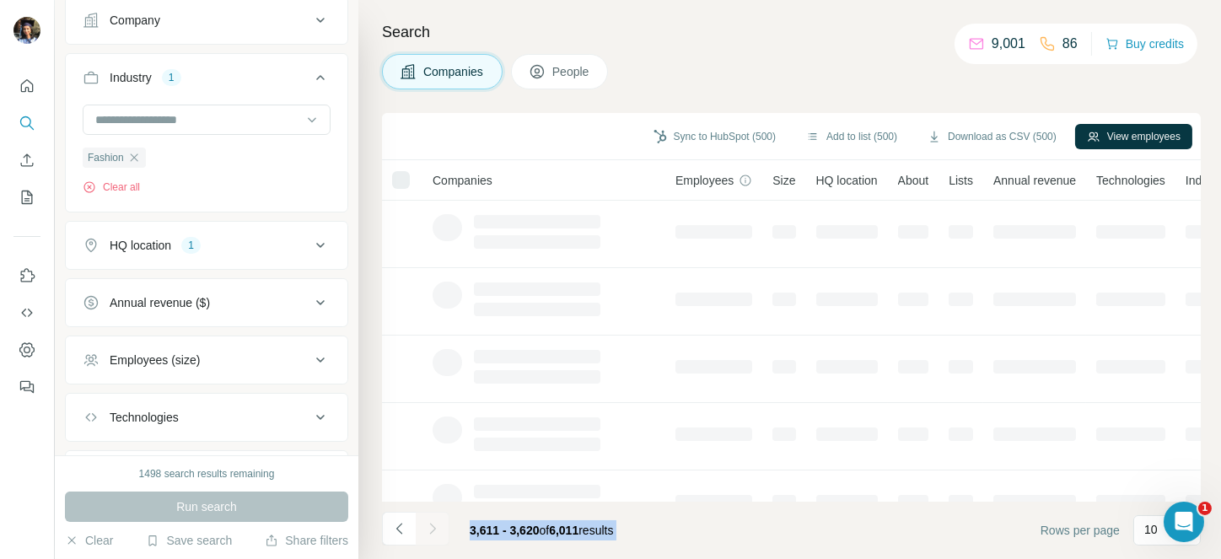
click at [434, 529] on div at bounding box center [433, 529] width 34 height 34
click at [434, 529] on icon "Navigate to next page" at bounding box center [432, 528] width 6 height 11
click at [434, 529] on div at bounding box center [433, 529] width 34 height 34
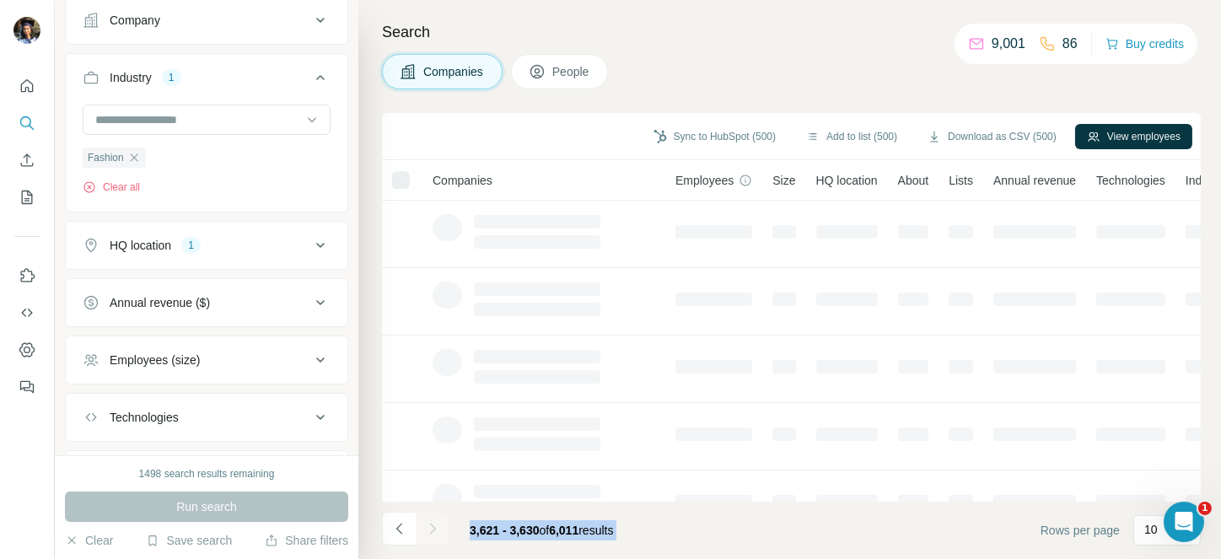
click at [434, 529] on div at bounding box center [433, 529] width 34 height 34
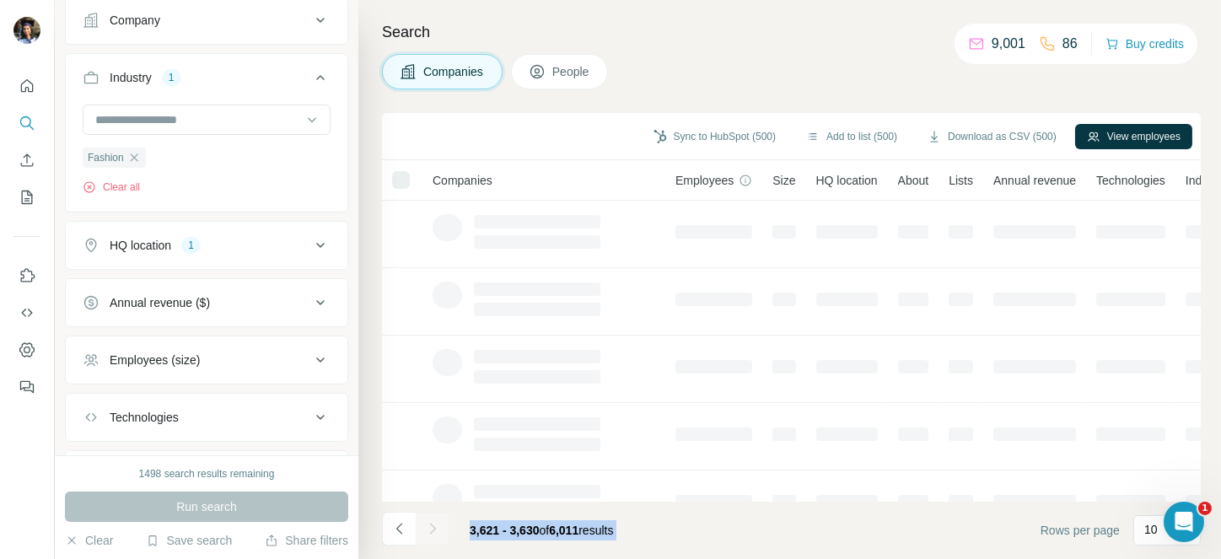
click at [434, 529] on div at bounding box center [433, 529] width 34 height 34
click at [434, 529] on icon "Navigate to next page" at bounding box center [432, 528] width 6 height 11
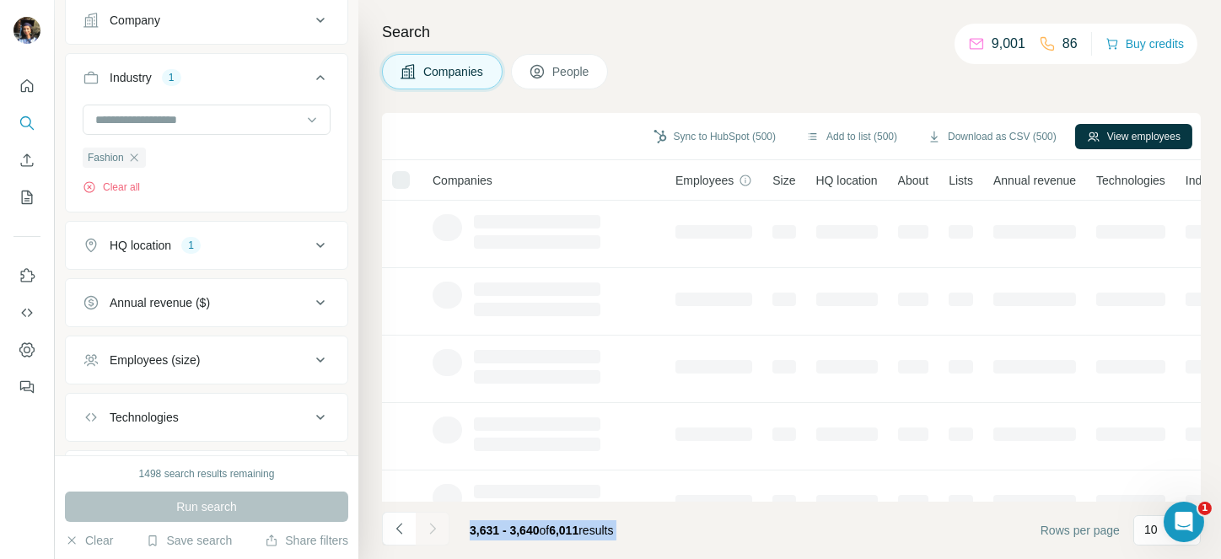
click at [434, 529] on div at bounding box center [433, 529] width 34 height 34
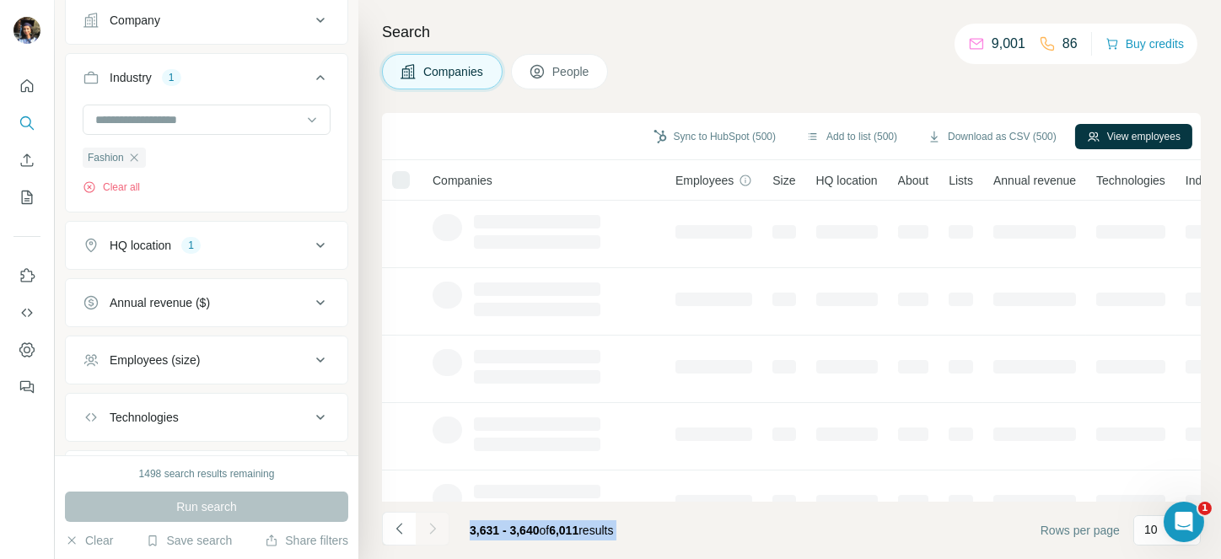
click at [434, 529] on div at bounding box center [433, 529] width 34 height 34
click at [434, 529] on icon "Navigate to next page" at bounding box center [432, 528] width 6 height 11
click at [434, 529] on div at bounding box center [433, 529] width 34 height 34
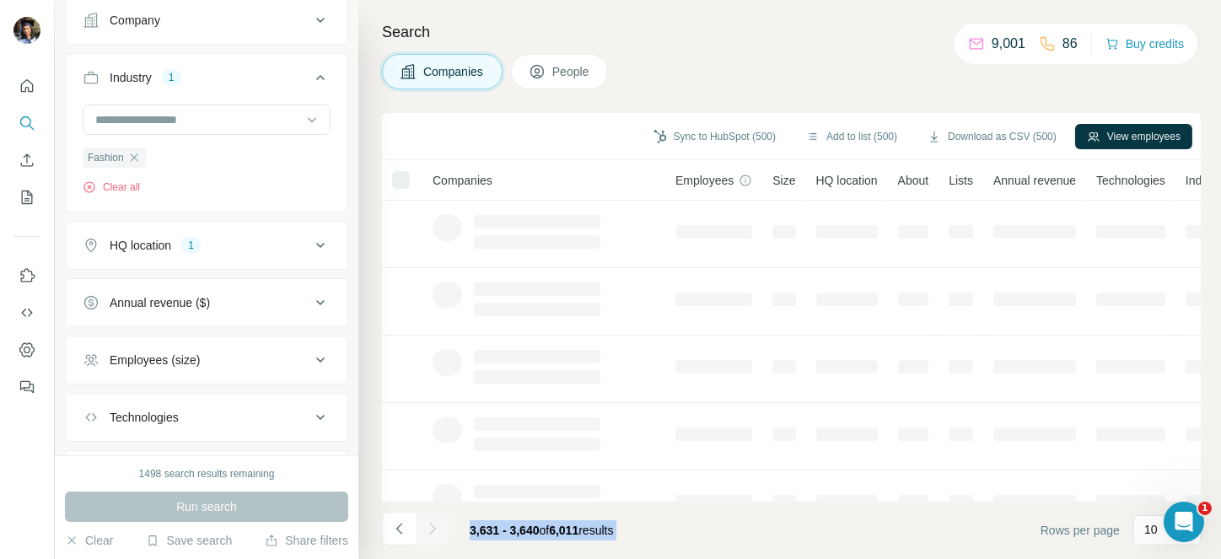
click at [434, 529] on div at bounding box center [433, 529] width 34 height 34
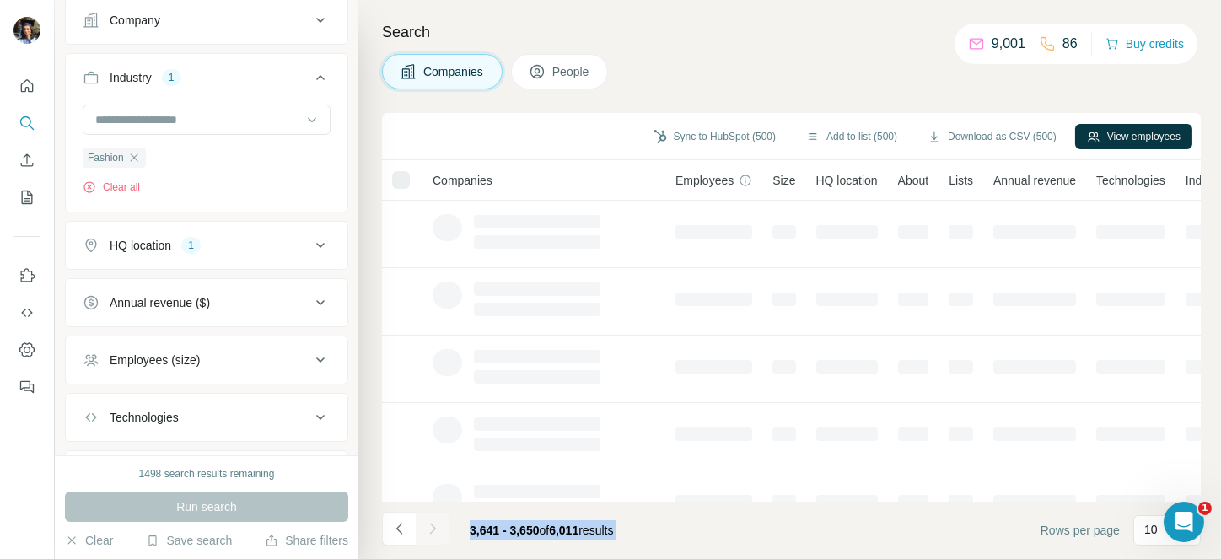
click at [434, 529] on div at bounding box center [433, 529] width 34 height 34
click at [434, 529] on icon "Navigate to next page" at bounding box center [432, 528] width 6 height 11
click at [434, 529] on div at bounding box center [433, 529] width 34 height 34
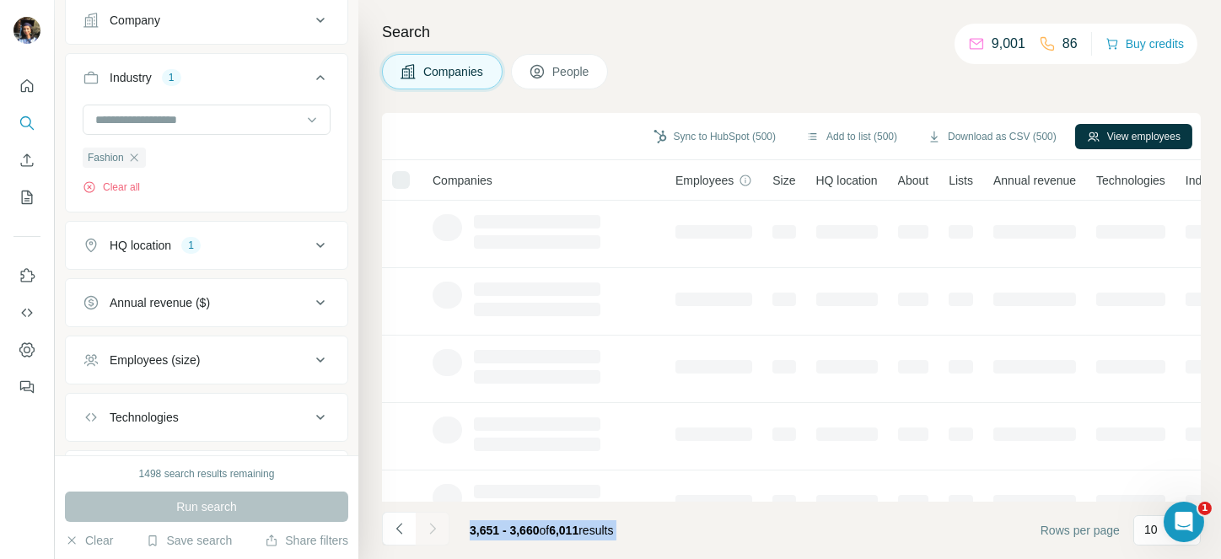
click at [434, 529] on div at bounding box center [433, 529] width 34 height 34
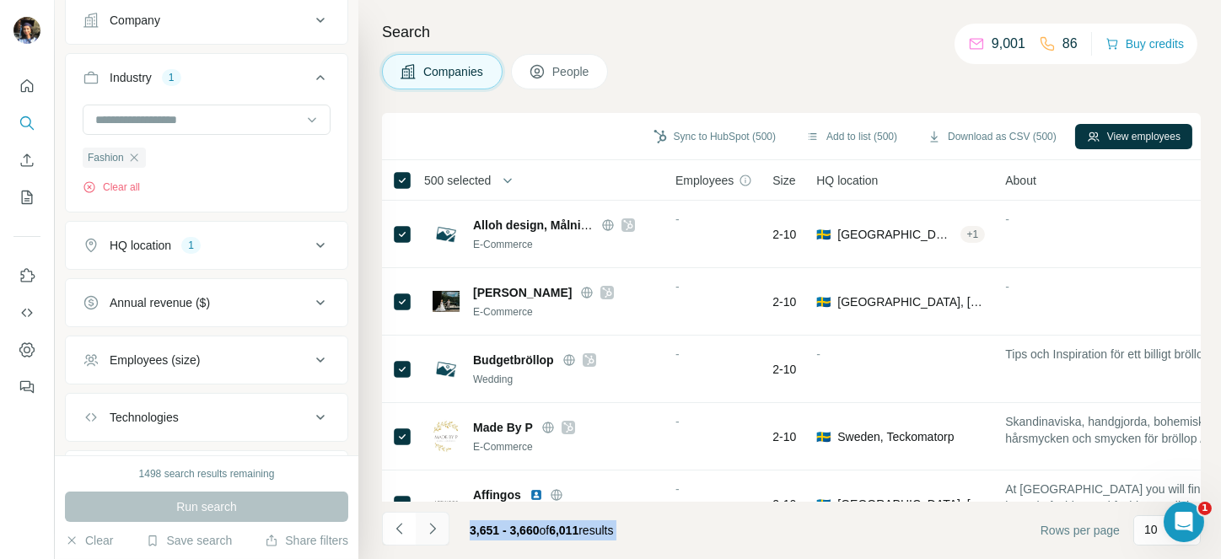
click at [434, 529] on icon "Navigate to next page" at bounding box center [432, 528] width 6 height 11
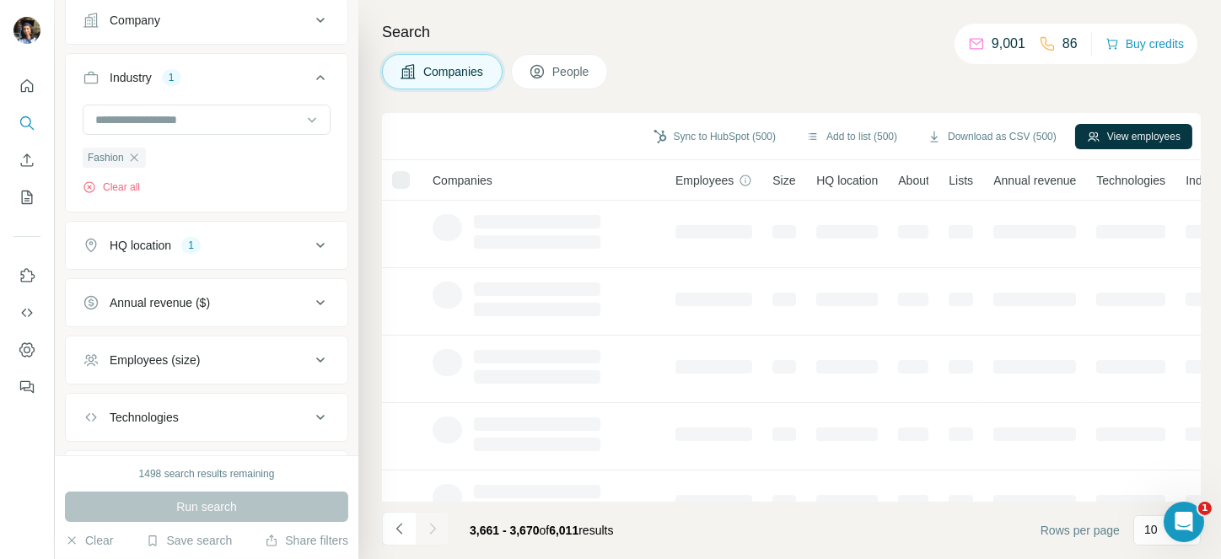
click at [434, 529] on div at bounding box center [433, 529] width 34 height 34
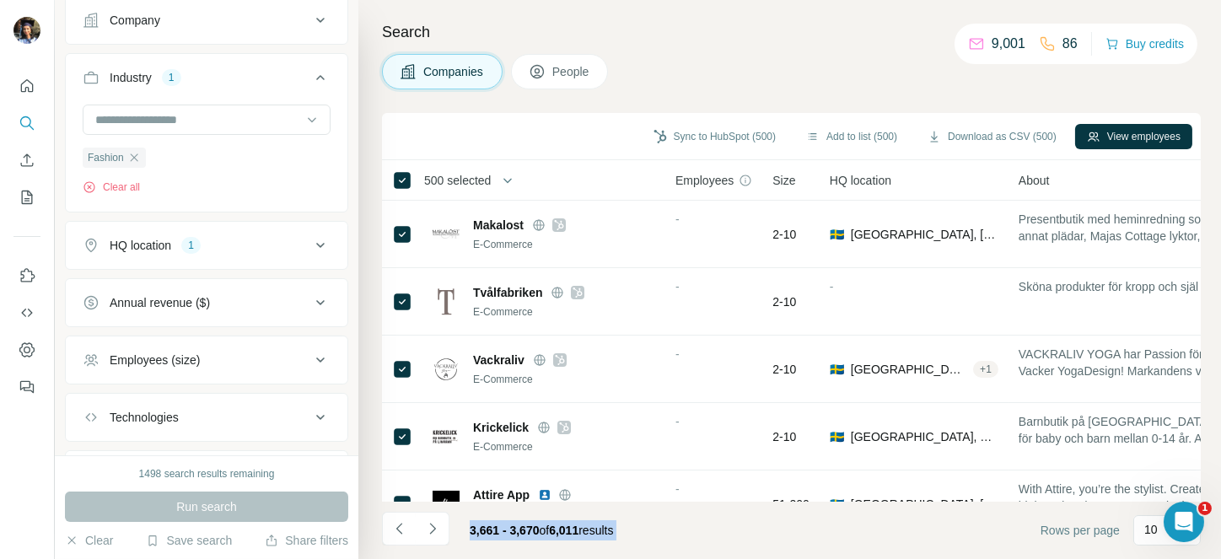
click at [434, 529] on icon "Navigate to next page" at bounding box center [432, 528] width 6 height 11
click at [434, 529] on div at bounding box center [433, 529] width 34 height 34
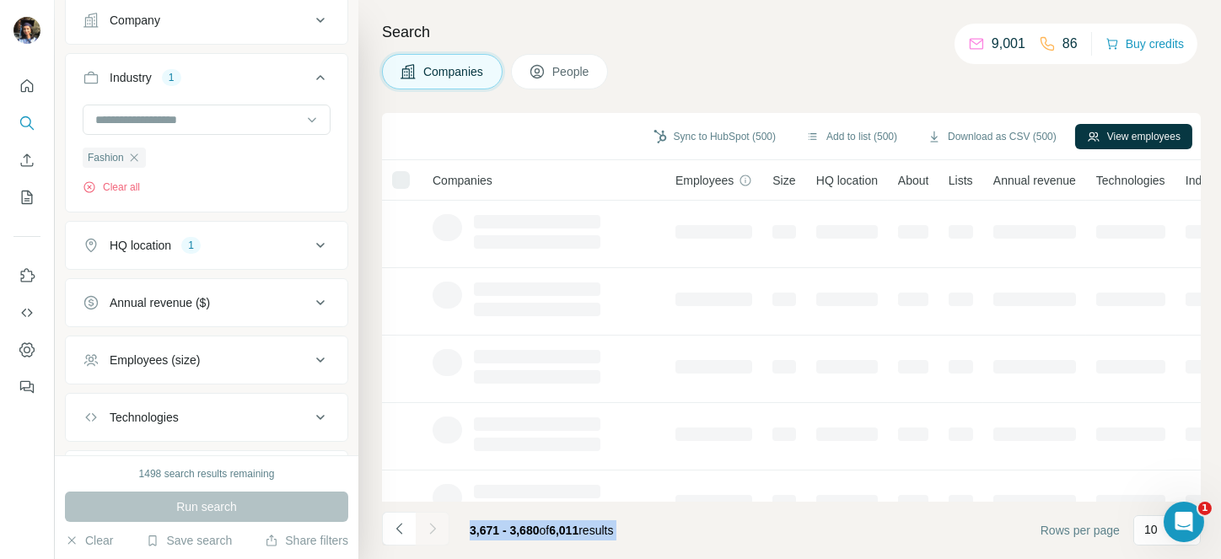
click at [434, 529] on div at bounding box center [433, 529] width 34 height 34
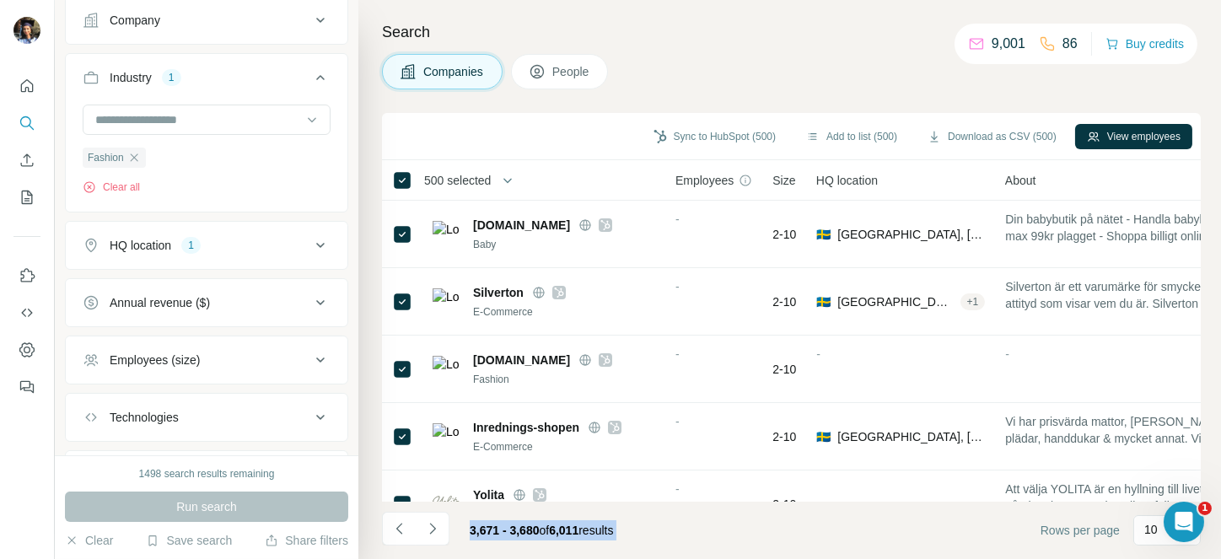
click at [434, 529] on icon "Navigate to next page" at bounding box center [432, 528] width 6 height 11
click at [434, 529] on div at bounding box center [433, 529] width 34 height 34
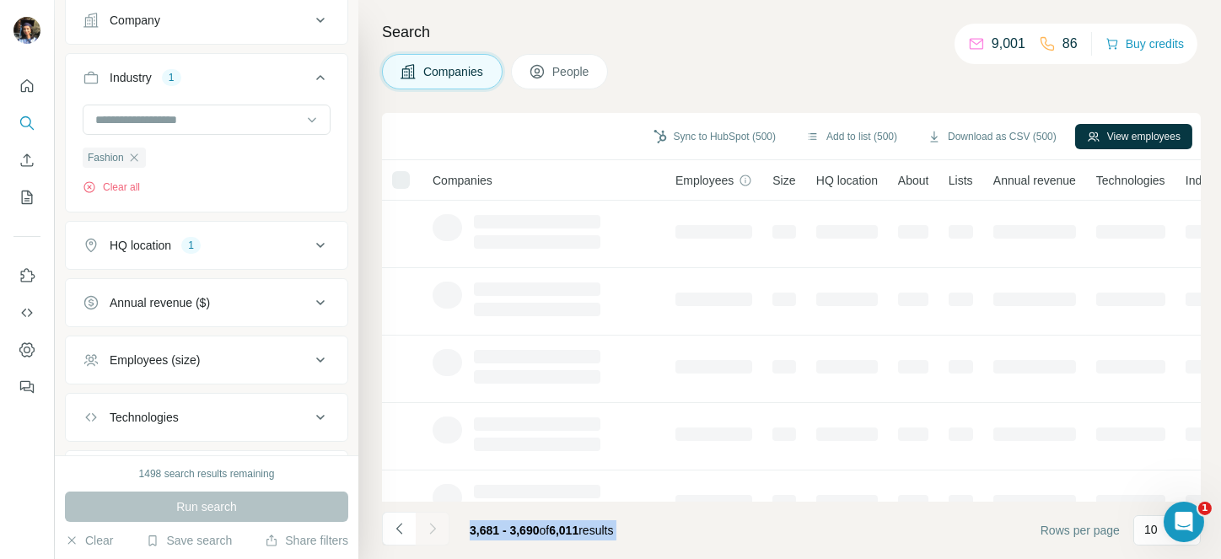
click at [434, 529] on div at bounding box center [433, 529] width 34 height 34
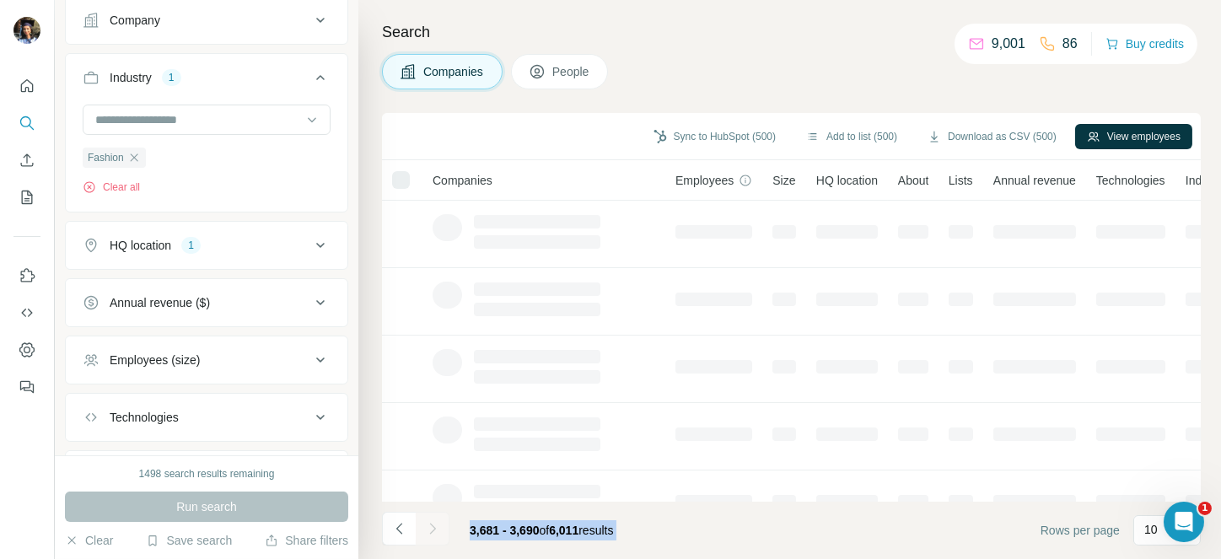
click at [434, 529] on div at bounding box center [433, 529] width 34 height 34
click at [434, 529] on icon "Navigate to next page" at bounding box center [432, 528] width 6 height 11
click at [434, 529] on div at bounding box center [433, 529] width 34 height 34
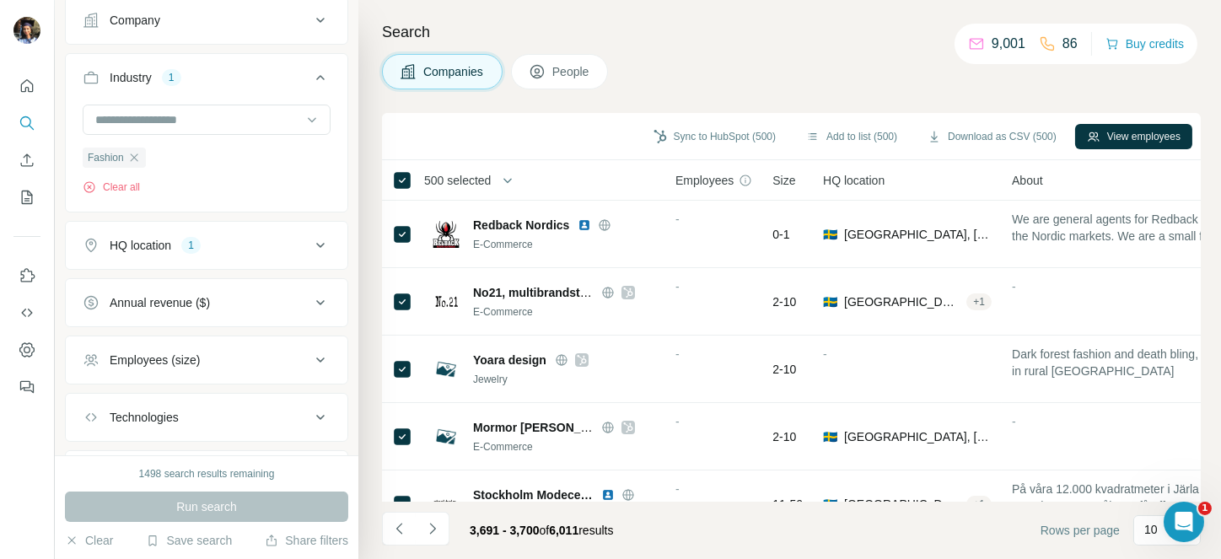
click at [465, 177] on span "500 selected" at bounding box center [457, 180] width 67 height 17
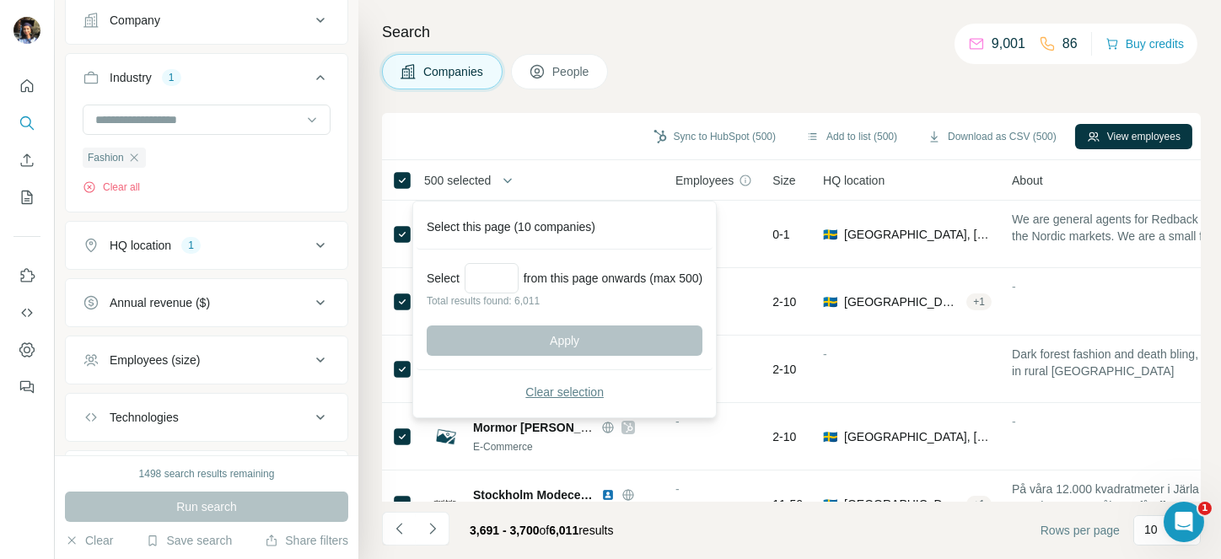
click at [561, 389] on span "Clear selection" at bounding box center [565, 392] width 78 height 17
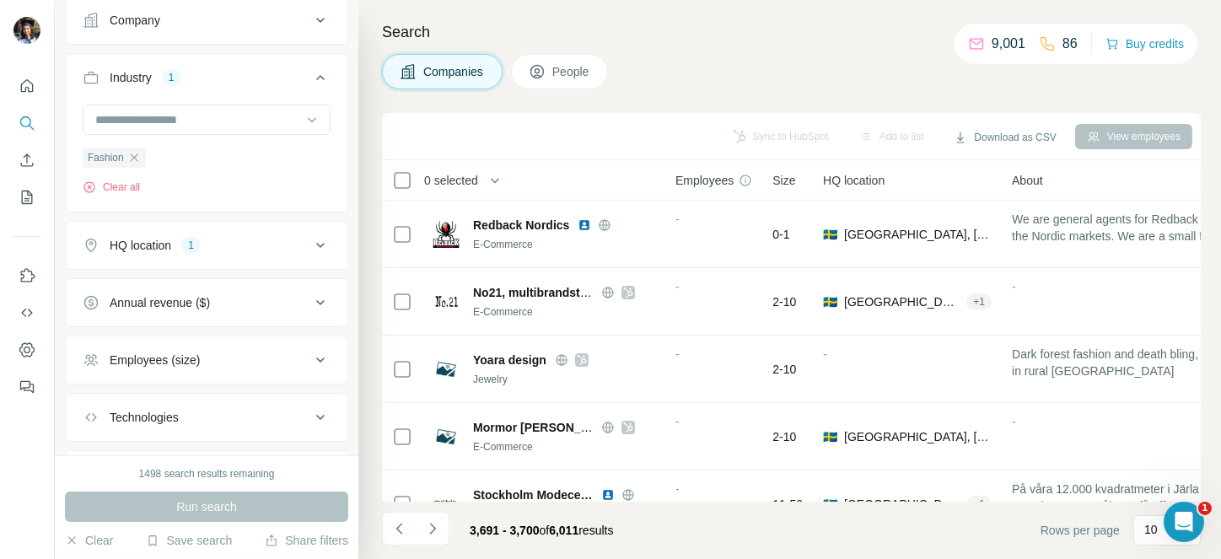
click at [442, 534] on button "Navigate to next page" at bounding box center [433, 529] width 34 height 34
click at [442, 534] on div at bounding box center [433, 529] width 34 height 34
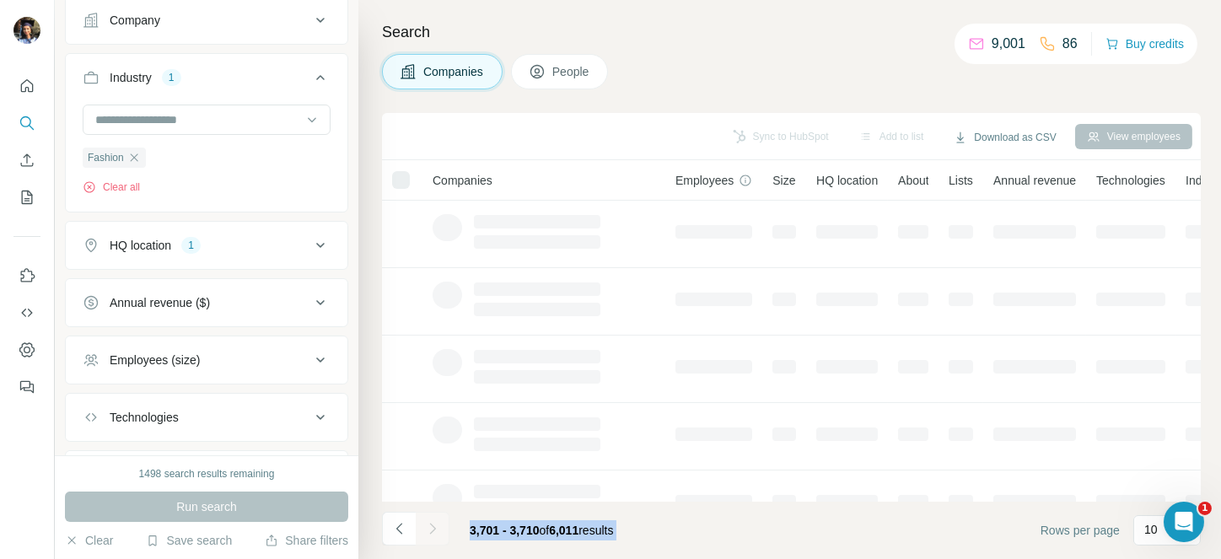
click at [442, 534] on div at bounding box center [433, 529] width 34 height 34
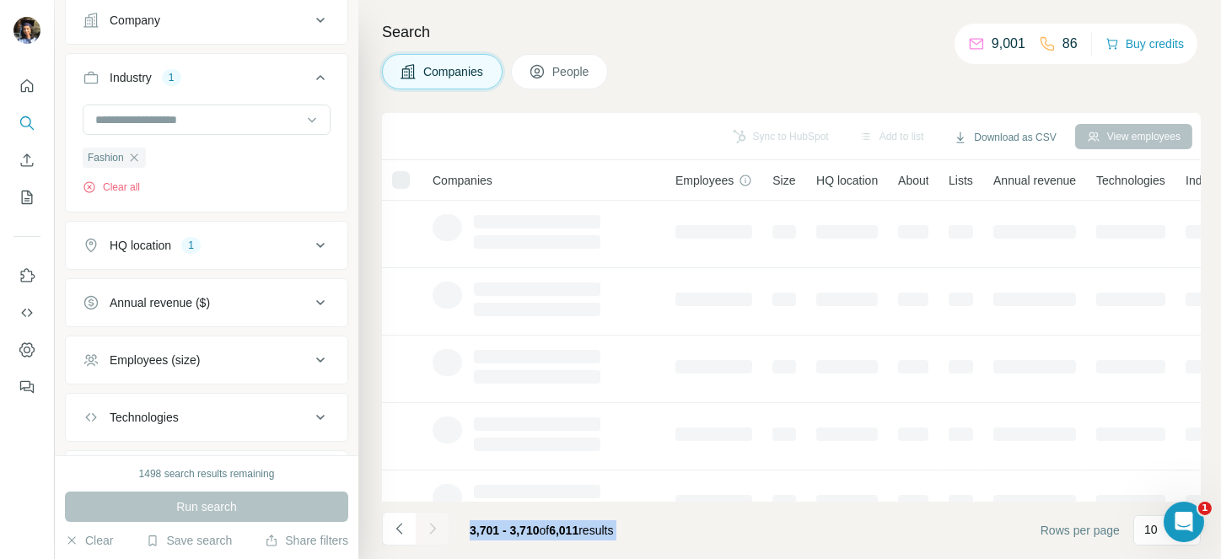
click at [442, 534] on div at bounding box center [433, 529] width 34 height 34
click at [442, 534] on button "Navigate to next page" at bounding box center [433, 529] width 34 height 34
click at [442, 534] on div at bounding box center [433, 529] width 34 height 34
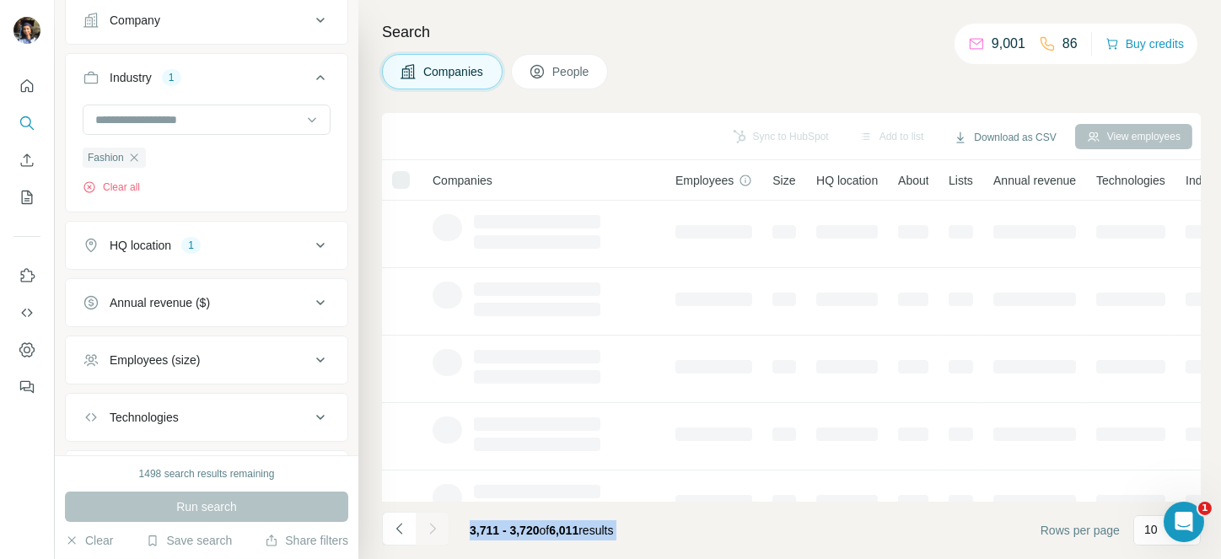
click at [442, 534] on div at bounding box center [433, 529] width 34 height 34
click at [442, 534] on button "Navigate to next page" at bounding box center [433, 529] width 34 height 34
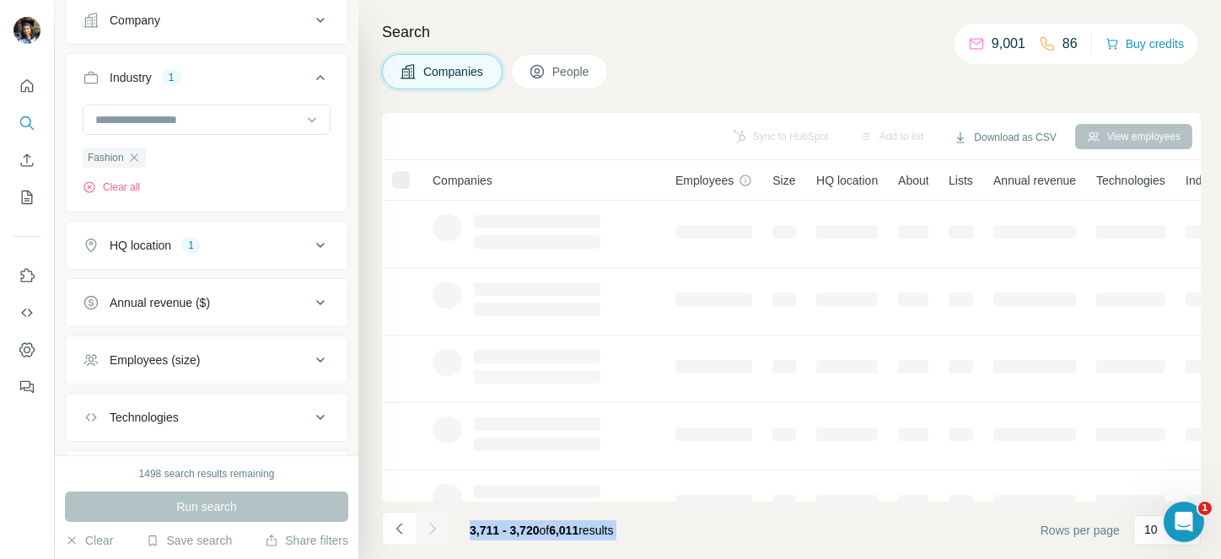
click at [442, 534] on div at bounding box center [433, 529] width 34 height 34
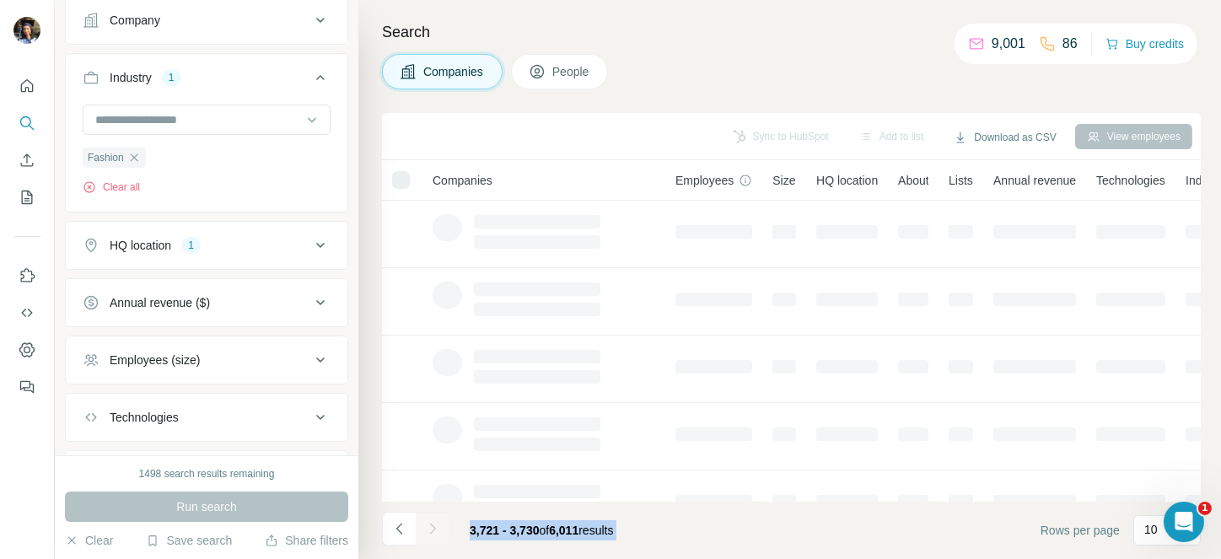
click at [442, 534] on div at bounding box center [433, 529] width 34 height 34
click at [442, 534] on button "Navigate to next page" at bounding box center [433, 529] width 34 height 34
click at [442, 534] on div at bounding box center [433, 529] width 34 height 34
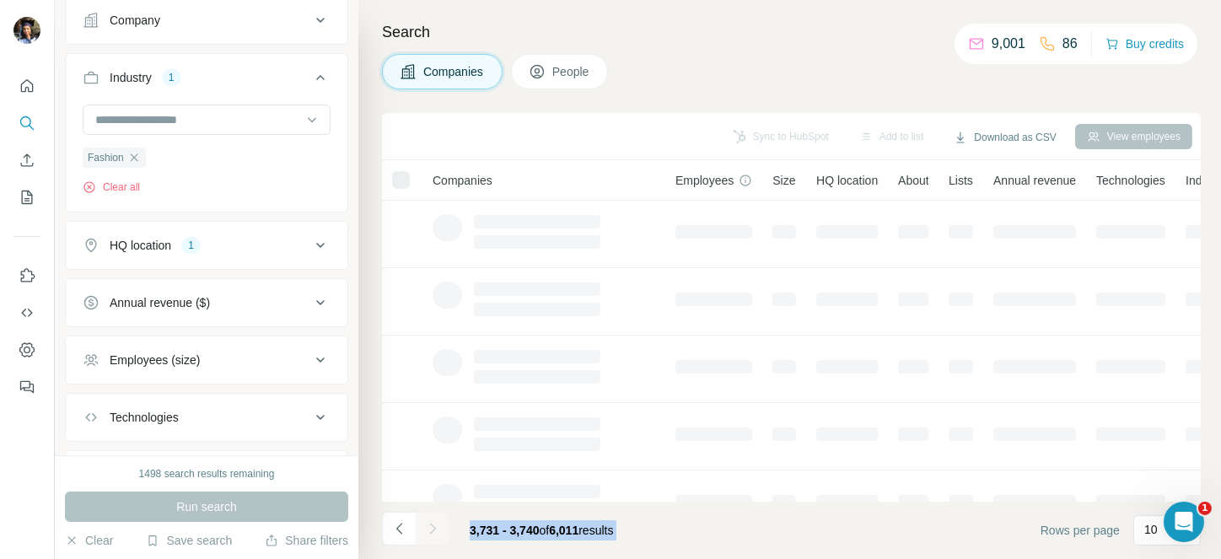
click at [442, 534] on div at bounding box center [433, 529] width 34 height 34
click at [442, 534] on button "Navigate to next page" at bounding box center [433, 529] width 34 height 34
click at [442, 534] on div at bounding box center [433, 529] width 34 height 34
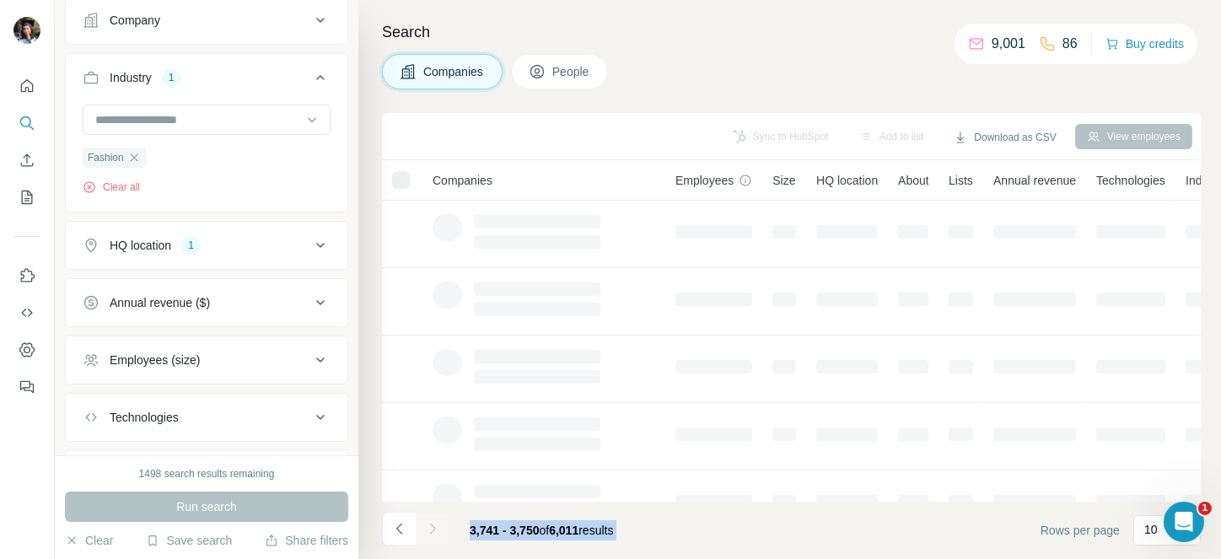
click at [442, 534] on div at bounding box center [433, 529] width 34 height 34
drag, startPoint x: 442, startPoint y: 534, endPoint x: 428, endPoint y: 528, distance: 15.5
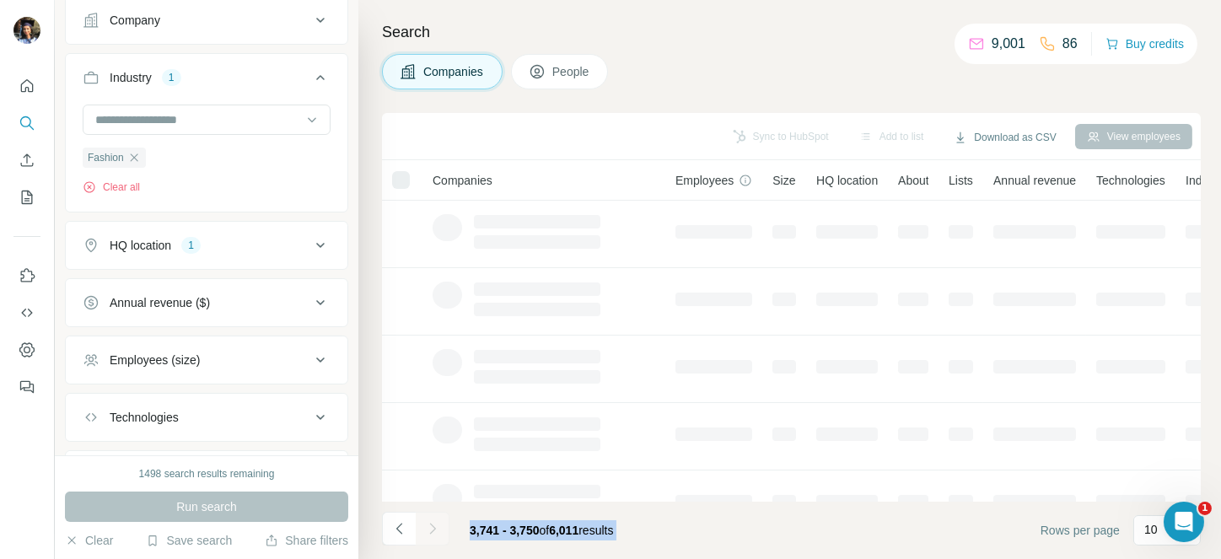
click at [428, 528] on div at bounding box center [433, 529] width 34 height 34
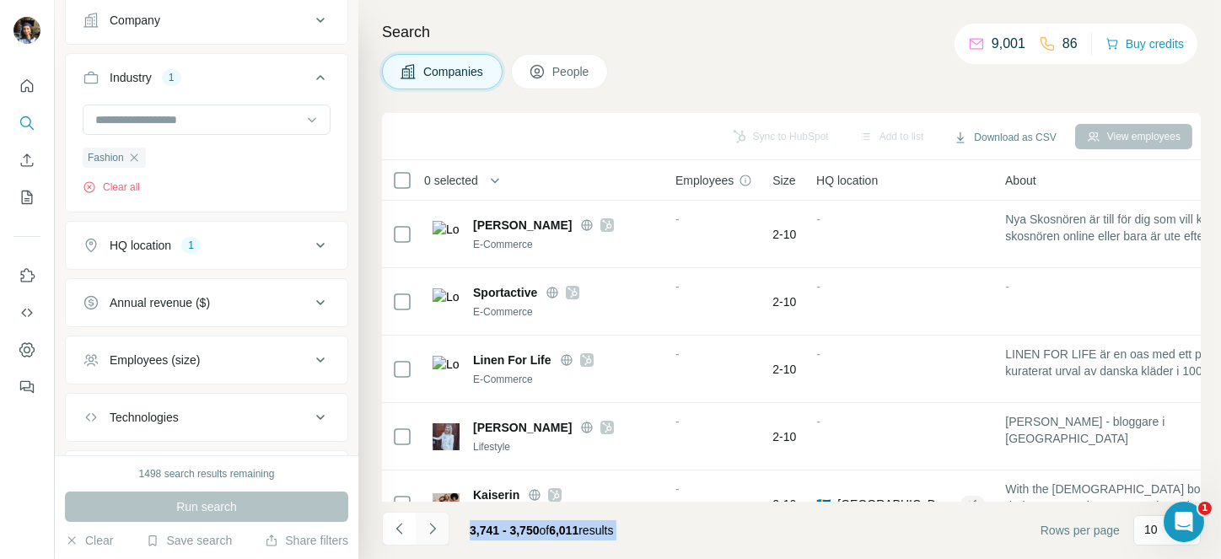
click at [428, 528] on icon "Navigate to next page" at bounding box center [432, 528] width 17 height 17
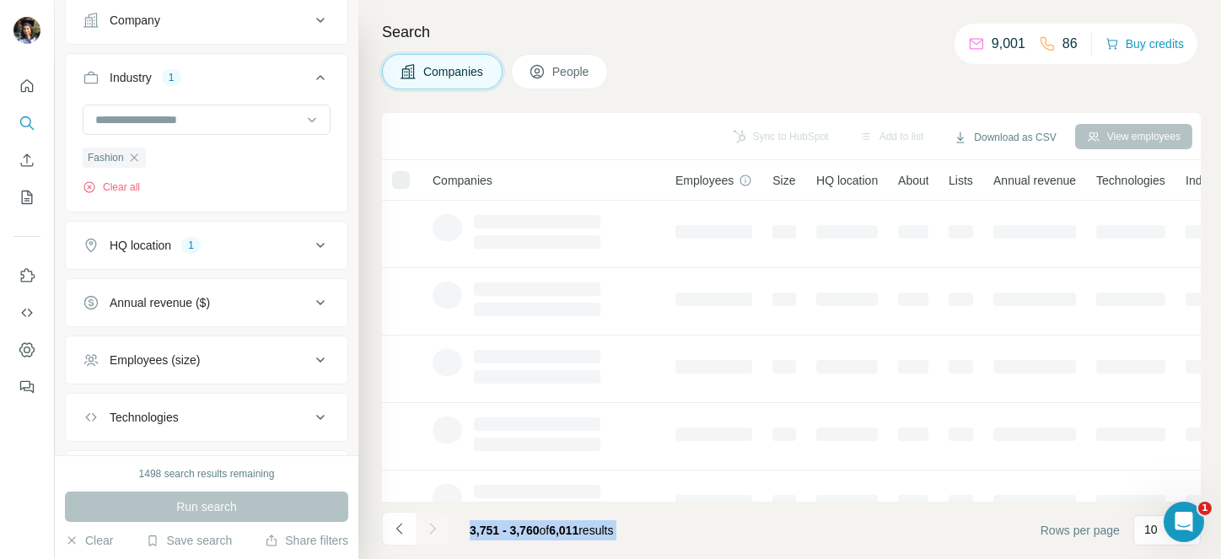
click at [428, 528] on div at bounding box center [433, 529] width 34 height 34
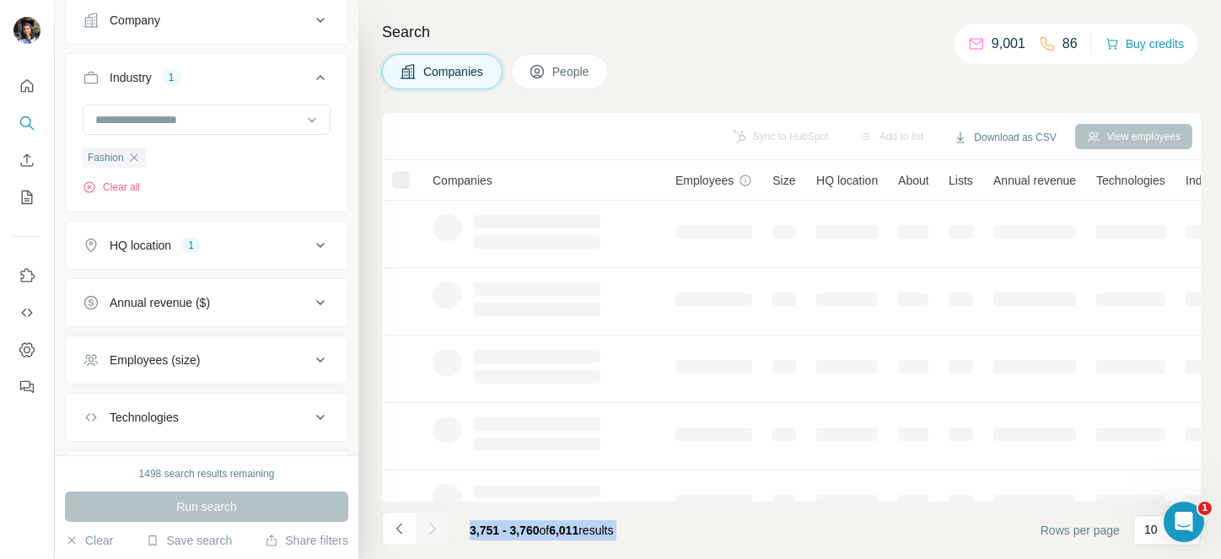
click at [428, 528] on div at bounding box center [433, 529] width 34 height 34
click at [428, 528] on icon "Navigate to next page" at bounding box center [432, 528] width 17 height 17
click at [428, 528] on div at bounding box center [433, 529] width 34 height 34
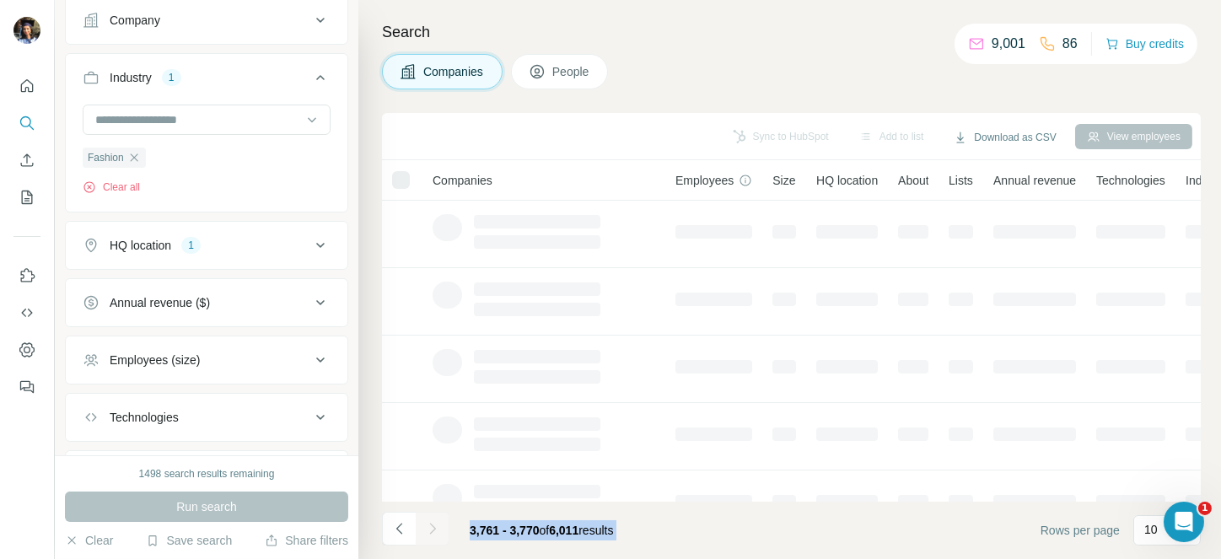
click at [428, 528] on div at bounding box center [433, 529] width 34 height 34
click at [428, 528] on icon "Navigate to next page" at bounding box center [432, 528] width 17 height 17
click at [428, 528] on div at bounding box center [433, 529] width 34 height 34
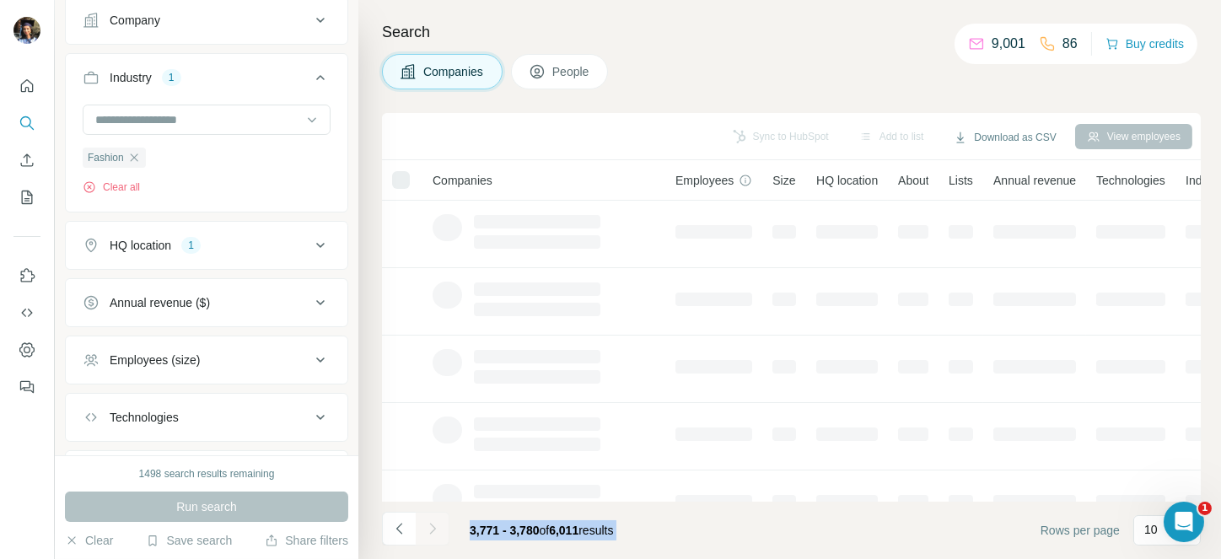
click at [428, 528] on div at bounding box center [433, 529] width 34 height 34
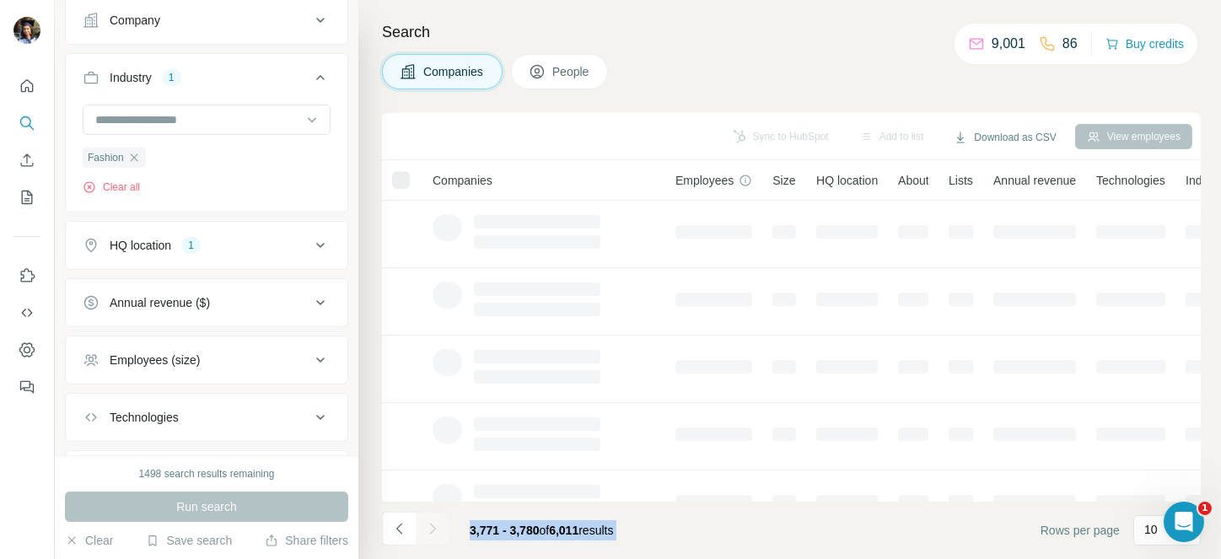
click at [428, 528] on div at bounding box center [433, 529] width 34 height 34
click at [428, 528] on icon "Navigate to next page" at bounding box center [432, 528] width 17 height 17
click at [428, 528] on div at bounding box center [433, 529] width 34 height 34
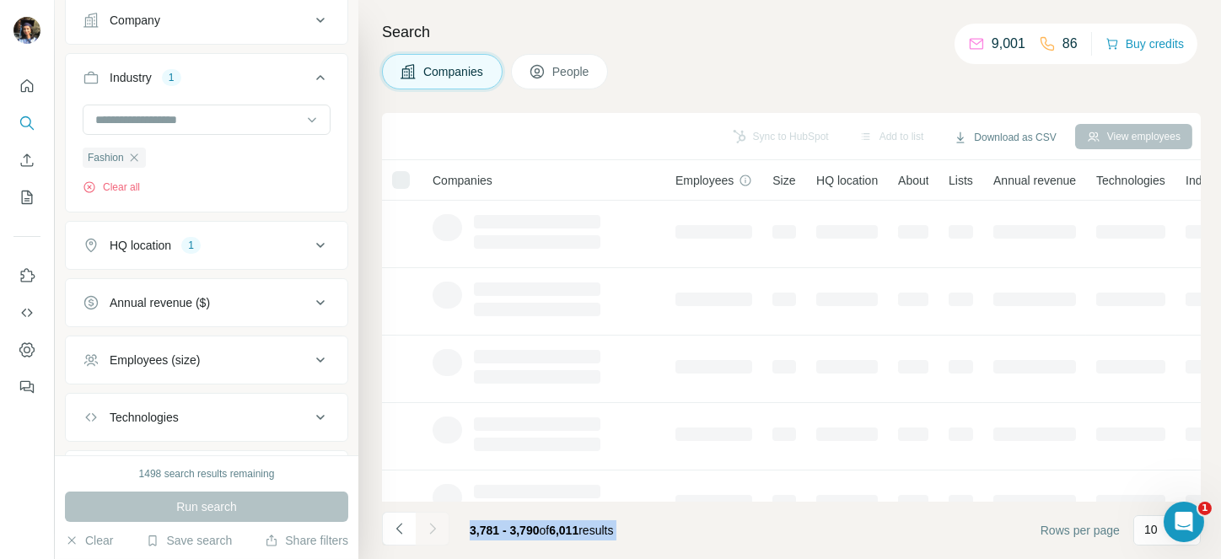
click at [428, 528] on div at bounding box center [433, 529] width 34 height 34
click at [428, 528] on icon "Navigate to next page" at bounding box center [432, 528] width 17 height 17
click at [428, 528] on div at bounding box center [433, 529] width 34 height 34
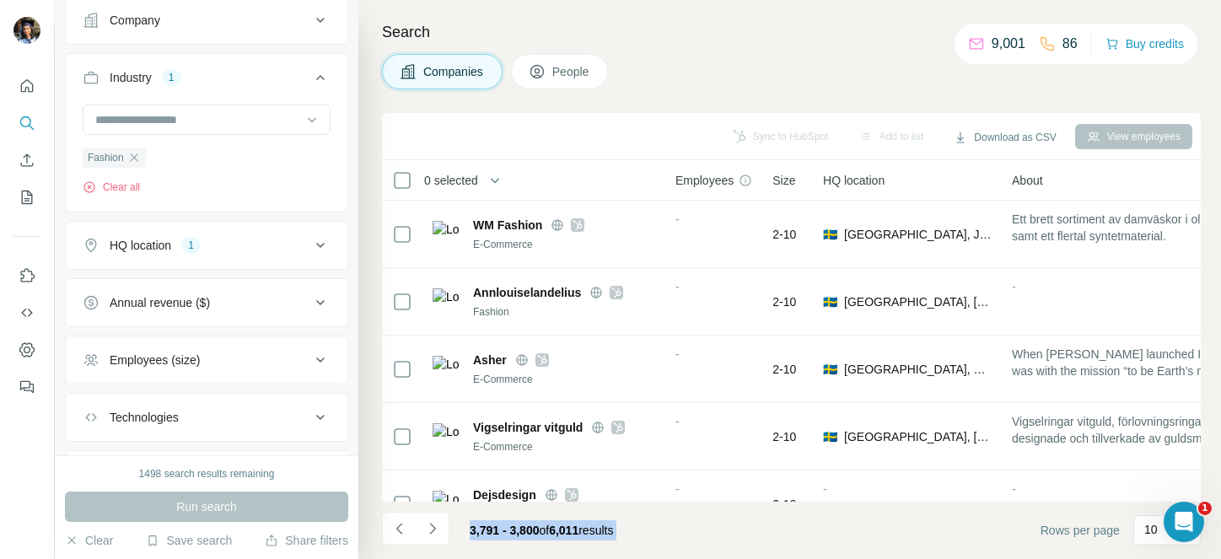
click at [428, 528] on icon "Navigate to next page" at bounding box center [432, 528] width 17 height 17
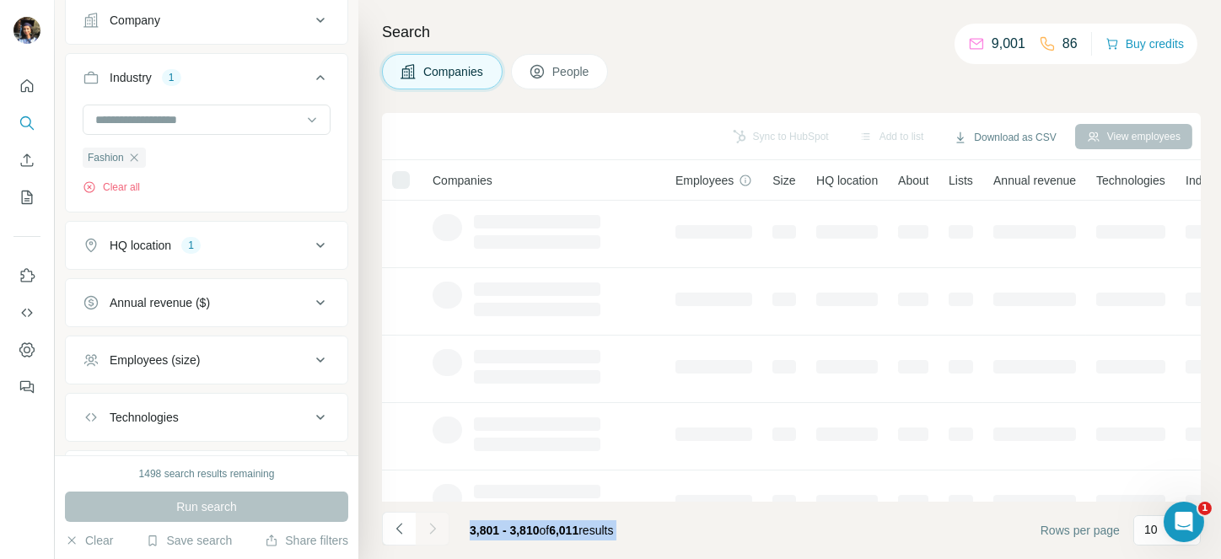
click at [428, 528] on div at bounding box center [433, 529] width 34 height 34
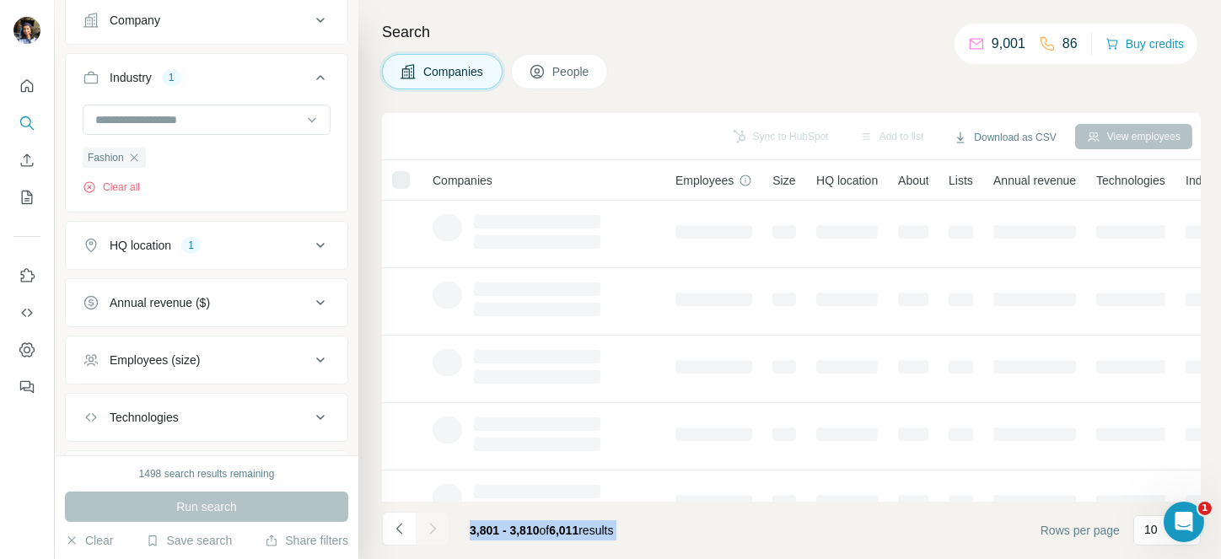
click at [428, 528] on icon "Navigate to next page" at bounding box center [432, 528] width 17 height 17
click at [428, 528] on div at bounding box center [433, 529] width 34 height 34
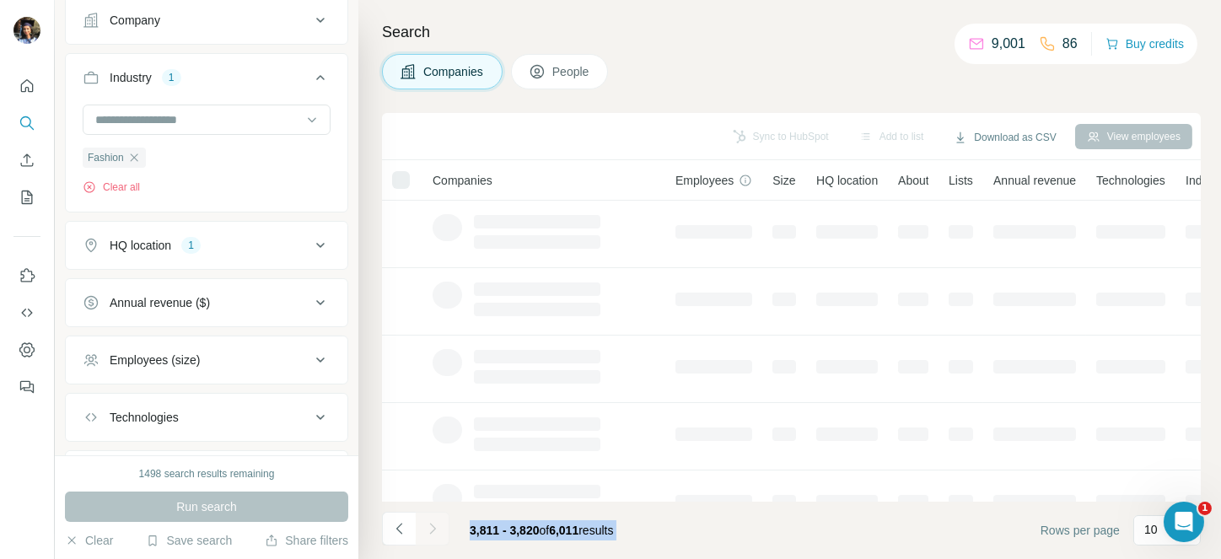
click at [428, 528] on div at bounding box center [433, 529] width 34 height 34
click at [428, 528] on icon "Navigate to next page" at bounding box center [432, 528] width 17 height 17
click at [428, 528] on div at bounding box center [433, 529] width 34 height 34
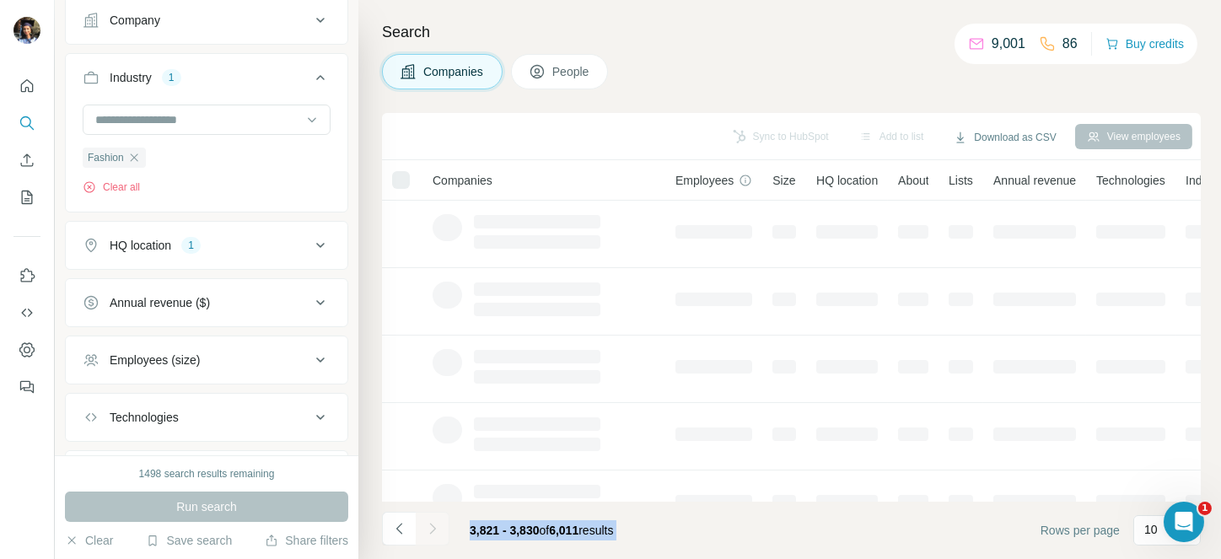
click at [428, 528] on div at bounding box center [433, 529] width 34 height 34
click at [428, 528] on icon "Navigate to next page" at bounding box center [432, 528] width 17 height 17
click at [428, 528] on div at bounding box center [433, 529] width 34 height 34
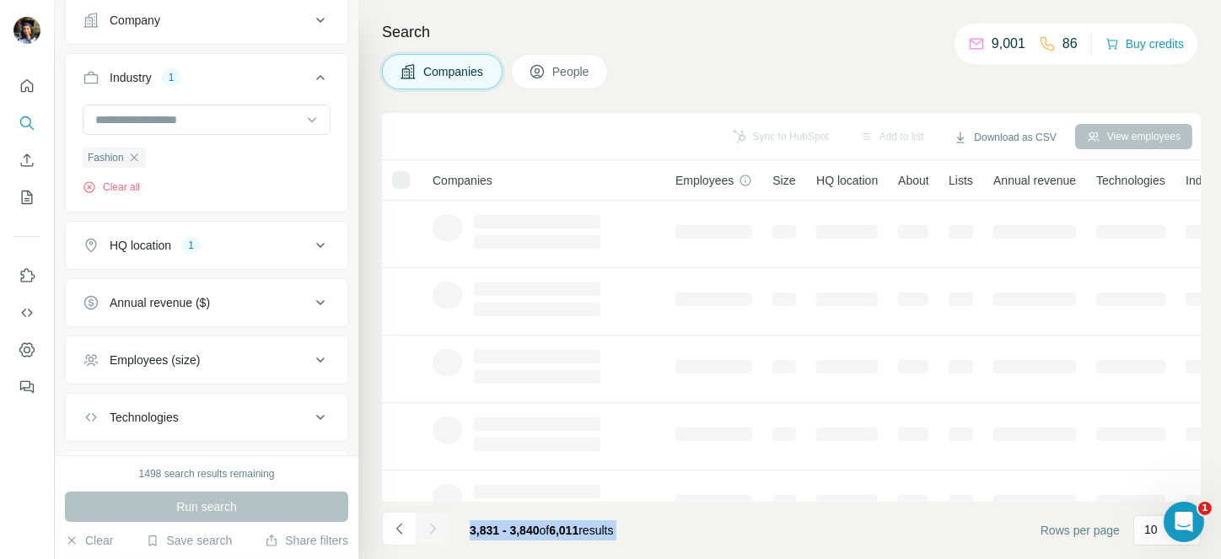
click at [428, 528] on div at bounding box center [433, 529] width 34 height 34
click at [428, 528] on icon "Navigate to next page" at bounding box center [432, 528] width 17 height 17
click at [428, 528] on div at bounding box center [433, 529] width 34 height 34
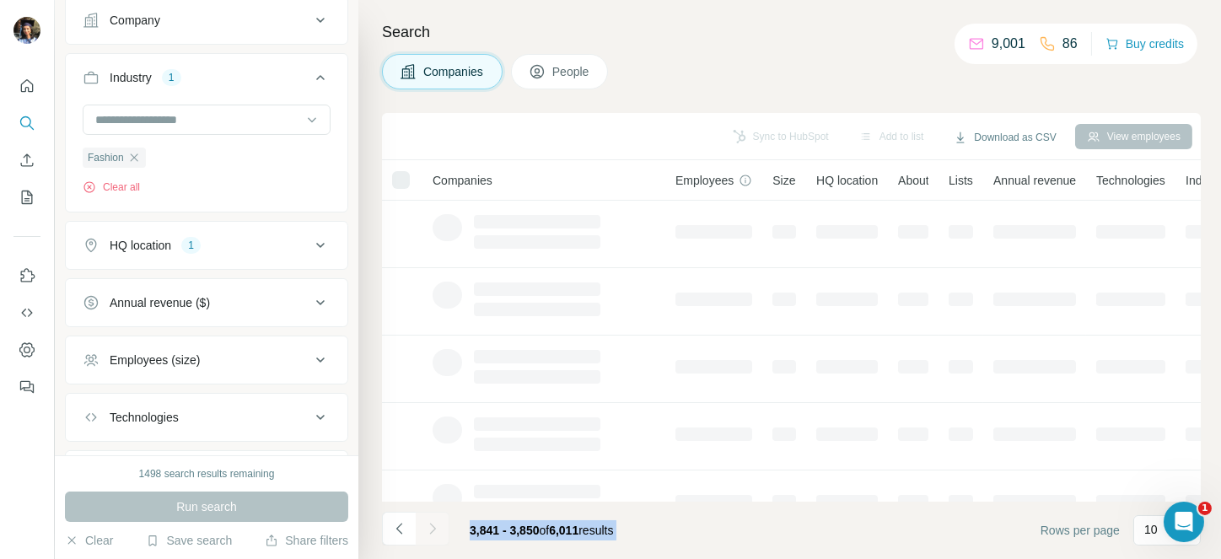
click at [428, 528] on div at bounding box center [433, 529] width 34 height 34
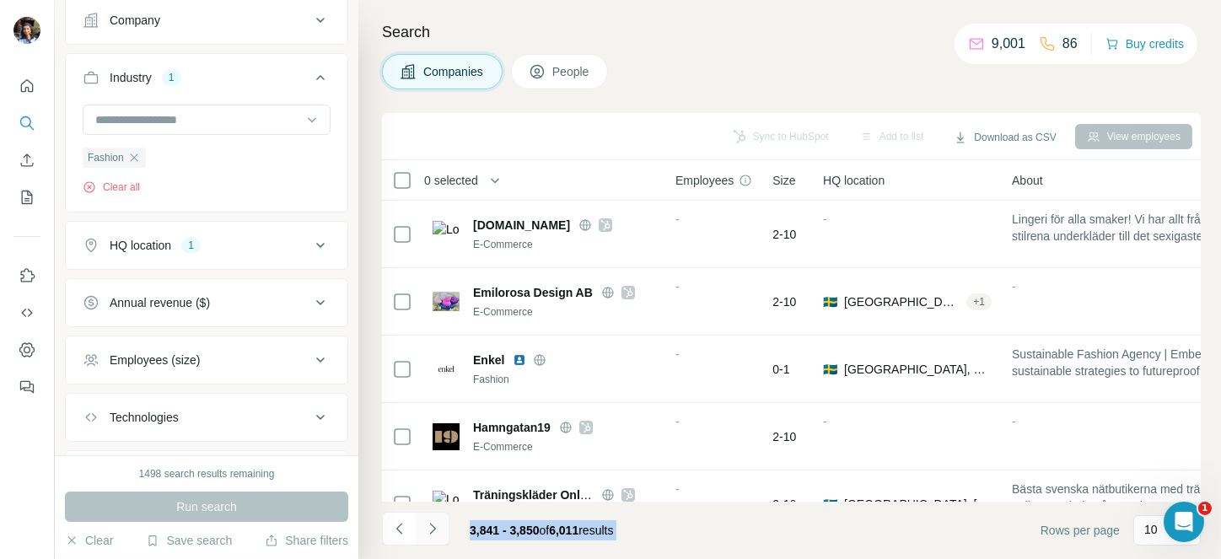
click at [428, 528] on icon "Navigate to next page" at bounding box center [432, 528] width 17 height 17
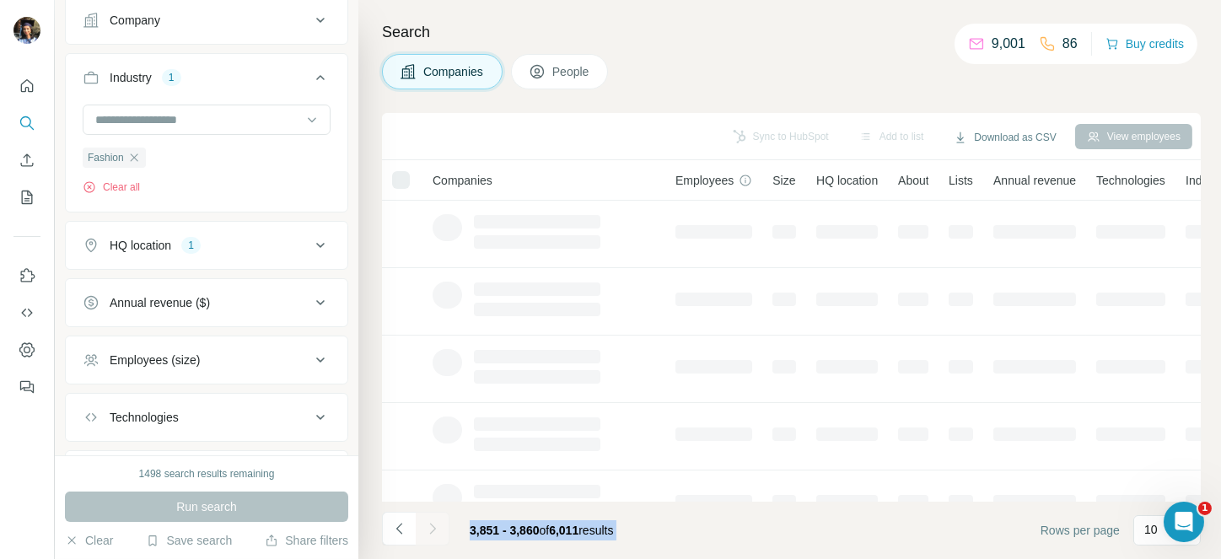
click at [428, 528] on div at bounding box center [433, 529] width 34 height 34
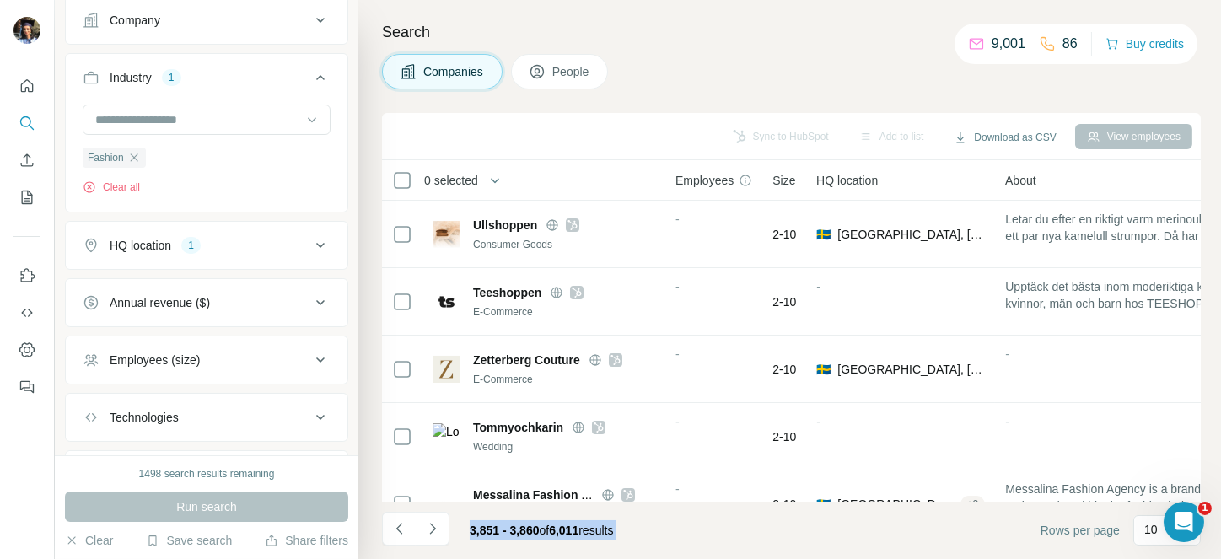
click at [428, 528] on icon "Navigate to next page" at bounding box center [432, 528] width 17 height 17
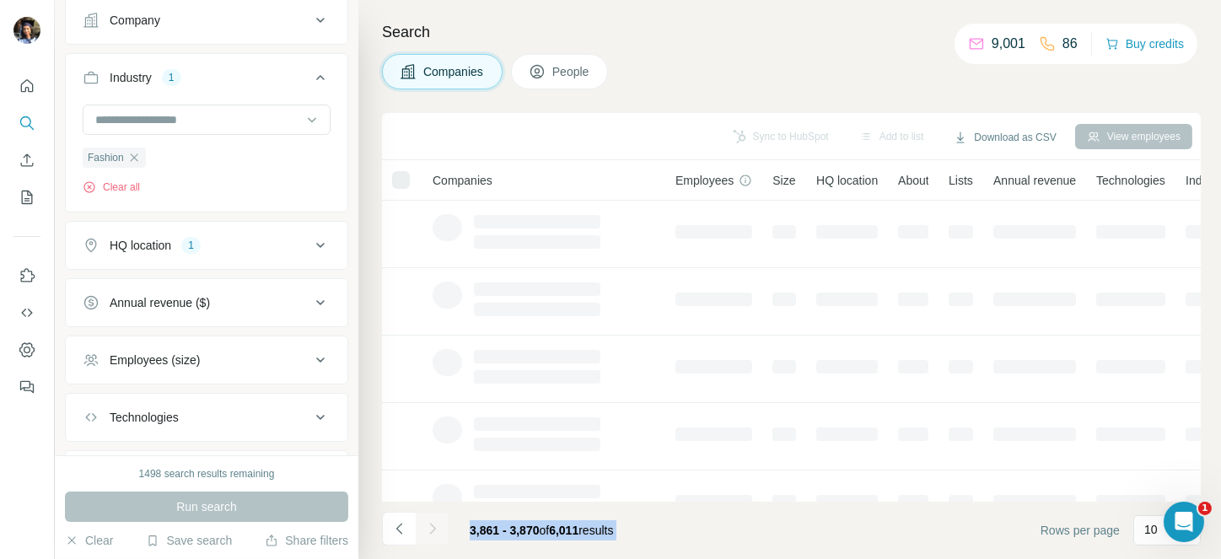
click at [428, 528] on div at bounding box center [433, 529] width 34 height 34
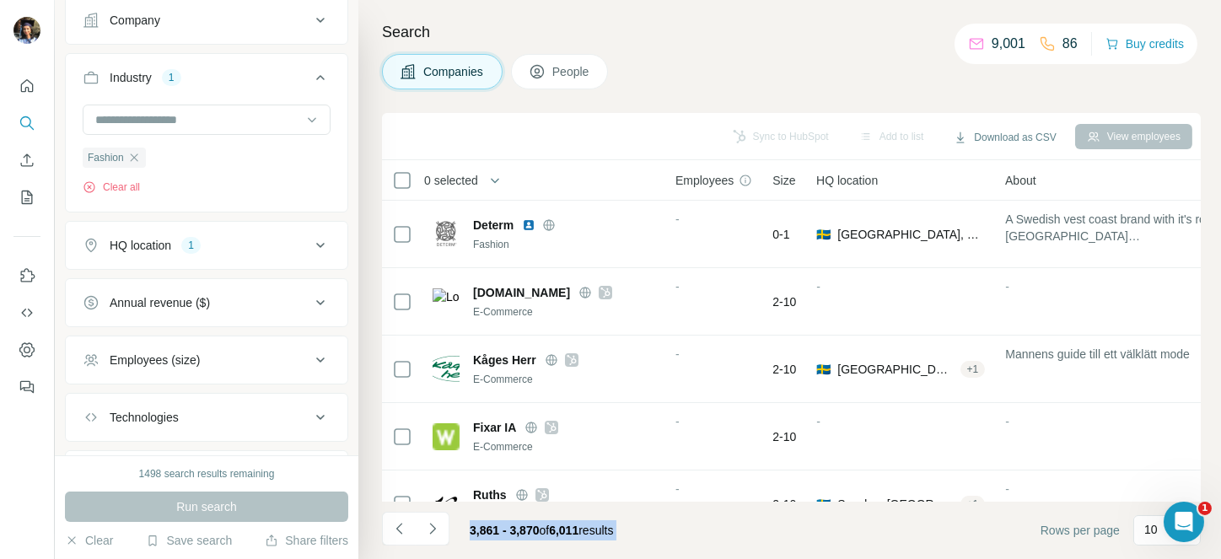
click at [428, 528] on icon "Navigate to next page" at bounding box center [432, 528] width 17 height 17
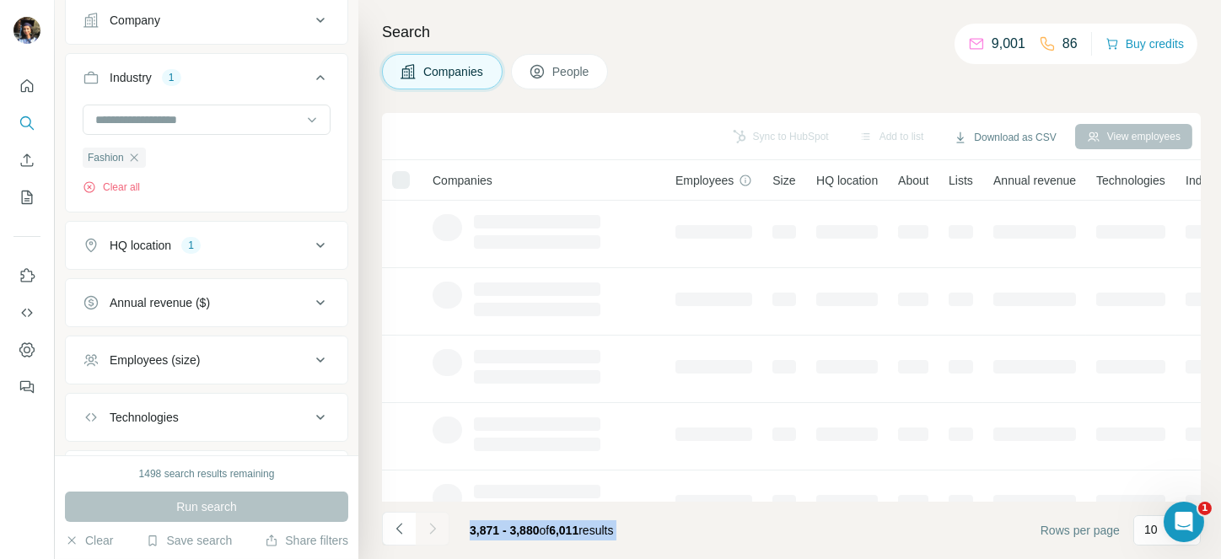
click at [428, 528] on div at bounding box center [433, 529] width 34 height 34
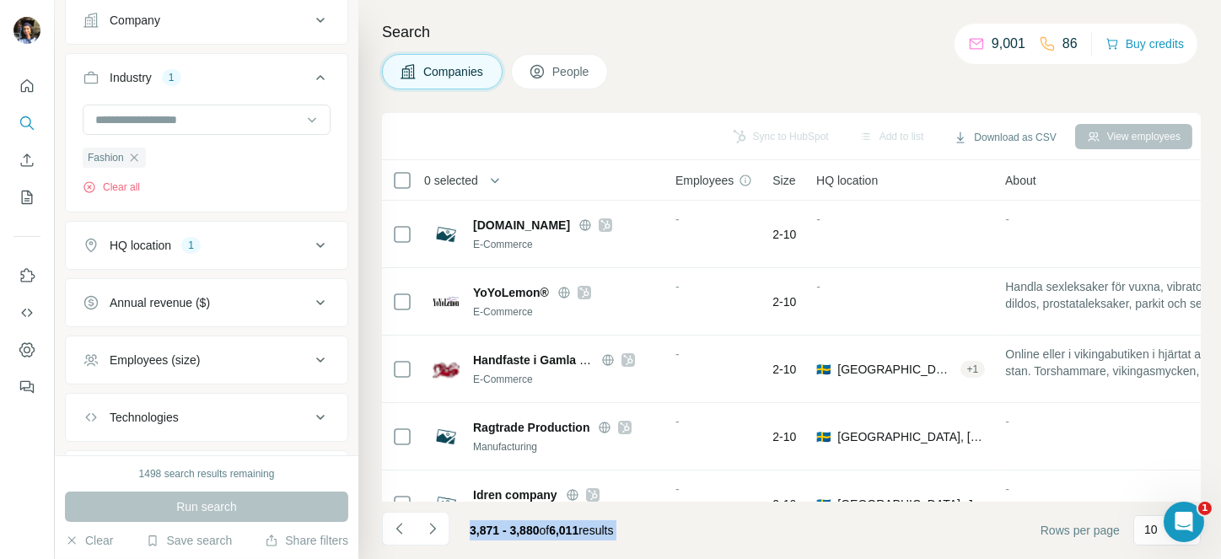
click at [428, 528] on icon "Navigate to next page" at bounding box center [432, 528] width 17 height 17
click at [428, 528] on div at bounding box center [433, 529] width 34 height 34
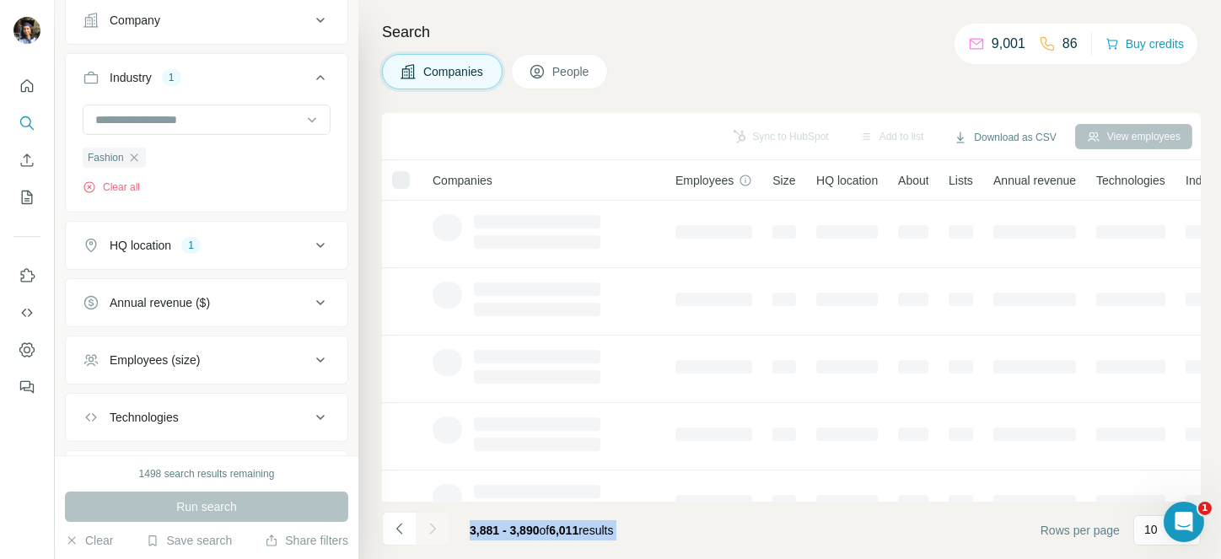
click at [428, 528] on div at bounding box center [433, 529] width 34 height 34
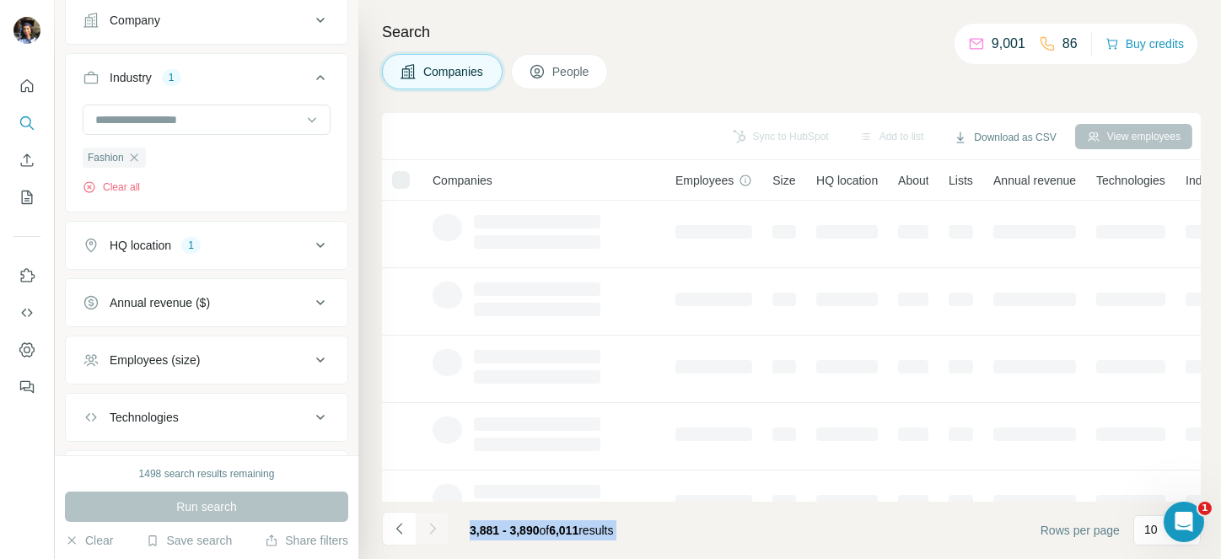
click at [428, 528] on div at bounding box center [433, 529] width 34 height 34
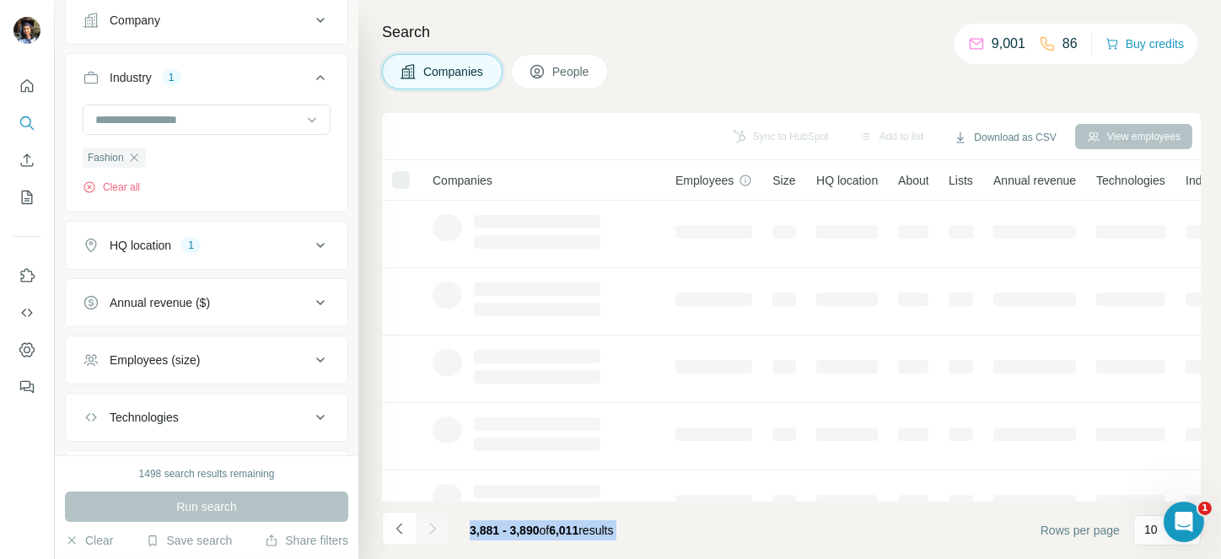
click at [428, 528] on div at bounding box center [433, 529] width 34 height 34
click at [428, 528] on icon "Navigate to next page" at bounding box center [432, 528] width 17 height 17
click at [428, 528] on div at bounding box center [433, 529] width 34 height 34
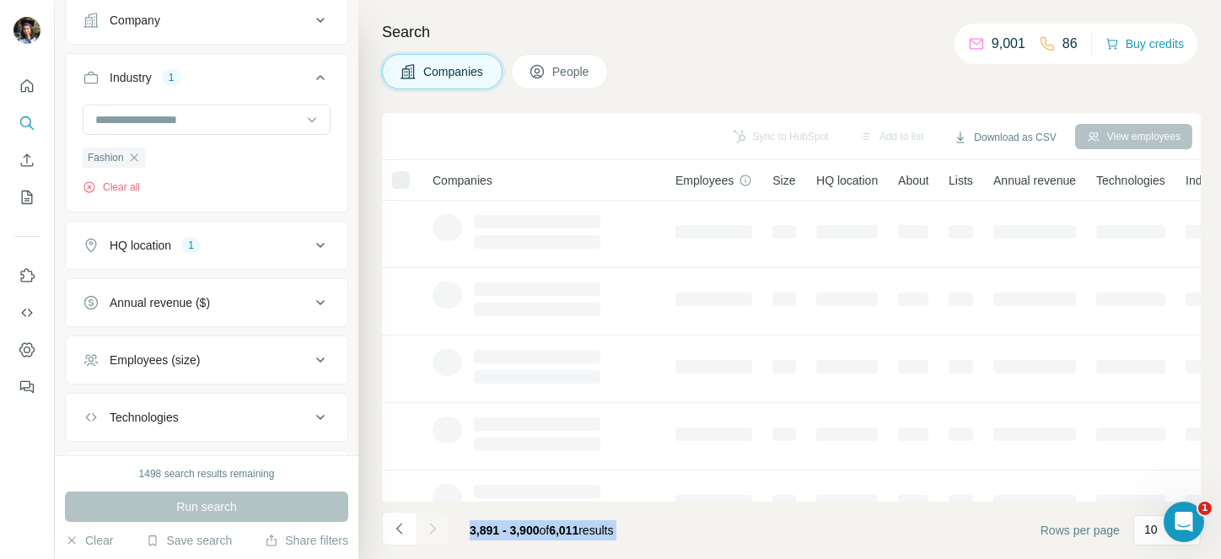
click at [428, 528] on div at bounding box center [433, 529] width 34 height 34
click at [428, 528] on icon "Navigate to next page" at bounding box center [432, 528] width 17 height 17
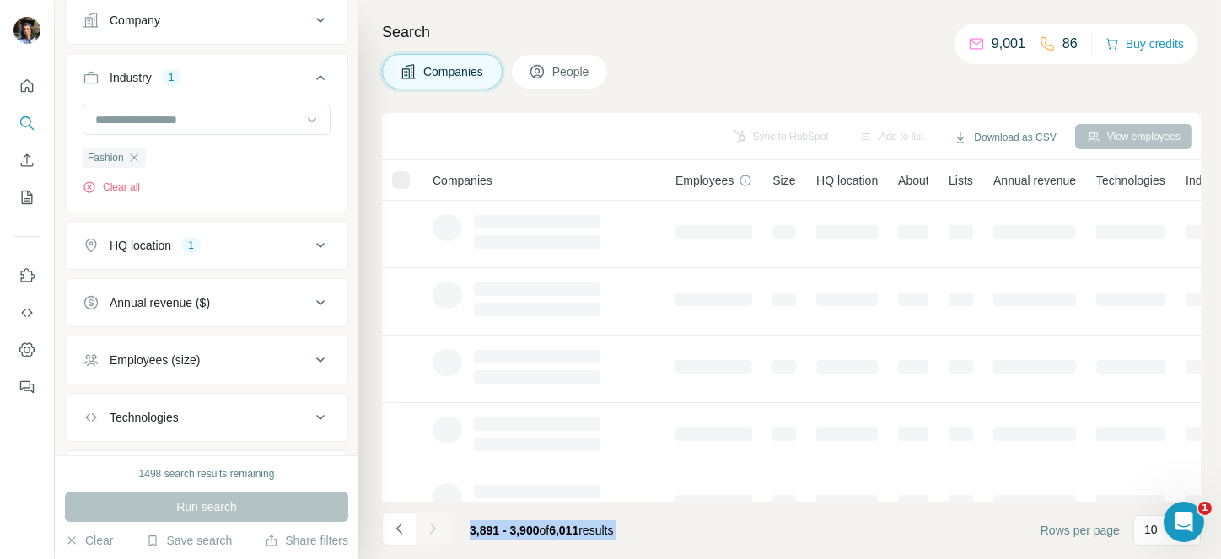
click at [428, 528] on div at bounding box center [433, 529] width 34 height 34
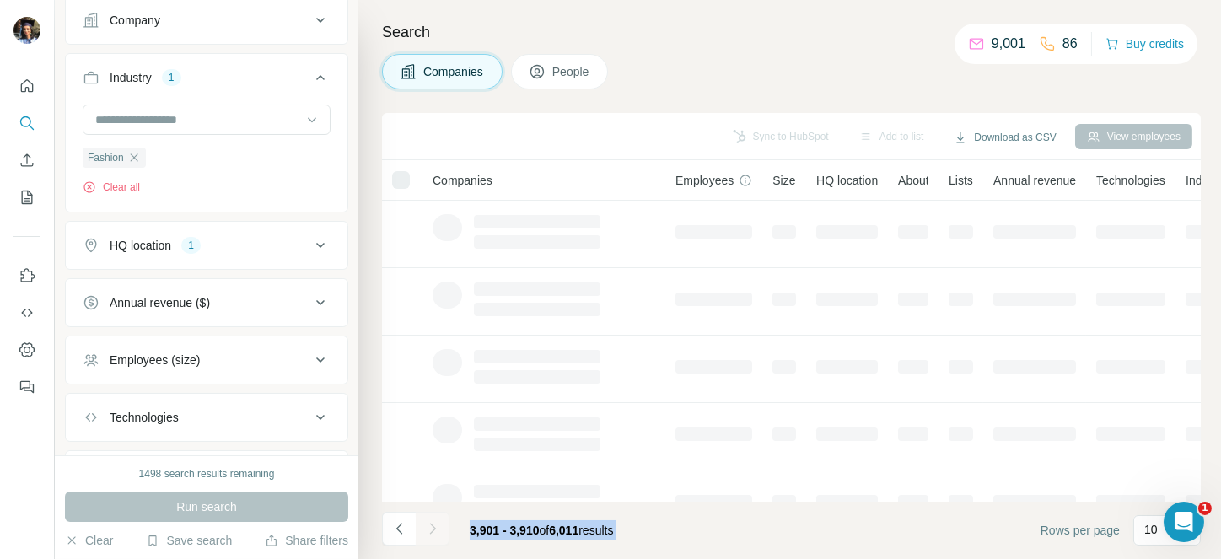
click at [428, 528] on icon "Navigate to next page" at bounding box center [432, 528] width 17 height 17
click at [428, 528] on div at bounding box center [433, 529] width 34 height 34
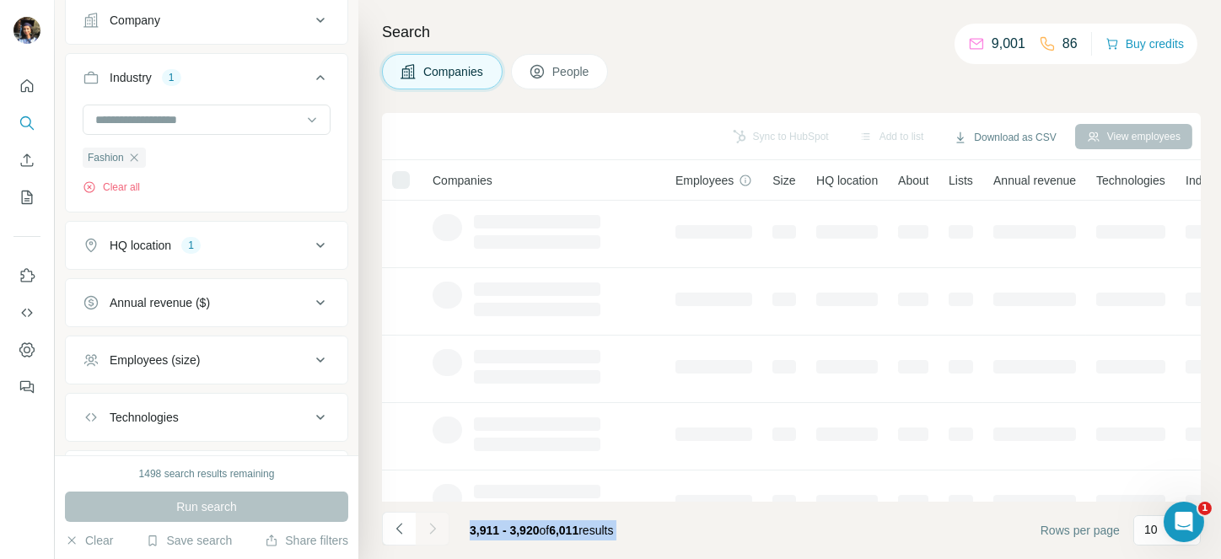
click at [428, 528] on div at bounding box center [433, 529] width 34 height 34
click at [428, 528] on icon "Navigate to next page" at bounding box center [432, 528] width 17 height 17
click at [428, 528] on div at bounding box center [433, 529] width 34 height 34
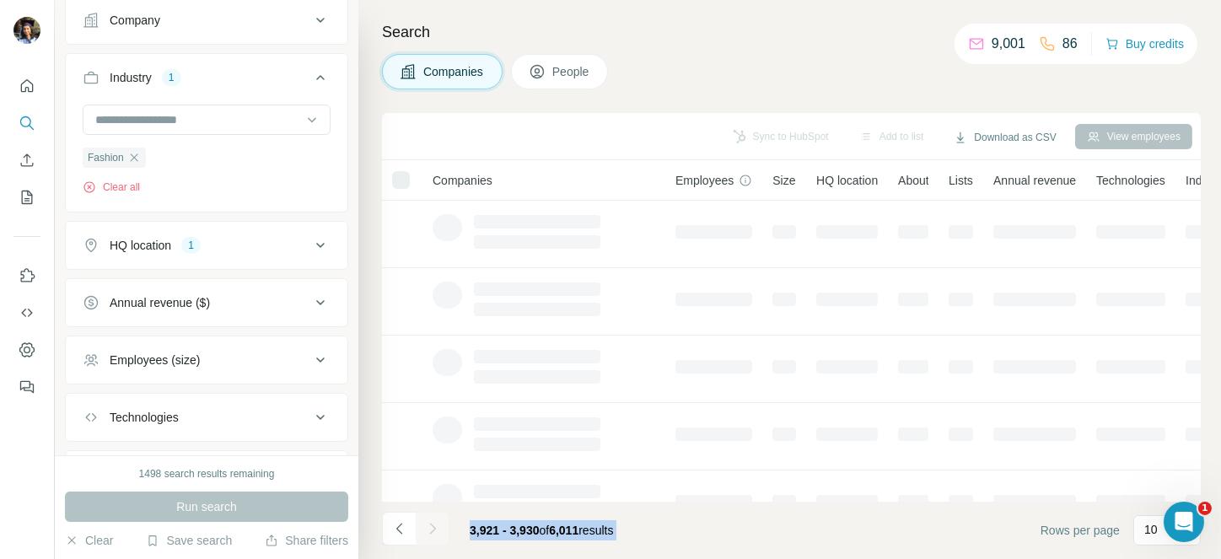
click at [428, 528] on div at bounding box center [433, 529] width 34 height 34
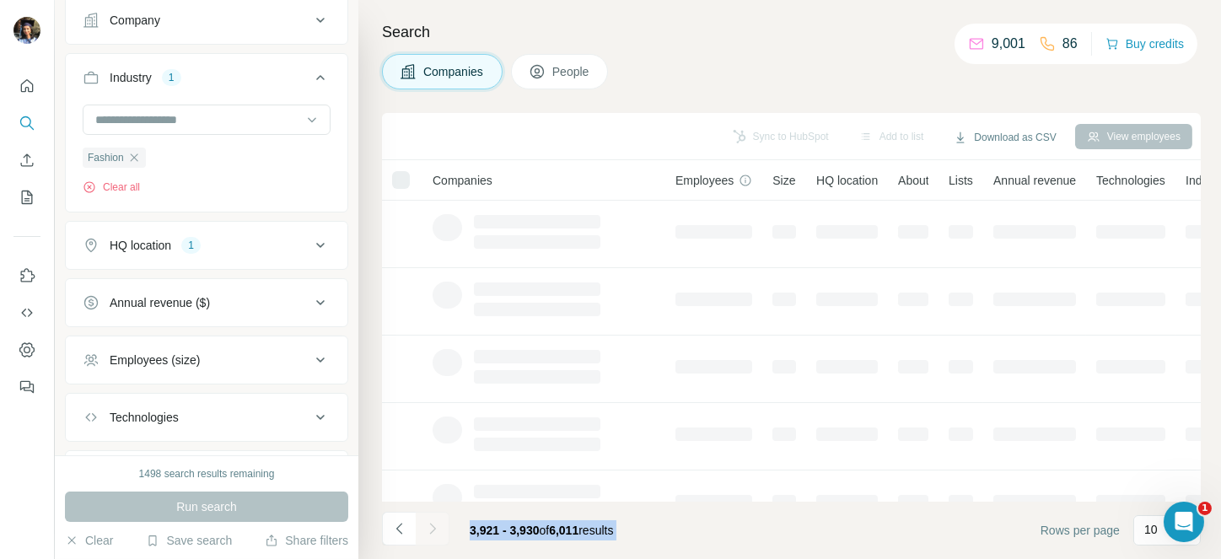
click at [428, 528] on div at bounding box center [433, 529] width 34 height 34
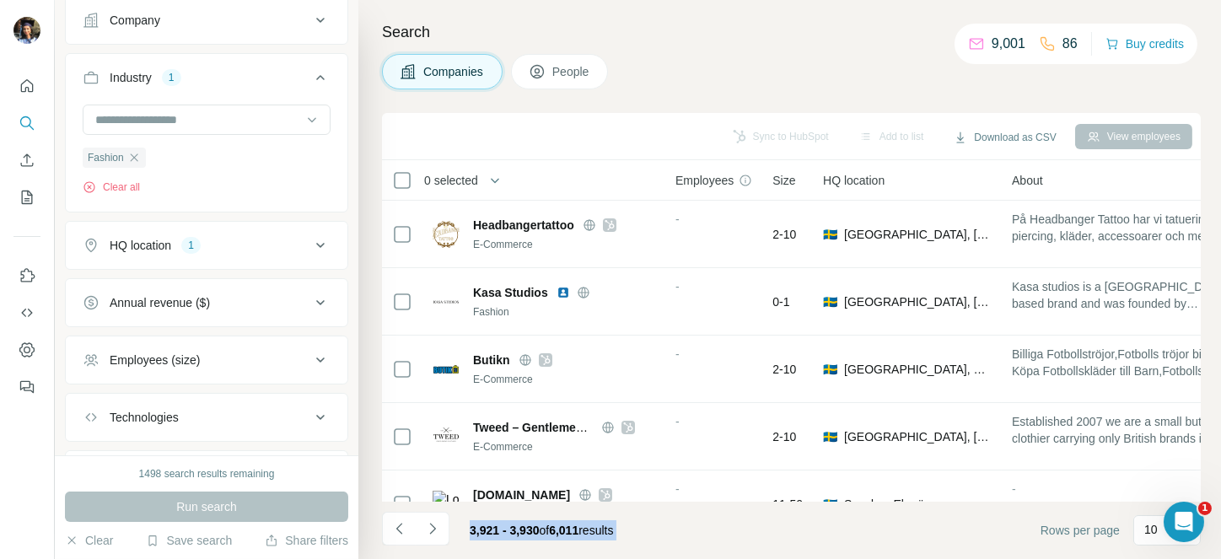
click at [428, 528] on icon "Navigate to next page" at bounding box center [432, 528] width 17 height 17
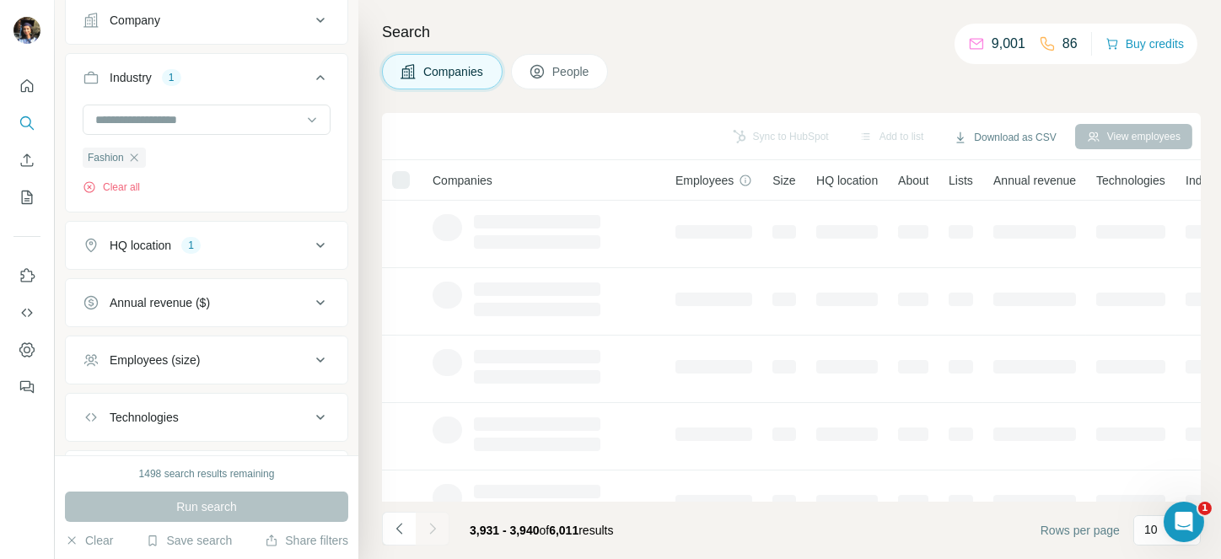
click at [428, 528] on div at bounding box center [433, 529] width 34 height 34
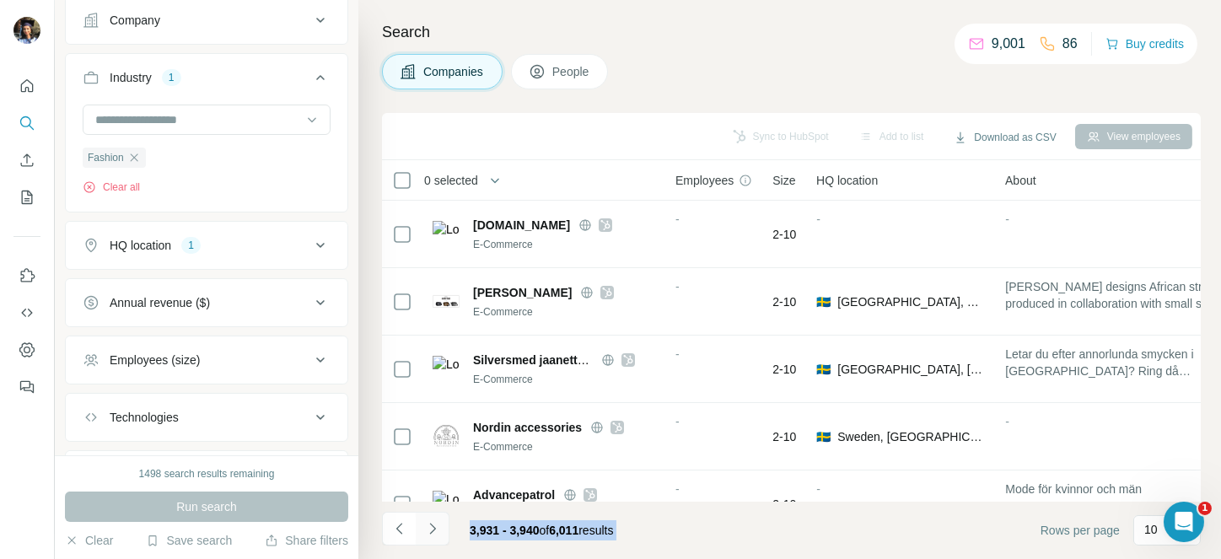
click at [428, 528] on icon "Navigate to next page" at bounding box center [432, 528] width 17 height 17
click at [428, 528] on div at bounding box center [433, 529] width 34 height 34
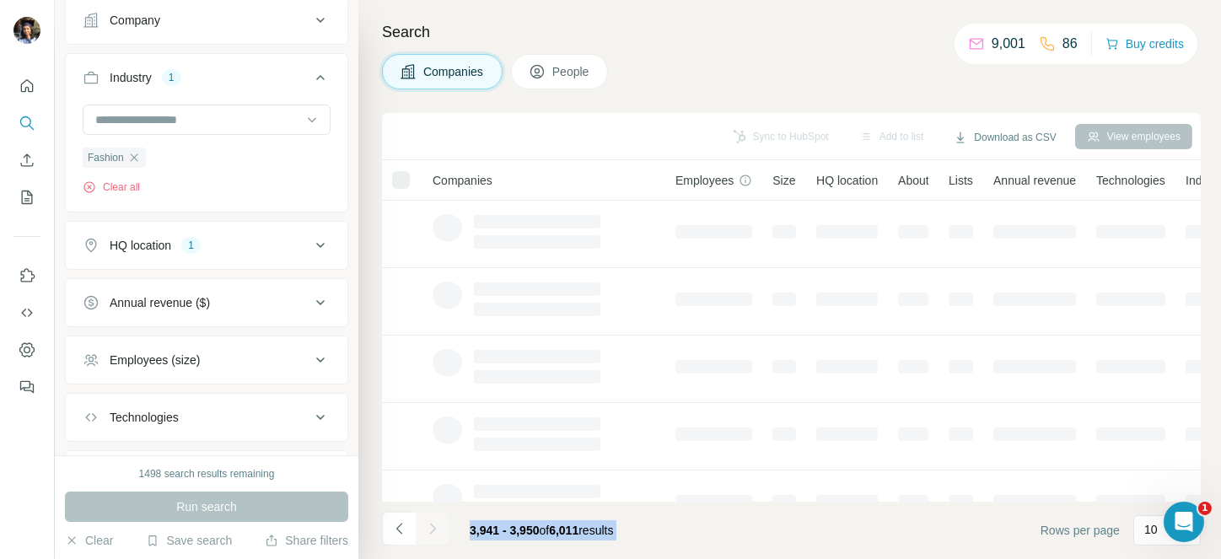
click at [428, 528] on div at bounding box center [433, 529] width 34 height 34
click at [428, 528] on icon "Navigate to next page" at bounding box center [432, 528] width 17 height 17
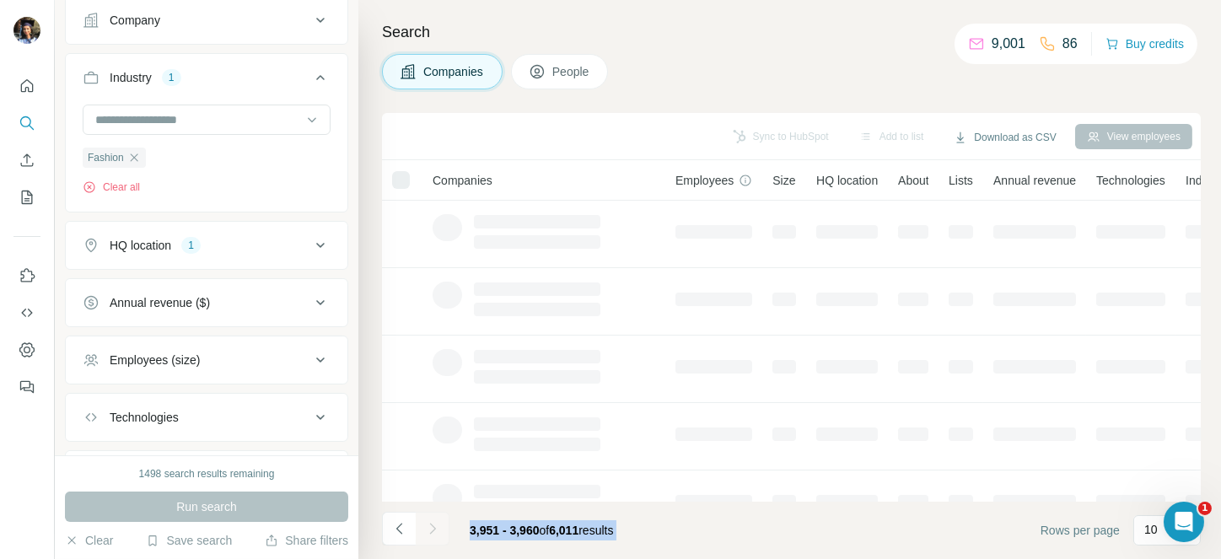
click at [428, 528] on div at bounding box center [433, 529] width 34 height 34
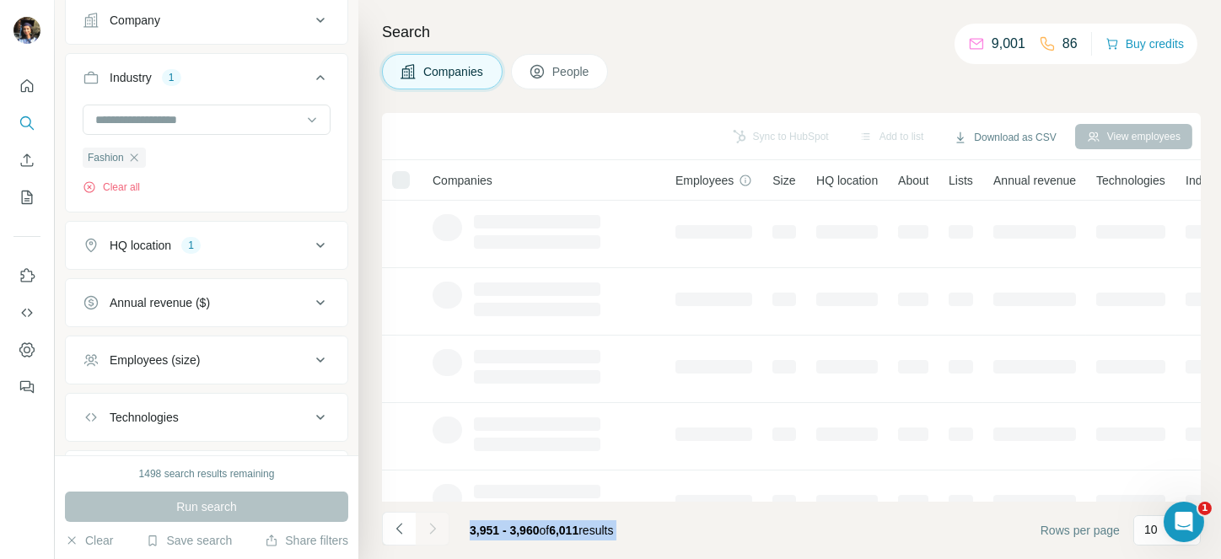
click at [428, 528] on div at bounding box center [433, 529] width 34 height 34
click at [428, 528] on icon "Navigate to next page" at bounding box center [432, 528] width 17 height 17
click at [428, 528] on div at bounding box center [433, 529] width 34 height 34
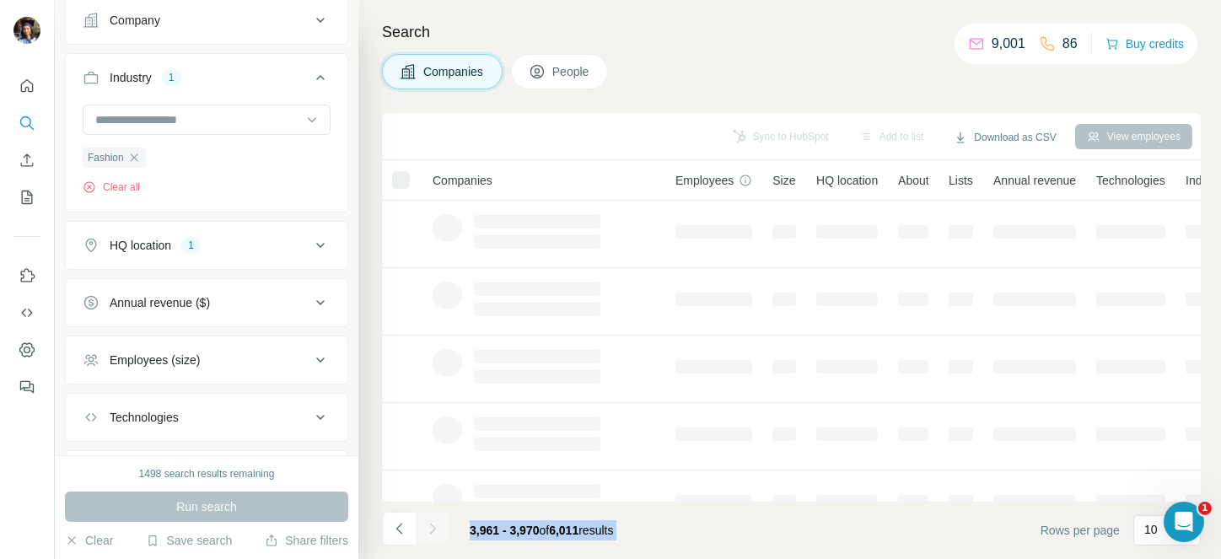
click at [428, 528] on div at bounding box center [433, 529] width 34 height 34
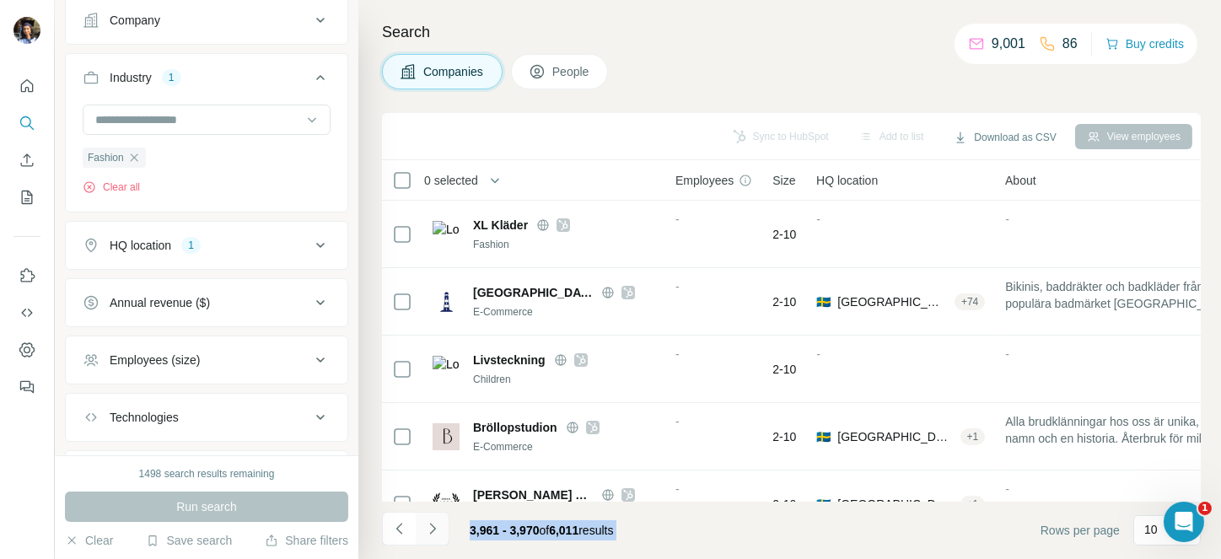
click at [428, 528] on icon "Navigate to next page" at bounding box center [432, 528] width 17 height 17
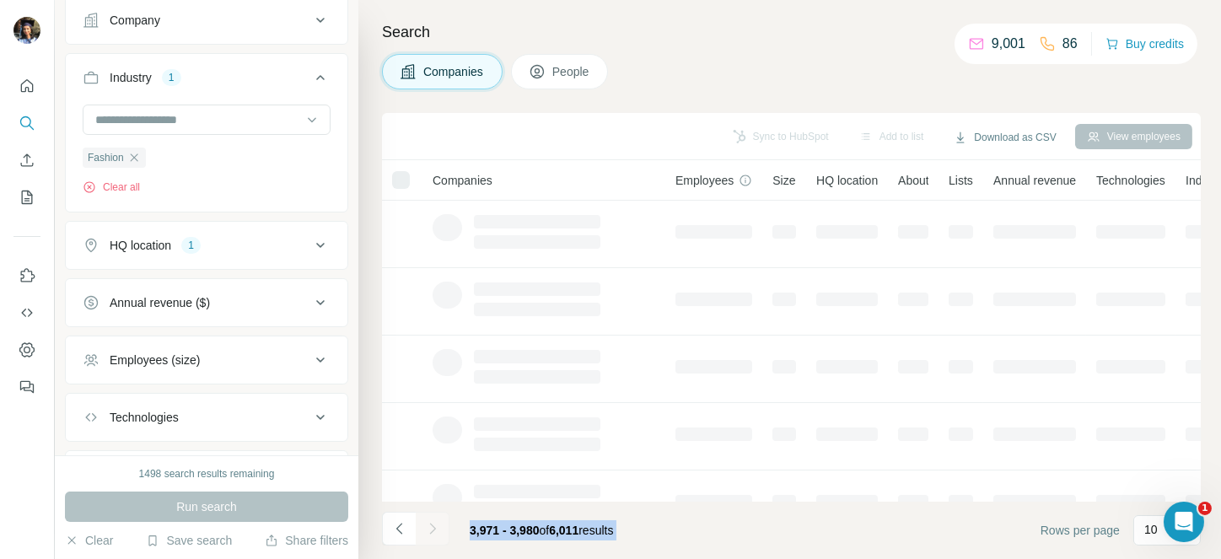
click at [428, 528] on div at bounding box center [433, 529] width 34 height 34
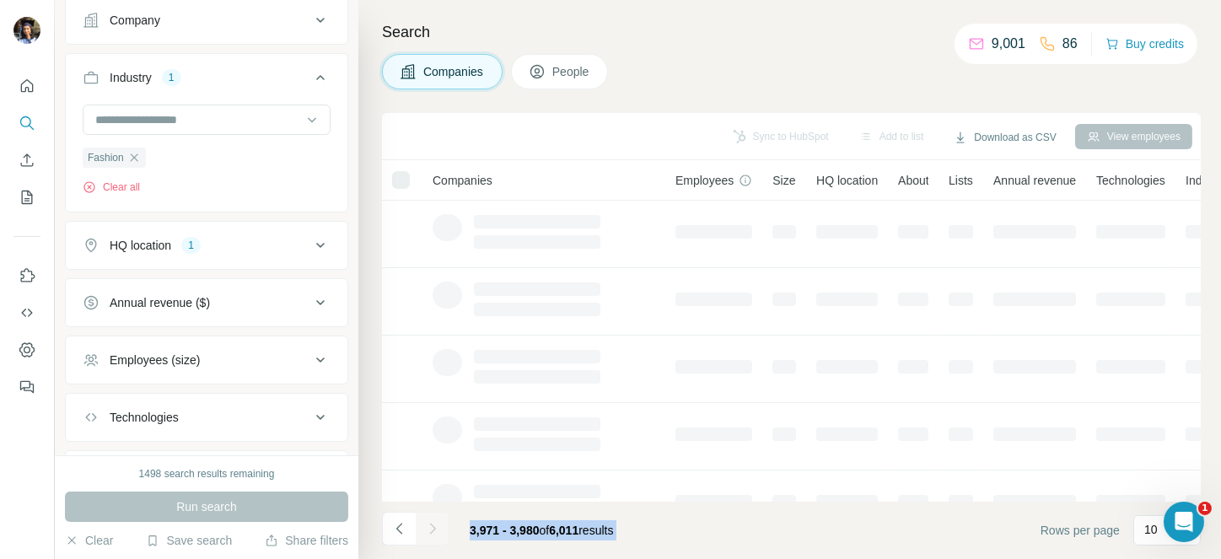
click at [428, 528] on icon "Navigate to next page" at bounding box center [432, 528] width 17 height 17
click at [428, 528] on div at bounding box center [433, 529] width 34 height 34
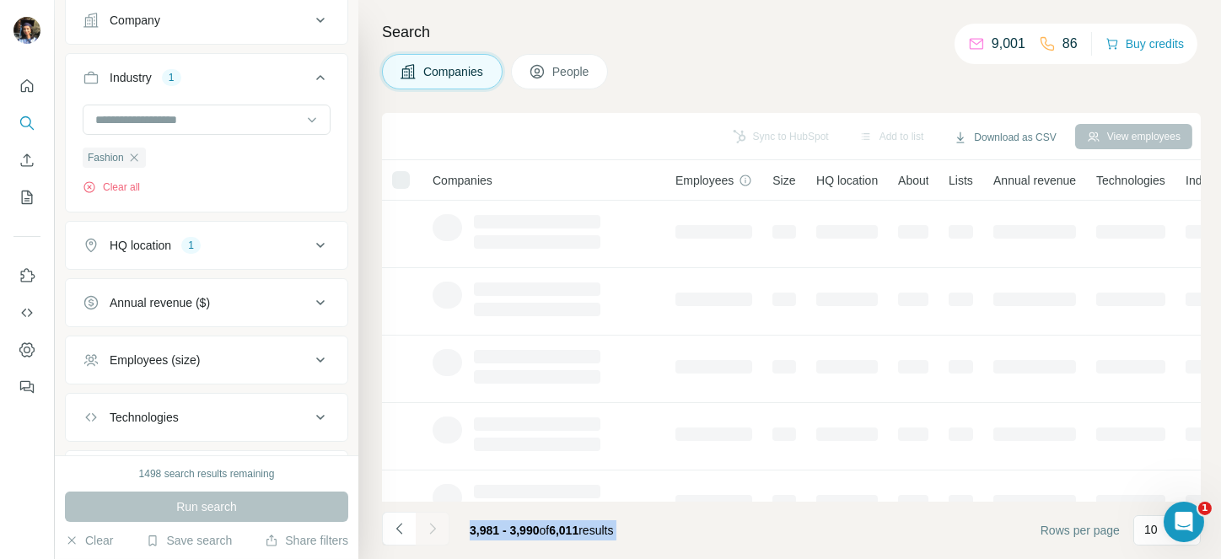
click at [428, 528] on div at bounding box center [433, 529] width 34 height 34
click at [428, 528] on icon "Navigate to next page" at bounding box center [432, 528] width 17 height 17
click at [428, 528] on div at bounding box center [433, 529] width 34 height 34
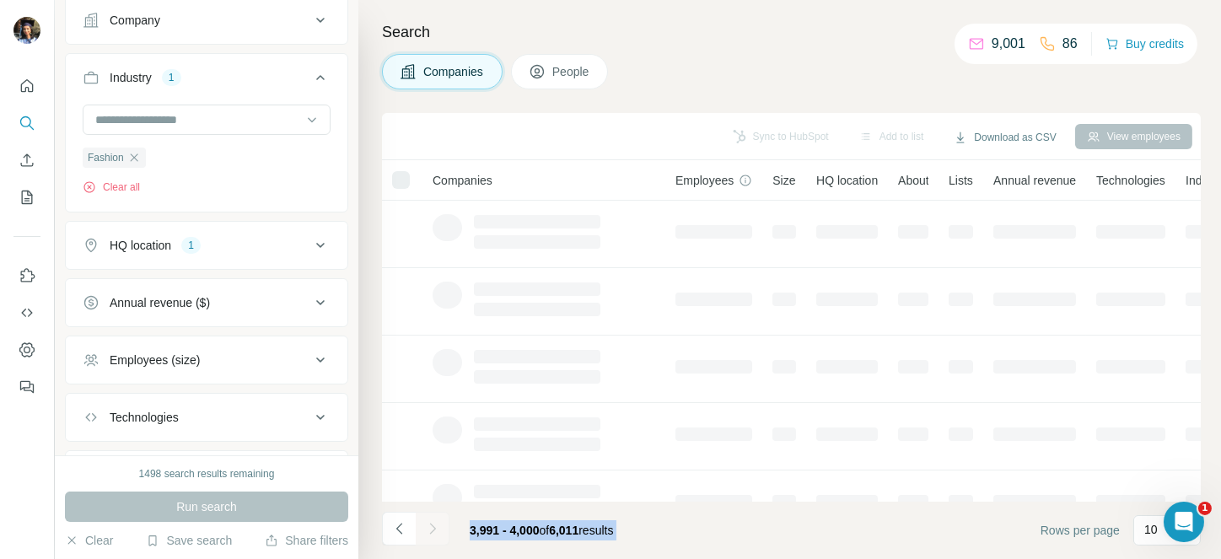
click at [428, 528] on div at bounding box center [433, 529] width 34 height 34
click at [428, 528] on icon "Navigate to next page" at bounding box center [432, 528] width 17 height 17
click at [428, 528] on div at bounding box center [433, 529] width 34 height 34
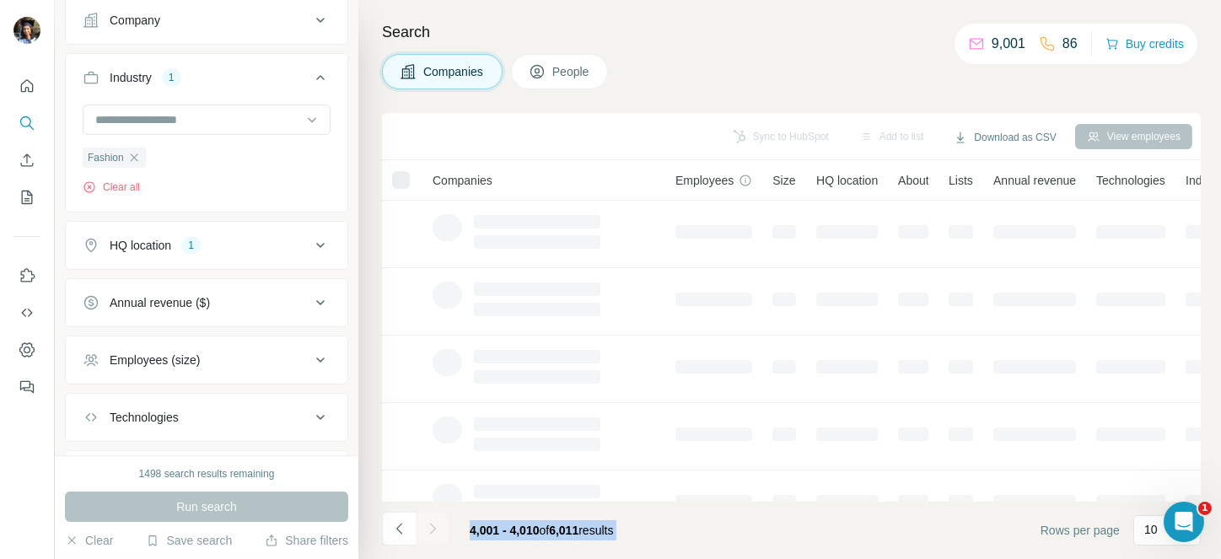
click at [428, 528] on div at bounding box center [433, 529] width 34 height 34
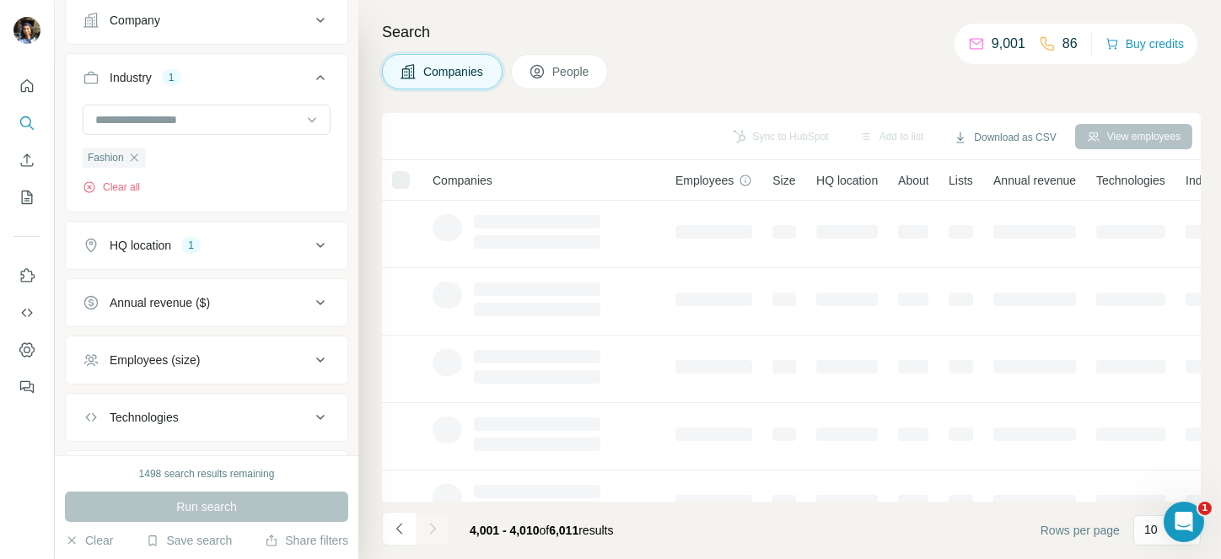
click at [428, 528] on icon "Navigate to next page" at bounding box center [432, 528] width 17 height 17
click at [428, 528] on div at bounding box center [433, 529] width 34 height 34
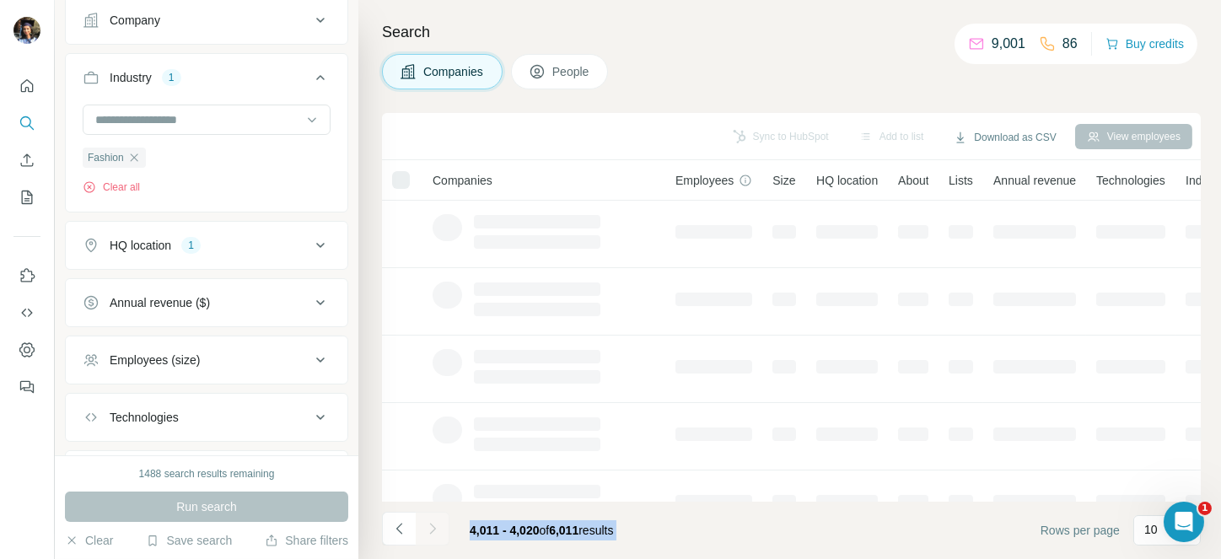
click at [428, 528] on div at bounding box center [433, 529] width 34 height 34
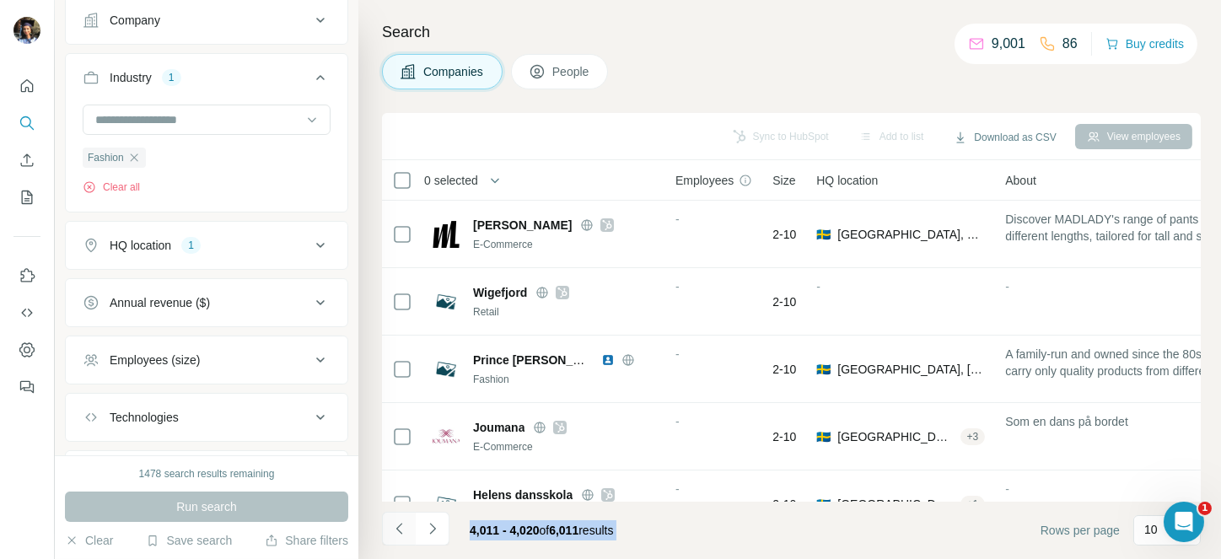
click at [393, 527] on icon "Navigate to previous page" at bounding box center [399, 528] width 17 height 17
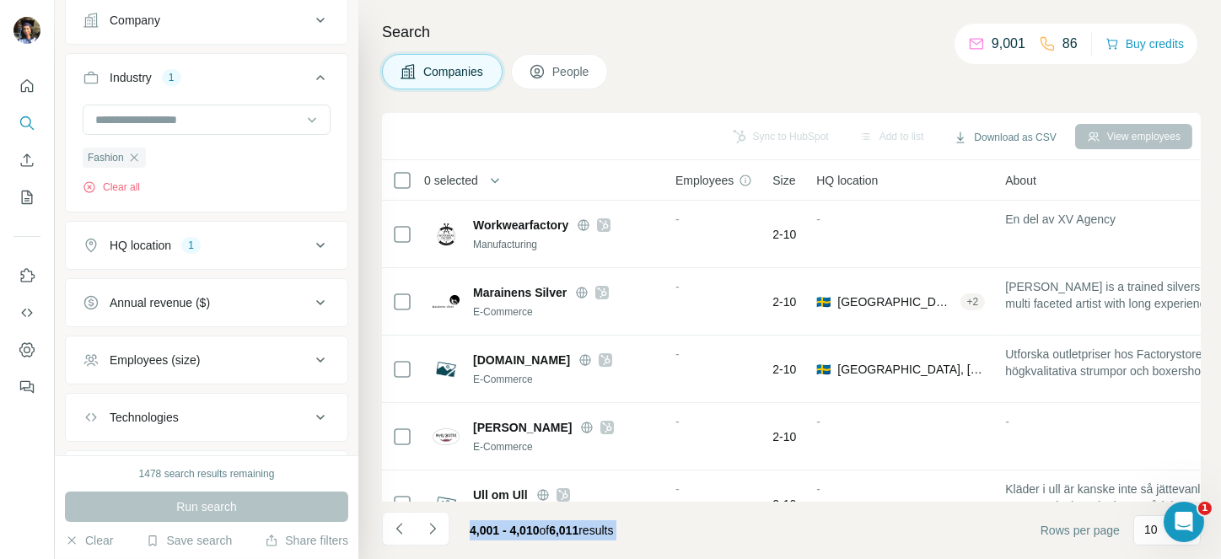
click at [673, 538] on footer "4,001 - 4,010 of 6,011 results Rows per page 10" at bounding box center [791, 530] width 819 height 57
click at [463, 186] on span "0 selected" at bounding box center [451, 180] width 54 height 17
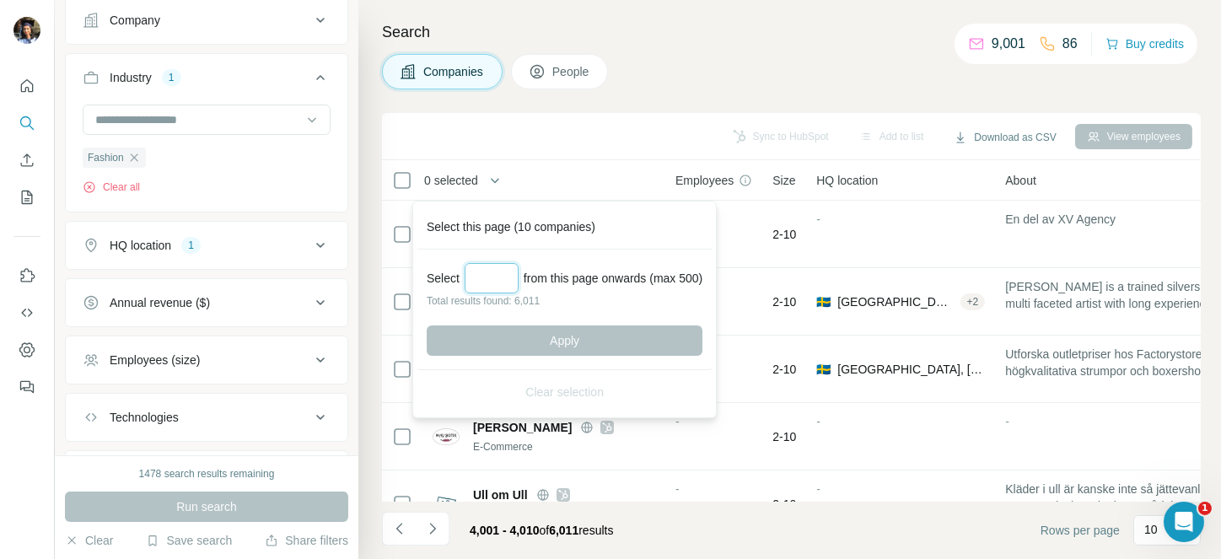
click at [504, 280] on input "Select a number (up to 500)" at bounding box center [492, 278] width 54 height 30
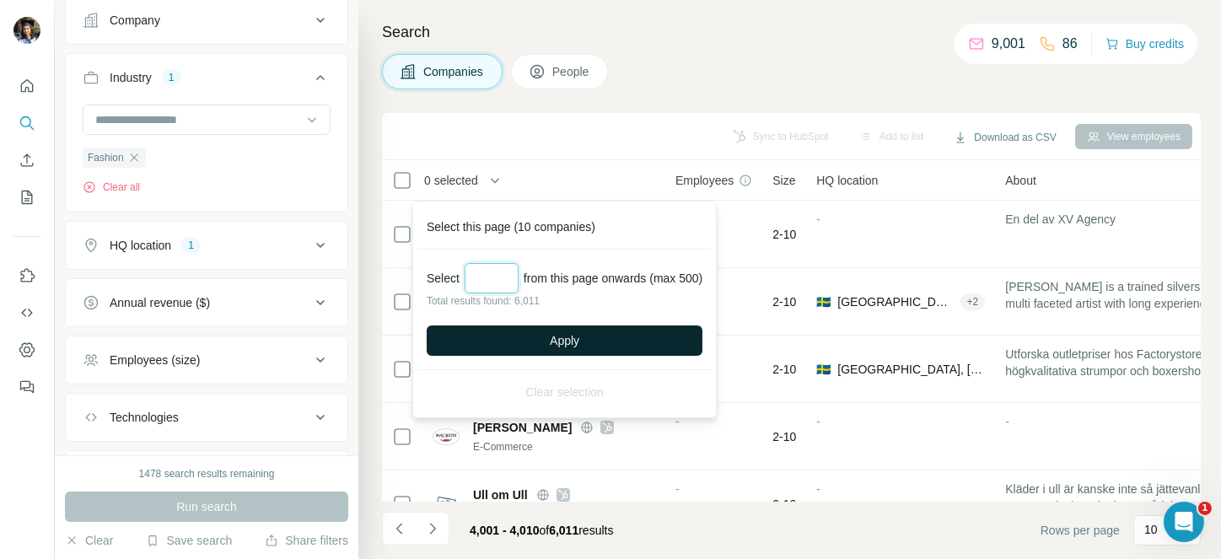
type input "***"
click at [542, 340] on button "Apply" at bounding box center [565, 341] width 276 height 30
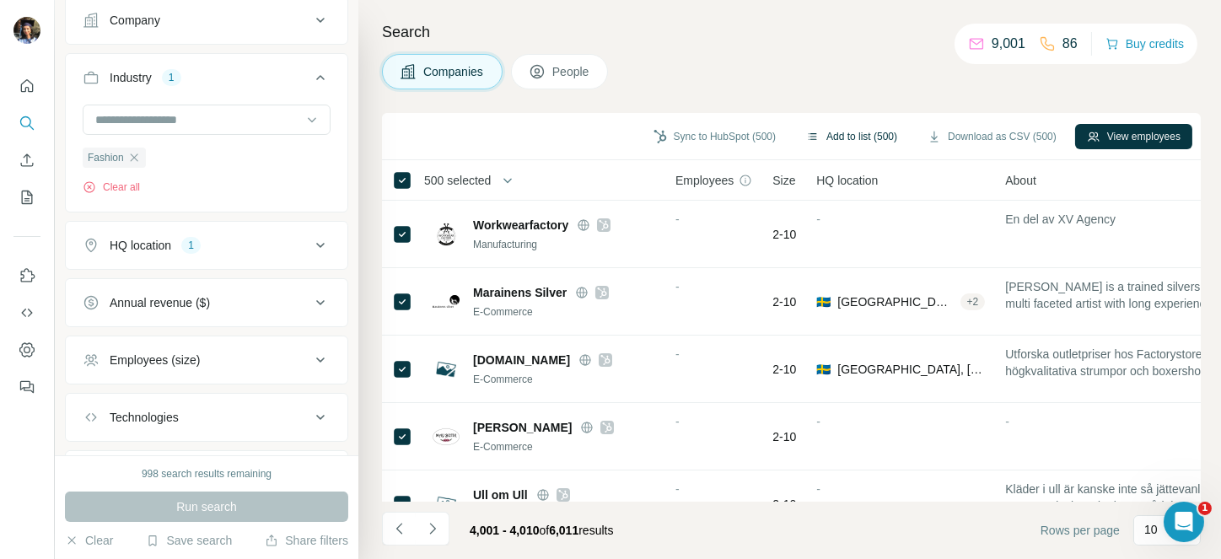
click at [842, 141] on button "Add to list (500)" at bounding box center [852, 136] width 115 height 25
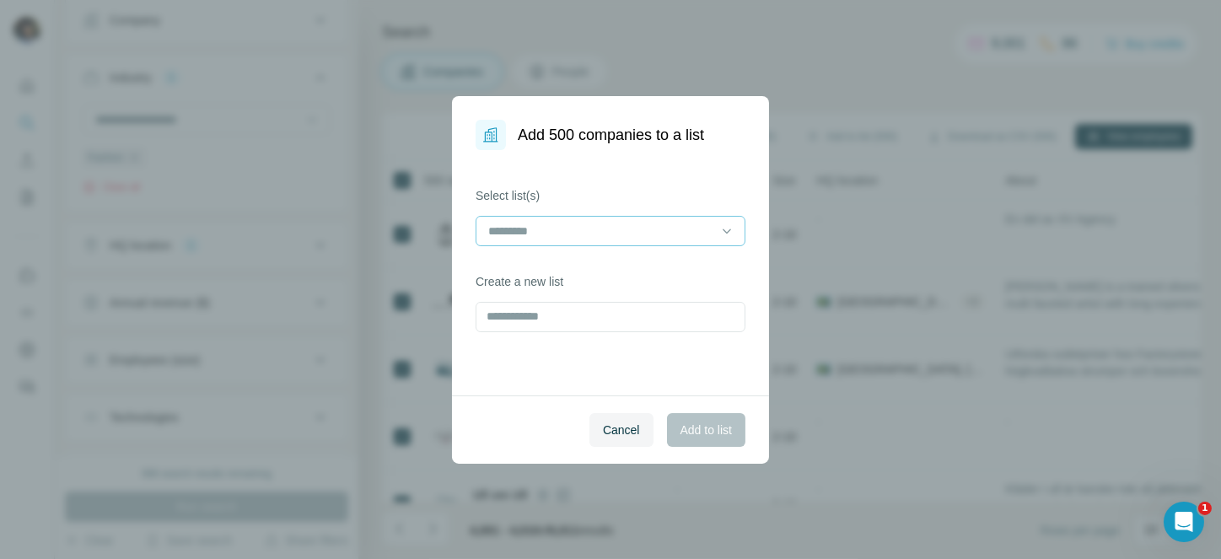
click at [623, 223] on input at bounding box center [601, 231] width 228 height 19
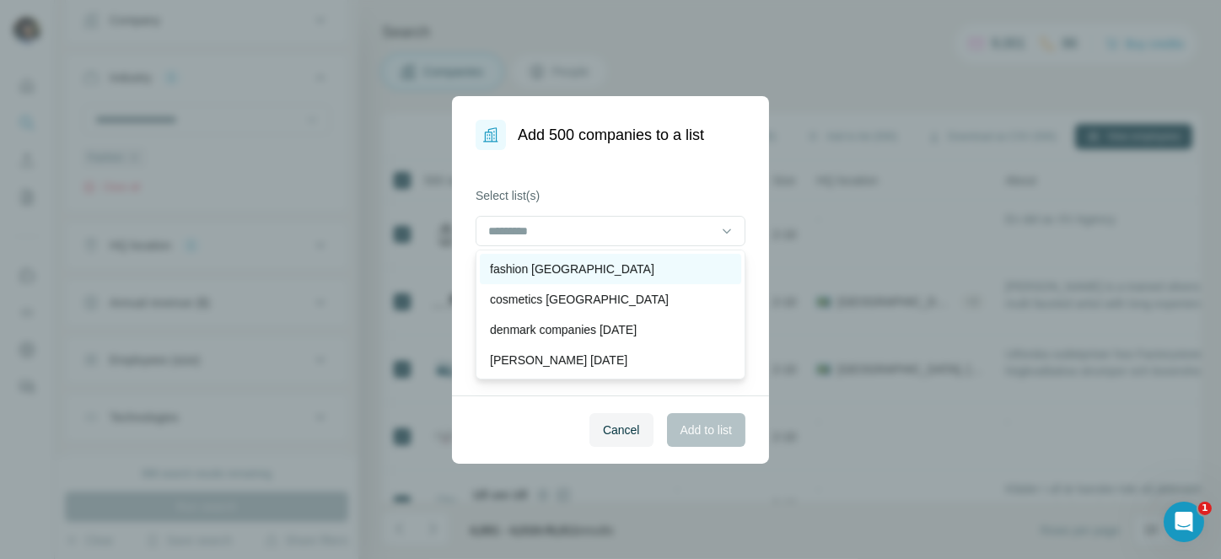
click at [593, 262] on div "fashion [GEOGRAPHIC_DATA]" at bounding box center [610, 269] width 241 height 17
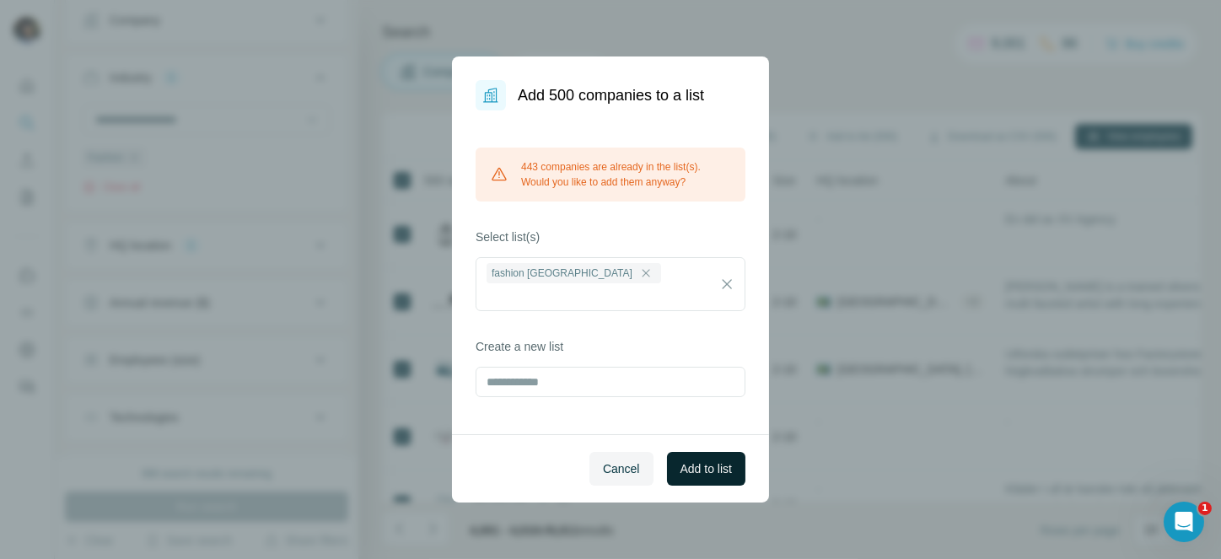
click at [709, 461] on span "Add to list" at bounding box center [706, 469] width 51 height 17
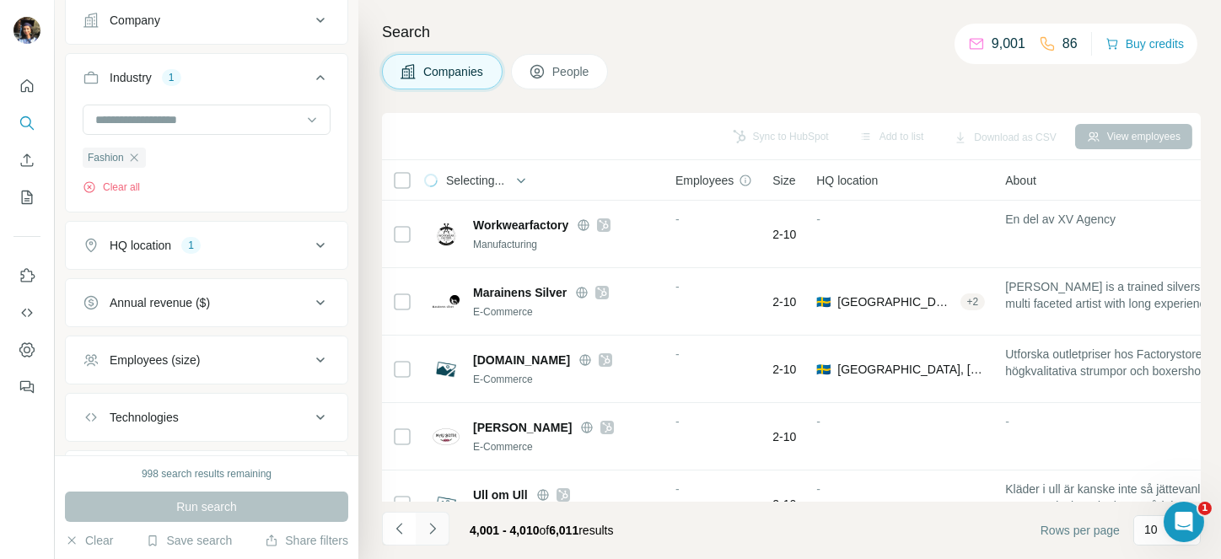
click at [424, 531] on icon "Navigate to next page" at bounding box center [432, 528] width 17 height 17
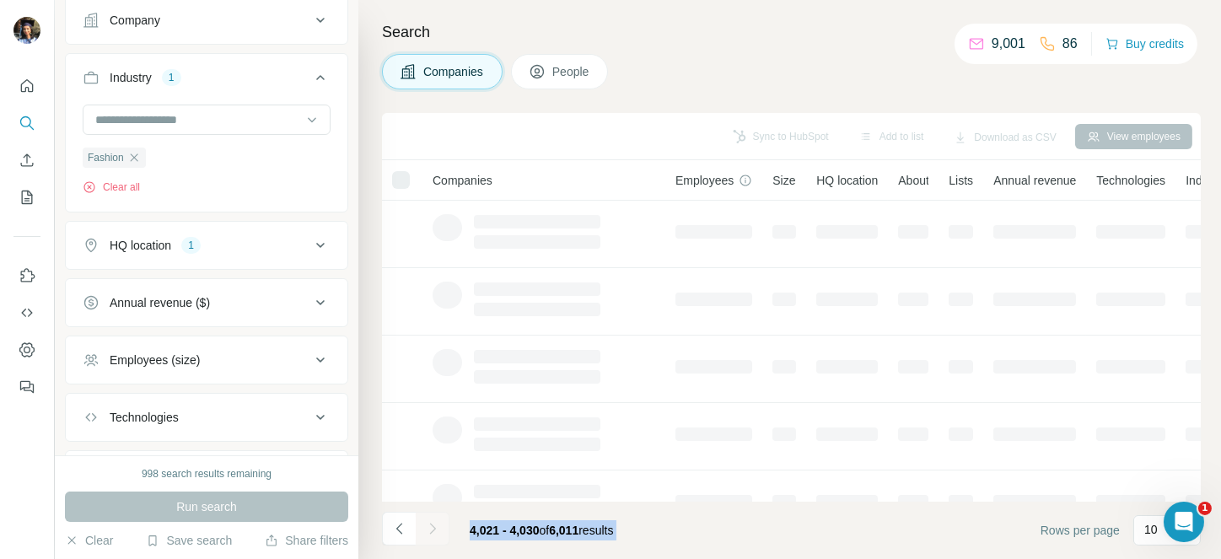
click at [423, 531] on div at bounding box center [433, 529] width 34 height 34
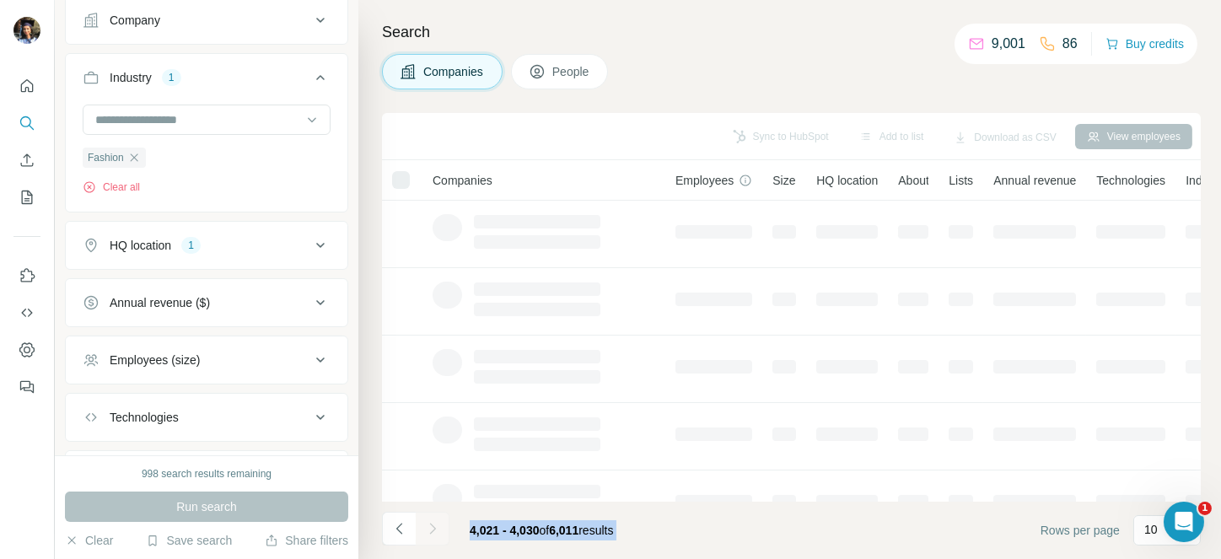
click at [423, 531] on div at bounding box center [433, 529] width 34 height 34
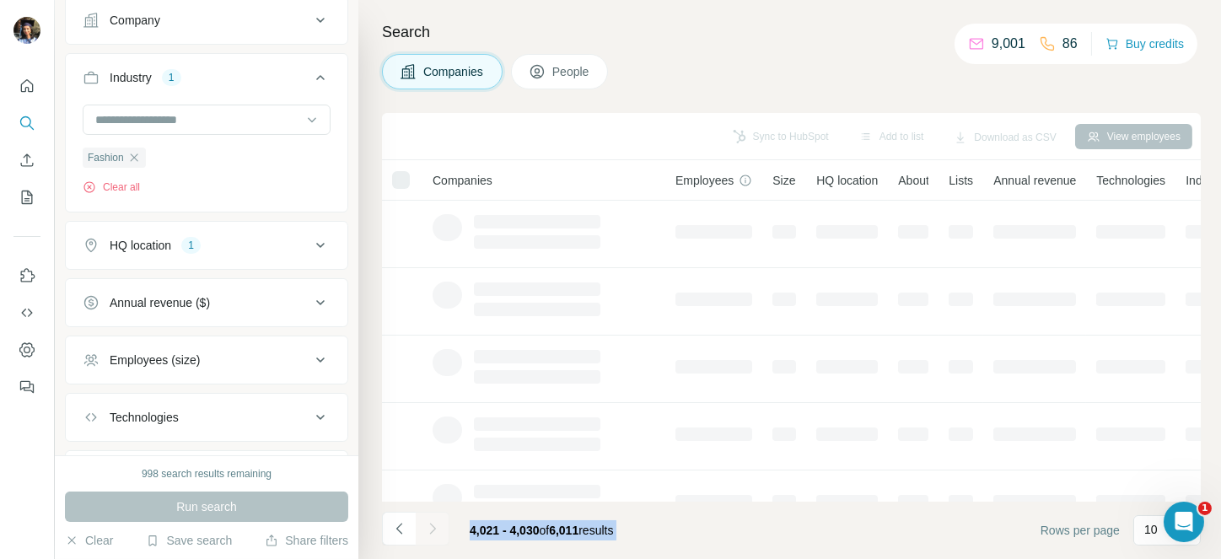
click at [423, 531] on div at bounding box center [433, 529] width 34 height 34
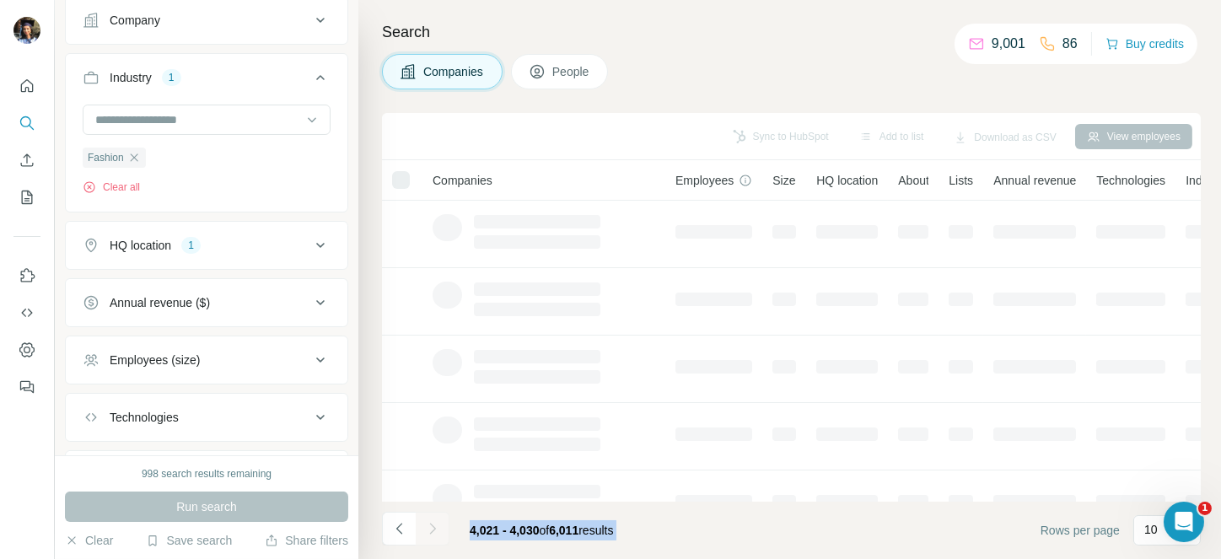
click at [423, 531] on div at bounding box center [433, 529] width 34 height 34
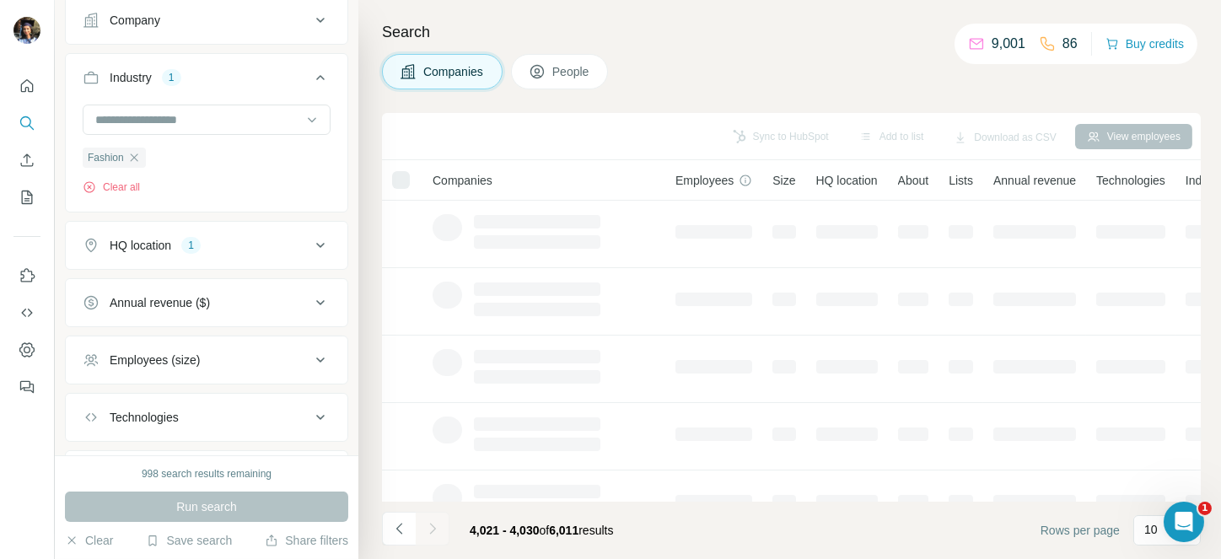
click at [423, 531] on div at bounding box center [433, 529] width 34 height 34
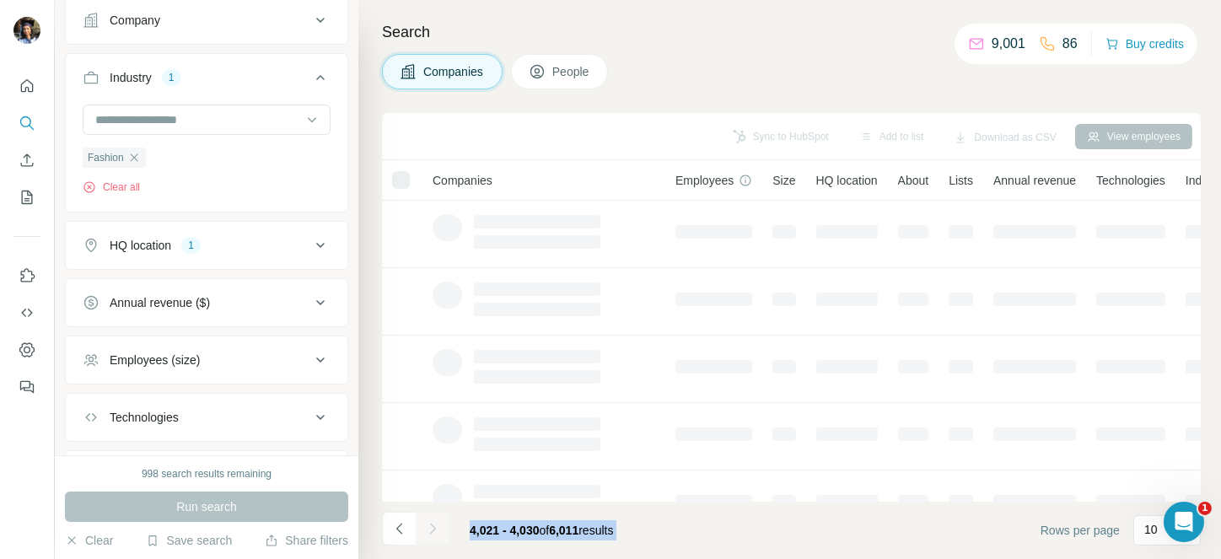
click at [423, 531] on div at bounding box center [433, 529] width 34 height 34
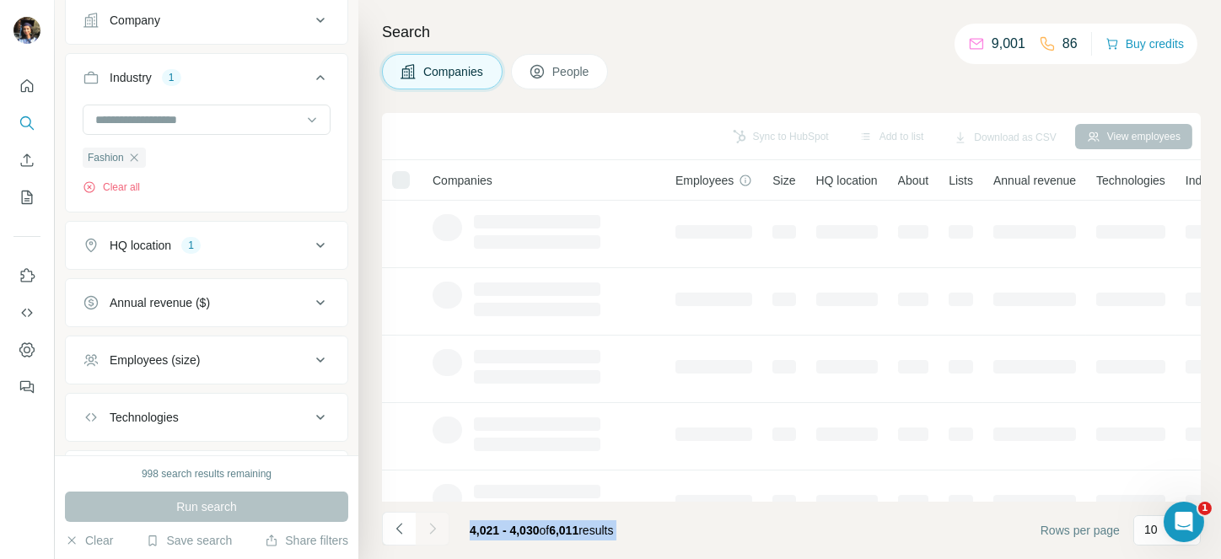
click at [423, 531] on div at bounding box center [433, 529] width 34 height 34
click at [424, 531] on icon "Navigate to next page" at bounding box center [432, 528] width 17 height 17
click at [423, 531] on div at bounding box center [433, 529] width 34 height 34
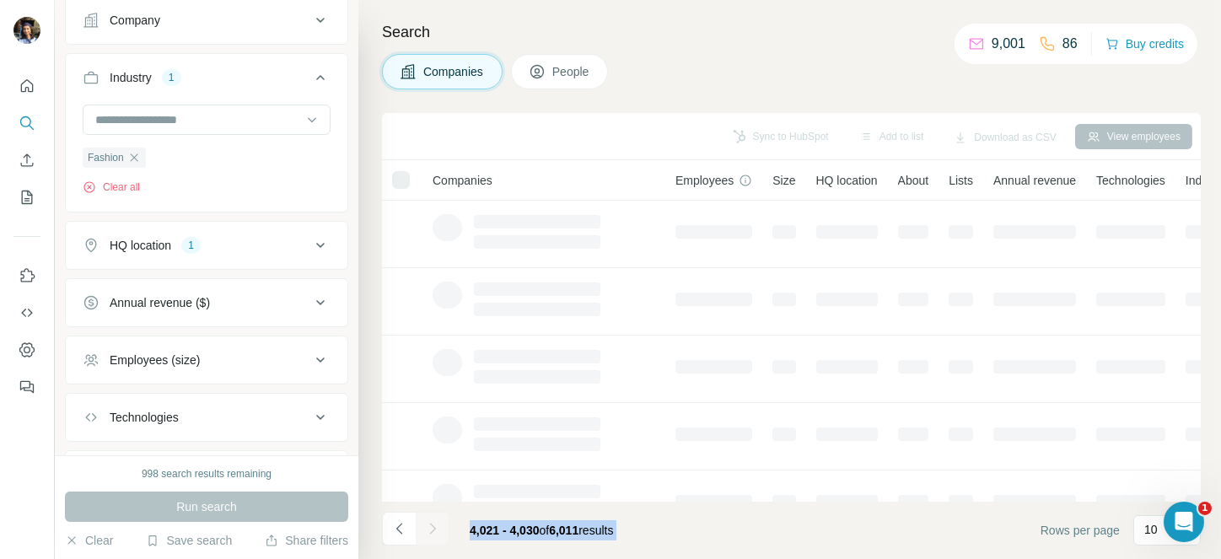
click at [423, 531] on div at bounding box center [433, 529] width 34 height 34
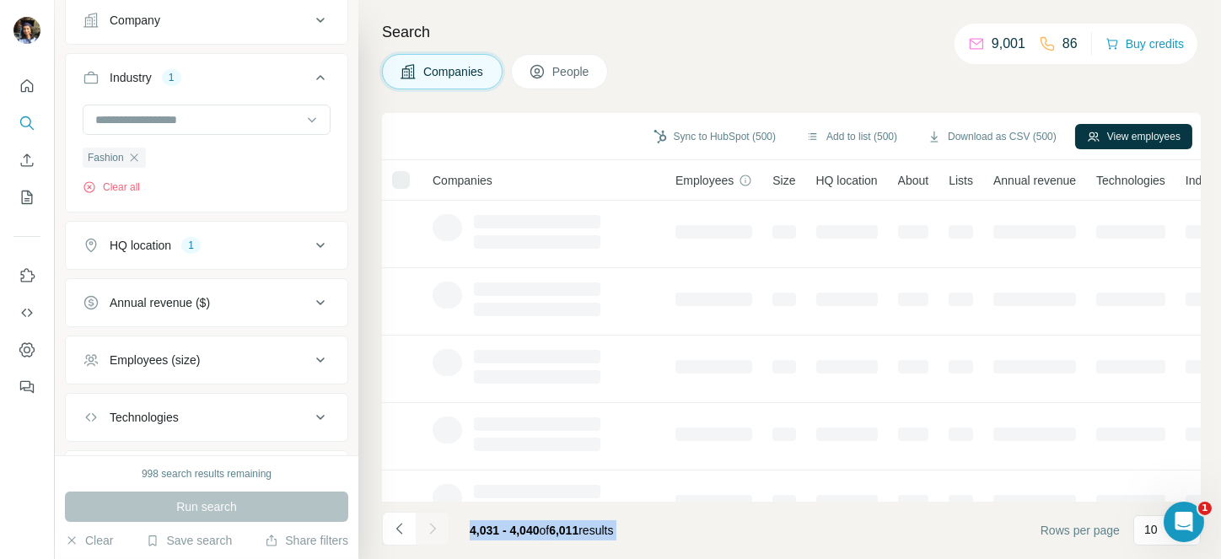
click at [423, 531] on div at bounding box center [433, 529] width 34 height 34
click at [424, 531] on icon "Navigate to next page" at bounding box center [432, 528] width 17 height 17
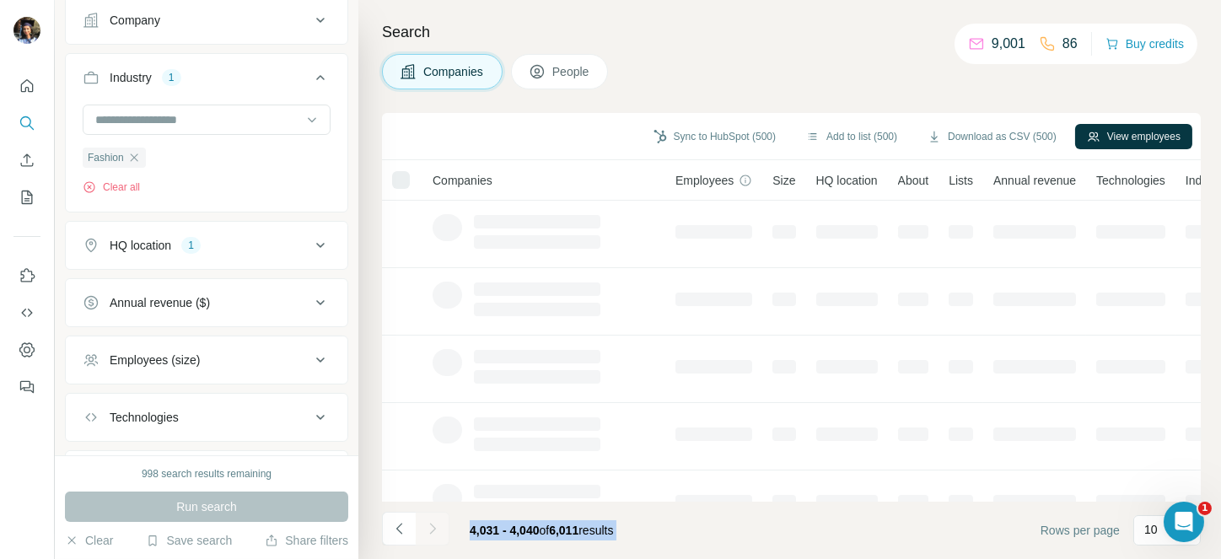
click at [423, 531] on div at bounding box center [433, 529] width 34 height 34
click at [424, 531] on icon "Navigate to next page" at bounding box center [432, 528] width 17 height 17
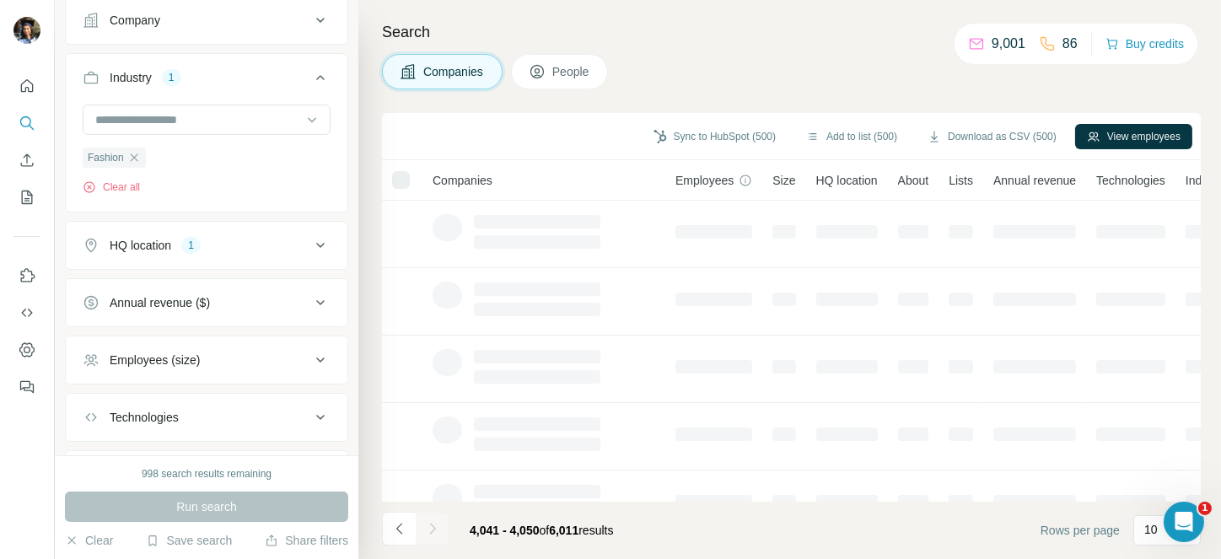
click at [423, 531] on div at bounding box center [433, 529] width 34 height 34
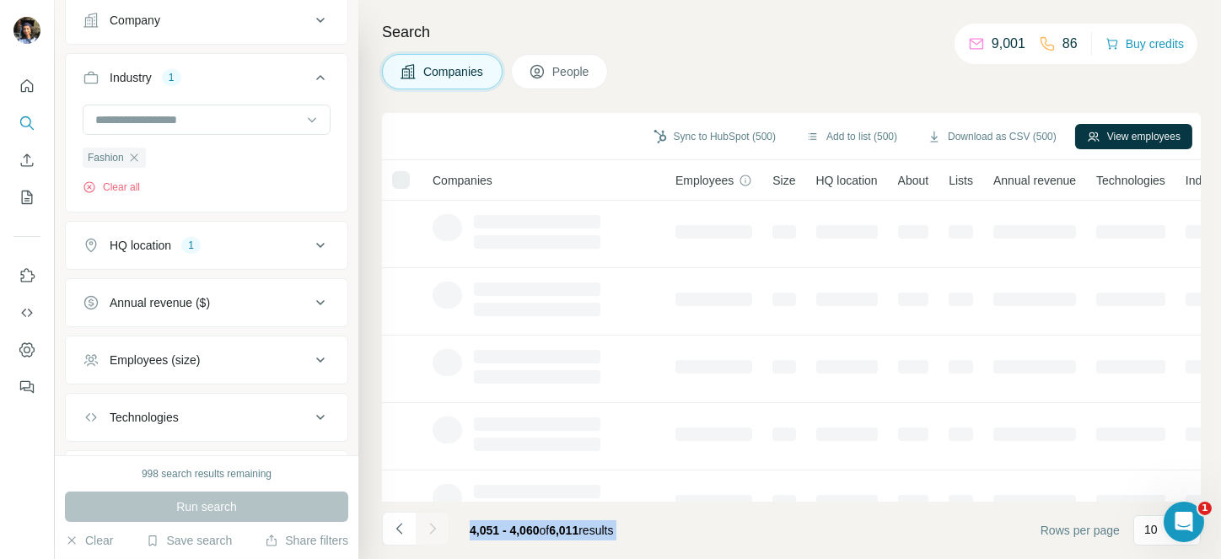
click at [423, 531] on div at bounding box center [433, 529] width 34 height 34
click at [424, 531] on icon "Navigate to next page" at bounding box center [432, 528] width 17 height 17
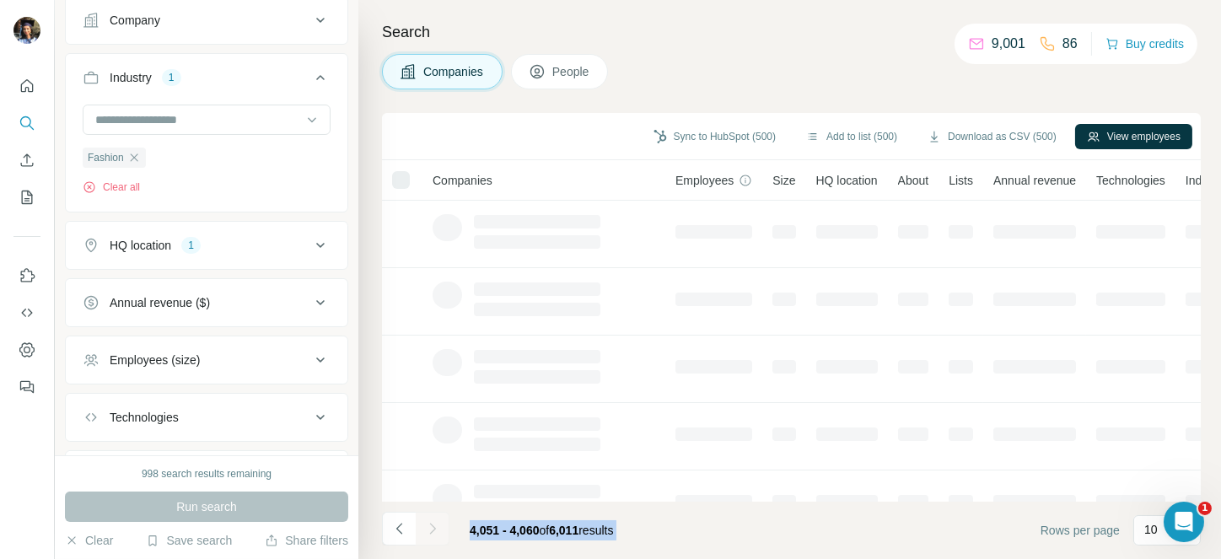
click at [423, 531] on div at bounding box center [433, 529] width 34 height 34
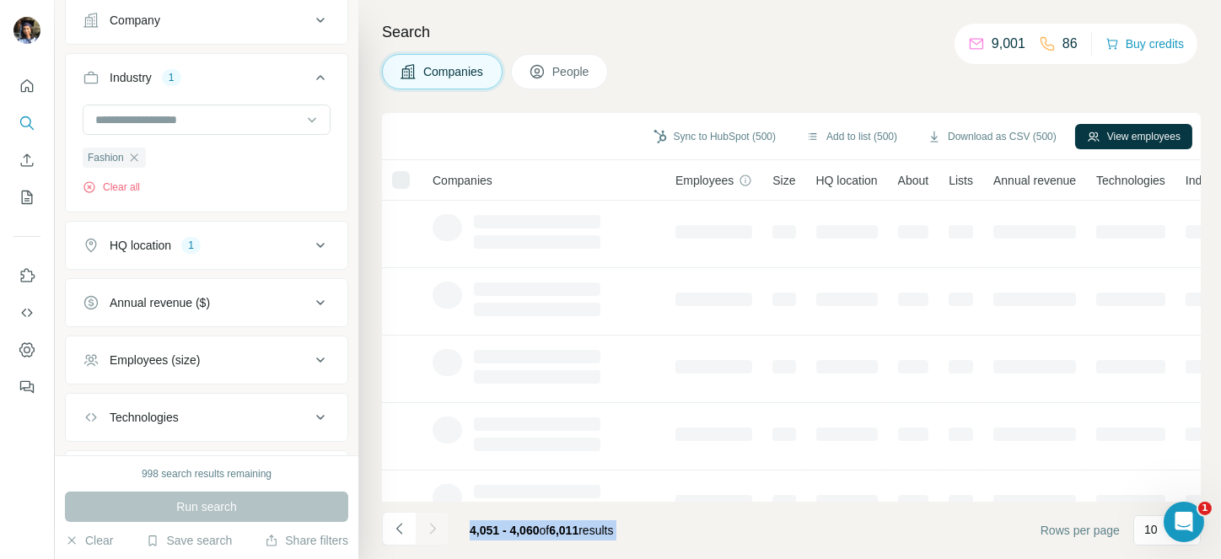
click at [423, 531] on div at bounding box center [433, 529] width 34 height 34
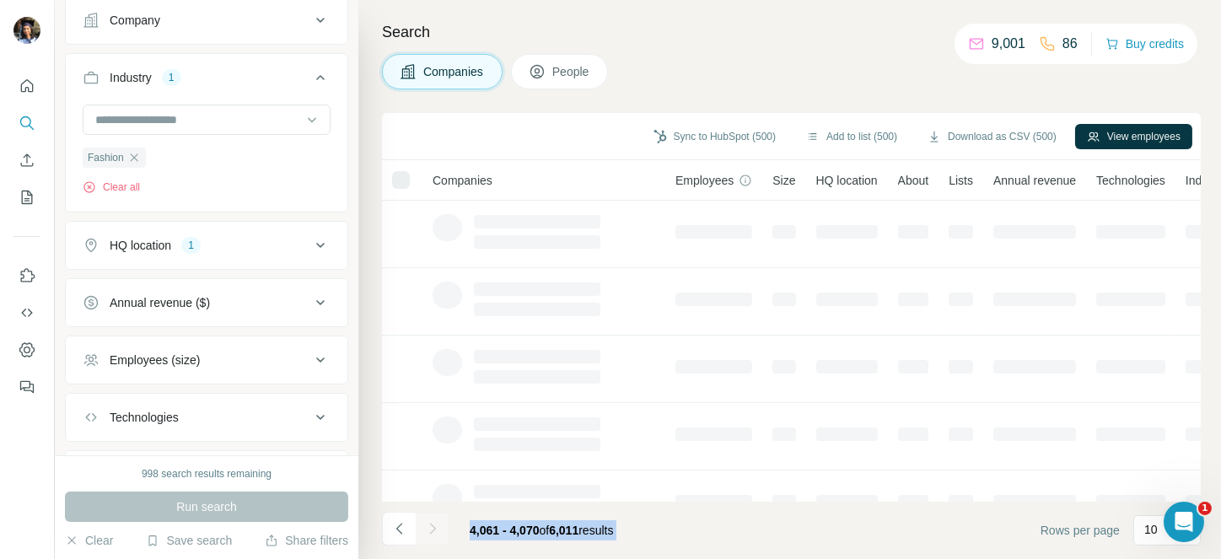
click at [423, 531] on div at bounding box center [433, 529] width 34 height 34
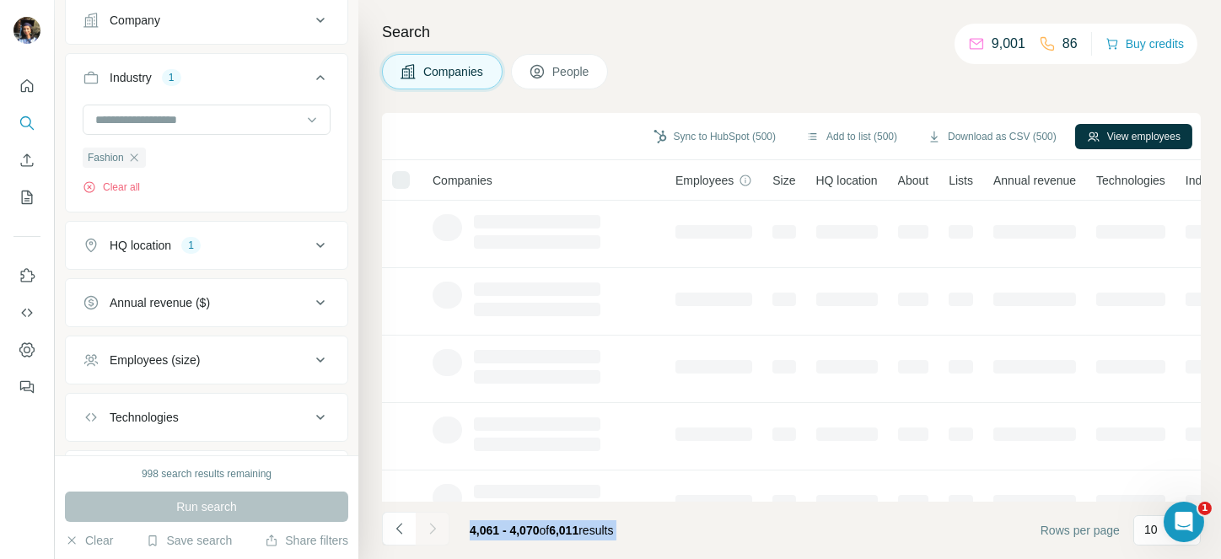
click at [424, 531] on icon "Navigate to next page" at bounding box center [432, 528] width 17 height 17
click at [423, 531] on div at bounding box center [433, 529] width 34 height 34
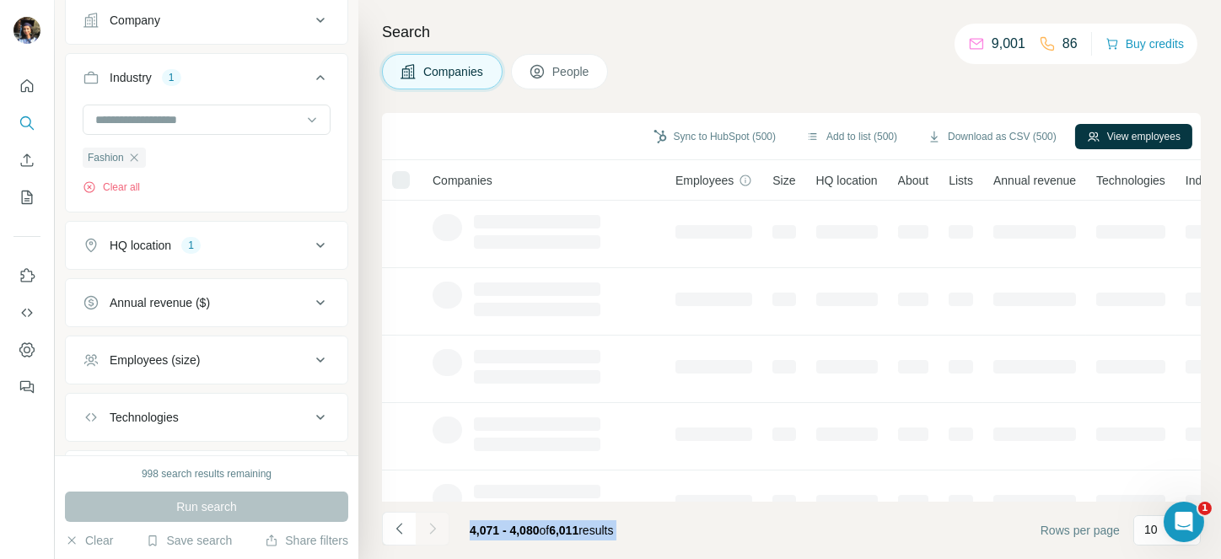
click at [423, 531] on div at bounding box center [433, 529] width 34 height 34
click at [424, 531] on icon "Navigate to next page" at bounding box center [432, 528] width 17 height 17
click at [423, 531] on div at bounding box center [433, 529] width 34 height 34
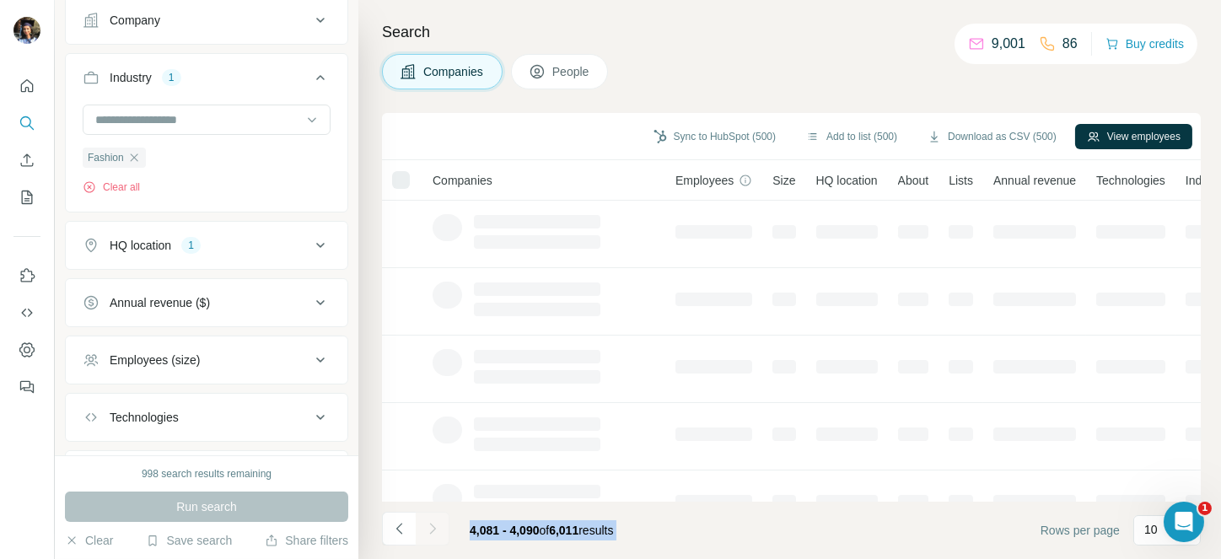
click at [423, 531] on div at bounding box center [433, 529] width 34 height 34
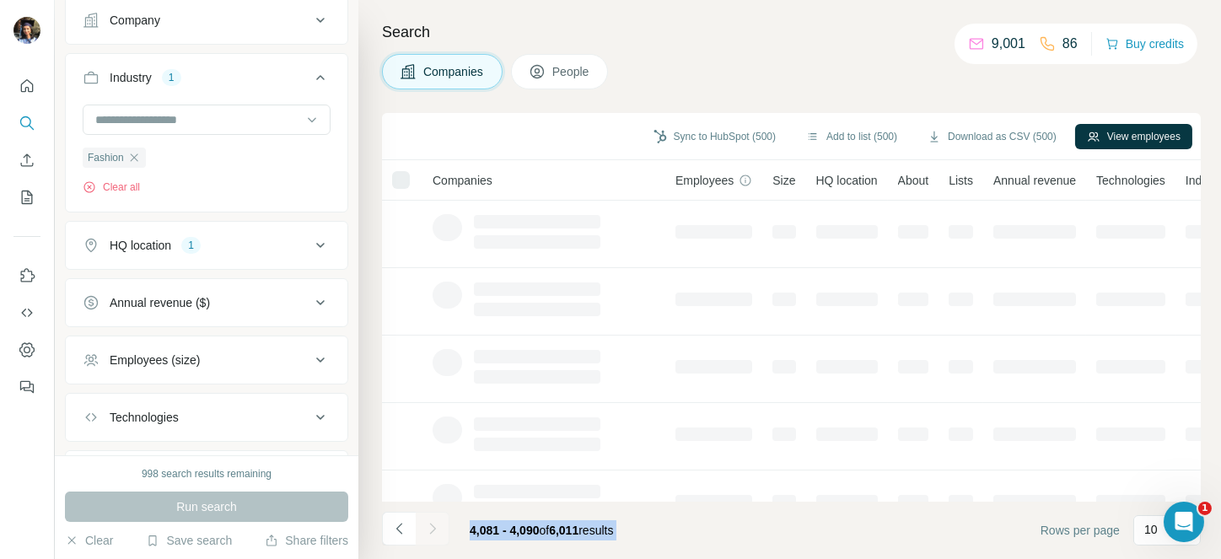
click at [424, 531] on icon "Navigate to next page" at bounding box center [432, 528] width 17 height 17
click at [423, 531] on div at bounding box center [433, 529] width 34 height 34
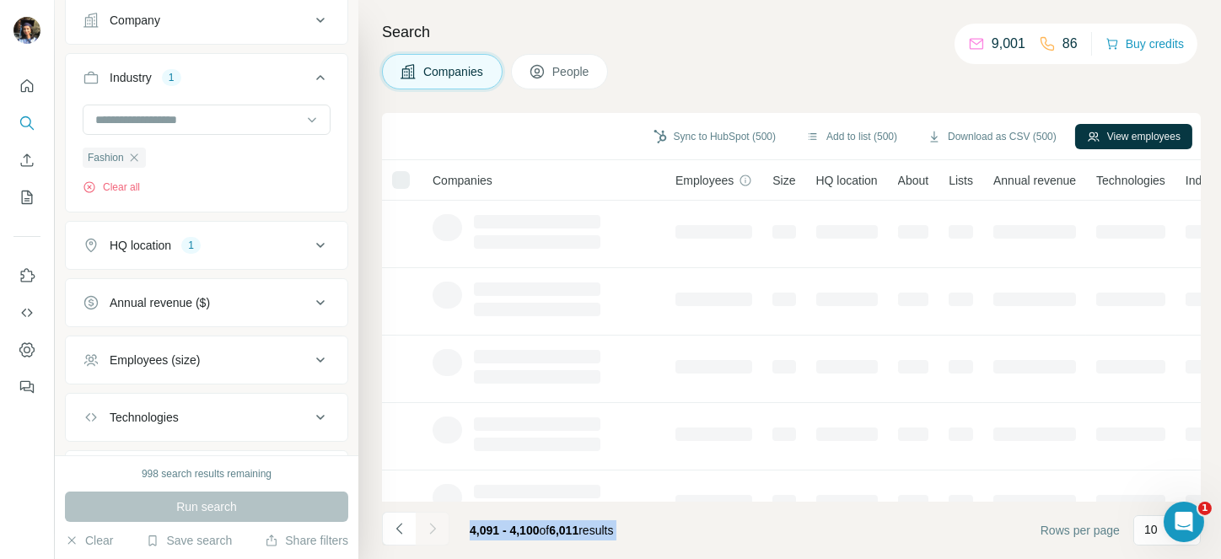
click at [423, 531] on div at bounding box center [433, 529] width 34 height 34
click at [424, 531] on icon "Navigate to next page" at bounding box center [432, 528] width 17 height 17
click at [423, 531] on div at bounding box center [433, 529] width 34 height 34
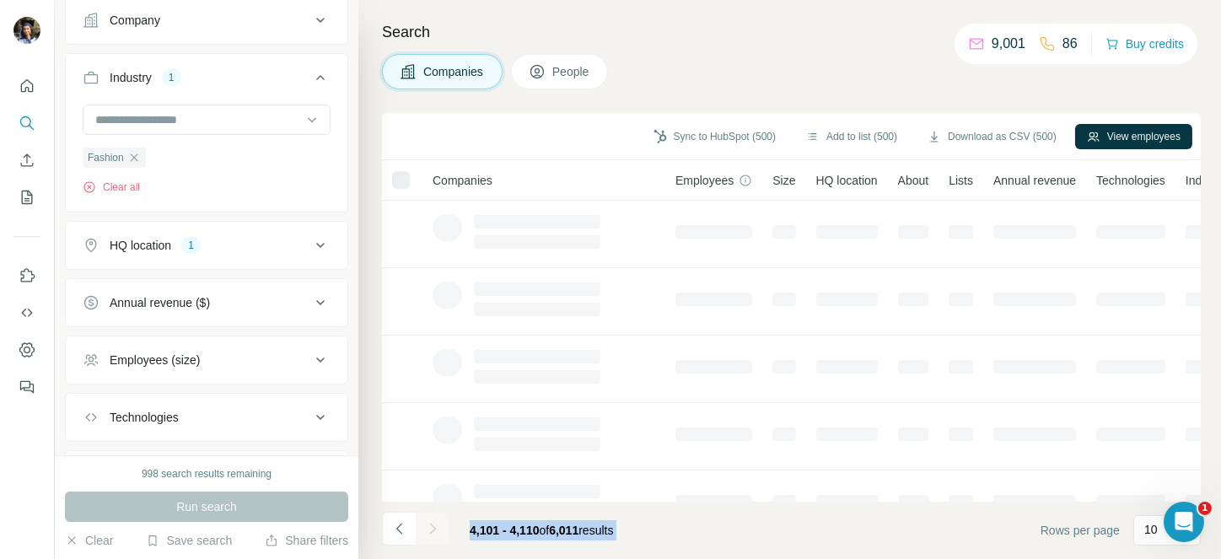
click at [423, 531] on div at bounding box center [433, 529] width 34 height 34
click at [424, 531] on icon "Navigate to next page" at bounding box center [432, 528] width 17 height 17
click at [423, 531] on div at bounding box center [433, 529] width 34 height 34
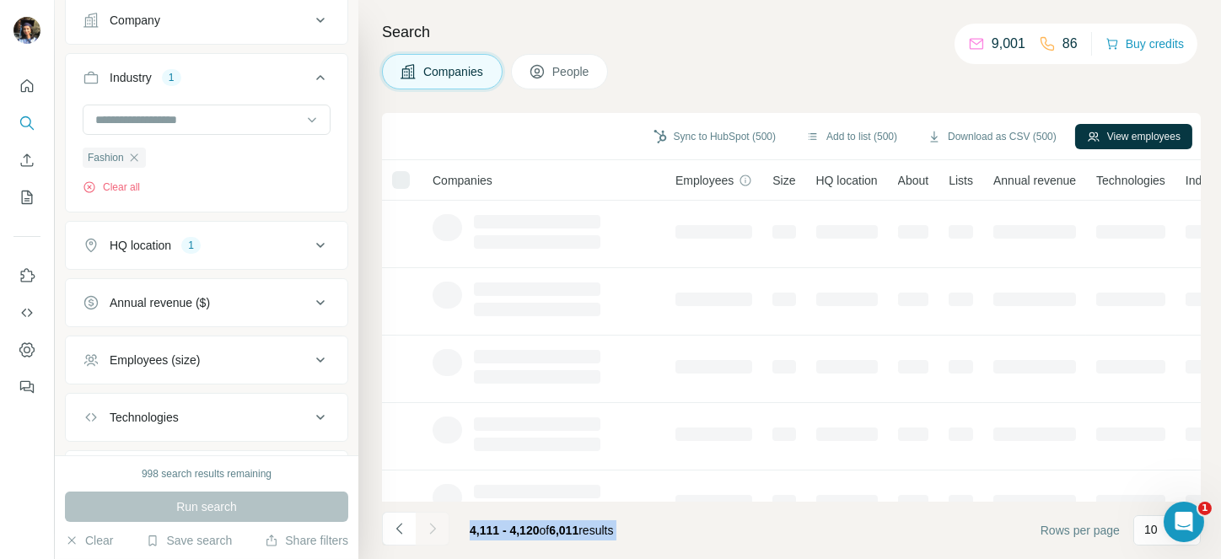
click at [423, 531] on div at bounding box center [433, 529] width 34 height 34
click at [424, 531] on icon "Navigate to next page" at bounding box center [432, 528] width 17 height 17
click at [423, 531] on div at bounding box center [433, 529] width 34 height 34
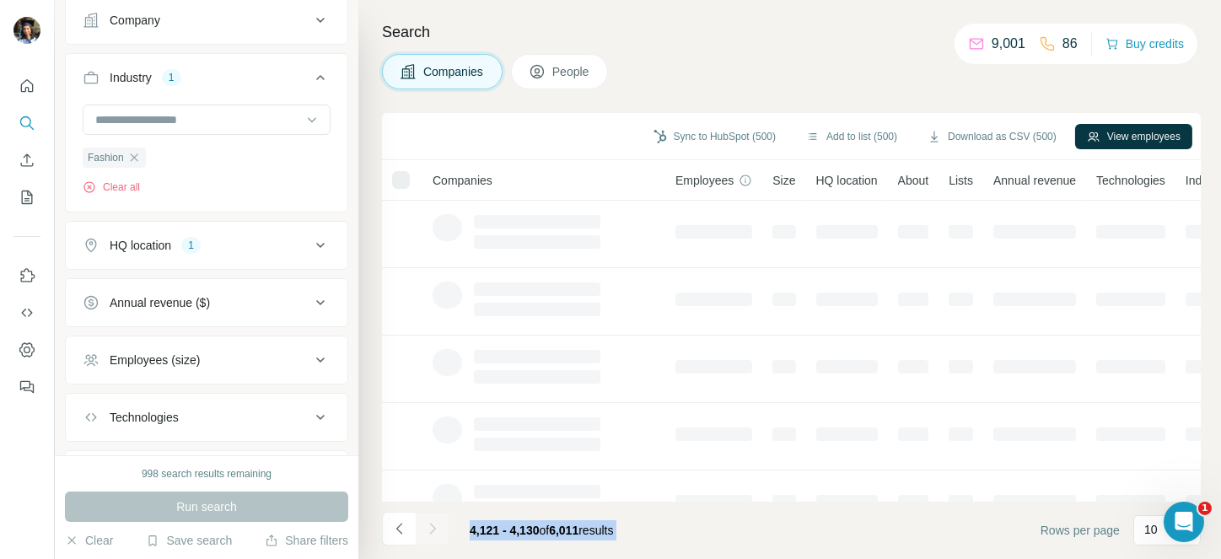
click at [423, 531] on div at bounding box center [433, 529] width 34 height 34
click at [424, 531] on icon "Navigate to next page" at bounding box center [432, 528] width 17 height 17
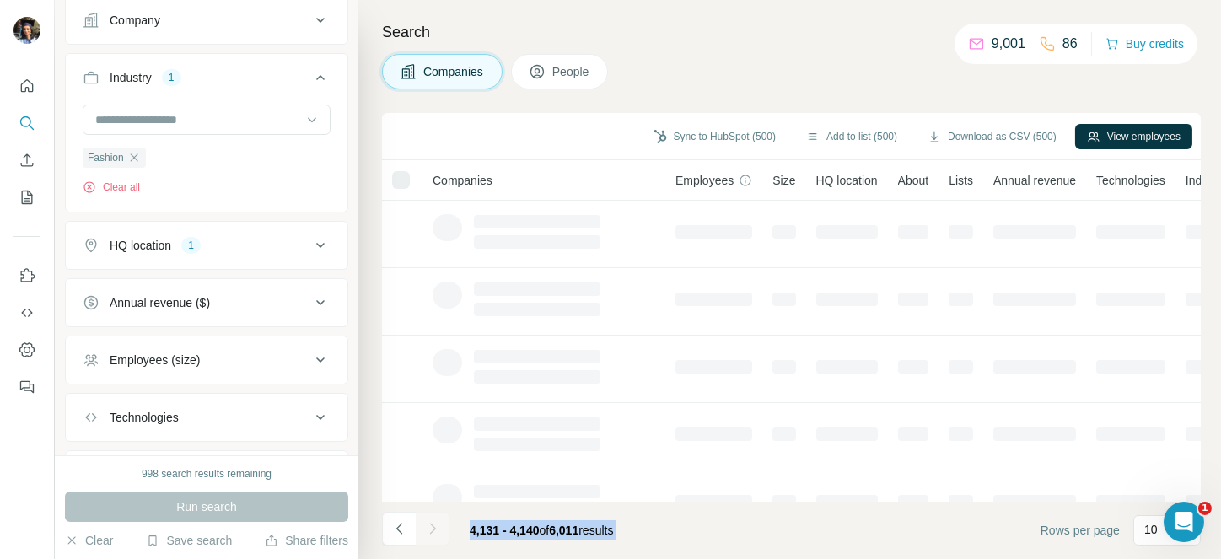
click at [423, 531] on div at bounding box center [433, 529] width 34 height 34
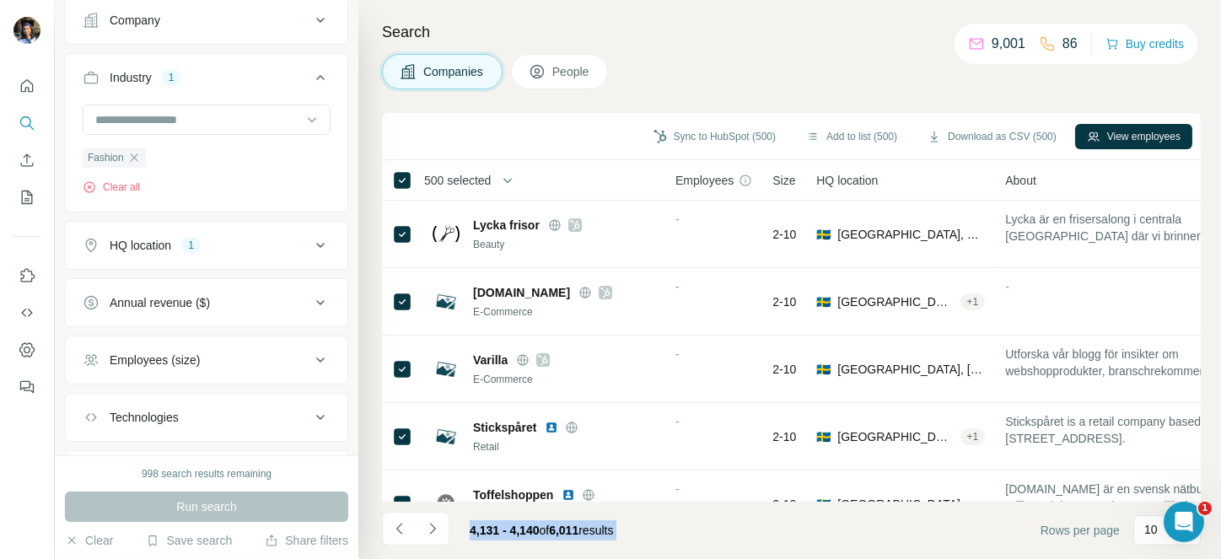
click at [424, 531] on icon "Navigate to next page" at bounding box center [432, 528] width 17 height 17
click at [423, 531] on div at bounding box center [433, 529] width 34 height 34
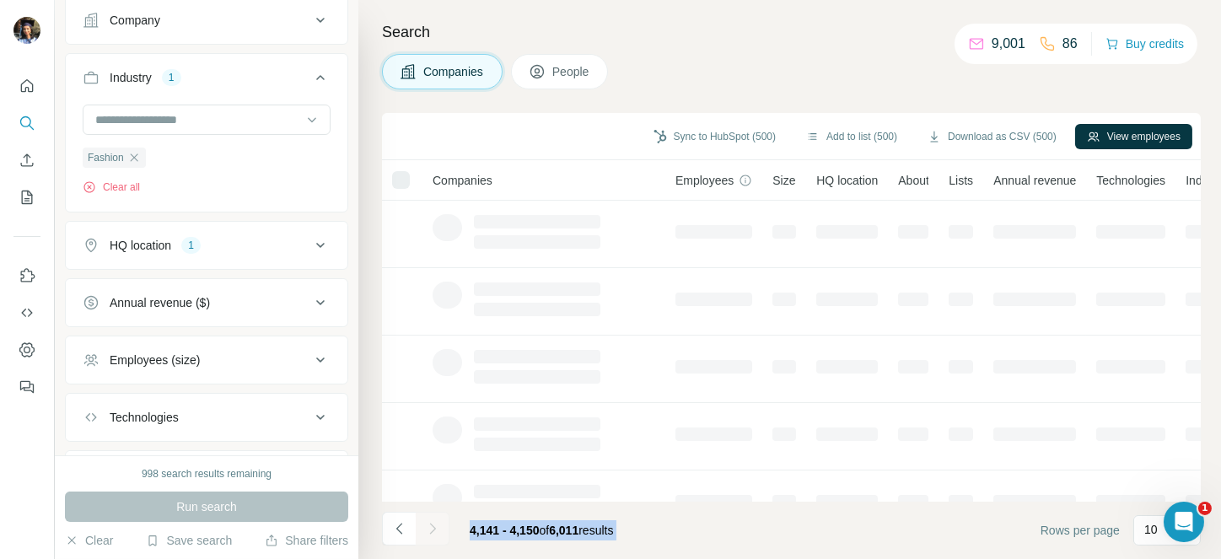
click at [423, 531] on div at bounding box center [433, 529] width 34 height 34
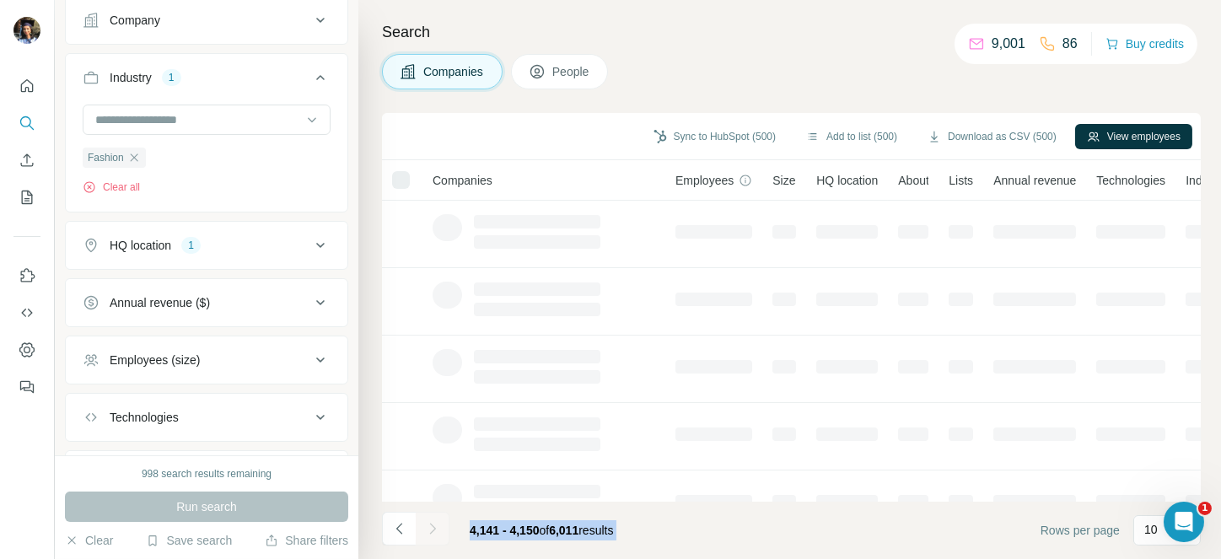
click at [423, 531] on div at bounding box center [433, 529] width 34 height 34
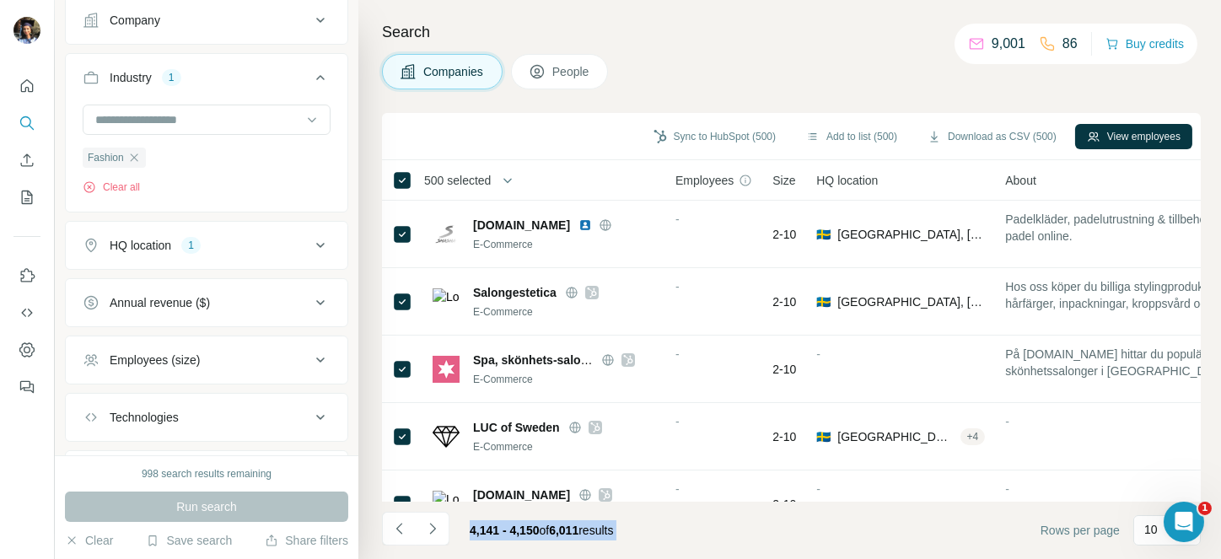
click at [424, 531] on icon "Navigate to next page" at bounding box center [432, 528] width 17 height 17
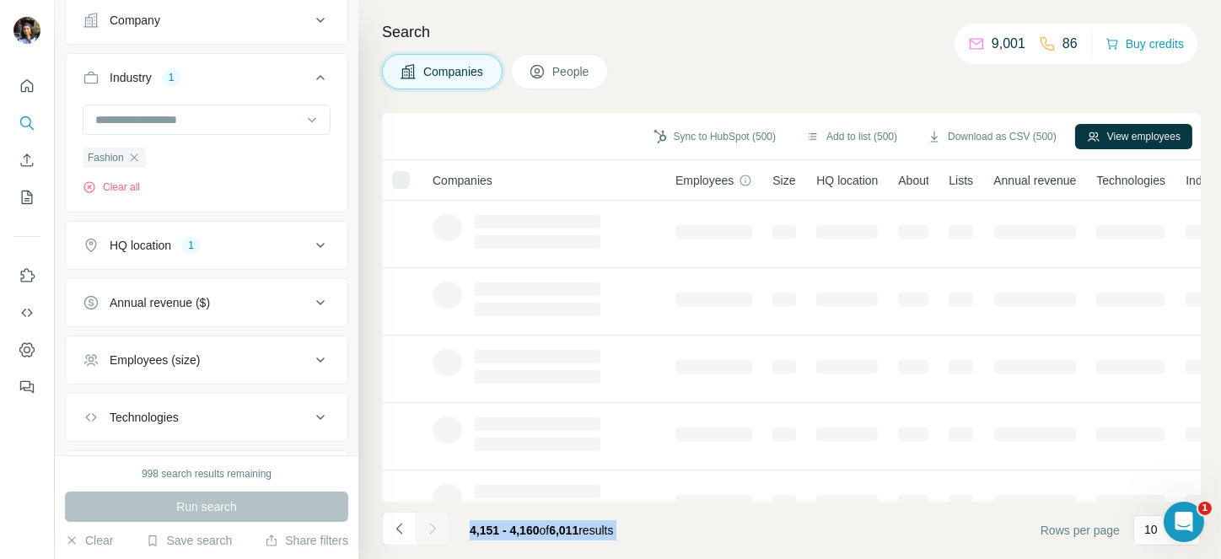
click at [423, 531] on div at bounding box center [433, 529] width 34 height 34
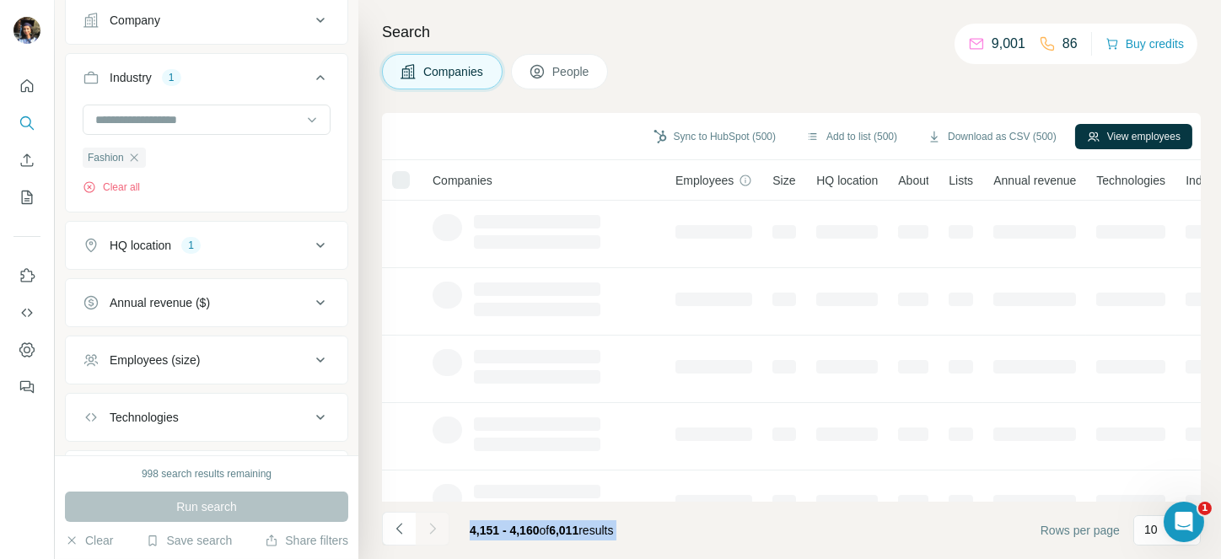
click at [424, 531] on icon "Navigate to next page" at bounding box center [432, 528] width 17 height 17
click at [423, 531] on div at bounding box center [433, 529] width 34 height 34
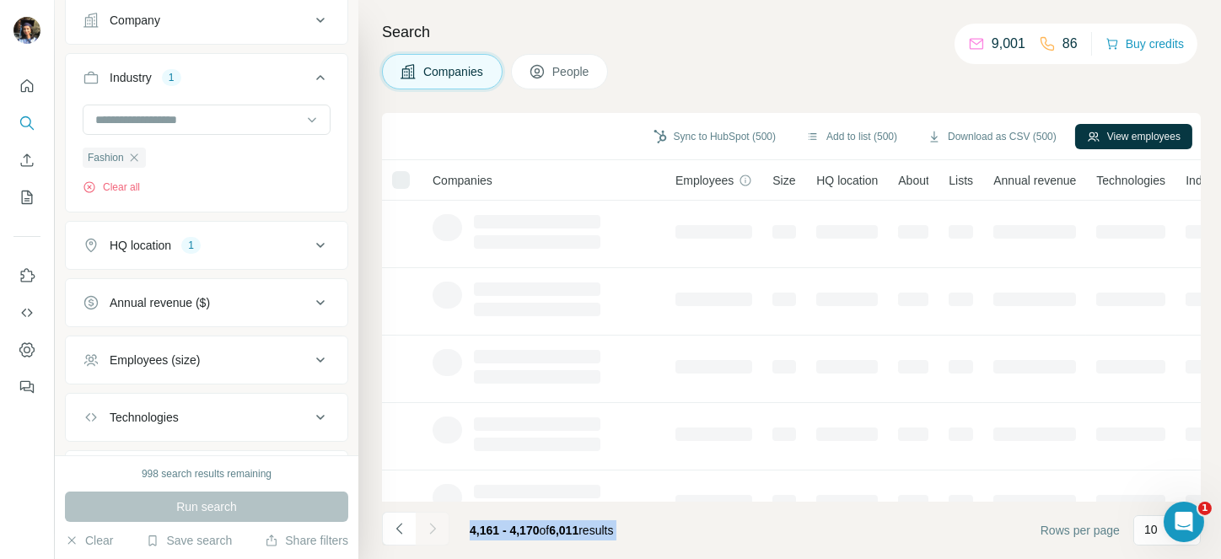
click at [423, 531] on div at bounding box center [433, 529] width 34 height 34
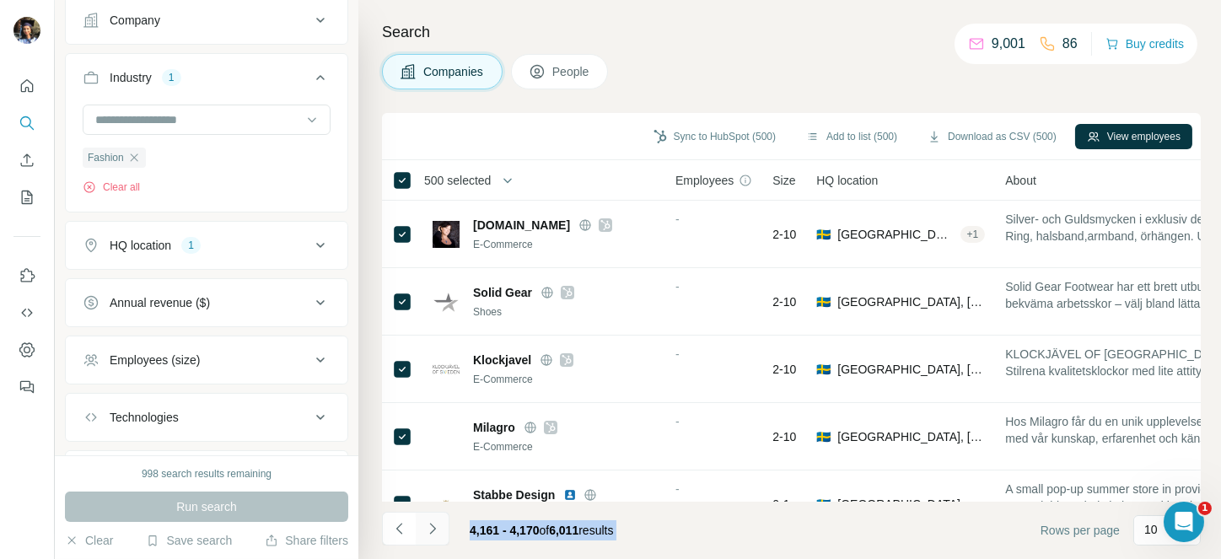
click at [424, 531] on icon "Navigate to next page" at bounding box center [432, 528] width 17 height 17
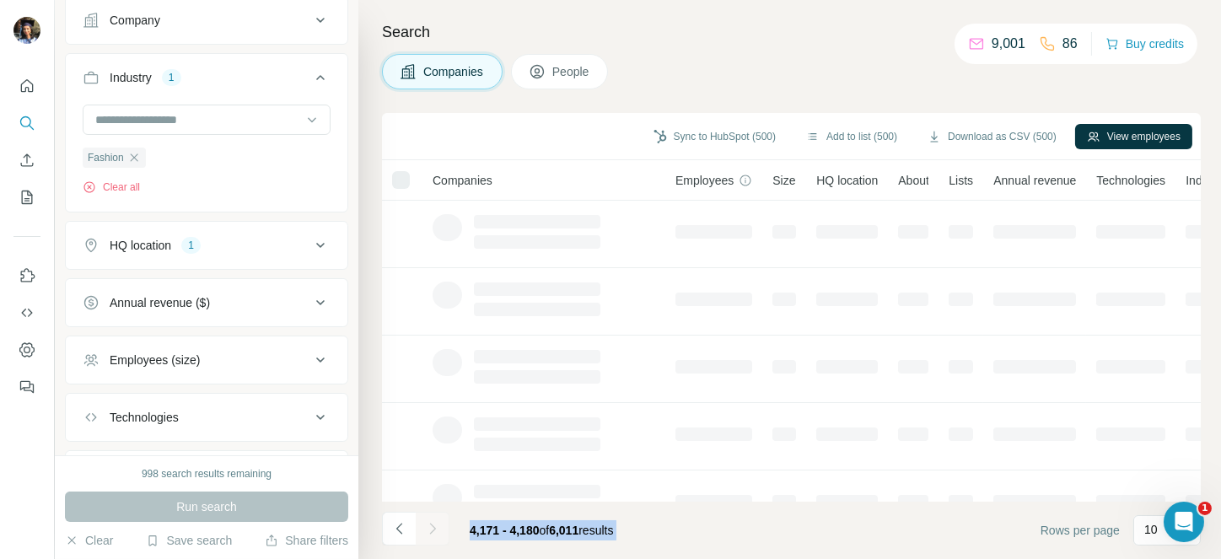
click at [423, 531] on div at bounding box center [433, 529] width 34 height 34
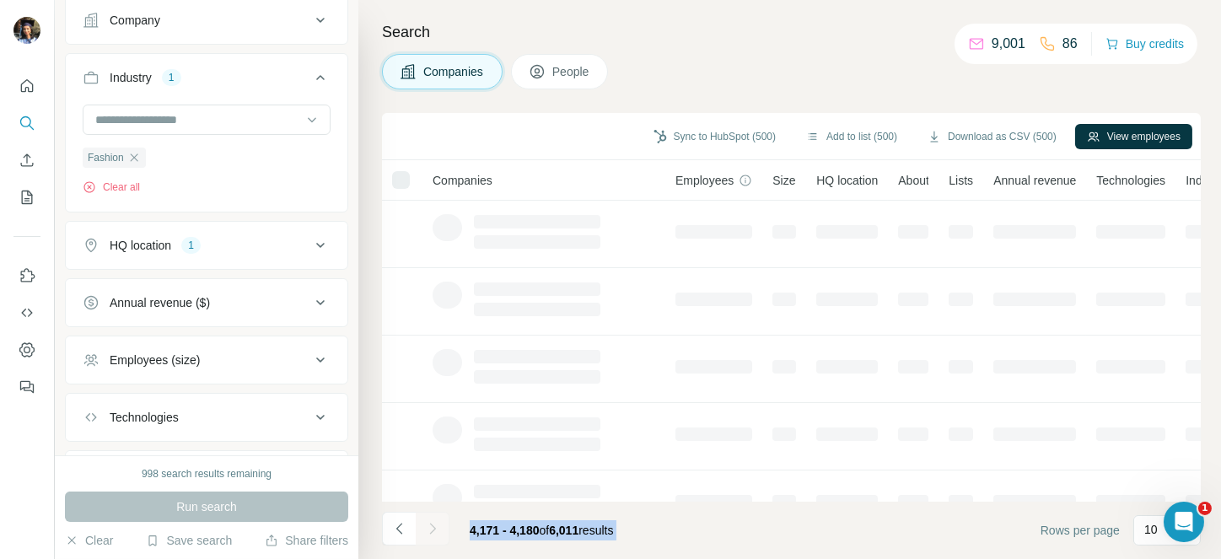
click at [423, 531] on div at bounding box center [433, 529] width 34 height 34
click at [424, 531] on icon "Navigate to next page" at bounding box center [432, 528] width 17 height 17
click at [423, 531] on div at bounding box center [433, 529] width 34 height 34
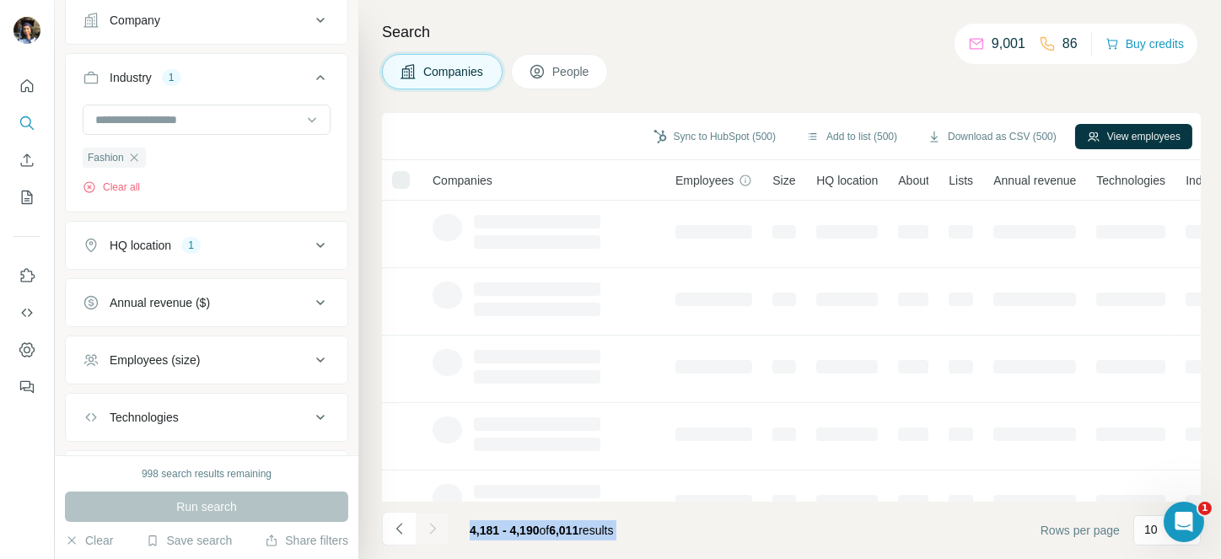
click at [423, 531] on div at bounding box center [433, 529] width 34 height 34
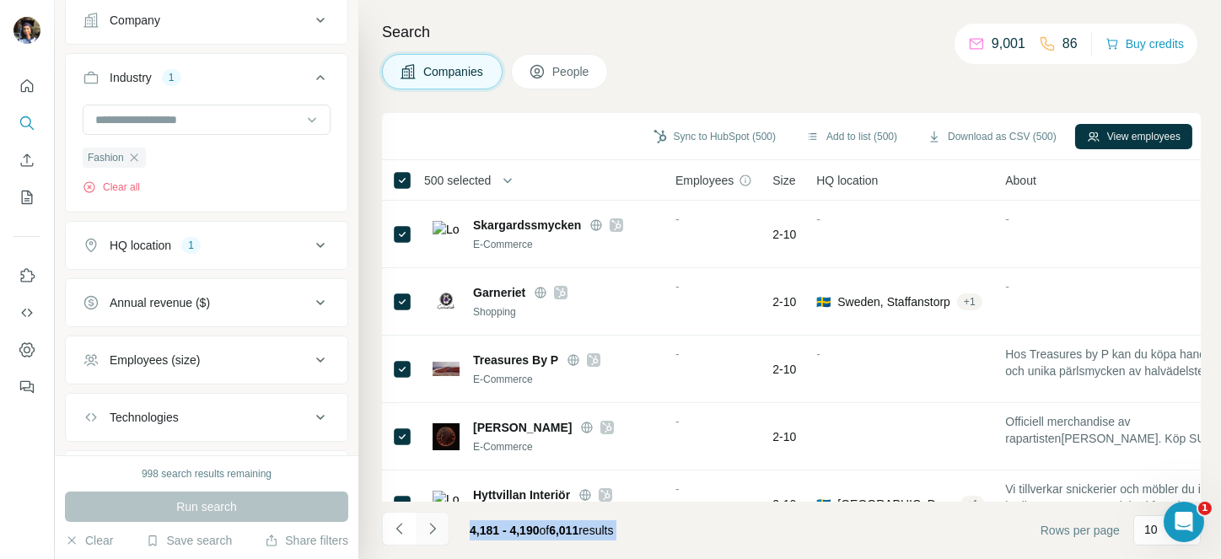
click at [424, 531] on icon "Navigate to next page" at bounding box center [432, 528] width 17 height 17
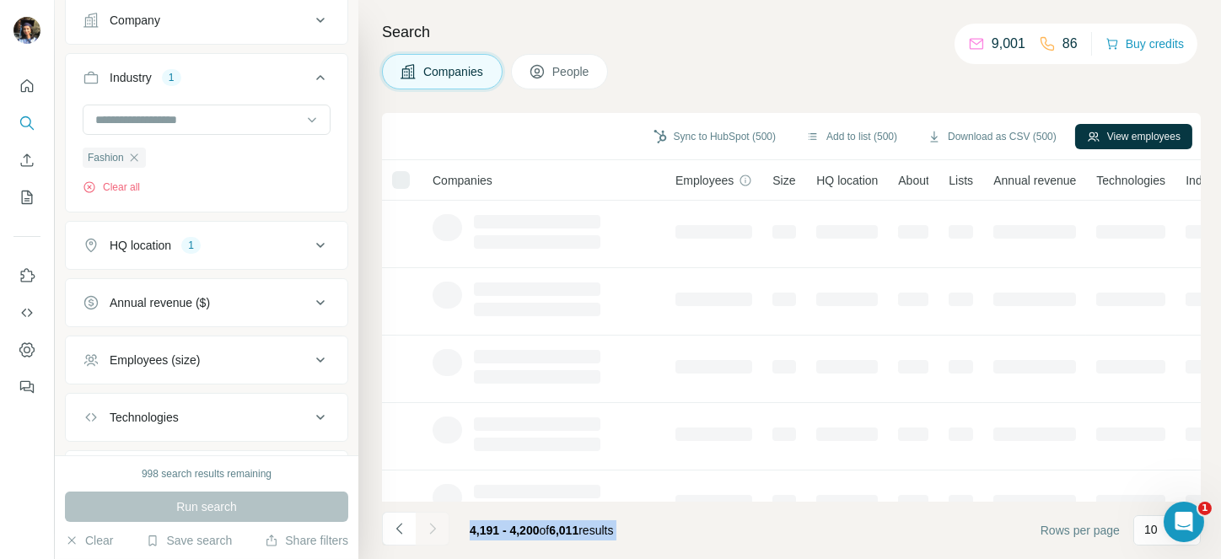
click at [423, 531] on div at bounding box center [433, 529] width 34 height 34
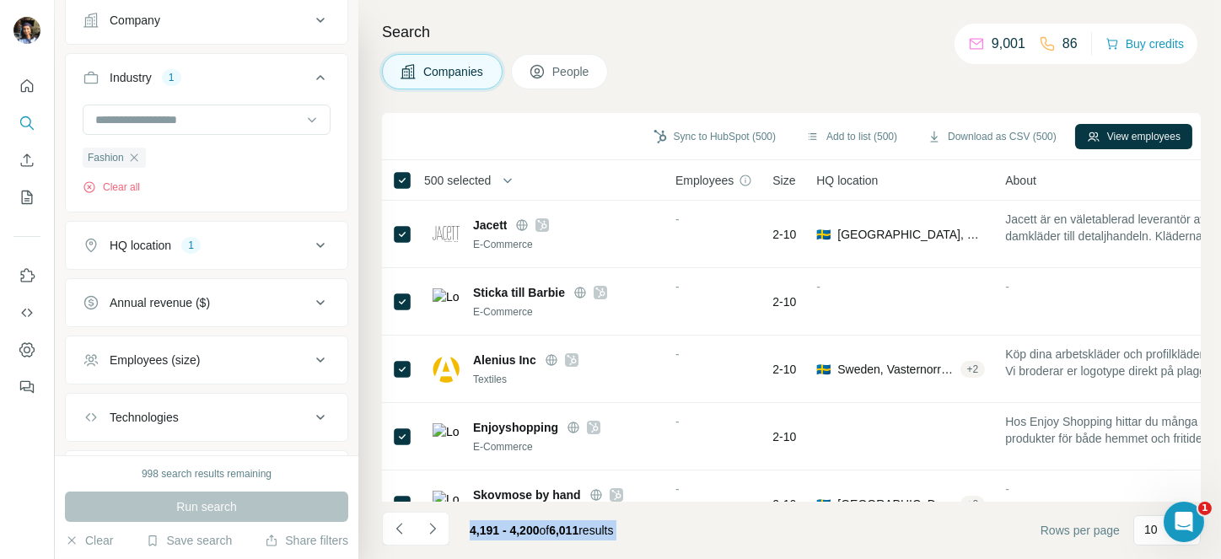
click at [424, 531] on icon "Navigate to next page" at bounding box center [432, 528] width 17 height 17
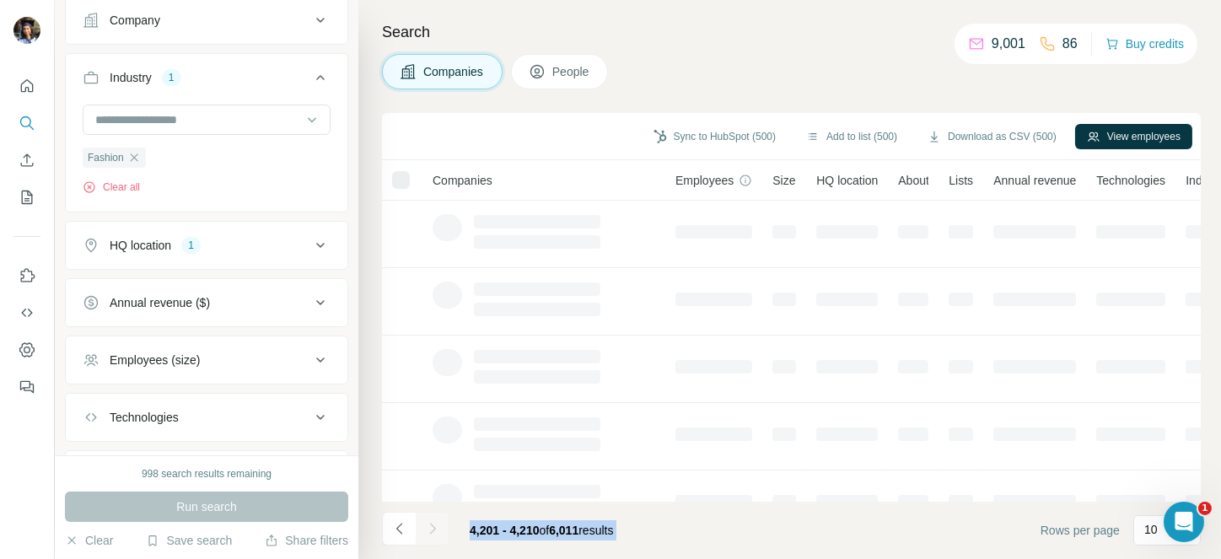
click at [423, 531] on div at bounding box center [433, 529] width 34 height 34
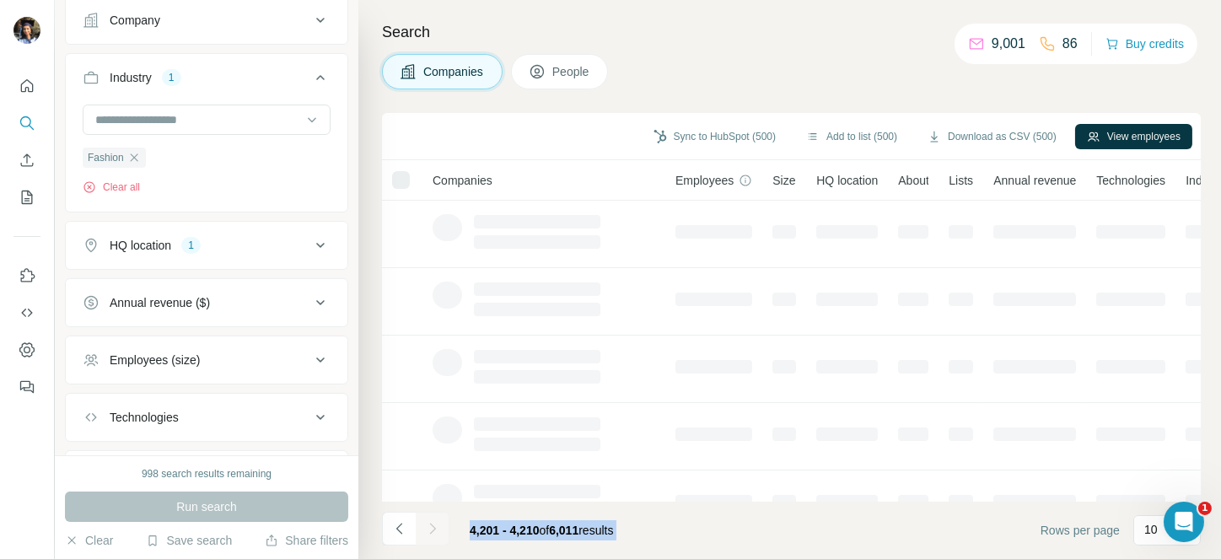
click at [423, 531] on div at bounding box center [433, 529] width 34 height 34
click at [424, 531] on icon "Navigate to next page" at bounding box center [432, 528] width 17 height 17
click at [423, 531] on div at bounding box center [433, 529] width 34 height 34
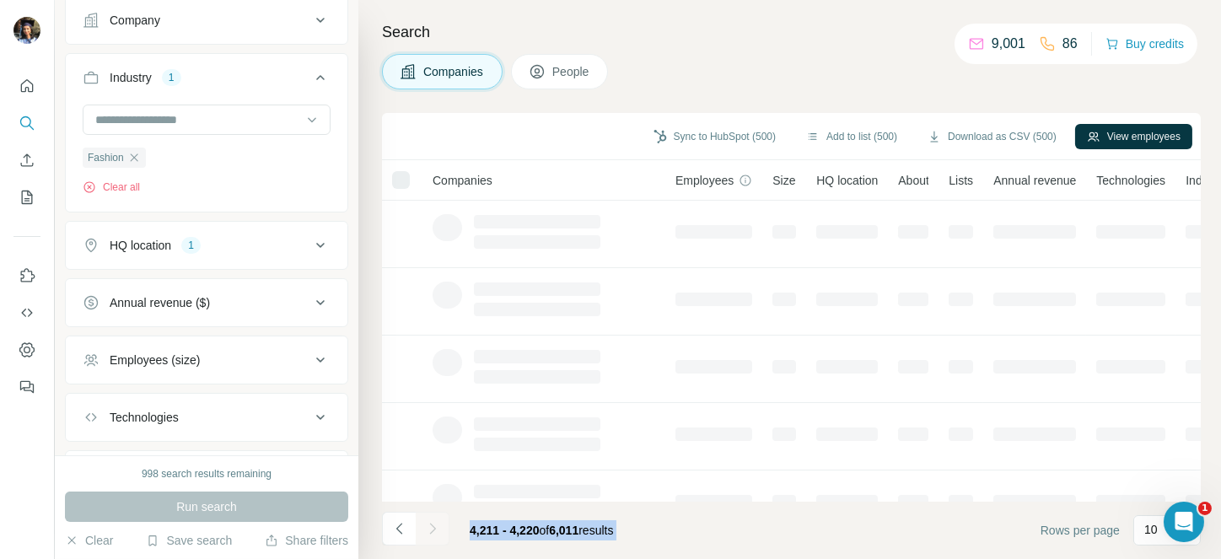
click at [423, 531] on div at bounding box center [433, 529] width 34 height 34
click at [424, 531] on icon "Navigate to next page" at bounding box center [432, 528] width 17 height 17
click at [423, 531] on div at bounding box center [433, 529] width 34 height 34
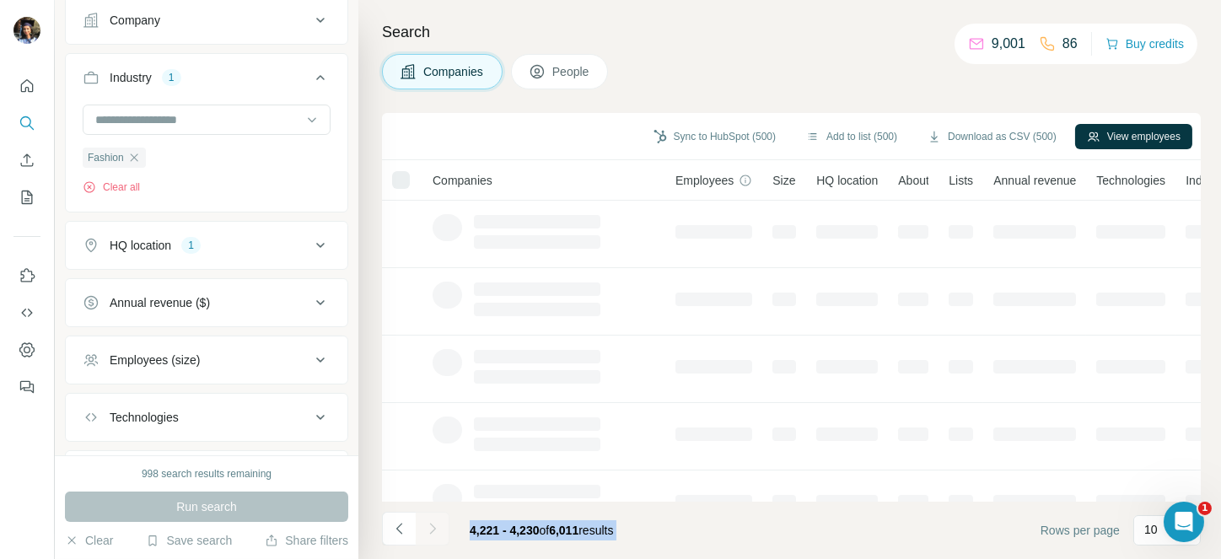
click at [423, 531] on div at bounding box center [433, 529] width 34 height 34
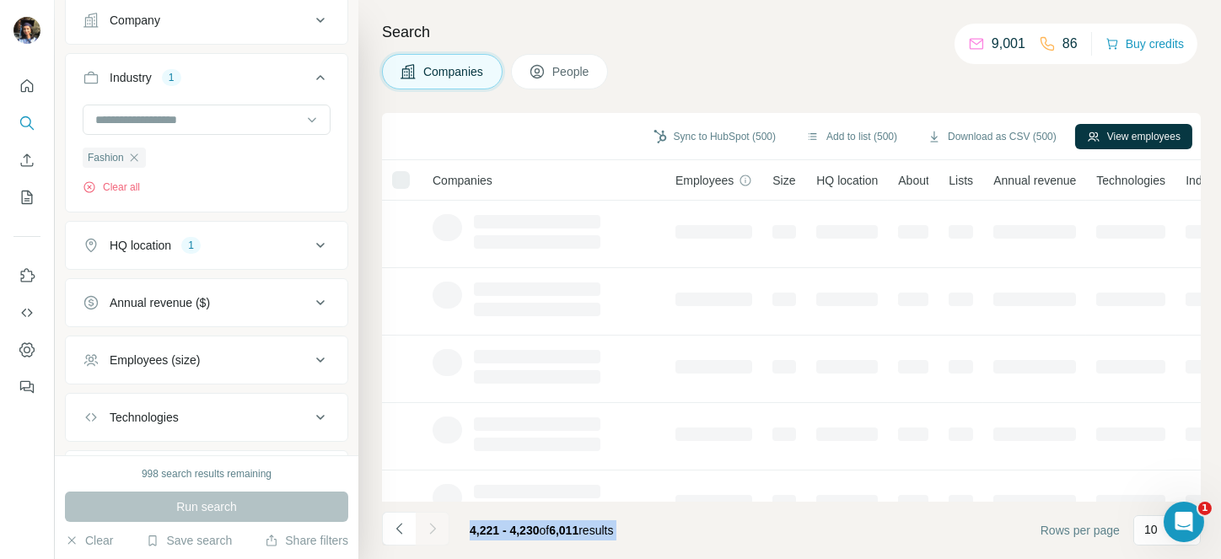
click at [423, 531] on div at bounding box center [433, 529] width 34 height 34
click at [424, 531] on icon "Navigate to next page" at bounding box center [432, 528] width 17 height 17
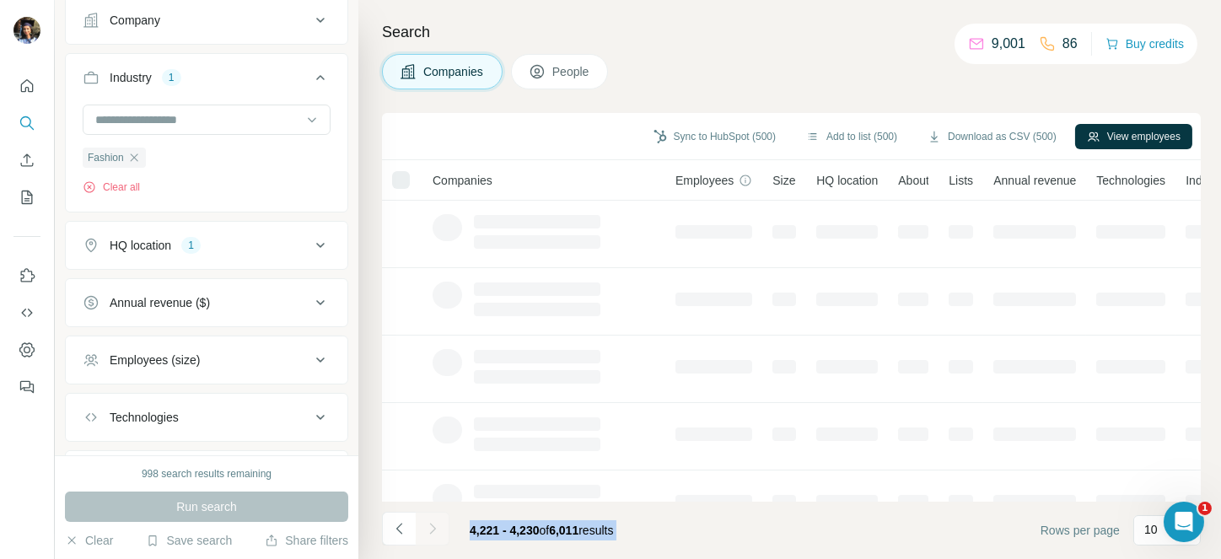
click at [423, 531] on div at bounding box center [433, 529] width 34 height 34
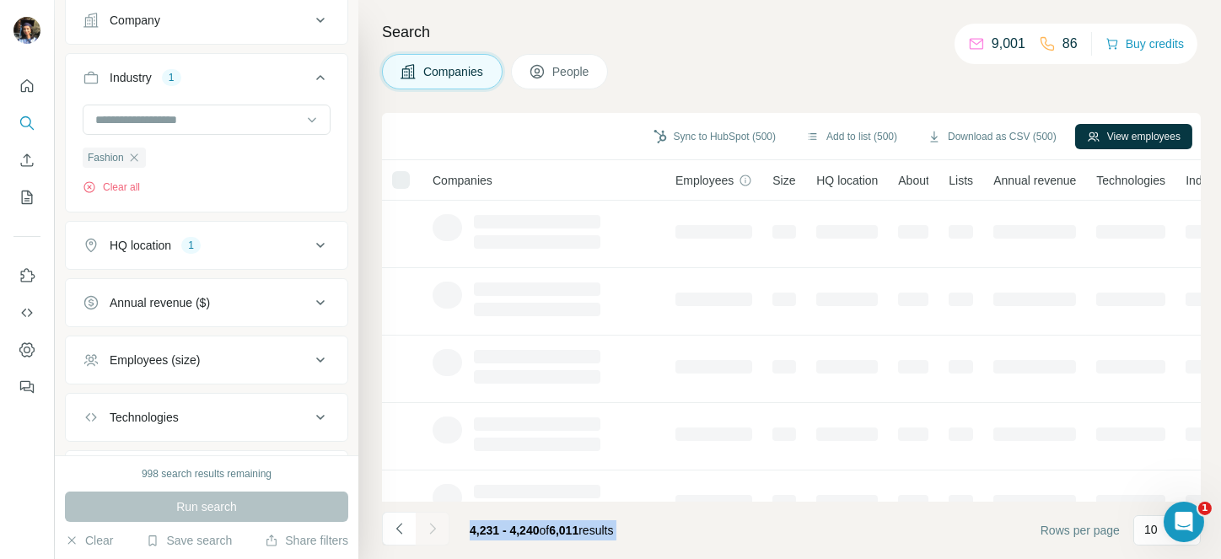
click at [423, 531] on div at bounding box center [433, 529] width 34 height 34
click at [424, 531] on icon "Navigate to next page" at bounding box center [432, 528] width 17 height 17
click at [423, 531] on div at bounding box center [433, 529] width 34 height 34
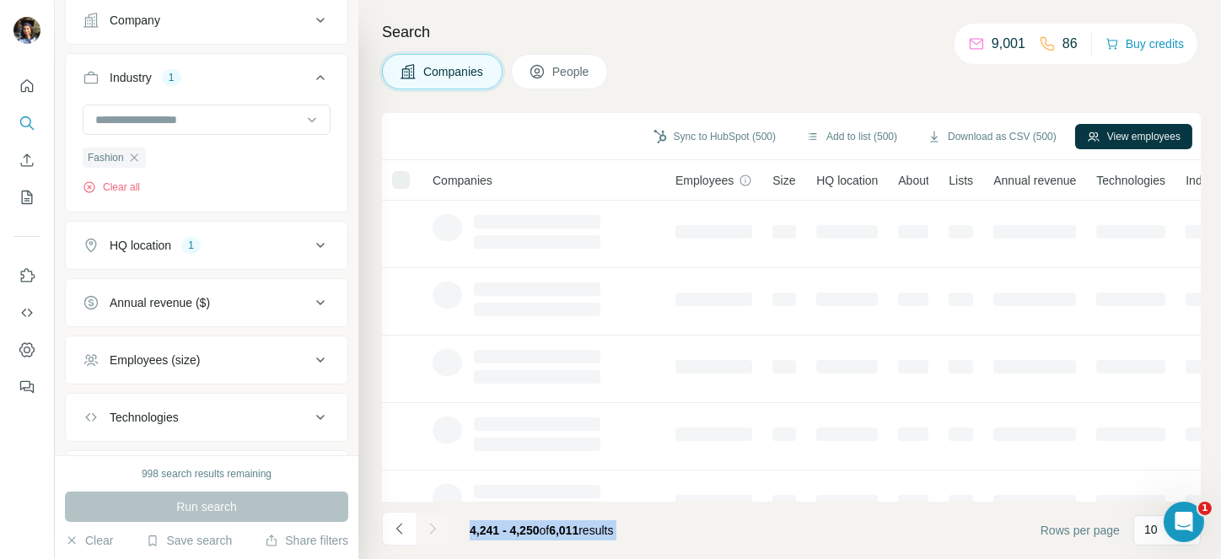
click at [423, 531] on div at bounding box center [433, 529] width 34 height 34
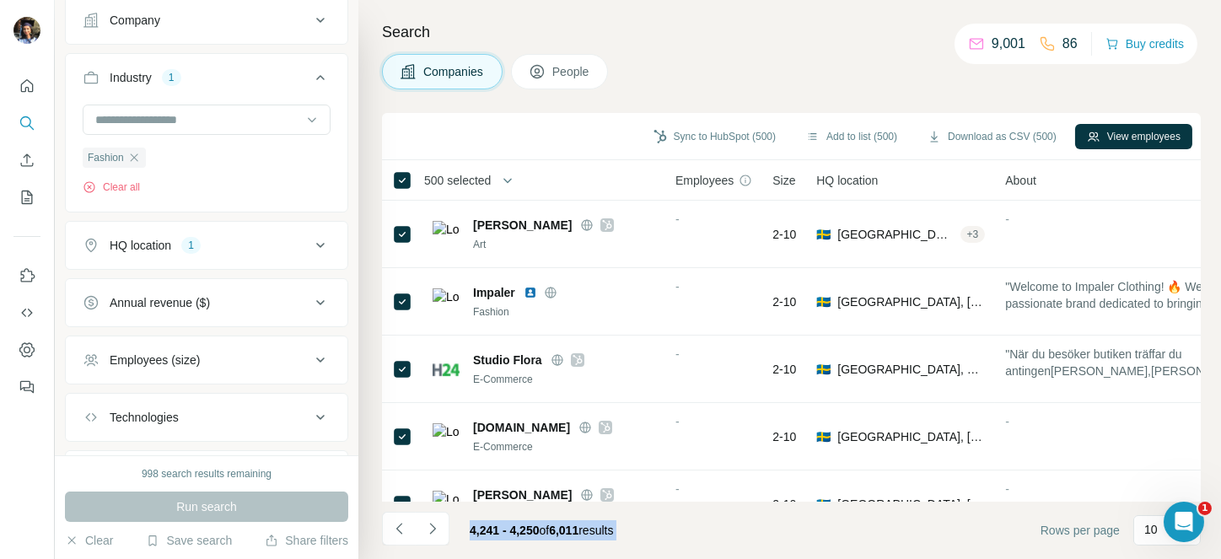
click at [424, 531] on icon "Navigate to next page" at bounding box center [432, 528] width 17 height 17
click at [423, 531] on div at bounding box center [433, 529] width 34 height 34
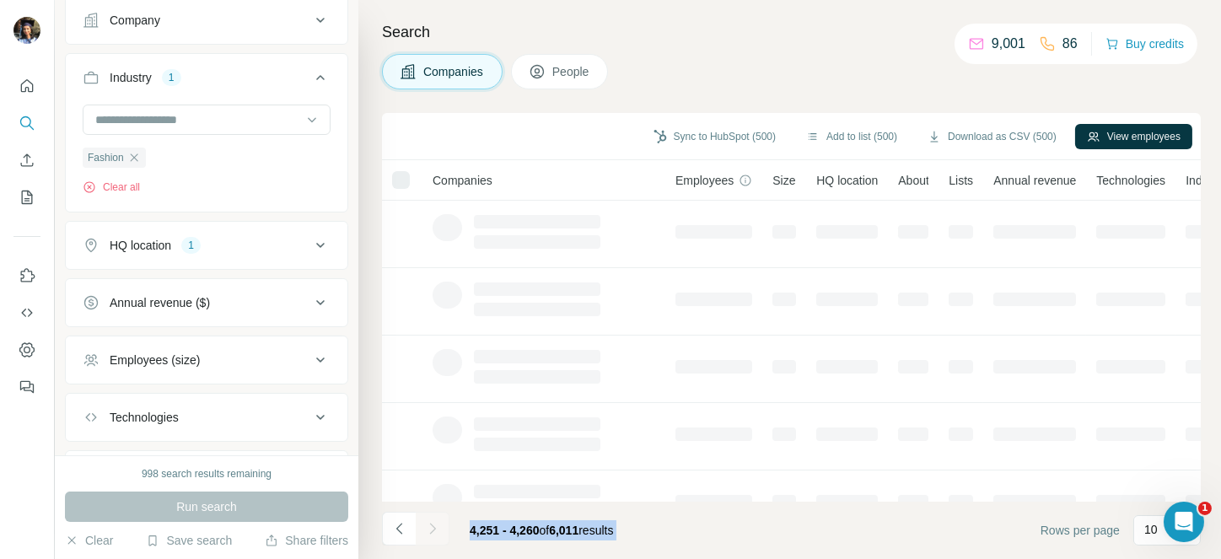
click at [423, 531] on div at bounding box center [433, 529] width 34 height 34
click at [424, 531] on icon "Navigate to next page" at bounding box center [432, 528] width 17 height 17
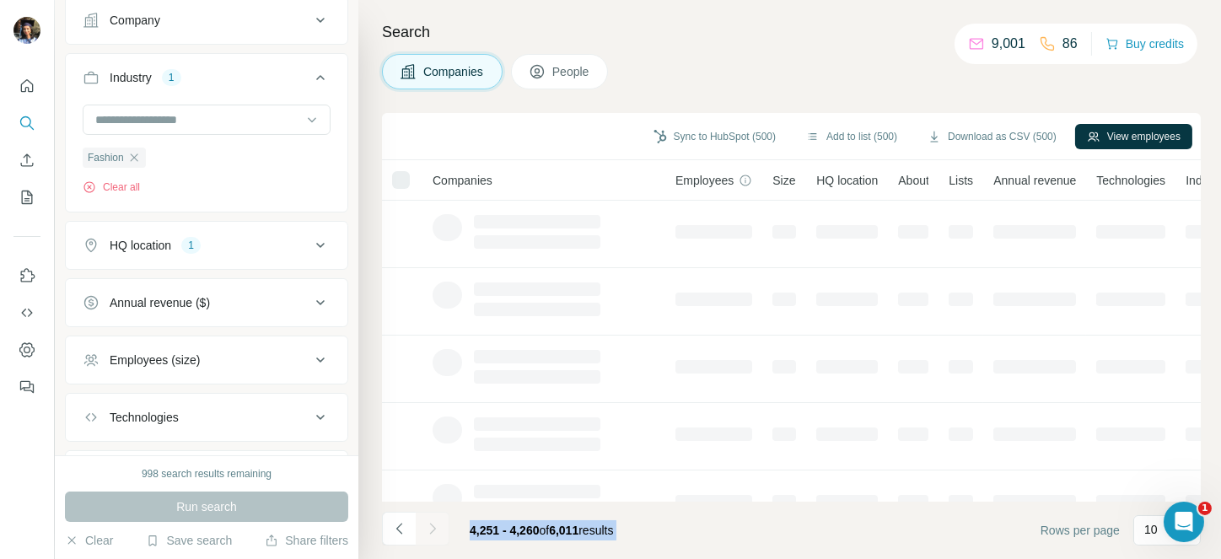
click at [423, 531] on div at bounding box center [433, 529] width 34 height 34
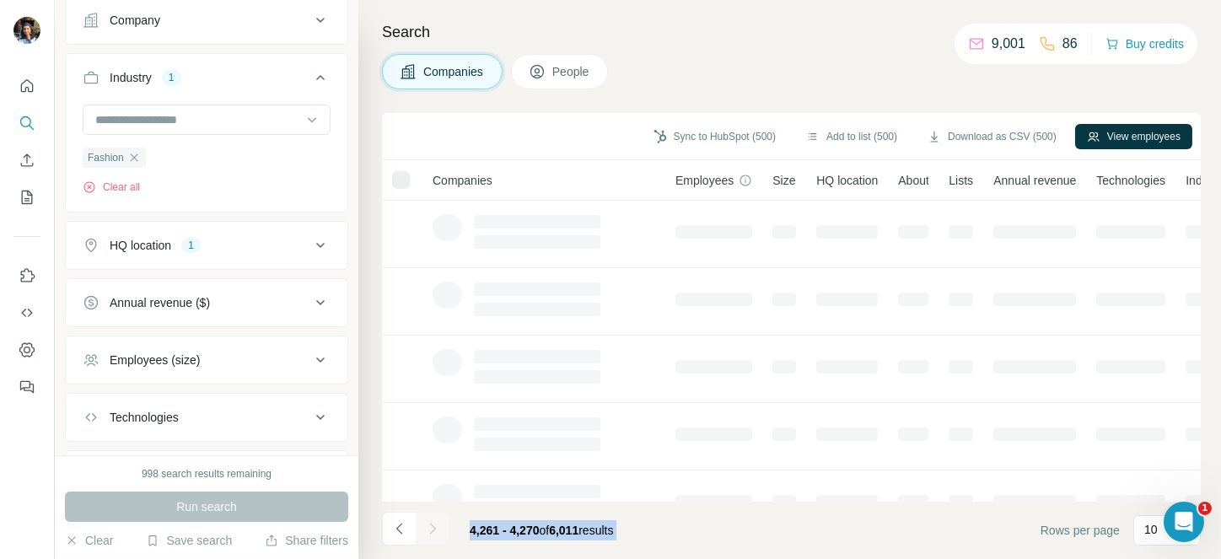
click at [423, 531] on div at bounding box center [433, 529] width 34 height 34
click at [424, 531] on icon "Navigate to next page" at bounding box center [432, 528] width 17 height 17
click at [423, 531] on div at bounding box center [433, 529] width 34 height 34
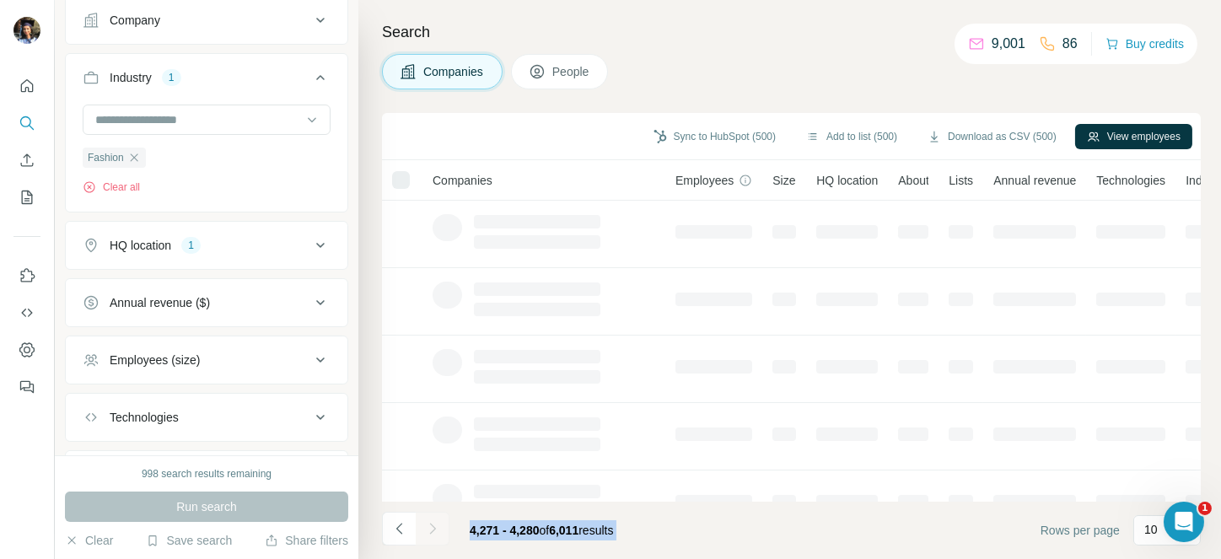
click at [423, 531] on div at bounding box center [433, 529] width 34 height 34
click at [424, 531] on icon "Navigate to next page" at bounding box center [432, 528] width 17 height 17
click at [423, 531] on div at bounding box center [433, 529] width 34 height 34
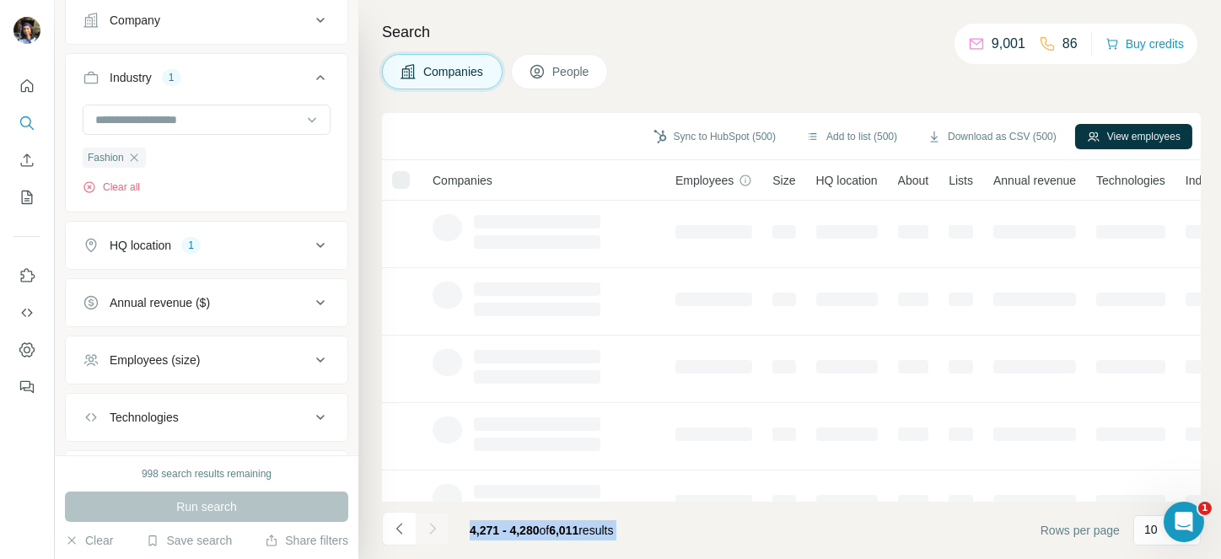
click at [423, 531] on div at bounding box center [433, 529] width 34 height 34
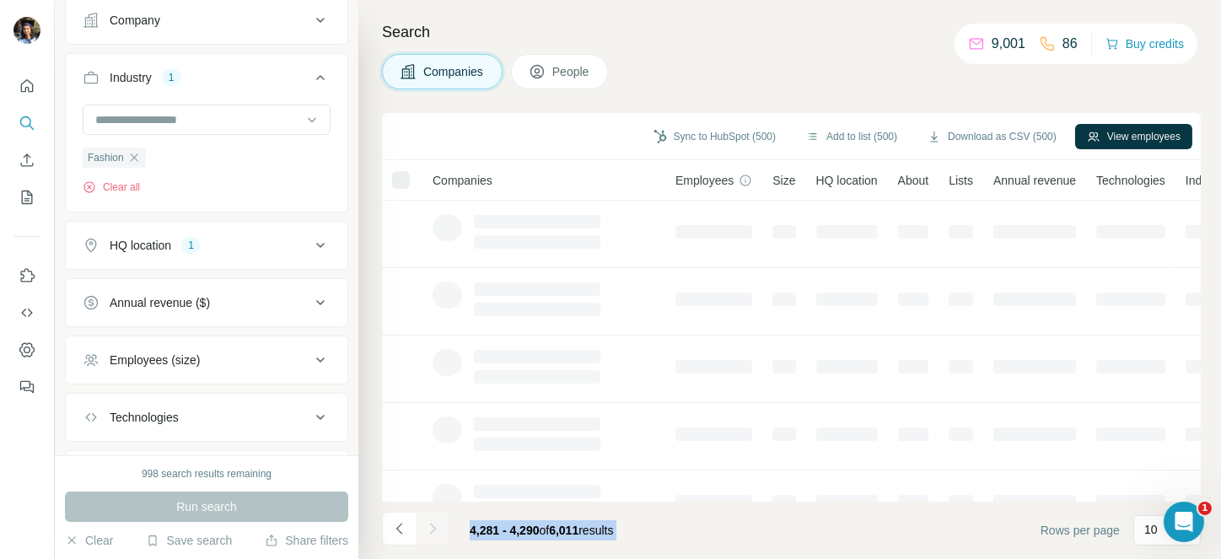
click
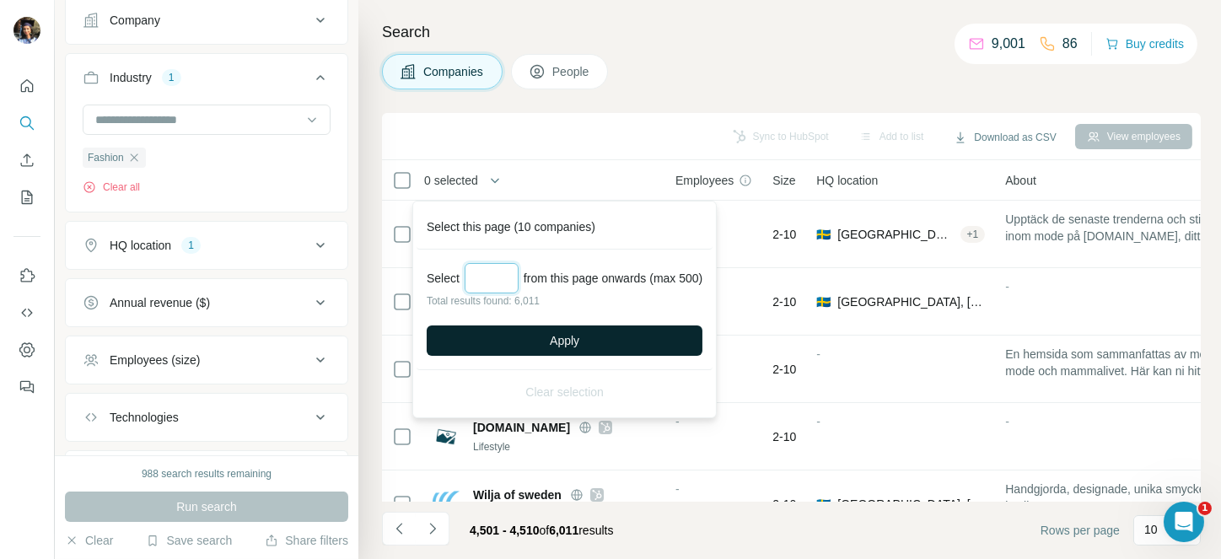
type input "***"
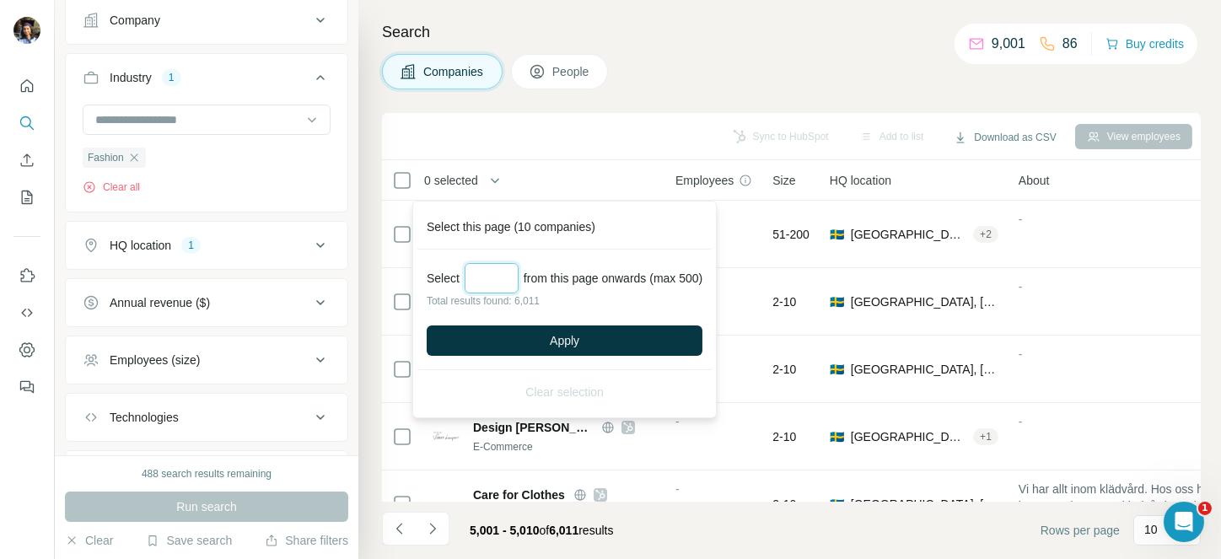
type input "***"
